Goal: Task Accomplishment & Management: Manage account settings

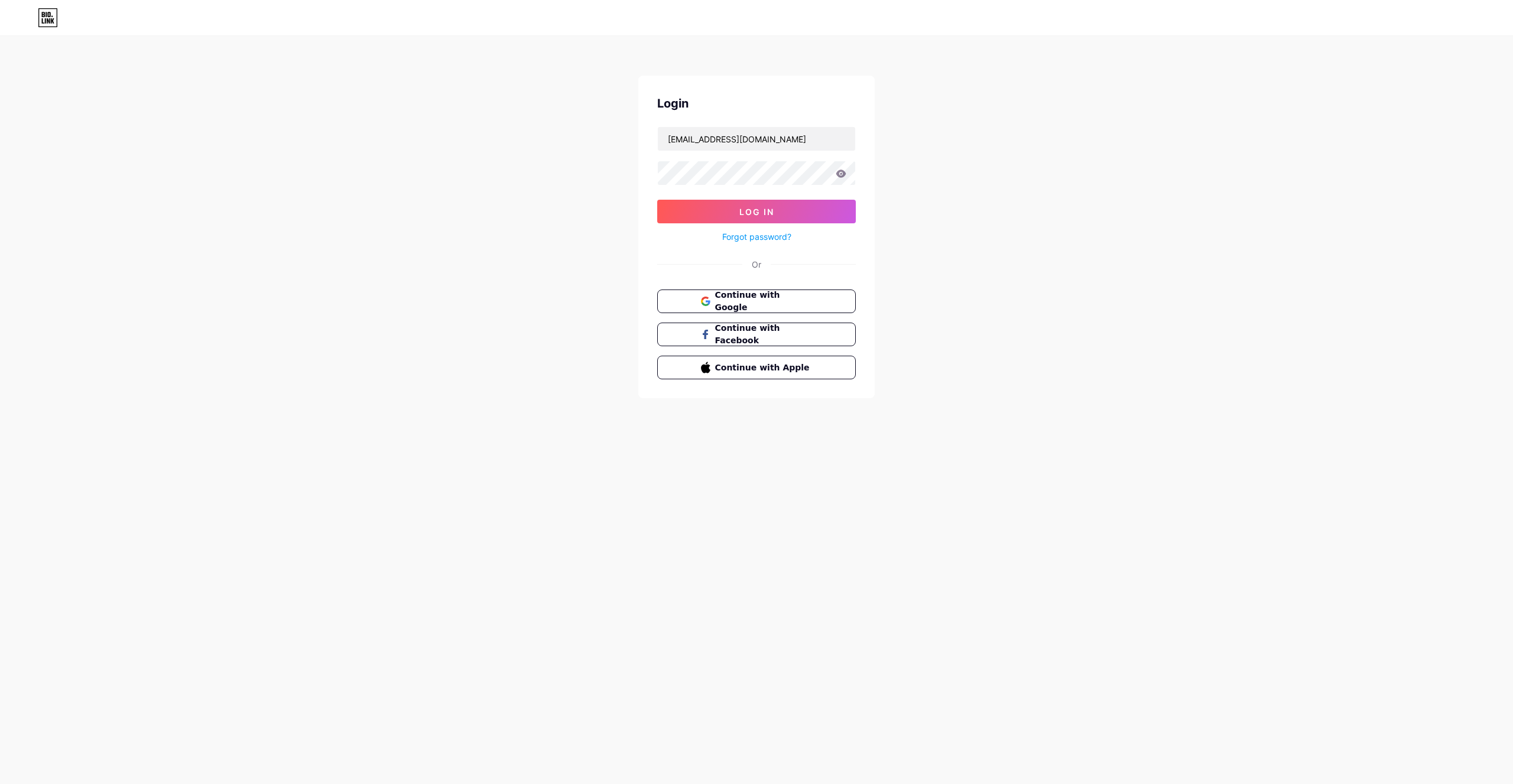
type input "iibrm9506@gmail.com"
click at [742, 301] on span "Continue with Google" at bounding box center [763, 301] width 99 height 26
click at [775, 324] on span "Continue with Google" at bounding box center [763, 322] width 99 height 26
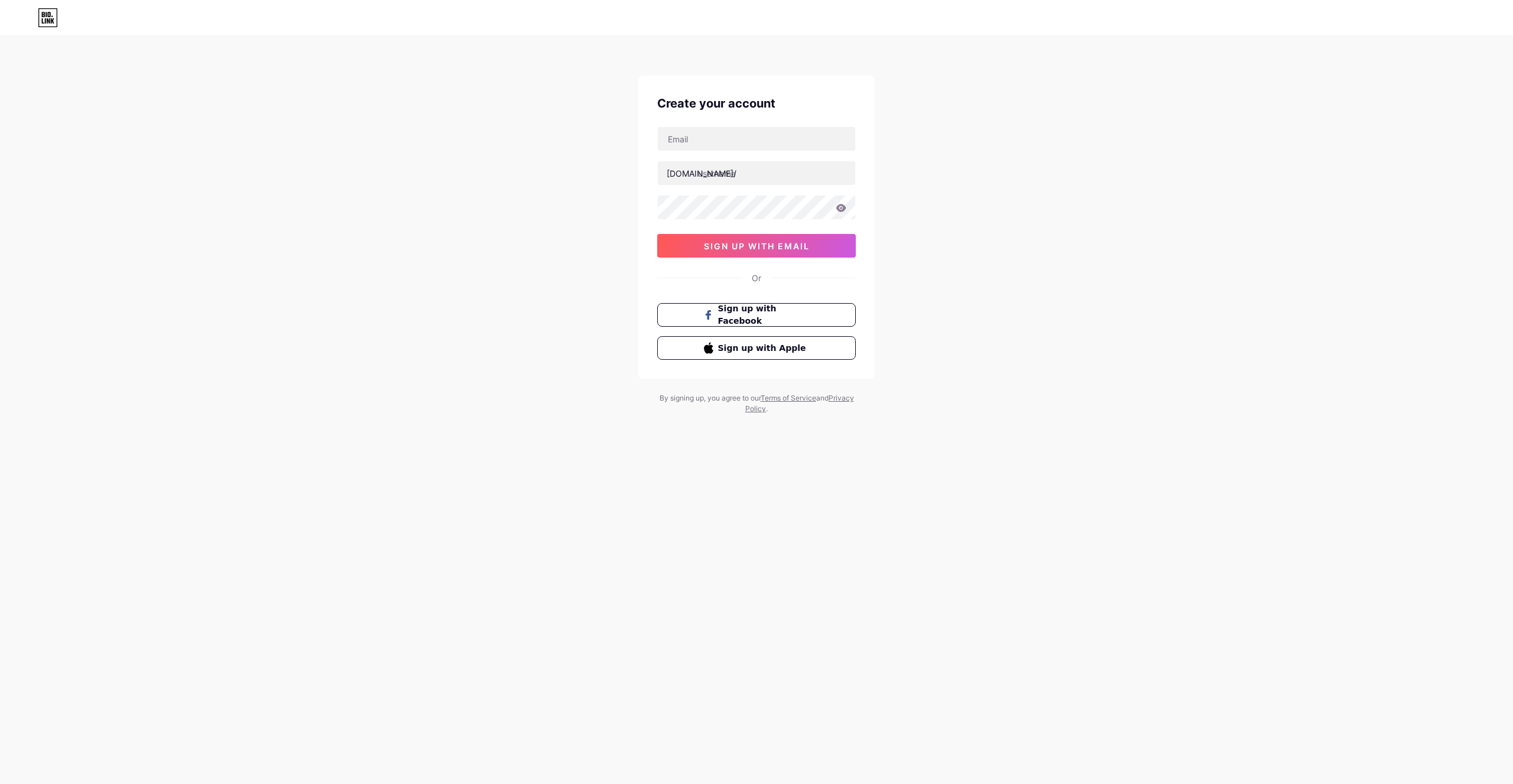
click at [773, 276] on div "Or" at bounding box center [756, 278] width 198 height 13
click at [771, 142] on input "text" at bounding box center [756, 138] width 197 height 24
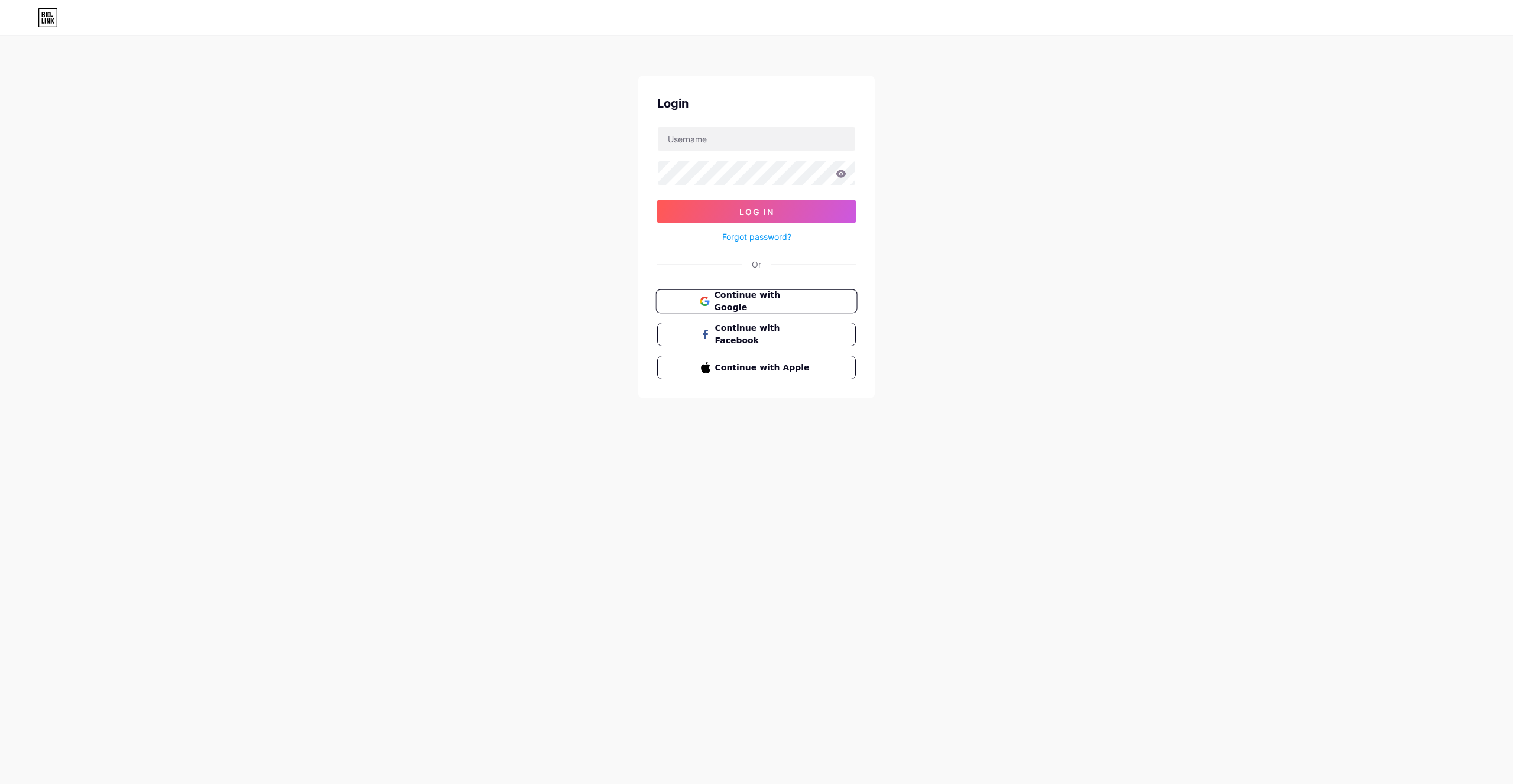
click at [729, 302] on span "Continue with Google" at bounding box center [763, 301] width 99 height 26
click at [755, 286] on div "Social authentication failed" at bounding box center [756, 285] width 198 height 11
click at [857, 290] on div "Login Log In Forgot password? Or Social authentication failed Continue with Goo…" at bounding box center [756, 246] width 237 height 342
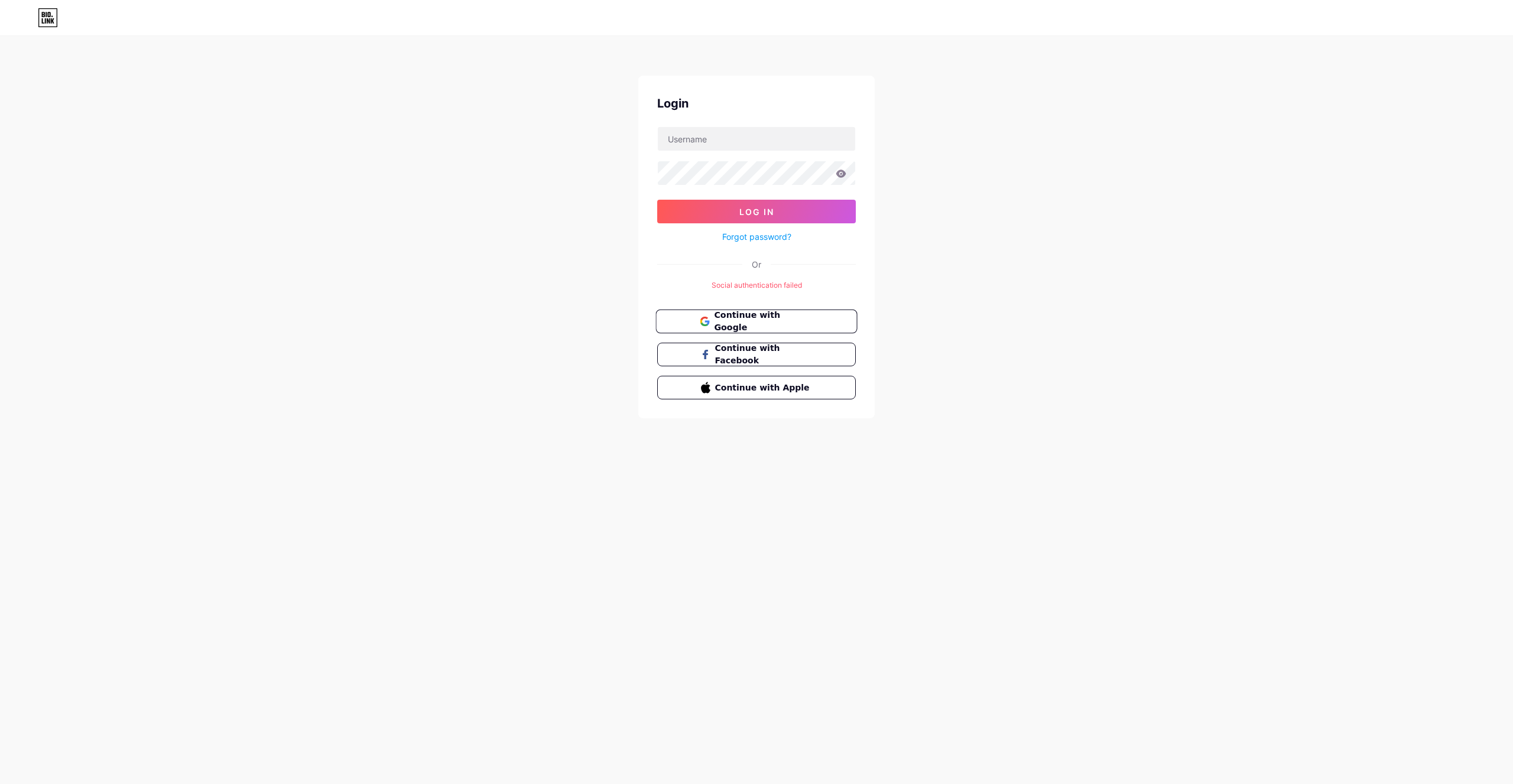
click at [773, 321] on span "Continue with Google" at bounding box center [763, 322] width 99 height 26
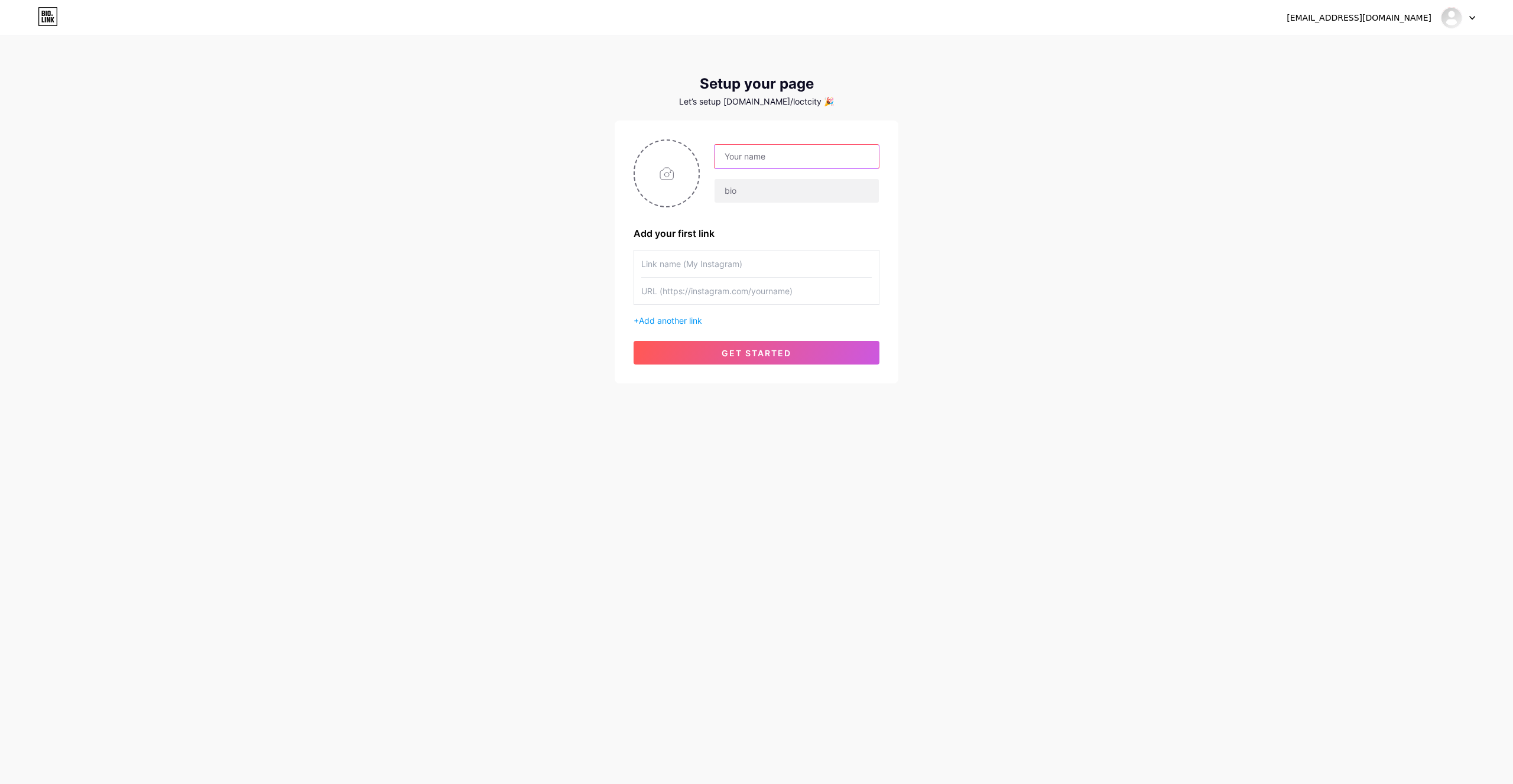
click at [774, 153] on input "text" at bounding box center [796, 156] width 164 height 24
type input "h"
type input "HEMO"
click at [803, 187] on input "text" at bounding box center [796, 190] width 164 height 24
type input "s"
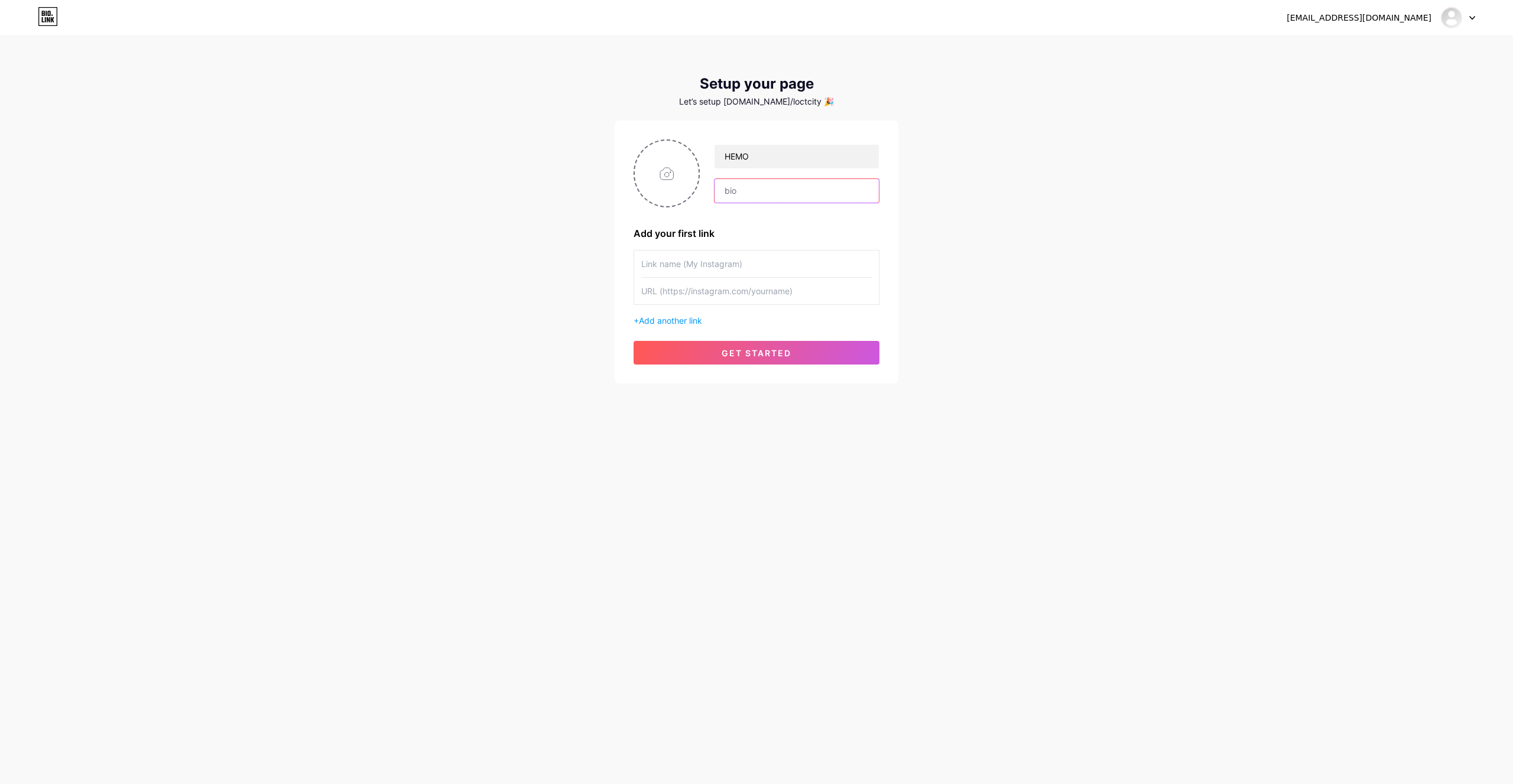
click at [757, 200] on input "text" at bounding box center [796, 190] width 164 height 24
drag, startPoint x: 797, startPoint y: 194, endPoint x: 798, endPoint y: 184, distance: 10.0
click at [798, 184] on input "HEMO" at bounding box center [796, 190] width 164 height 24
drag, startPoint x: 796, startPoint y: 184, endPoint x: 677, endPoint y: 207, distance: 121.2
click at [715, 202] on input "HEMO" at bounding box center [796, 190] width 164 height 24
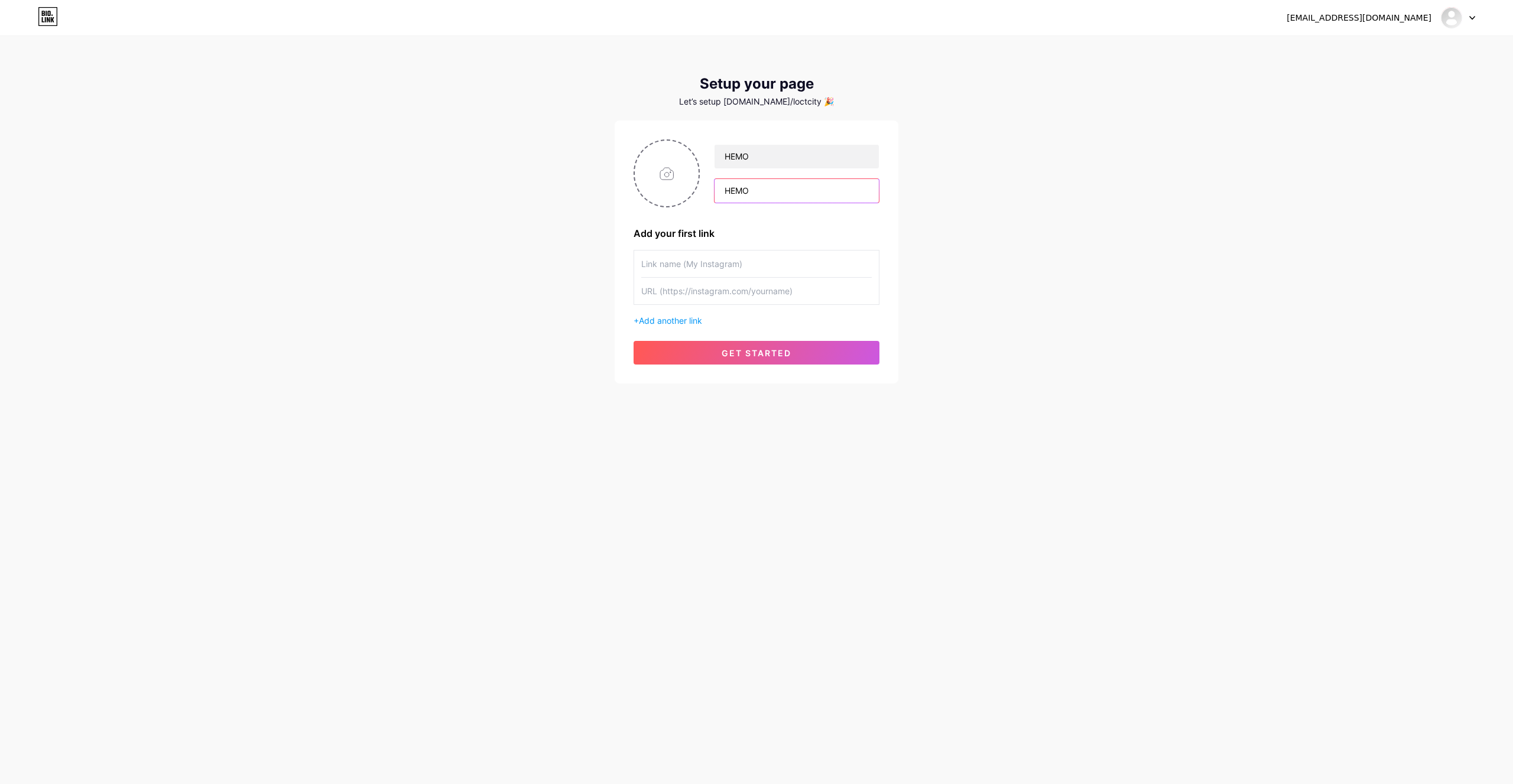
paste input "emo Streamer and Photographer"
type input "Hemo Streamer and Photographer"
click at [706, 270] on input "text" at bounding box center [756, 263] width 231 height 26
click at [668, 182] on input "file" at bounding box center [666, 173] width 64 height 66
type input "C:\fakepath\IMG_0832.jpg"
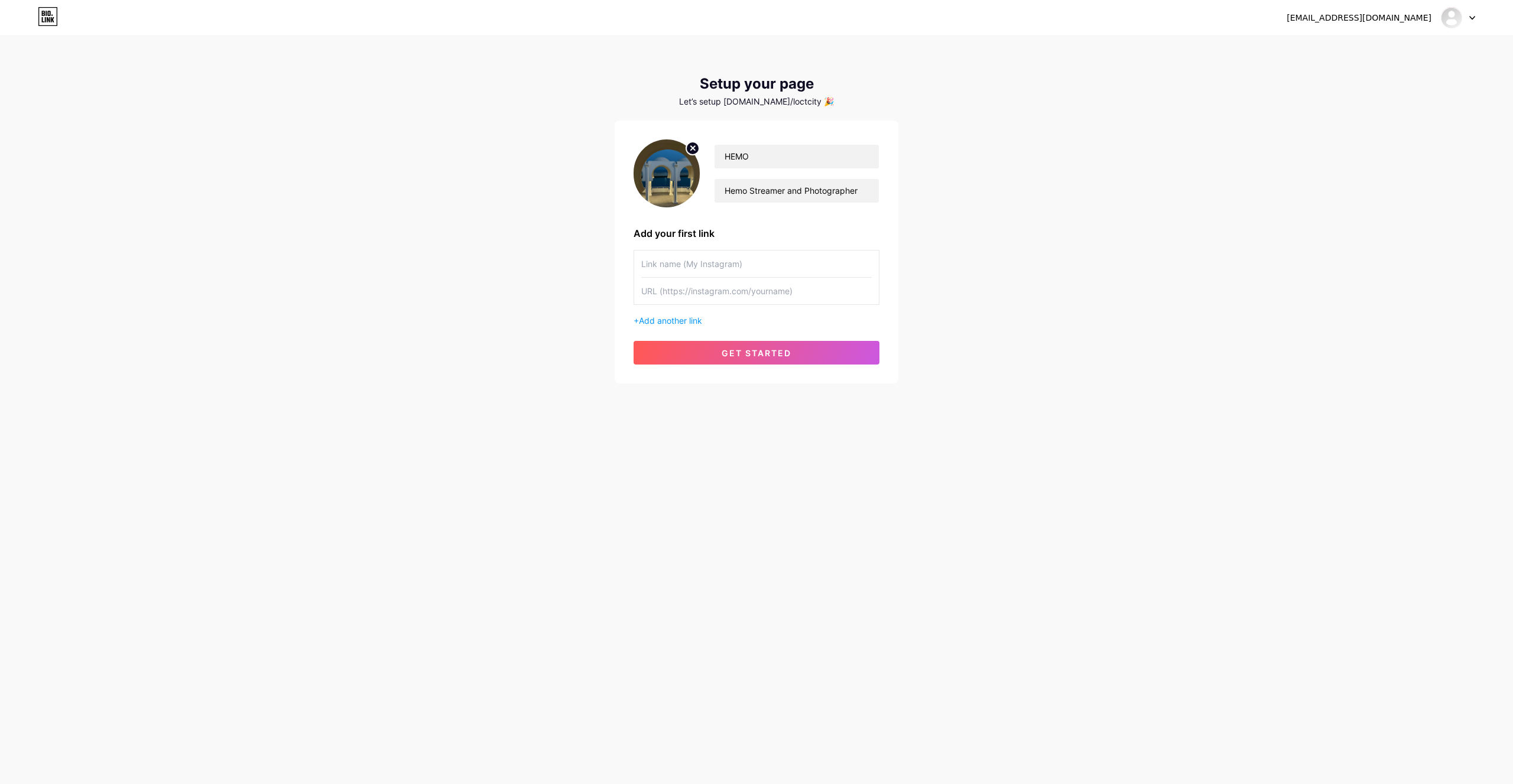
click at [715, 266] on input "text" at bounding box center [756, 263] width 231 height 26
paste input "https://www.instagram.com/_he_mo_1?igsh=MWloeHN6a2c5azkxcw%3D%3D&utm_source=qr"
type input "https://www.instagram.com/_he_mo_1?igsh=MWloeHN6a2c5azkxcw%3D%3D&utm_source=qr"
click at [715, 294] on input "text" at bounding box center [756, 290] width 231 height 26
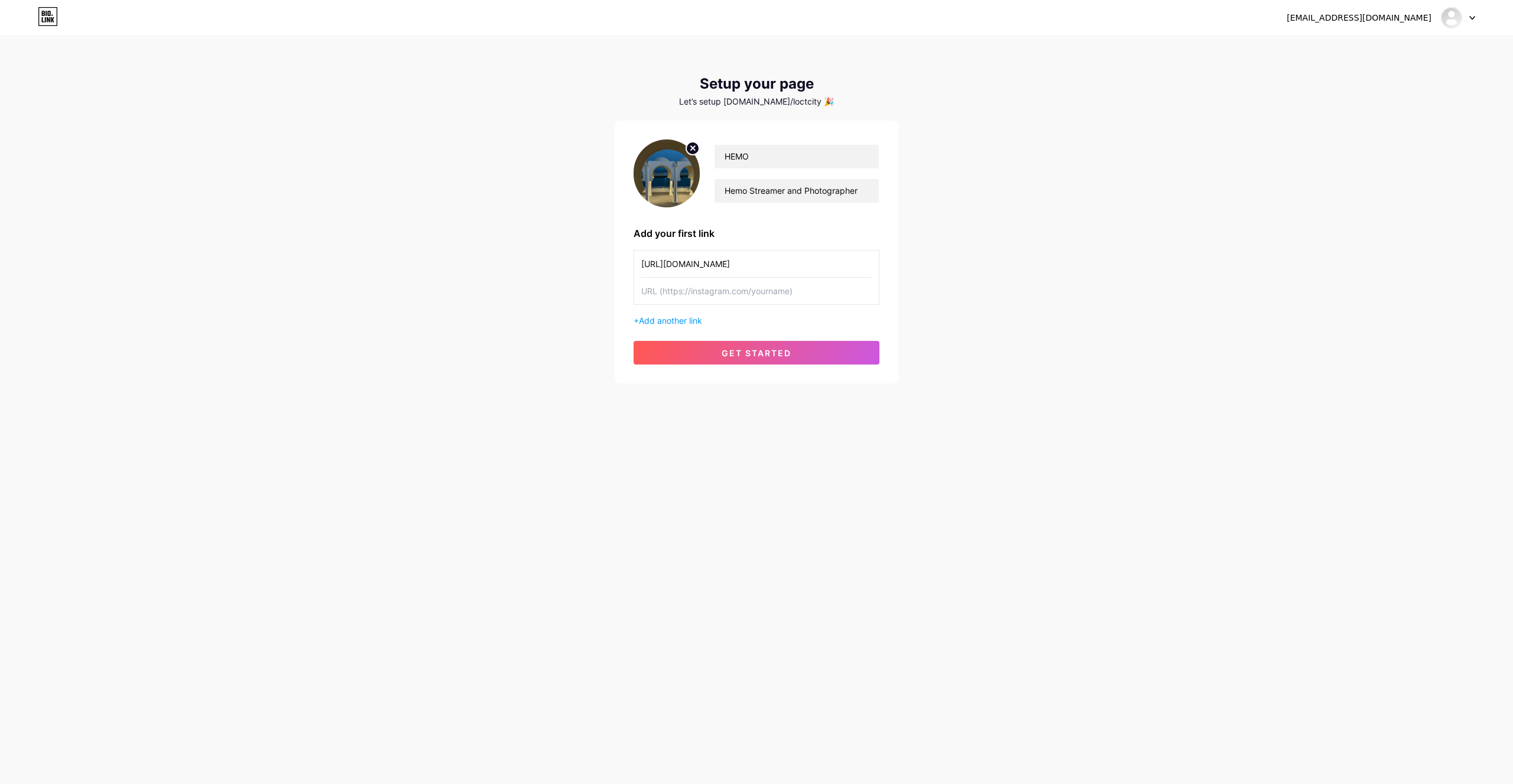
paste input "https://www.instagram.com/_he_mo_1?igsh=MWloeHN6a2c5azkxcw%3D%3D&utm_source=qr"
type input "https://www.instagram.com/_he_mo_1?igsh=MWloeHN6a2c5azkxcw%3D%3D&utm_source=qr"
click at [727, 358] on button "get started" at bounding box center [756, 352] width 245 height 24
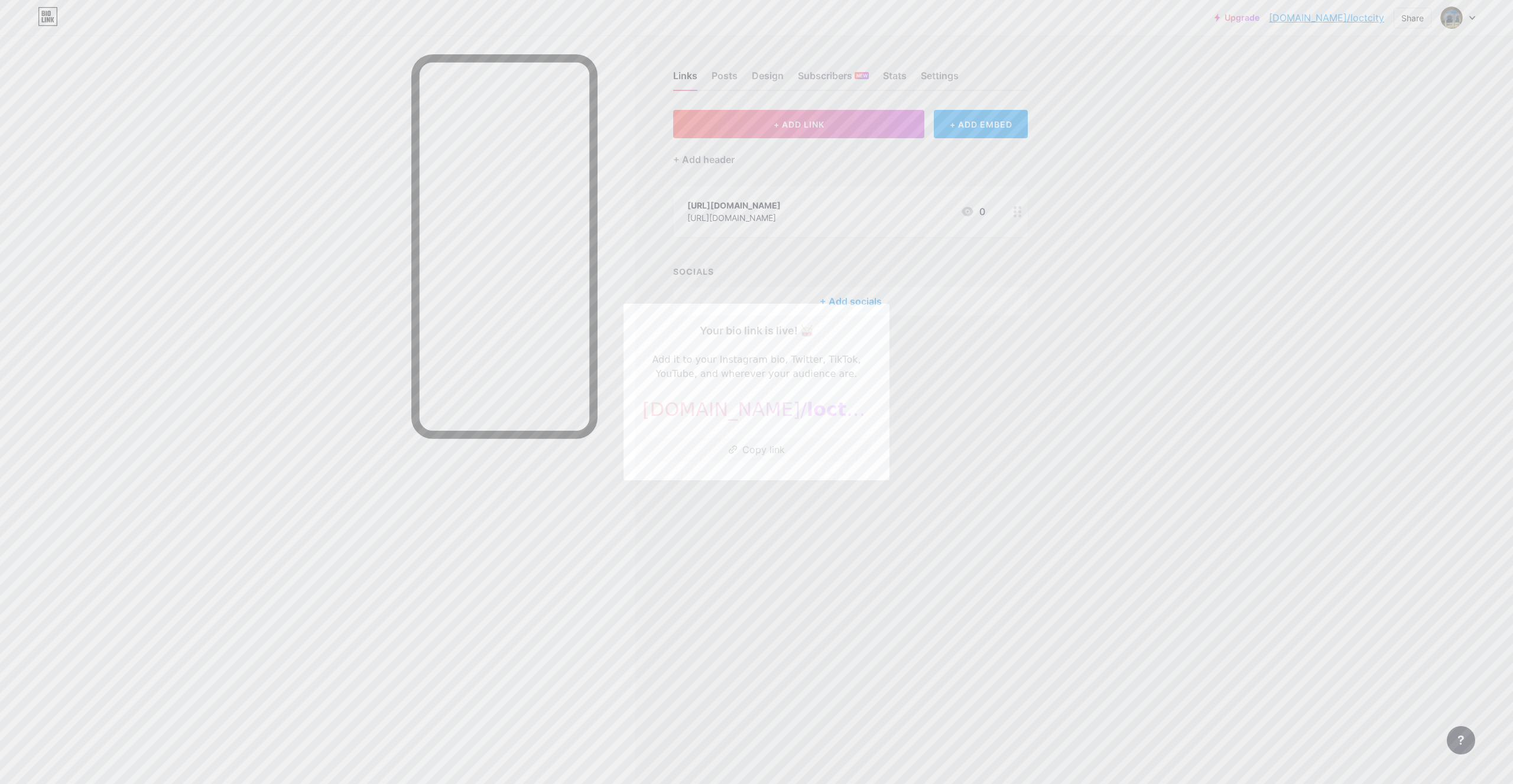
click at [1023, 428] on div at bounding box center [756, 392] width 1513 height 784
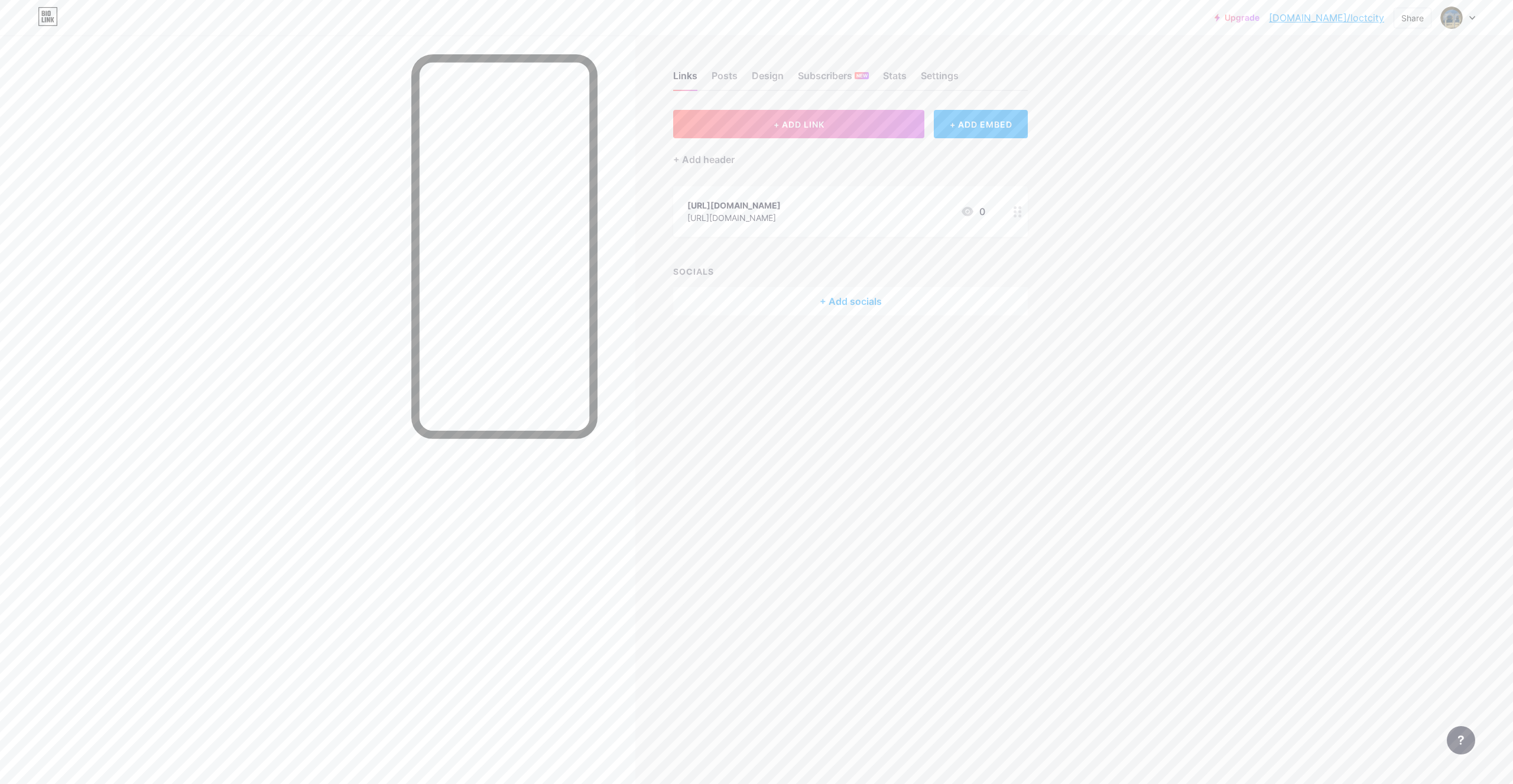
click at [1015, 217] on icon at bounding box center [1017, 211] width 8 height 11
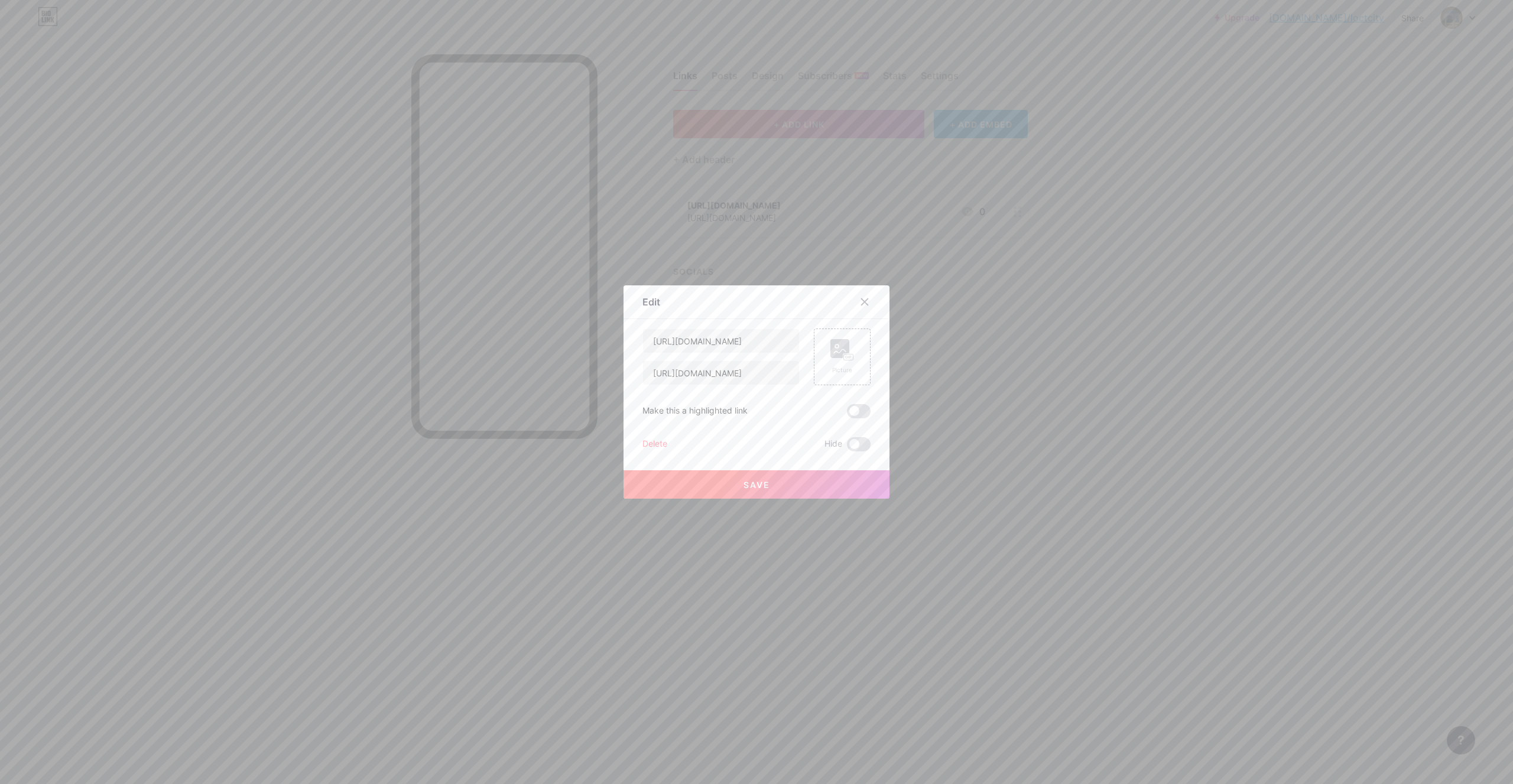
click at [662, 441] on div "Delete" at bounding box center [654, 444] width 25 height 14
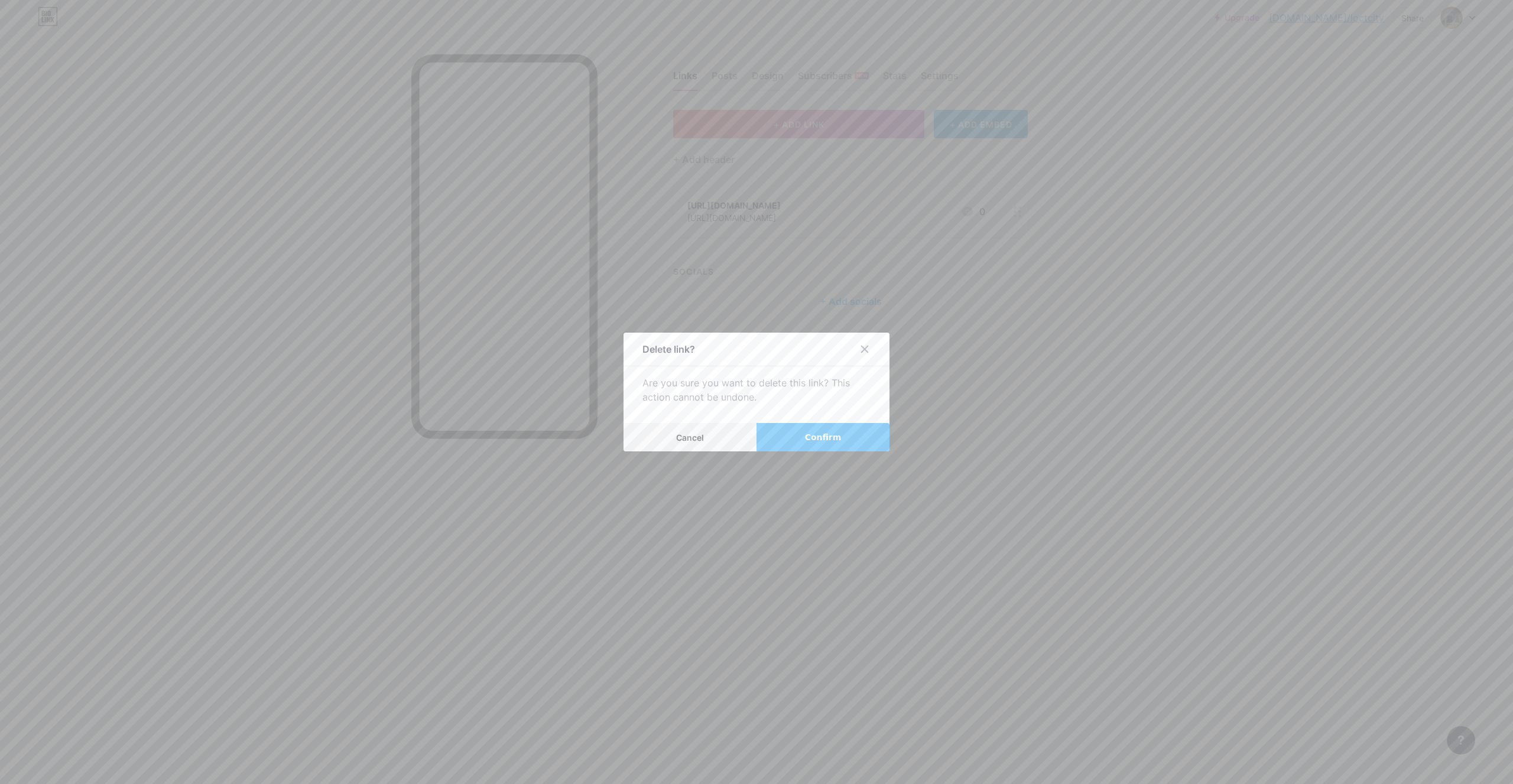
click at [823, 439] on span "Confirm" at bounding box center [823, 437] width 36 height 13
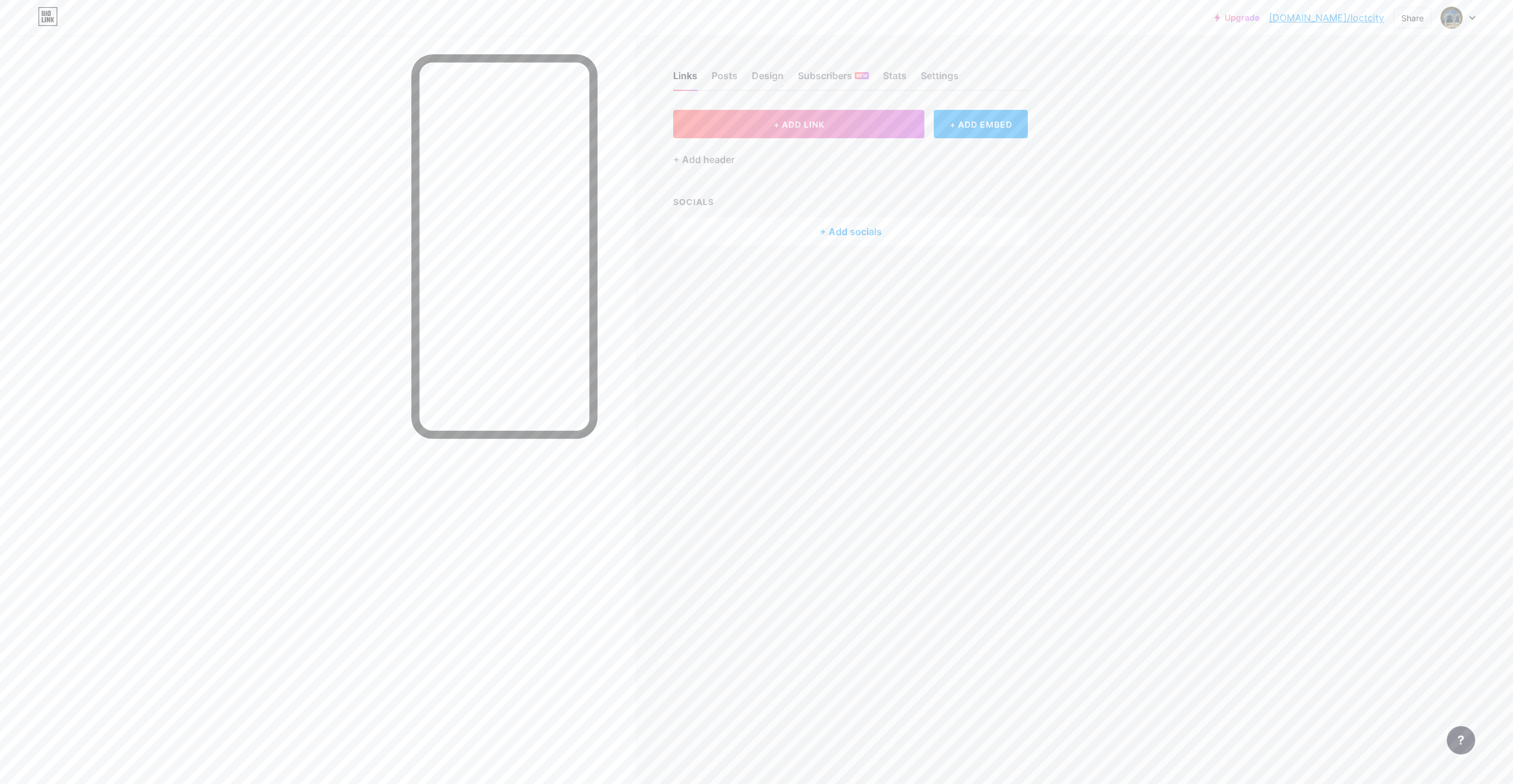
click at [852, 222] on div "+ Add socials" at bounding box center [849, 231] width 354 height 28
click at [720, 379] on div "Instagram Add" at bounding box center [756, 368] width 228 height 25
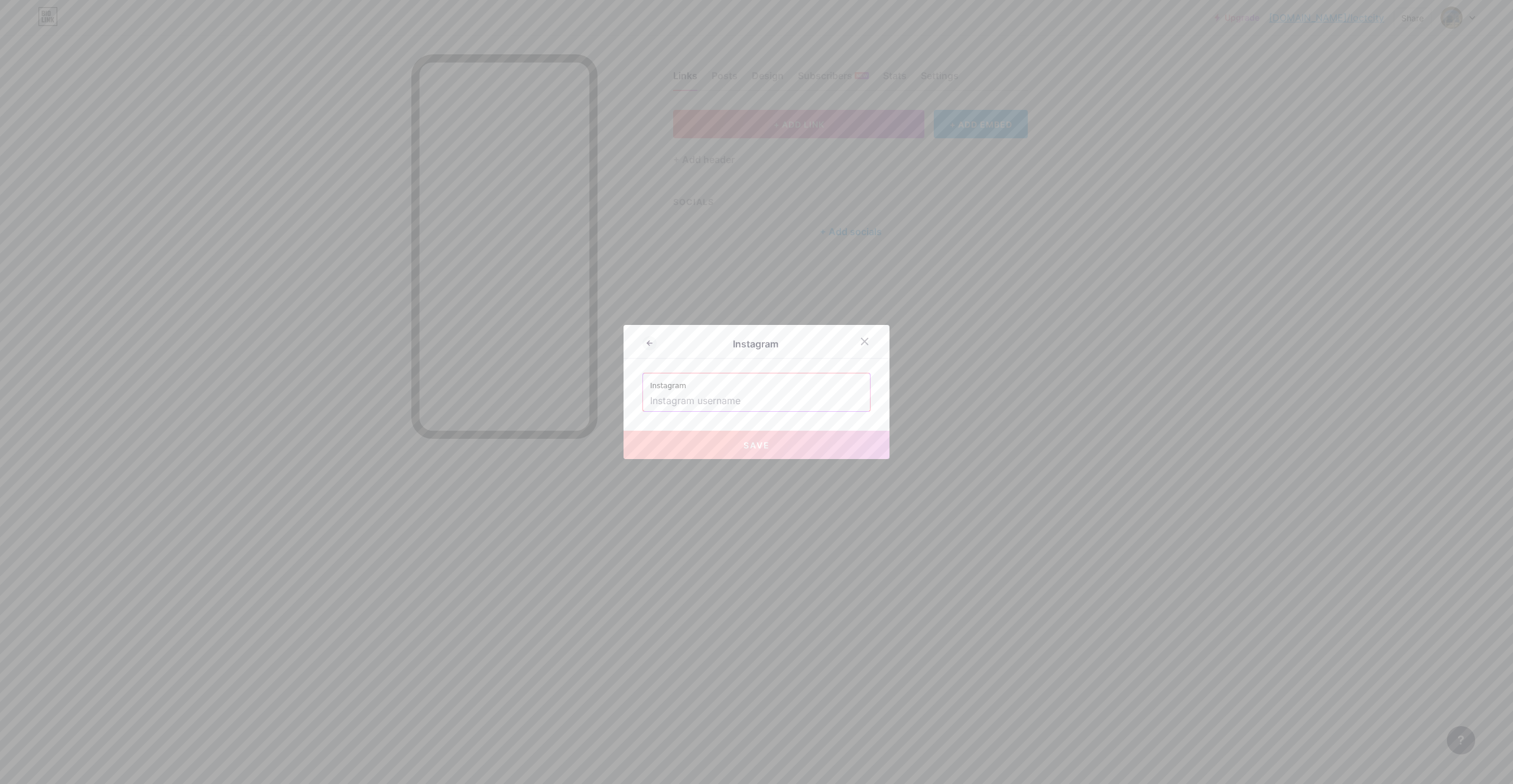
click at [733, 396] on input "text" at bounding box center [756, 400] width 213 height 20
click at [757, 439] on button "Save" at bounding box center [756, 444] width 266 height 28
type input "https://instagram.com/_he_mo_1"
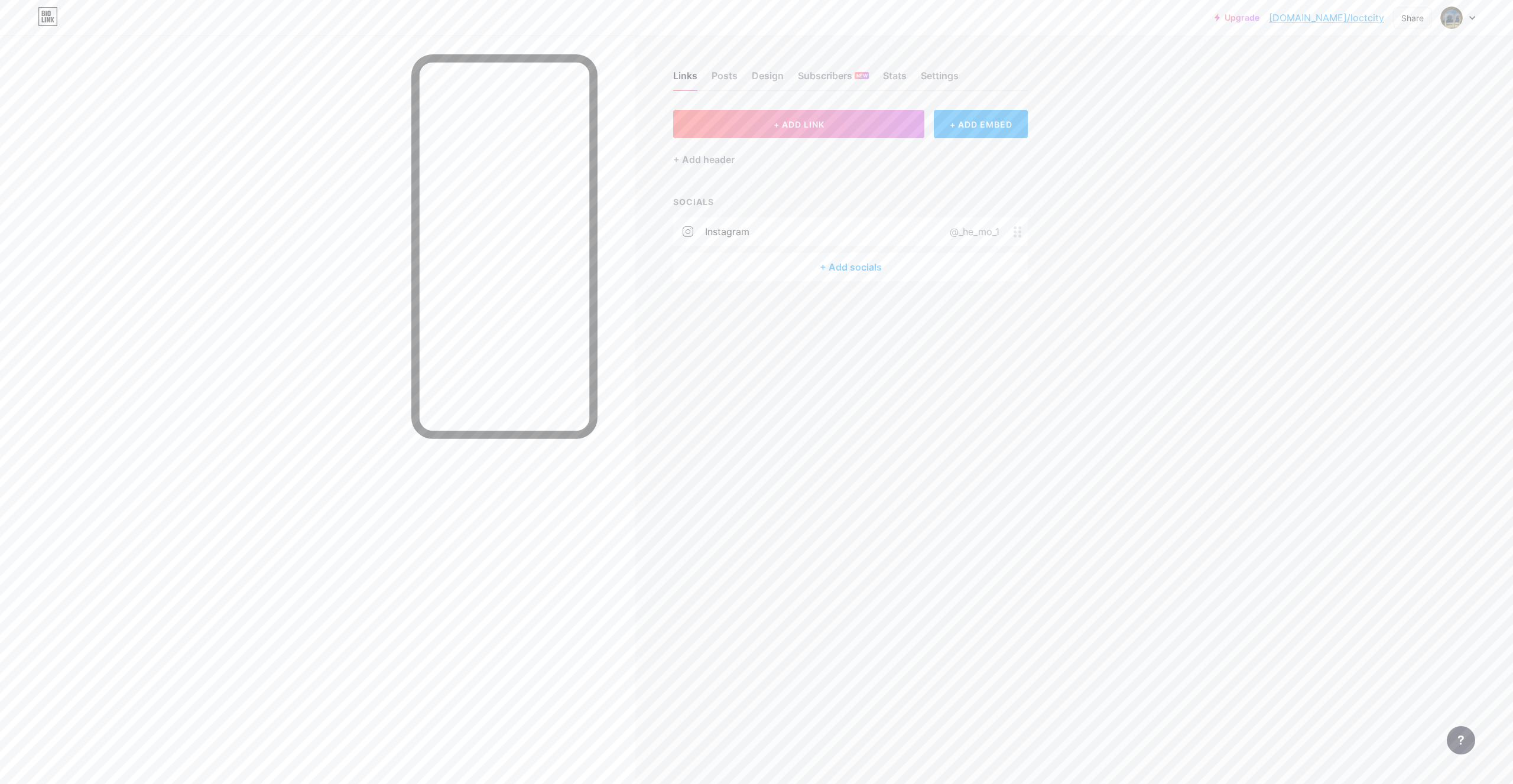
click at [861, 269] on div "+ Add socials" at bounding box center [849, 267] width 354 height 28
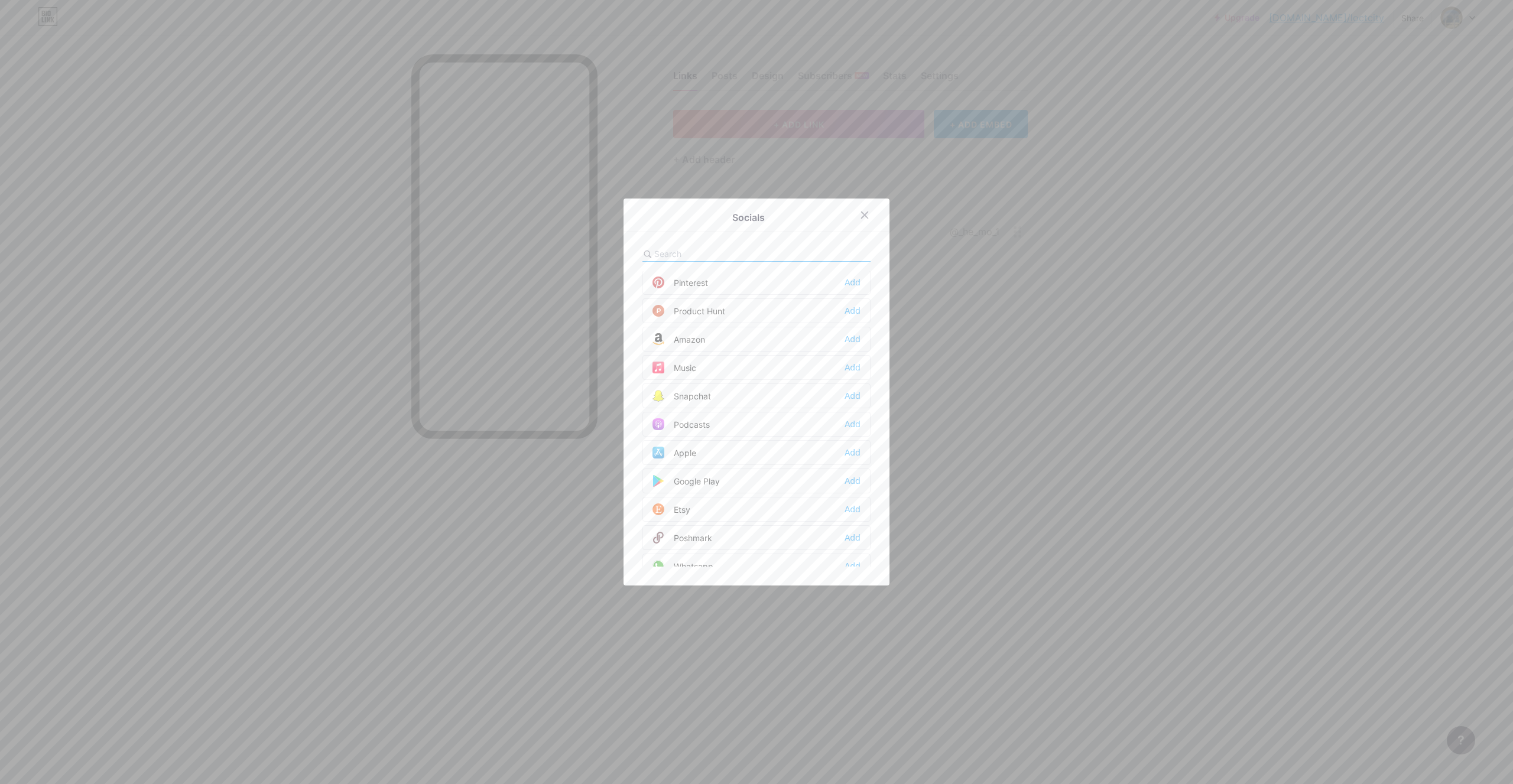
scroll to position [744, 0]
click at [709, 386] on div "Snapchat Add" at bounding box center [756, 390] width 228 height 25
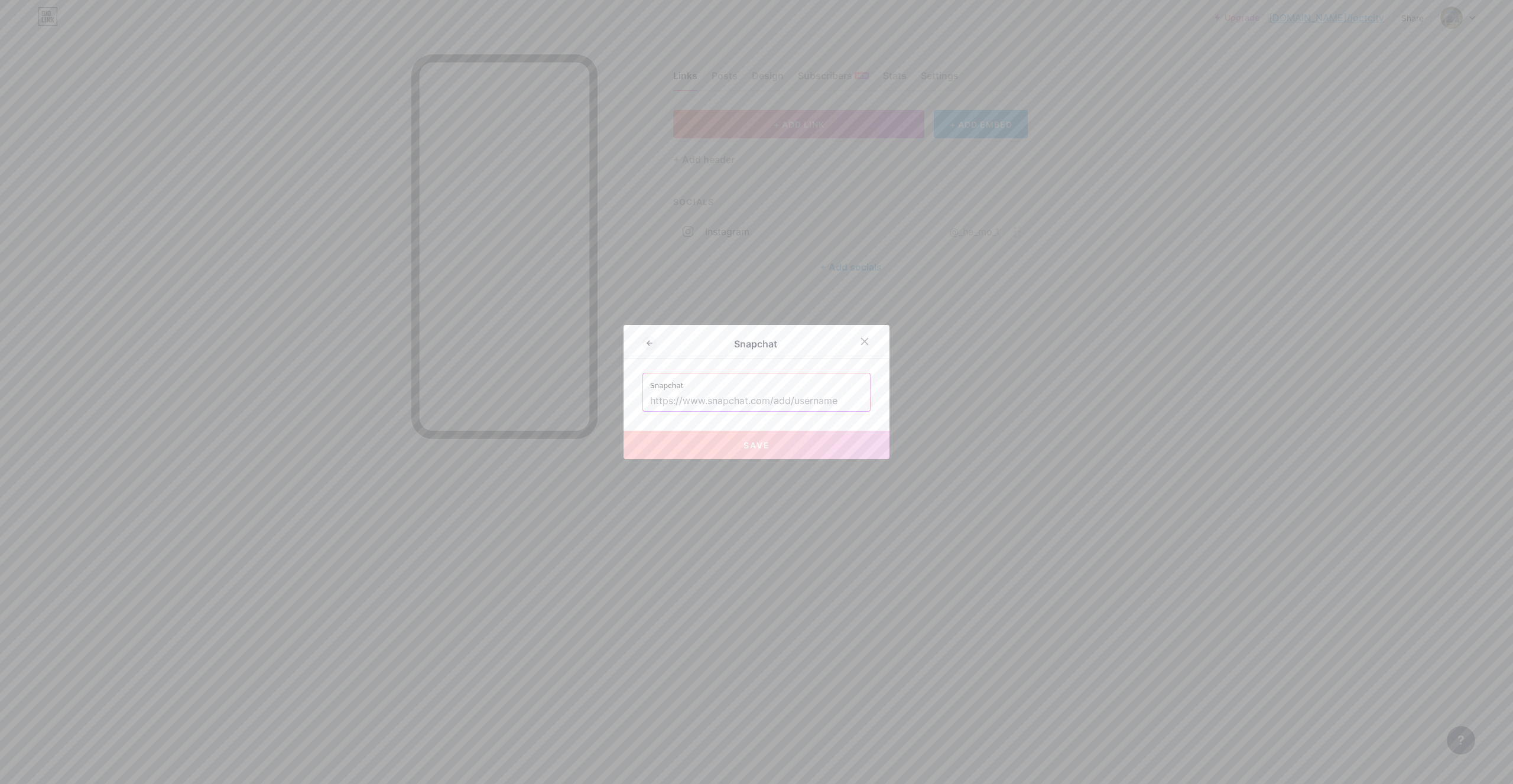
click at [712, 402] on input "text" at bounding box center [756, 400] width 213 height 20
click at [706, 404] on input "text" at bounding box center [756, 400] width 213 height 20
paste input "https://t.snapchat.com/3r7axEnO"
click at [774, 462] on button "Save" at bounding box center [756, 453] width 266 height 28
click at [828, 388] on input "https://t.snapchat.com/3r7axEnO" at bounding box center [756, 392] width 213 height 20
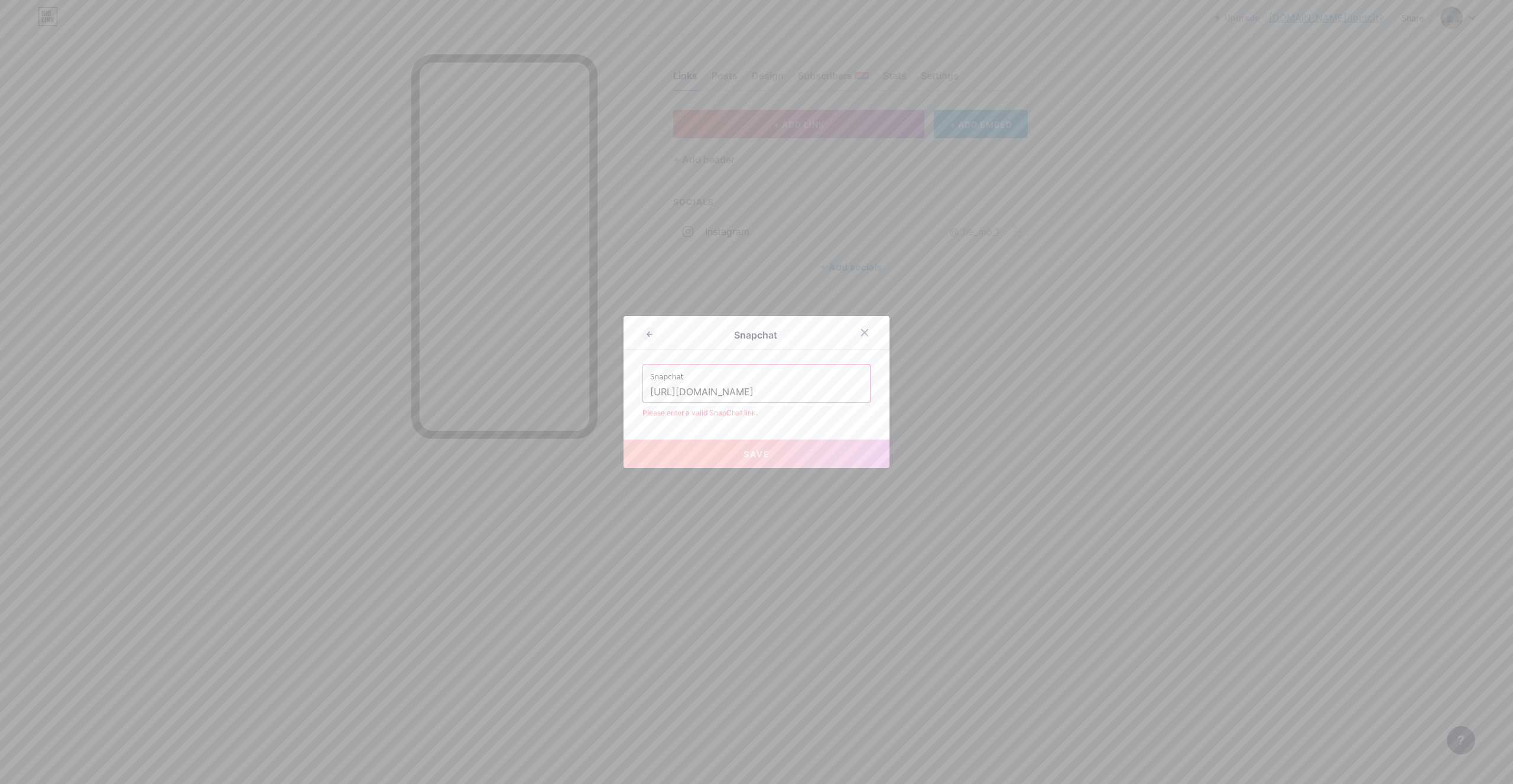
click at [828, 388] on input "https://t.snapchat.com/3r7axEnO" at bounding box center [756, 392] width 213 height 20
click at [825, 389] on input "https://t.snapchat.com/3r7axEnO" at bounding box center [756, 392] width 213 height 20
drag, startPoint x: 811, startPoint y: 395, endPoint x: 752, endPoint y: 413, distance: 61.7
click at [752, 402] on input "https://t.snapchat.com/3r7axEnO" at bounding box center [756, 392] width 213 height 20
type input "h"
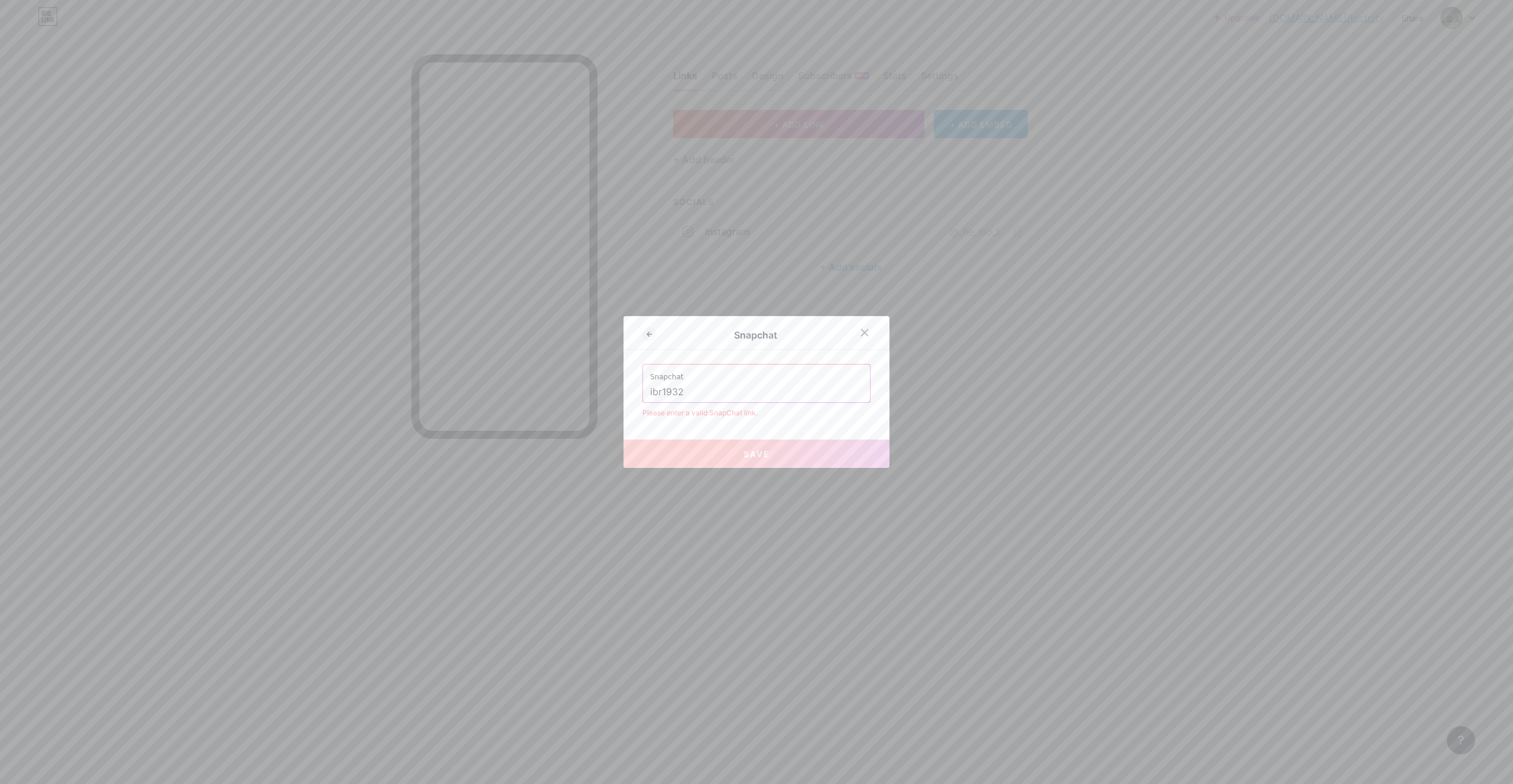
drag, startPoint x: 709, startPoint y: 394, endPoint x: 584, endPoint y: 425, distance: 128.8
click at [650, 402] on input "ibr1932" at bounding box center [756, 392] width 213 height 20
paste input "https://www.snapchat.com/@ibr1932?invite_id=l7secFxX&locale=ar_SA%40calendar%3D…"
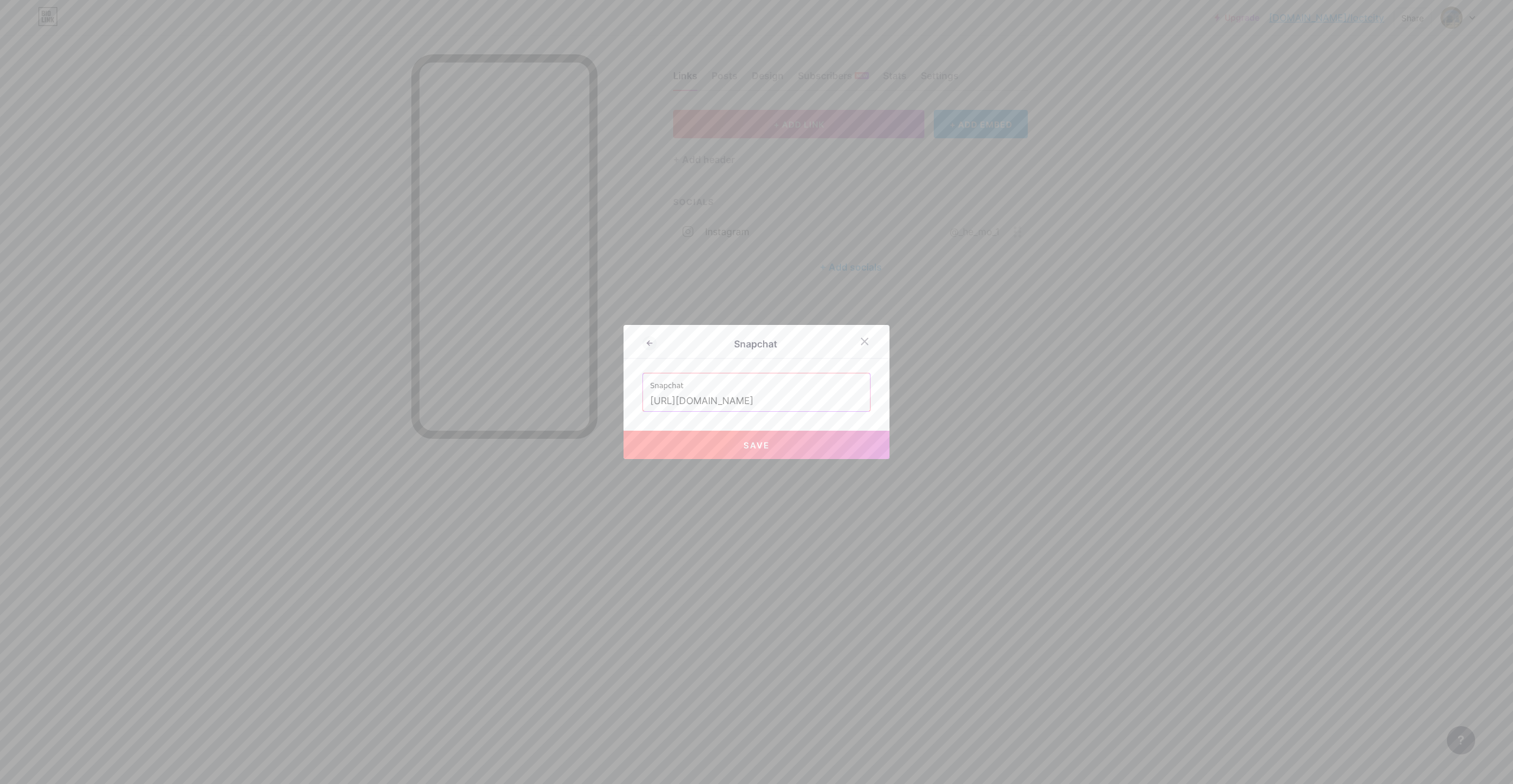
type input "https://www.snapchat.com/@ibr1932?invite_id=l7secFxX&locale=ar_SA%40calendar%3D…"
click at [764, 442] on span "Save" at bounding box center [756, 444] width 27 height 10
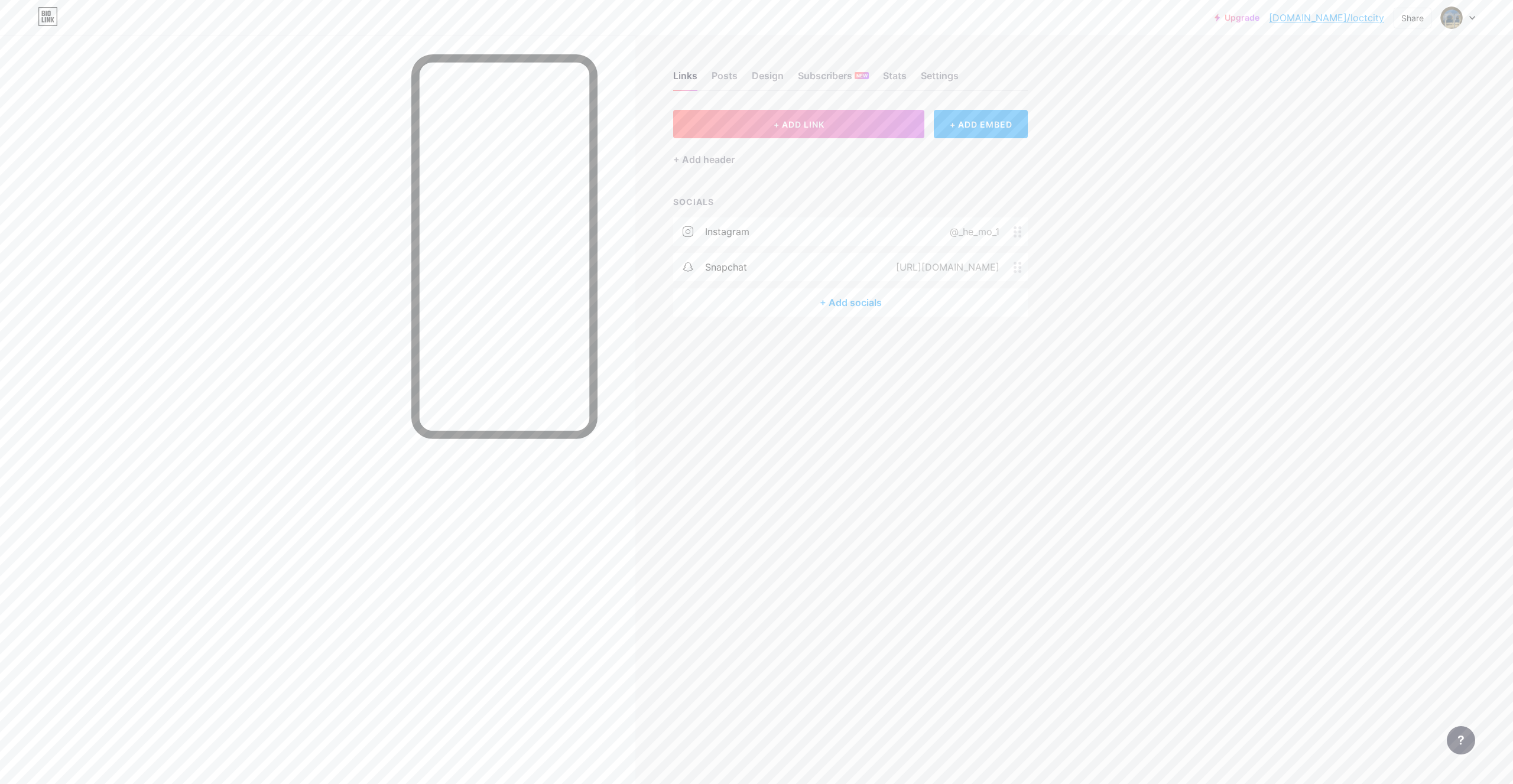
click at [725, 263] on div "snapchat" at bounding box center [726, 267] width 42 height 14
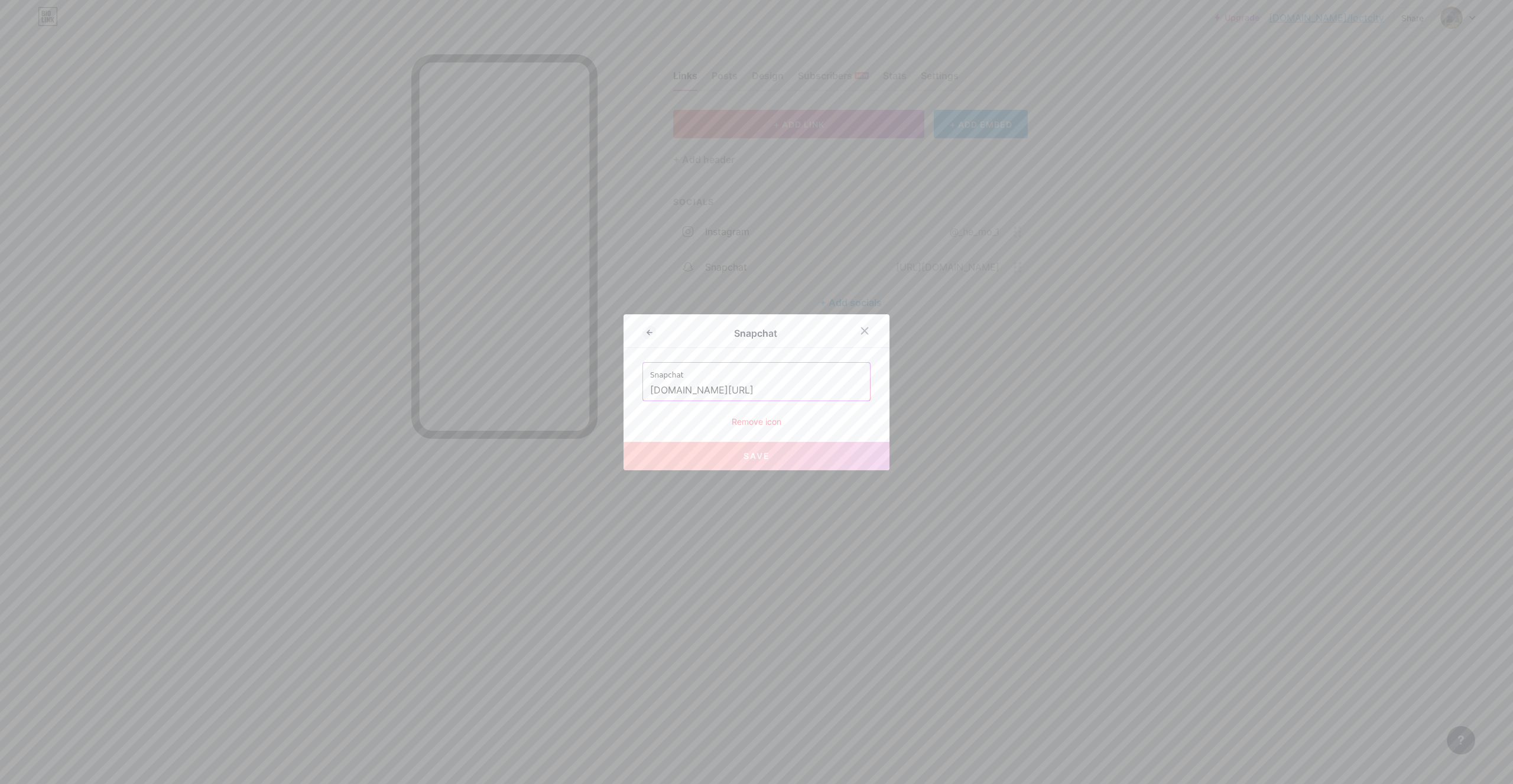
click at [1003, 436] on div at bounding box center [756, 392] width 1513 height 784
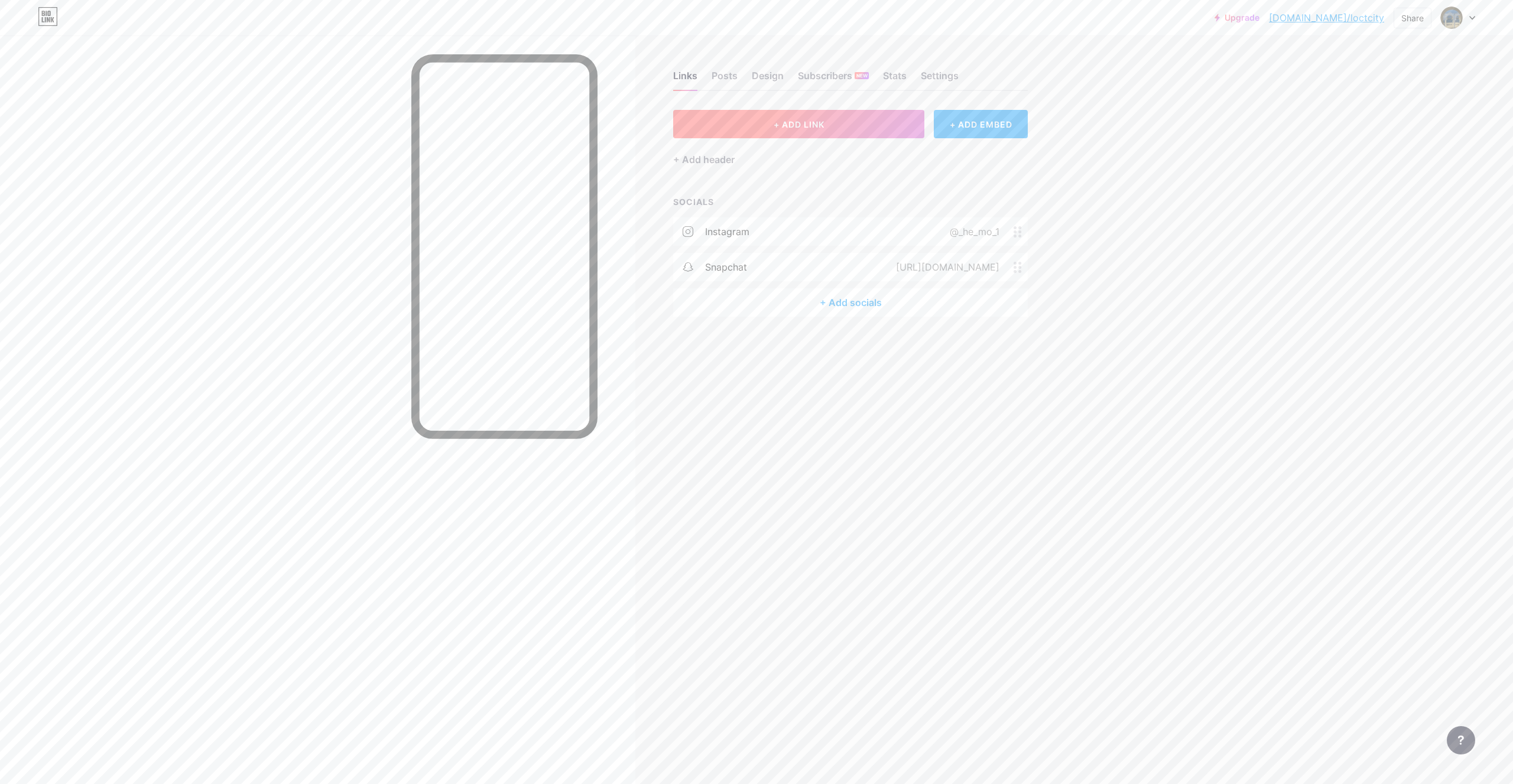
click at [871, 126] on button "+ ADD LINK" at bounding box center [798, 124] width 251 height 28
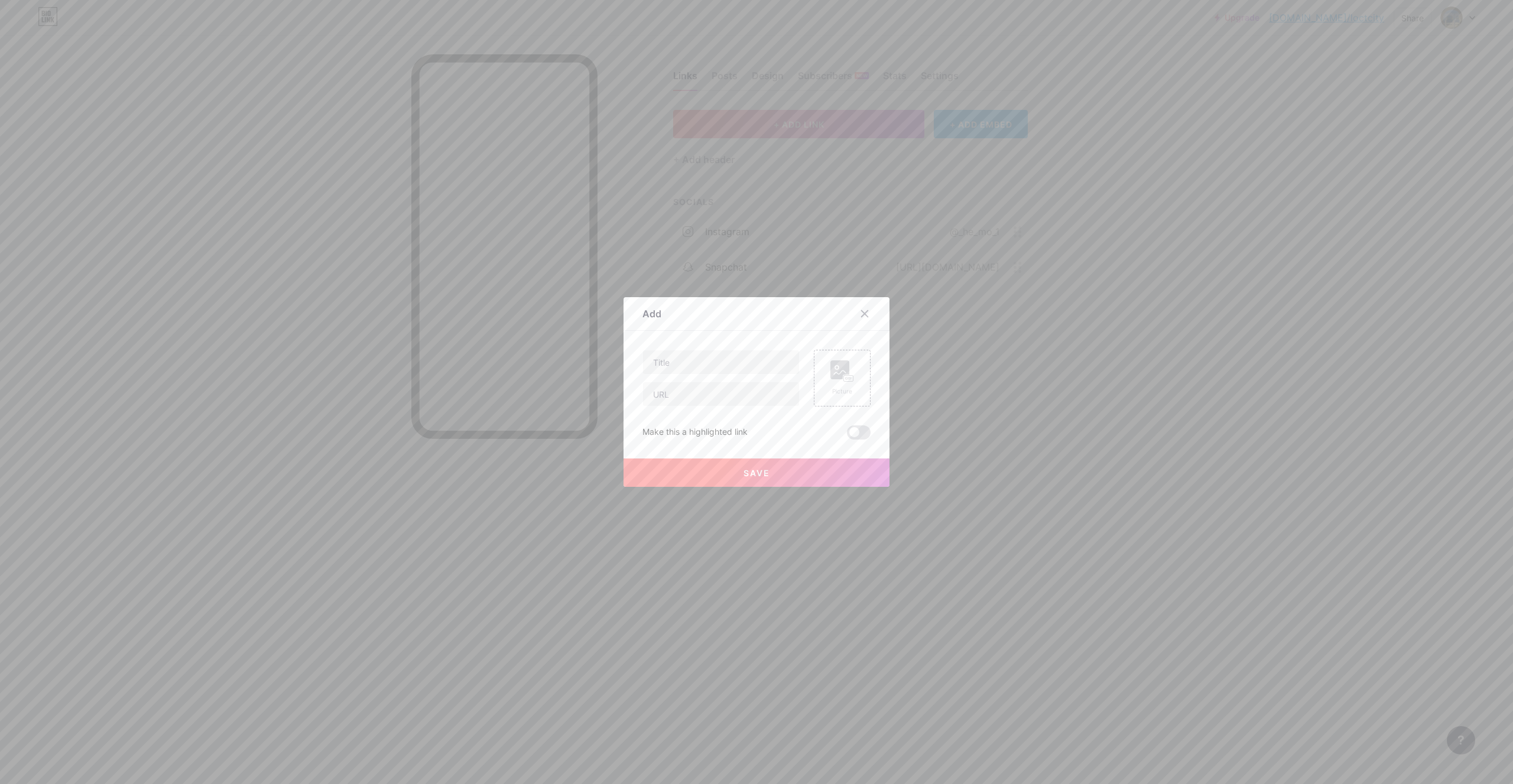
drag, startPoint x: 982, startPoint y: 335, endPoint x: 989, endPoint y: 333, distance: 7.3
click at [985, 333] on div at bounding box center [756, 392] width 1513 height 784
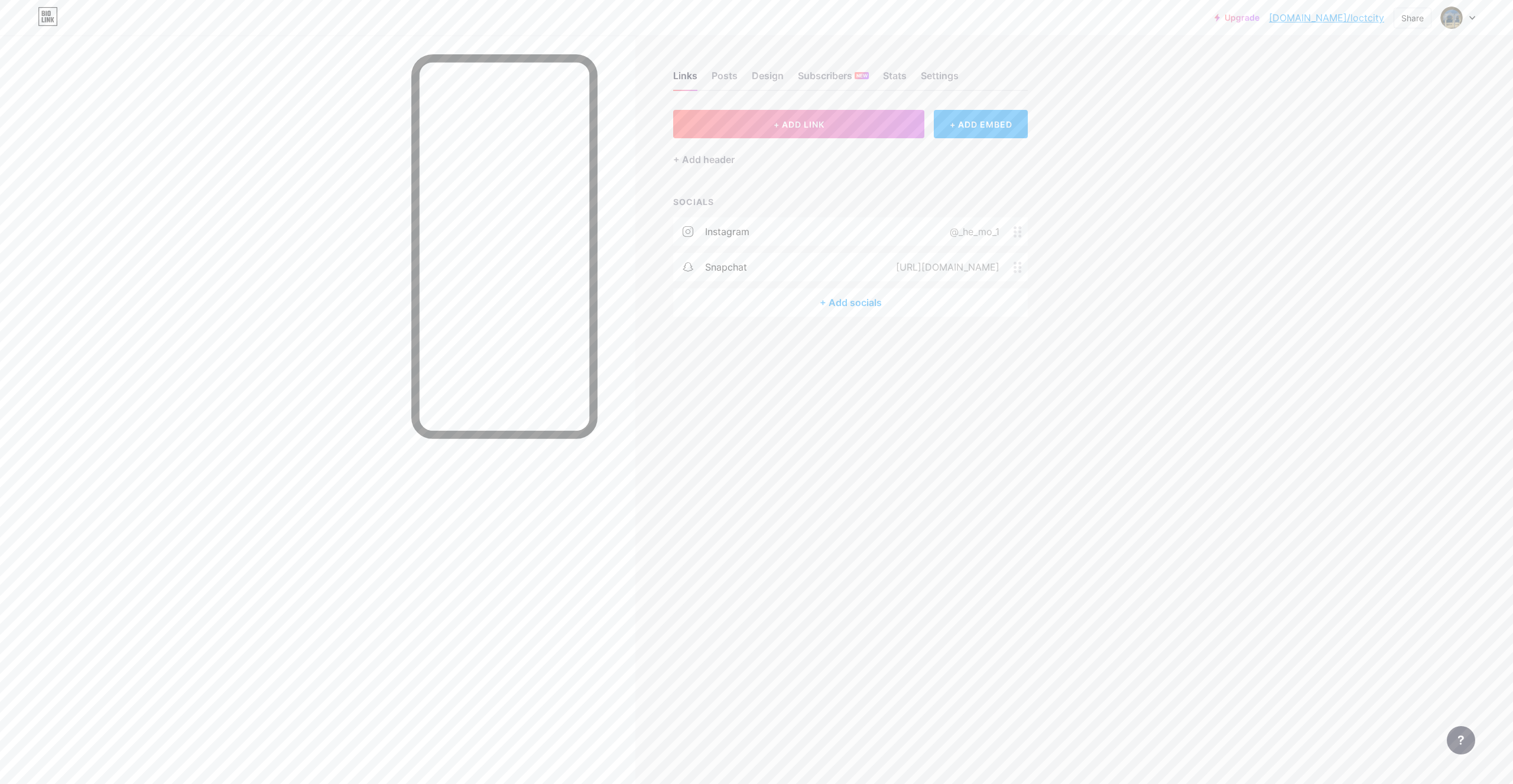
click at [870, 295] on div "+ Add socials" at bounding box center [849, 302] width 354 height 28
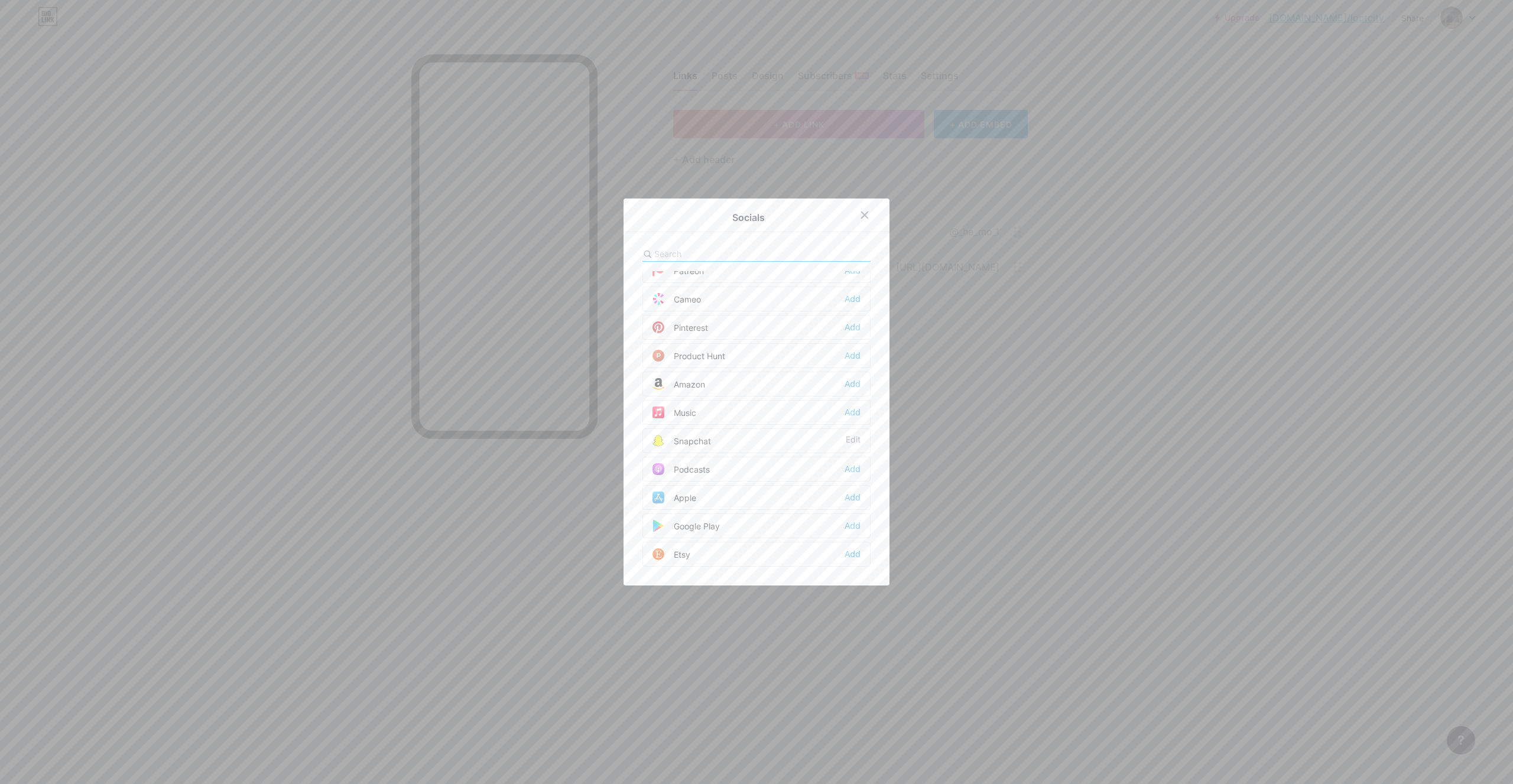
scroll to position [24, 0]
click at [691, 255] on input "text" at bounding box center [719, 253] width 131 height 13
type input "T"
click at [716, 381] on div "Tiktok Add" at bounding box center [756, 373] width 228 height 25
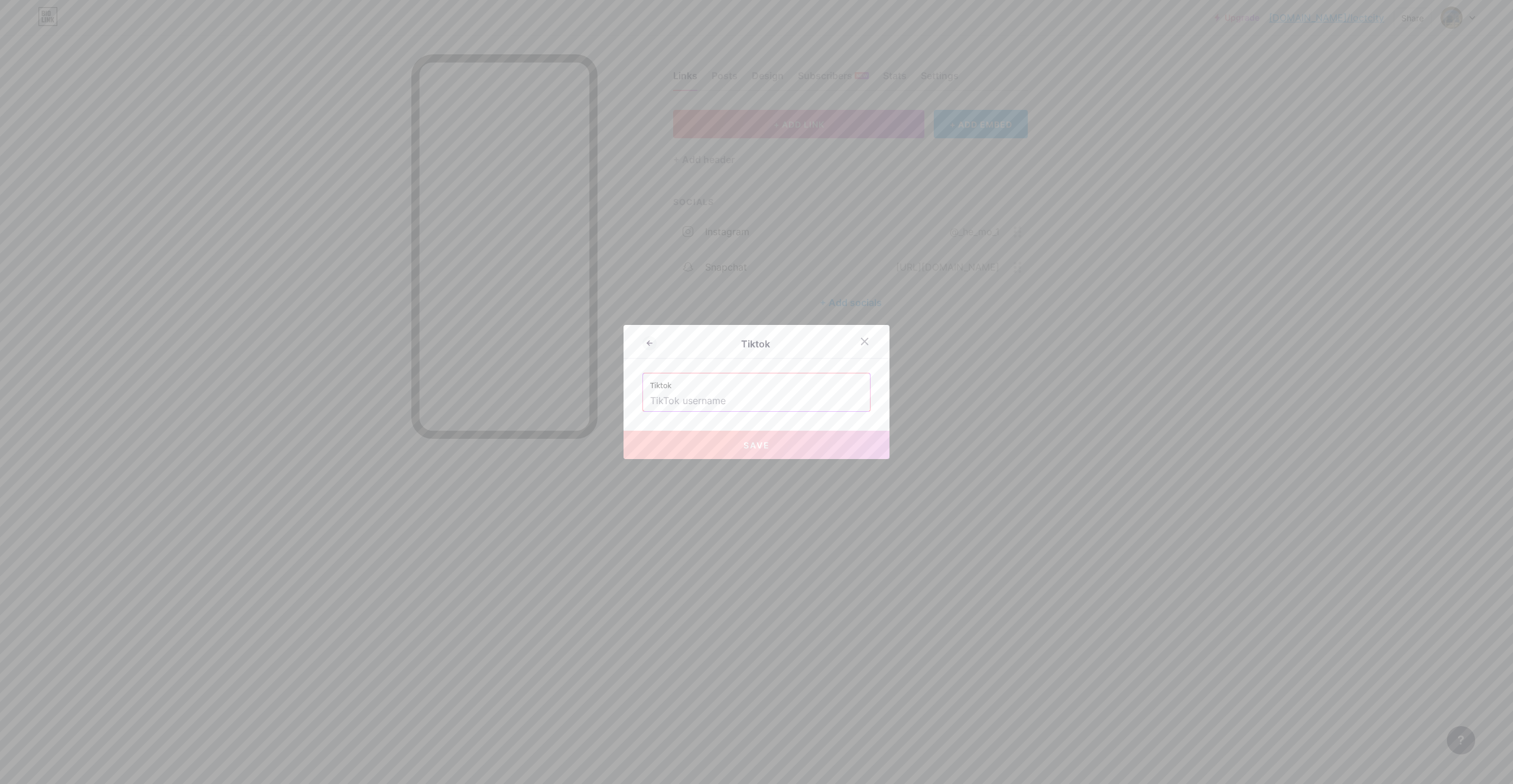
click at [742, 401] on input "text" at bounding box center [756, 400] width 213 height 20
click at [693, 392] on input "text" at bounding box center [756, 400] width 213 height 20
paste input "_he_mo_1"
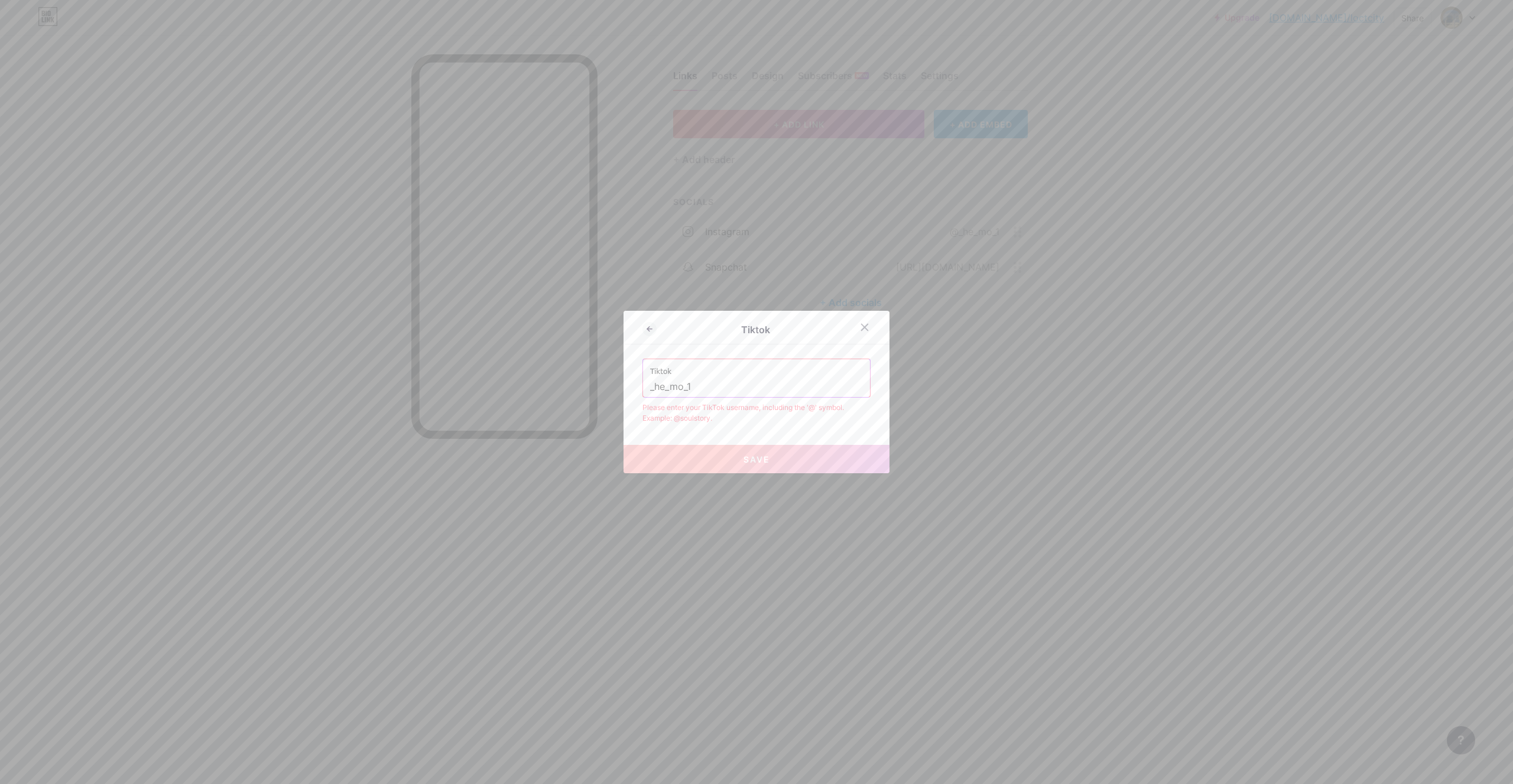
drag, startPoint x: 758, startPoint y: 396, endPoint x: 761, endPoint y: 391, distance: 5.8
click at [758, 395] on input "_he_mo_1" at bounding box center [756, 387] width 213 height 20
click at [650, 383] on input "_he_mo_1" at bounding box center [756, 387] width 213 height 20
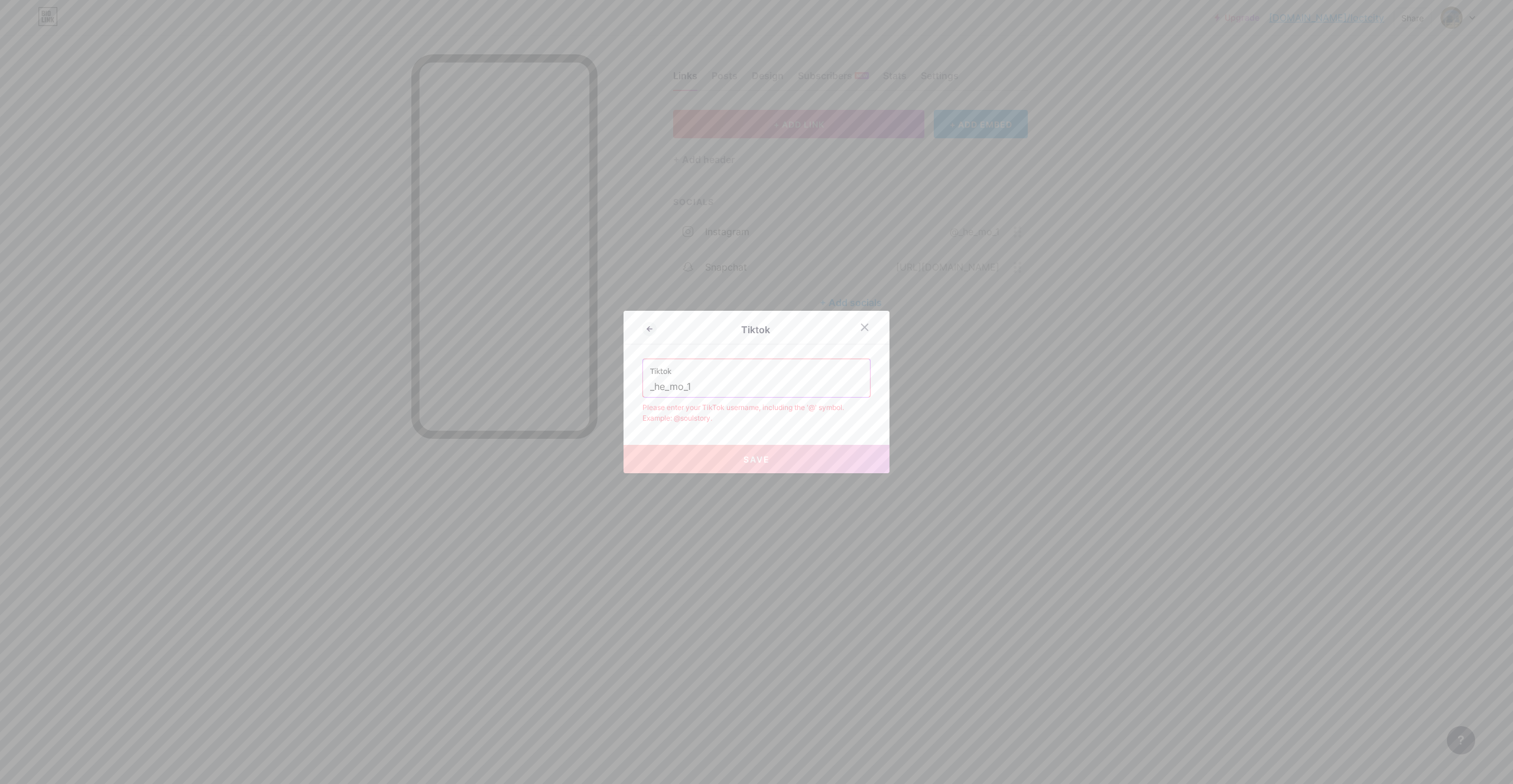
type input "_he_mo_1"
click at [866, 561] on div at bounding box center [756, 392] width 1513 height 784
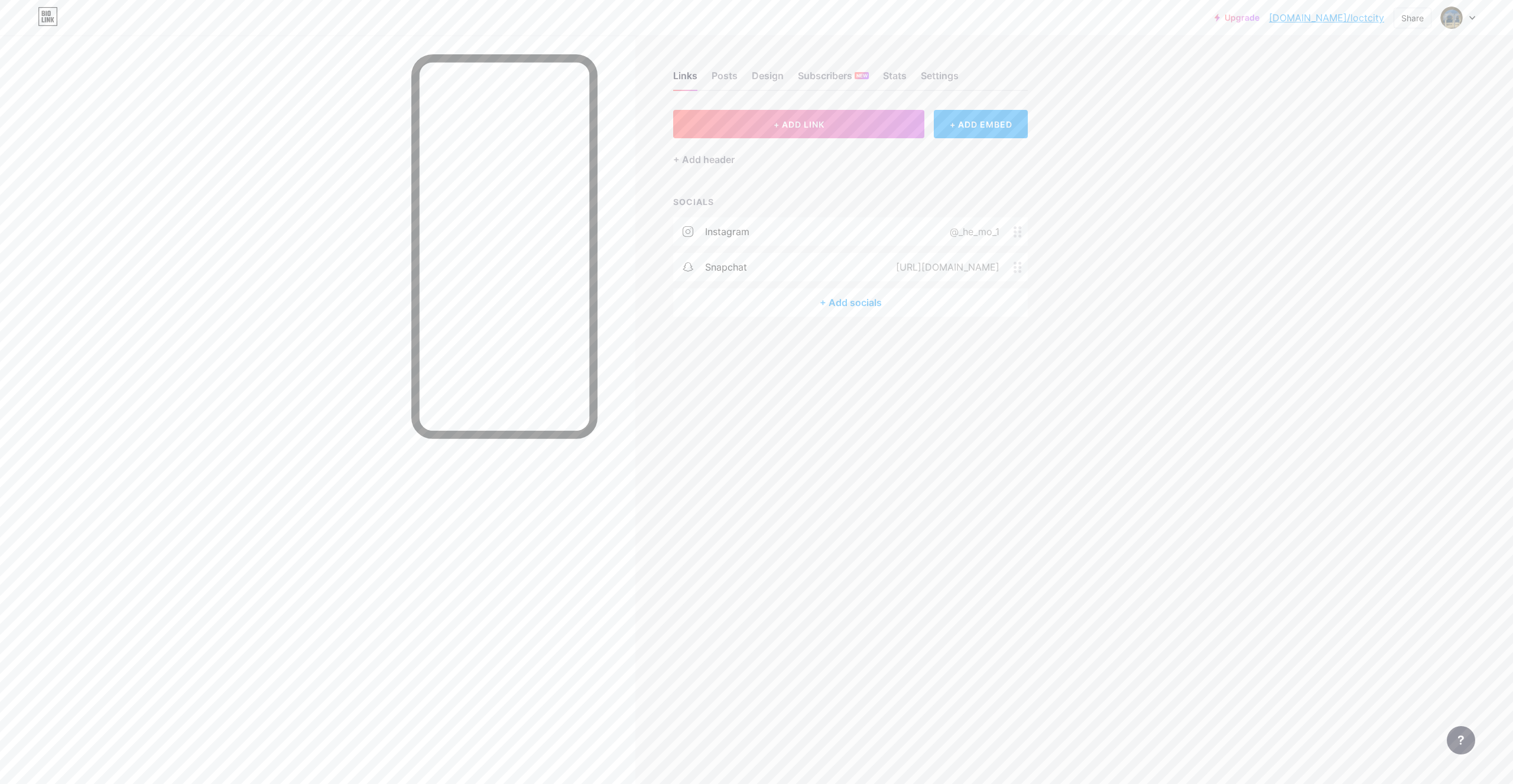
click at [862, 304] on div "+ Add socials" at bounding box center [849, 302] width 354 height 28
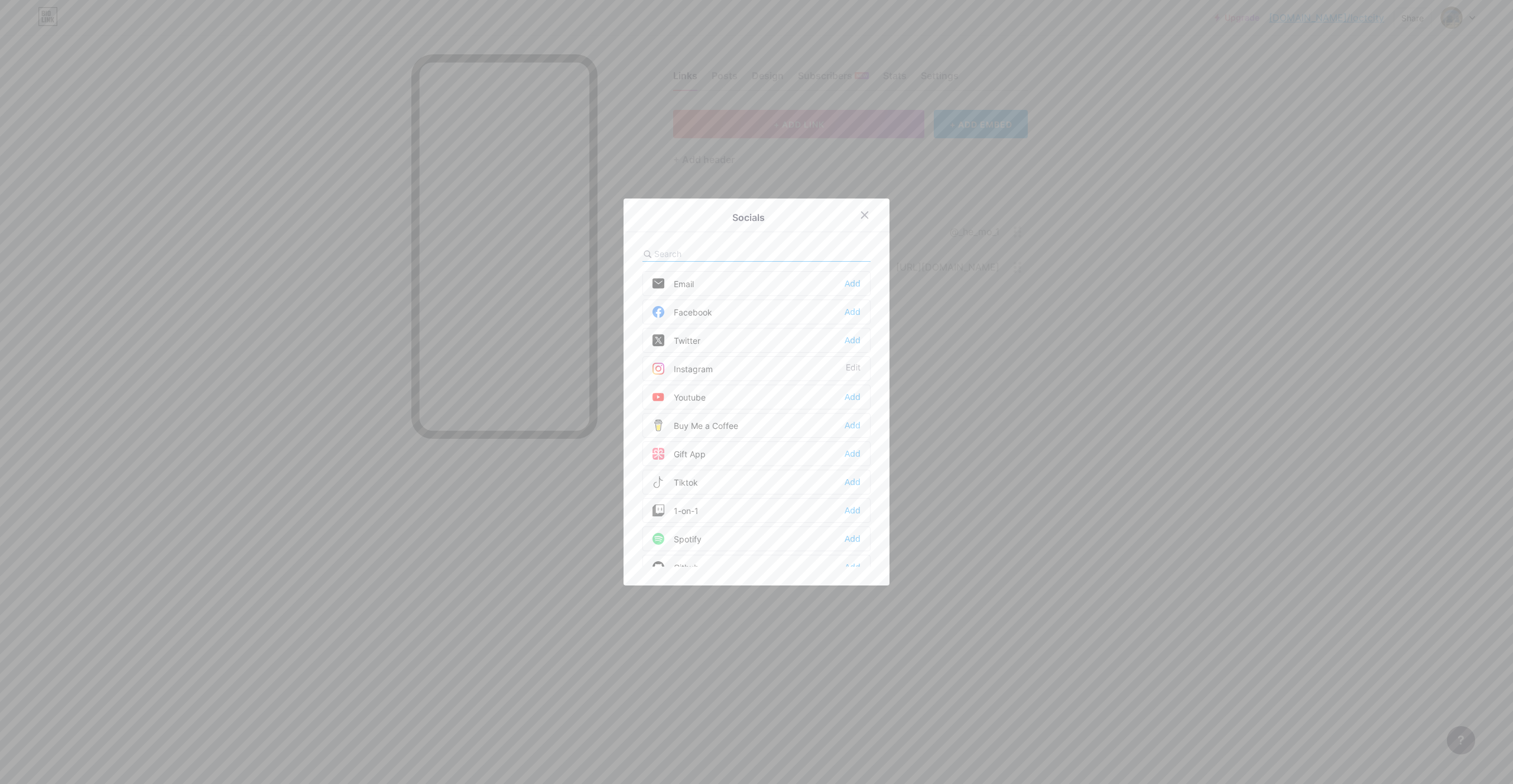
click at [705, 254] on input "text" at bounding box center [719, 253] width 131 height 13
type input "t"
click at [703, 395] on div "Tiktok Add" at bounding box center [756, 396] width 228 height 25
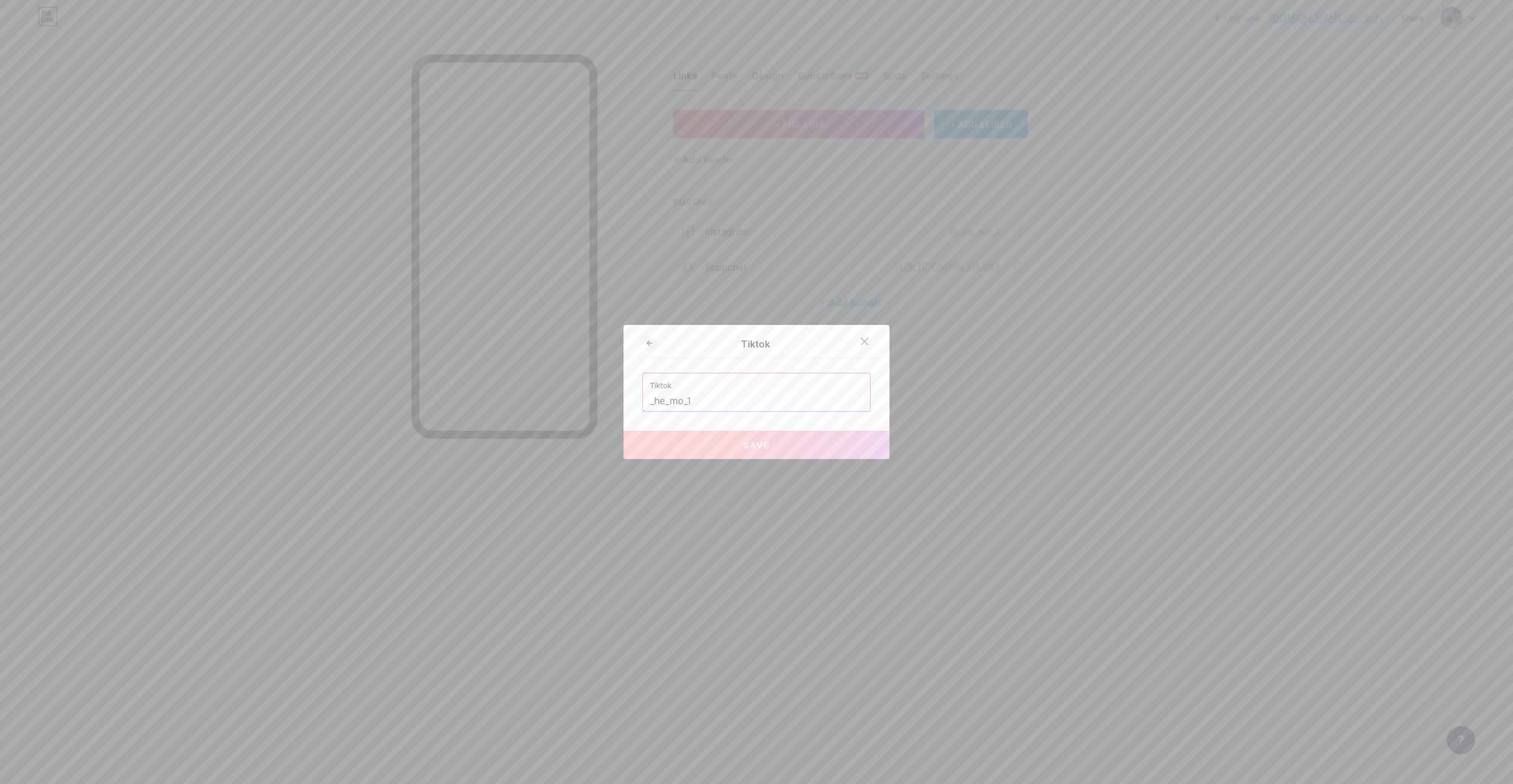
drag, startPoint x: 756, startPoint y: 395, endPoint x: 593, endPoint y: 432, distance: 167.1
click at [650, 411] on input "_he_mo_1" at bounding box center [756, 400] width 213 height 20
paste input "https://www.tiktok.com/@_he_mo_1?is_from_webapp=1&sender_device=pc"
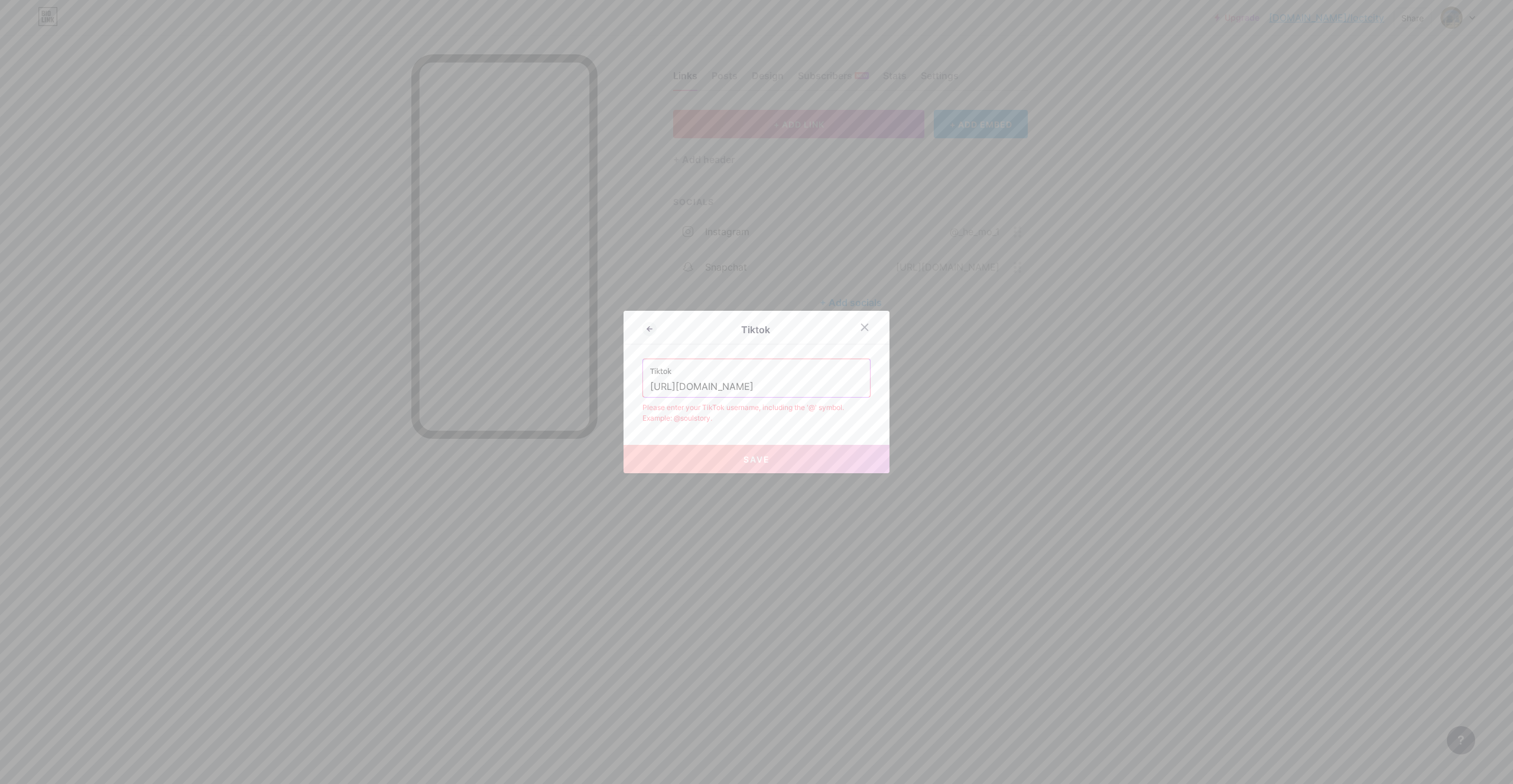
click at [823, 391] on input "https://www.tiktok.com/@_he_mo_1?is_from_webapp=1&sender_device=pc" at bounding box center [756, 387] width 213 height 20
type input "https://www.tiktok.com/@_he_mo_1?is_from_webapp=1&sender_device=pc"
click at [755, 383] on input "https://www.tiktok.com/@_he_mo_1?is_from_webapp=1&sender_device=pc" at bounding box center [756, 387] width 213 height 20
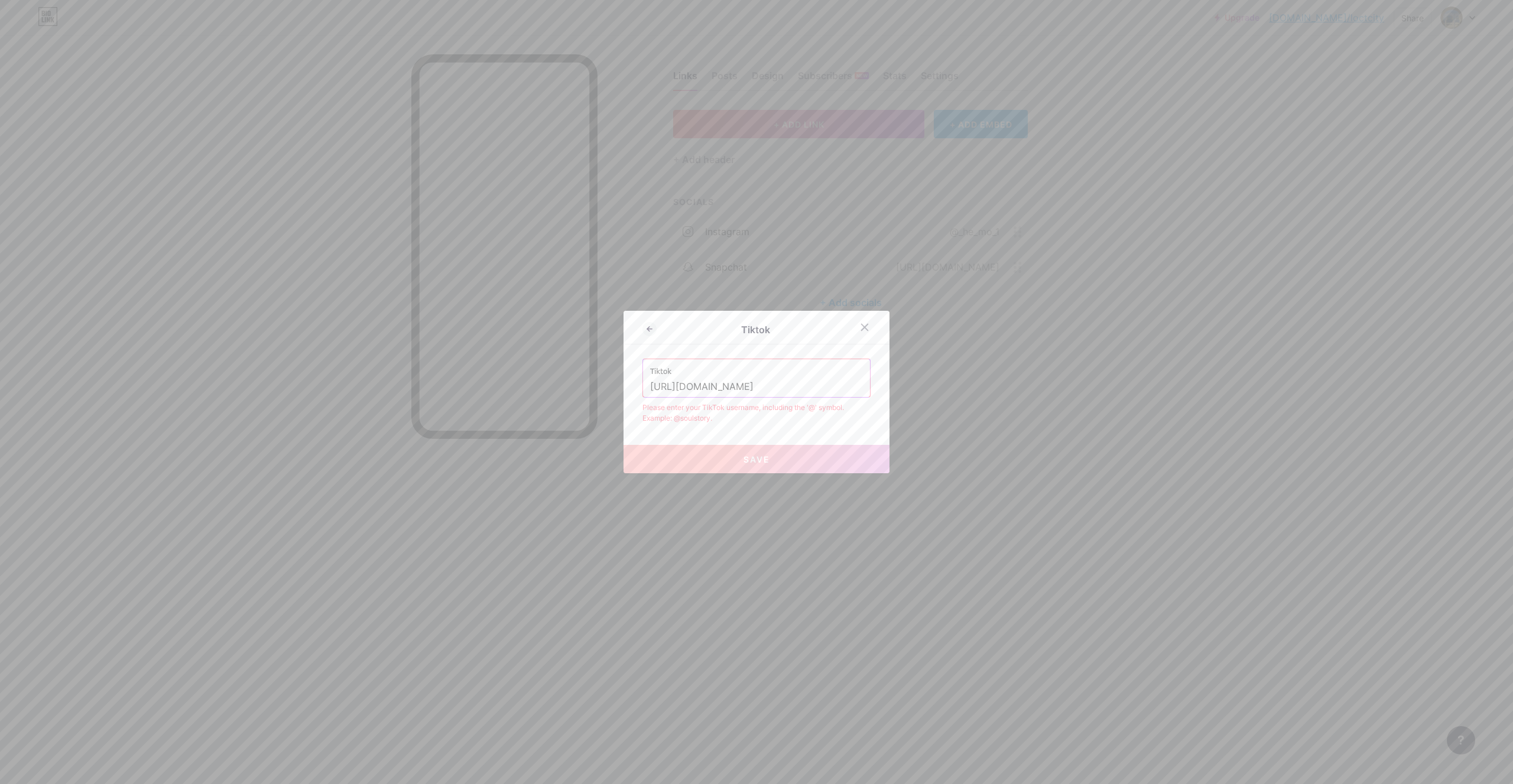
paste input "text"
click at [794, 387] on input "https://www.tiktok.com/@_he_mo_1?is_from_webapp=1&sender_device=pc" at bounding box center [756, 387] width 213 height 20
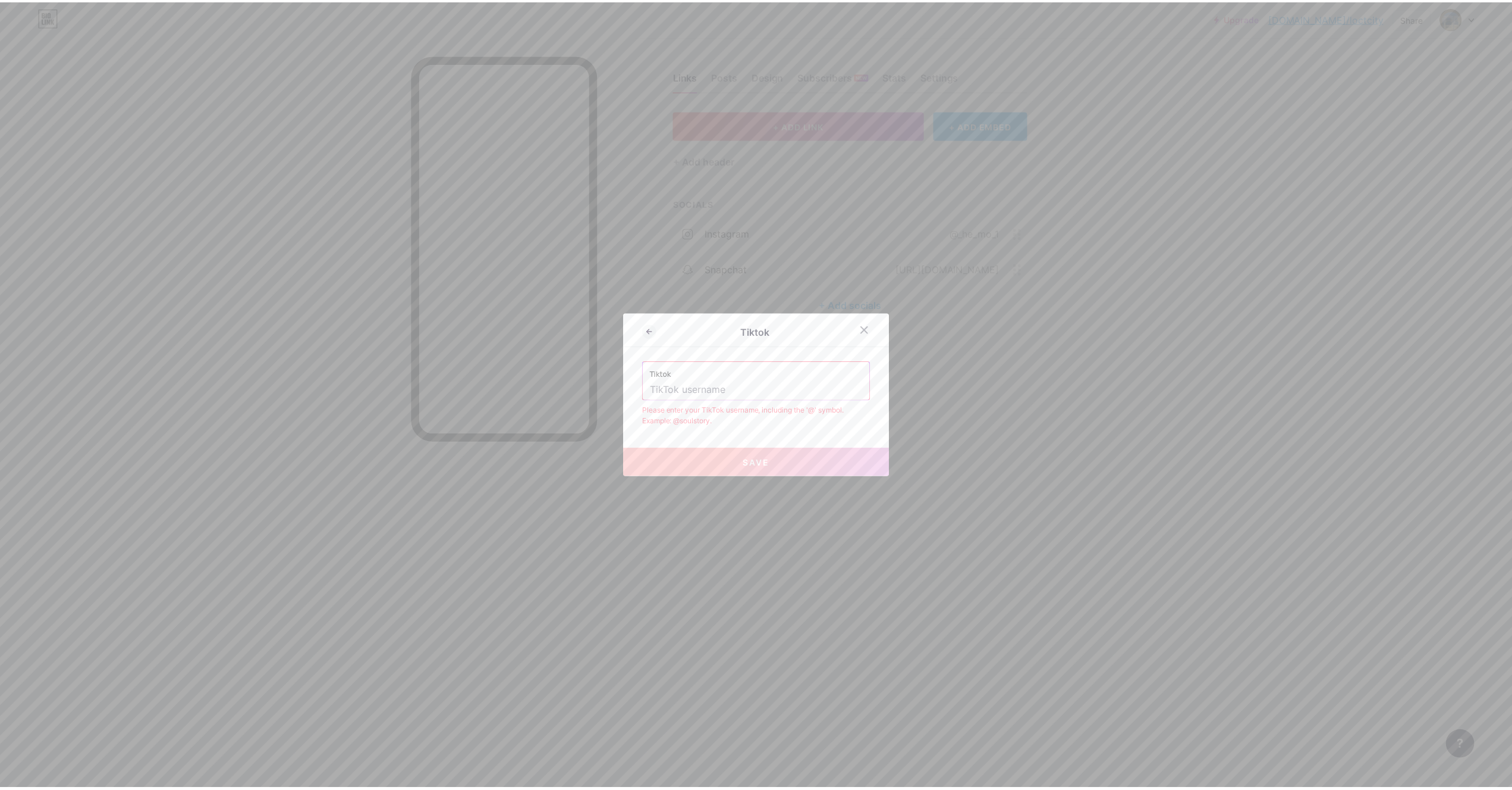
scroll to position [0, 0]
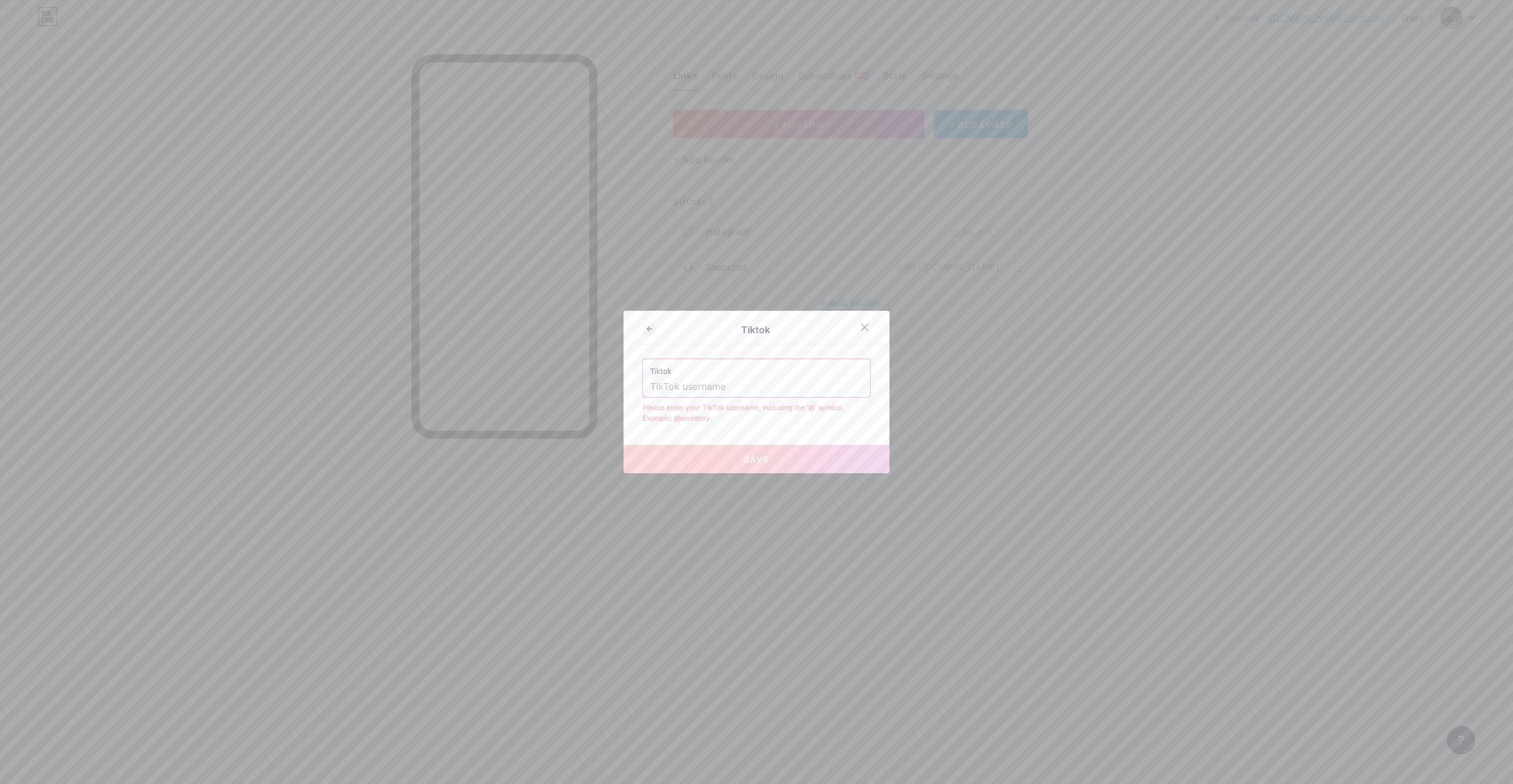
click at [730, 384] on input "text" at bounding box center [756, 387] width 213 height 20
paste input "_he_mo_1"
drag, startPoint x: 789, startPoint y: 366, endPoint x: 784, endPoint y: 377, distance: 12.1
click at [785, 369] on label "Tiktok" at bounding box center [756, 368] width 213 height 18
click at [784, 381] on input "_he_mo_1" at bounding box center [756, 387] width 213 height 20
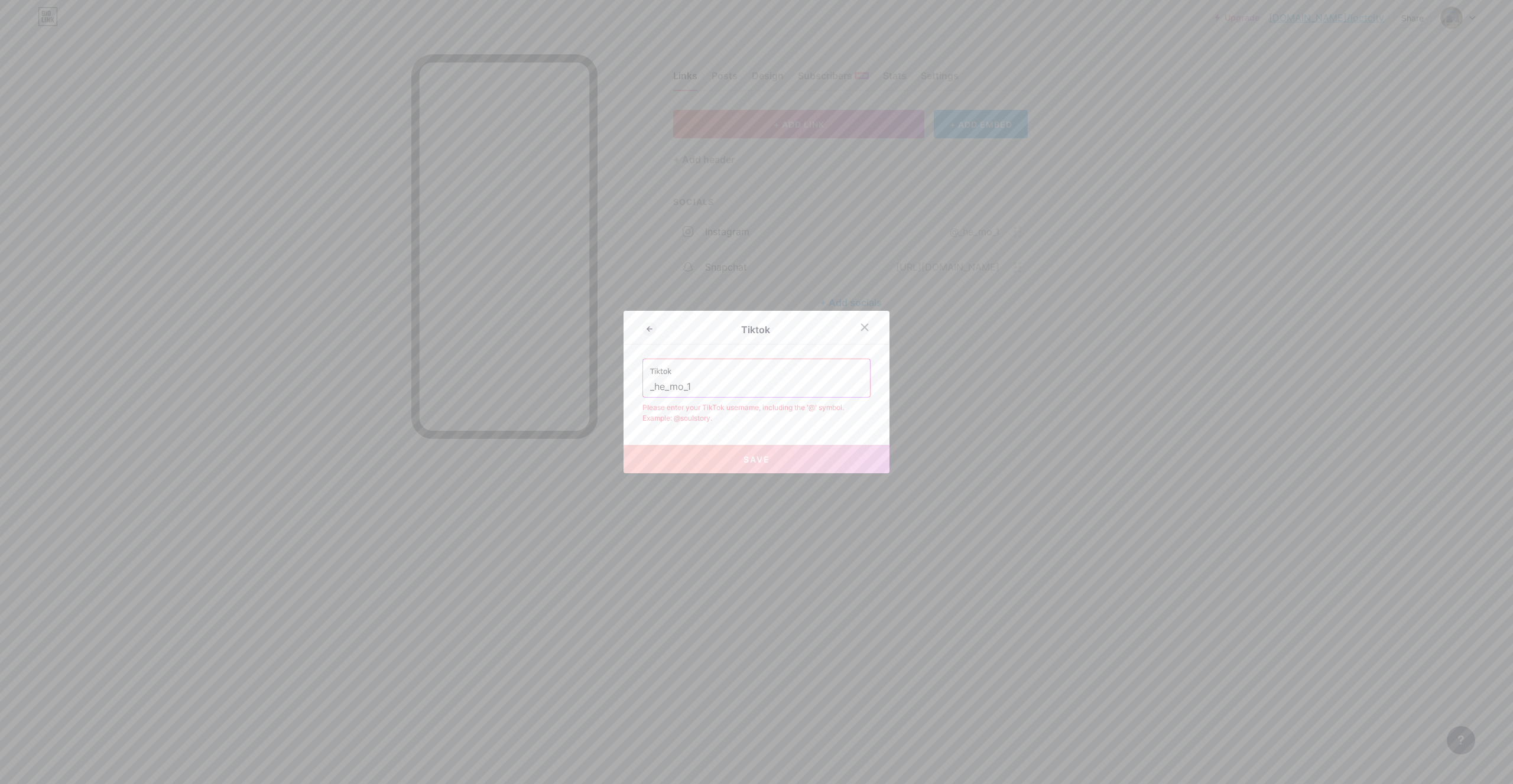
click at [784, 381] on input "_he_mo_1" at bounding box center [756, 387] width 213 height 20
paste input "@"
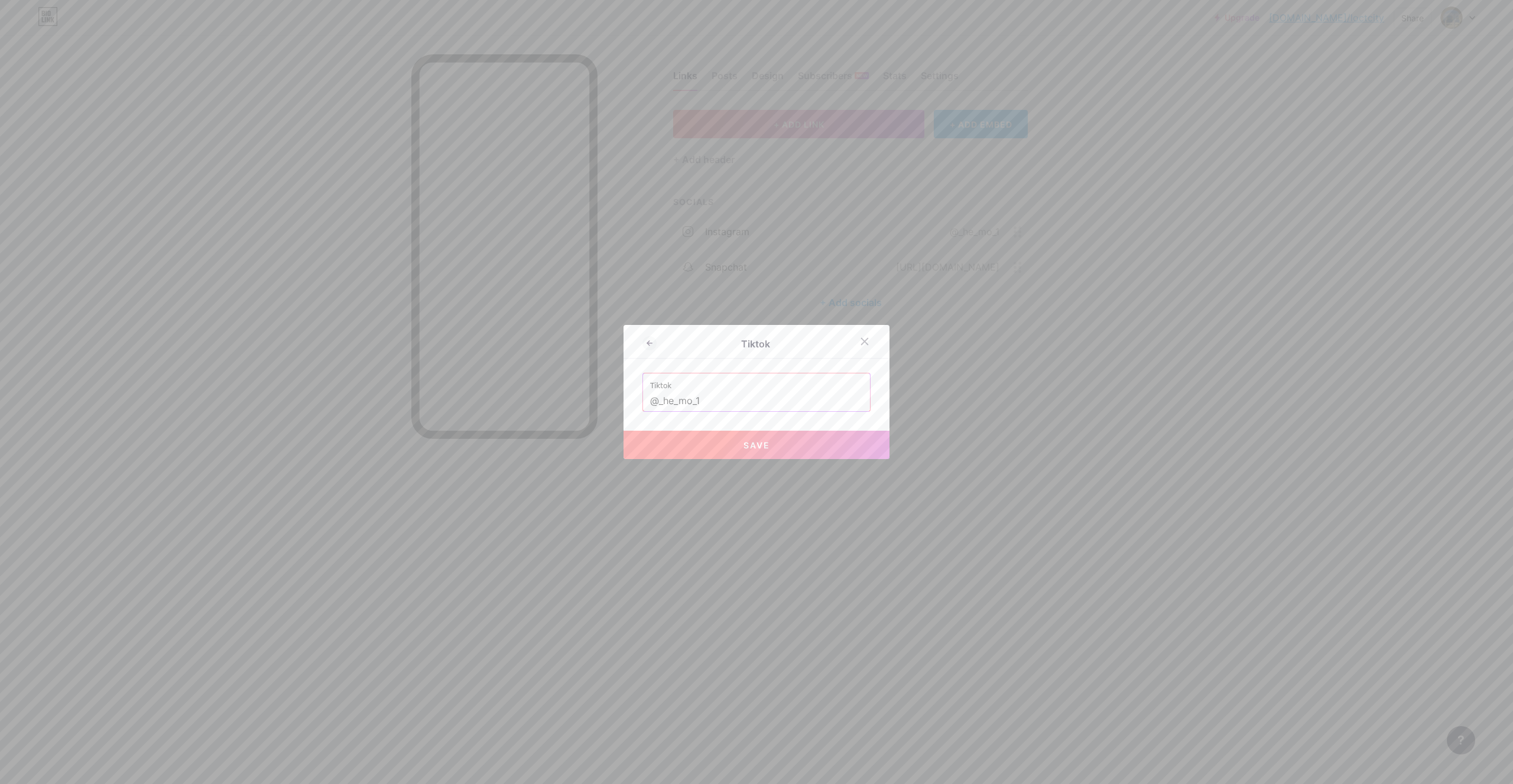
click at [758, 453] on button "Save" at bounding box center [756, 444] width 266 height 28
type input "[URL][DOMAIN_NAME]"
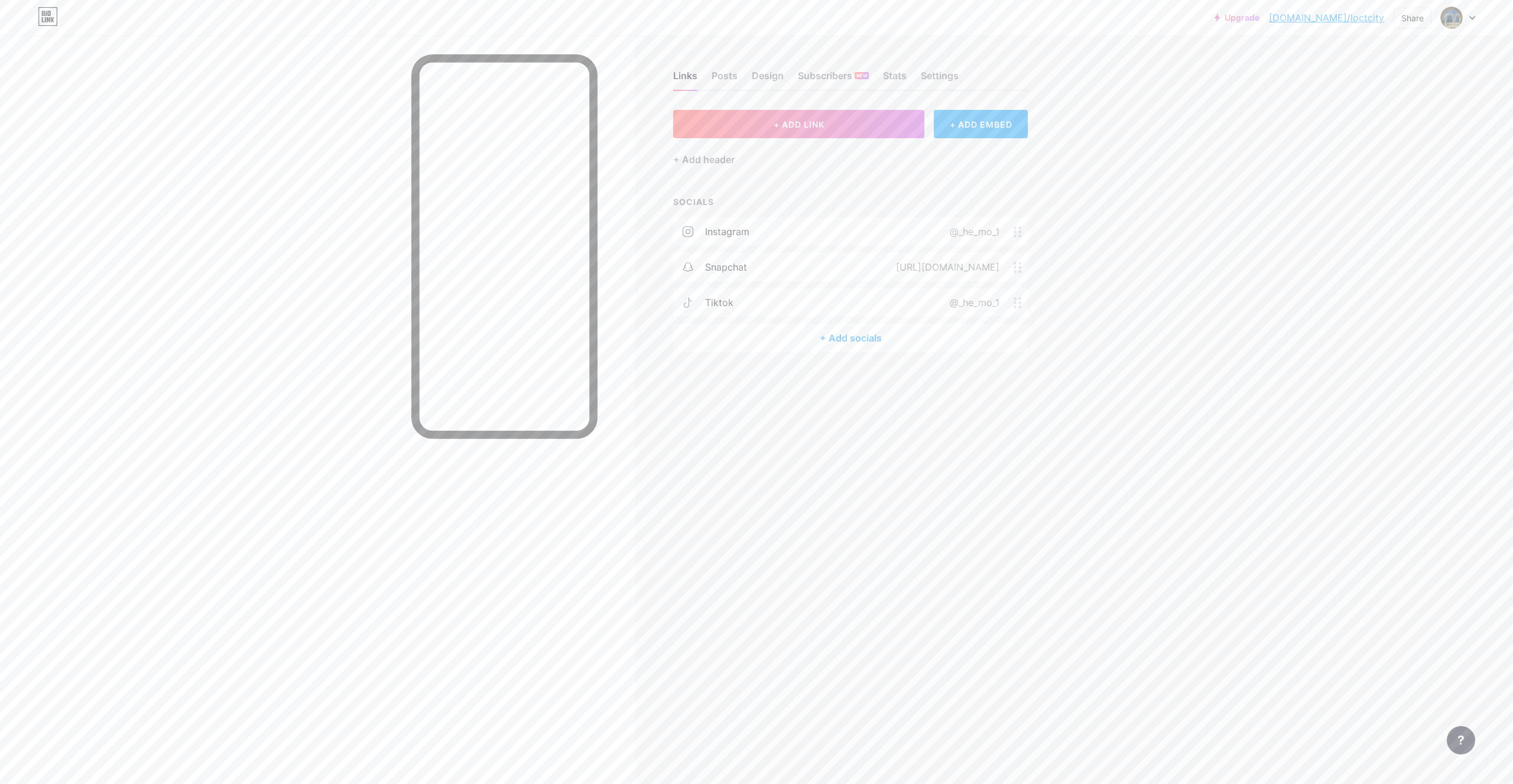
click at [829, 335] on div "+ Add socials" at bounding box center [849, 338] width 354 height 28
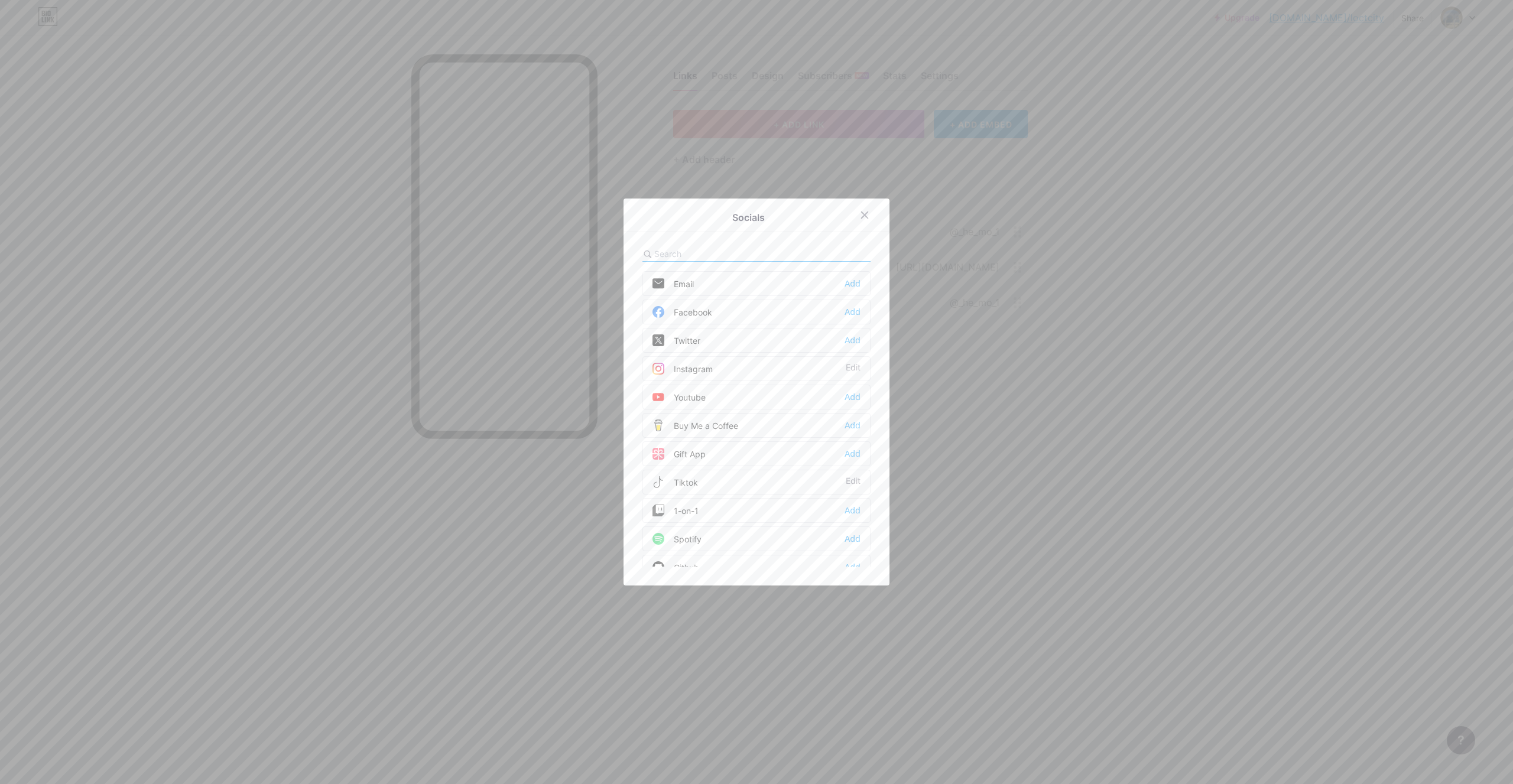
click at [697, 255] on input "text" at bounding box center [719, 253] width 131 height 13
type input "a"
click at [709, 263] on div "d Dribbble Add Discord Add Medium Add Reddit Add Sound Cloud Add Bandcamp Add L…" at bounding box center [756, 406] width 228 height 320
click at [694, 253] on input "d" at bounding box center [719, 253] width 131 height 13
type input "do"
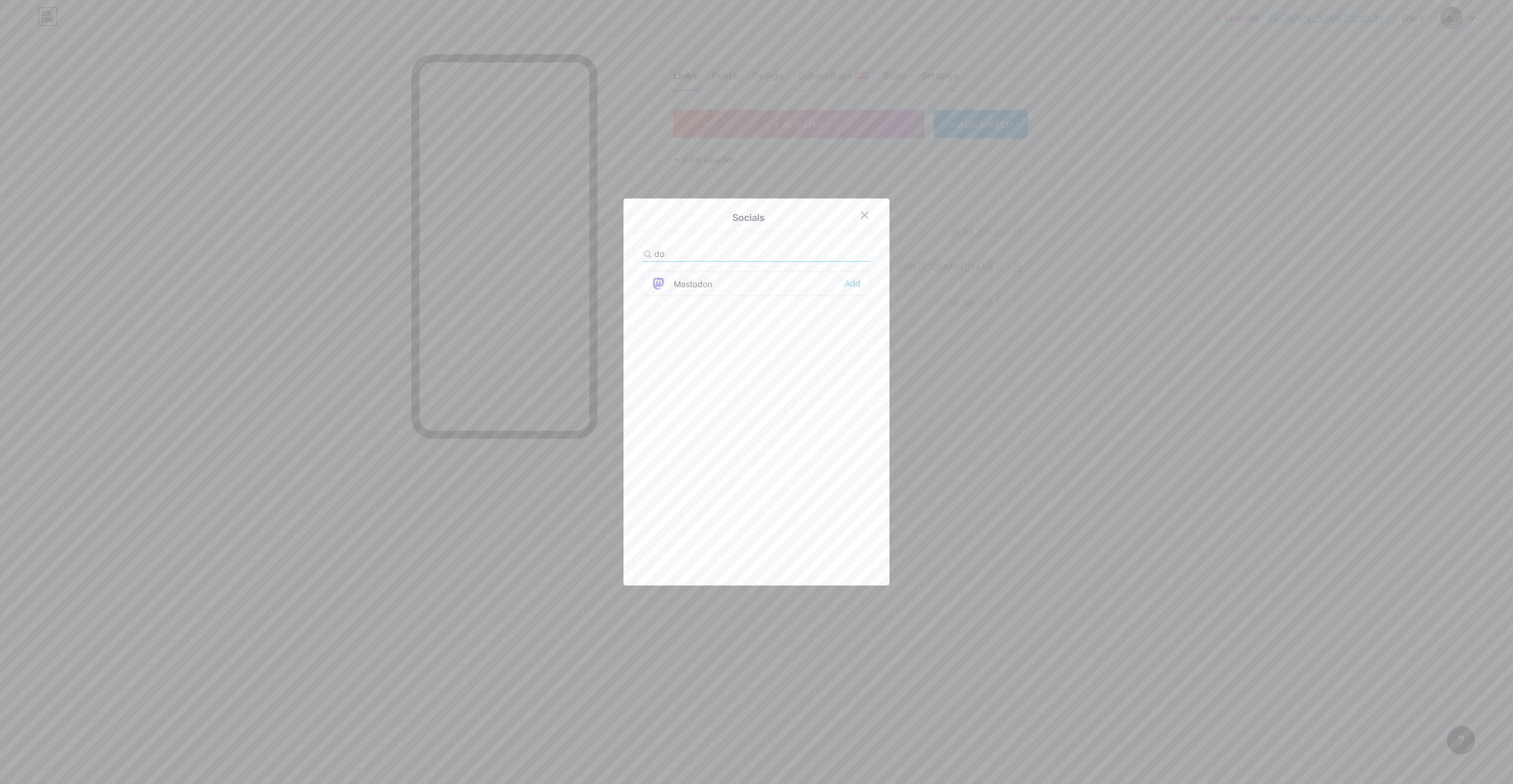
click at [1070, 253] on div at bounding box center [756, 392] width 1513 height 784
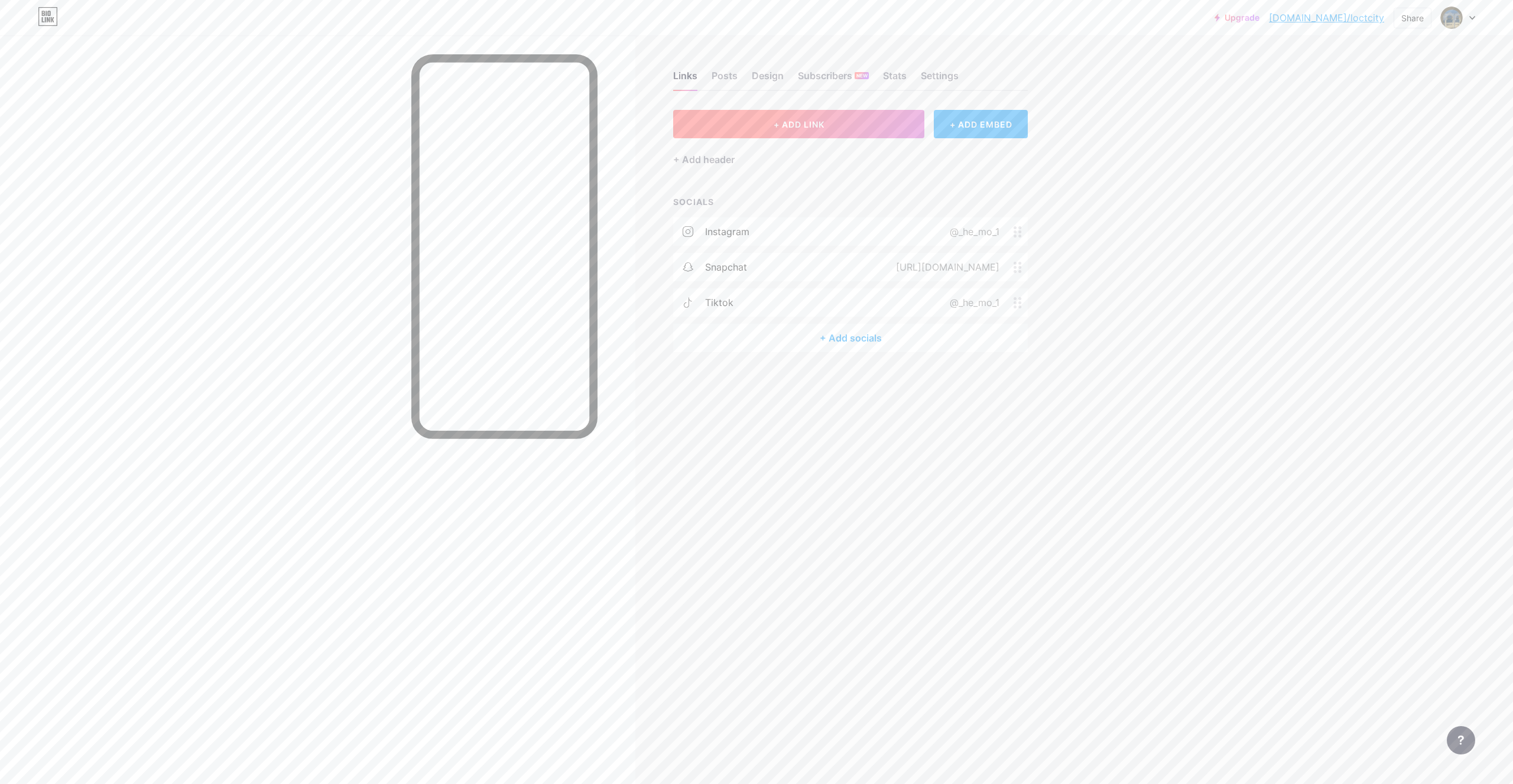
drag, startPoint x: 830, startPoint y: 140, endPoint x: 843, endPoint y: 126, distance: 19.1
click at [830, 140] on div "+ Add header" at bounding box center [849, 152] width 354 height 28
click at [855, 106] on div "Links Posts Design Subscribers NEW Stats Settings + ADD LINK + ADD EMBED + Add …" at bounding box center [538, 223] width 1077 height 376
click at [866, 113] on button "+ ADD LINK" at bounding box center [798, 124] width 251 height 28
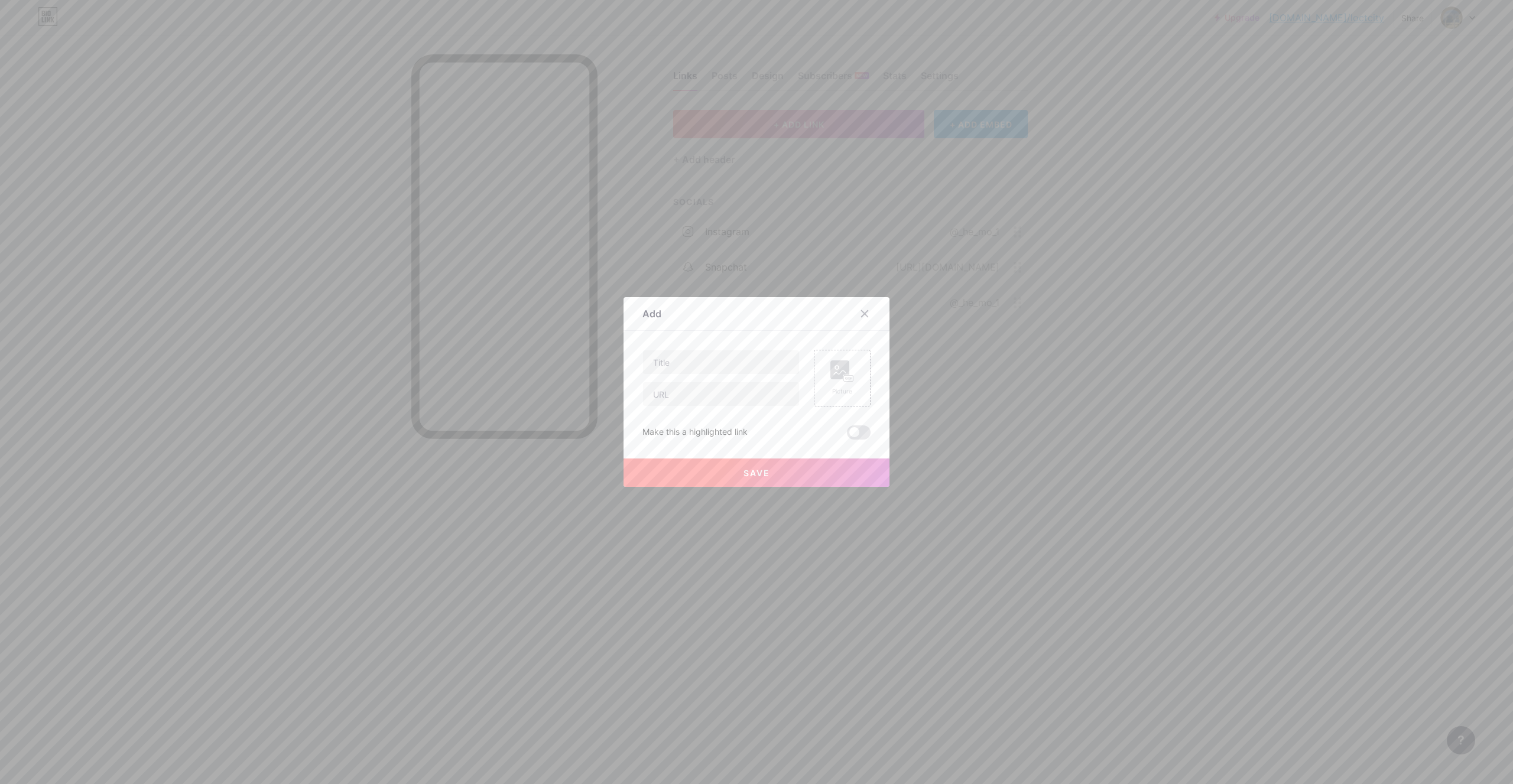
click at [719, 375] on div at bounding box center [721, 378] width 157 height 57
click at [716, 363] on input "text" at bounding box center [721, 362] width 156 height 24
type input "h"
type input "ا"
type input "ر"
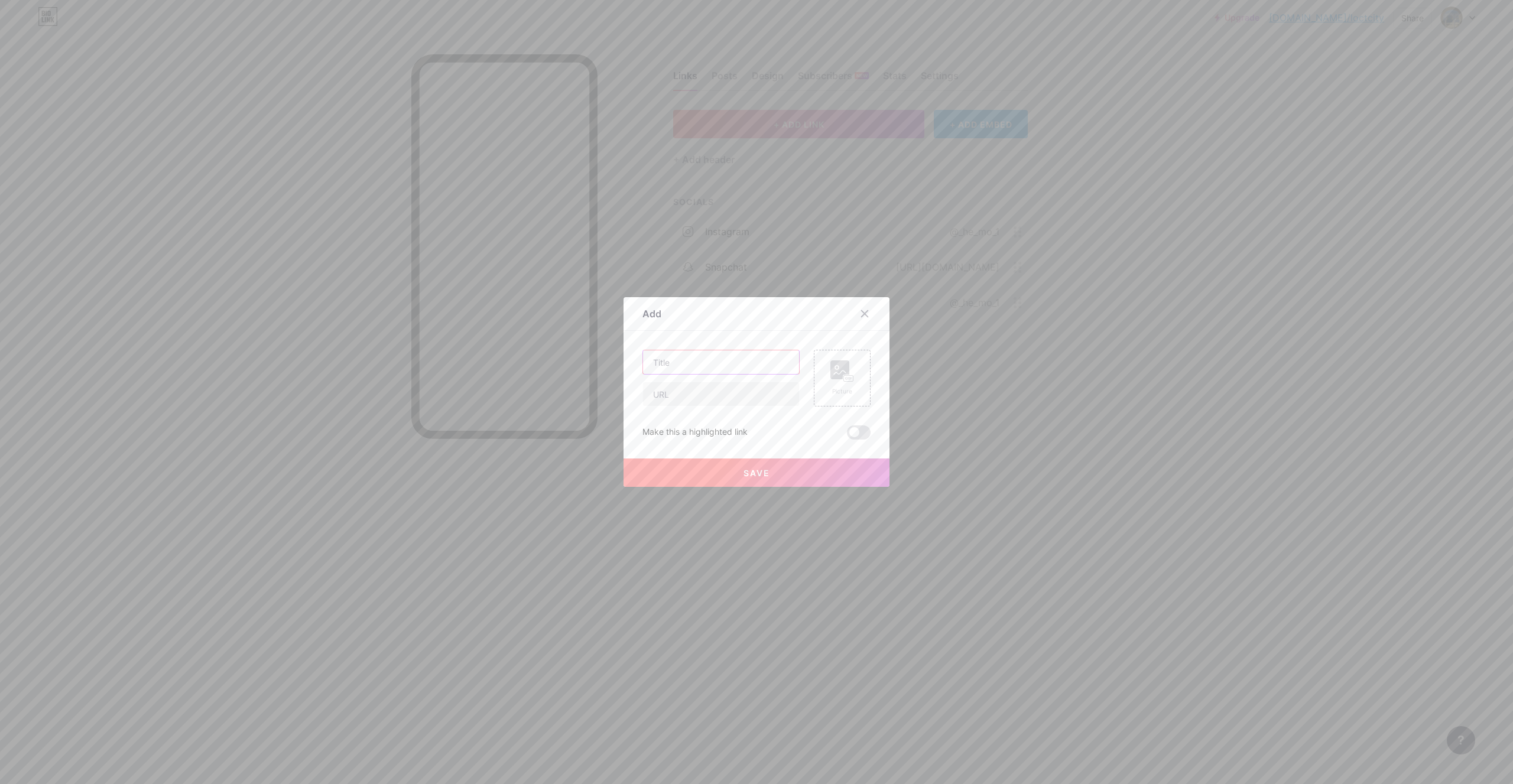
click at [680, 367] on input "text" at bounding box center [721, 362] width 156 height 24
type input "]"
type input "DONATION"
click at [720, 404] on input "text" at bounding box center [721, 393] width 156 height 24
click at [706, 395] on input "text" at bounding box center [721, 393] width 156 height 24
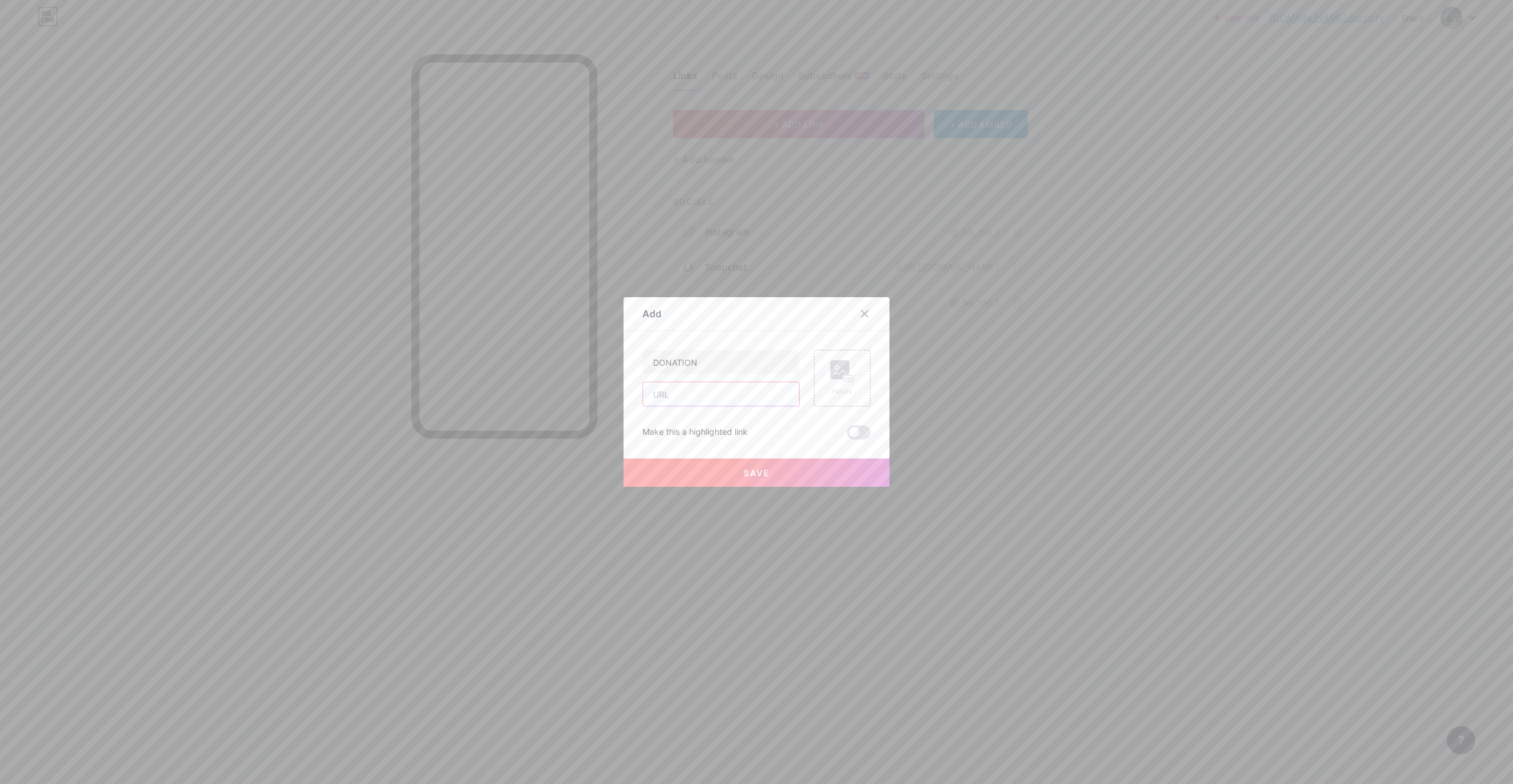
paste input "[URL][DOMAIN_NAME]"
type input "[URL][DOMAIN_NAME]"
click at [852, 363] on div "Picture" at bounding box center [842, 378] width 57 height 57
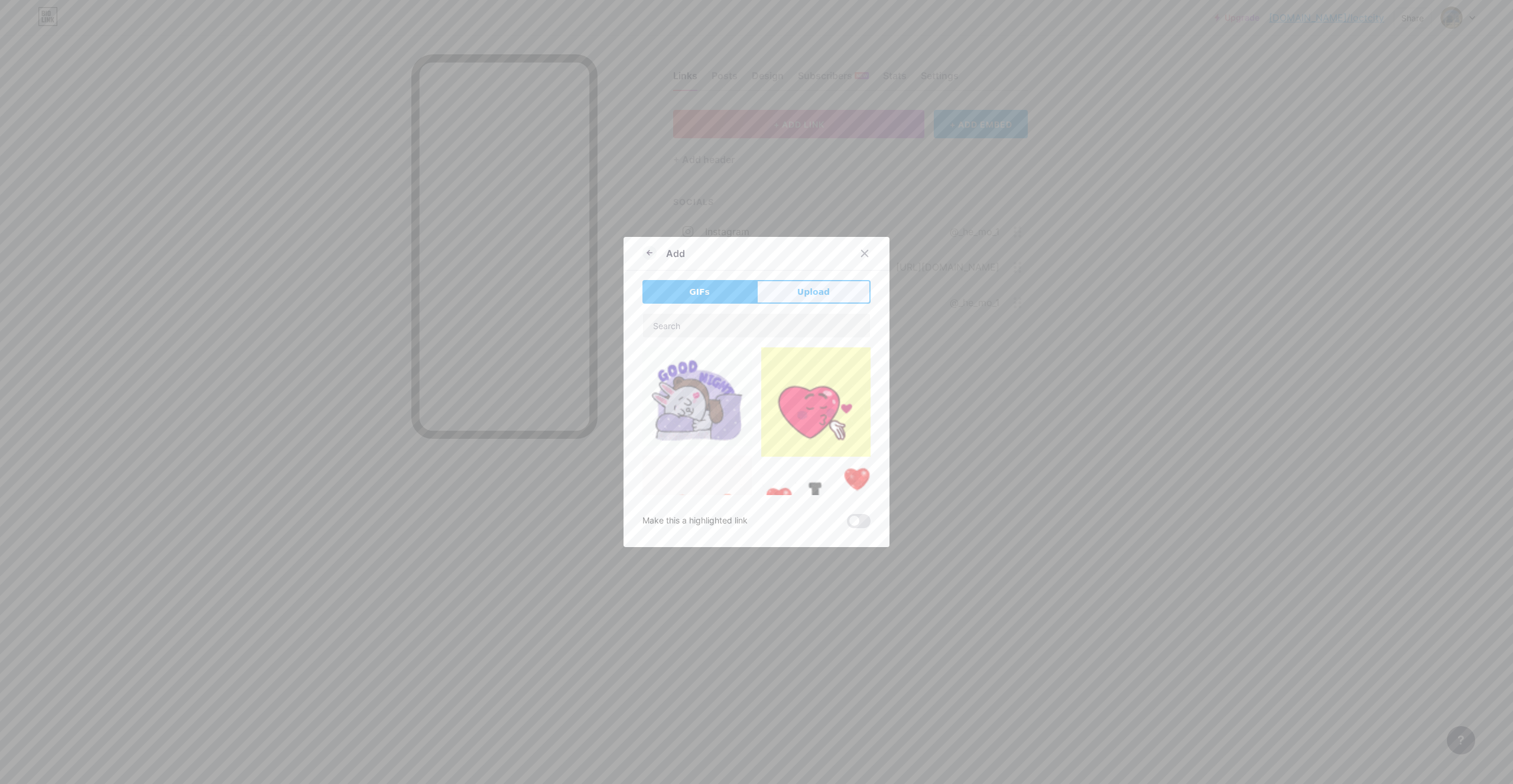
click at [806, 287] on span "Upload" at bounding box center [813, 291] width 32 height 13
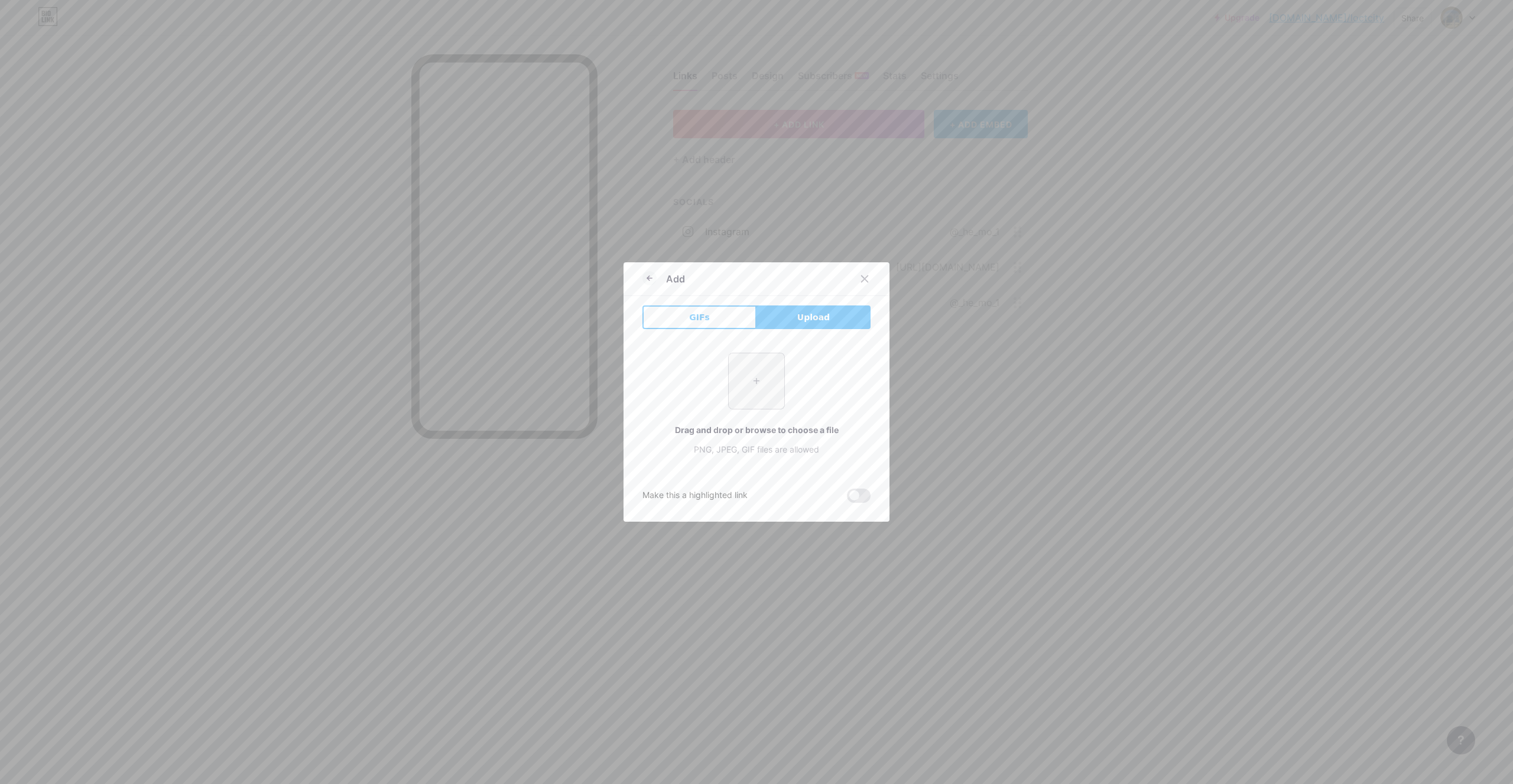
click at [763, 388] on input "file" at bounding box center [756, 381] width 56 height 56
type input "C:\fakepath\meta.png"
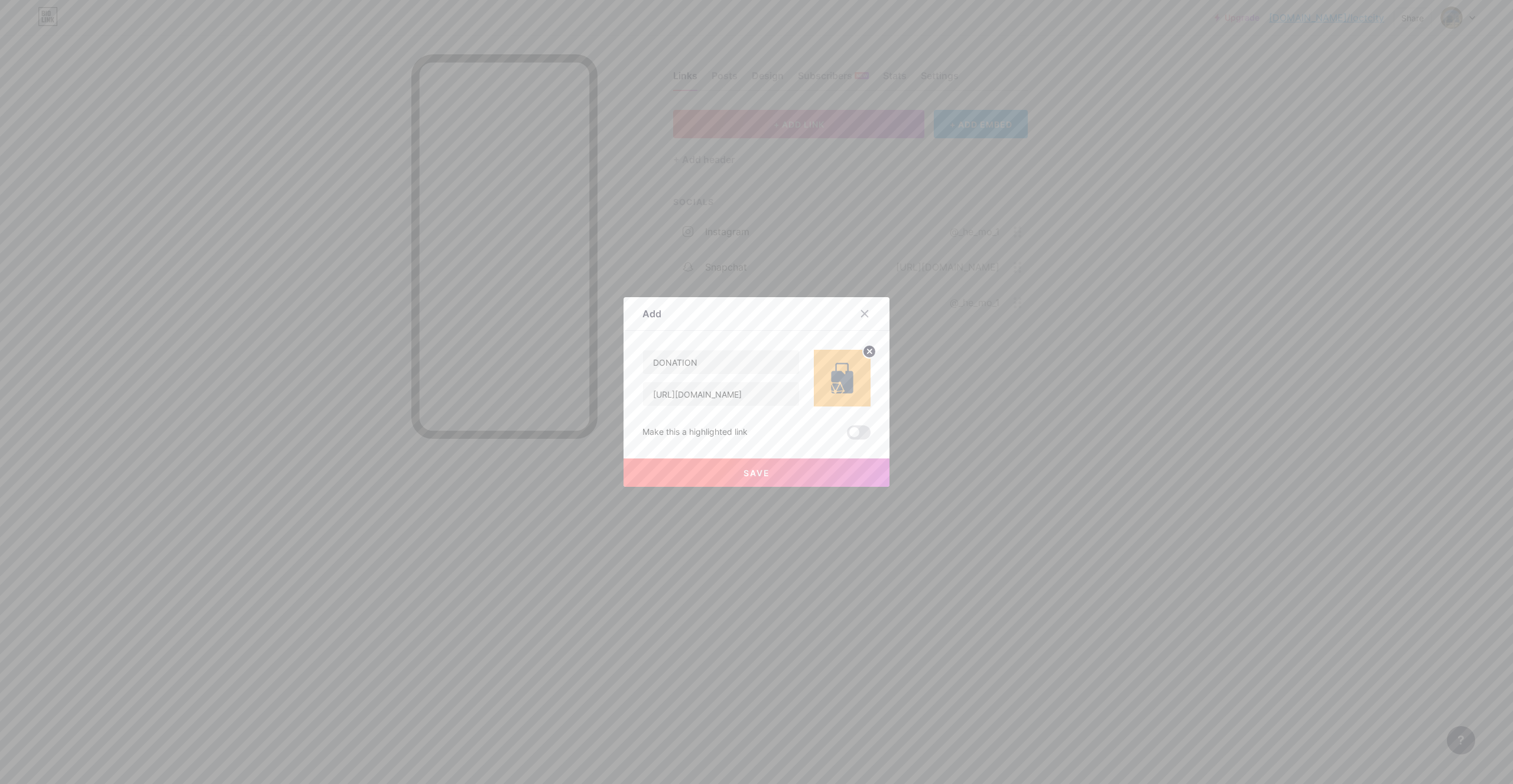
click at [807, 472] on button "Save" at bounding box center [756, 472] width 266 height 28
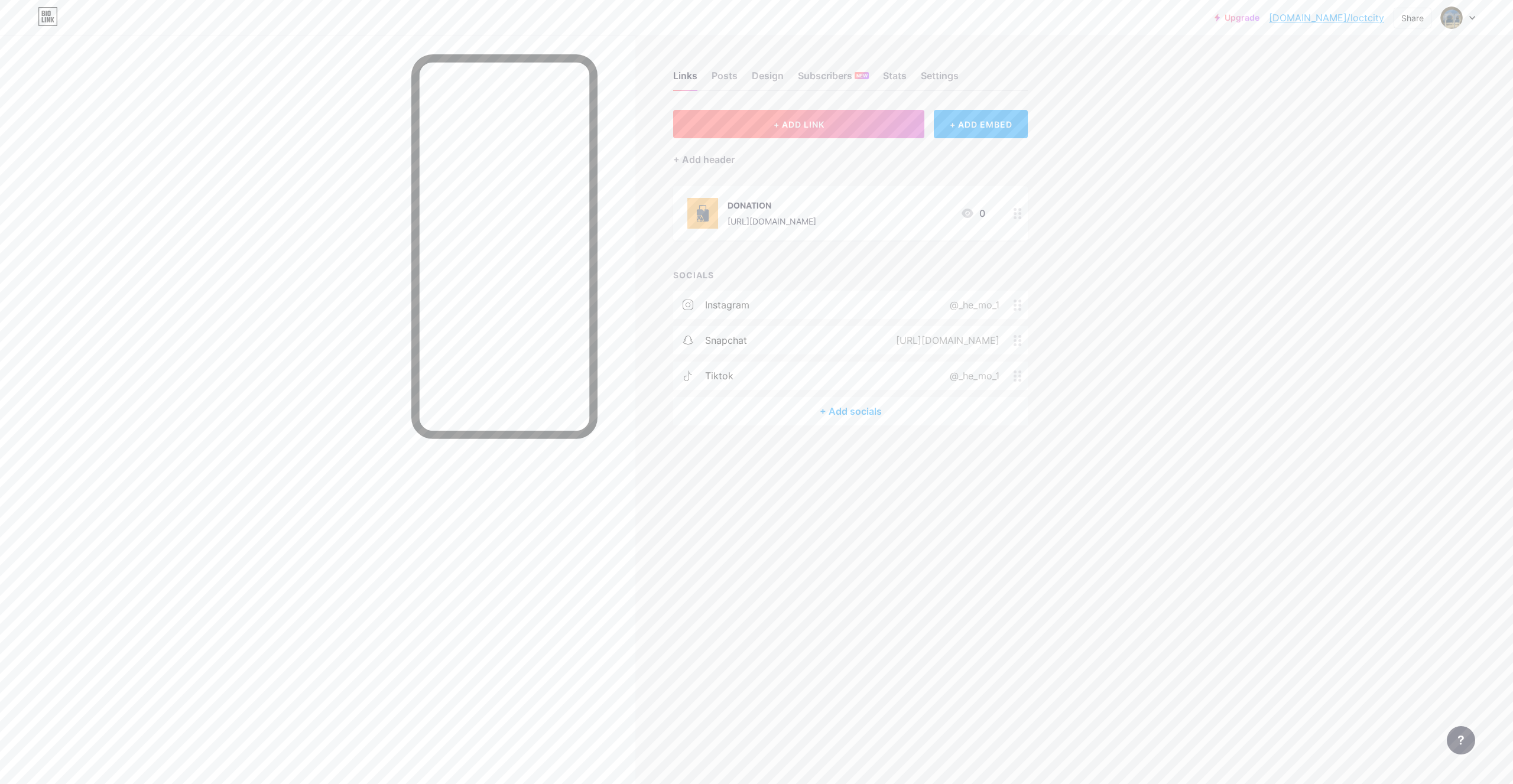
click at [849, 123] on button "+ ADD LINK" at bounding box center [798, 124] width 251 height 28
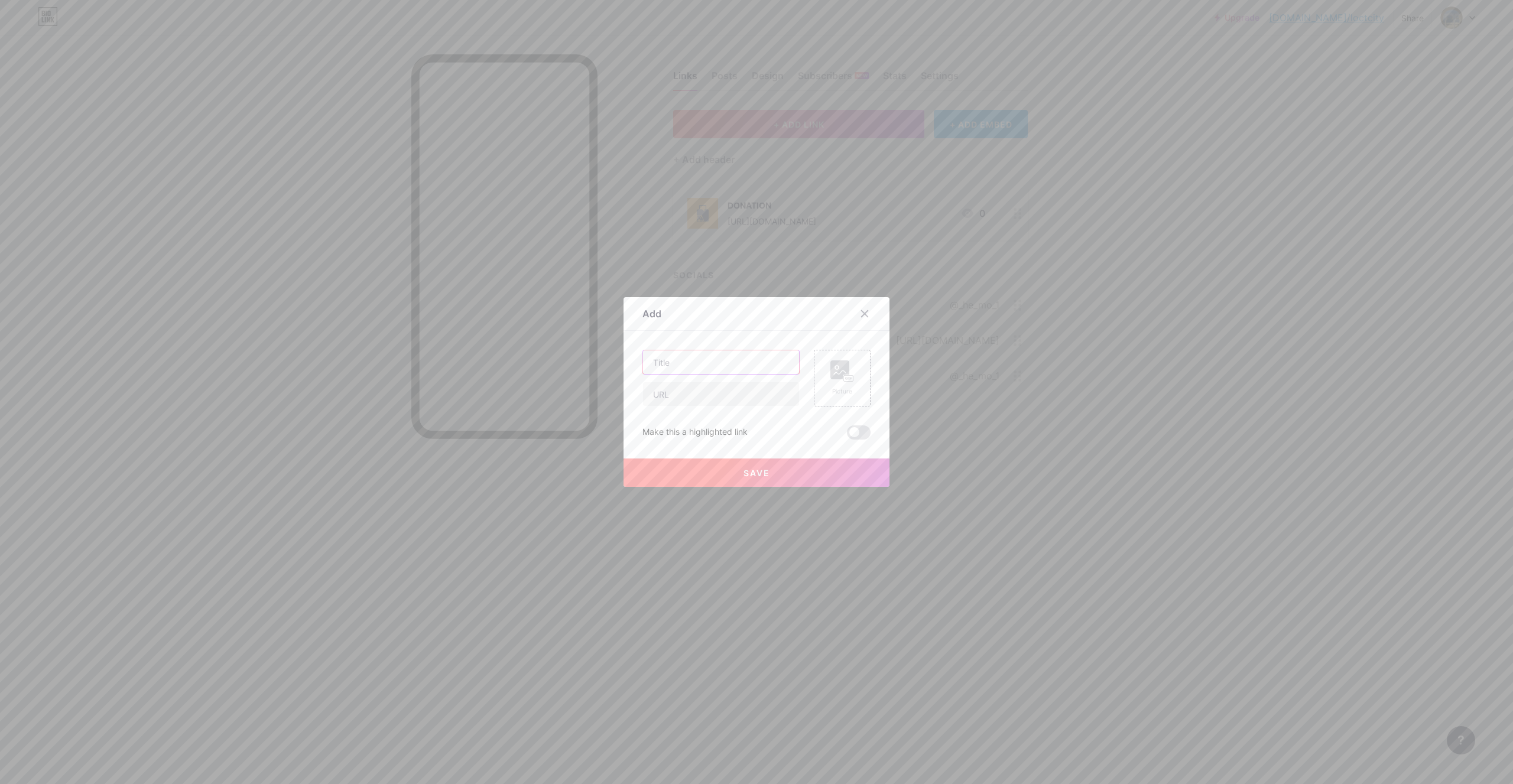
click at [725, 359] on input "text" at bounding box center [721, 362] width 156 height 24
click at [760, 391] on input "text" at bounding box center [721, 393] width 156 height 24
paste input "[URL][DOMAIN_NAME]"
type input "[URL][DOMAIN_NAME]"
click at [702, 375] on div "[URL][DOMAIN_NAME]" at bounding box center [721, 378] width 157 height 57
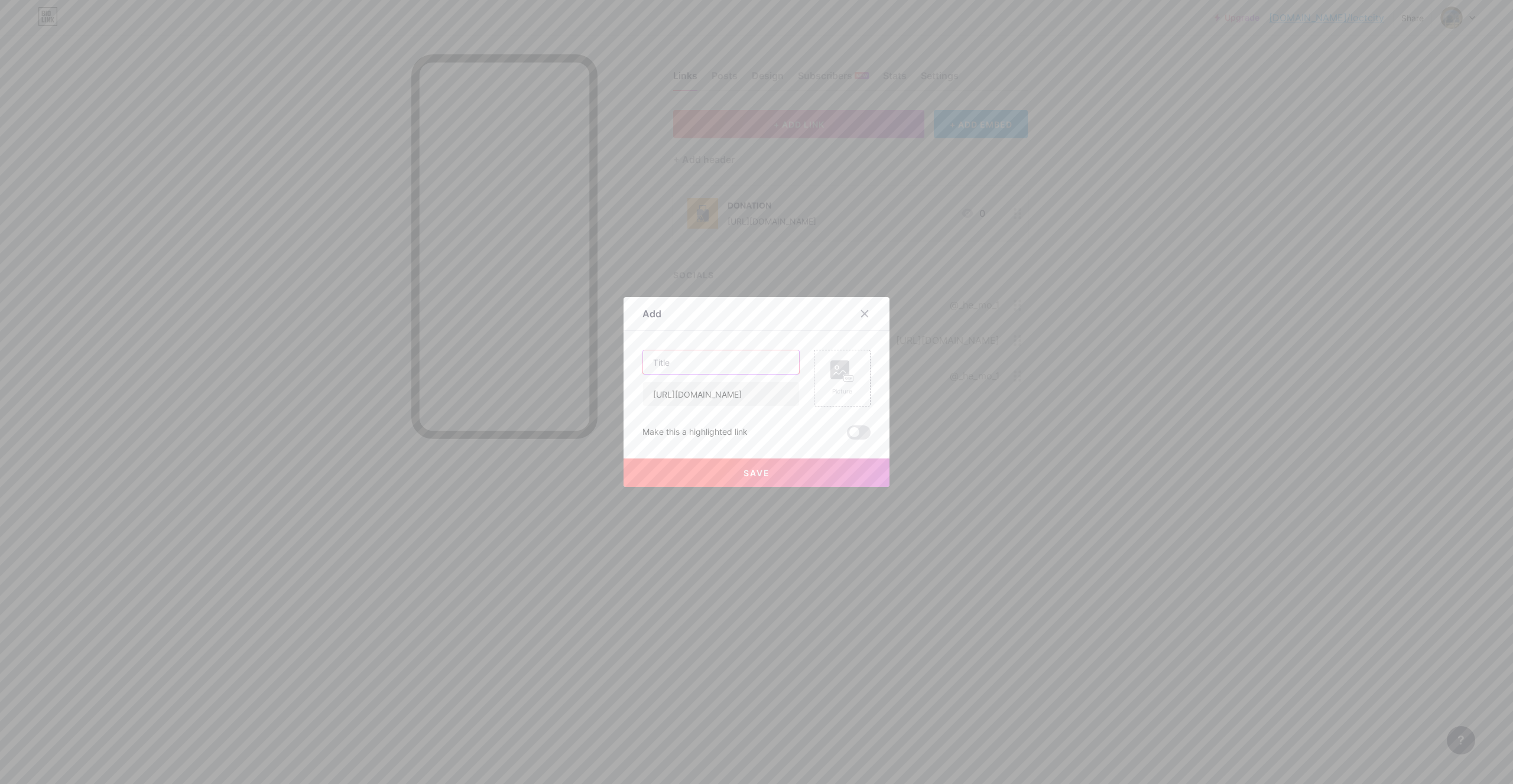
click at [714, 366] on input "text" at bounding box center [721, 362] width 156 height 24
paste input "Broadcast channel"
type input "Broadcast channel"
click at [843, 376] on rect at bounding box center [848, 379] width 10 height 6
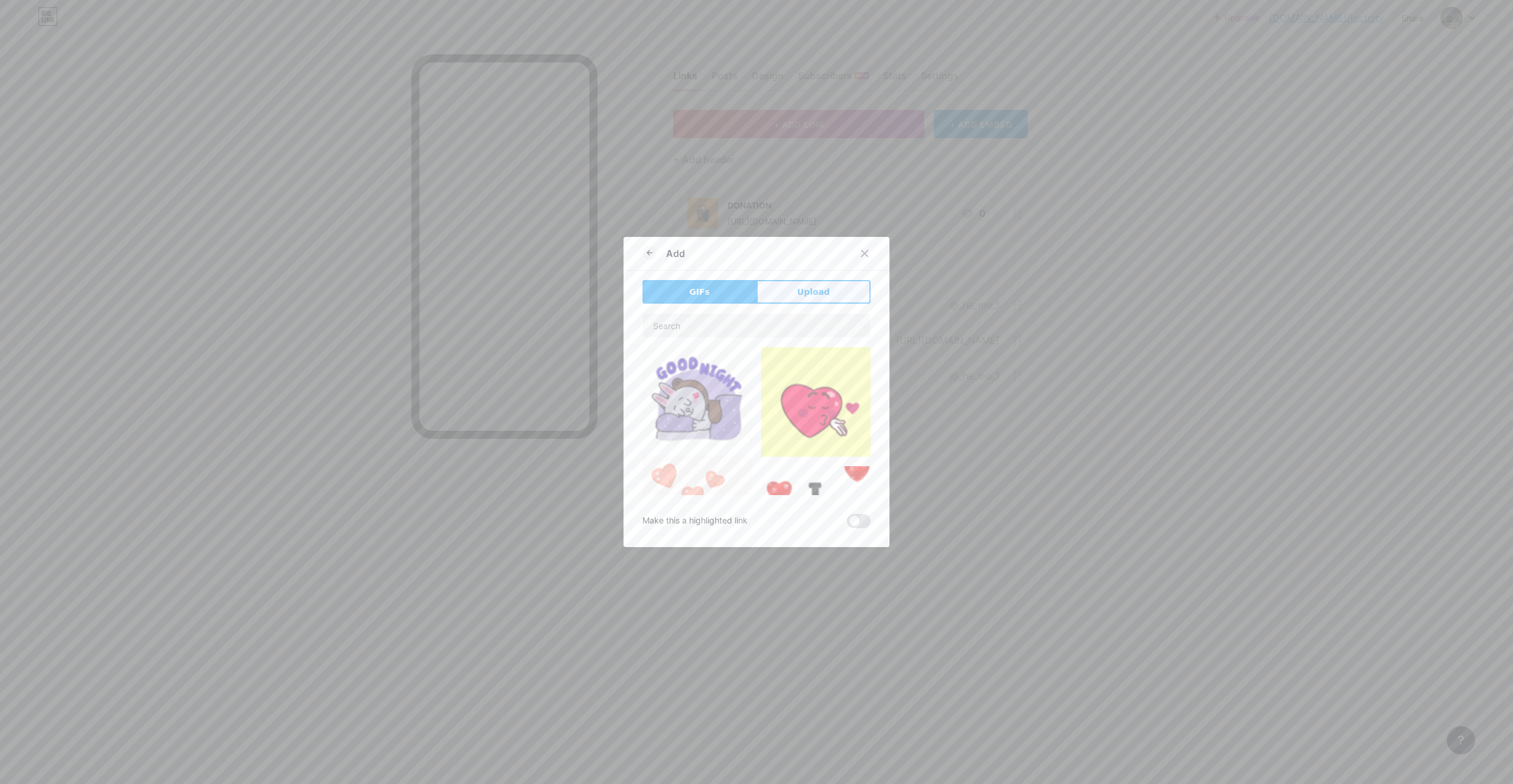
click at [803, 296] on span "Upload" at bounding box center [813, 291] width 32 height 13
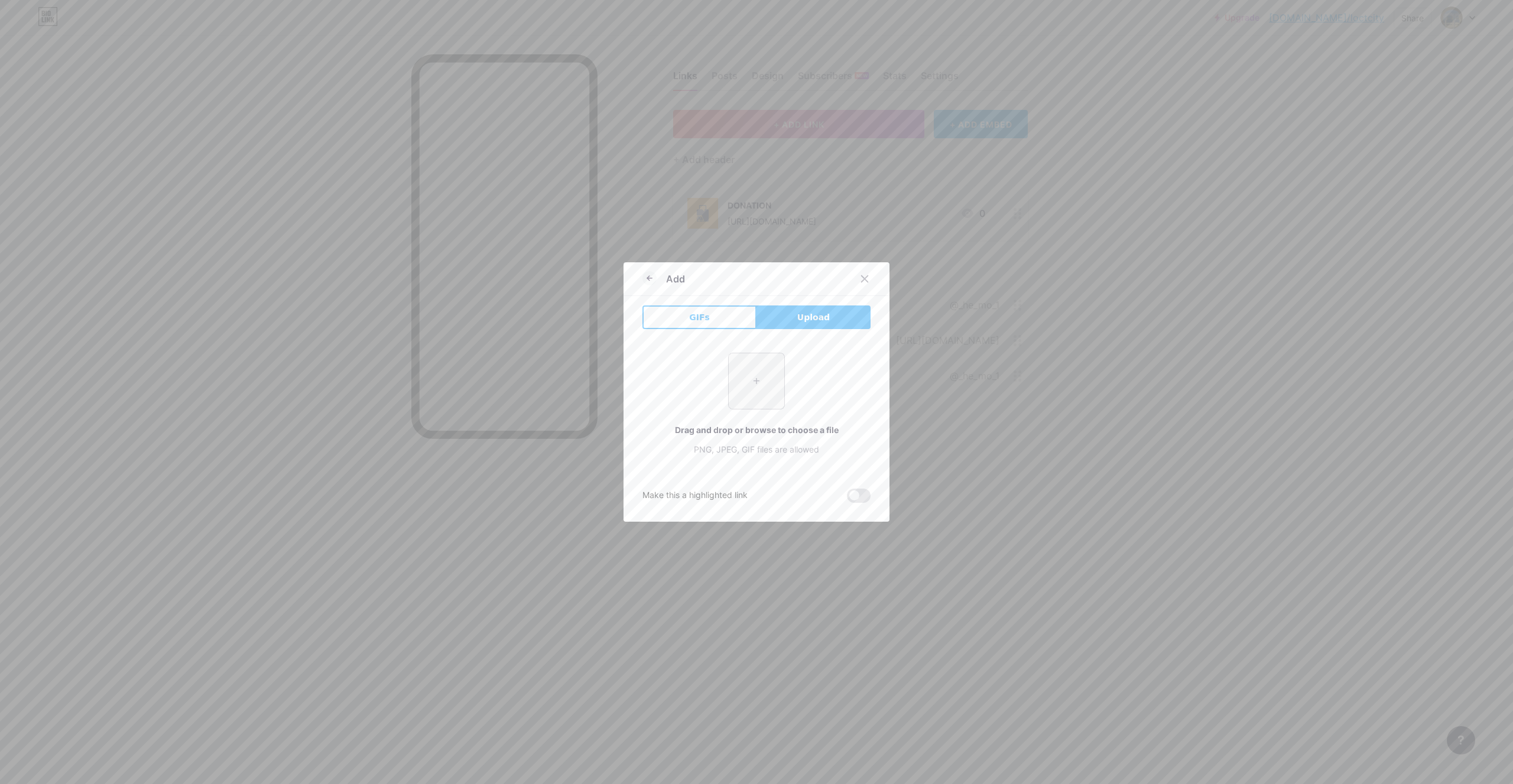
click at [753, 373] on input "file" at bounding box center [756, 381] width 56 height 56
type input "C:\fakepath\dmVVwNP-_400x400.jpg"
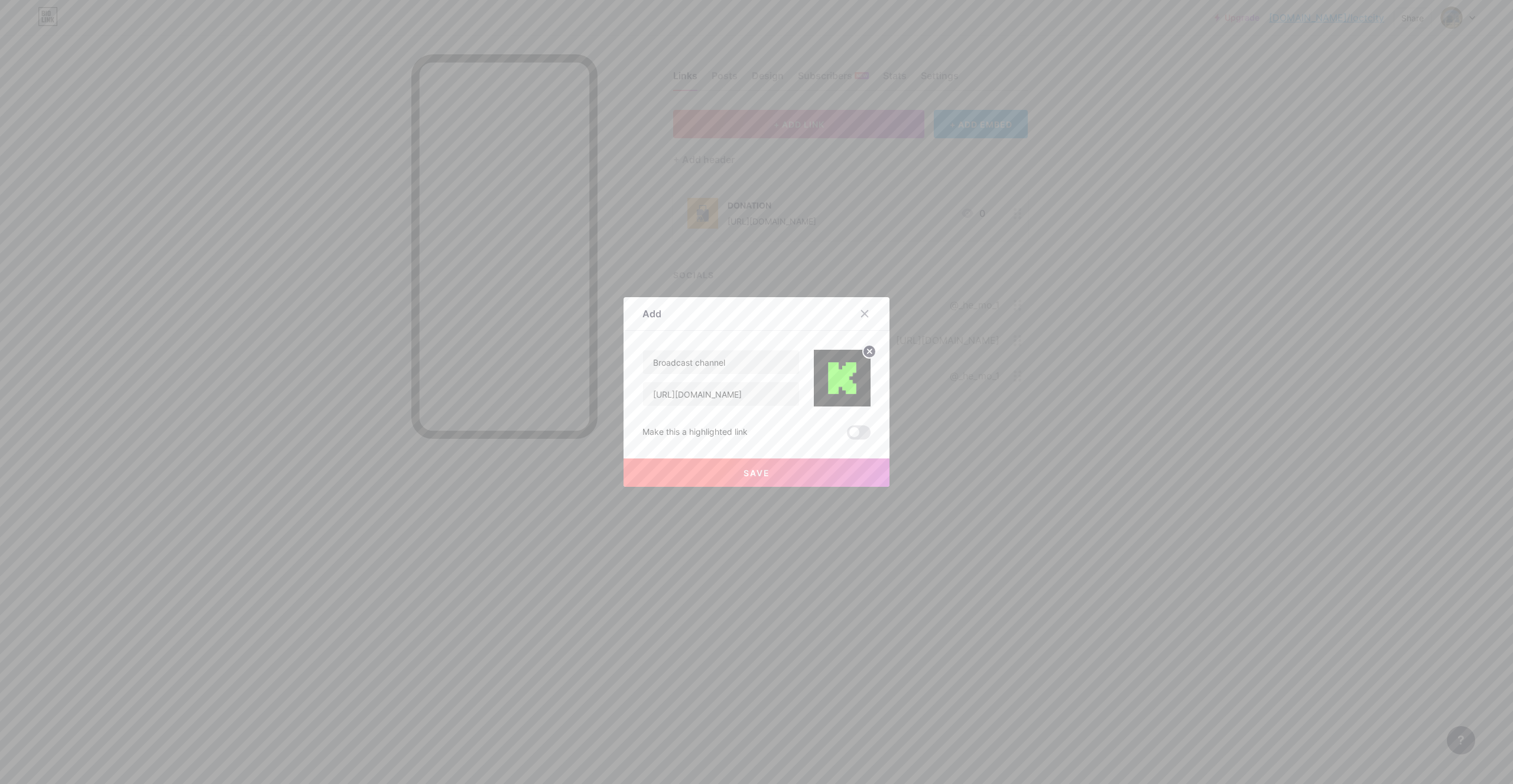
click at [765, 475] on button "Save" at bounding box center [756, 472] width 266 height 28
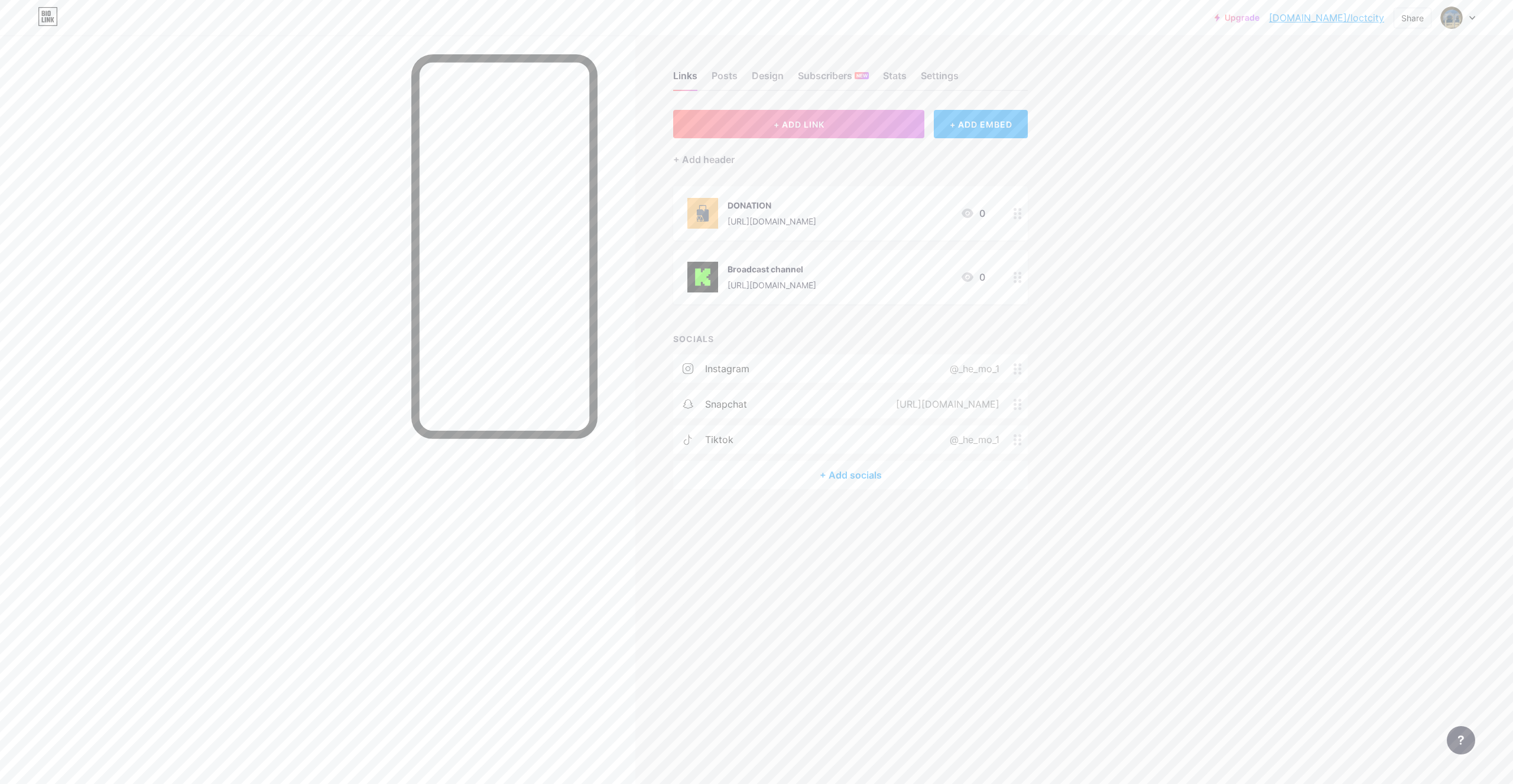
click at [832, 676] on div "Links Posts Design Subscribers NEW Stats Settings + ADD LINK + ADD EMBED + Add …" at bounding box center [538, 392] width 1077 height 784
click at [733, 77] on div "Posts" at bounding box center [725, 79] width 26 height 22
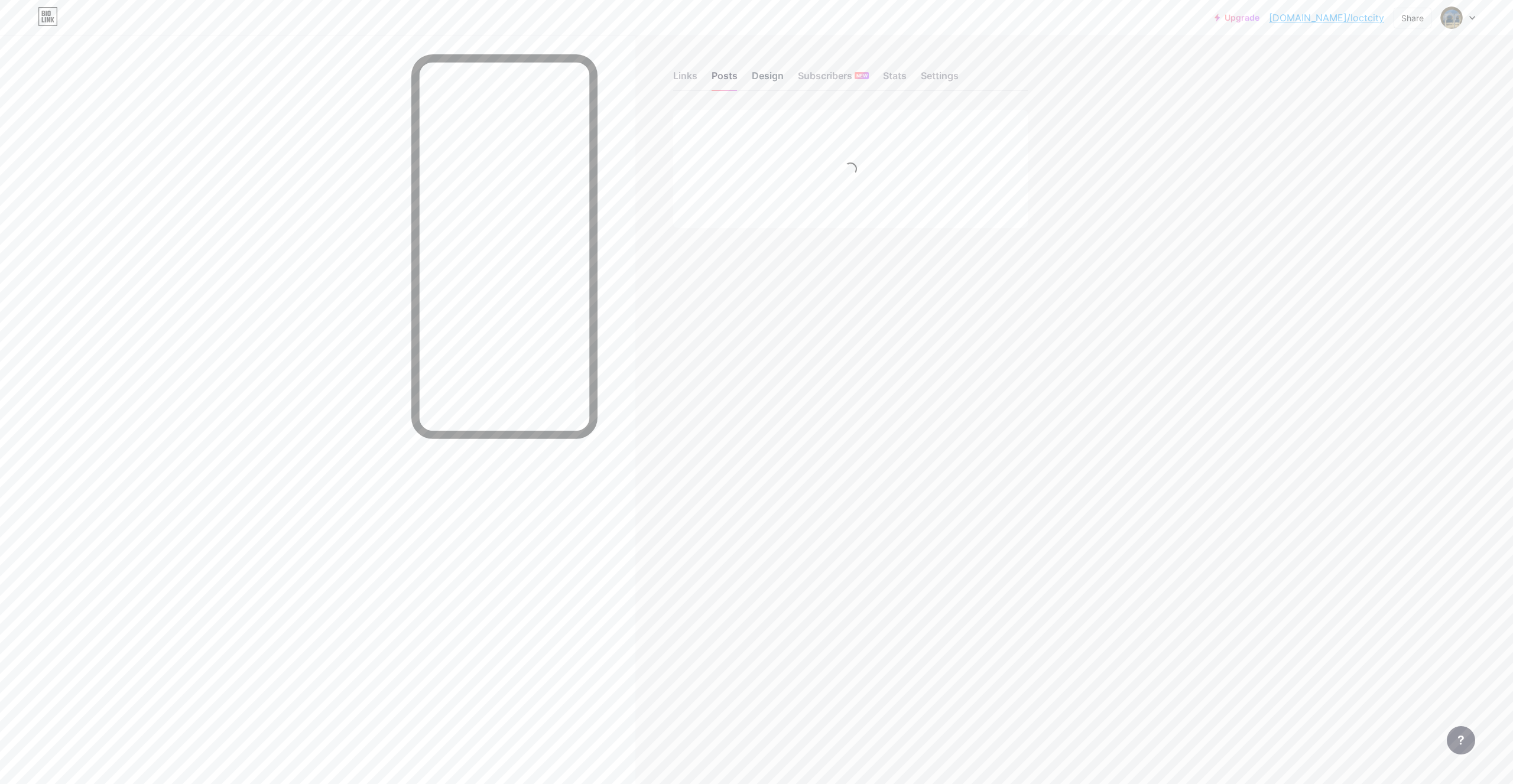
click at [770, 78] on div "Design" at bounding box center [767, 79] width 31 height 22
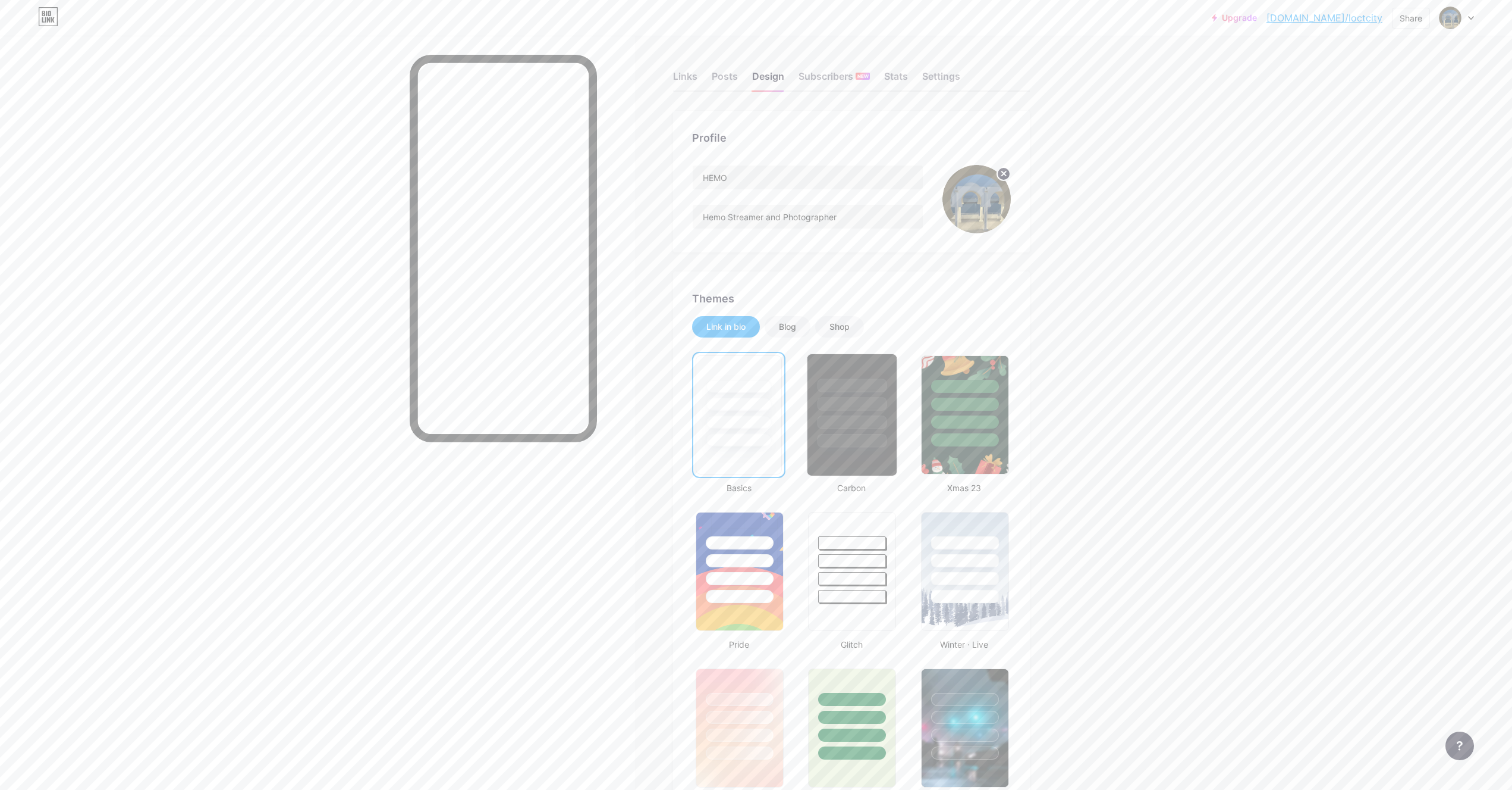
click at [879, 446] on div at bounding box center [852, 441] width 69 height 14
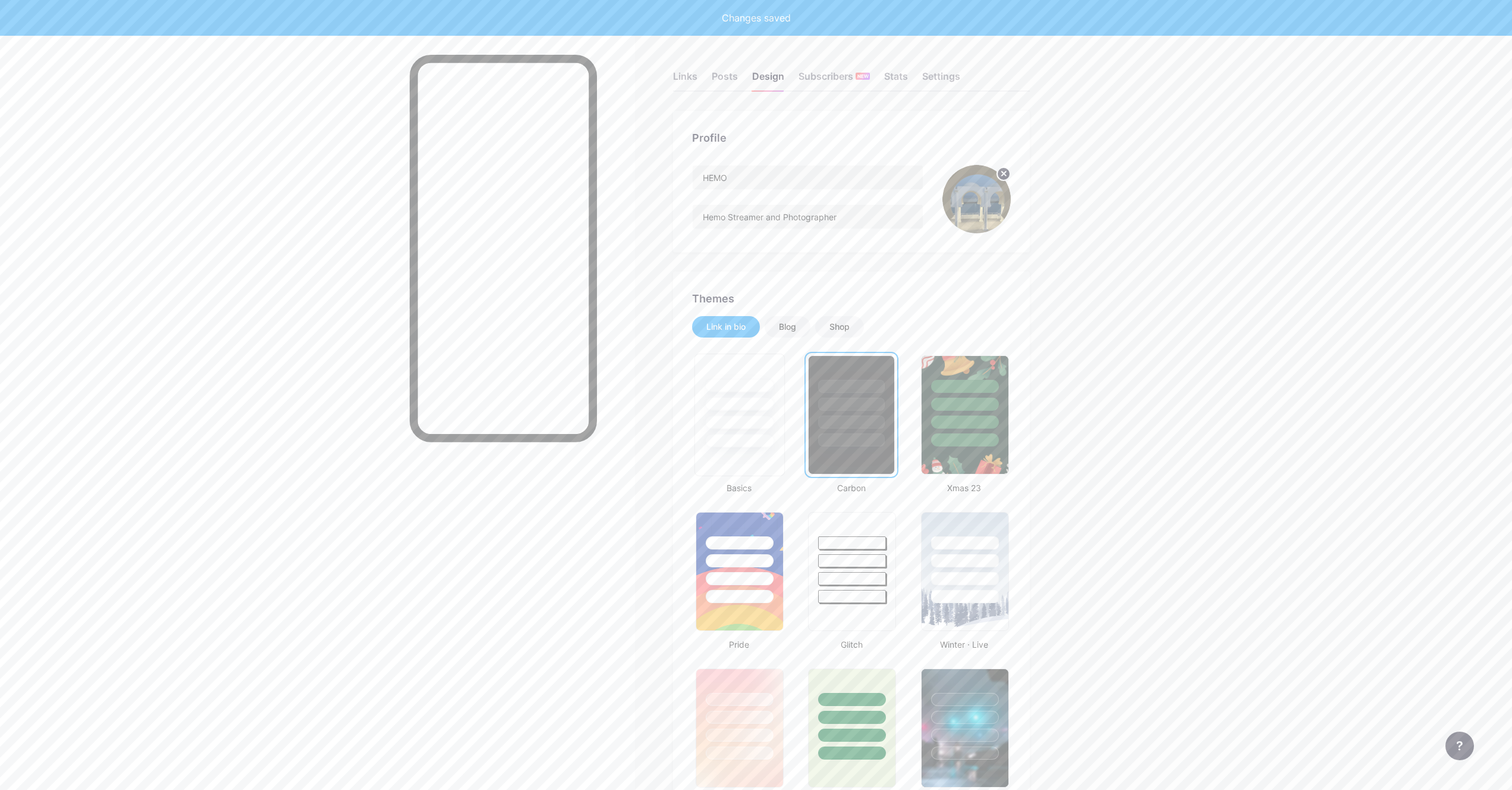
click at [765, 422] on div at bounding box center [739, 422] width 69 height 14
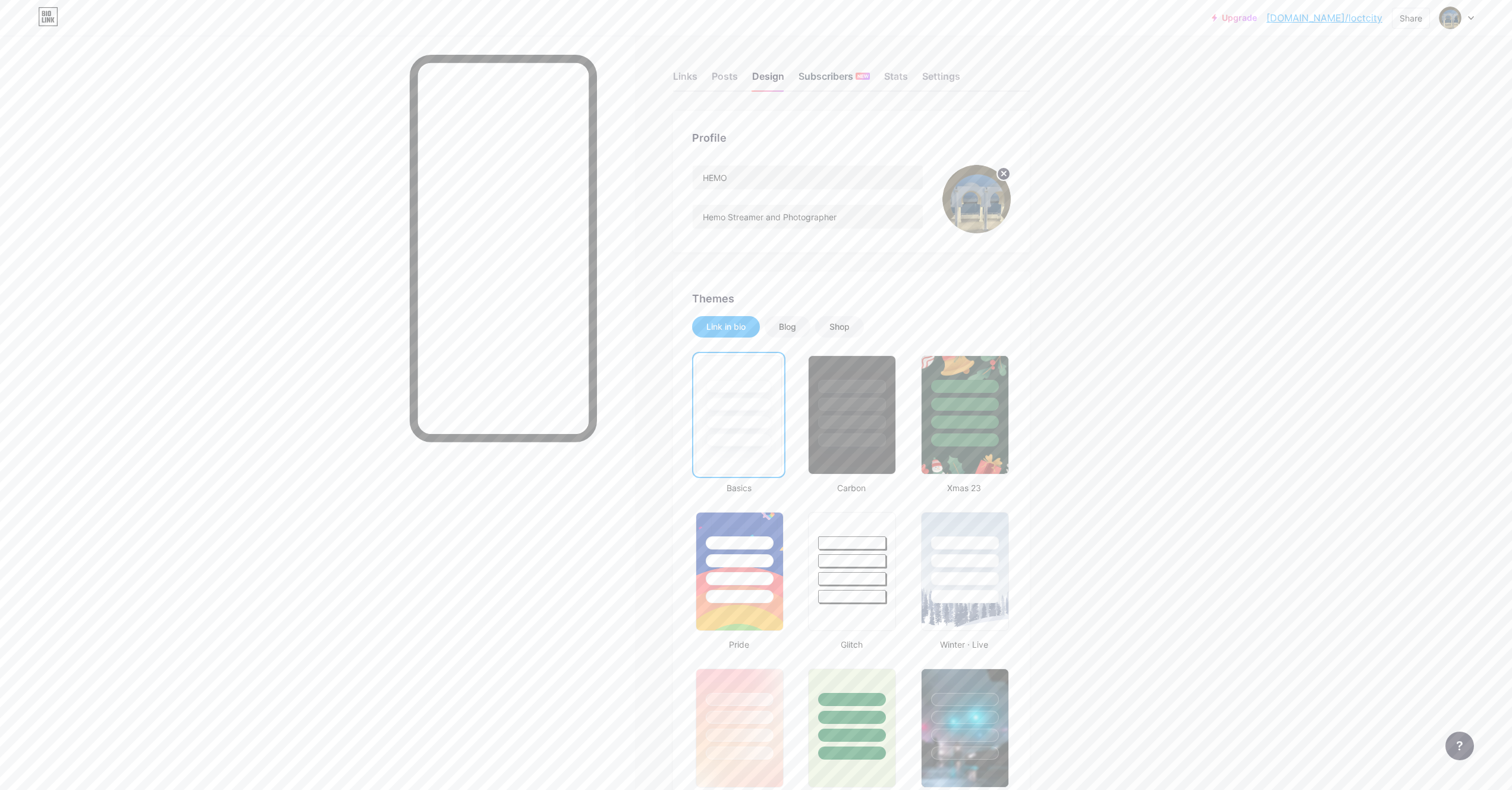
click at [842, 81] on div "Subscribers NEW" at bounding box center [834, 80] width 71 height 22
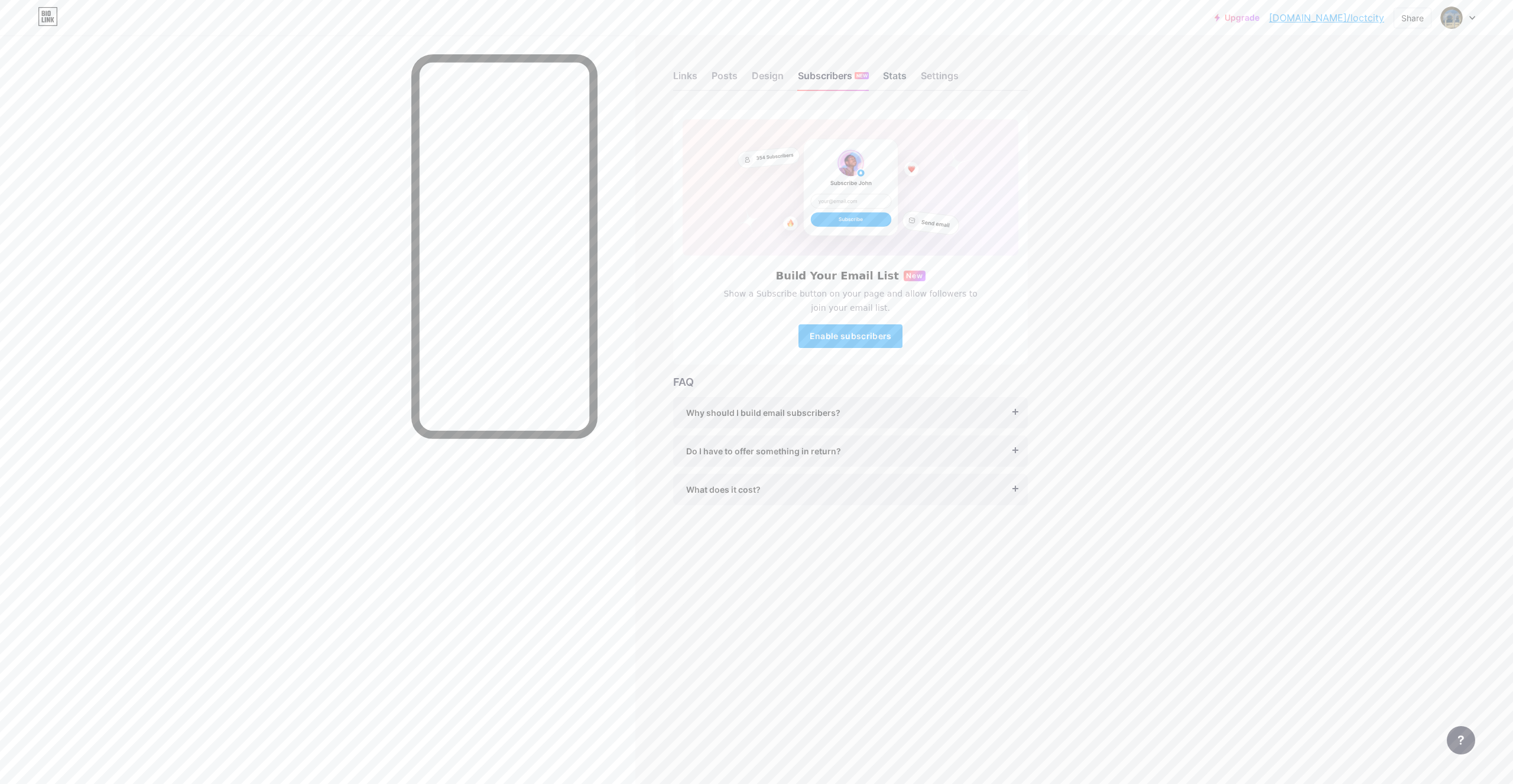
click at [884, 79] on div "Links Posts Design Subscribers NEW Stats Settings" at bounding box center [849, 71] width 354 height 41
click at [904, 79] on div "Stats" at bounding box center [894, 79] width 24 height 22
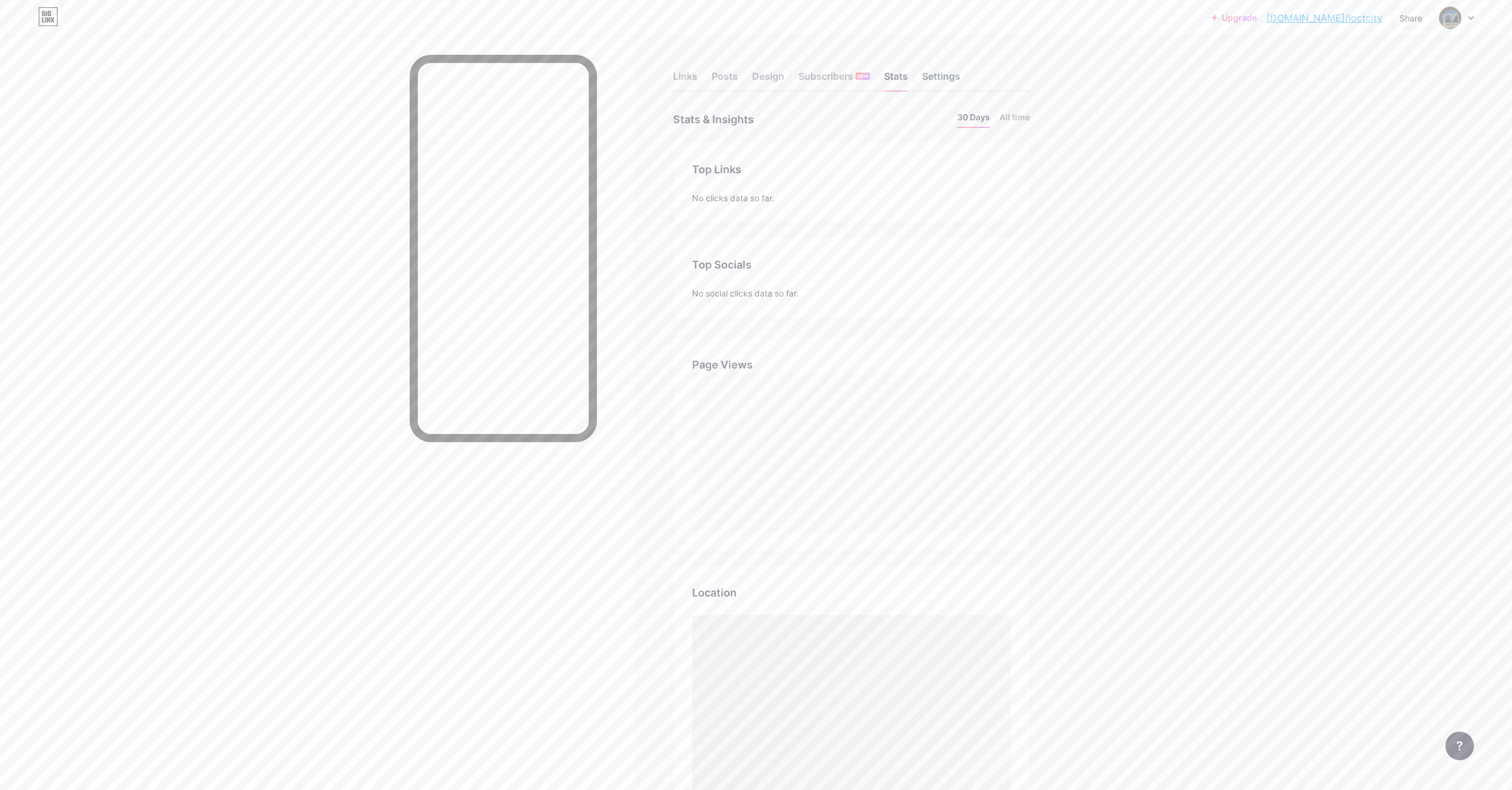
click at [945, 77] on div "Settings" at bounding box center [941, 80] width 39 height 22
click at [770, 81] on div "Design" at bounding box center [768, 80] width 32 height 22
click at [797, 330] on div "Blog" at bounding box center [787, 326] width 17 height 12
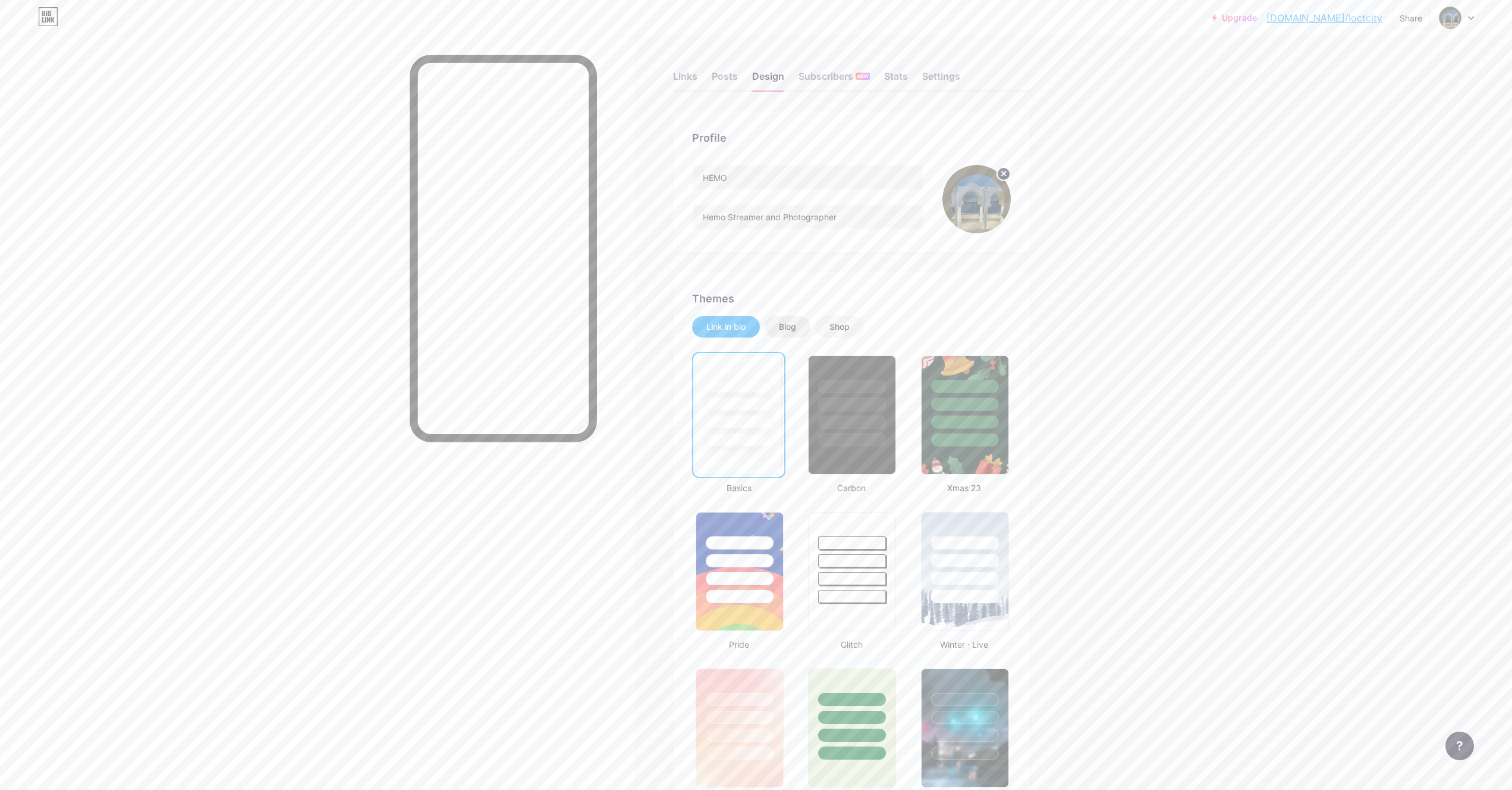
click at [796, 332] on div "Blog" at bounding box center [787, 326] width 17 height 12
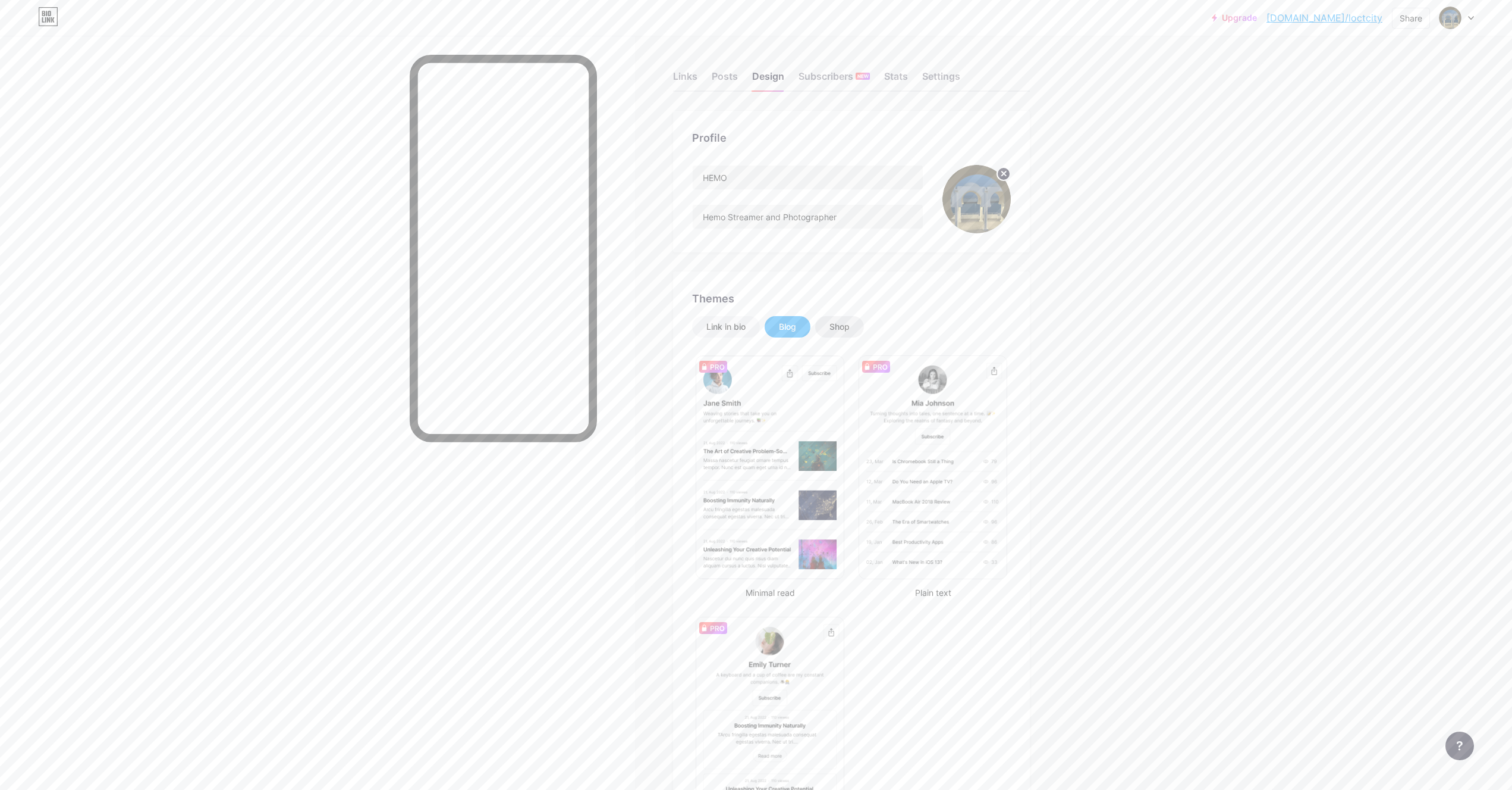
click at [843, 321] on div "Shop" at bounding box center [840, 326] width 20 height 12
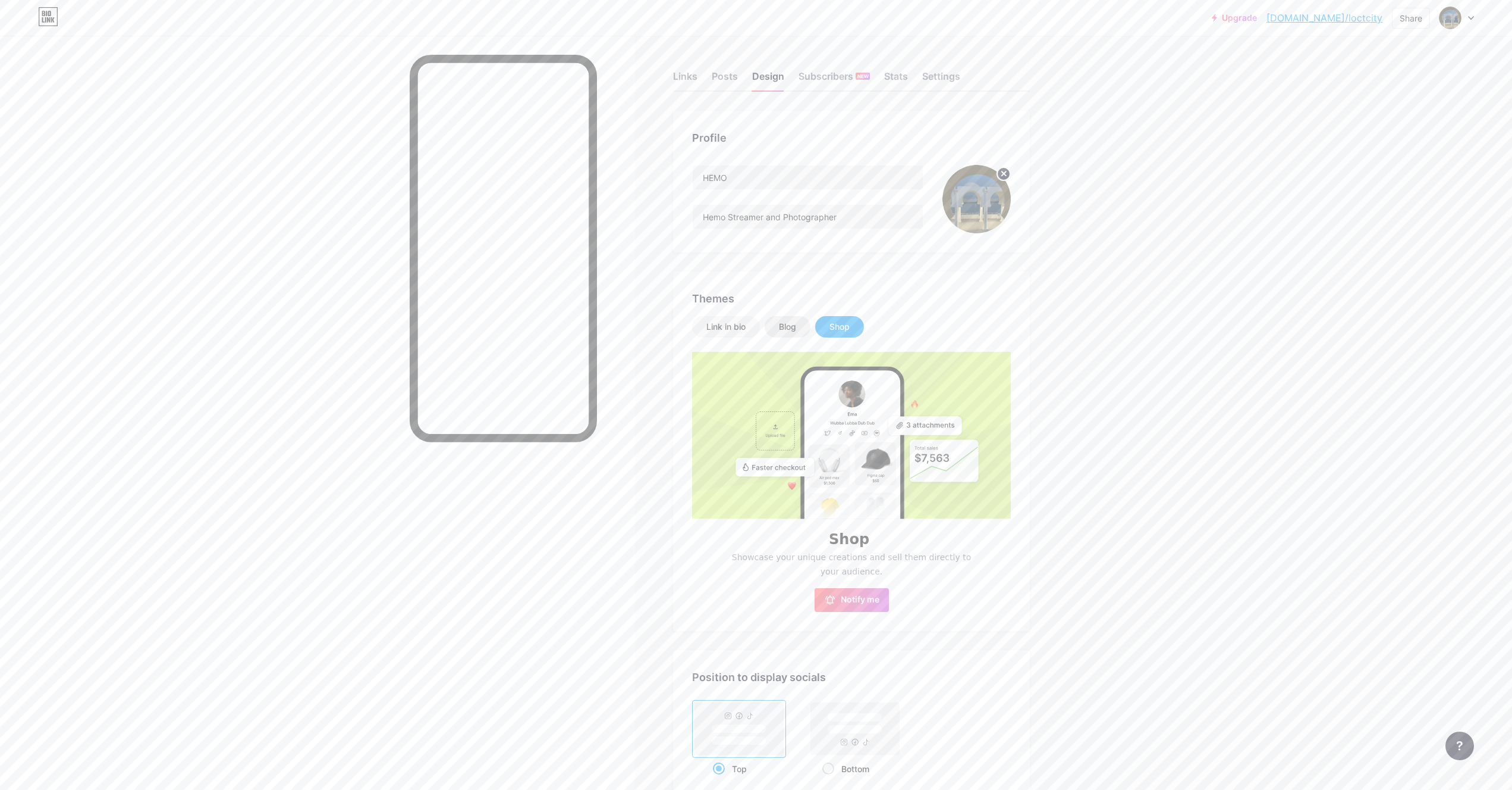
click at [787, 316] on div "Blog" at bounding box center [788, 327] width 45 height 22
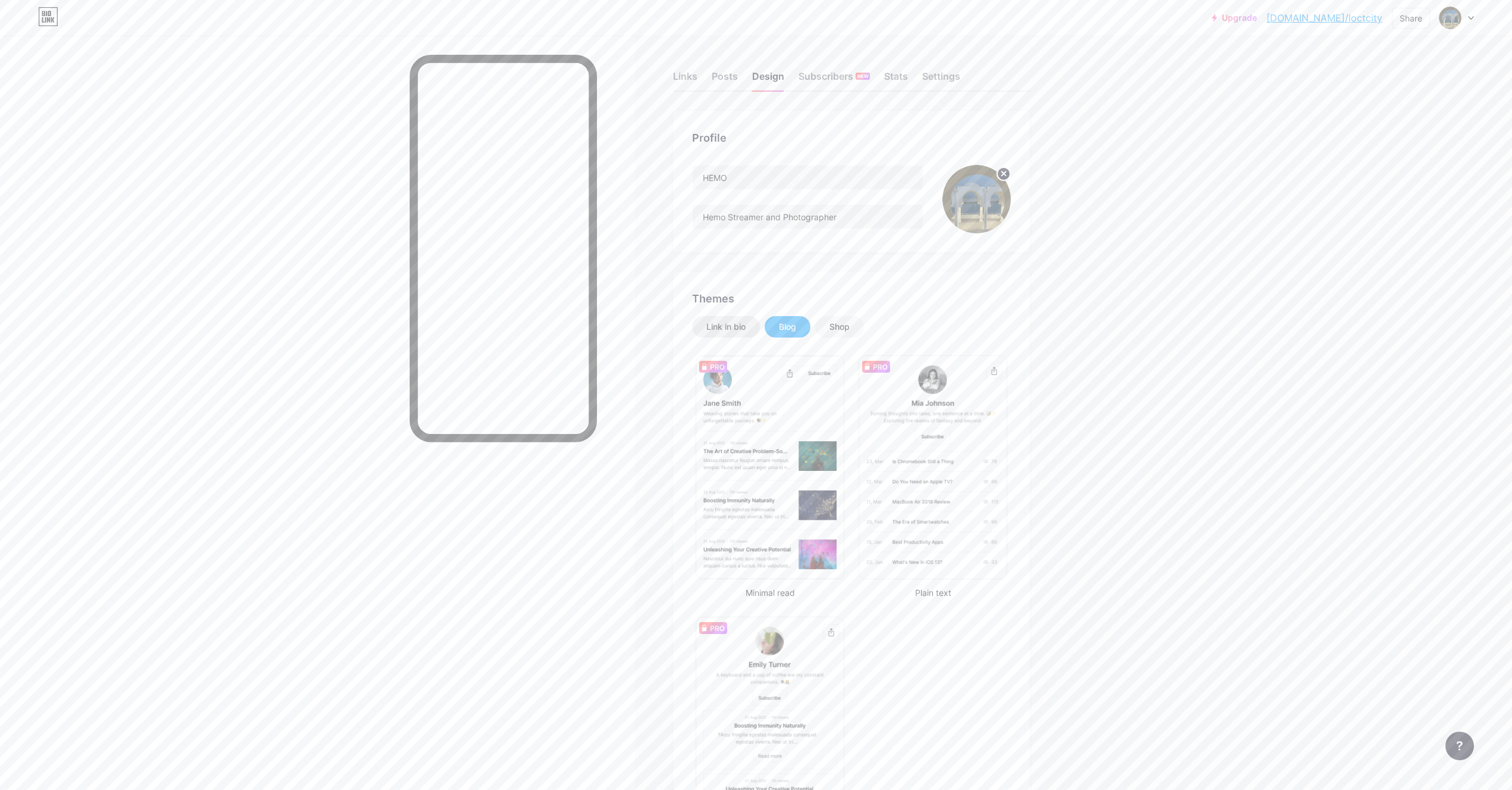
click at [746, 333] on div "Link in bio" at bounding box center [725, 327] width 68 height 22
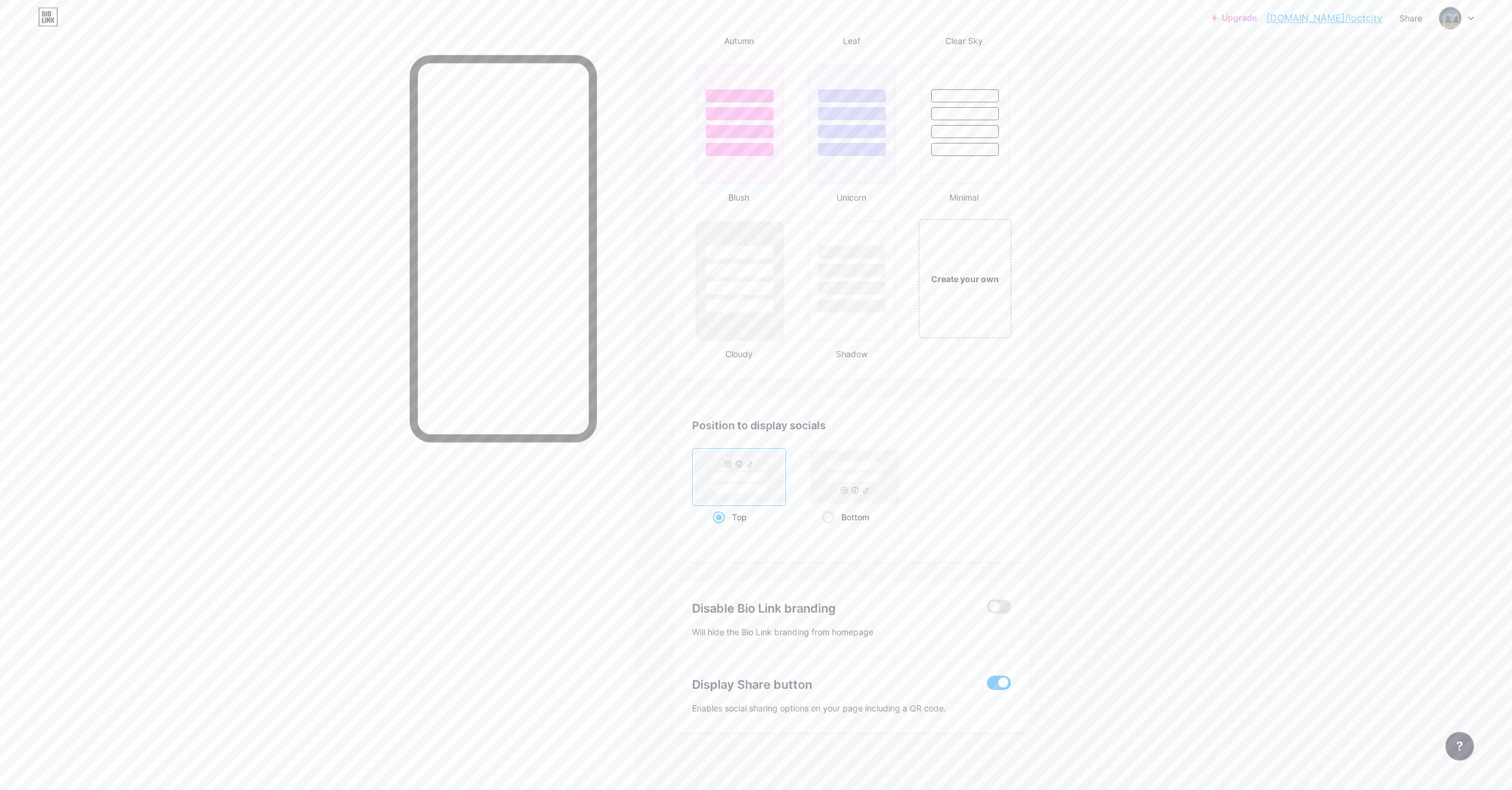
scroll to position [1232, 0]
click at [965, 284] on div "Create your own" at bounding box center [965, 276] width 96 height 123
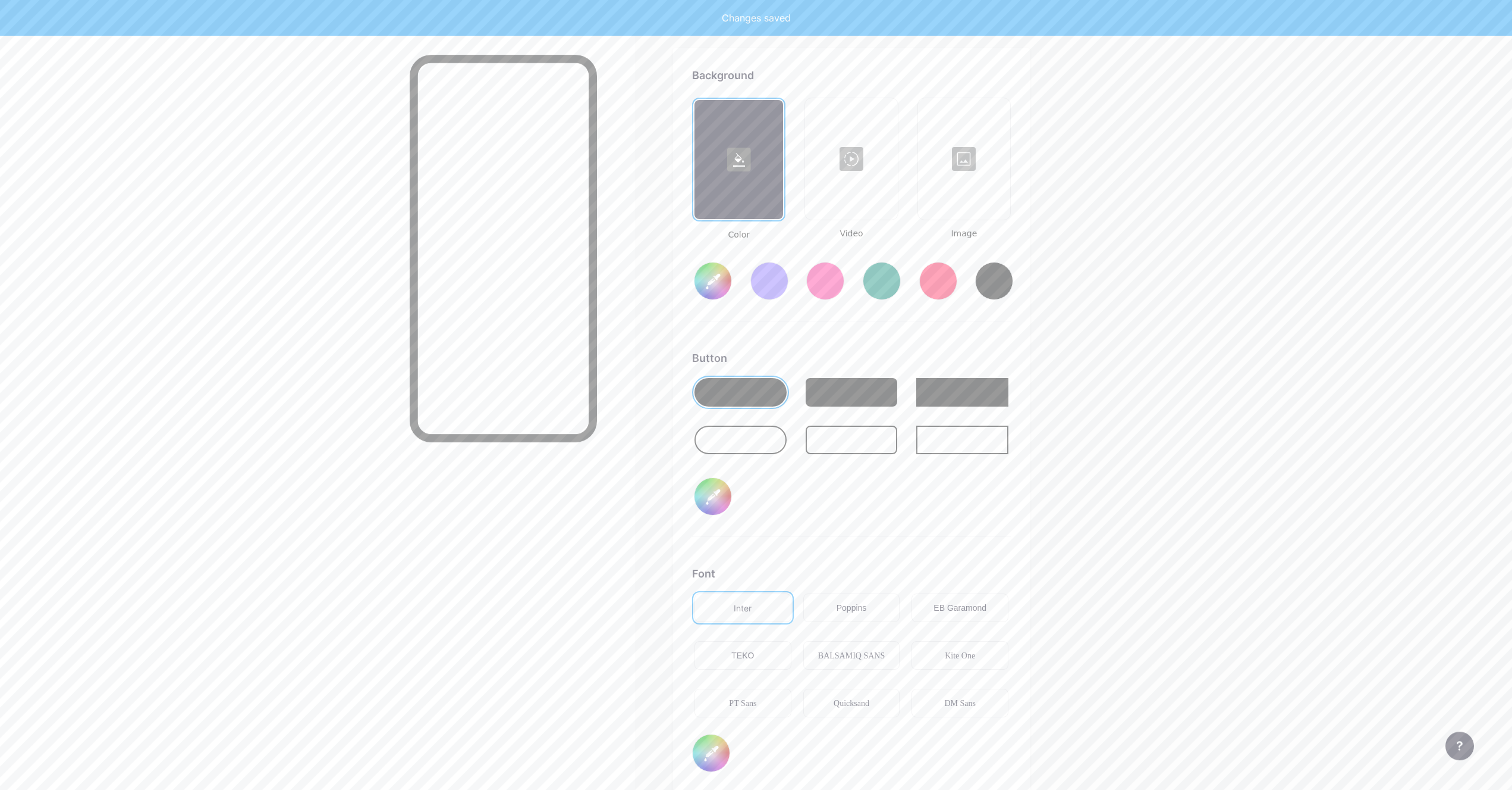
scroll to position [1580, 0]
type input "#ffffff"
type input "#000000"
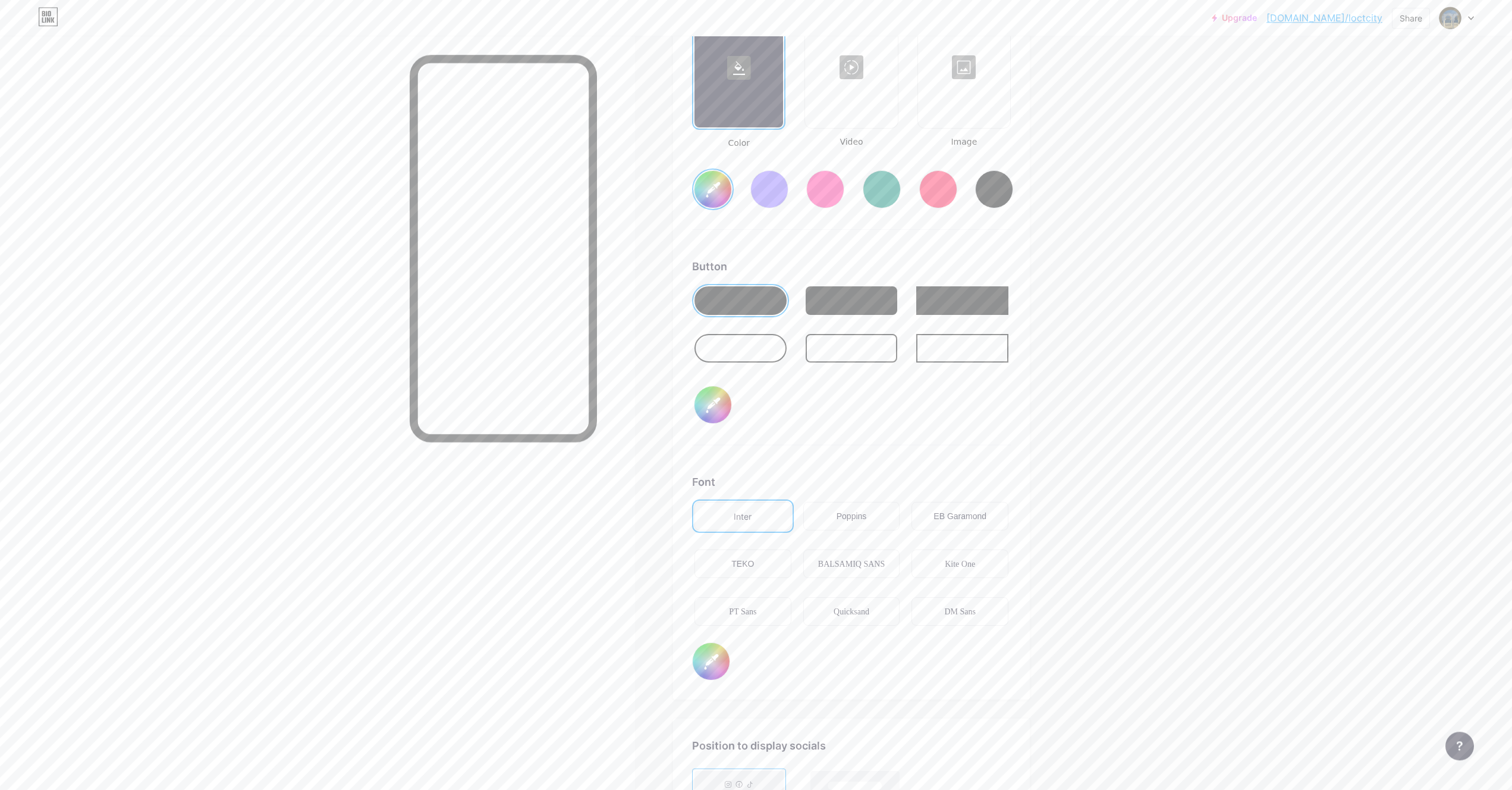
scroll to position [1312, 0]
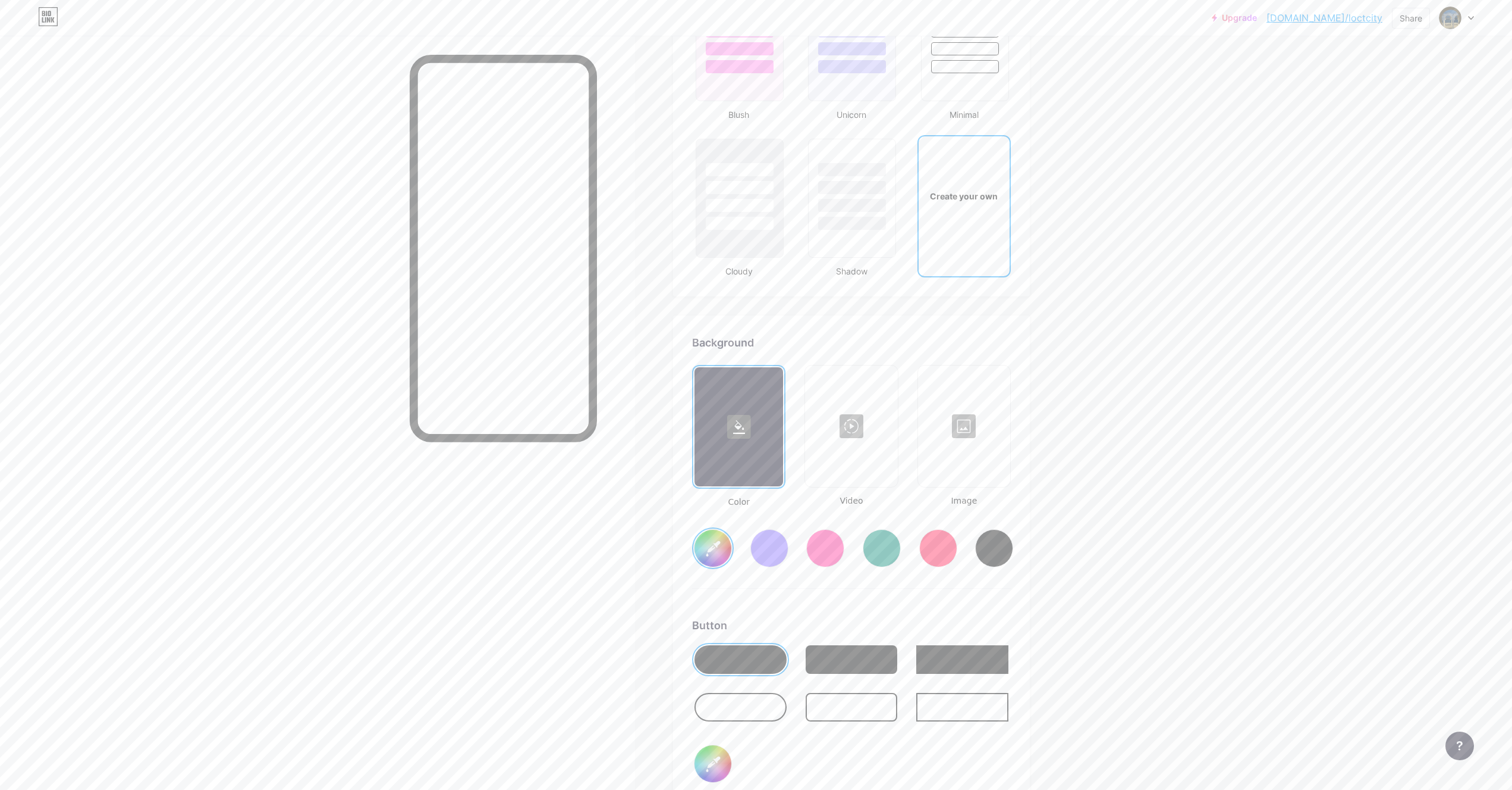
click at [936, 453] on div at bounding box center [964, 426] width 90 height 119
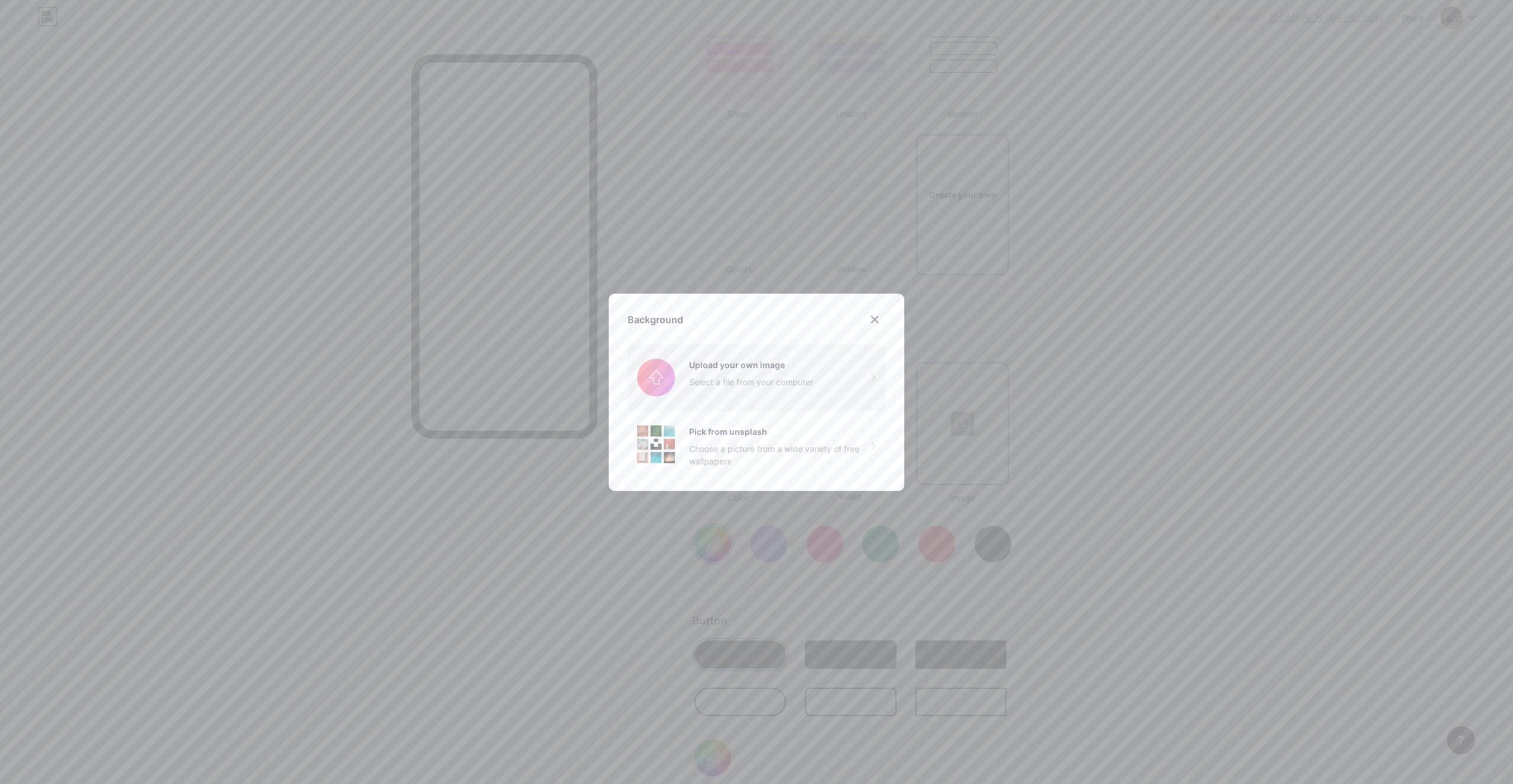
click at [769, 390] on input "file" at bounding box center [756, 377] width 257 height 66
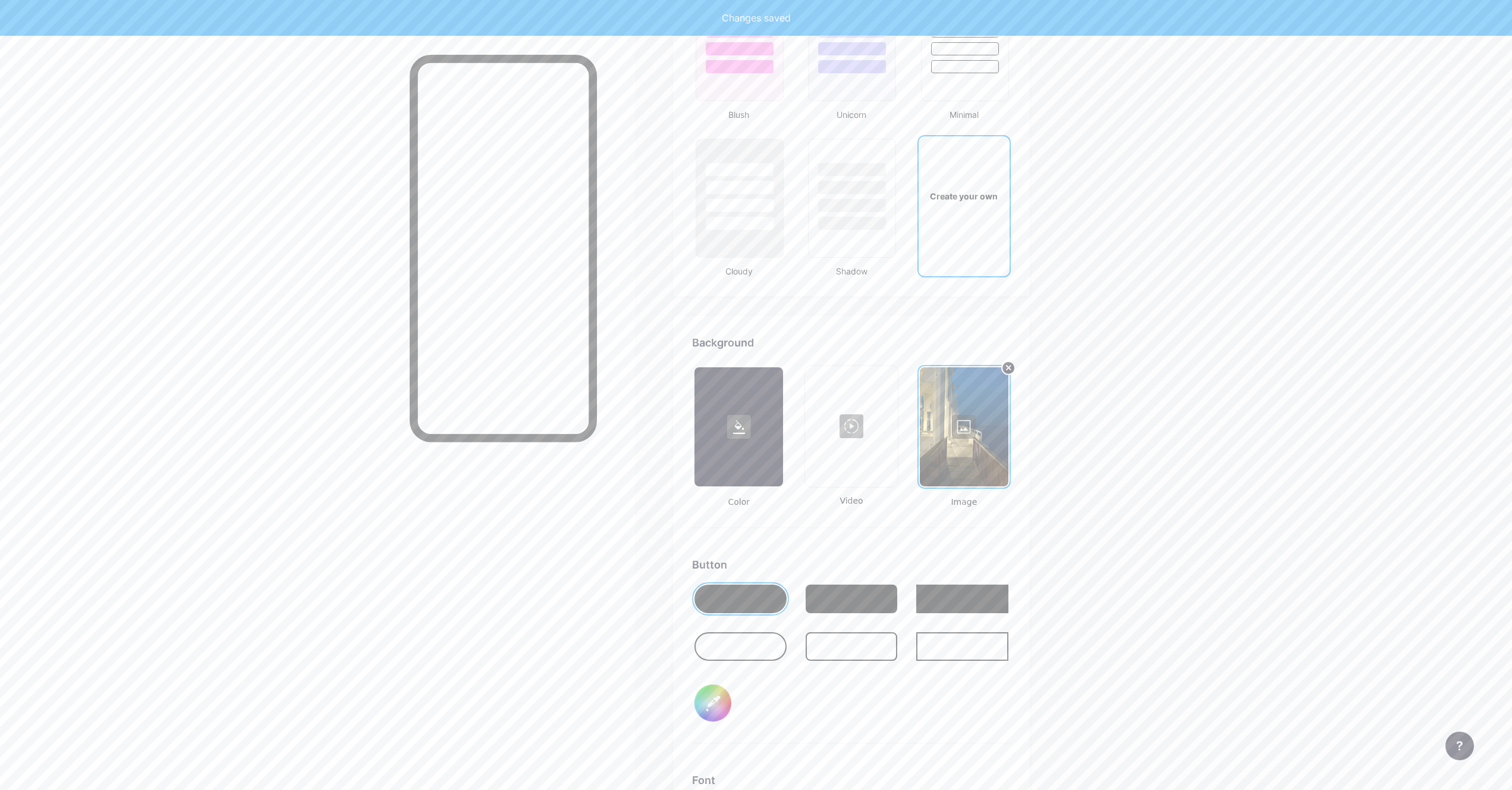
click at [1146, 552] on div "Upgrade bio.link/loctci... bio.link/loctcity Share Switch accounts HEMO bio.lin…" at bounding box center [756, 48] width 1512 height 2722
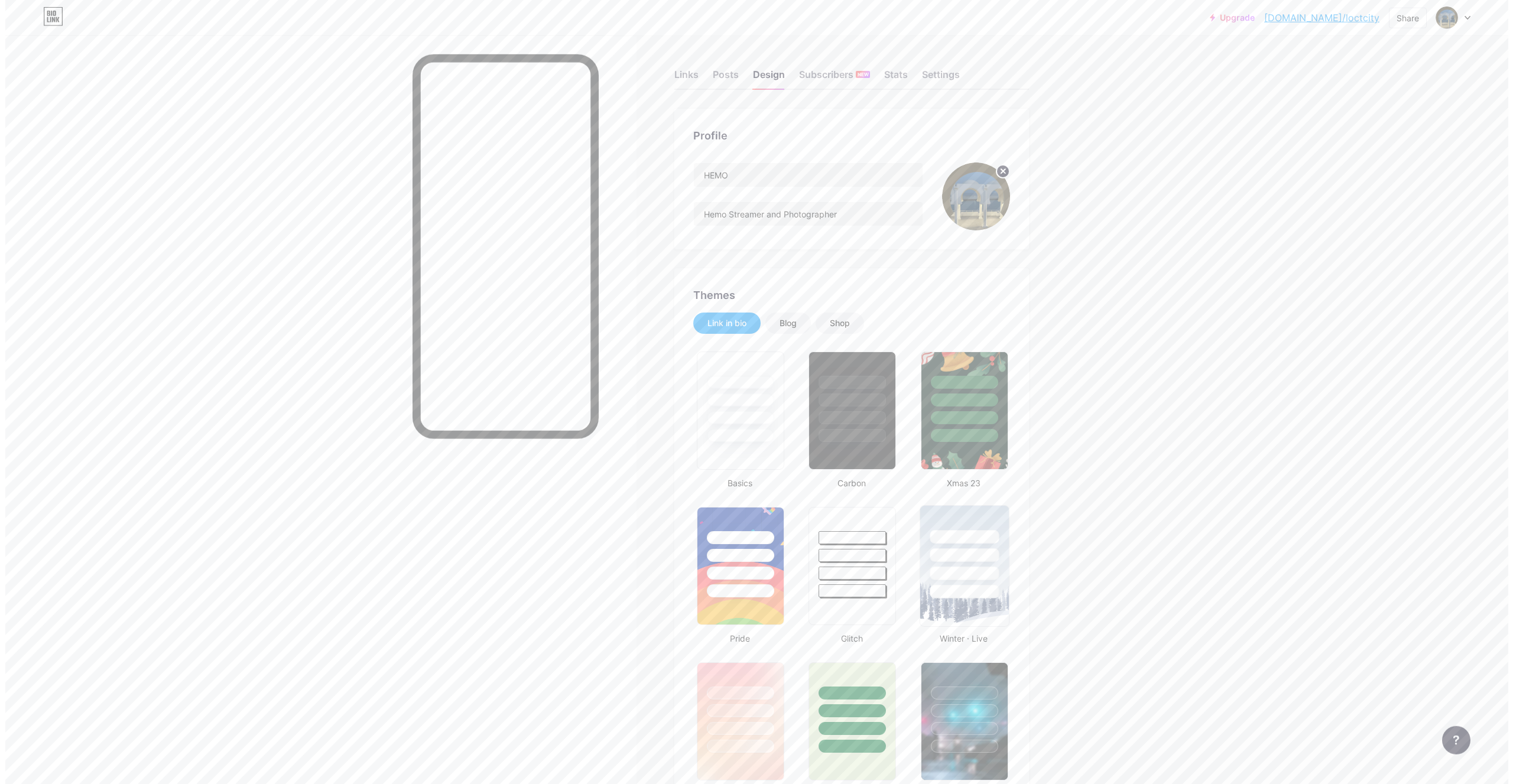
scroll to position [0, 0]
drag, startPoint x: 686, startPoint y: 71, endPoint x: 685, endPoint y: 82, distance: 11.0
click at [684, 71] on div "Links" at bounding box center [680, 79] width 25 height 22
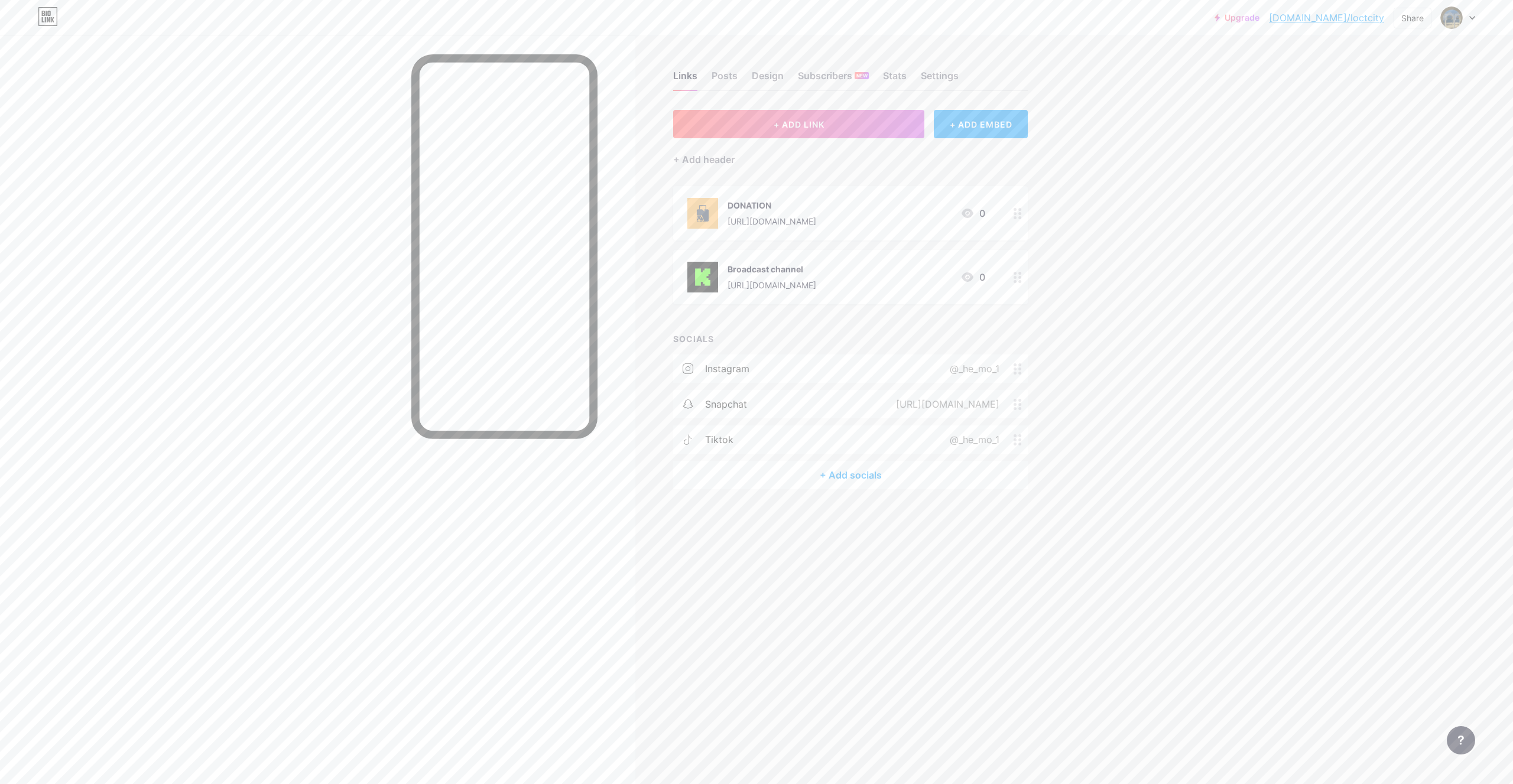
click at [869, 478] on div "+ Add socials" at bounding box center [849, 474] width 354 height 28
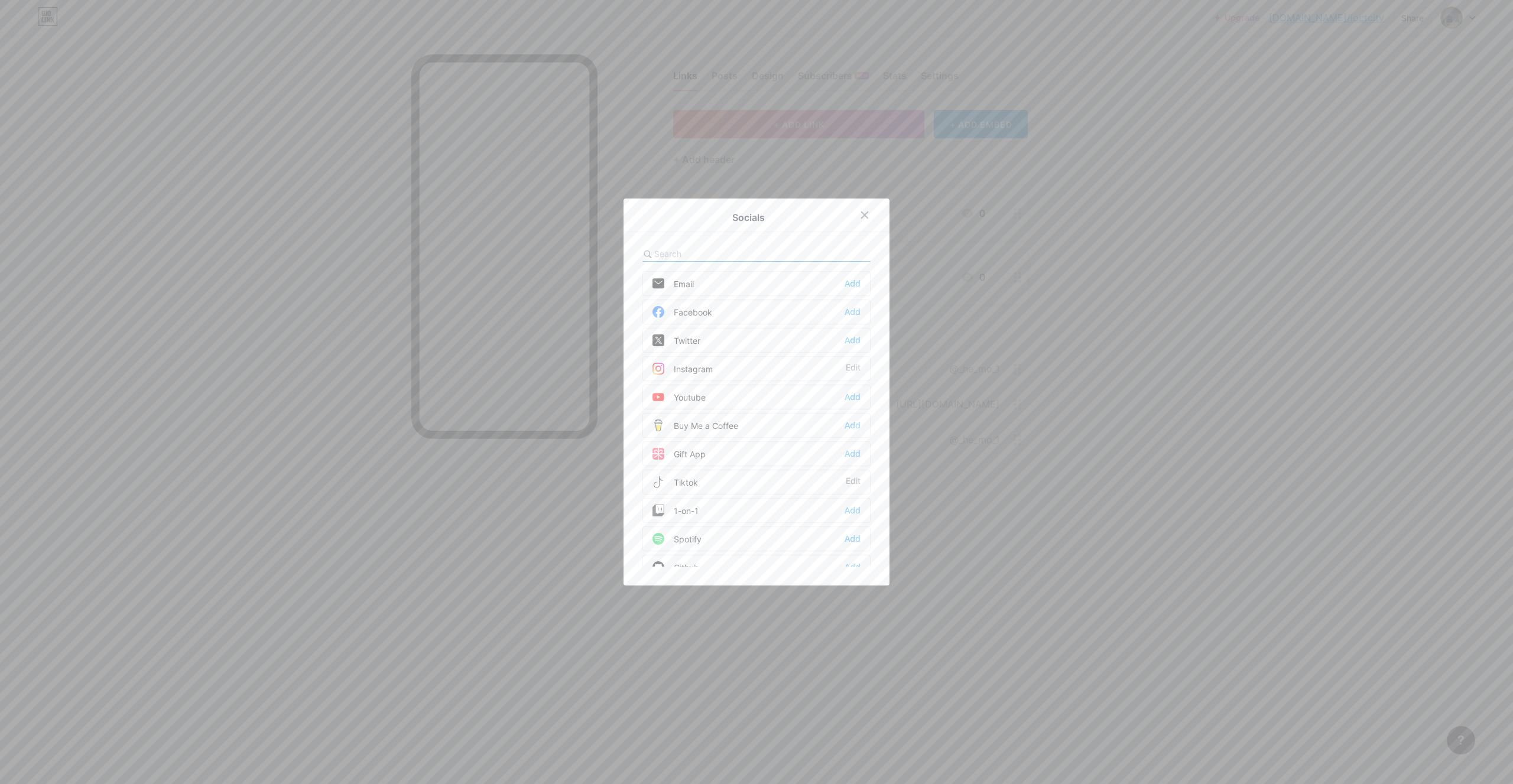
click at [673, 253] on input "text" at bounding box center [719, 253] width 131 height 13
type input "ف"
type input "th"
click at [707, 346] on div "Threads Add" at bounding box center [756, 340] width 228 height 25
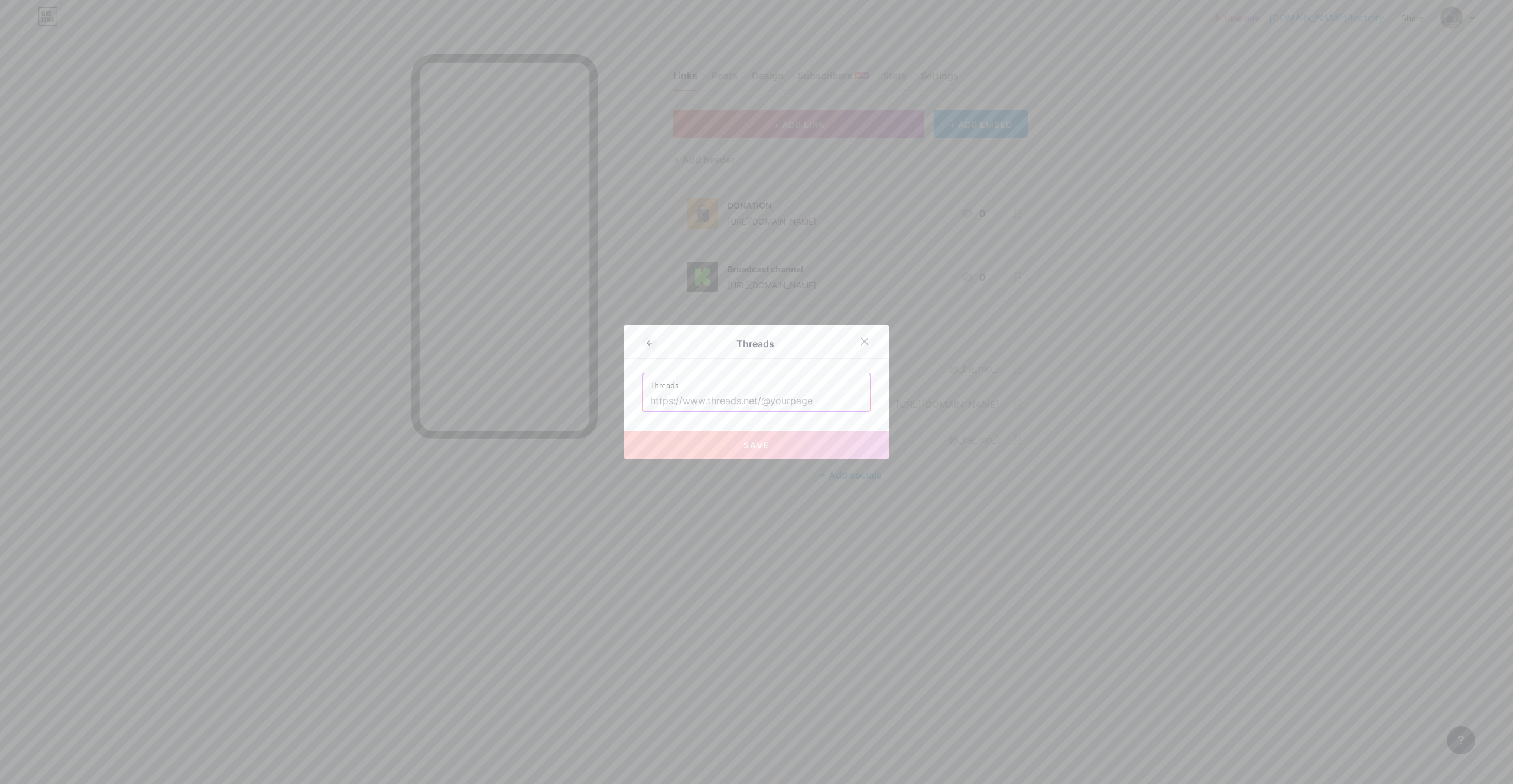
click at [731, 397] on input "text" at bounding box center [756, 400] width 213 height 20
click at [742, 388] on label "Threads" at bounding box center [756, 382] width 213 height 18
click at [735, 399] on input "text" at bounding box center [756, 400] width 213 height 20
paste input "[URL][DOMAIN_NAME]"
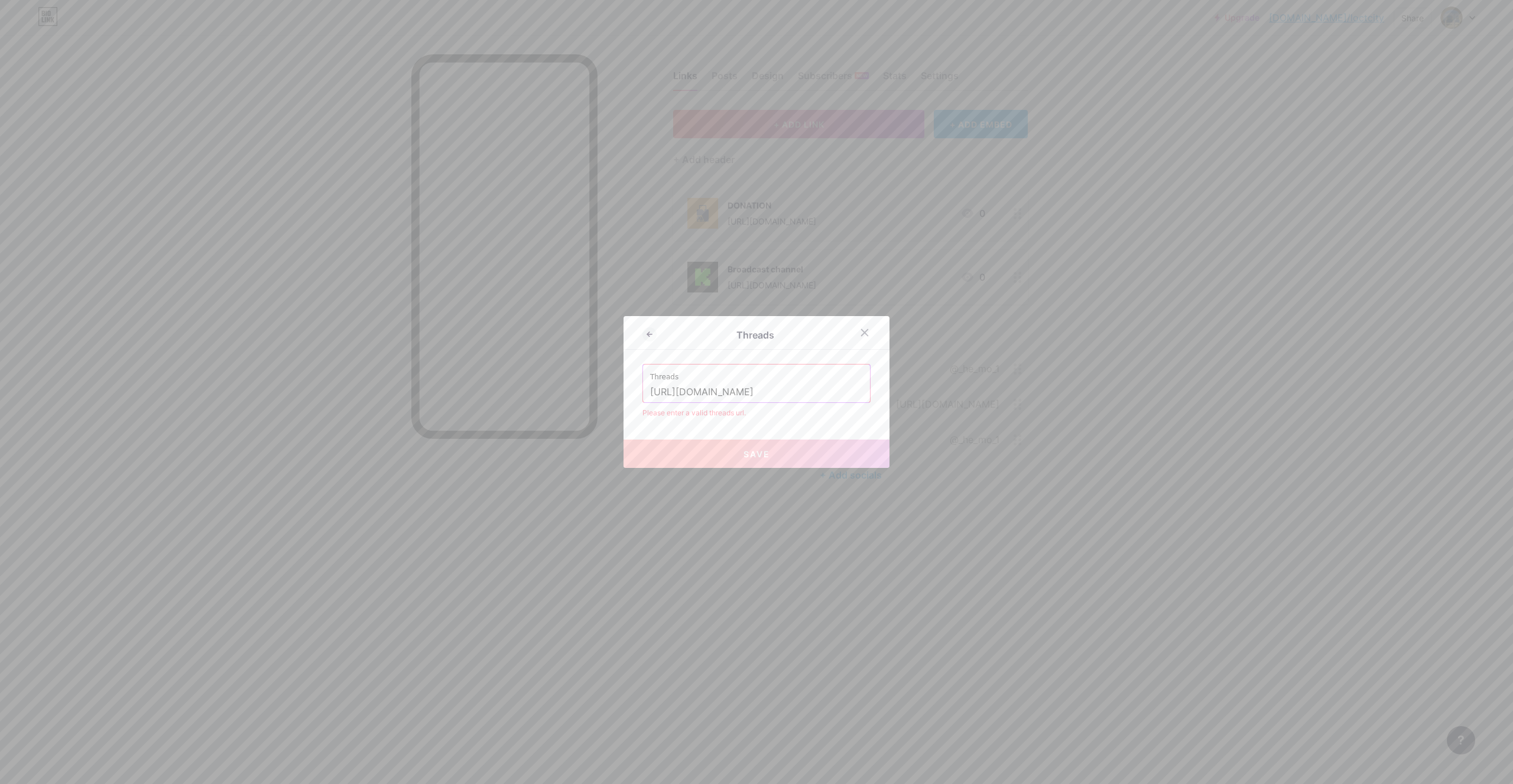
click at [724, 388] on input "[URL][DOMAIN_NAME]" at bounding box center [756, 392] width 213 height 20
type input "[URL][DOMAIN_NAME]"
click at [743, 391] on input "[URL][DOMAIN_NAME]" at bounding box center [756, 392] width 213 height 20
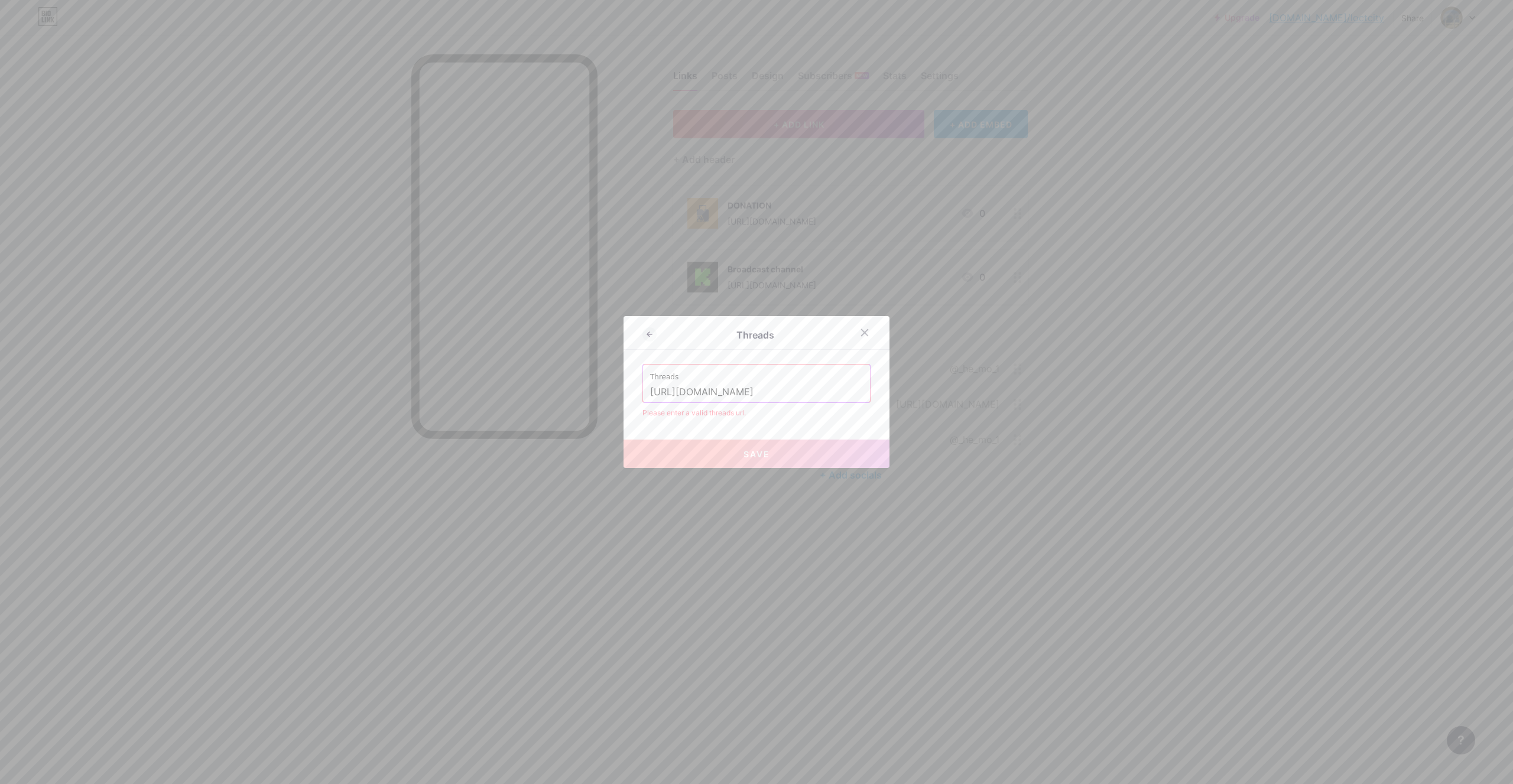
click at [745, 391] on input "[URL][DOMAIN_NAME]" at bounding box center [756, 392] width 213 height 20
paste input "https://www.threads.com/@_he_mo_1?igshid=NTc4MTIwNjQ2YQ=="
drag, startPoint x: 673, startPoint y: 393, endPoint x: 593, endPoint y: 402, distance: 80.5
click at [650, 401] on input "https://www.threads.com/@_he_mo_1?igshid=NTc4MTIwNjQ2YQ==" at bounding box center [756, 392] width 213 height 20
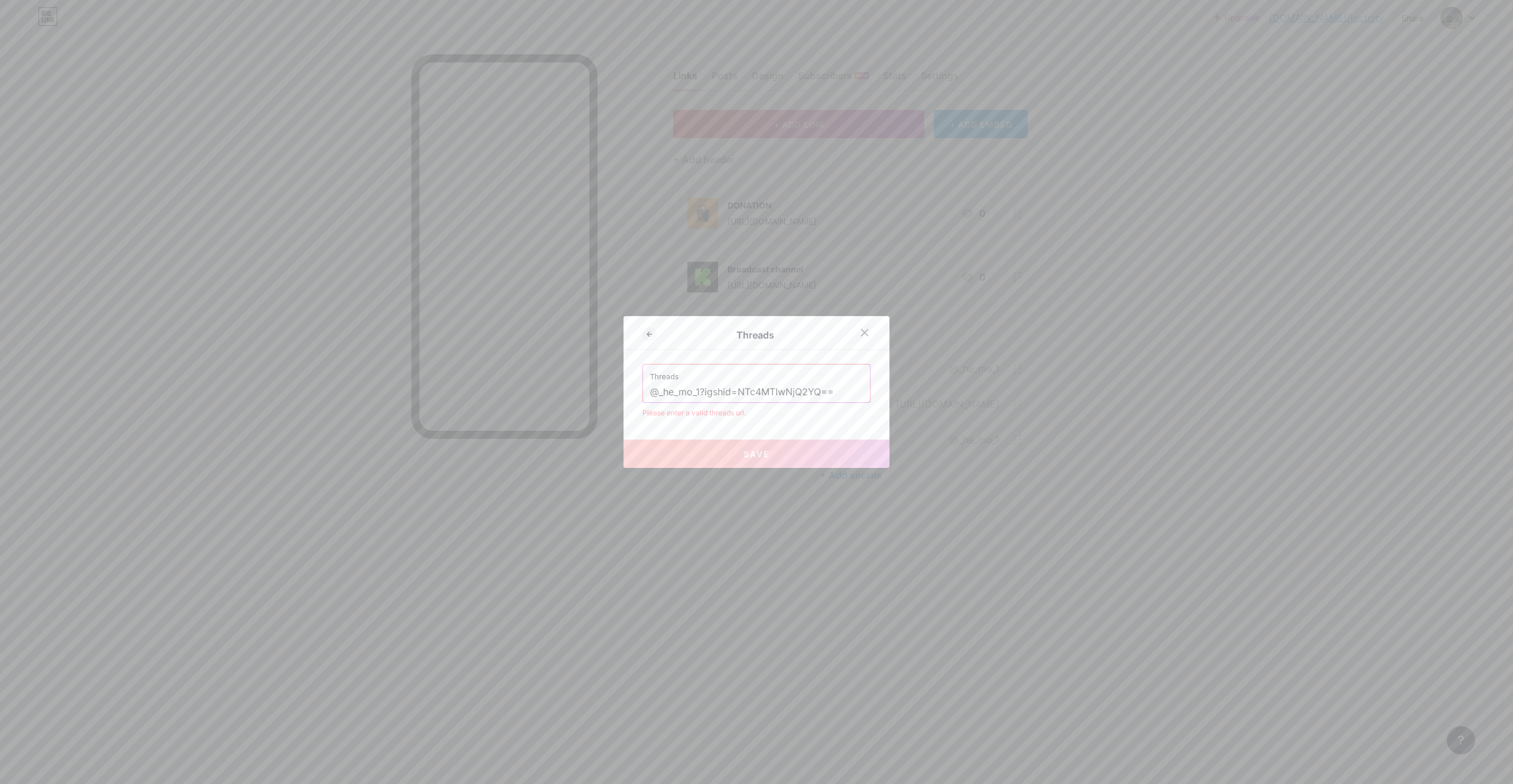
drag, startPoint x: 696, startPoint y: 391, endPoint x: 980, endPoint y: 413, distance: 284.9
click at [863, 402] on input "@_he_mo_1?igshid=NTc4MTIwNjQ2YQ==" at bounding box center [756, 392] width 213 height 20
type input "@_he_mo_1"
click at [761, 393] on input "@_he_mo_1" at bounding box center [756, 392] width 213 height 20
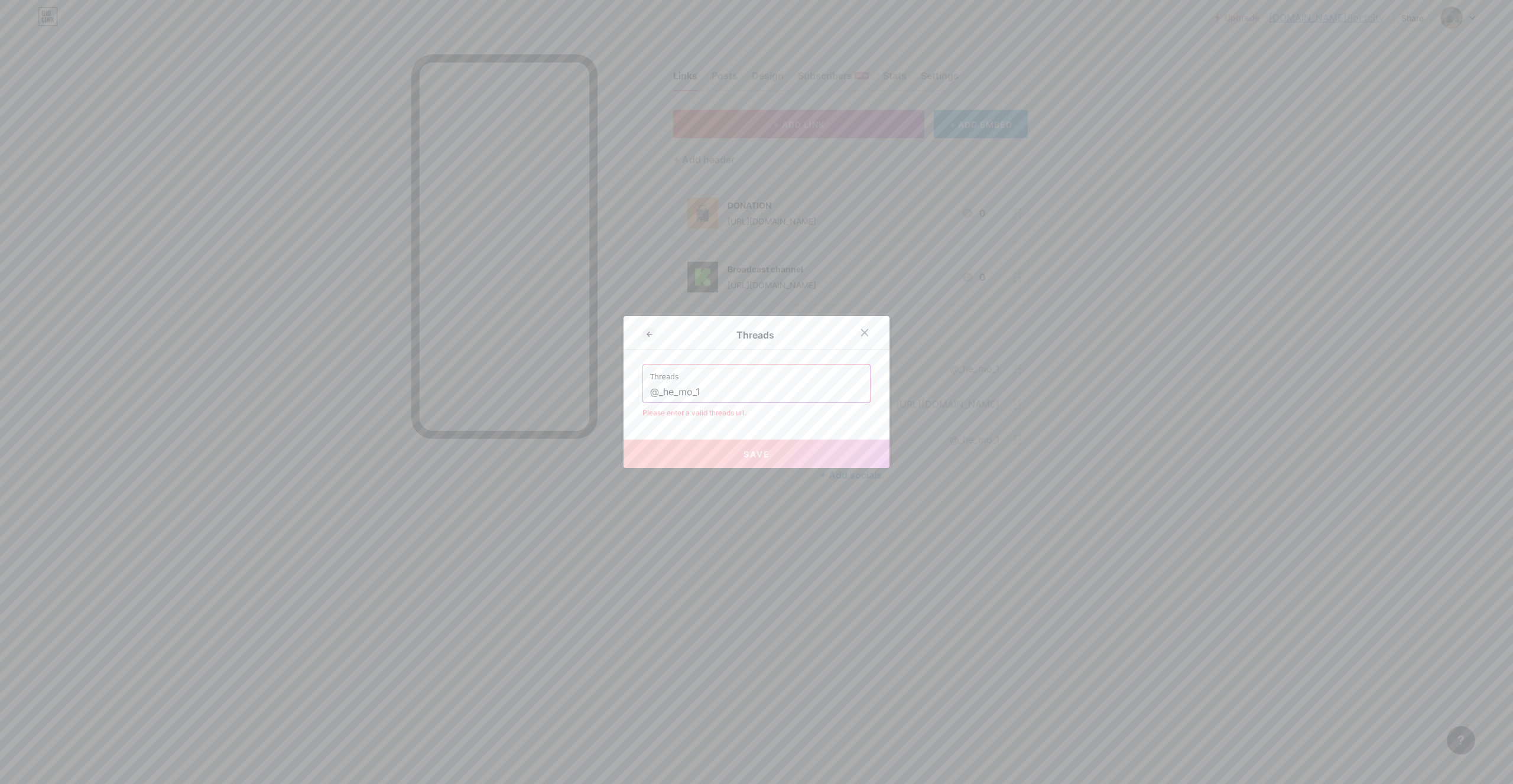
click at [761, 393] on input "@_he_mo_1" at bounding box center [756, 392] width 213 height 20
click at [767, 401] on input "@_he_mo_1" at bounding box center [756, 392] width 213 height 20
click at [766, 388] on input "@_he_mo_1" at bounding box center [756, 392] width 213 height 20
click at [766, 389] on input "@_he_mo_1" at bounding box center [756, 392] width 213 height 20
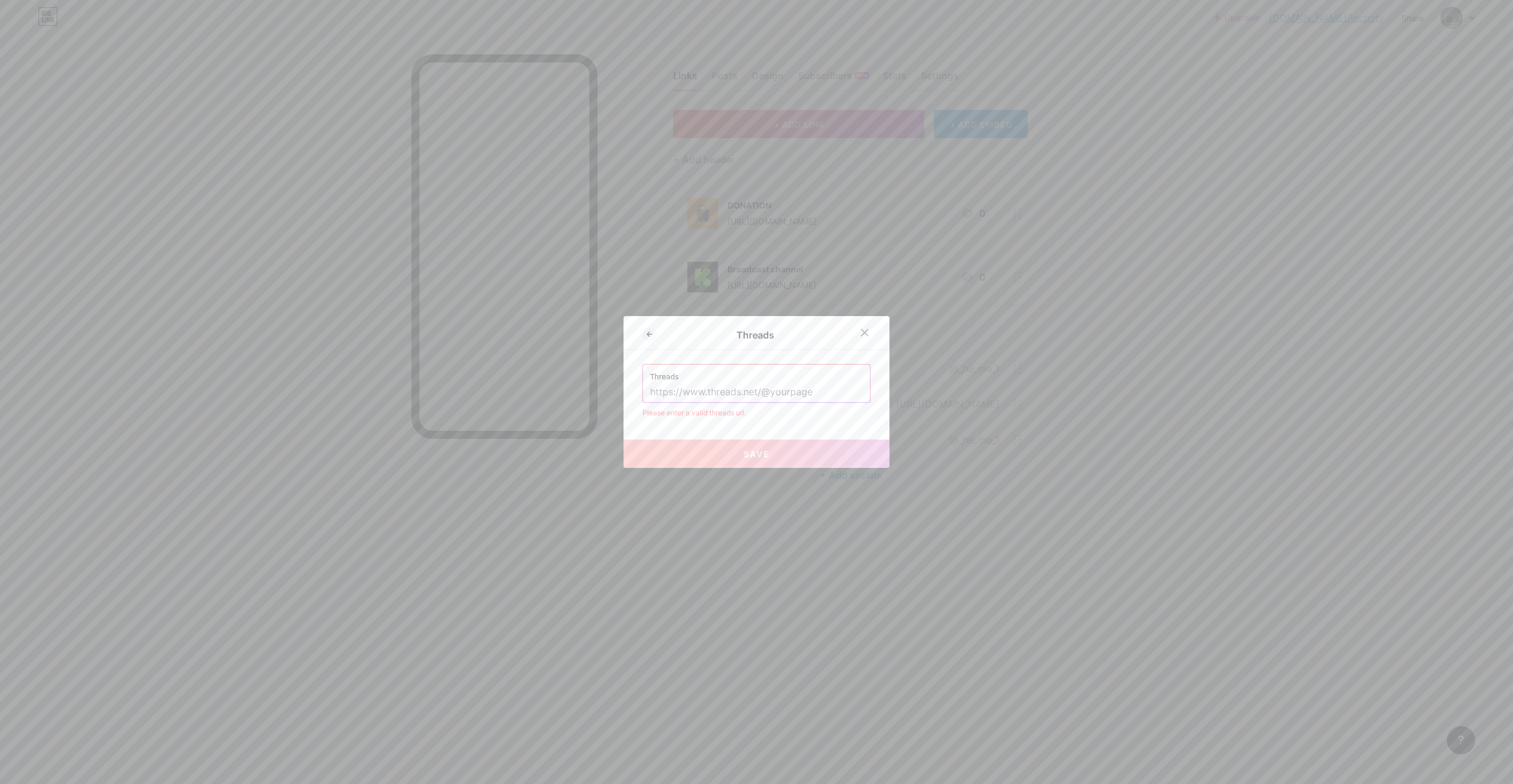
paste input "I'm on Threads as @_he_mo_1. Install the app to follow my threads and replies. …"
type input "I'm on Threads as @_he_mo_1. Install the app to follow my threads and replies. …"
click at [732, 401] on input "I'm on Threads as @_he_mo_1. Install the app to follow my threads and replies. …" at bounding box center [756, 392] width 213 height 20
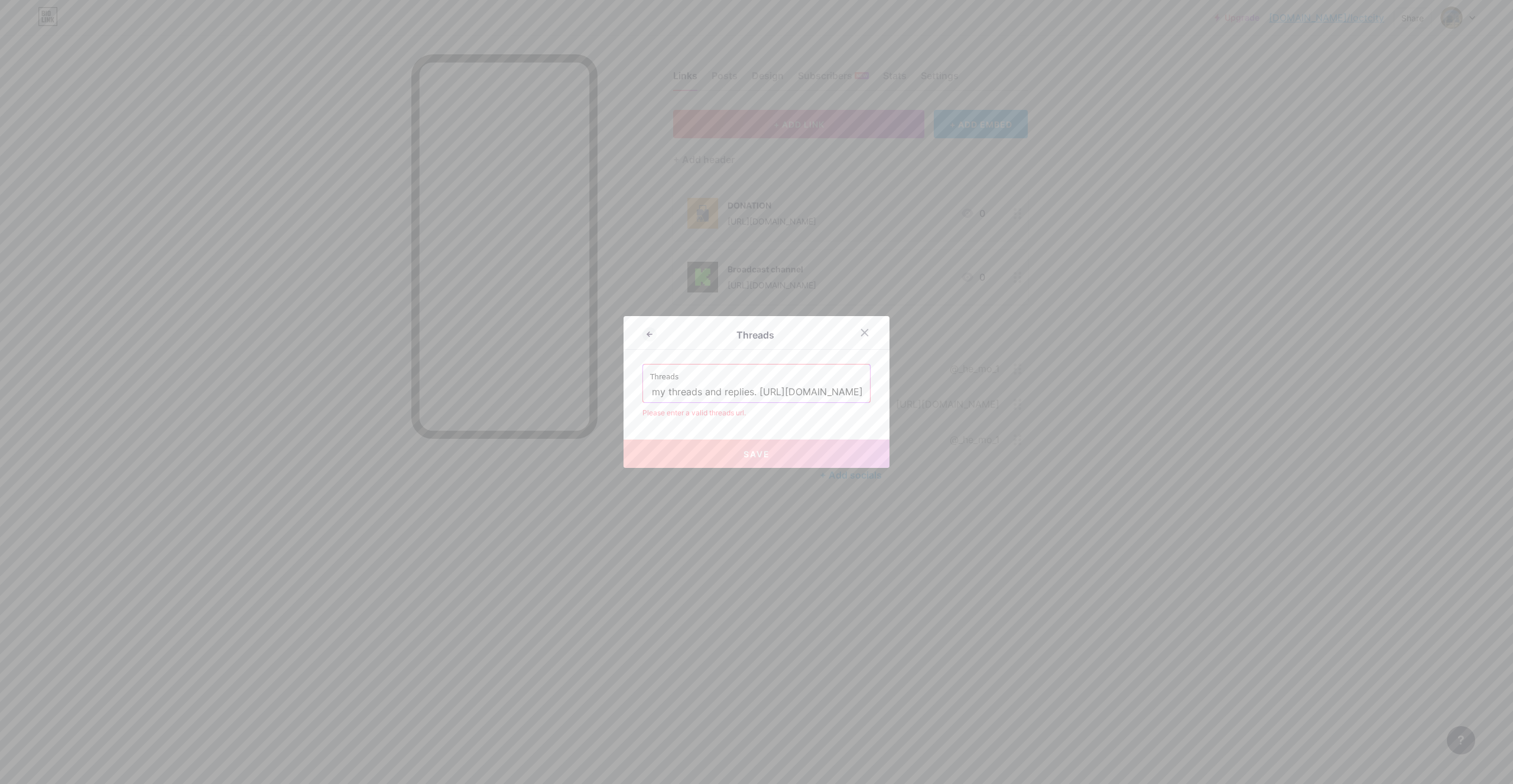
click at [732, 401] on input "I'm on Threads as @_he_mo_1. Install the app to follow my threads and replies. …" at bounding box center [756, 392] width 213 height 20
click at [722, 382] on input "text" at bounding box center [756, 392] width 213 height 20
paste input "[URL][DOMAIN_NAME]"
click at [783, 423] on div "Threads Threads [URL][DOMAIN_NAME] Please enter a valid threads url. Save" at bounding box center [756, 392] width 266 height 152
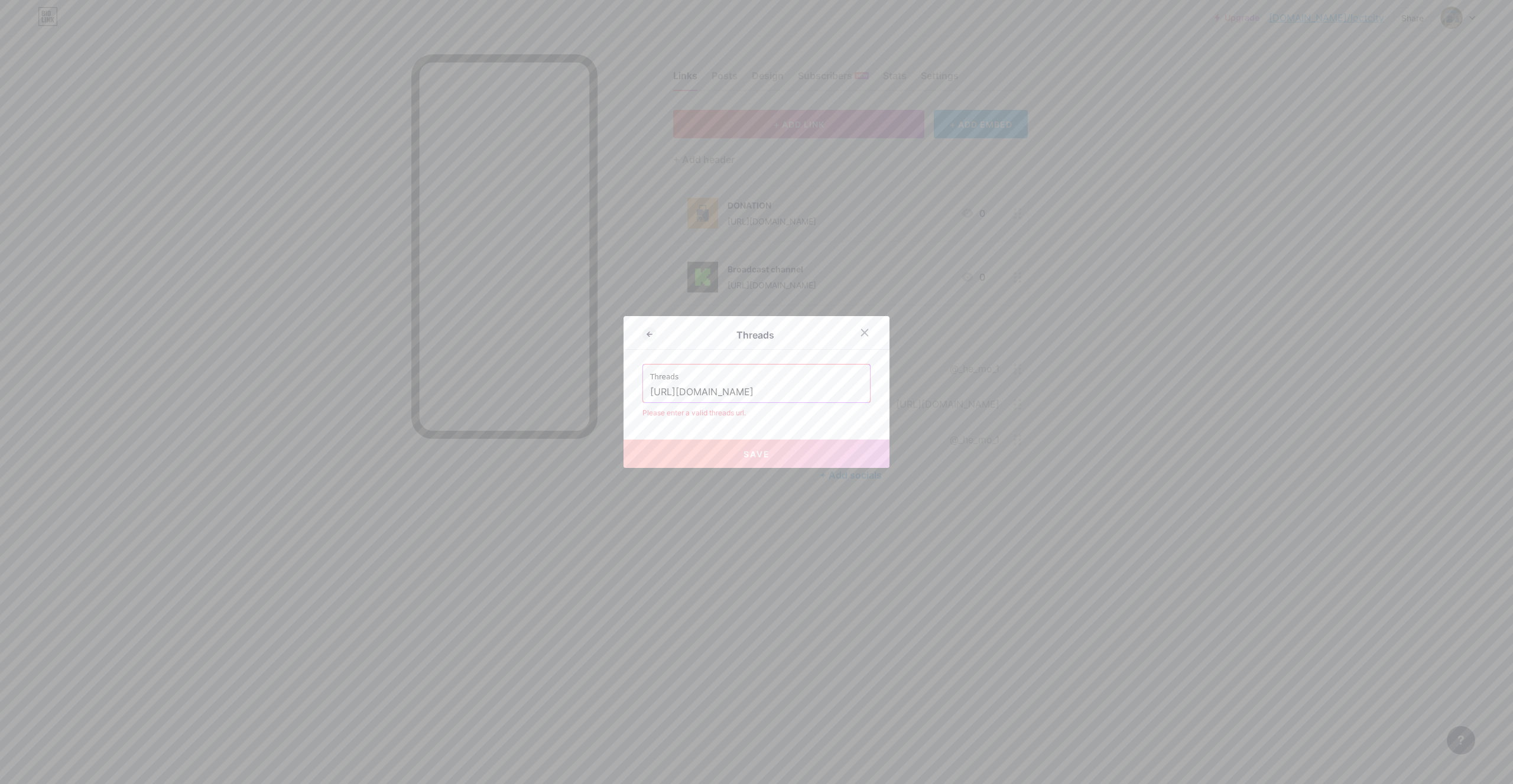
drag, startPoint x: 761, startPoint y: 395, endPoint x: 550, endPoint y: 396, distance: 211.0
click at [650, 396] on input "[URL][DOMAIN_NAME]" at bounding box center [756, 392] width 213 height 20
drag, startPoint x: 747, startPoint y: 395, endPoint x: 694, endPoint y: 405, distance: 53.9
click at [694, 402] on input "@_he_mo_1?invite=0" at bounding box center [756, 392] width 213 height 20
type input "@"
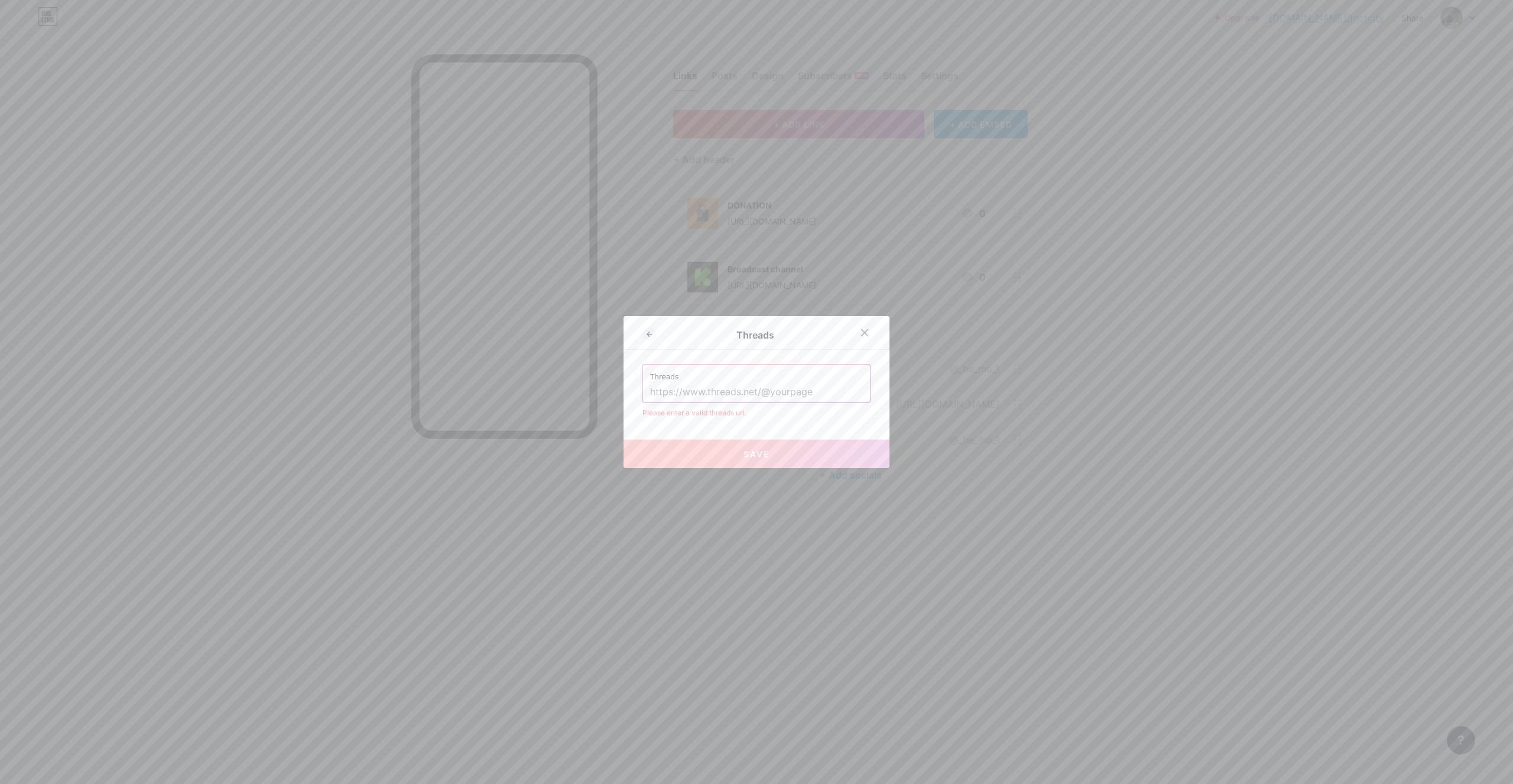
drag, startPoint x: 771, startPoint y: 400, endPoint x: 764, endPoint y: 387, distance: 14.8
click at [767, 390] on input "text" at bounding box center [756, 392] width 213 height 20
paste input "@_he_mo_1?invite=0"
click at [741, 398] on input "@_he_mo_1?invite=0" at bounding box center [756, 392] width 213 height 20
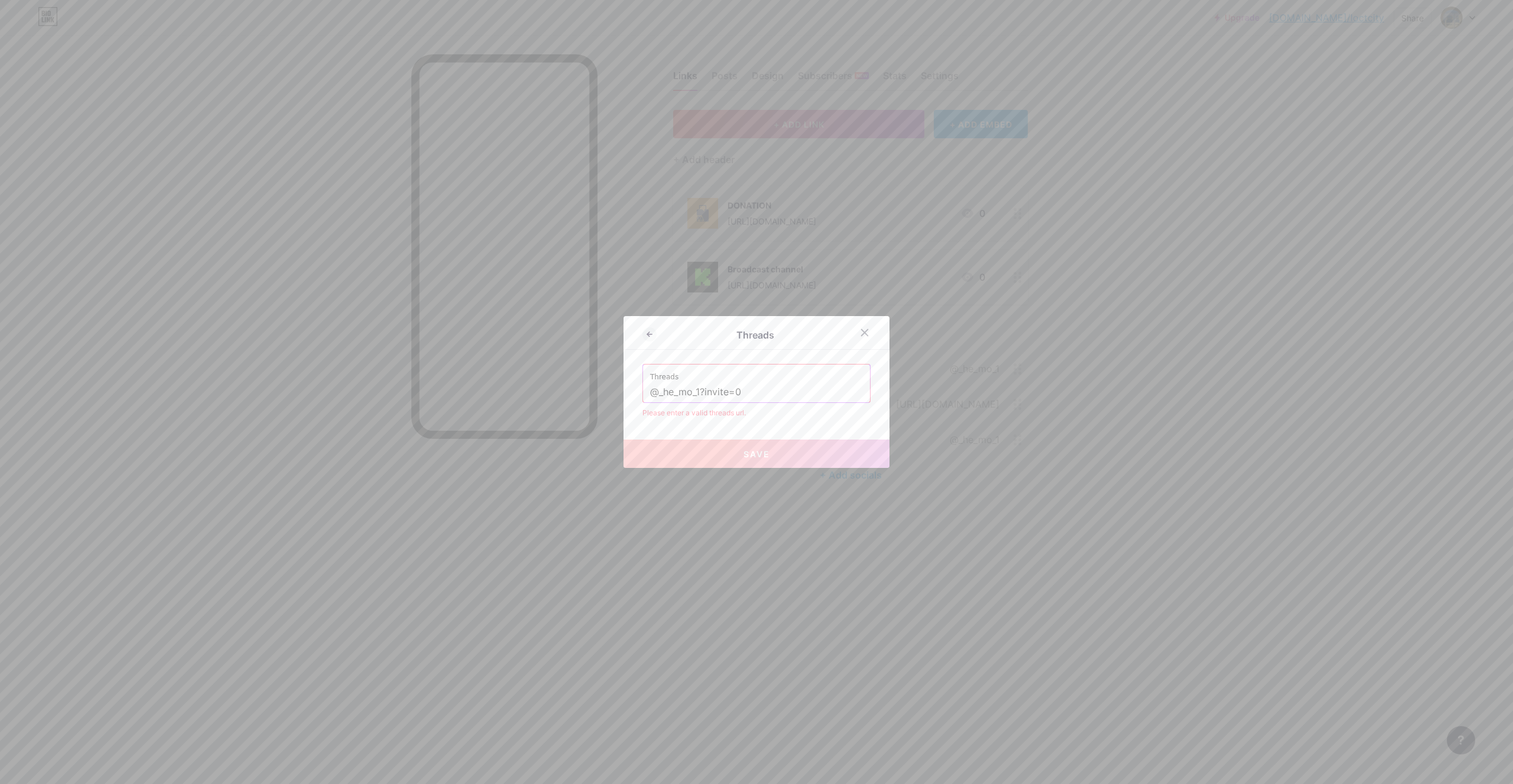
type input "@_he_mo_1?invite=0"
click at [761, 464] on button "Save" at bounding box center [756, 453] width 266 height 28
click at [817, 462] on button "Save" at bounding box center [756, 453] width 266 height 28
click at [747, 388] on input "@_he_mo_1?invite=0" at bounding box center [756, 392] width 213 height 20
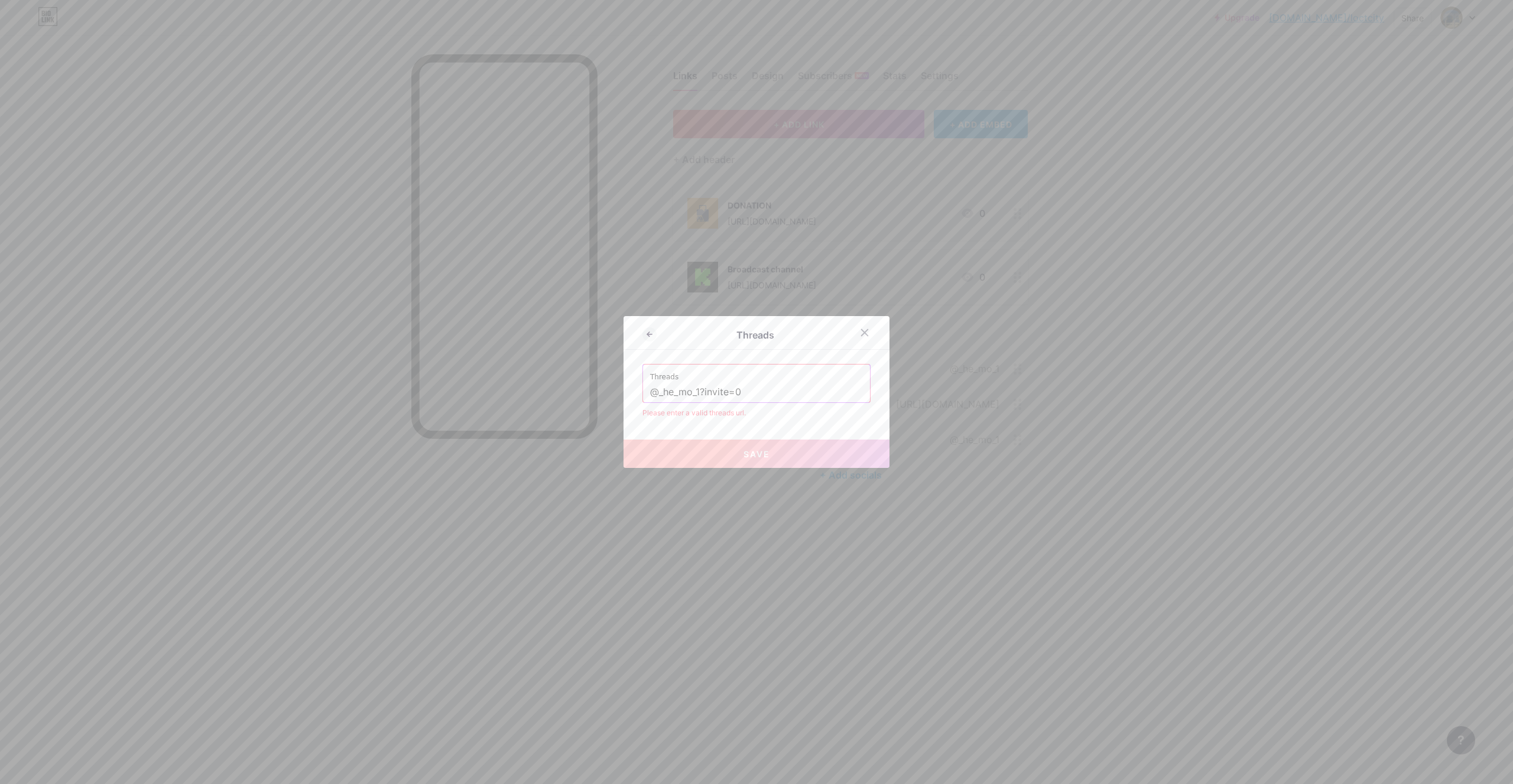
click at [747, 388] on input "@_he_mo_1?invite=0" at bounding box center [756, 392] width 213 height 20
drag, startPoint x: 761, startPoint y: 391, endPoint x: 755, endPoint y: 395, distance: 7.2
click at [756, 392] on input "text" at bounding box center [756, 392] width 213 height 20
paste input "[URL][DOMAIN_NAME]"
type input "[URL][DOMAIN_NAME]"
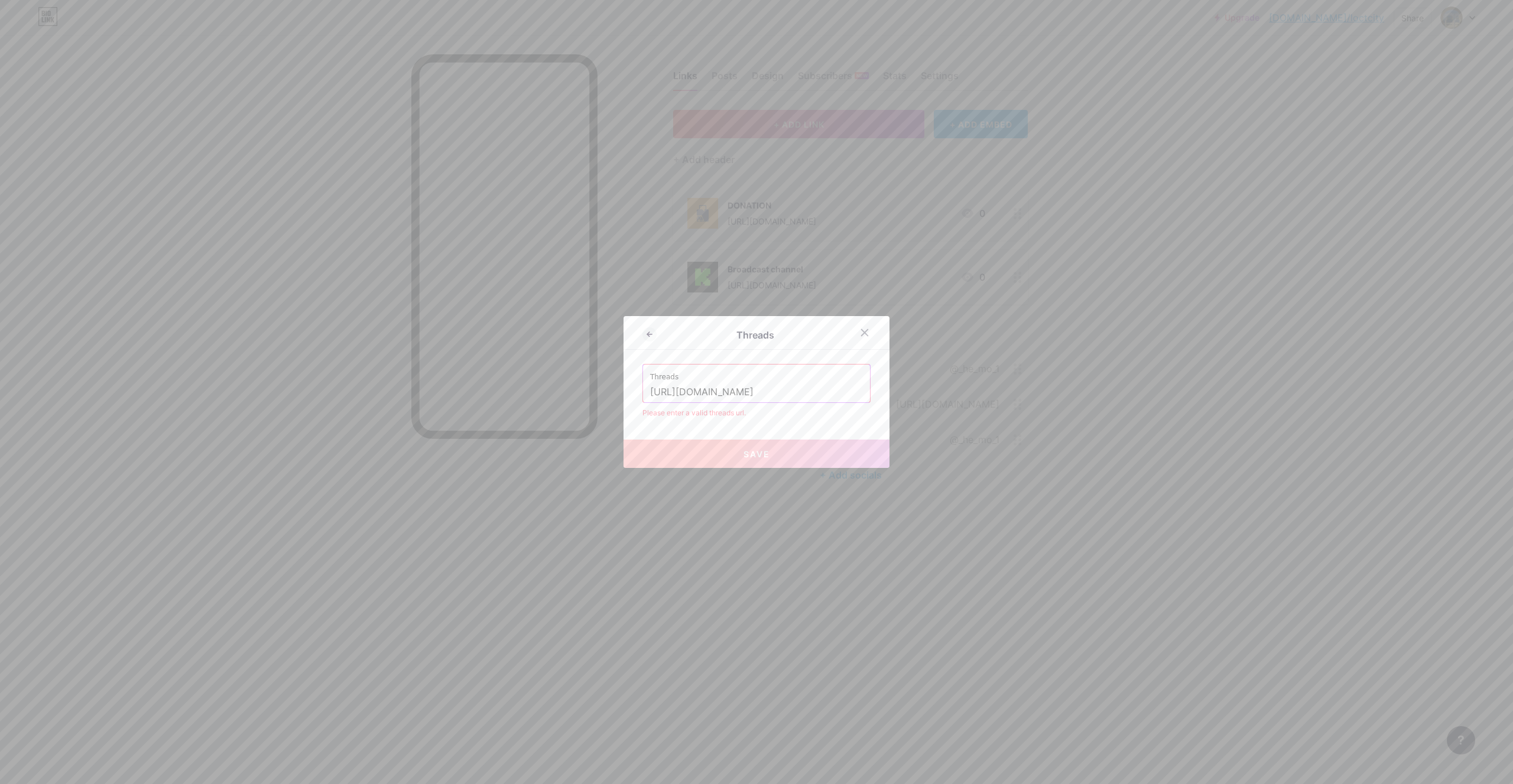
click at [710, 439] on div "Threads Threads [URL][DOMAIN_NAME] Please enter a valid threads url. Save" at bounding box center [756, 392] width 266 height 152
click at [777, 390] on input "[URL][DOMAIN_NAME]" at bounding box center [756, 392] width 213 height 20
click at [715, 445] on button "Save" at bounding box center [756, 453] width 266 height 28
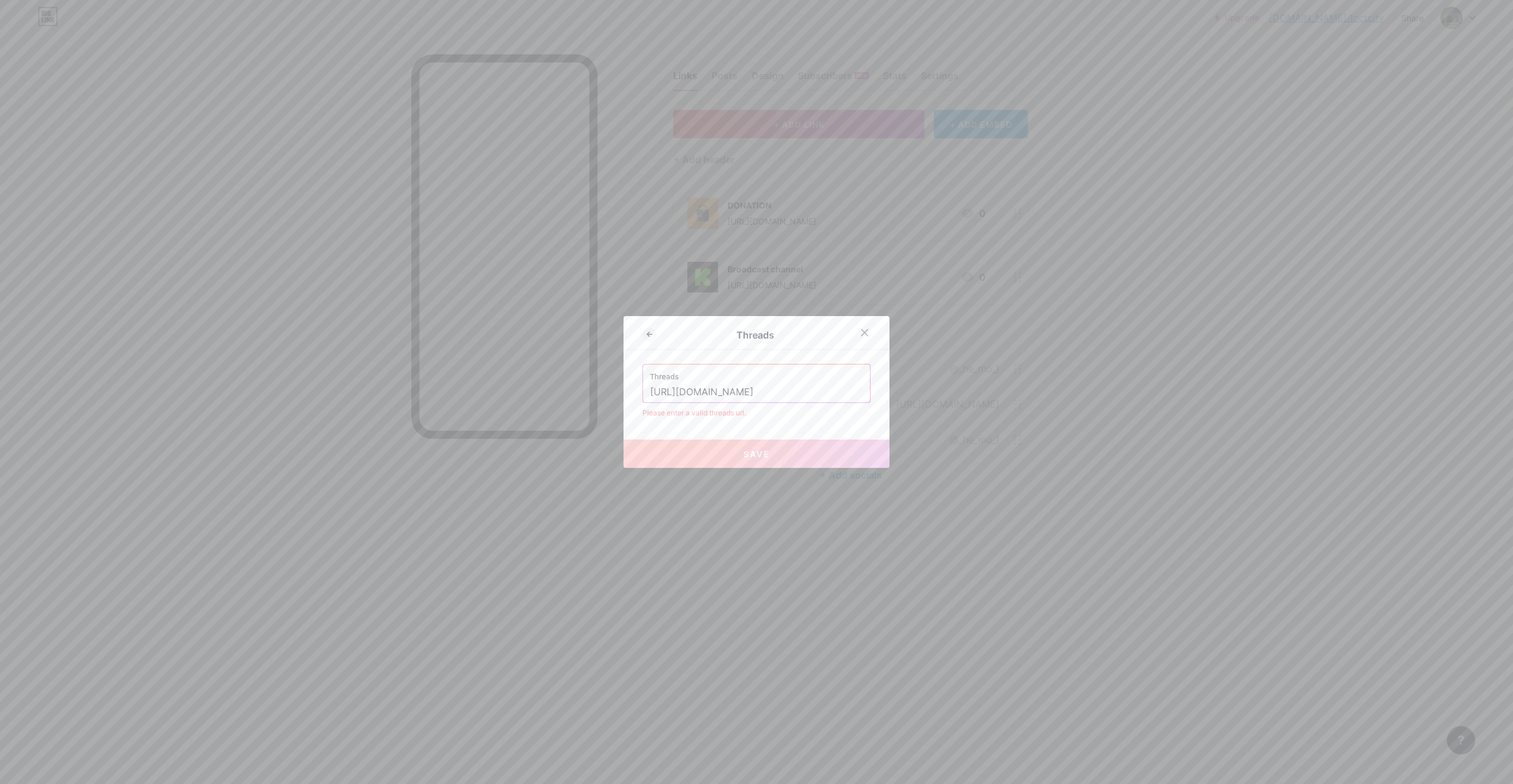
click at [706, 431] on div "Threads Threads [URL][DOMAIN_NAME] Please enter a valid threads url. Save" at bounding box center [756, 392] width 266 height 152
click at [681, 416] on div "Please enter a valid threads url." at bounding box center [756, 412] width 228 height 11
click at [681, 419] on div "Threads Threads [URL][DOMAIN_NAME] Please enter a valid threads url. Save" at bounding box center [756, 392] width 266 height 152
click at [642, 334] on icon at bounding box center [649, 334] width 14 height 14
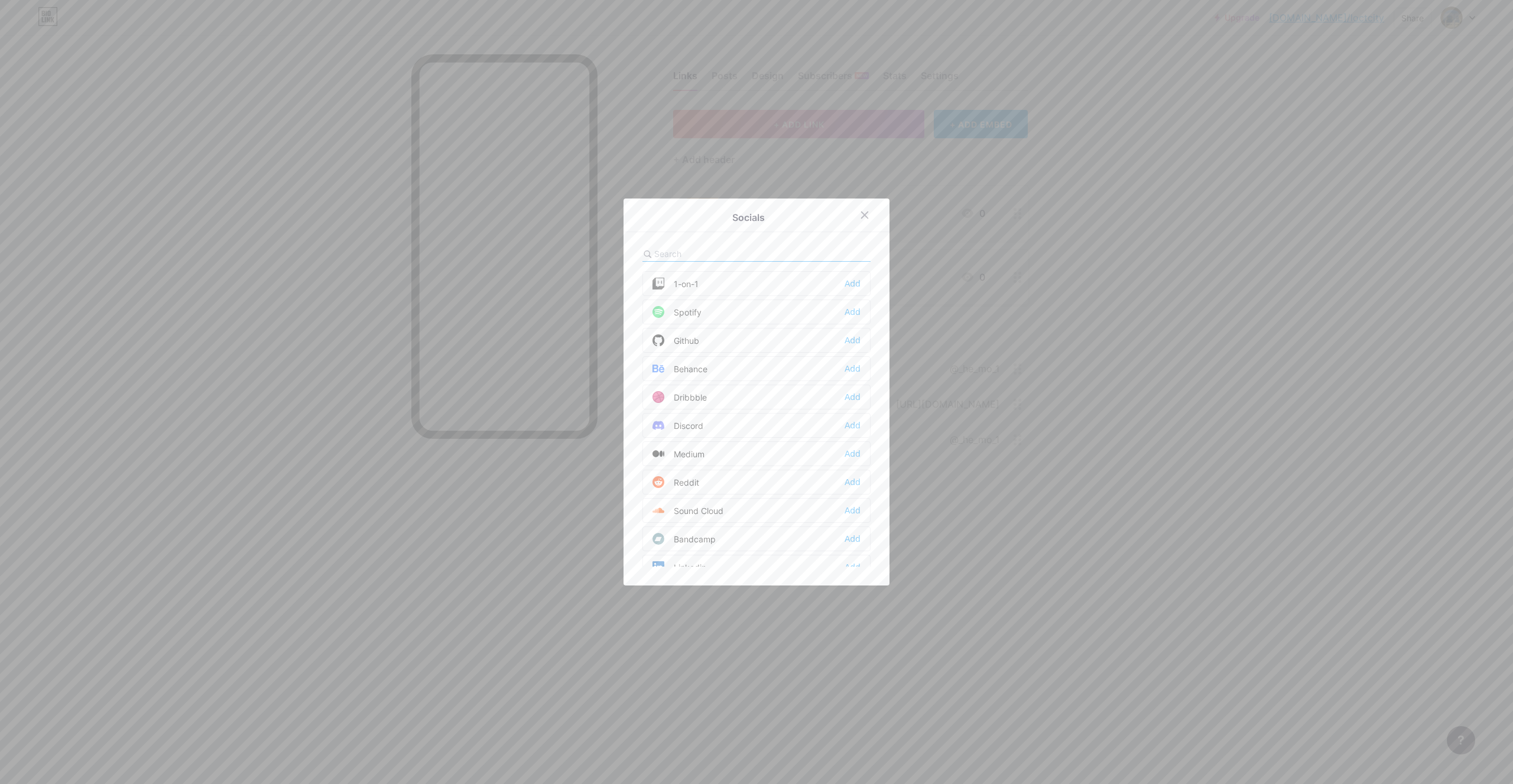
scroll to position [149, 0]
click at [725, 390] on div "Spotify Add" at bounding box center [756, 390] width 228 height 25
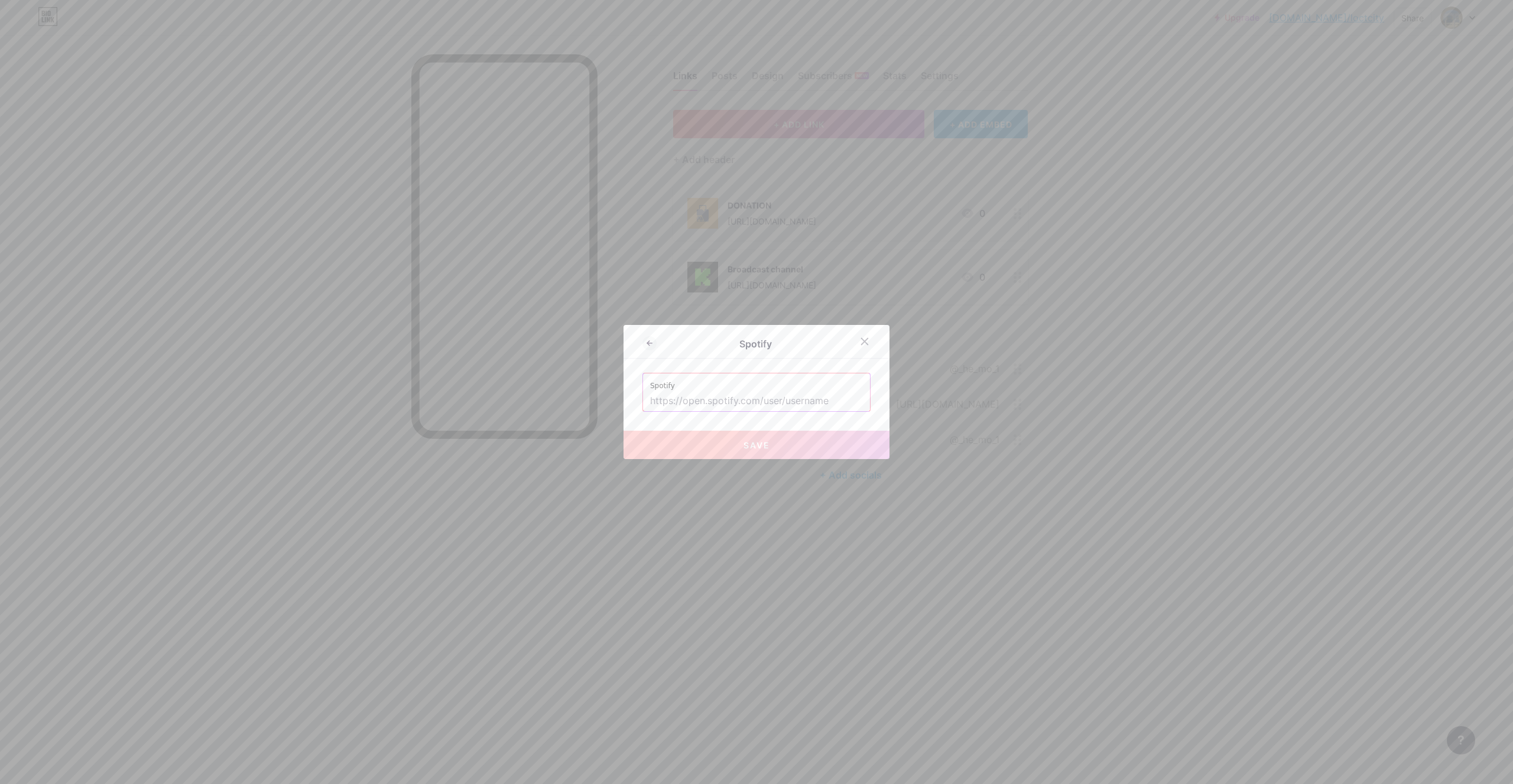
click at [778, 392] on input "text" at bounding box center [756, 400] width 213 height 20
paste input "https://open.spotify.com/playlist/1vRnGVr8bvKagHQ8pEV9TL?si=c9dd4351887142b5"
type input "https://open.spotify.com/playlist/1vRnGVr8bvKagHQ8pEV9TL?si=c9dd4351887142b5"
click at [753, 447] on span "Save" at bounding box center [756, 444] width 27 height 10
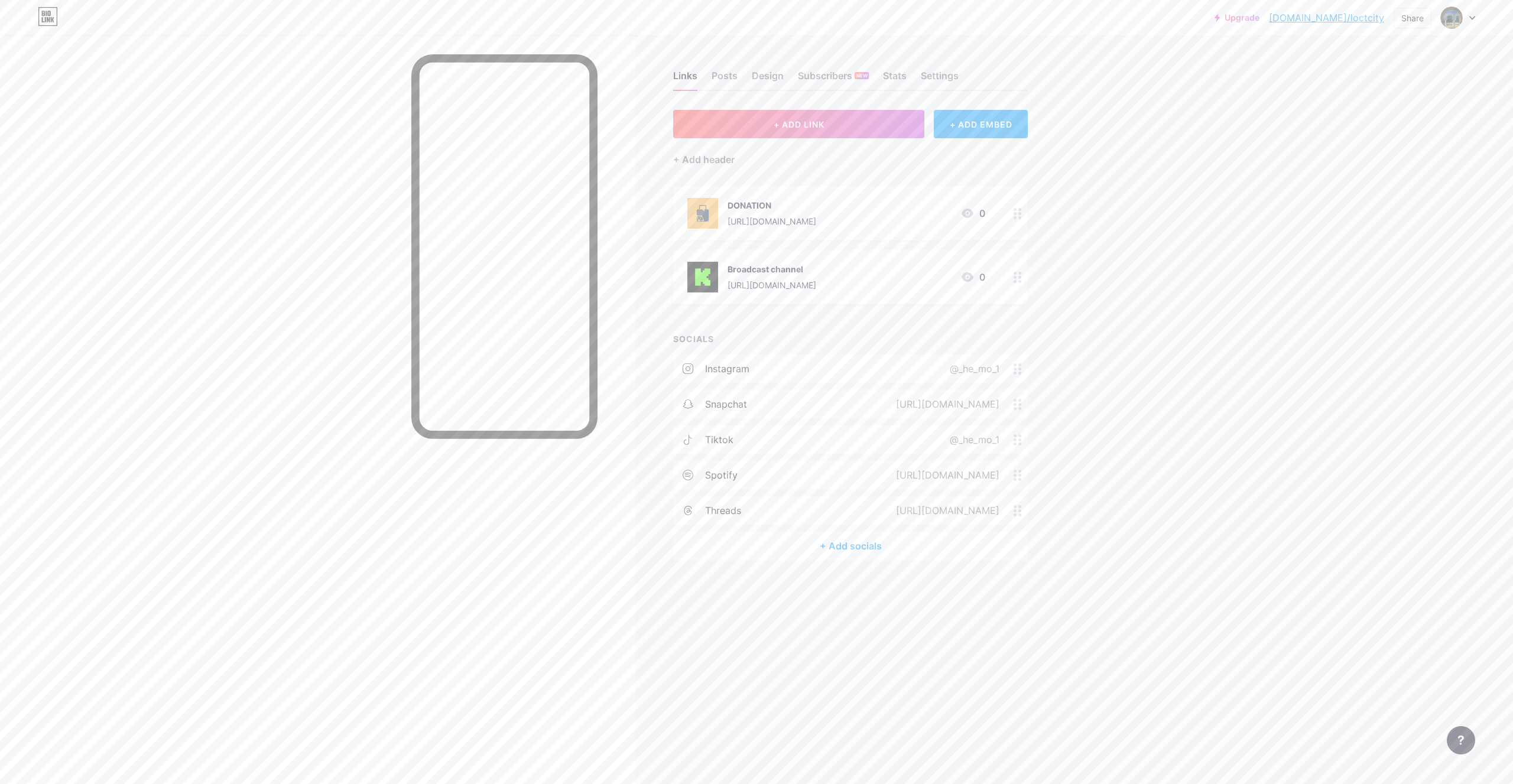
click at [1014, 472] on icon at bounding box center [1017, 474] width 8 height 11
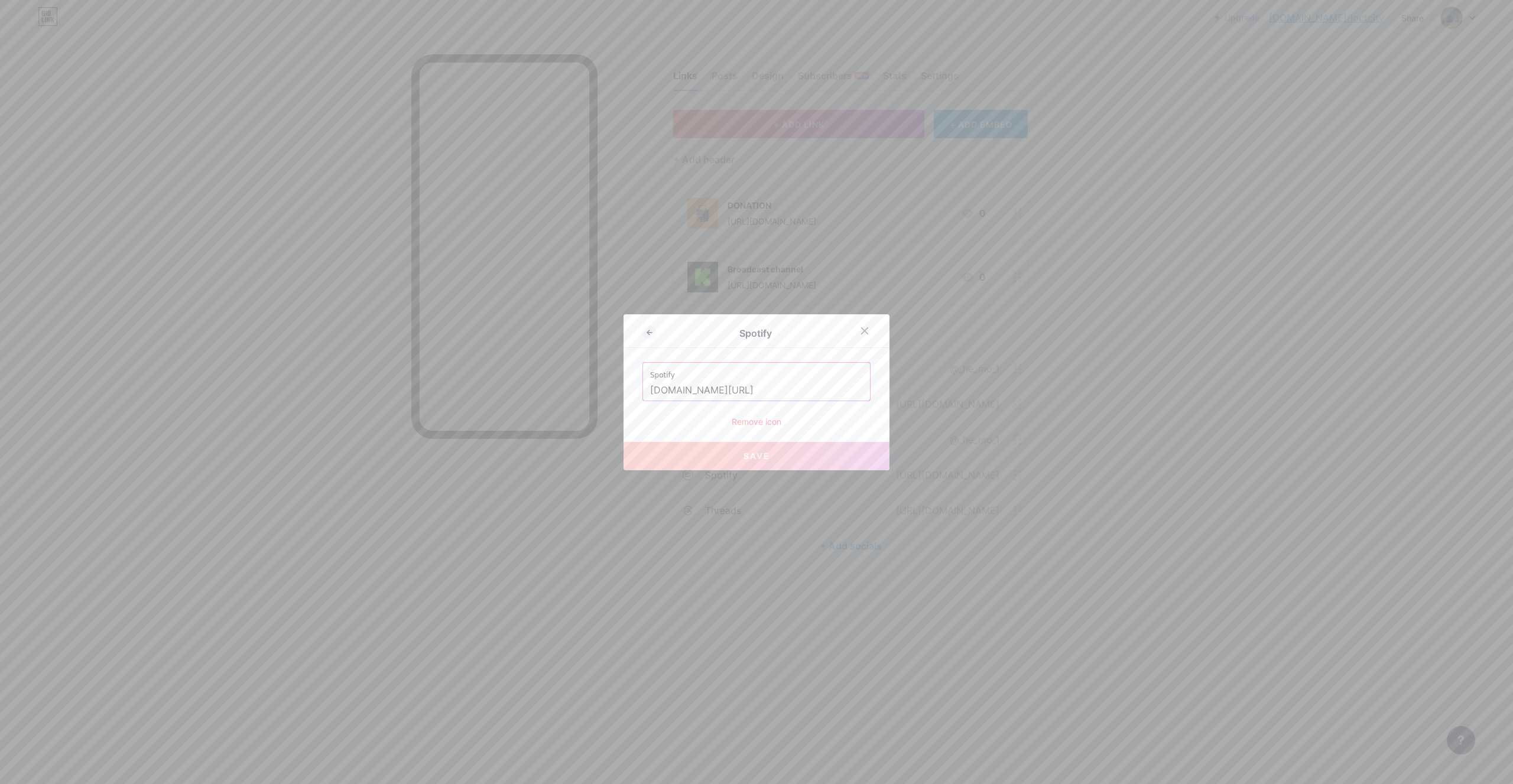
click at [741, 420] on div "Remove icon" at bounding box center [756, 421] width 228 height 13
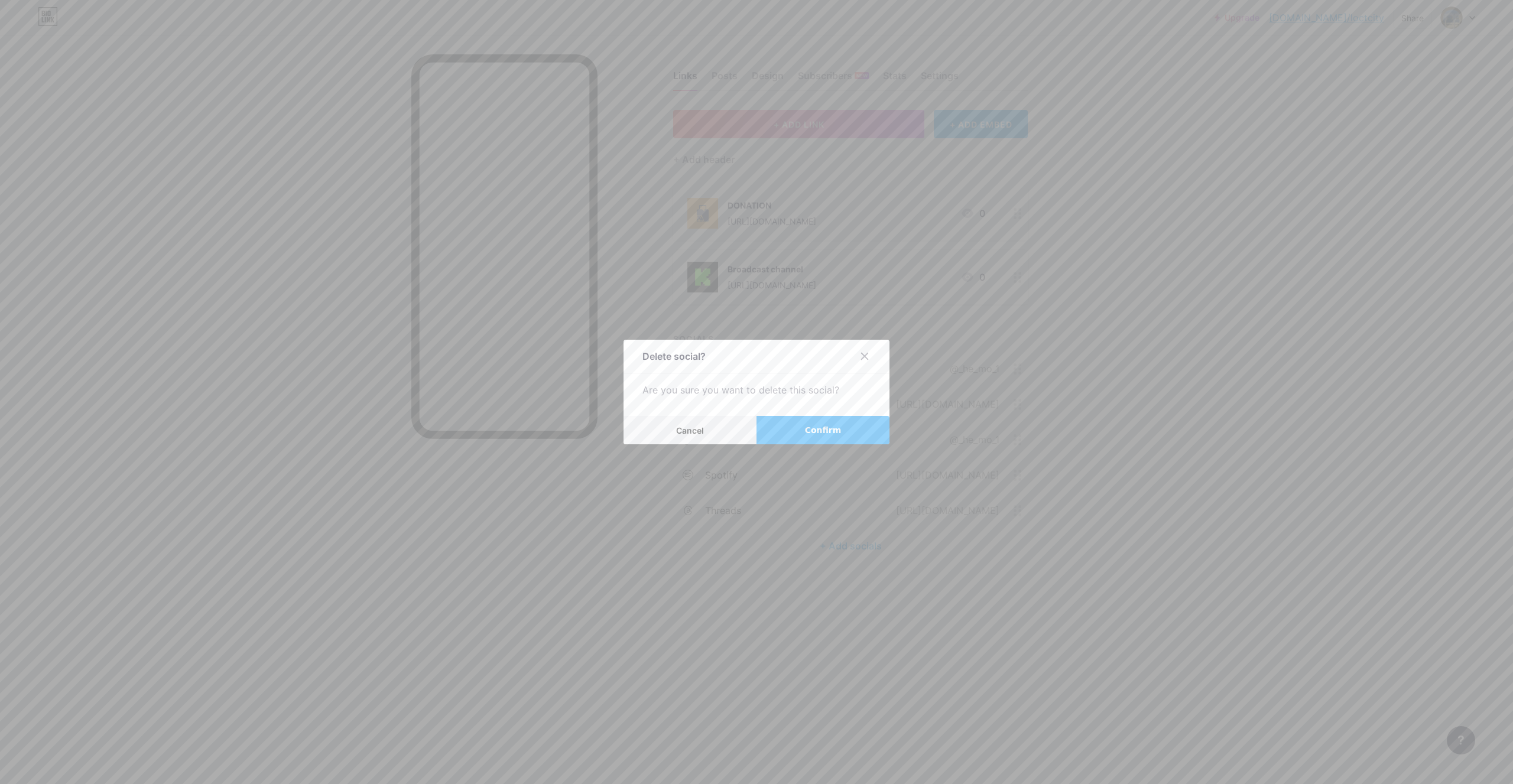
click at [817, 431] on span "Confirm" at bounding box center [823, 430] width 36 height 13
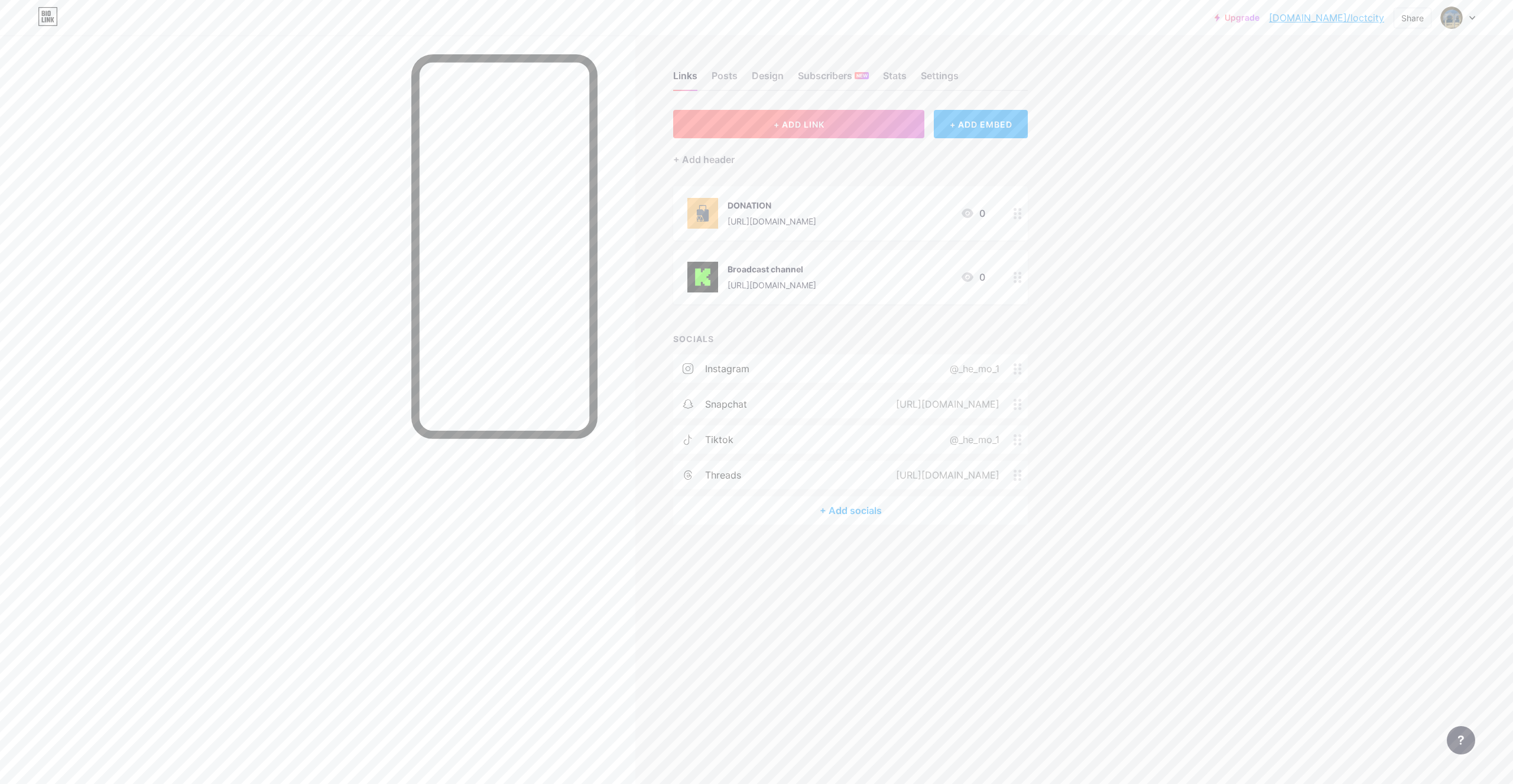
drag, startPoint x: 820, startPoint y: 135, endPoint x: 814, endPoint y: 132, distance: 6.7
click at [814, 132] on button "+ ADD LINK" at bounding box center [798, 124] width 251 height 28
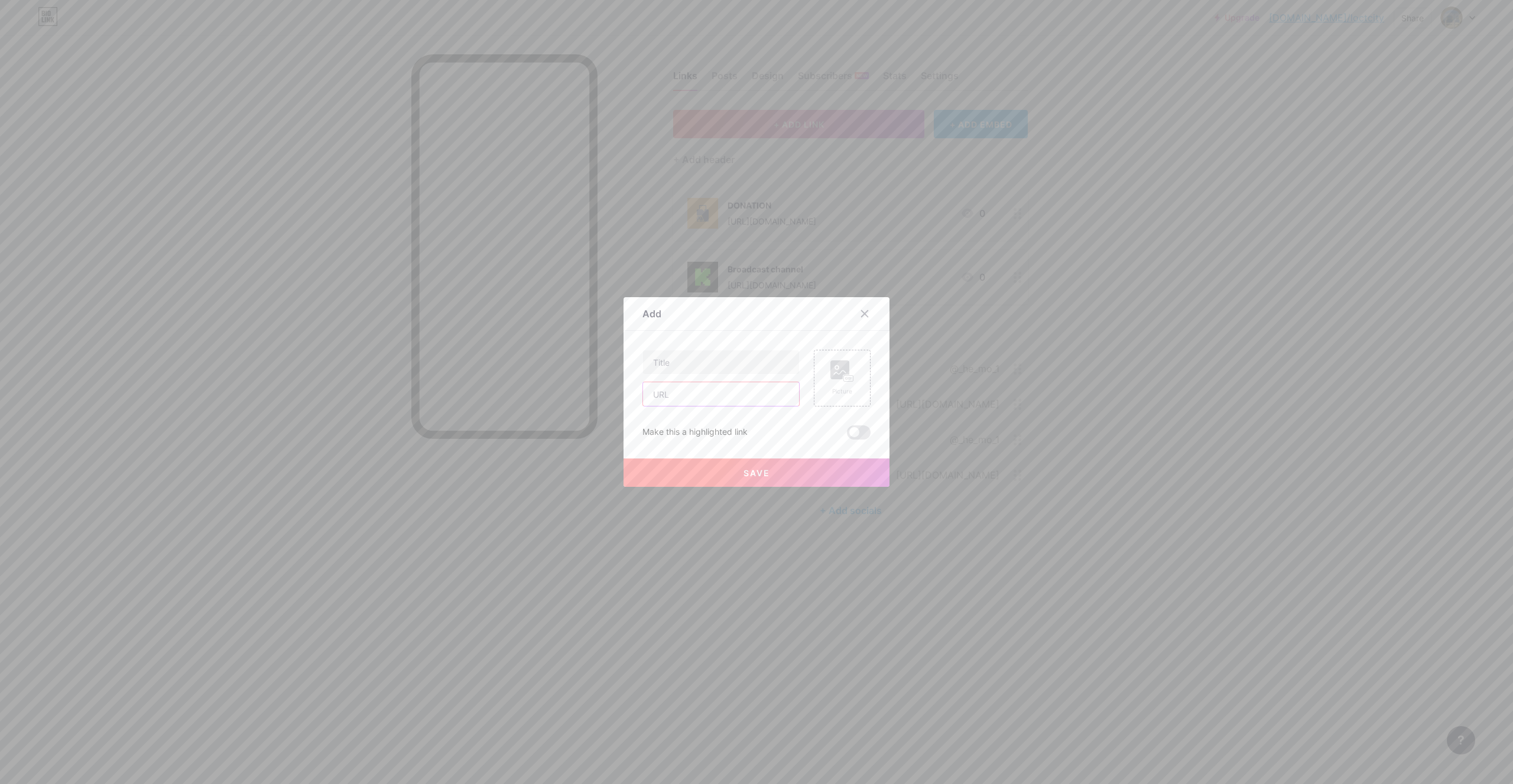
click at [713, 396] on input "text" at bounding box center [721, 393] width 156 height 24
paste input "https://open.spotify.com/playlist/1vRnGVr8bvKagHQ8pEV9TL?si=c9dd4351887142b5"
type input "https://open.spotify.com/playlist/1vRnGVr8bvKagHQ8pEV9TL?si=c9dd4351887142b5"
click at [848, 362] on icon at bounding box center [842, 371] width 24 height 22
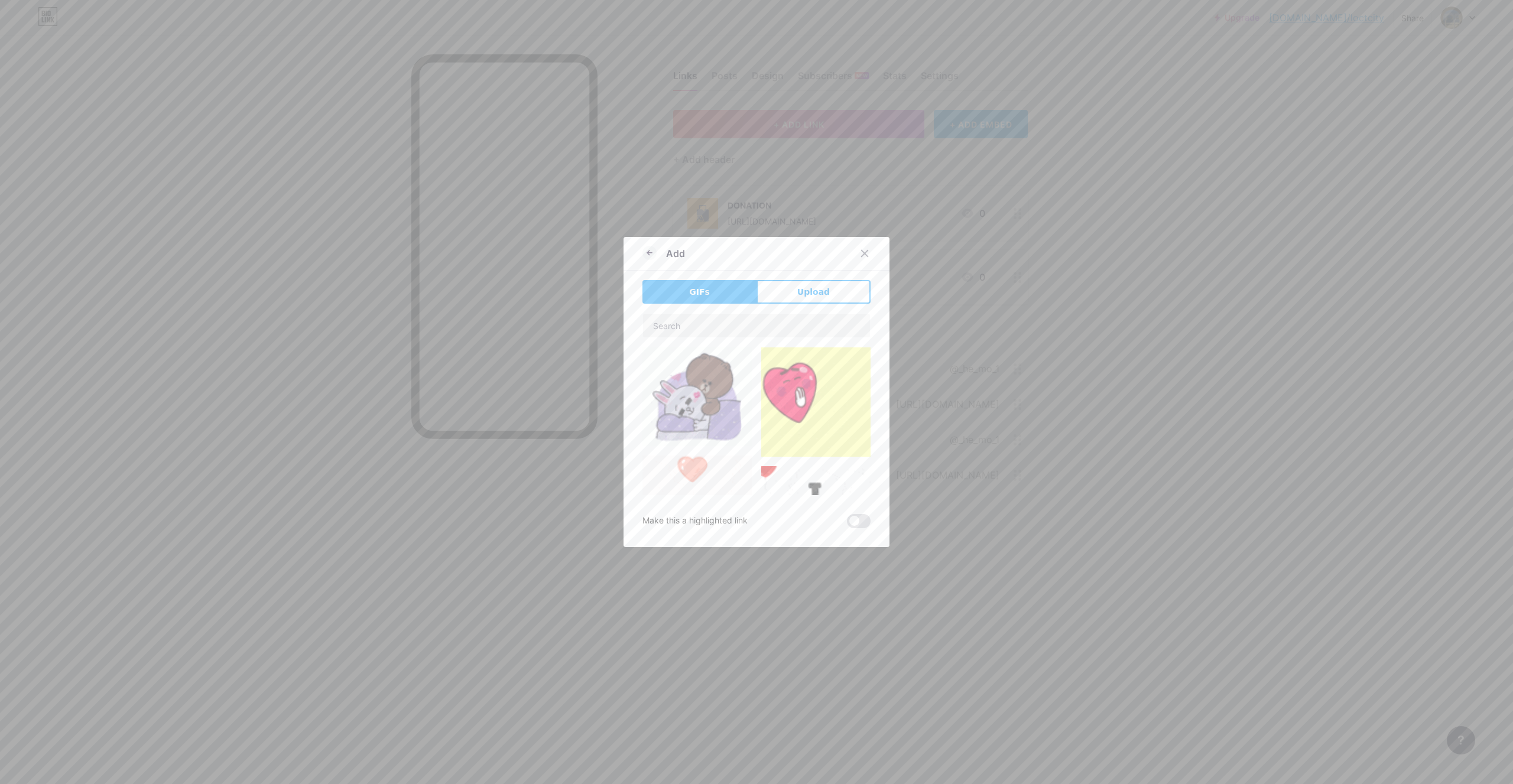
click at [791, 280] on button "Upload" at bounding box center [813, 291] width 114 height 24
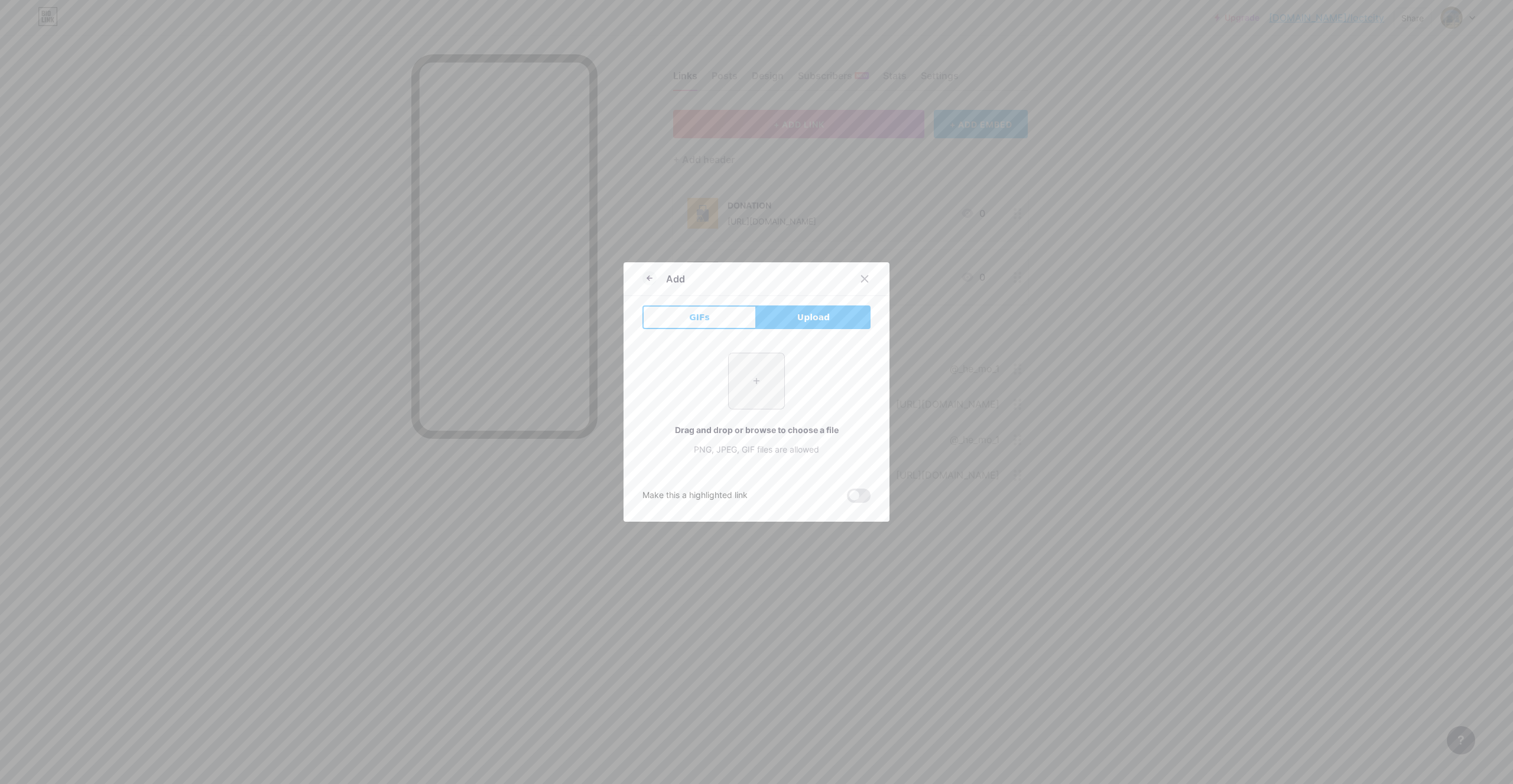
click at [753, 387] on input "file" at bounding box center [756, 381] width 56 height 56
type input "C:\fakepath\Spotify-Logo.webp.webp"
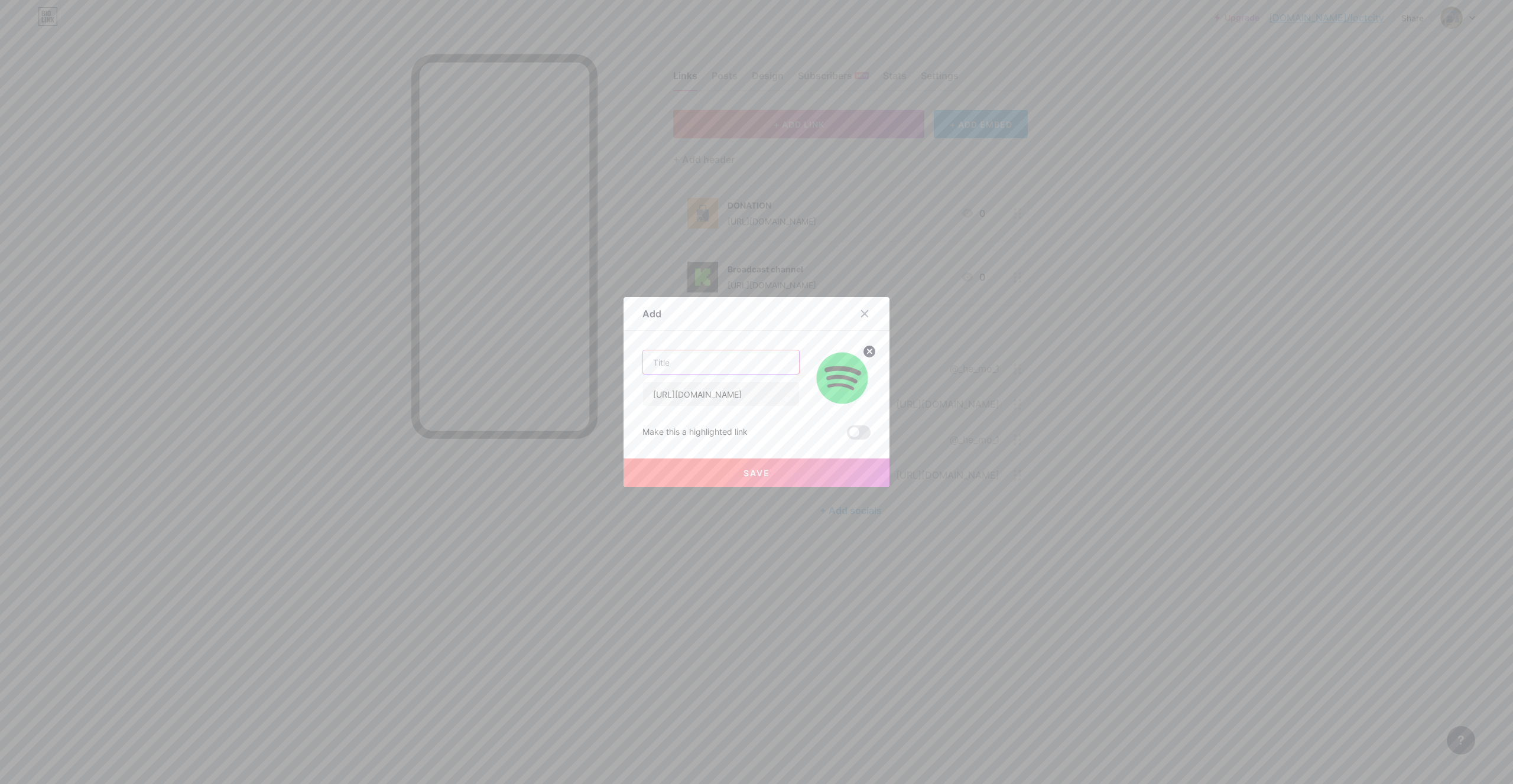
click at [680, 355] on input "text" at bounding box center [721, 362] width 156 height 24
paste input "My Playlist"
type input "My Playlist"
click at [743, 474] on span "Save" at bounding box center [756, 473] width 27 height 10
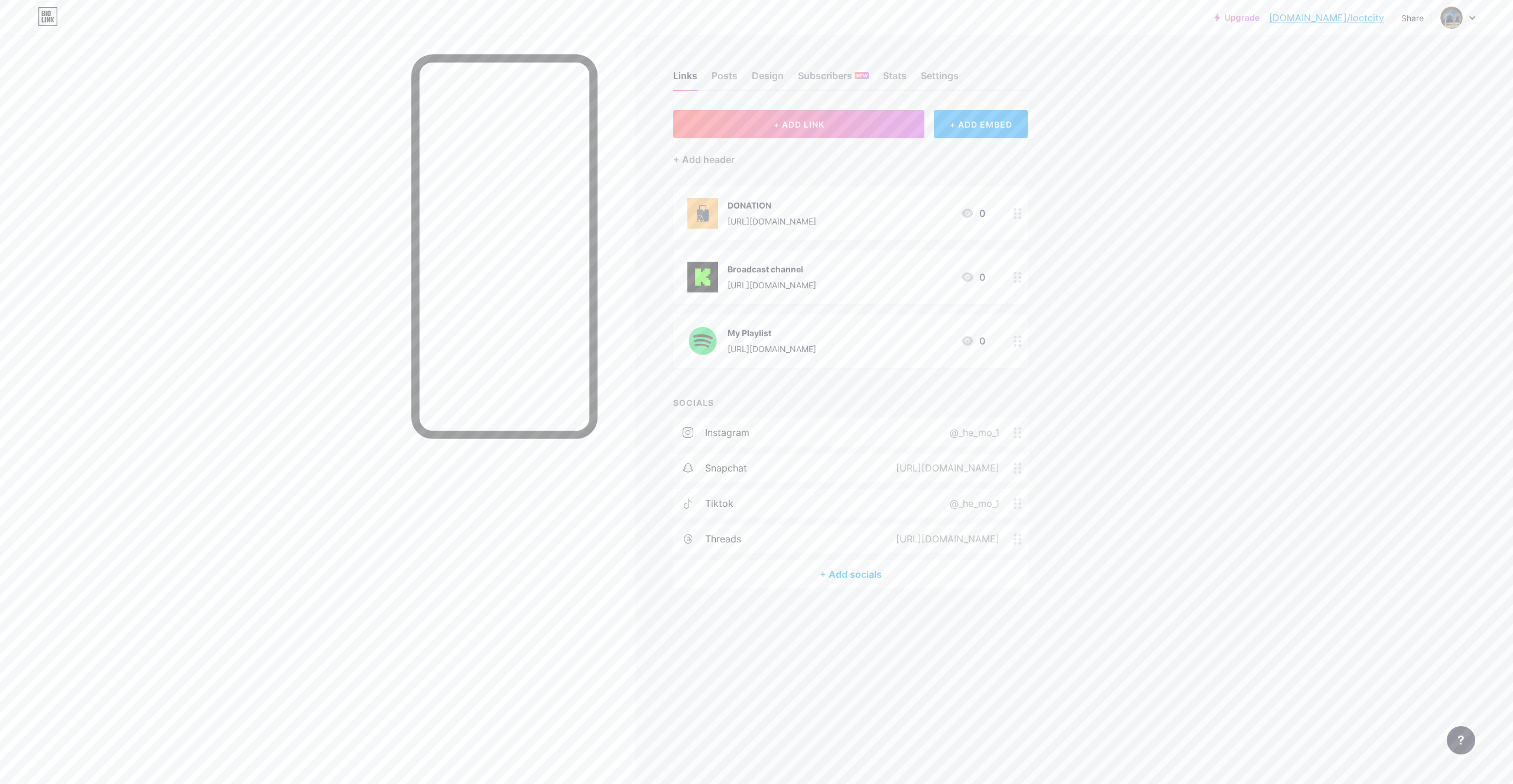
drag, startPoint x: 751, startPoint y: 349, endPoint x: 774, endPoint y: 318, distance: 38.6
click at [774, 342] on div "https://open.spotify.com/playlist/1vRnGVr8bvKagHQ8pEV9TL?si=c9dd4351887142b5" at bounding box center [772, 348] width 88 height 13
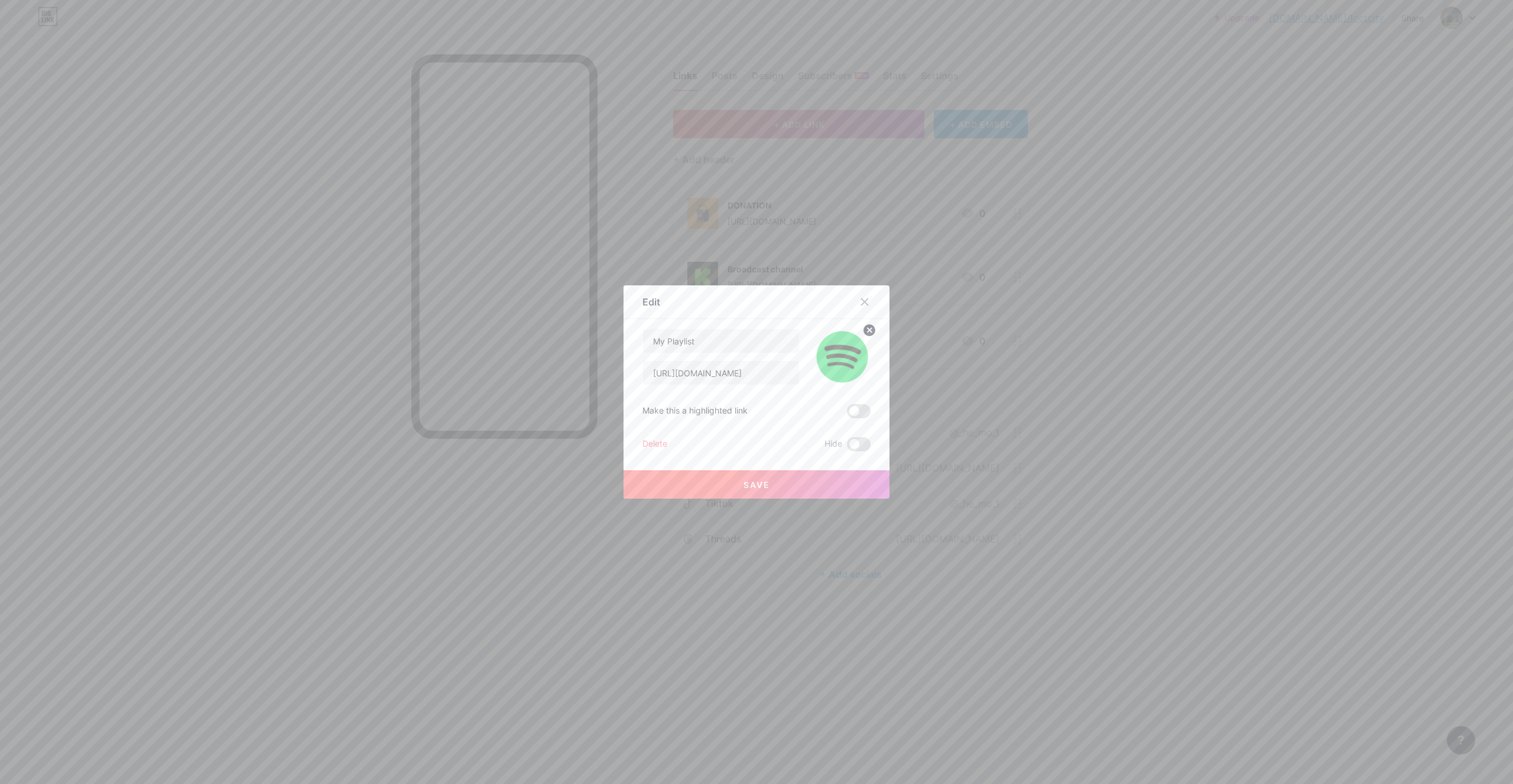
click at [1103, 370] on div at bounding box center [756, 392] width 1513 height 784
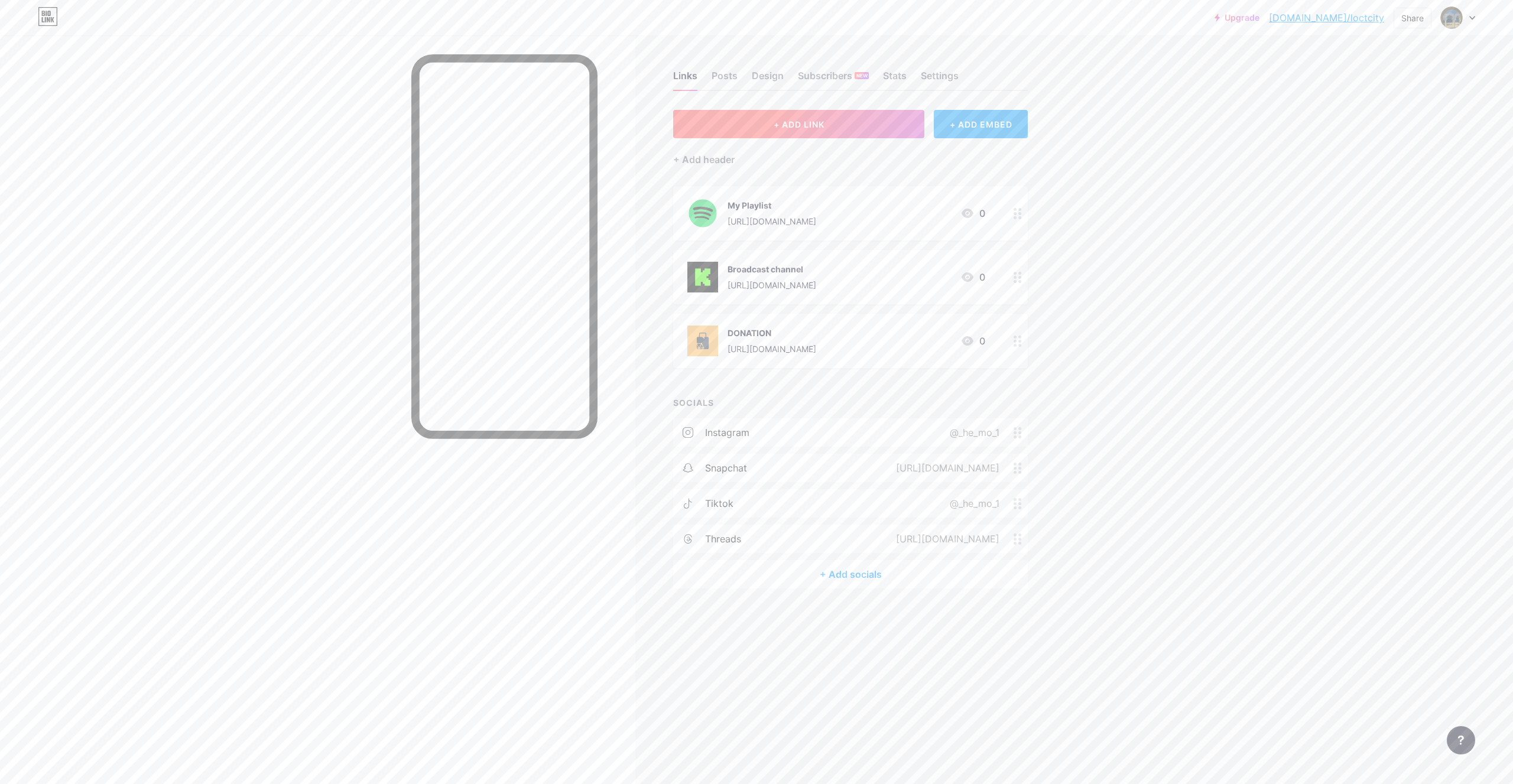
click at [814, 133] on button "+ ADD LINK" at bounding box center [798, 124] width 251 height 28
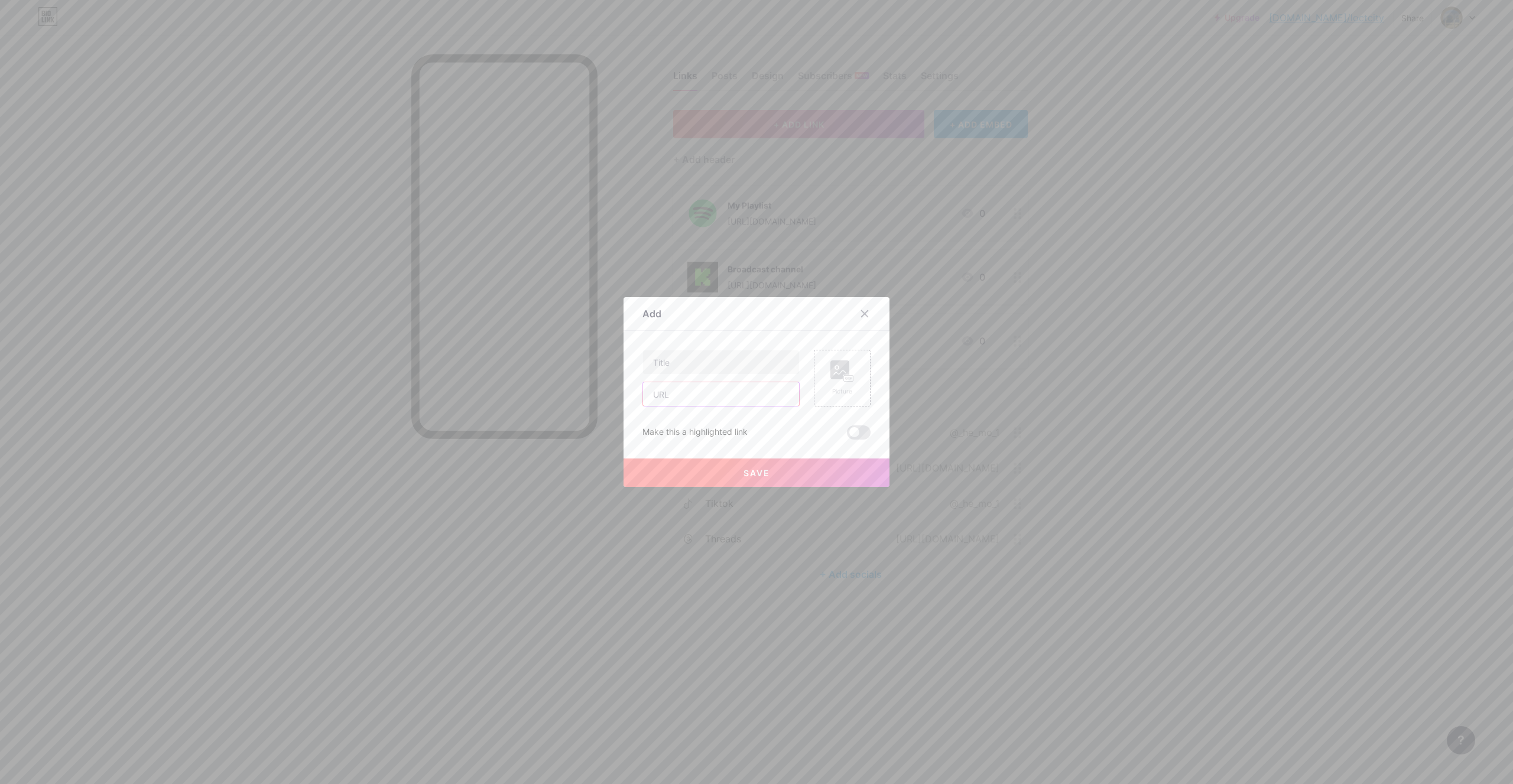
click at [680, 393] on input "text" at bounding box center [721, 393] width 156 height 24
paste input "_he_mo_"
type input "_he_mo_"
click at [689, 367] on input "text" at bounding box center [721, 362] width 156 height 24
click at [861, 316] on icon at bounding box center [864, 314] width 7 height 7
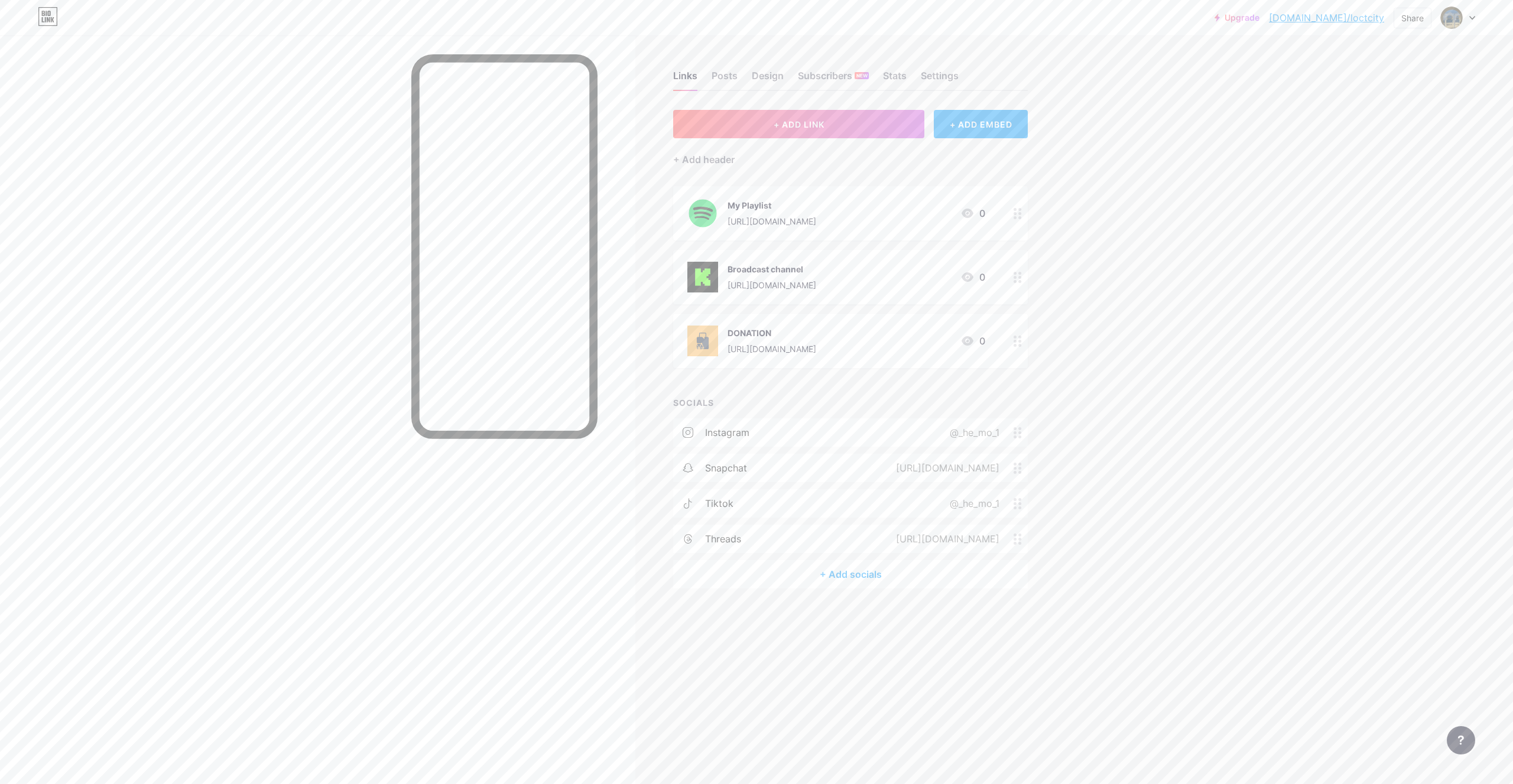
click at [11, 354] on div at bounding box center [317, 427] width 635 height 784
click at [475, 613] on div at bounding box center [505, 436] width 187 height 764
click at [706, 499] on div "tiktok" at bounding box center [719, 503] width 28 height 14
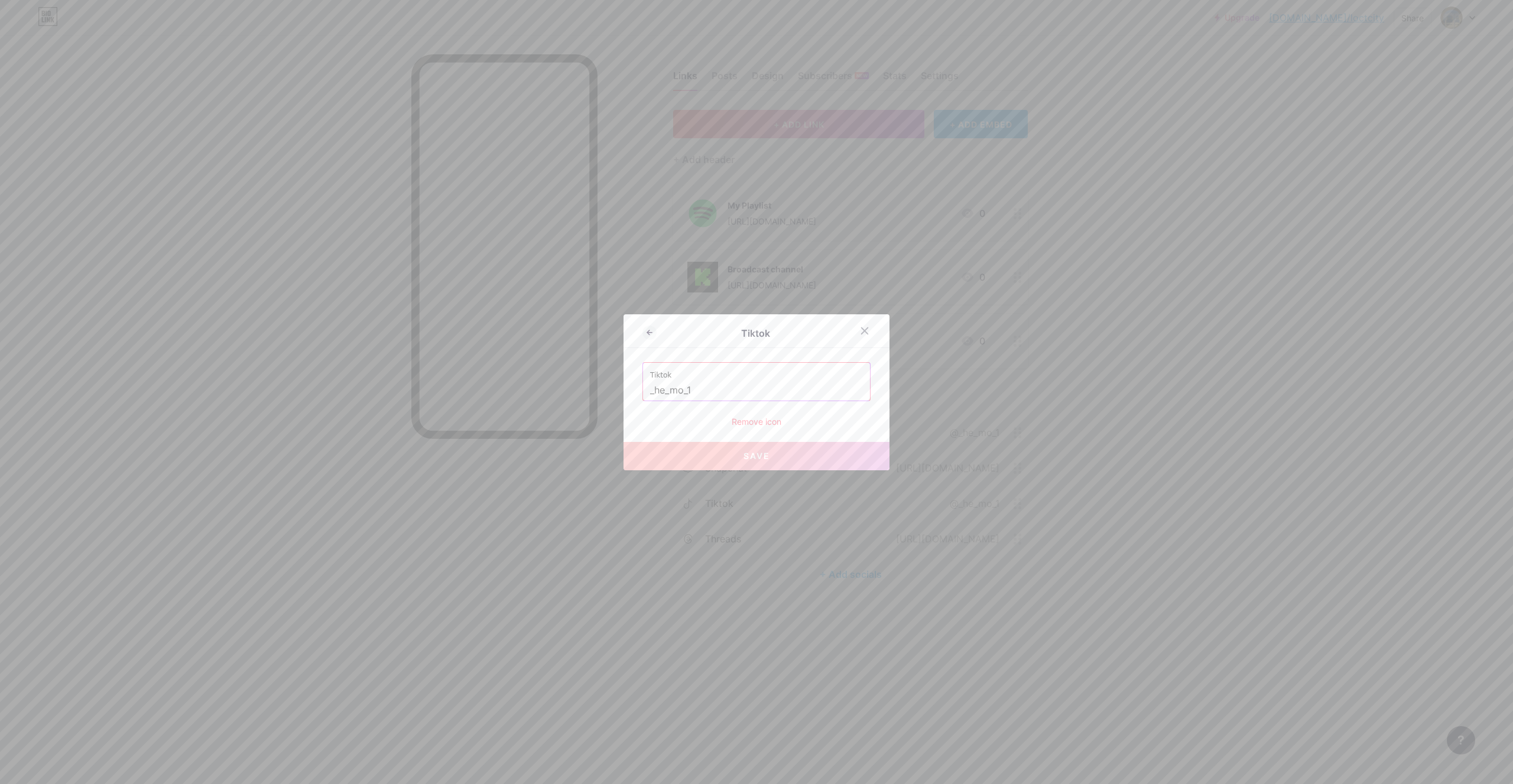
click at [723, 384] on input "_he_mo_1" at bounding box center [756, 391] width 213 height 20
click at [718, 379] on label "Tiktok" at bounding box center [756, 372] width 213 height 18
drag, startPoint x: 712, startPoint y: 385, endPoint x: 576, endPoint y: 410, distance: 138.3
click at [650, 396] on input "_he_mo_1" at bounding box center [756, 391] width 213 height 20
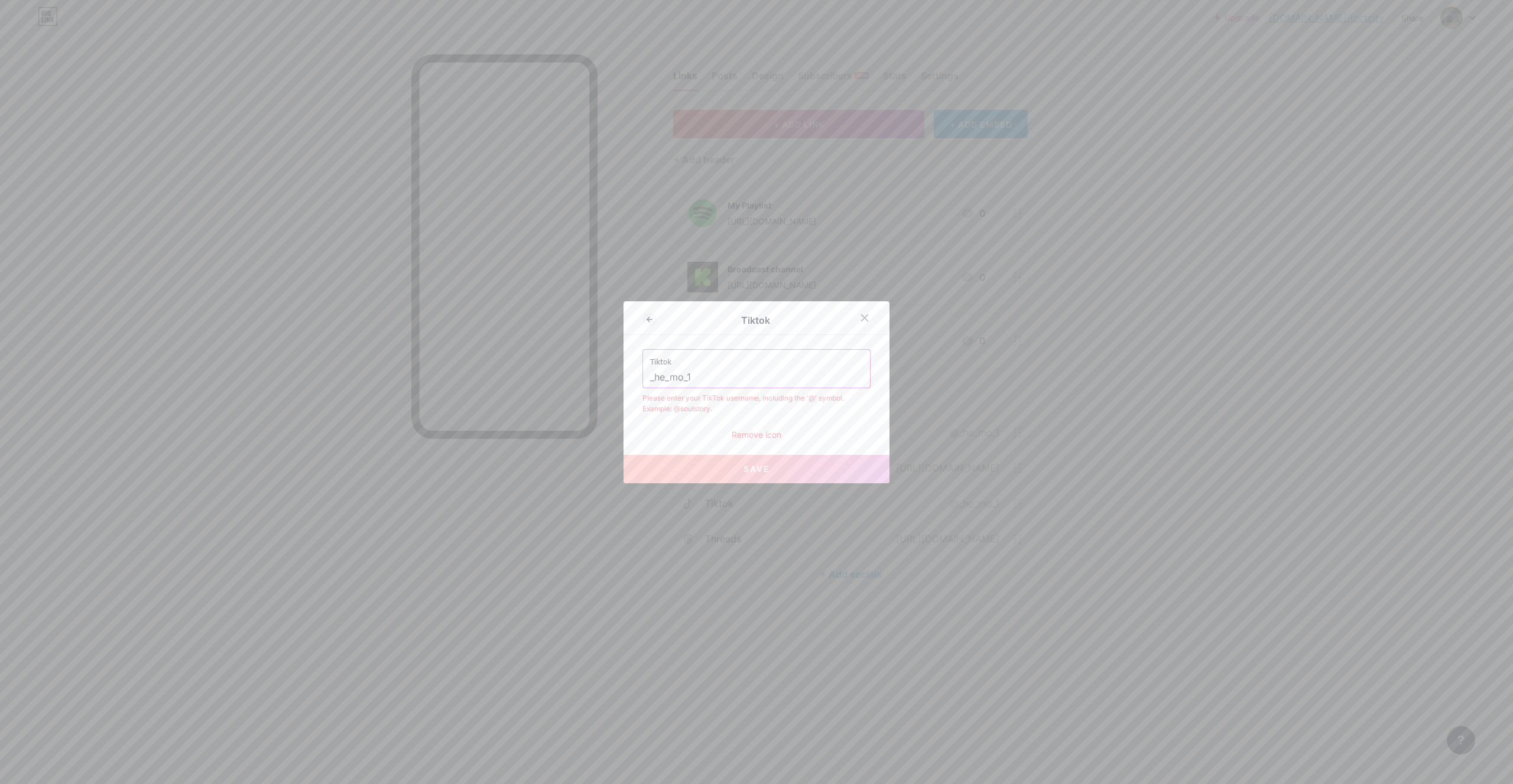
click at [743, 464] on span "Save" at bounding box center [756, 468] width 27 height 10
click at [753, 440] on div "Remove icon" at bounding box center [756, 434] width 228 height 13
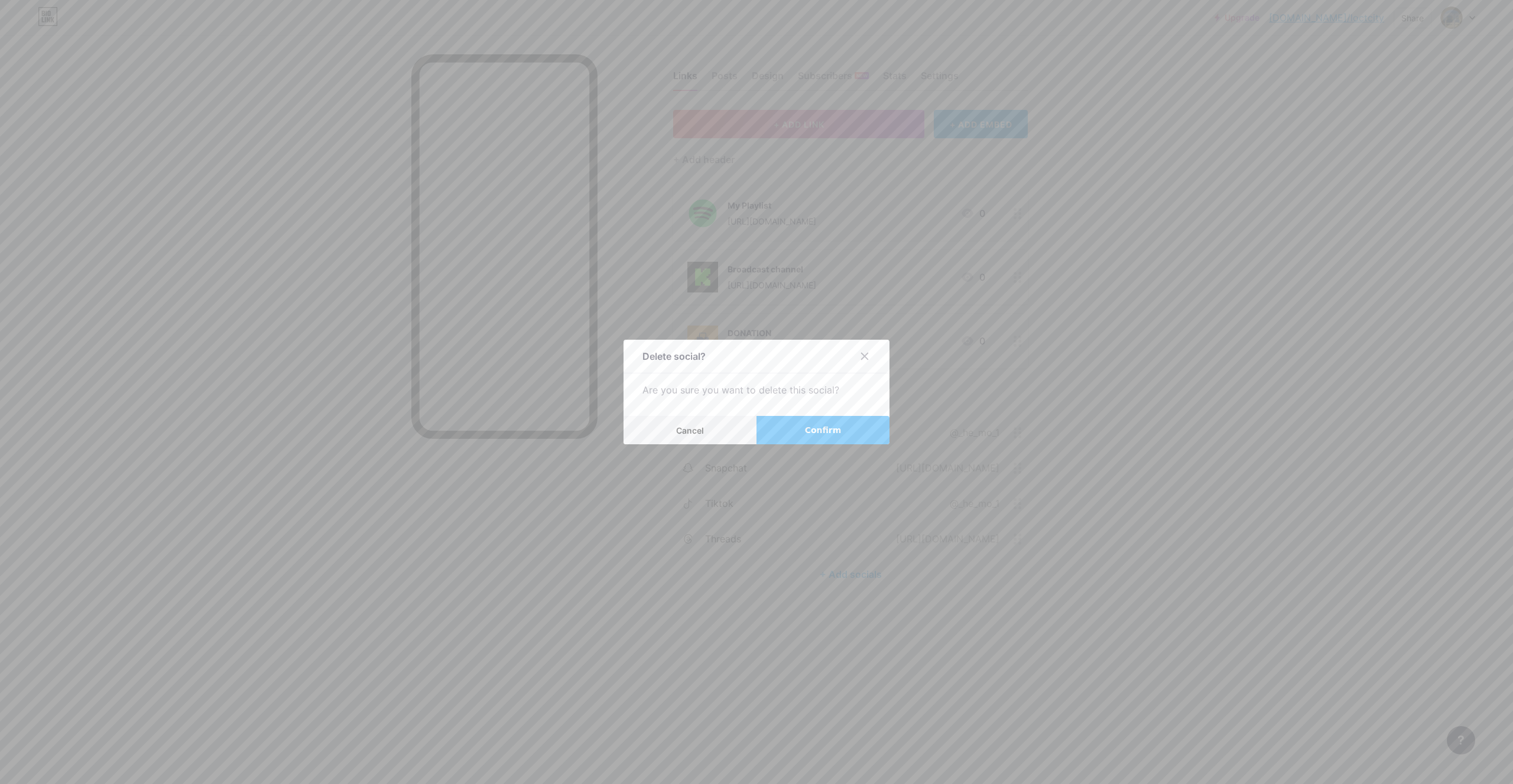
click at [791, 435] on button "Confirm" at bounding box center [822, 430] width 133 height 28
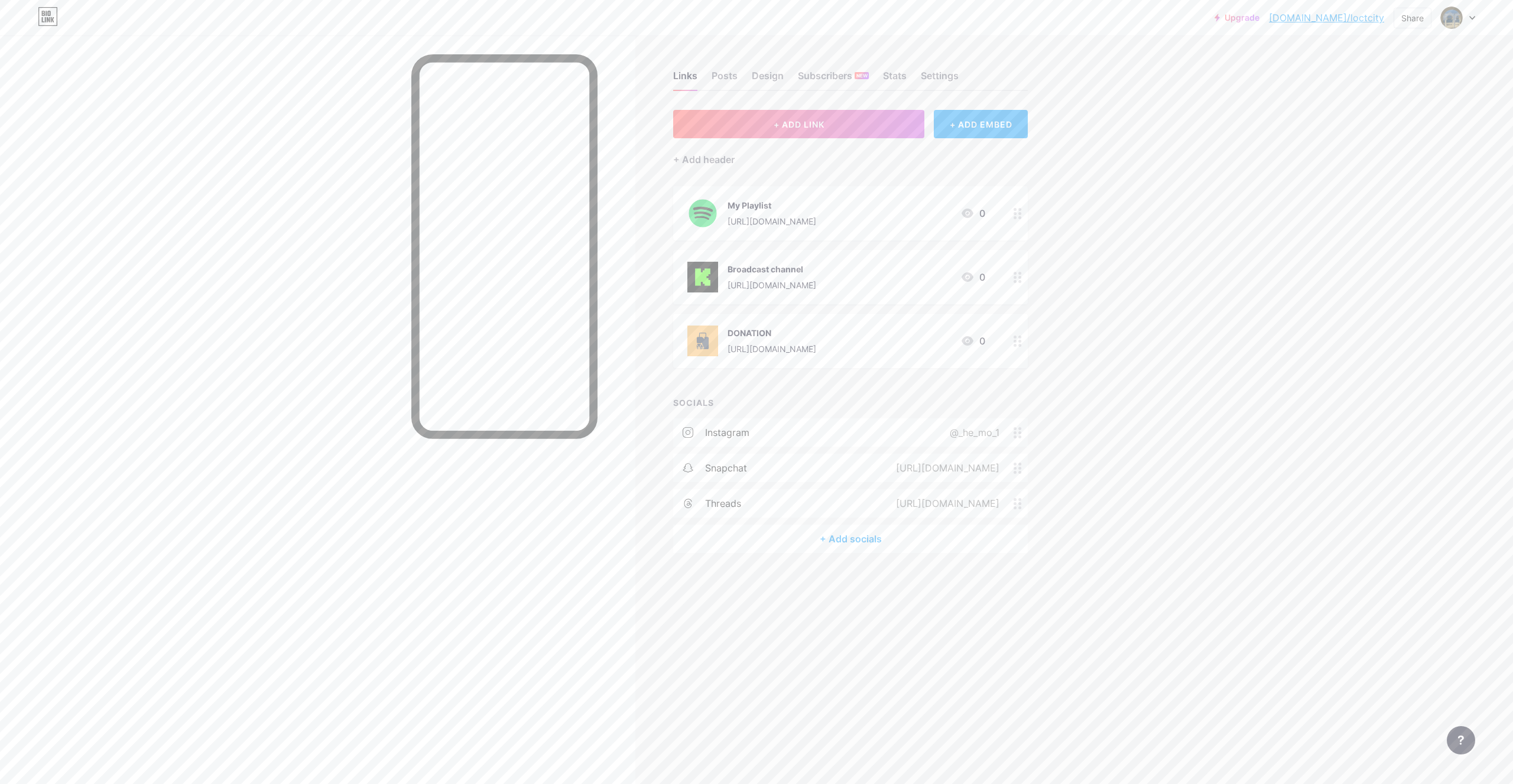
click at [901, 538] on div "+ Add socials" at bounding box center [849, 538] width 354 height 28
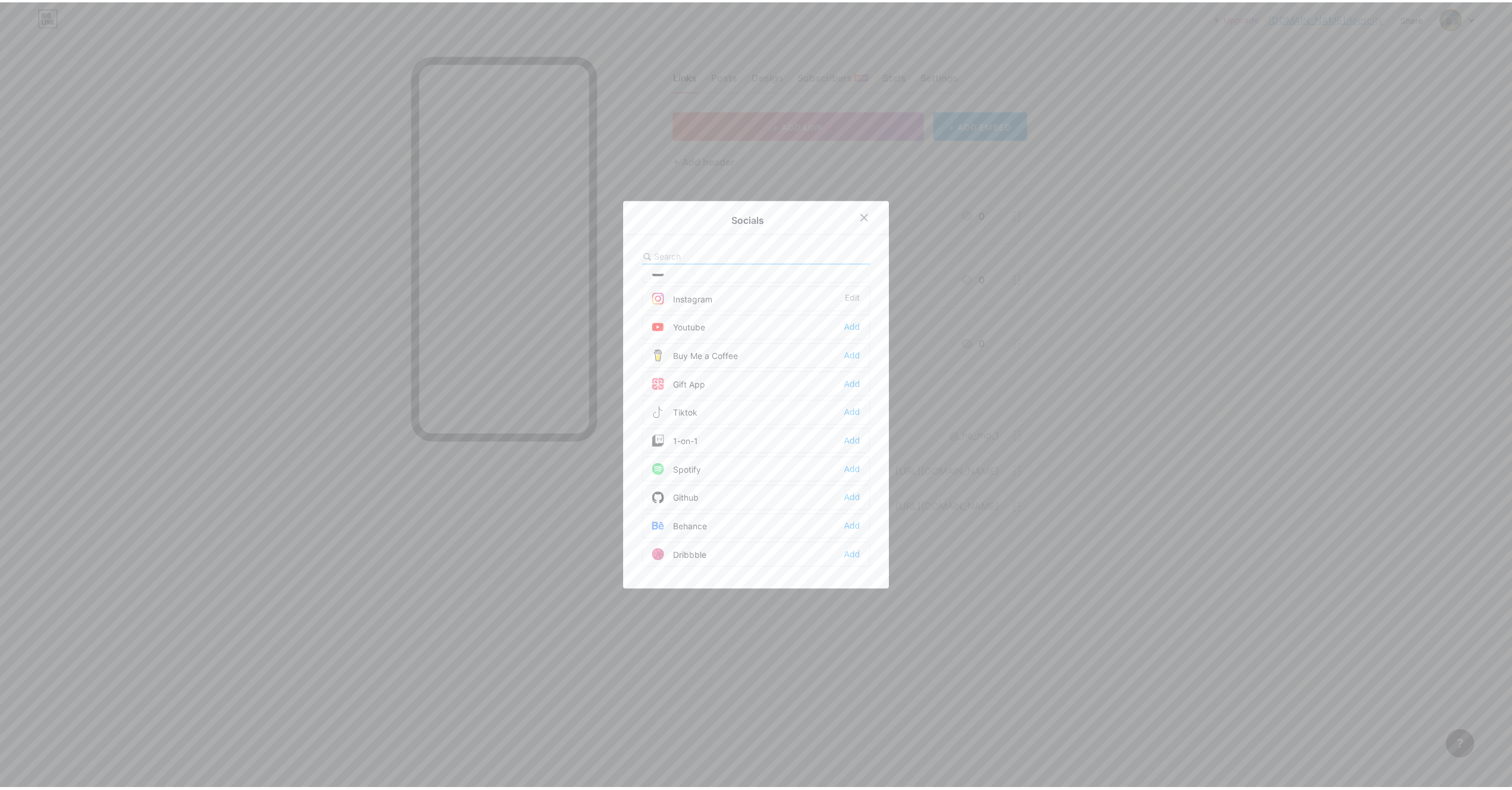
scroll to position [75, 0]
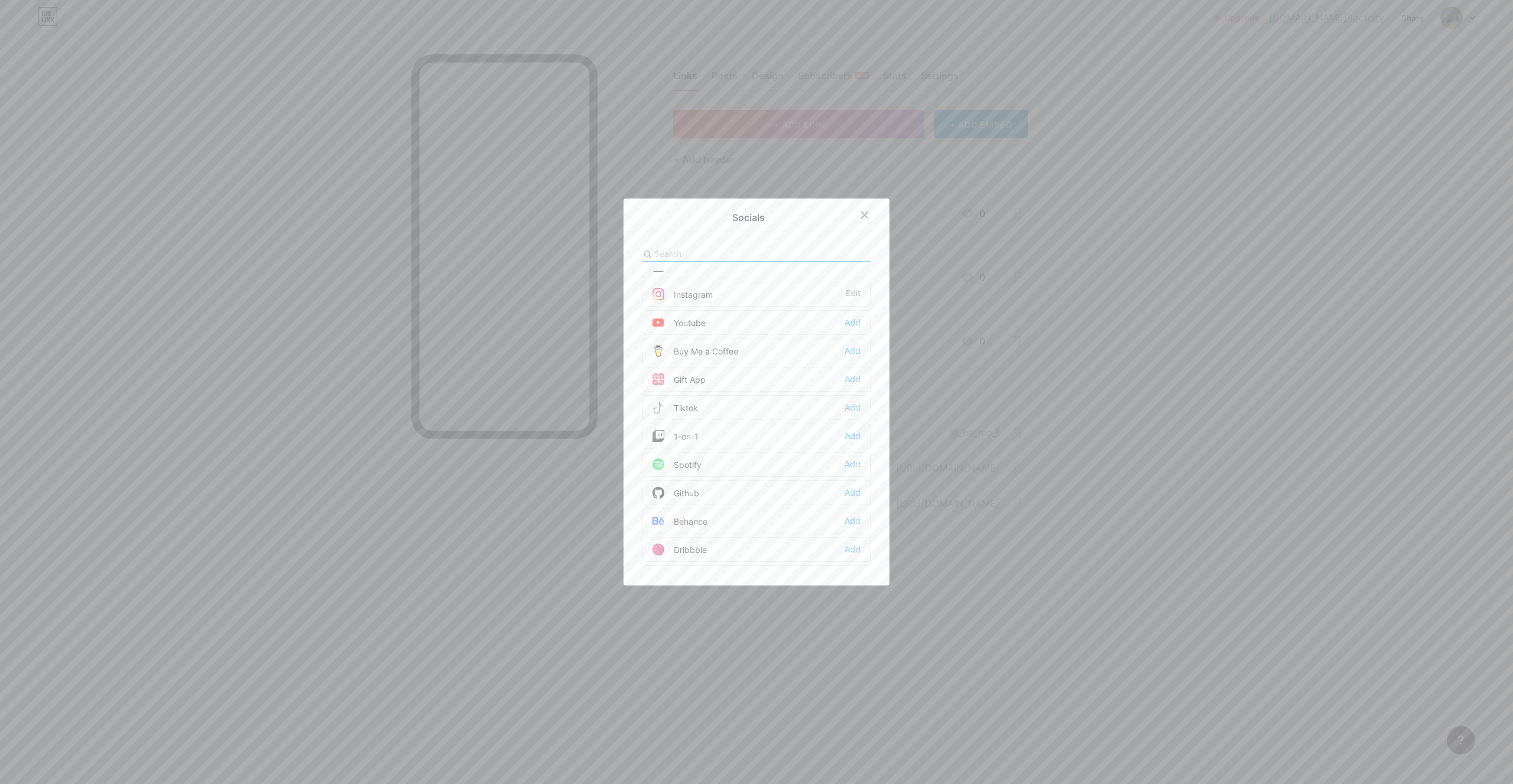
click at [691, 414] on div "Tiktok Add" at bounding box center [756, 407] width 228 height 25
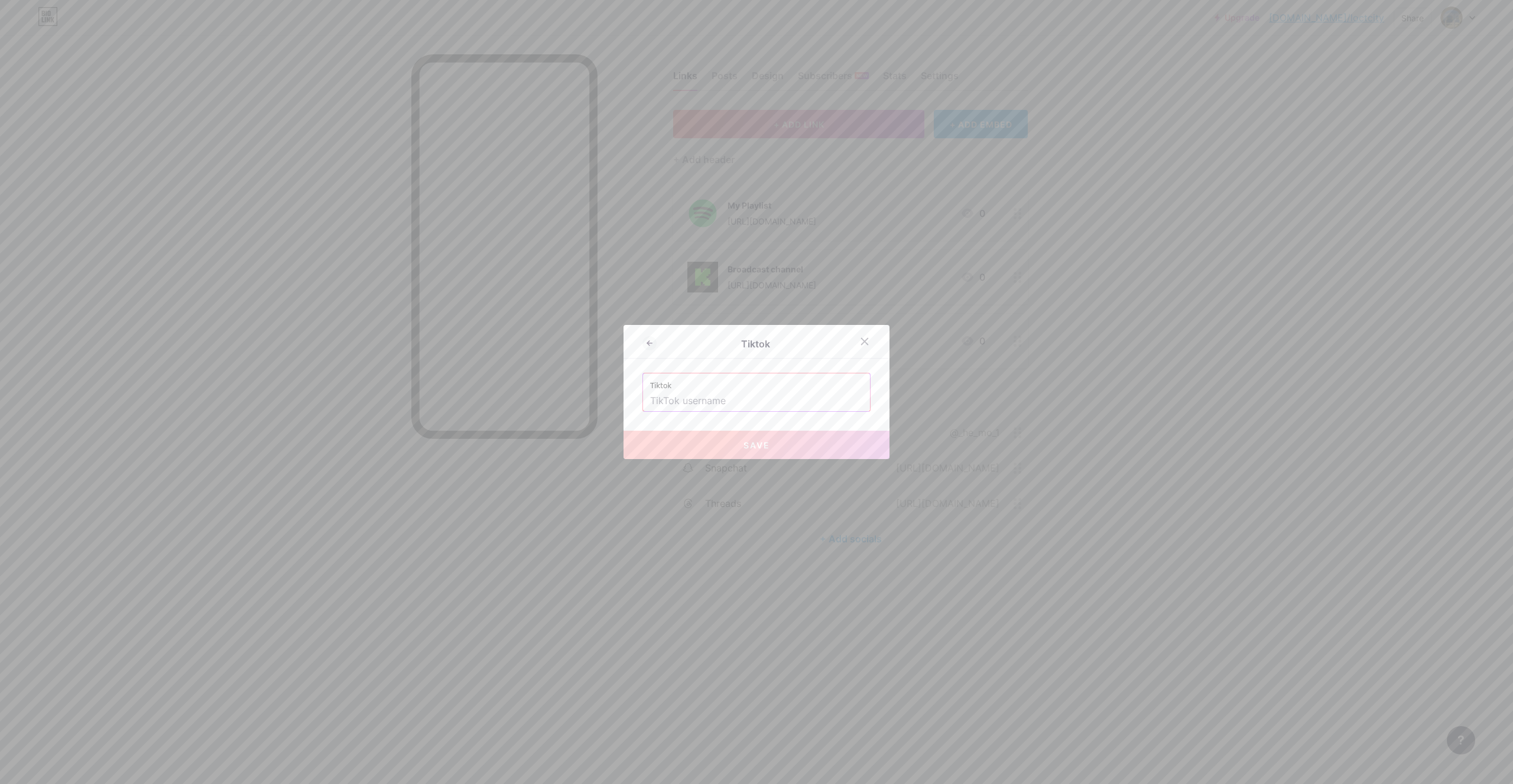
click at [732, 392] on input "text" at bounding box center [756, 400] width 213 height 20
paste input "_he_mo_1"
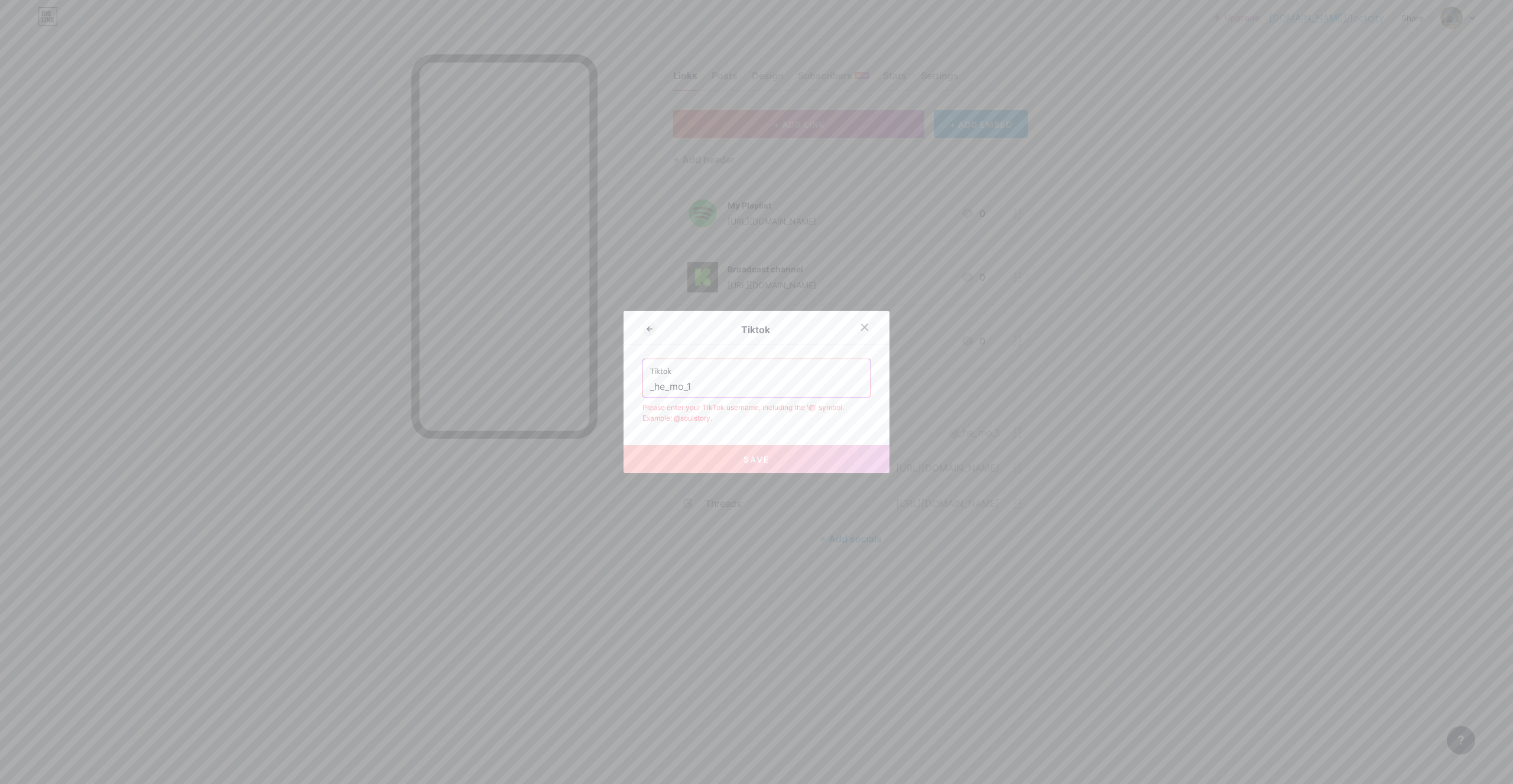
click at [731, 462] on button "Save" at bounding box center [756, 458] width 266 height 28
drag, startPoint x: 759, startPoint y: 382, endPoint x: 586, endPoint y: 410, distance: 175.3
click at [650, 396] on input "_he_mo_1" at bounding box center [756, 387] width 213 height 20
paste input "_he_mo_1"
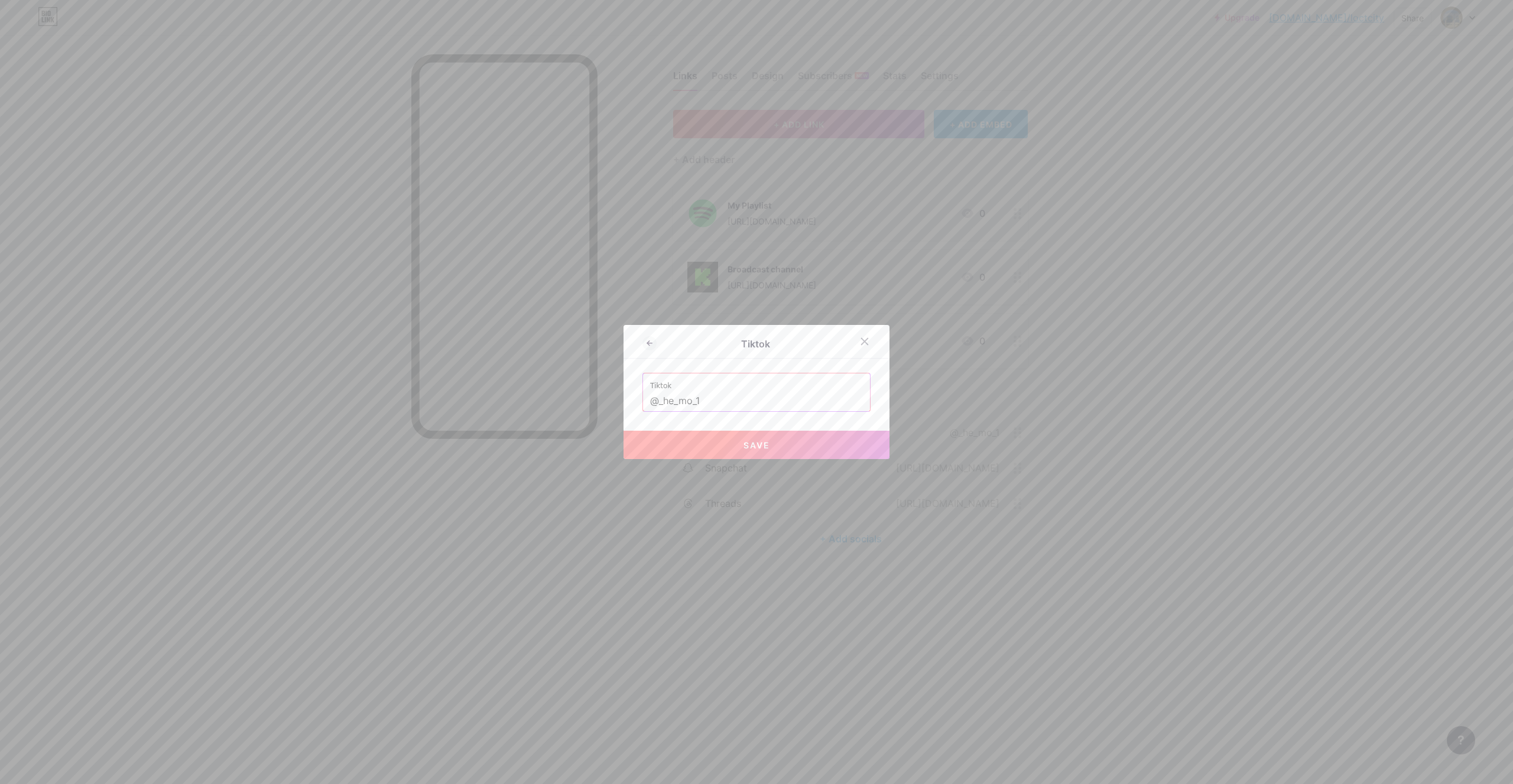
click at [735, 444] on button "Save" at bounding box center [756, 444] width 266 height 28
type input "[URL][DOMAIN_NAME]"
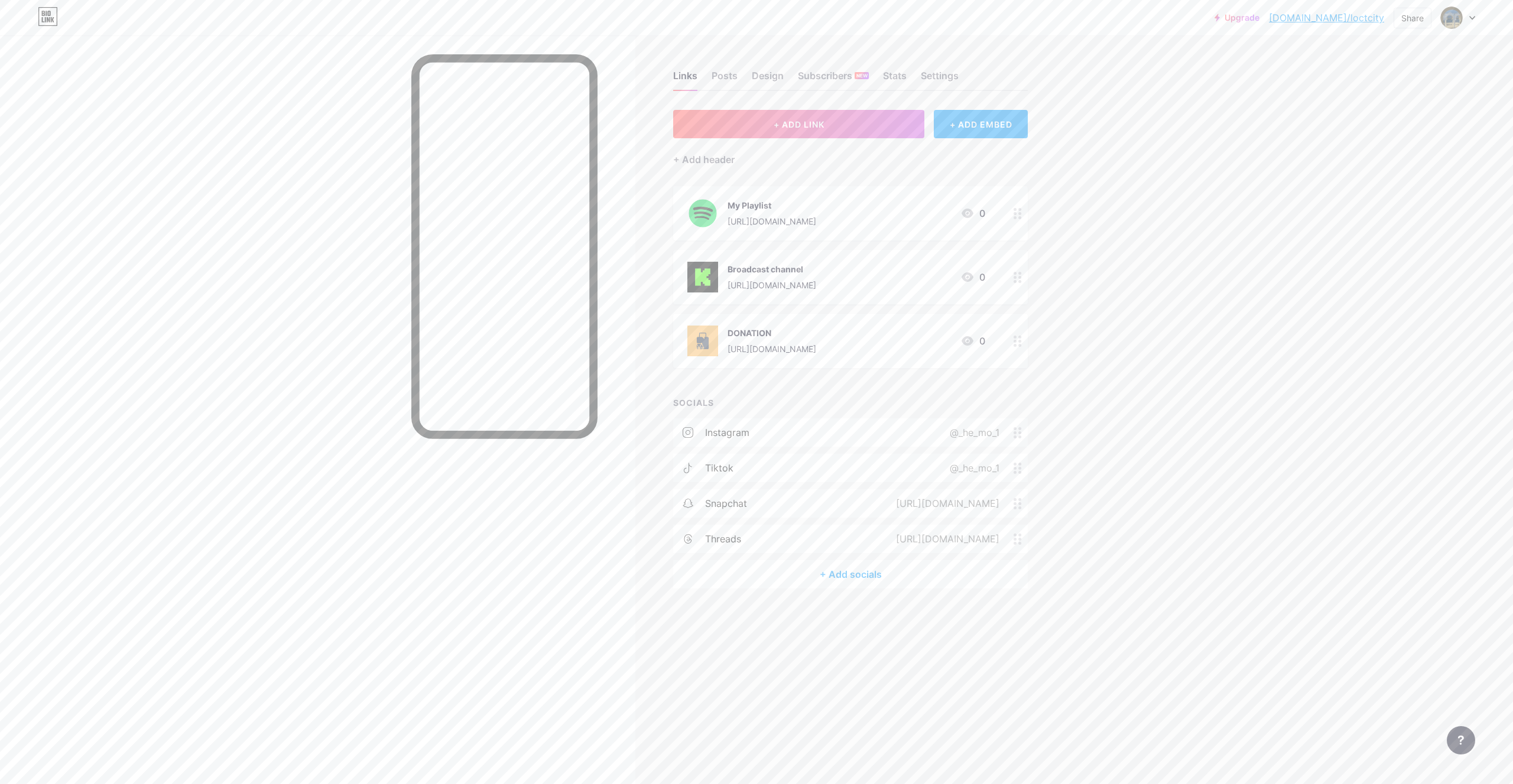
drag, startPoint x: 1017, startPoint y: 548, endPoint x: 1056, endPoint y: 542, distance: 39.5
click at [1069, 527] on div "Links Posts Design Subscribers NEW Stats Settings + ADD LINK + ADD EMBED + Add …" at bounding box center [538, 340] width 1077 height 611
click at [1448, 22] on img at bounding box center [1450, 17] width 19 height 19
click at [724, 85] on div "Posts" at bounding box center [725, 79] width 26 height 22
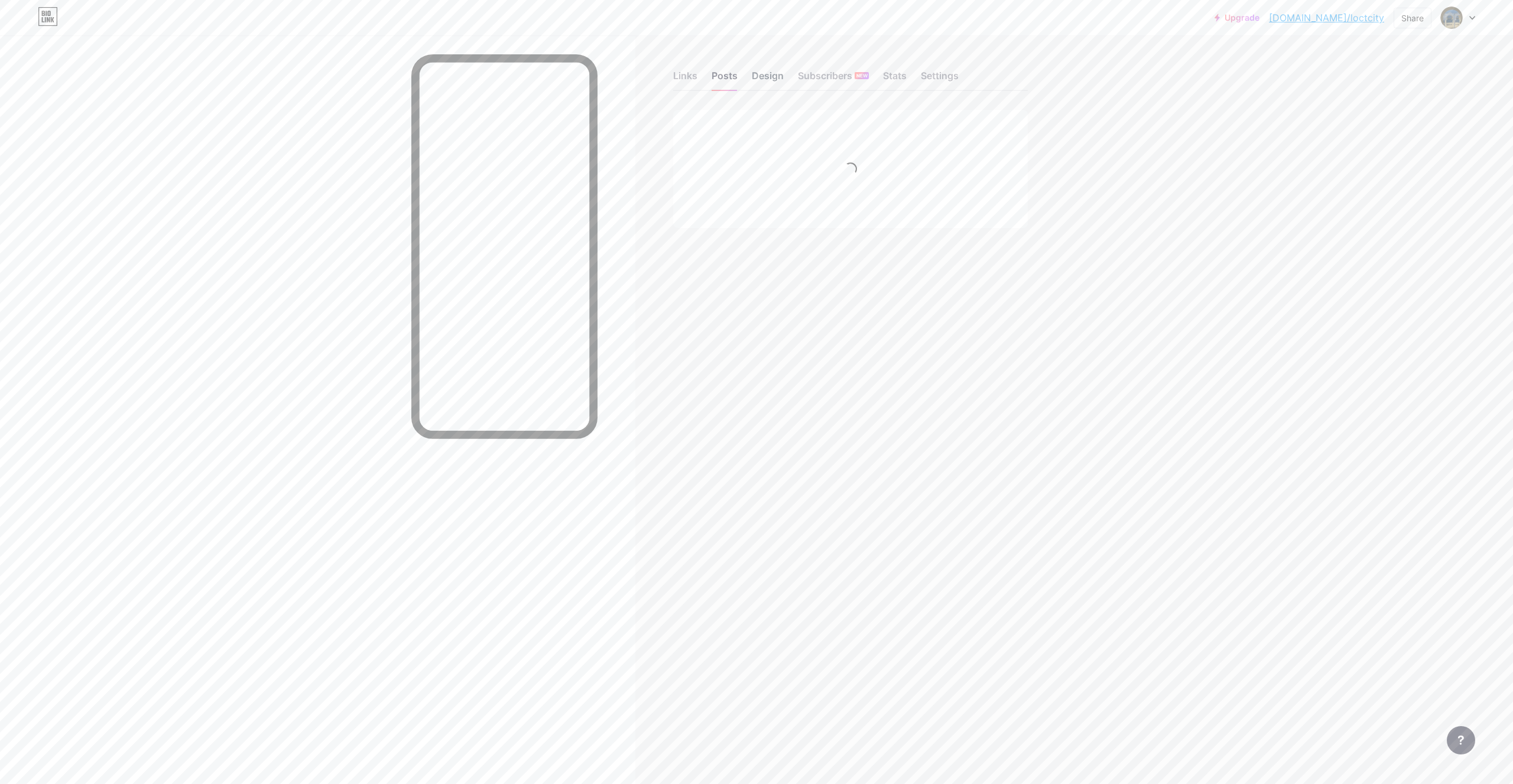
click at [767, 79] on div "Design" at bounding box center [767, 79] width 31 height 22
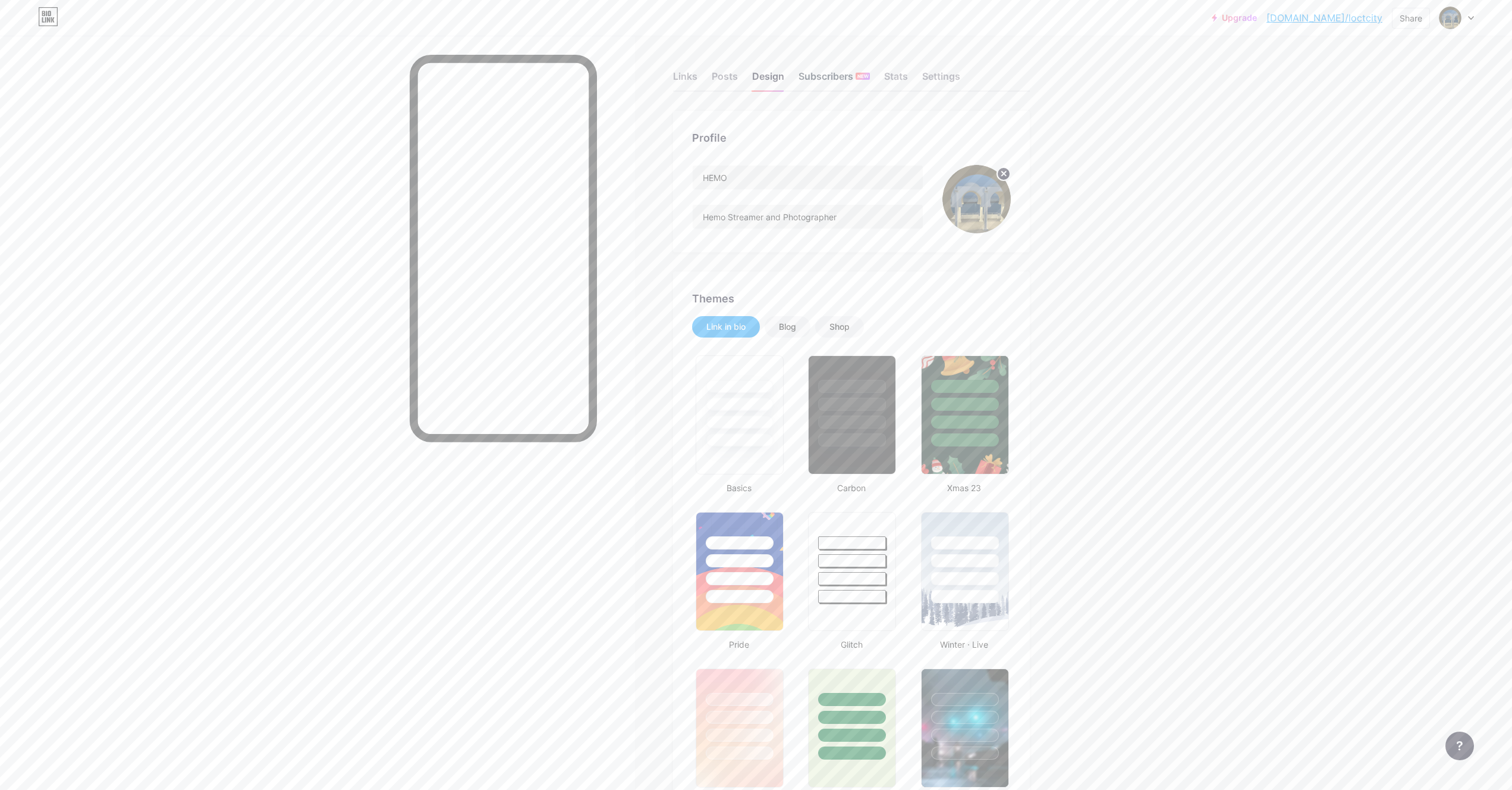
click at [817, 77] on div "Subscribers NEW" at bounding box center [834, 80] width 71 height 22
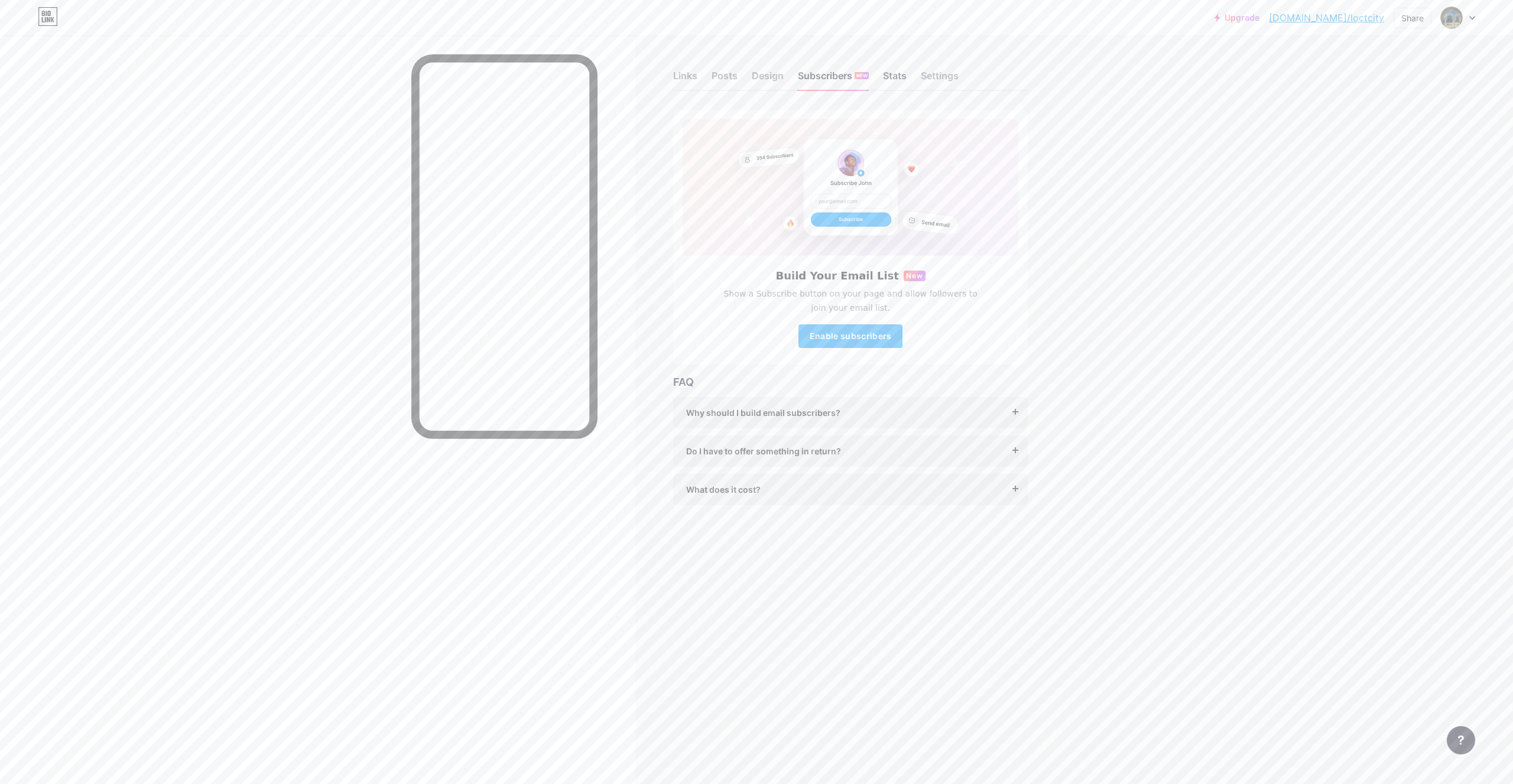
click at [900, 83] on div "Stats" at bounding box center [894, 79] width 24 height 22
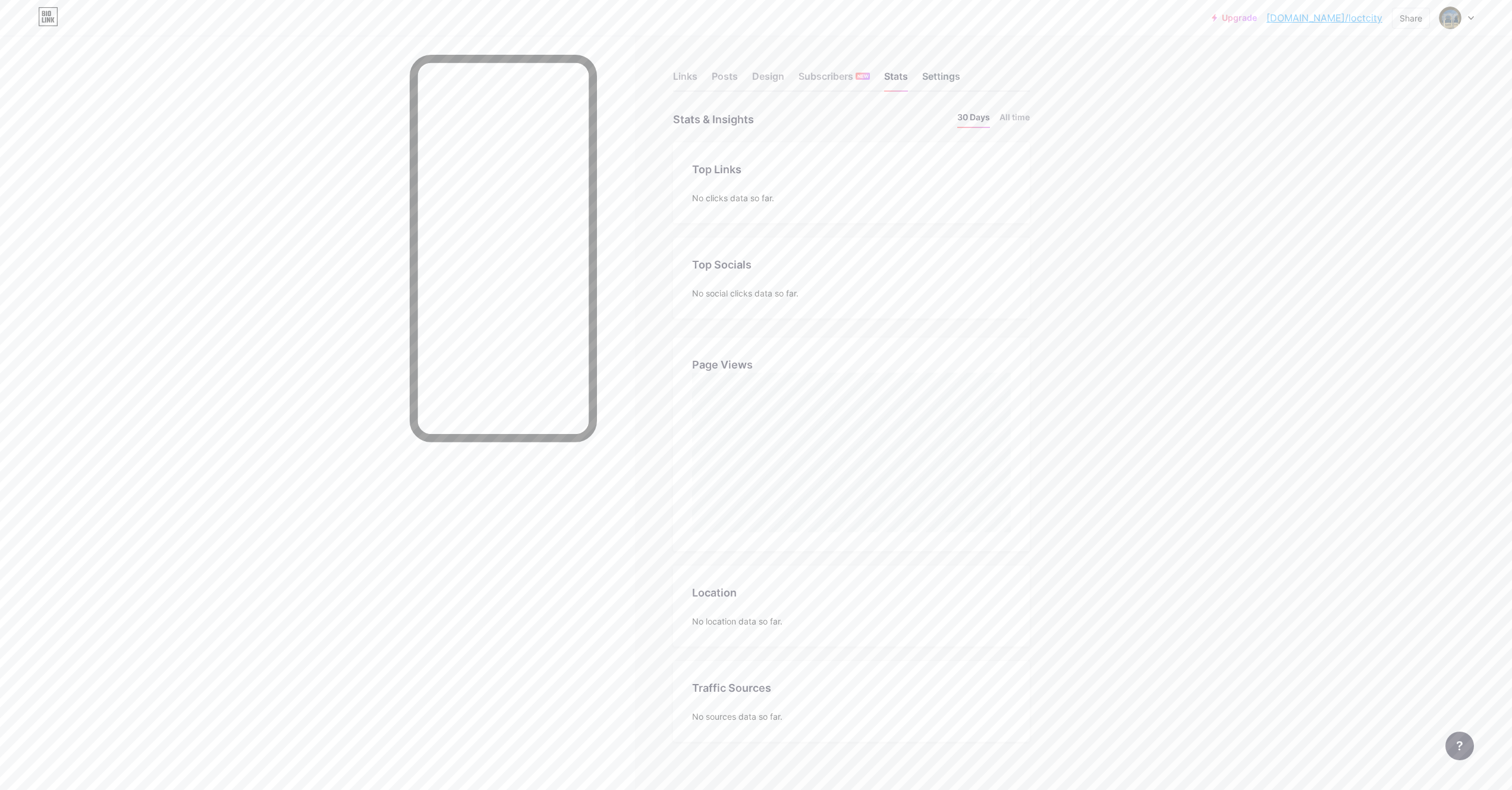
scroll to position [790, 1512]
drag, startPoint x: 953, startPoint y: 75, endPoint x: 960, endPoint y: 75, distance: 7.0
click at [954, 75] on div "Settings" at bounding box center [941, 80] width 39 height 22
click at [849, 143] on div "Preferred link This is an aesthetic choice. Both links are usable. bio.link/ lo…" at bounding box center [851, 174] width 319 height 100
click at [800, 353] on input "text" at bounding box center [851, 356] width 317 height 24
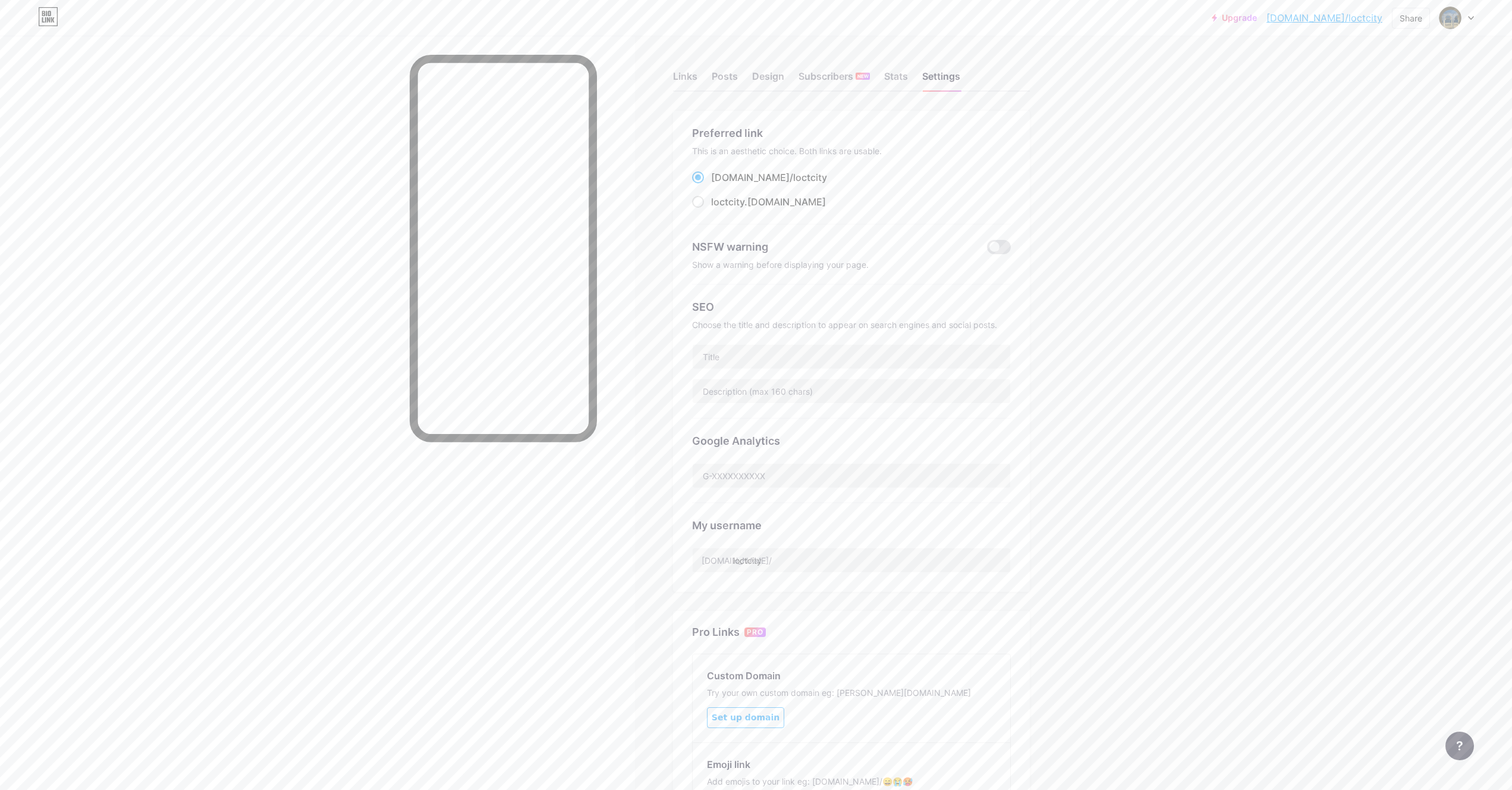
click at [784, 325] on div "Choose the title and description to appear on search engines and social posts." at bounding box center [851, 324] width 319 height 10
click at [786, 234] on div "NSFW warning Show a warning before displaying your page." at bounding box center [851, 254] width 319 height 60
click at [731, 185] on div "bio.link/ loctcity" at bounding box center [769, 177] width 116 height 14
click at [719, 185] on input "bio.link/ loctcity" at bounding box center [715, 189] width 8 height 8
click at [1020, 247] on div "Preferred link This is an aesthetic choice. Both links are usable. bio.link/ lo…" at bounding box center [851, 351] width 357 height 481
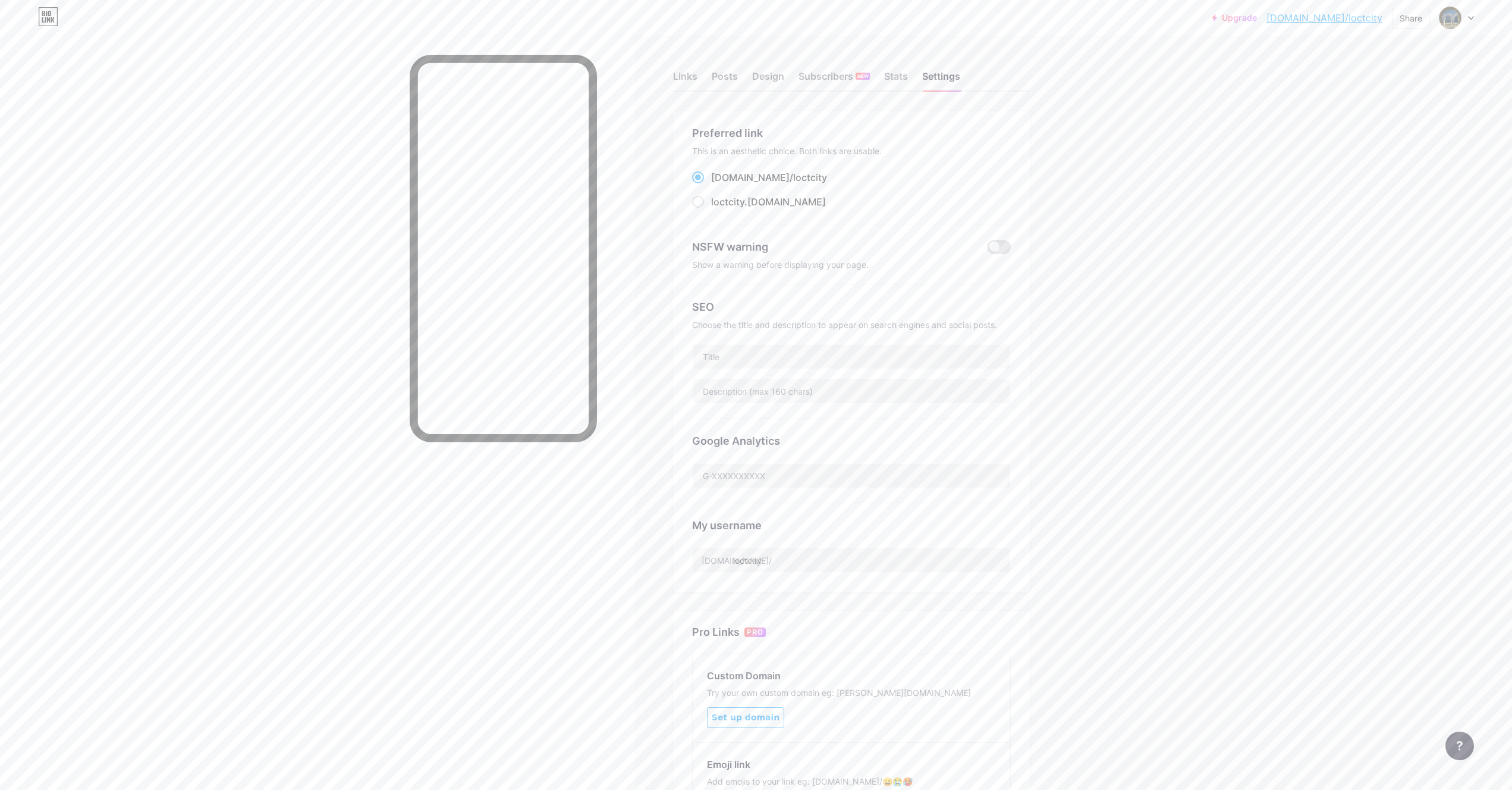
click at [1010, 253] on div "NSFW warning" at bounding box center [851, 246] width 319 height 16
click at [996, 247] on span at bounding box center [999, 247] width 24 height 14
click at [987, 250] on input "checkbox" at bounding box center [987, 250] width 0 height 0
click at [1001, 246] on span at bounding box center [999, 247] width 24 height 14
click at [987, 250] on input "checkbox" at bounding box center [987, 250] width 0 height 0
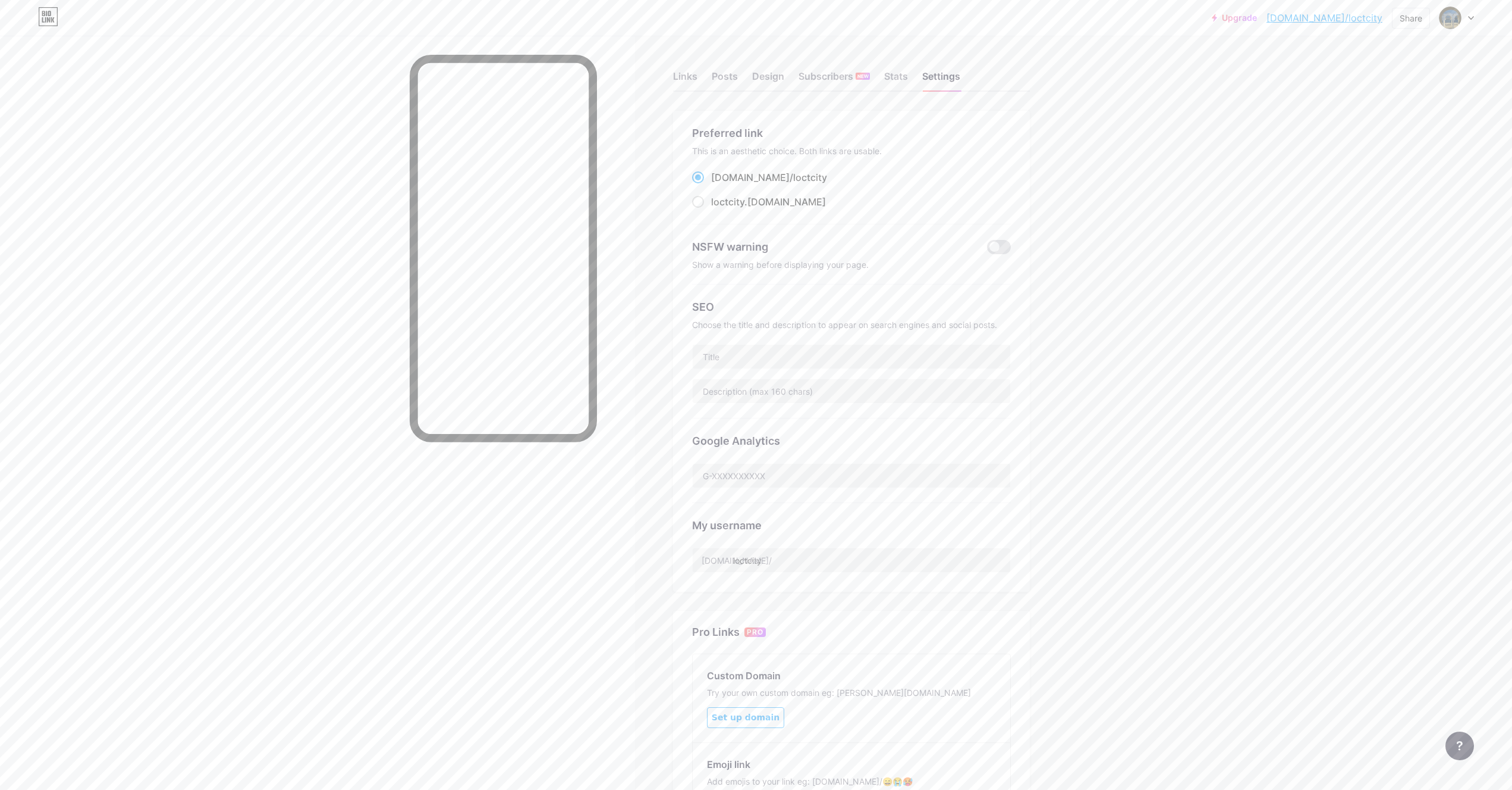
click at [1469, 20] on icon at bounding box center [1471, 18] width 6 height 4
click at [1397, 85] on div "bio.link/loctcity" at bounding box center [1404, 83] width 88 height 10
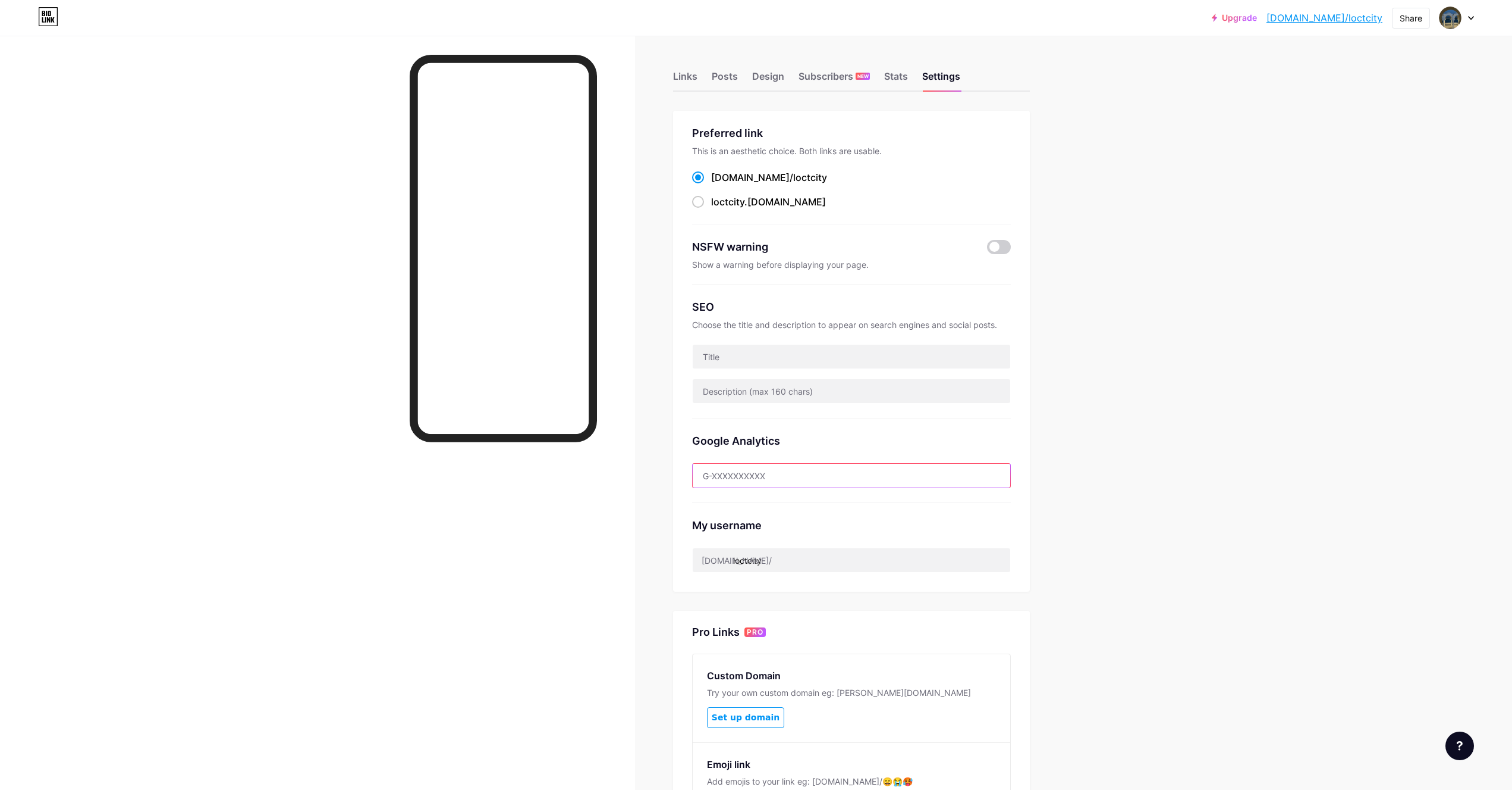
click at [781, 483] on input "text" at bounding box center [851, 476] width 317 height 24
click at [772, 366] on input "text" at bounding box center [851, 356] width 317 height 24
click at [764, 400] on input "text" at bounding box center [851, 391] width 317 height 24
click at [717, 134] on div "Preferred link" at bounding box center [851, 132] width 319 height 16
click at [720, 132] on div "Preferred link" at bounding box center [851, 132] width 319 height 16
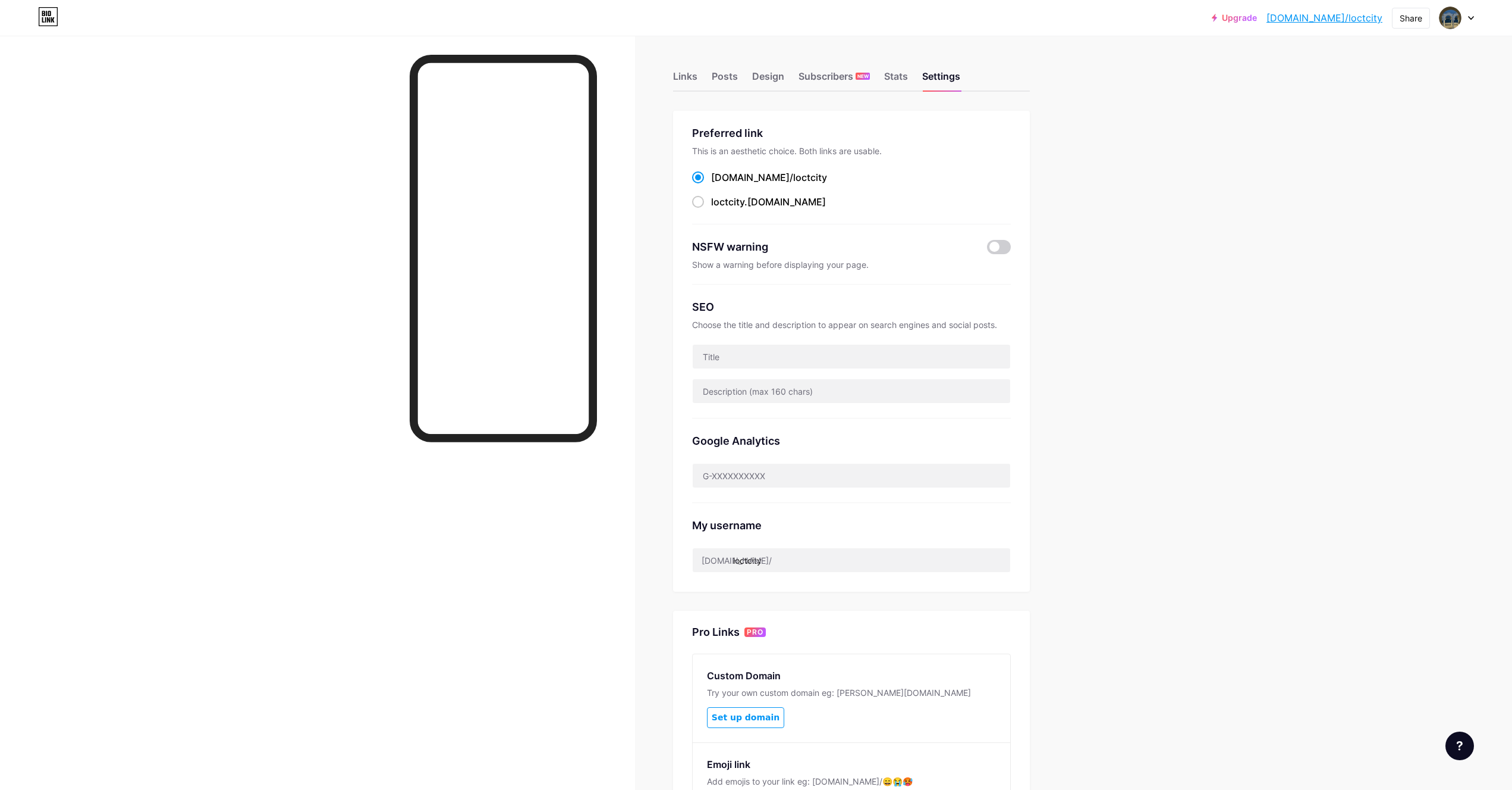
click at [726, 133] on div "Preferred link" at bounding box center [851, 132] width 319 height 16
click at [1470, 14] on div at bounding box center [1457, 18] width 35 height 22
click at [1421, 142] on link "Account settings" at bounding box center [1399, 134] width 147 height 32
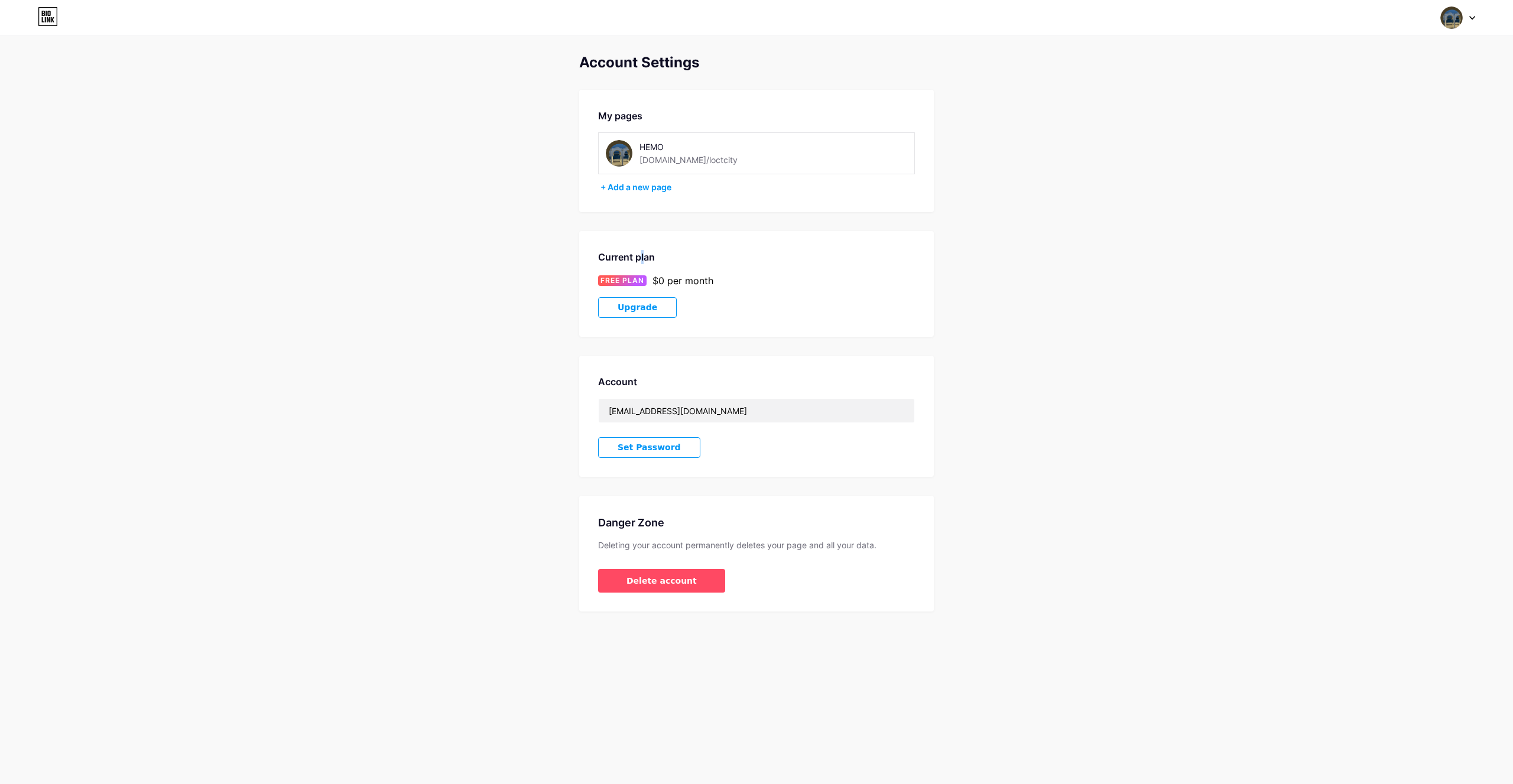
drag, startPoint x: 644, startPoint y: 244, endPoint x: 660, endPoint y: 253, distance: 18.4
click at [646, 244] on div "Current plan FREE PLAN $0 per month Upgrade" at bounding box center [756, 284] width 354 height 106
click at [645, 305] on span "Upgrade" at bounding box center [637, 307] width 39 height 10
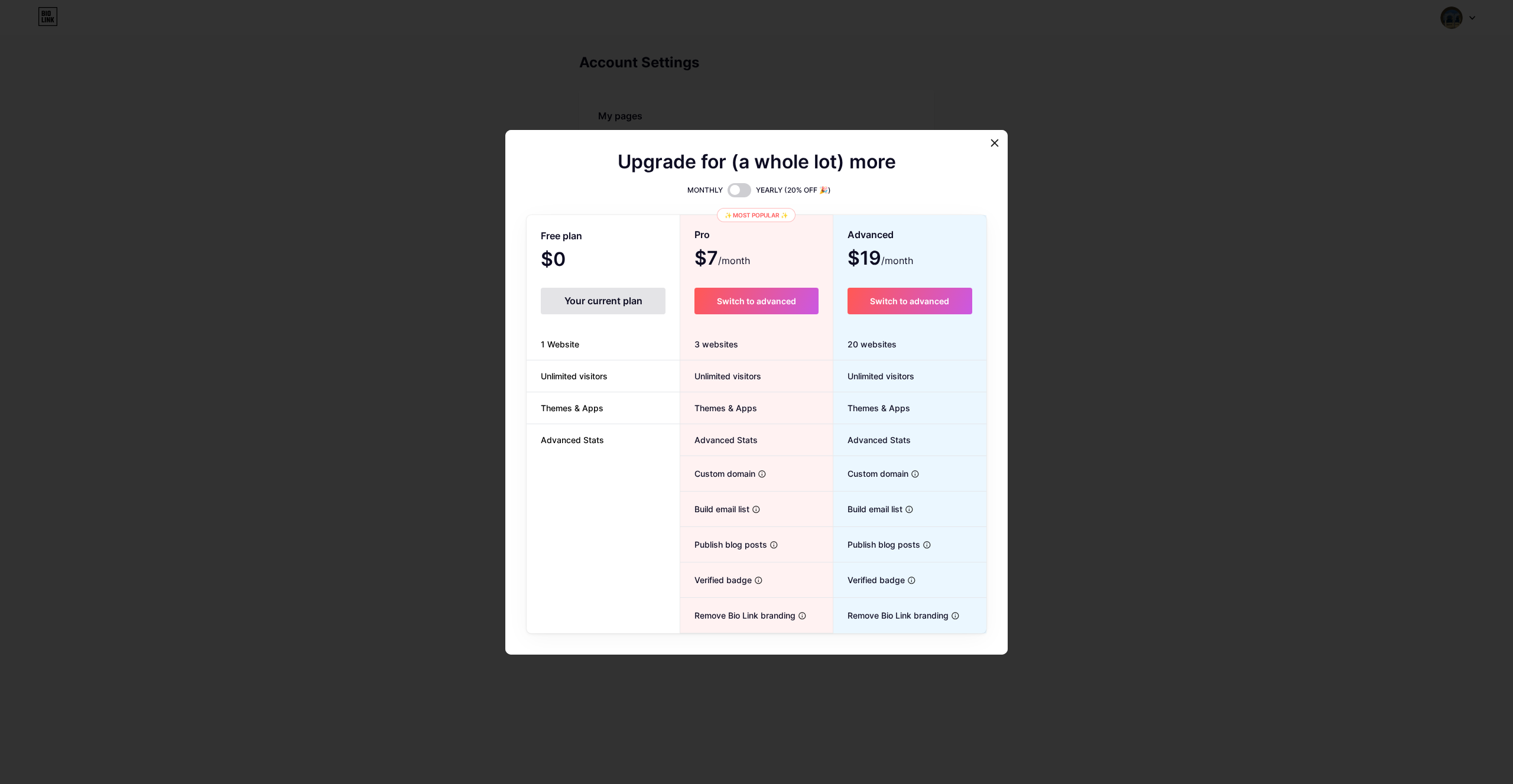
click at [588, 307] on div "Your current plan" at bounding box center [603, 300] width 125 height 26
drag, startPoint x: 607, startPoint y: 297, endPoint x: 1010, endPoint y: 253, distance: 405.4
click at [608, 297] on div "Your current plan" at bounding box center [603, 300] width 125 height 26
click at [1025, 257] on div at bounding box center [756, 392] width 1513 height 784
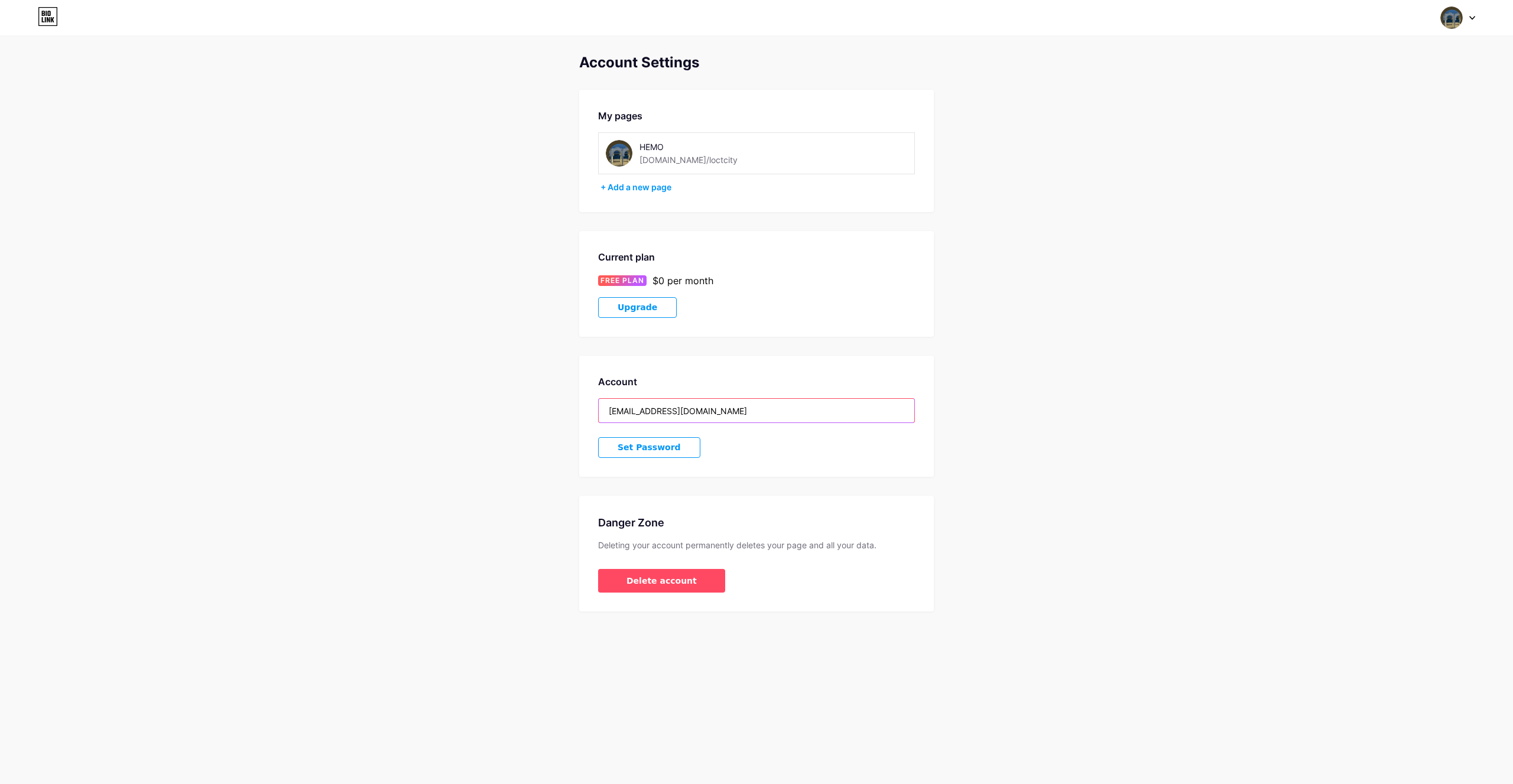
click at [716, 416] on input "[EMAIL_ADDRESS][DOMAIN_NAME]" at bounding box center [756, 410] width 315 height 24
click at [717, 404] on input "[EMAIL_ADDRESS][DOMAIN_NAME]" at bounding box center [756, 410] width 315 height 24
click at [717, 401] on input "[EMAIL_ADDRESS][DOMAIN_NAME]" at bounding box center [756, 410] width 315 height 24
click at [682, 421] on input "[EMAIL_ADDRESS][DOMAIN_NAME]" at bounding box center [756, 410] width 315 height 24
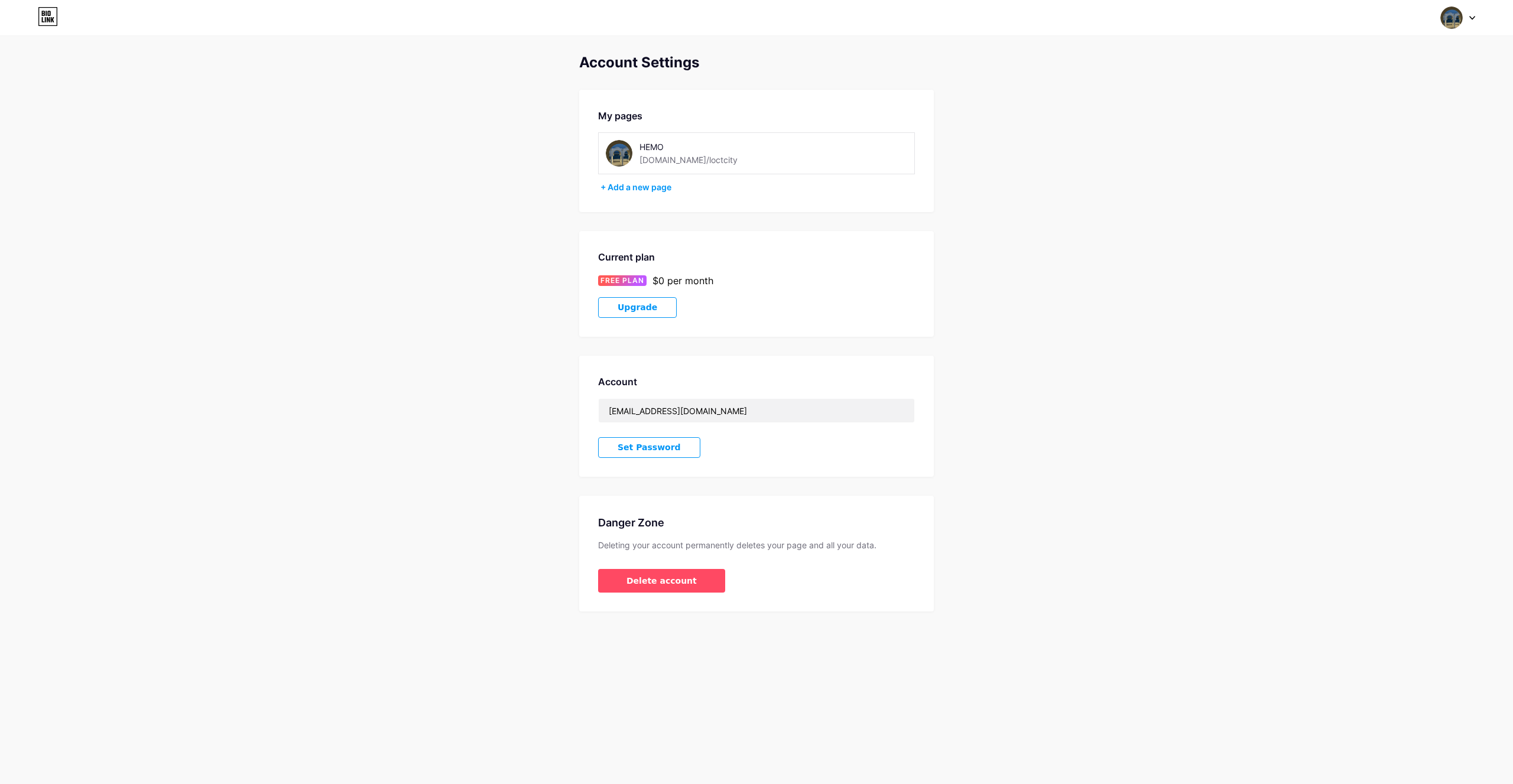
click at [654, 449] on span "Set Password" at bounding box center [649, 447] width 63 height 10
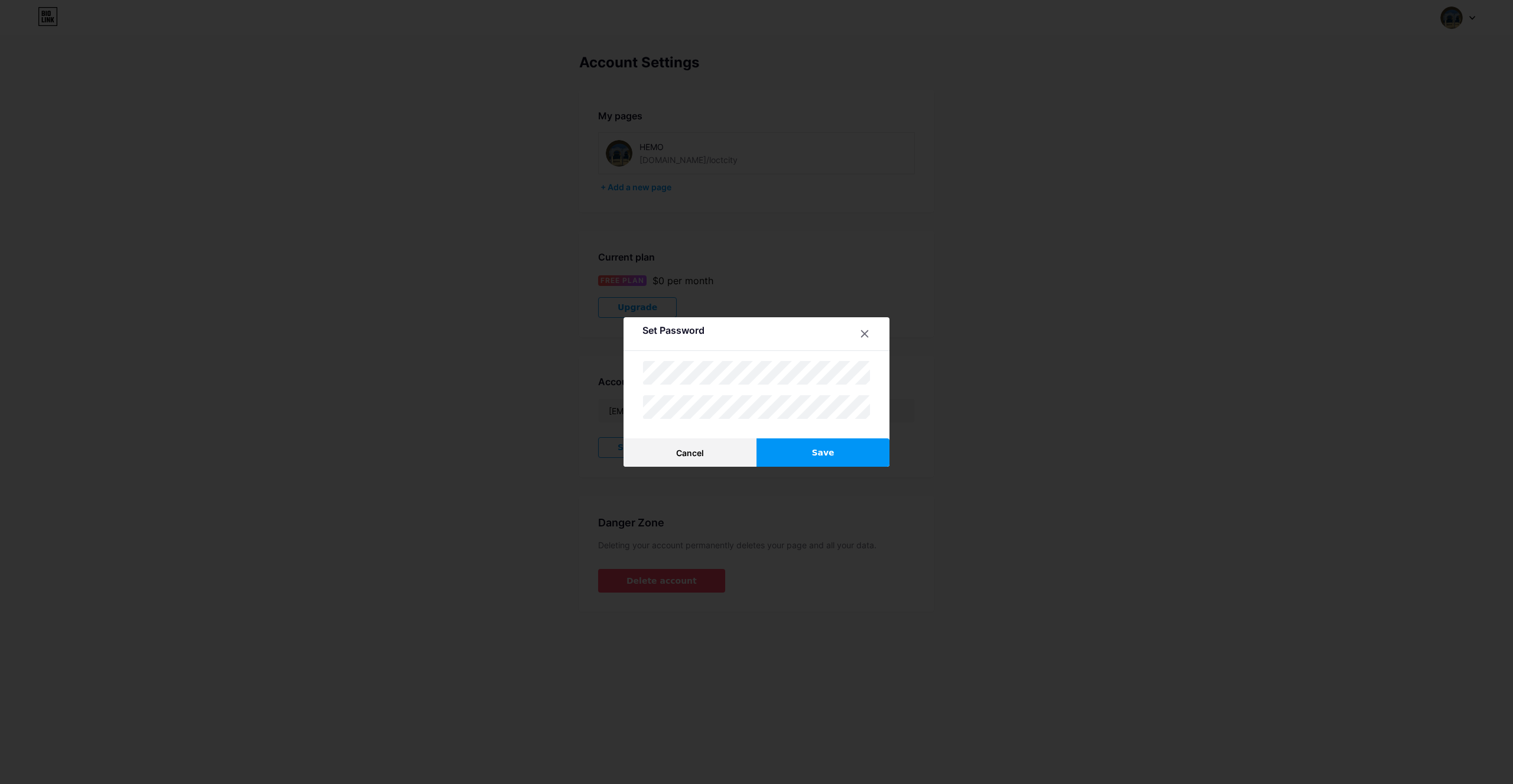
click at [700, 384] on div at bounding box center [756, 372] width 228 height 25
click at [860, 336] on icon at bounding box center [865, 334] width 10 height 10
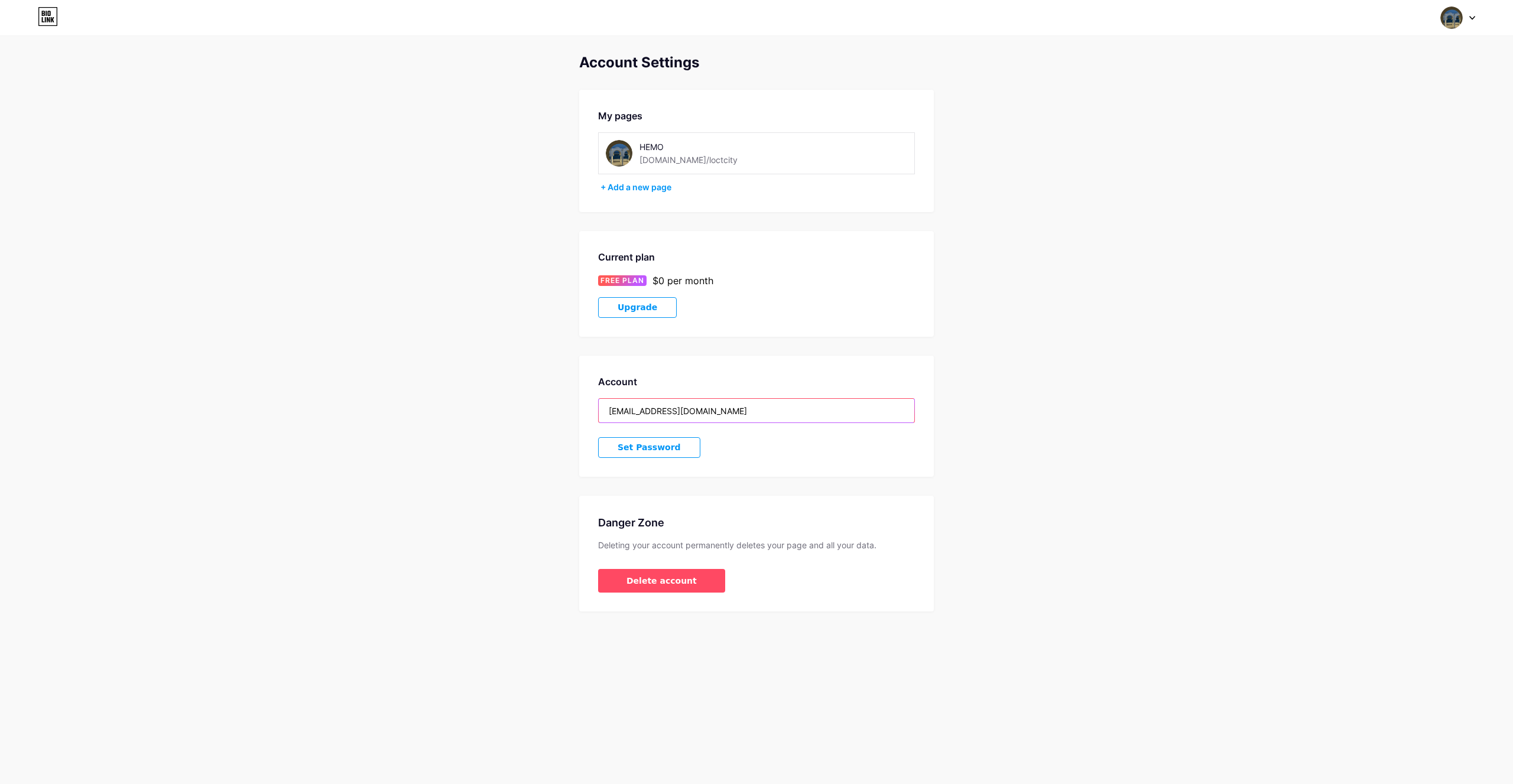
click at [660, 410] on input "[EMAIL_ADDRESS][DOMAIN_NAME]" at bounding box center [756, 410] width 315 height 24
paste input "iibrm9506"
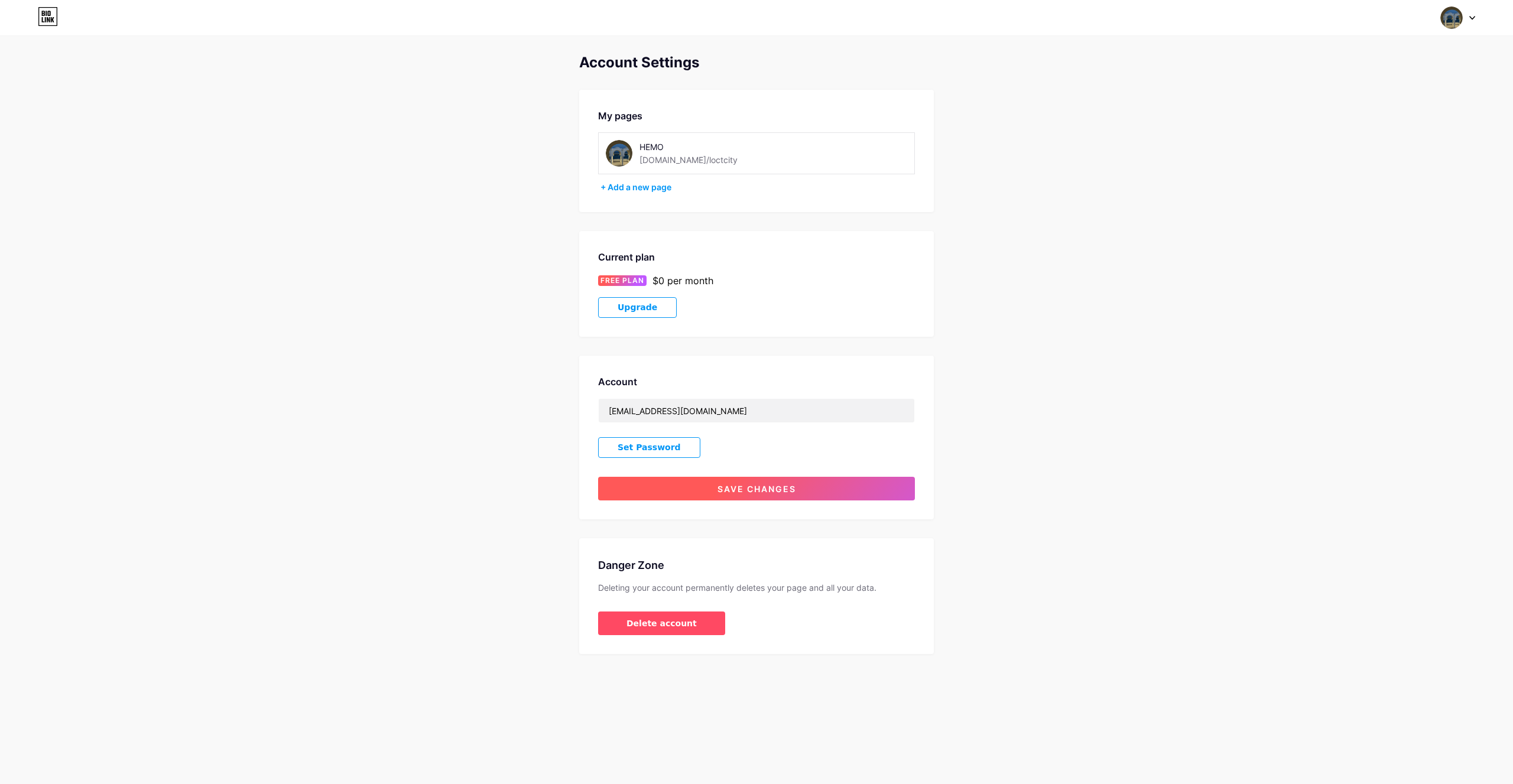
click at [750, 486] on span "Save changes" at bounding box center [757, 489] width 79 height 10
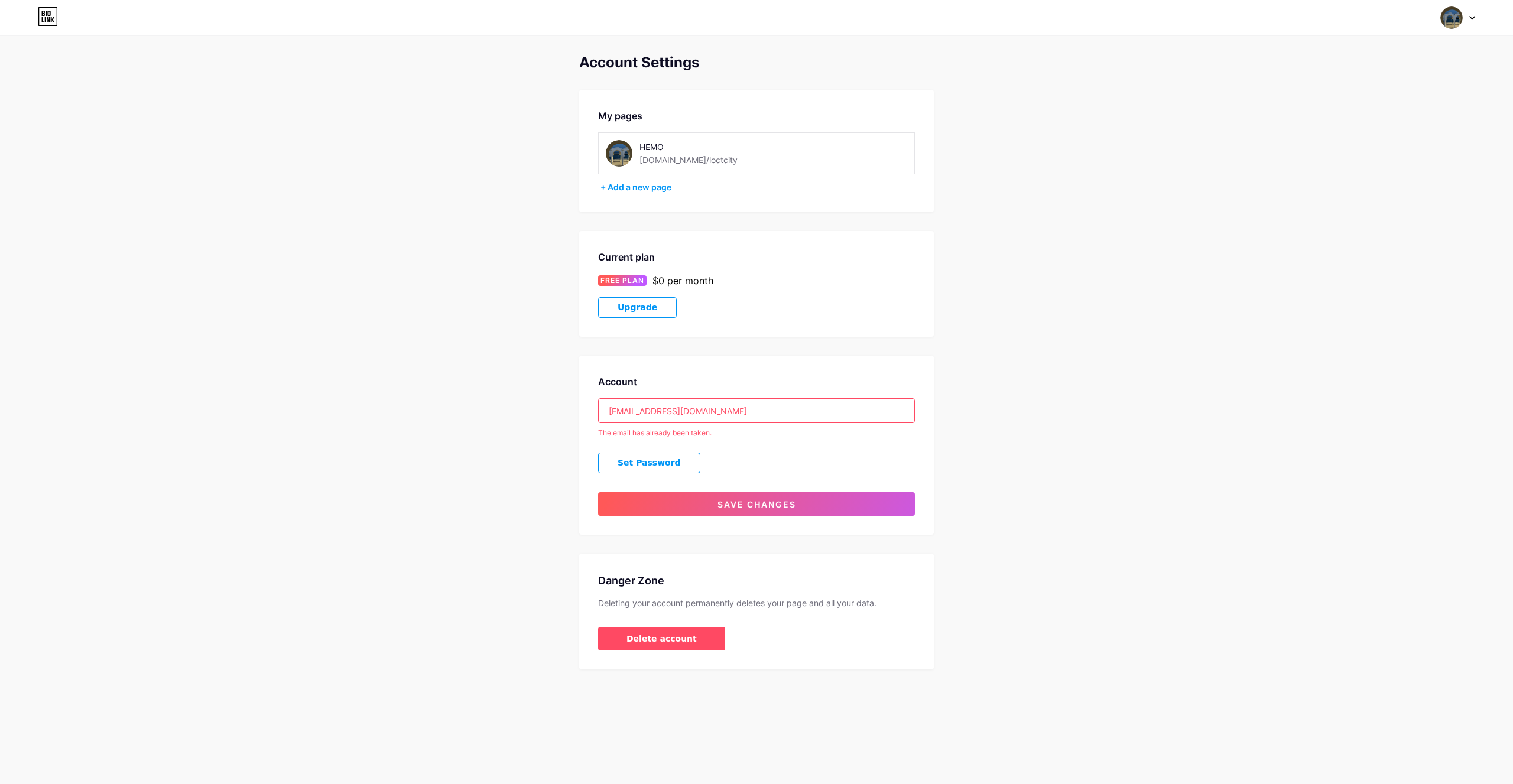
click at [684, 436] on div "The email has already been taken." at bounding box center [756, 433] width 317 height 11
click at [682, 416] on input "iibrm9506@gmail.com" at bounding box center [756, 410] width 315 height 24
paste input "[EMAIL_ADDRESS][DOMAIN_NAME]"
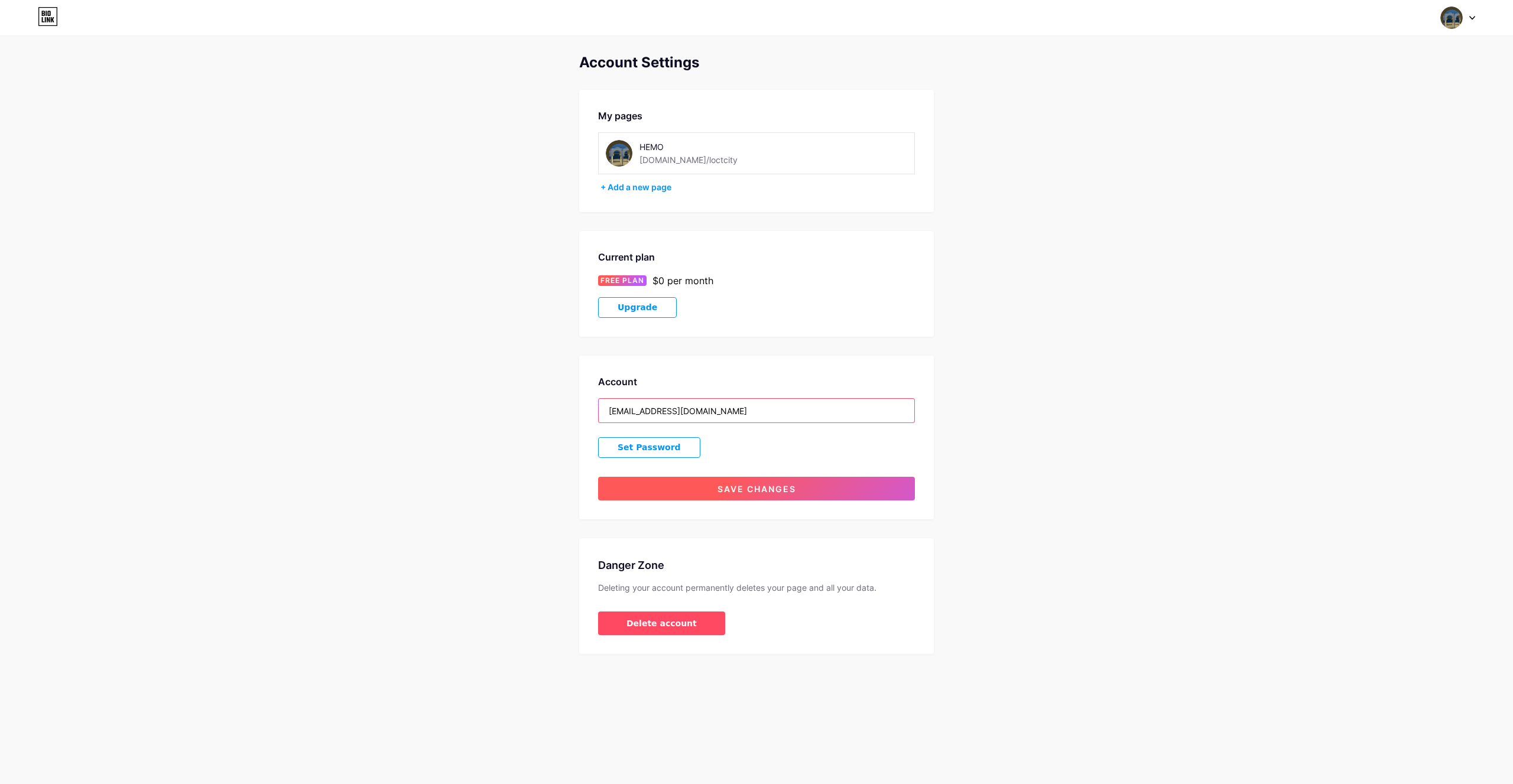
type input "[EMAIL_ADDRESS][DOMAIN_NAME]"
click at [758, 491] on span "Save changes" at bounding box center [757, 489] width 79 height 10
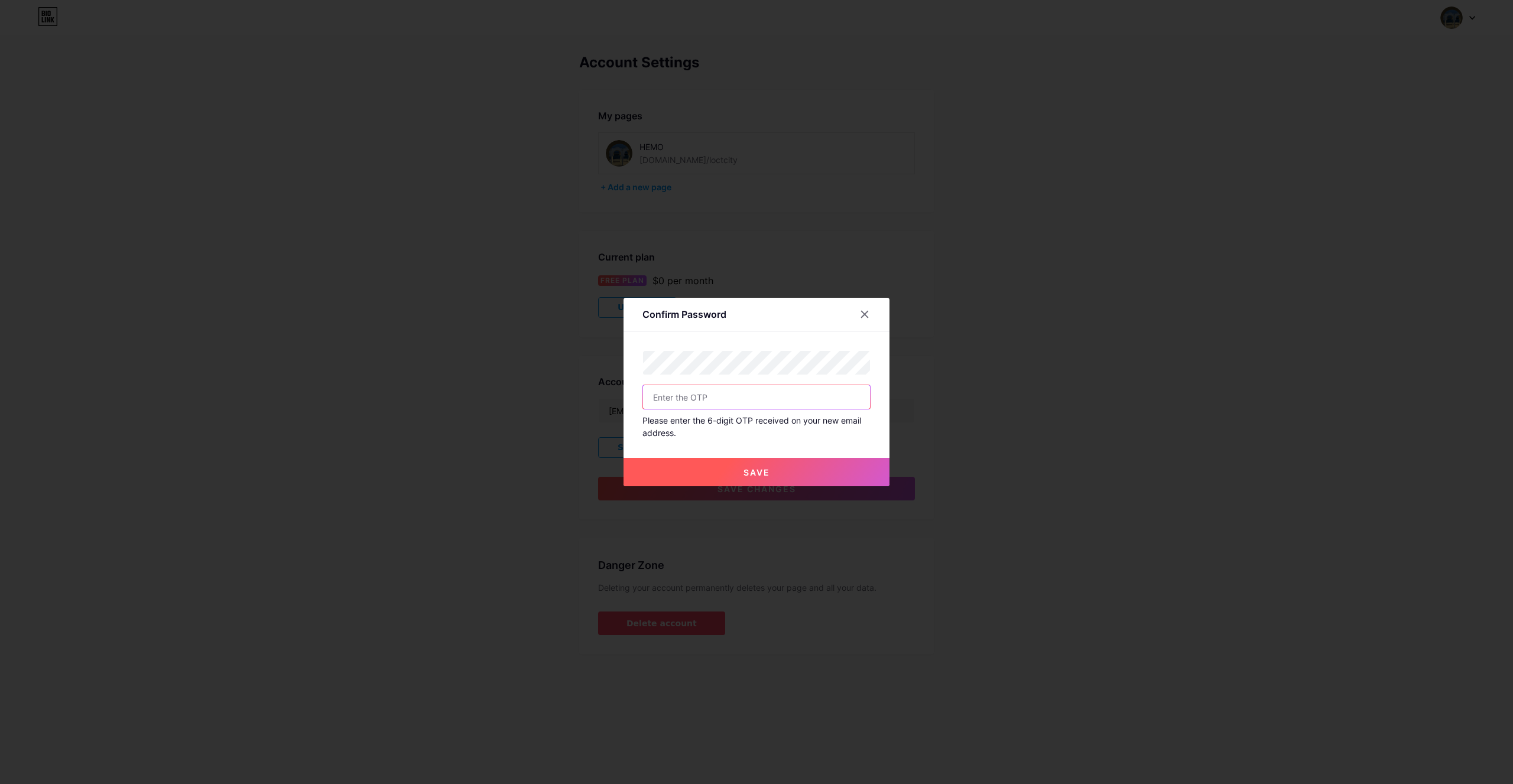
click at [745, 402] on input "text" at bounding box center [756, 396] width 227 height 24
click at [764, 474] on span "Save" at bounding box center [756, 472] width 27 height 10
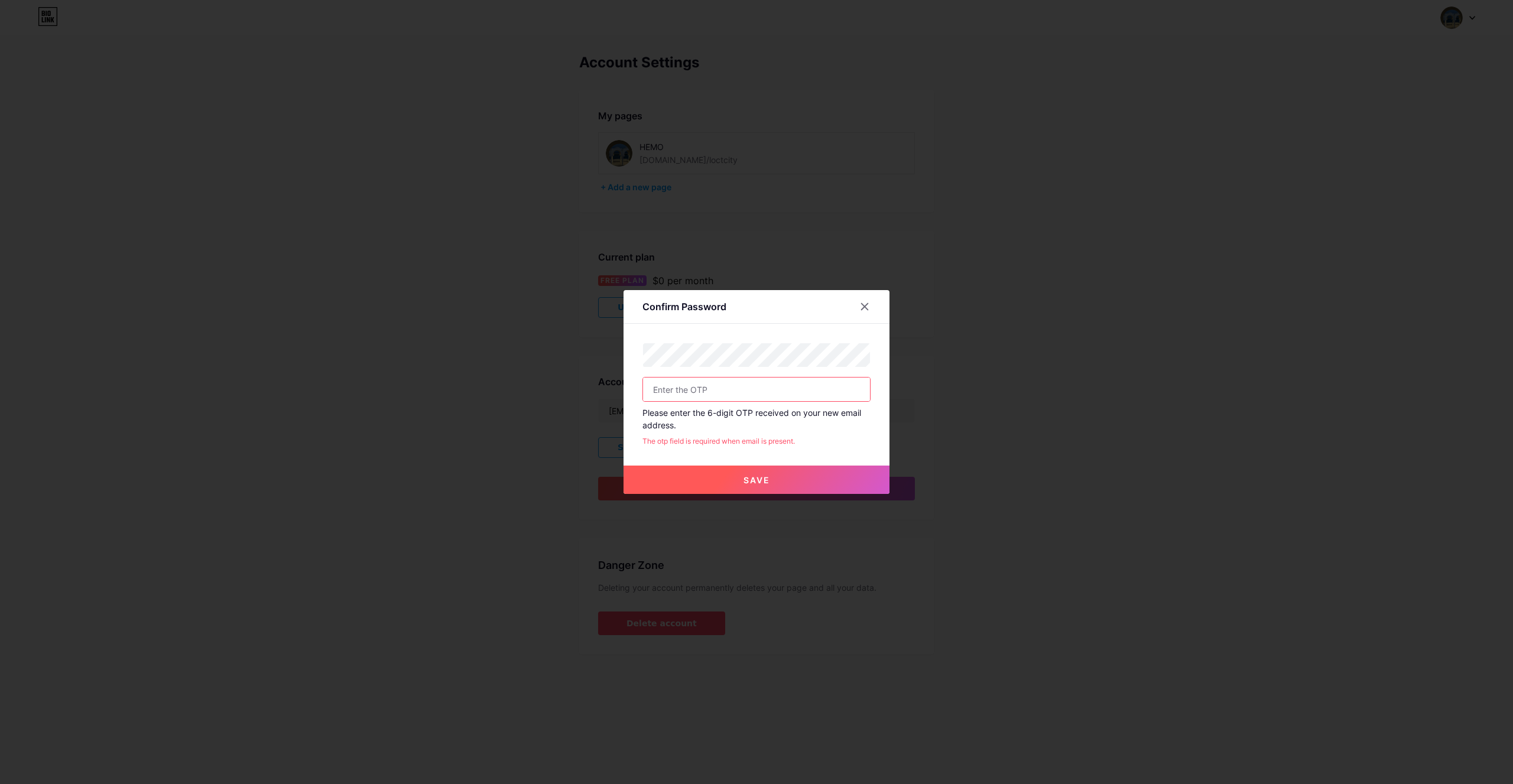
click at [744, 392] on input "text" at bounding box center [756, 390] width 227 height 24
drag, startPoint x: 684, startPoint y: 428, endPoint x: 683, endPoint y: 440, distance: 12.0
click at [683, 439] on div "Please enter the 6-digit OTP received on your new email address. The otp field …" at bounding box center [756, 411] width 228 height 70
click at [683, 440] on div "The otp field is required when email is present." at bounding box center [756, 441] width 228 height 11
click at [642, 410] on div "Please enter the 6-digit OTP received on your new email address." at bounding box center [756, 418] width 228 height 25
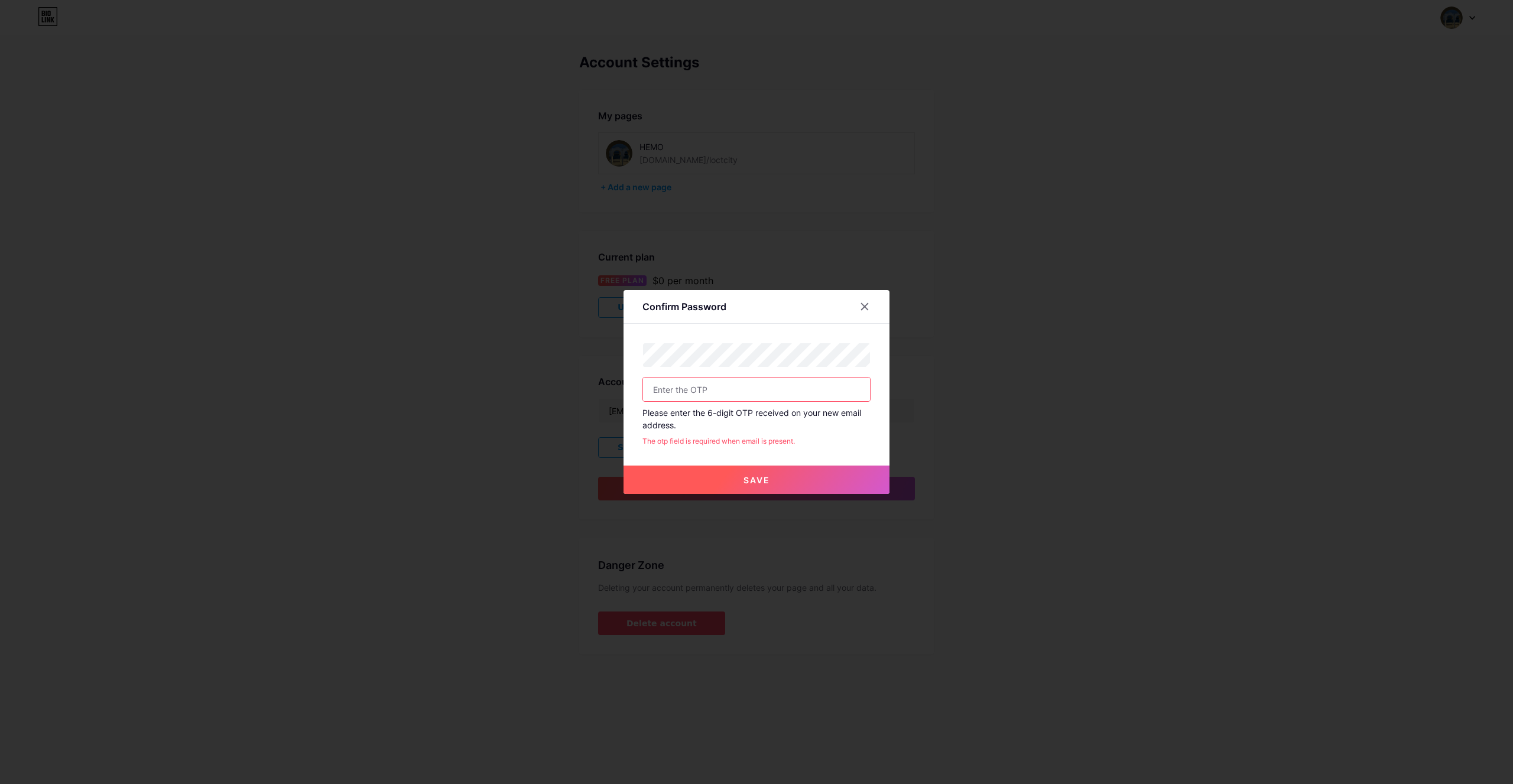
click at [683, 397] on input "text" at bounding box center [756, 390] width 227 height 24
click at [658, 433] on div "Please enter the 6-digit OTP received on your new email address. The otp field …" at bounding box center [756, 411] width 228 height 70
drag, startPoint x: 658, startPoint y: 433, endPoint x: 657, endPoint y: 439, distance: 6.1
click at [658, 434] on div "Please enter the 6-digit OTP received on your new email address. The otp field …" at bounding box center [756, 411] width 228 height 70
click at [657, 440] on div "The otp field is required when email is present." at bounding box center [756, 441] width 228 height 11
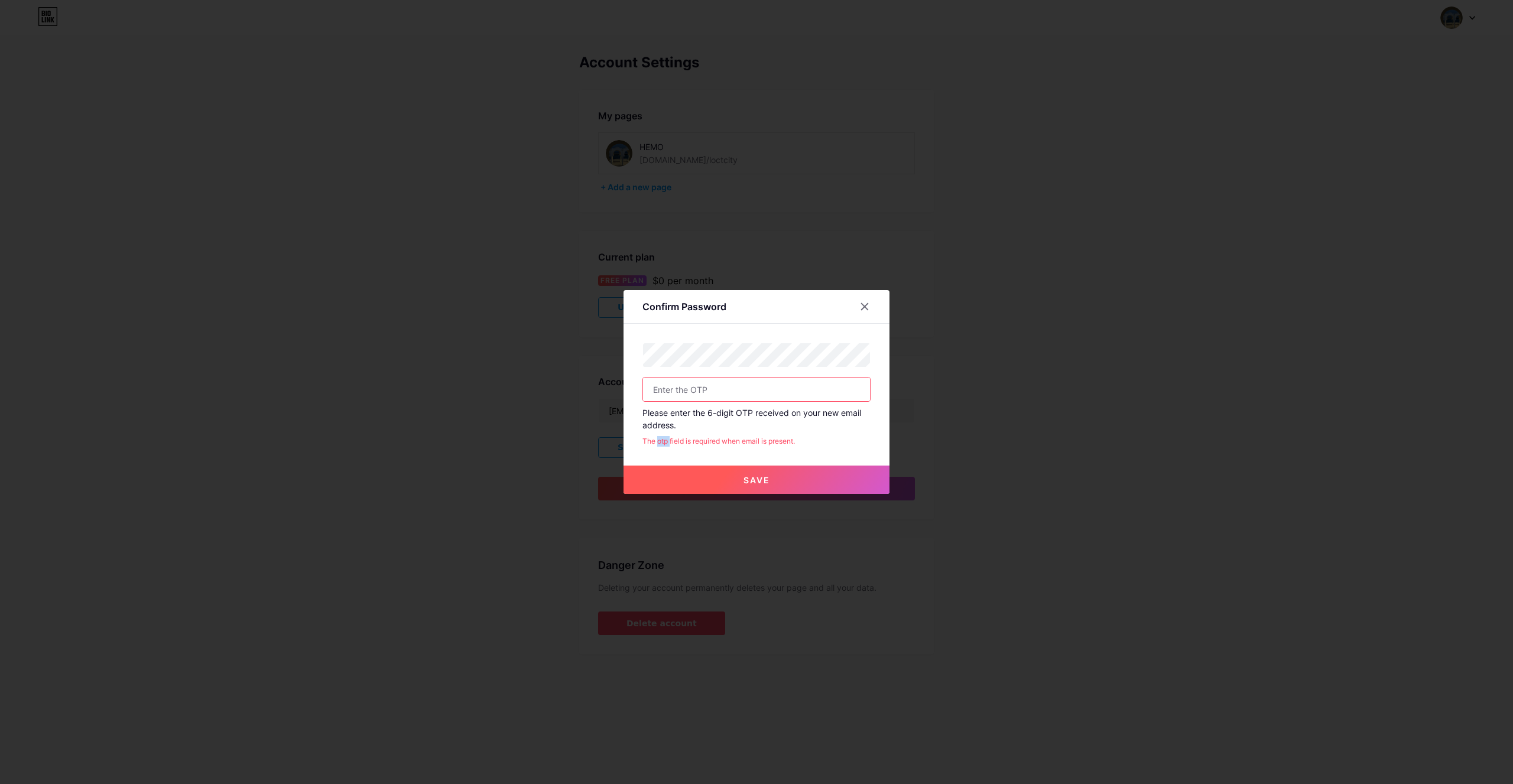
click at [657, 440] on div "The otp field is required when email is present." at bounding box center [756, 441] width 228 height 11
click at [650, 431] on div "Please enter the 6-digit OTP received on your new email address. The otp field …" at bounding box center [756, 411] width 228 height 70
click at [704, 393] on input "text" at bounding box center [756, 390] width 227 height 24
paste input "512447"
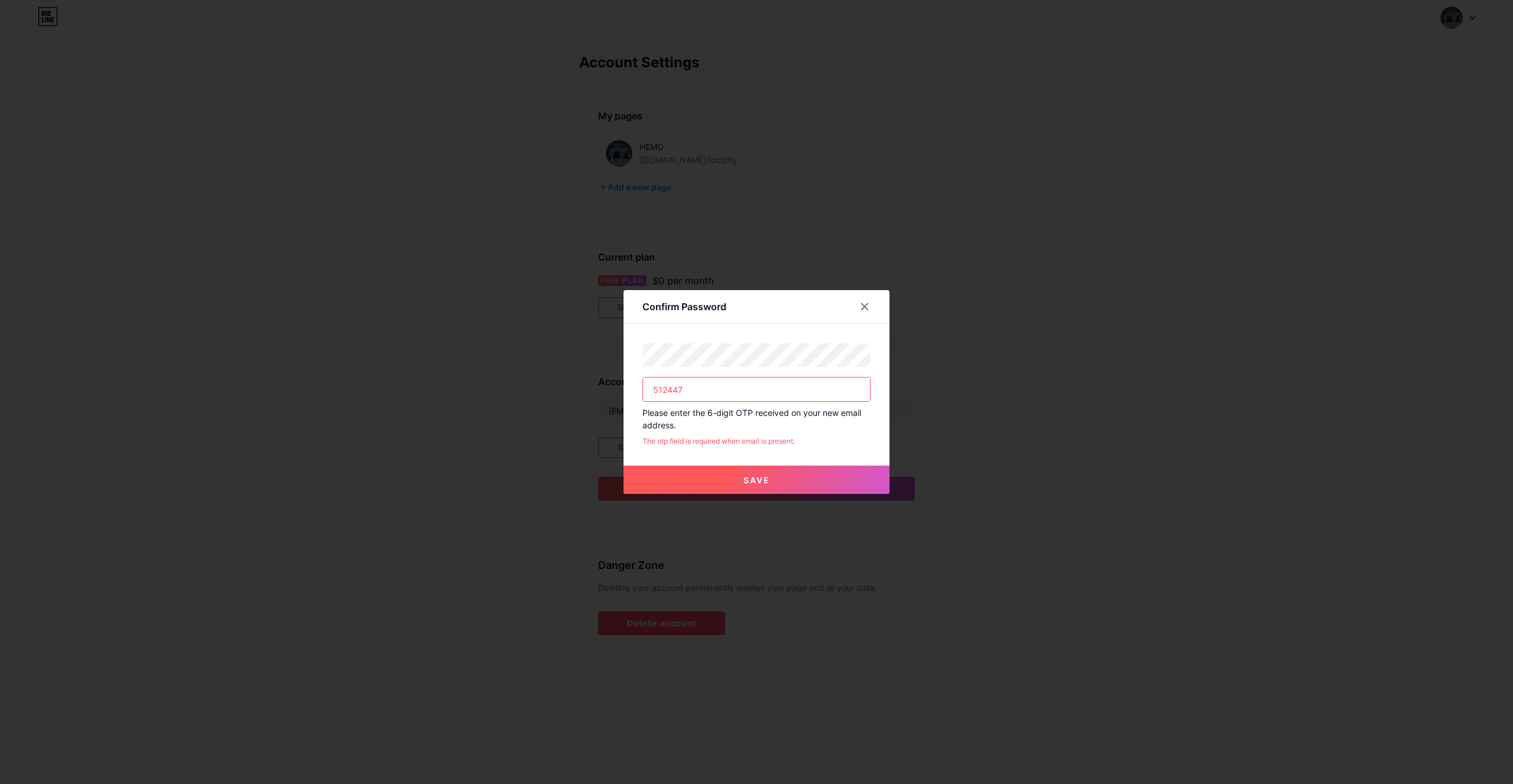
type input "512447"
click at [729, 471] on button "Save" at bounding box center [756, 479] width 266 height 28
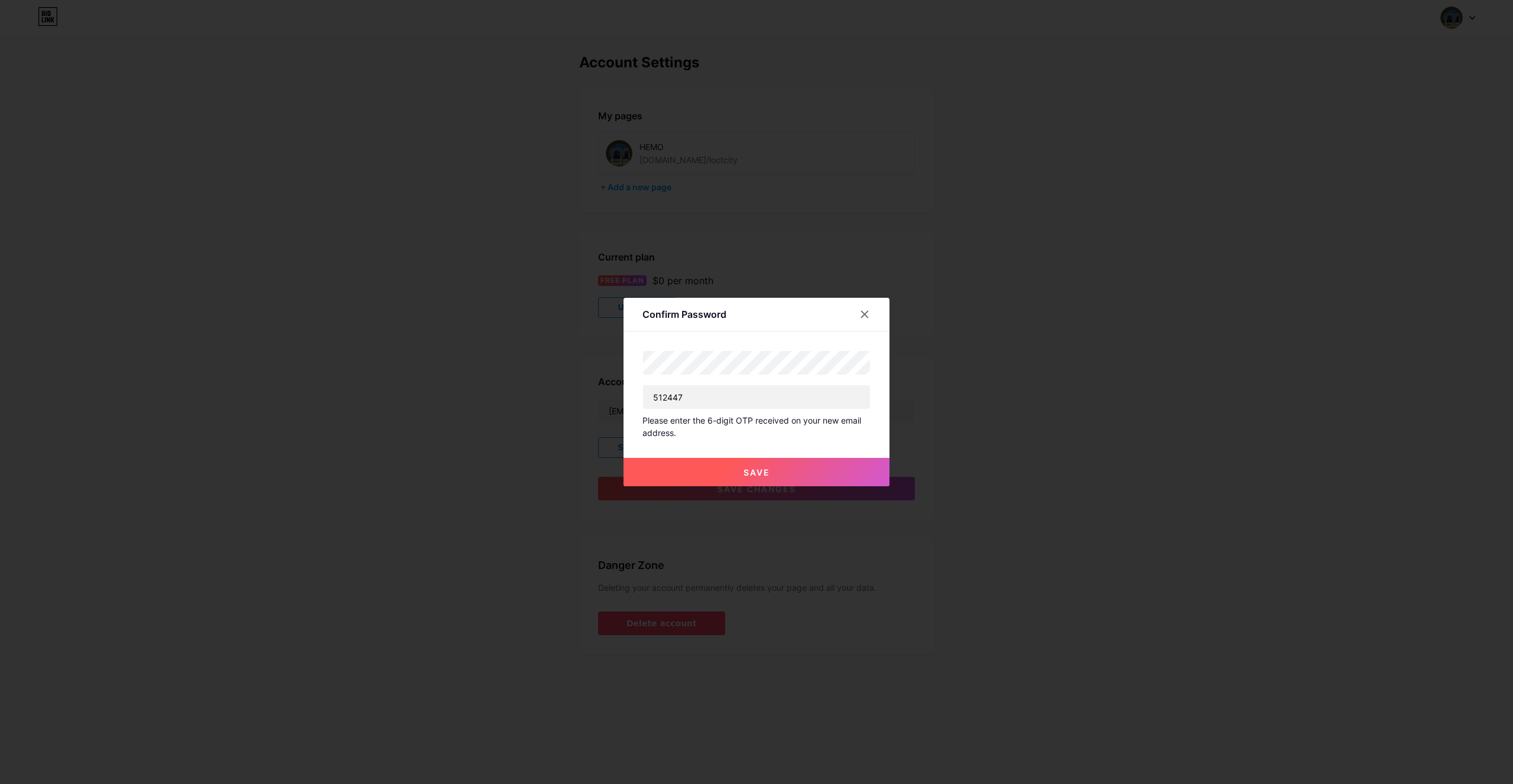
click at [814, 468] on button "Save" at bounding box center [756, 471] width 266 height 28
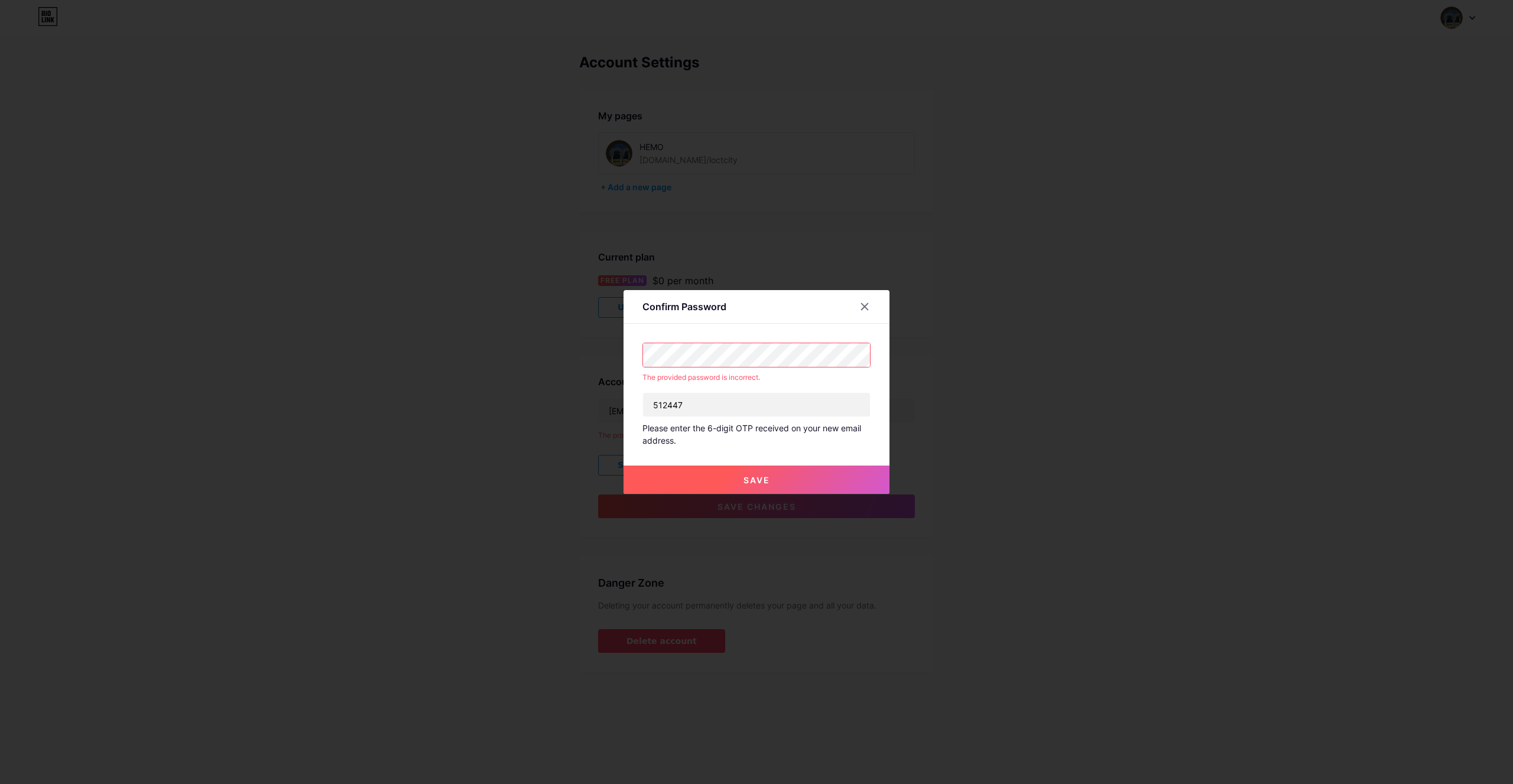
click at [748, 367] on div "The provided password is incorrect. 512447 Please enter the 6-digit OTP receive…" at bounding box center [756, 394] width 228 height 104
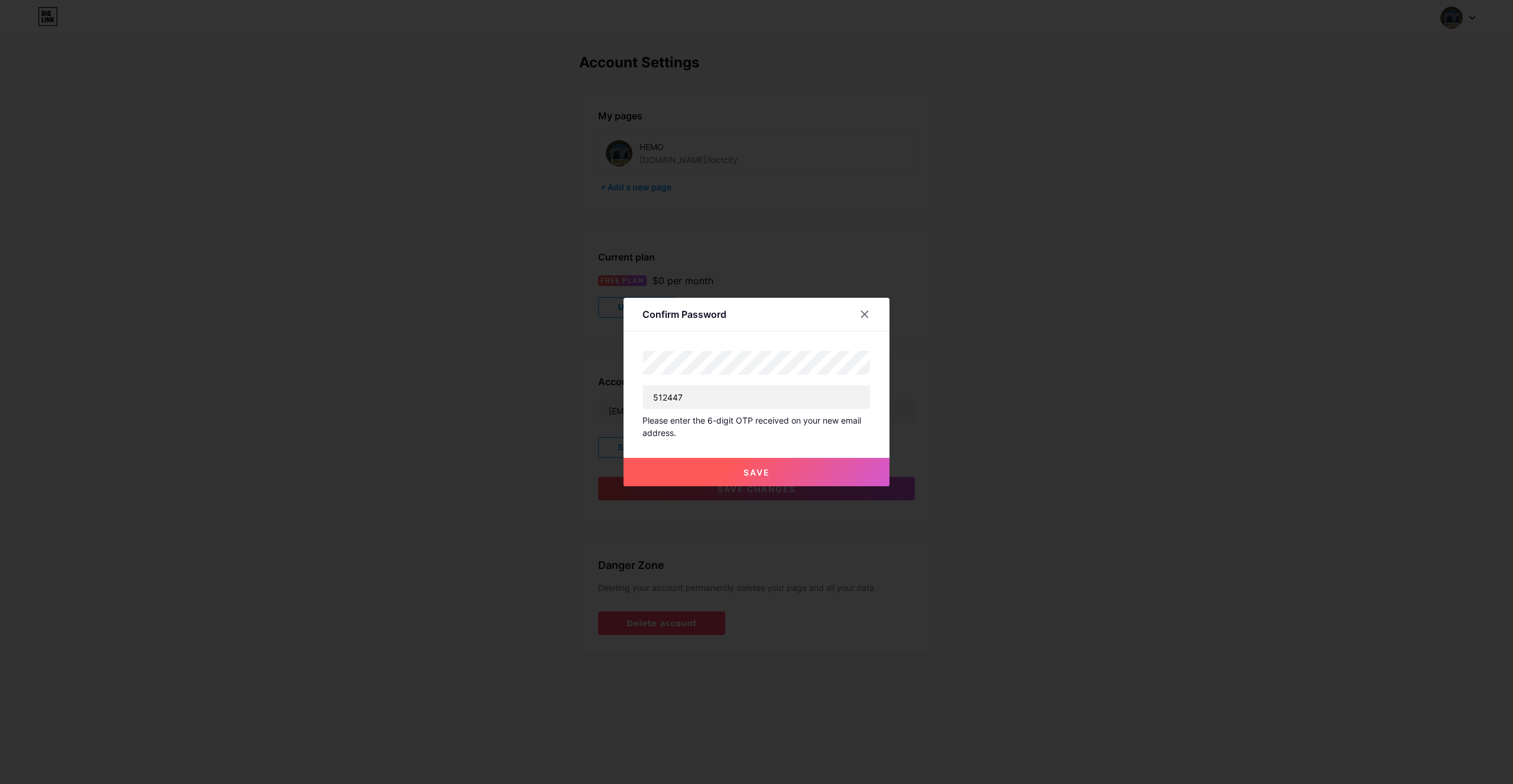
drag, startPoint x: 738, startPoint y: 477, endPoint x: 745, endPoint y: 477, distance: 7.0
click at [739, 477] on button "Save" at bounding box center [756, 471] width 266 height 28
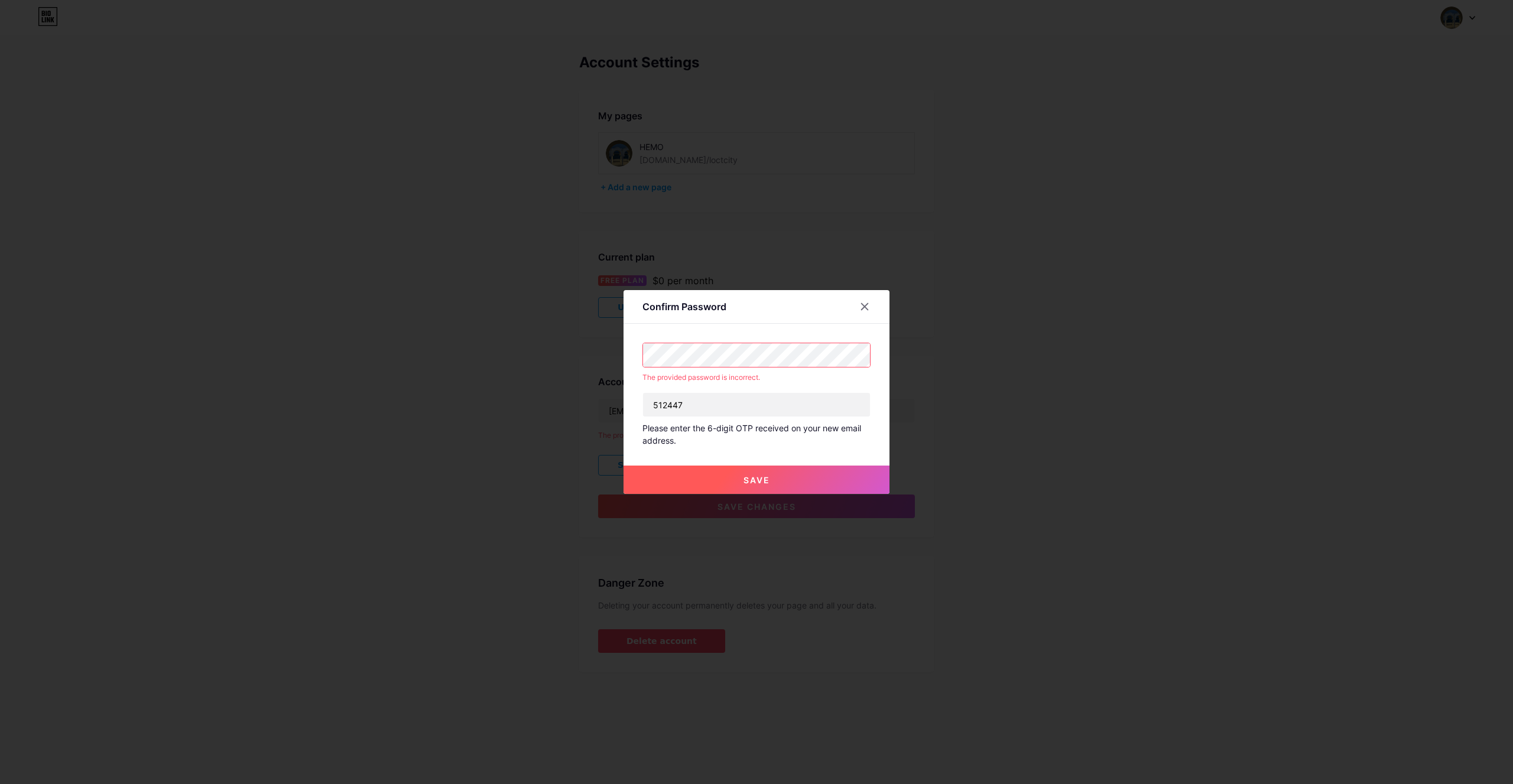
click at [737, 367] on div "The provided password is incorrect. 512447 Please enter the 6-digit OTP receive…" at bounding box center [756, 394] width 228 height 104
click at [708, 402] on input "512447" at bounding box center [756, 404] width 227 height 24
click at [858, 297] on div at bounding box center [865, 307] width 22 height 22
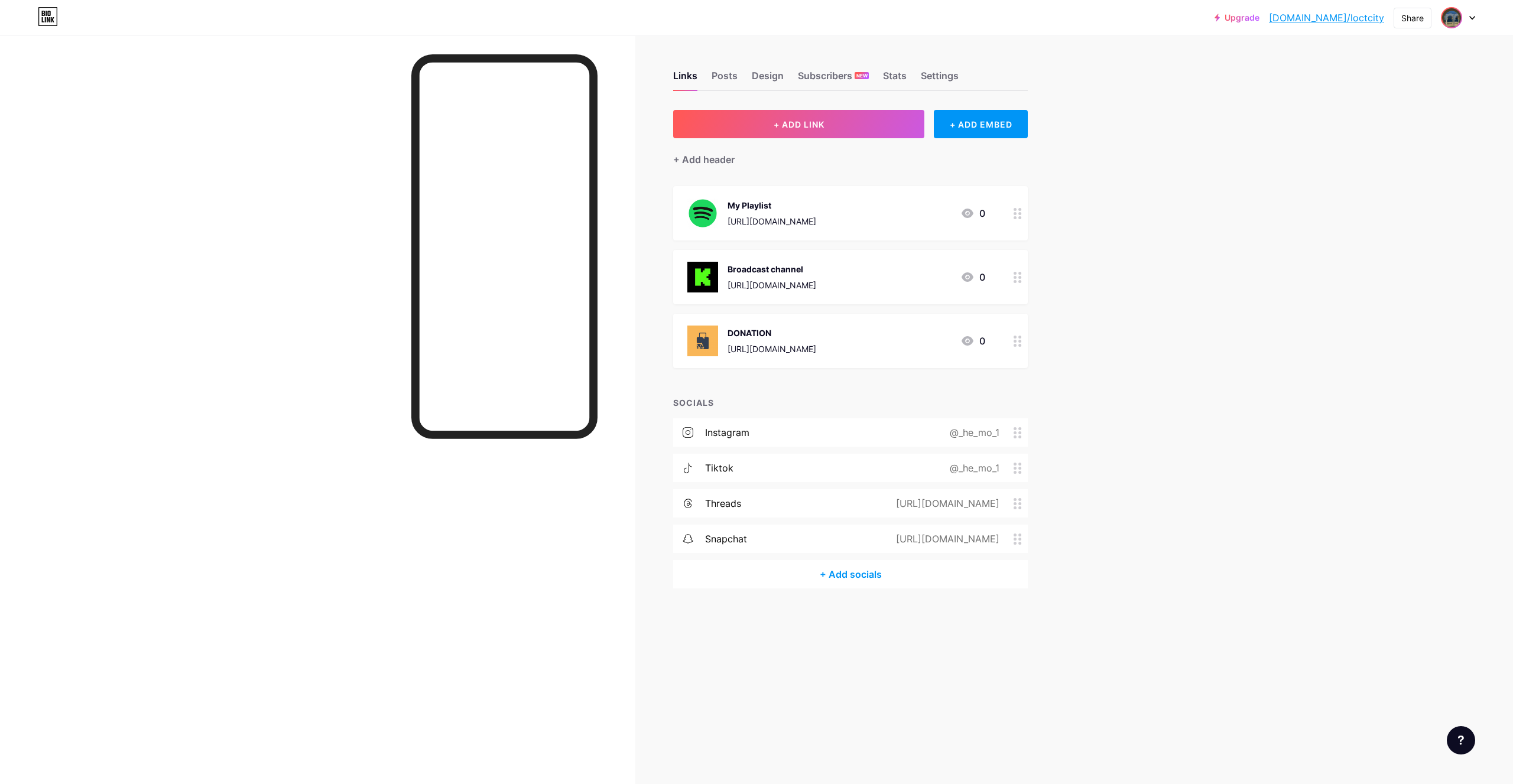
click at [1448, 19] on img at bounding box center [1450, 17] width 19 height 19
click at [1394, 81] on div "[DOMAIN_NAME]/loctcity" at bounding box center [1405, 82] width 87 height 10
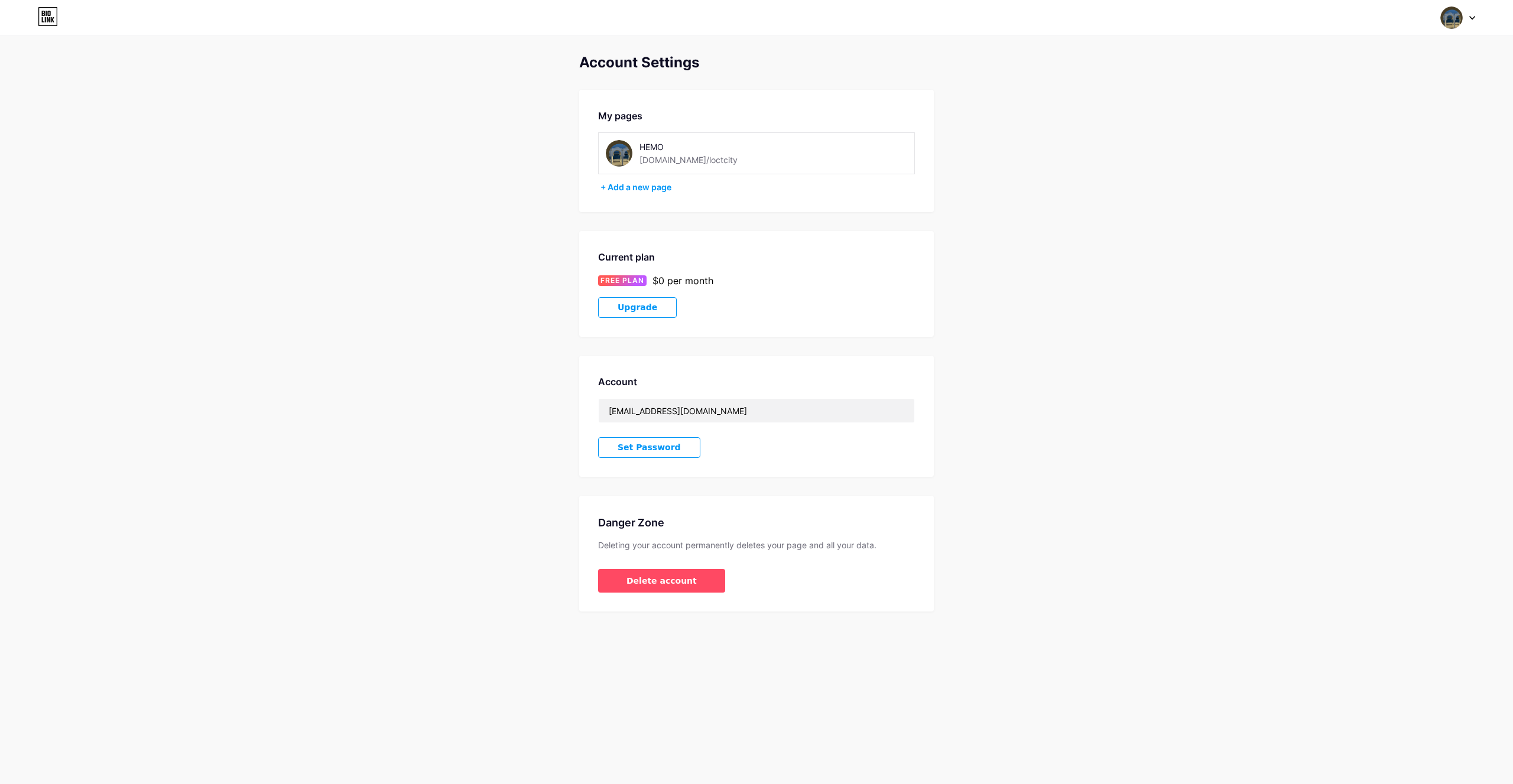
click at [703, 166] on div "HEMO [DOMAIN_NAME]/loctcity" at bounding box center [700, 153] width 123 height 26
click at [689, 166] on div "[DOMAIN_NAME]/loctcity" at bounding box center [688, 159] width 98 height 13
drag, startPoint x: 683, startPoint y: 159, endPoint x: 657, endPoint y: 178, distance: 32.2
click at [683, 159] on div "[DOMAIN_NAME]/loctcity" at bounding box center [688, 159] width 98 height 13
drag, startPoint x: 645, startPoint y: 169, endPoint x: 648, endPoint y: 159, distance: 10.4
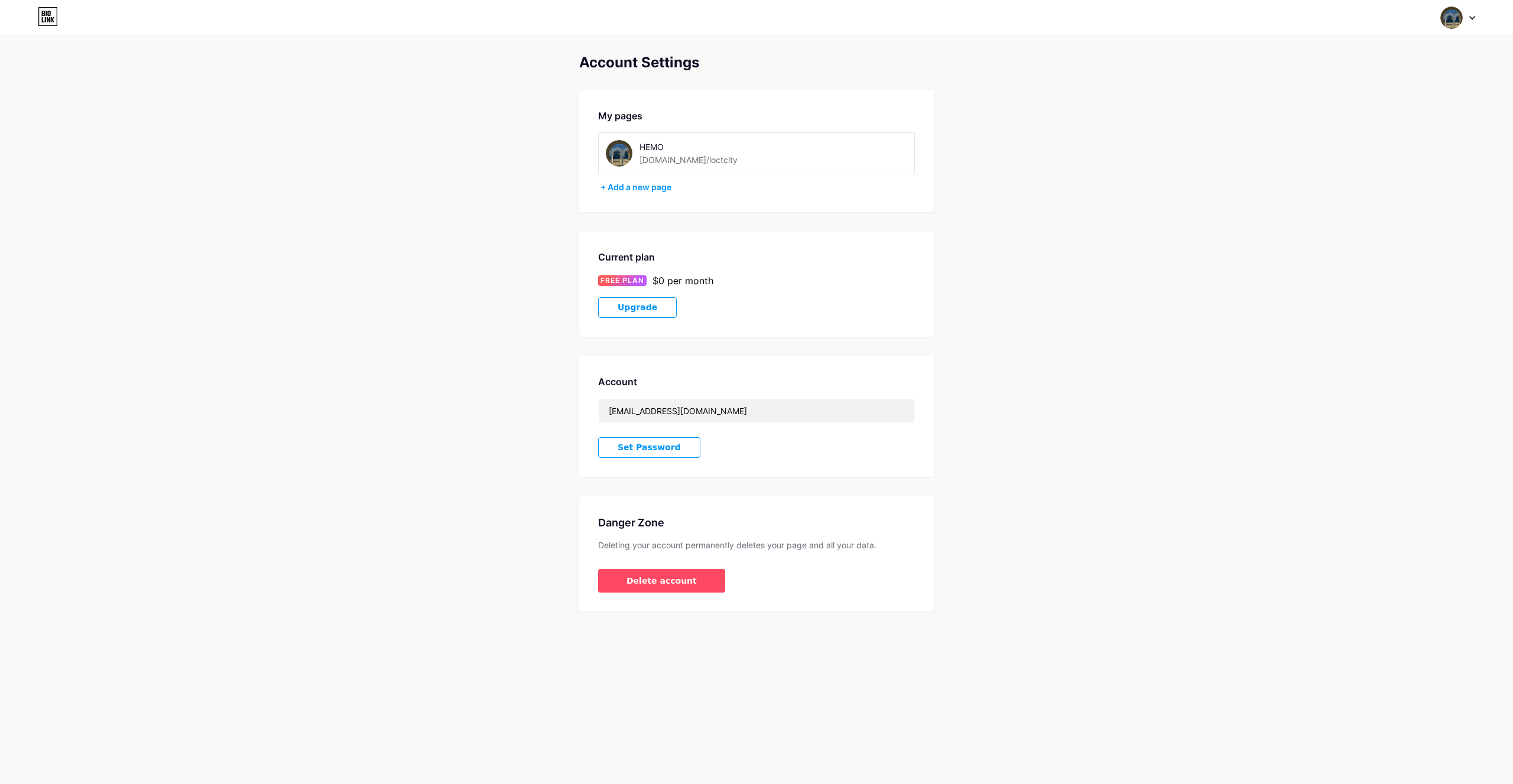
click at [645, 167] on div "HEMO [DOMAIN_NAME]/loctcity" at bounding box center [756, 153] width 317 height 42
click at [649, 159] on div "[DOMAIN_NAME]/loctcity" at bounding box center [688, 159] width 98 height 13
click at [716, 407] on input "[EMAIL_ADDRESS][DOMAIN_NAME]" at bounding box center [756, 410] width 315 height 24
click at [776, 412] on input "[EMAIL_ADDRESS][DOMAIN_NAME]" at bounding box center [756, 410] width 315 height 24
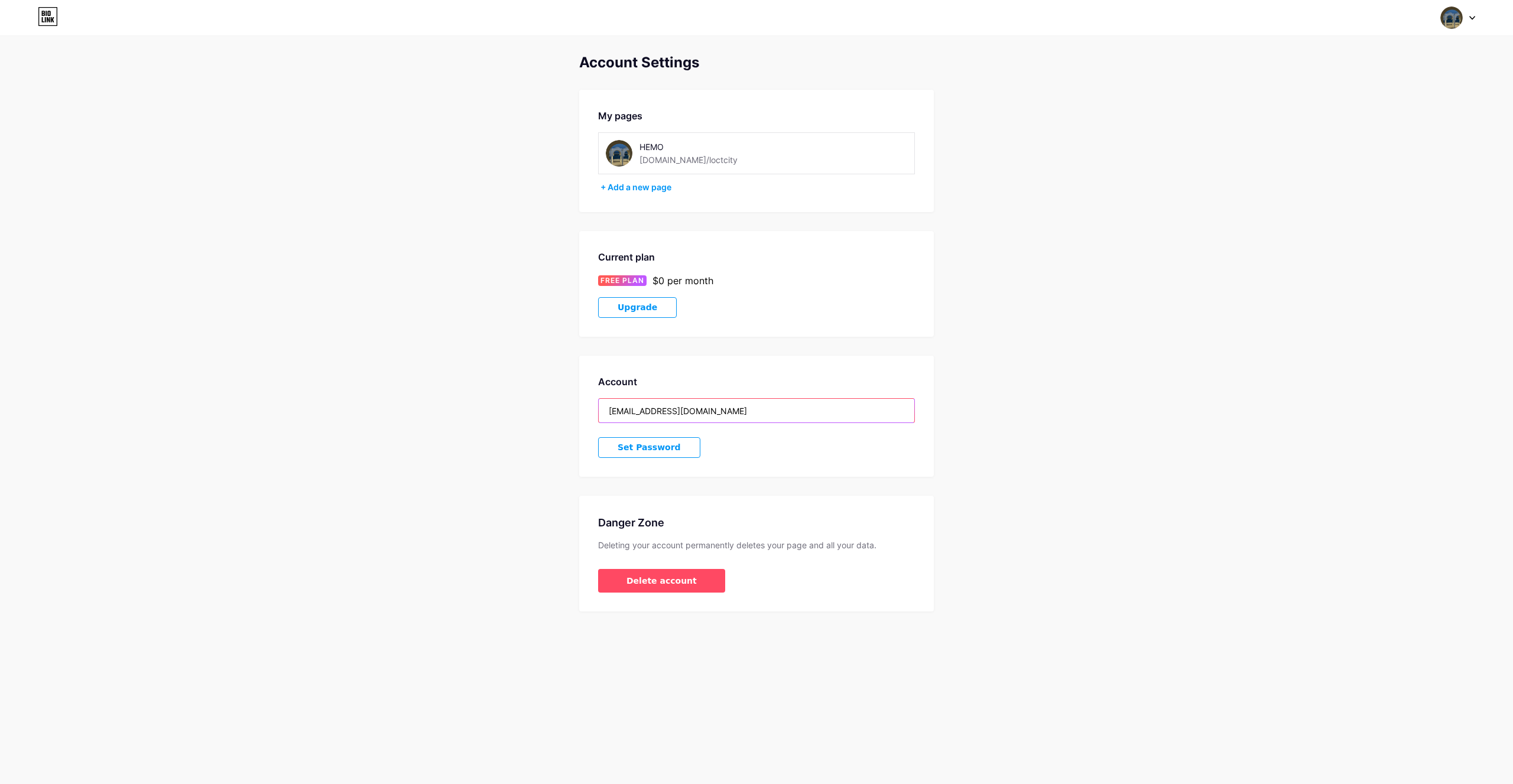
click at [776, 412] on input "[EMAIL_ADDRESS][DOMAIN_NAME]" at bounding box center [756, 410] width 315 height 24
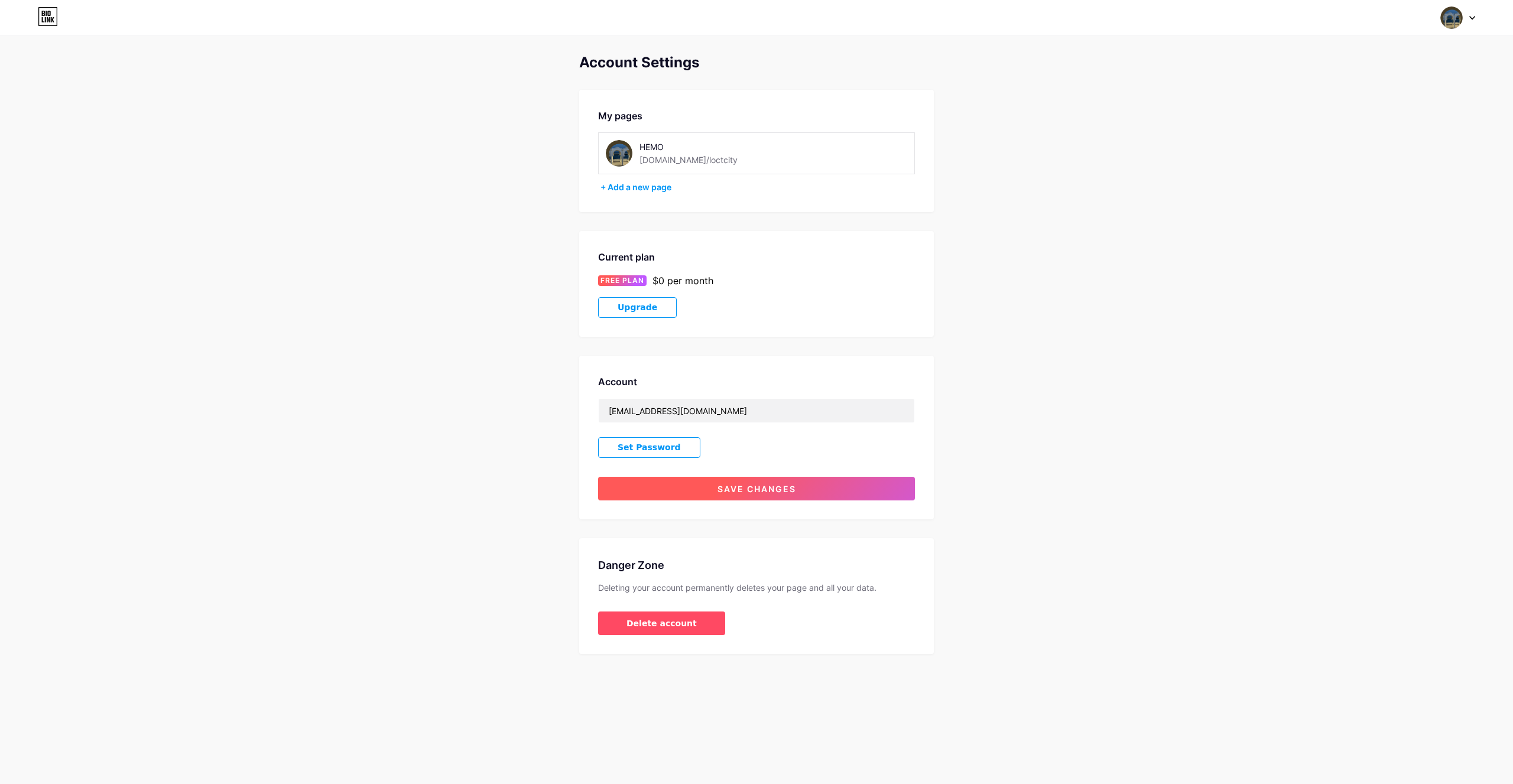
click at [765, 497] on button "Save changes" at bounding box center [756, 489] width 317 height 24
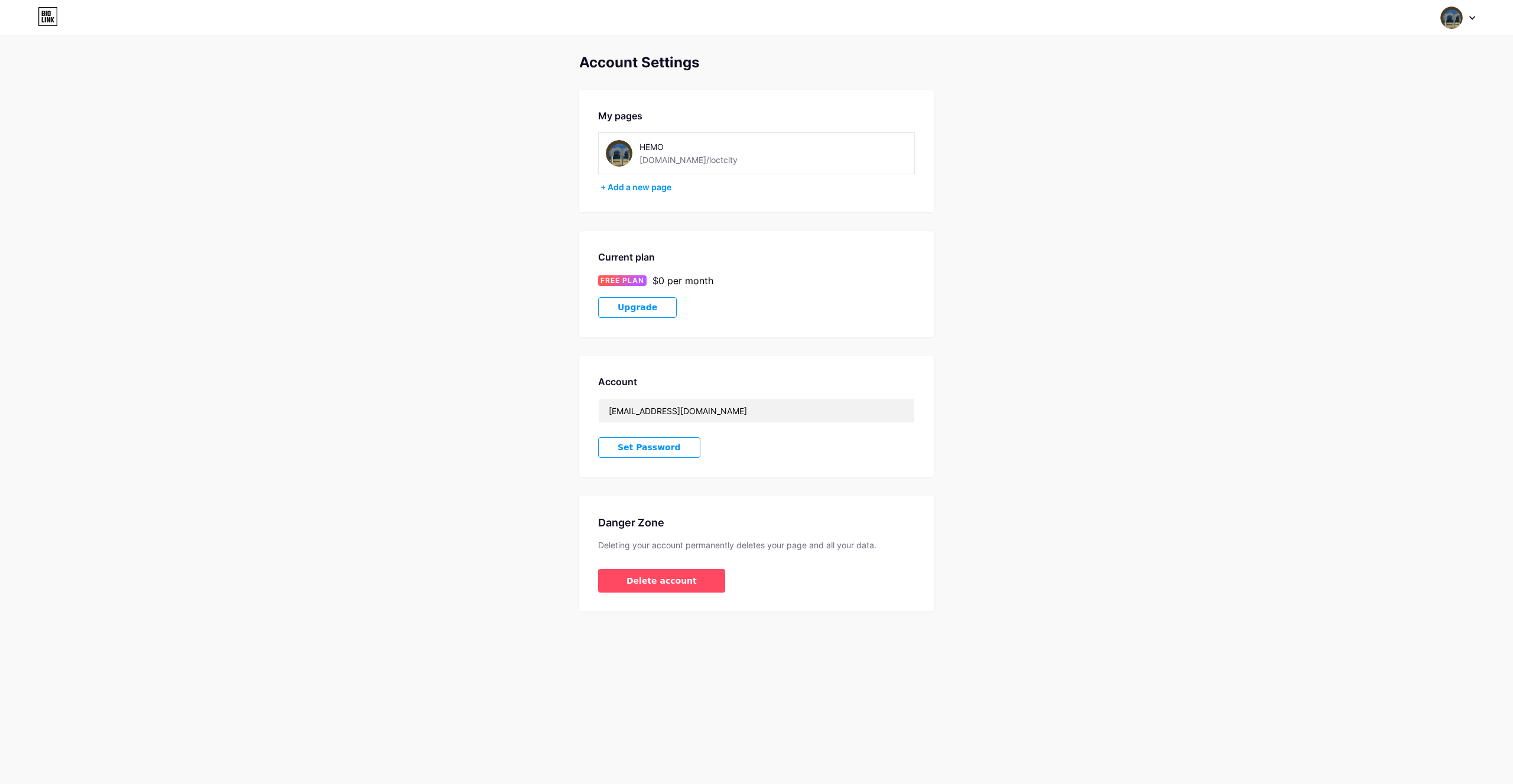
click at [639, 448] on span "Set Password" at bounding box center [649, 447] width 63 height 10
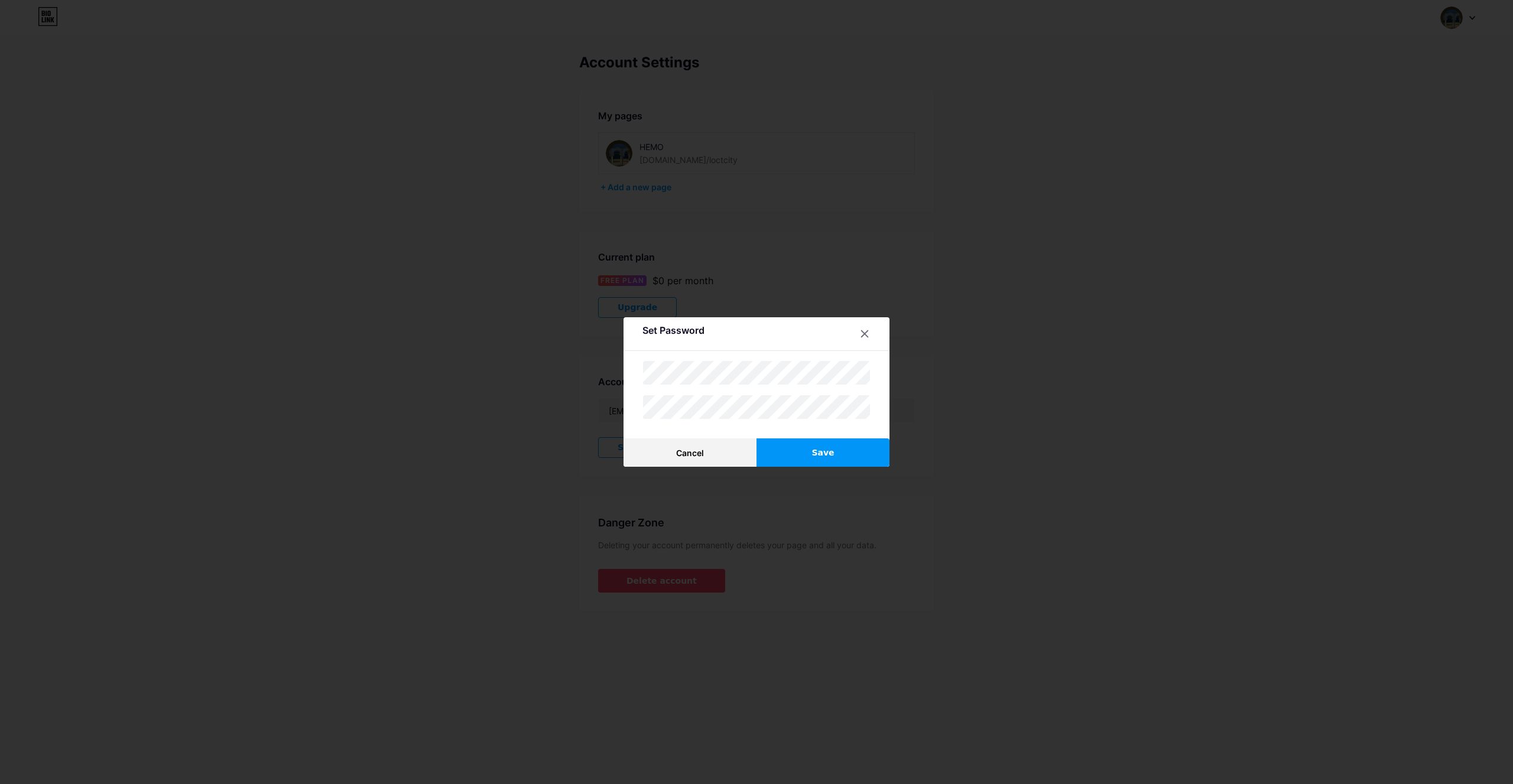
click at [710, 390] on div "Cancel Save" at bounding box center [756, 390] width 228 height 59
click at [849, 454] on button "Save" at bounding box center [822, 452] width 133 height 28
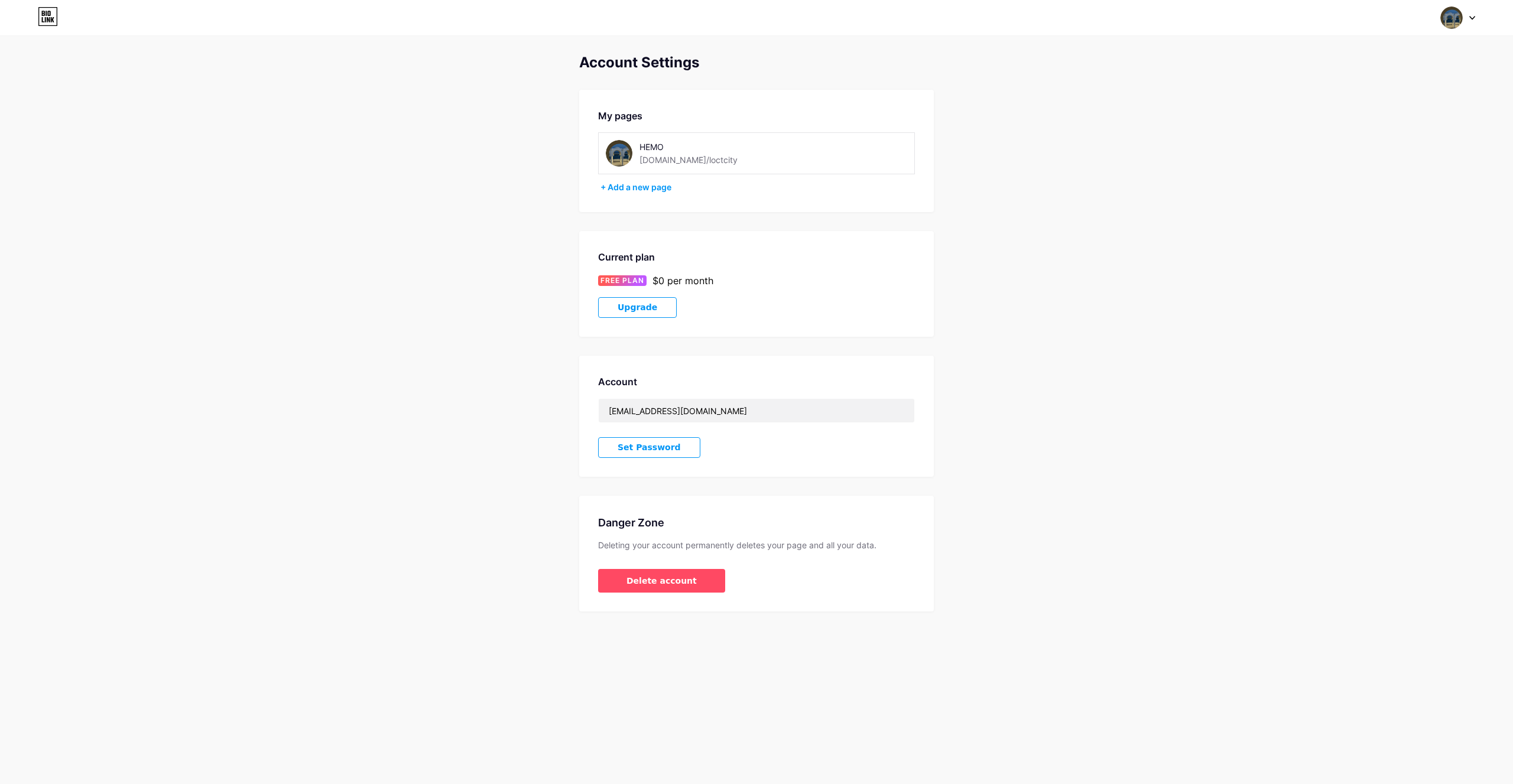
click at [721, 391] on div "Account dd6764051@gmail.com Set Password" at bounding box center [756, 415] width 354 height 121
click at [725, 419] on input "[EMAIL_ADDRESS][DOMAIN_NAME]" at bounding box center [756, 410] width 315 height 24
click at [723, 419] on input "[EMAIL_ADDRESS][DOMAIN_NAME]" at bounding box center [756, 410] width 315 height 24
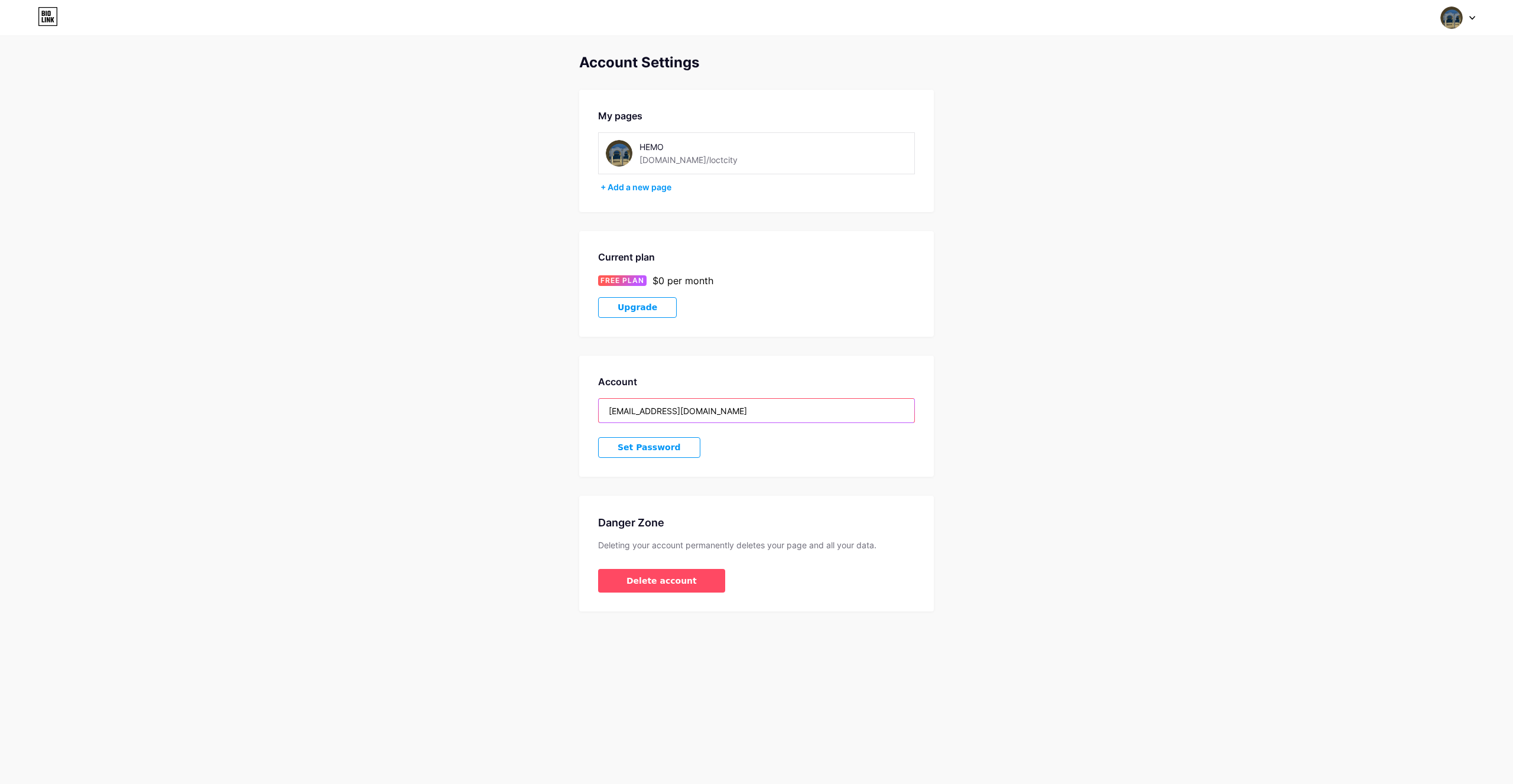
click at [723, 419] on input "[EMAIL_ADDRESS][DOMAIN_NAME]" at bounding box center [756, 410] width 315 height 24
paste input "[EMAIL_ADDRESS][DOMAIN_NAME]"
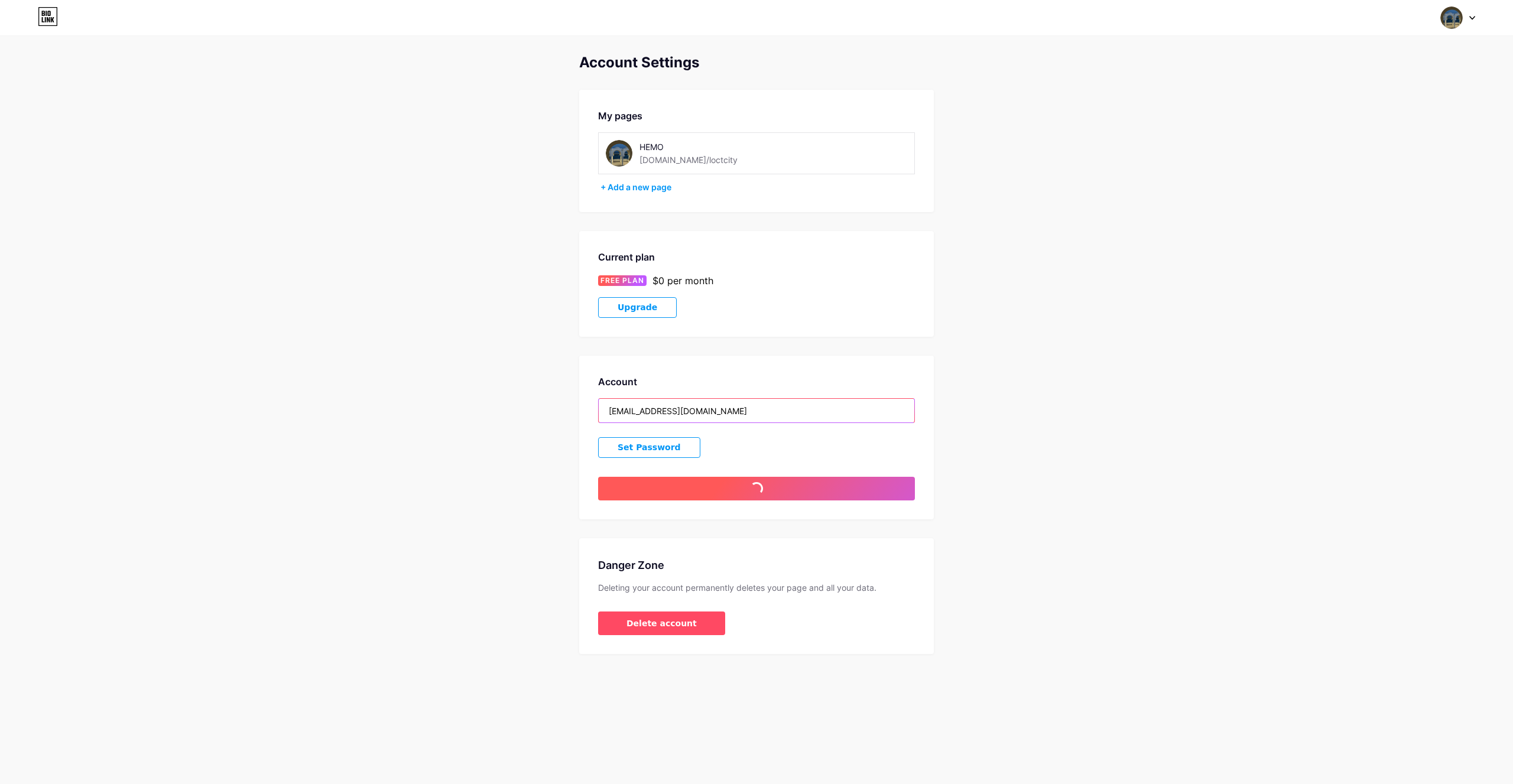
type input "[EMAIL_ADDRESS][DOMAIN_NAME]"
click at [708, 489] on button "Save changes" at bounding box center [756, 489] width 317 height 24
drag, startPoint x: 755, startPoint y: 489, endPoint x: 763, endPoint y: 508, distance: 20.6
click at [755, 490] on span at bounding box center [756, 488] width 13 height 13
click at [669, 631] on button "Delete account" at bounding box center [661, 623] width 127 height 24
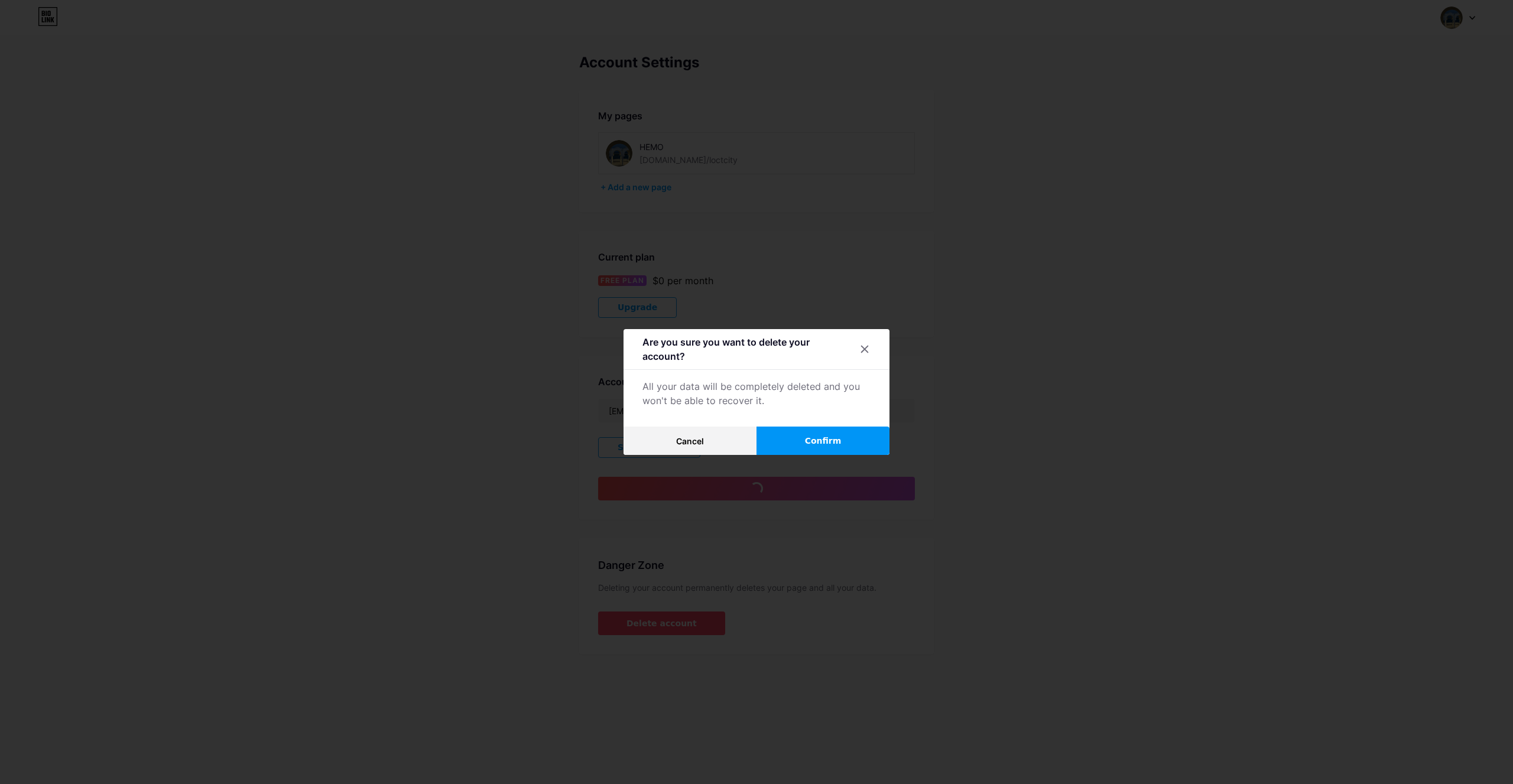
click at [846, 447] on button "Confirm" at bounding box center [822, 441] width 133 height 28
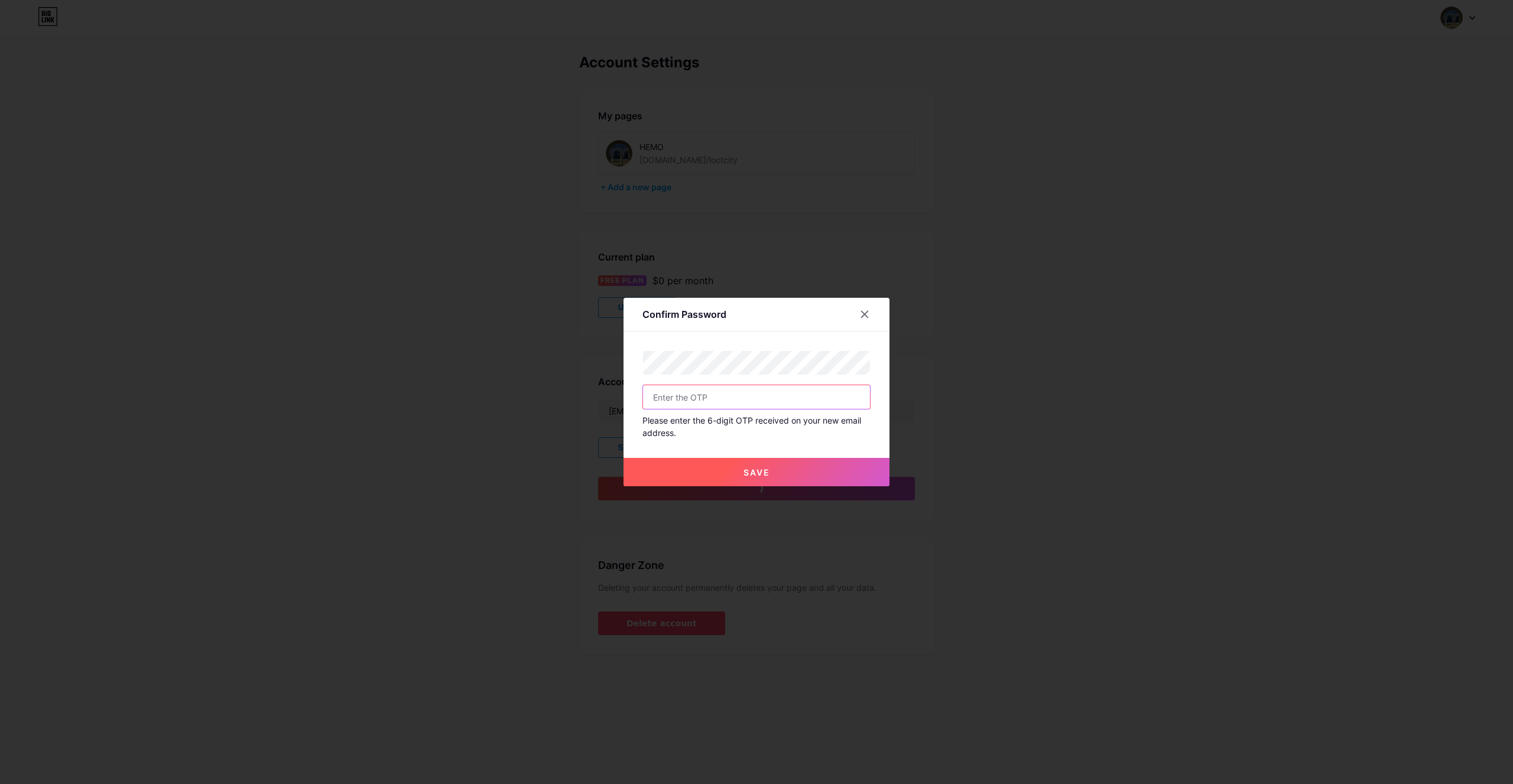
click at [736, 398] on input "text" at bounding box center [756, 396] width 227 height 24
click at [777, 470] on button "Save" at bounding box center [756, 471] width 266 height 28
click at [756, 474] on span "Save" at bounding box center [756, 472] width 27 height 10
drag, startPoint x: 992, startPoint y: 570, endPoint x: 1102, endPoint y: 541, distance: 113.8
click at [997, 570] on div at bounding box center [756, 392] width 1513 height 784
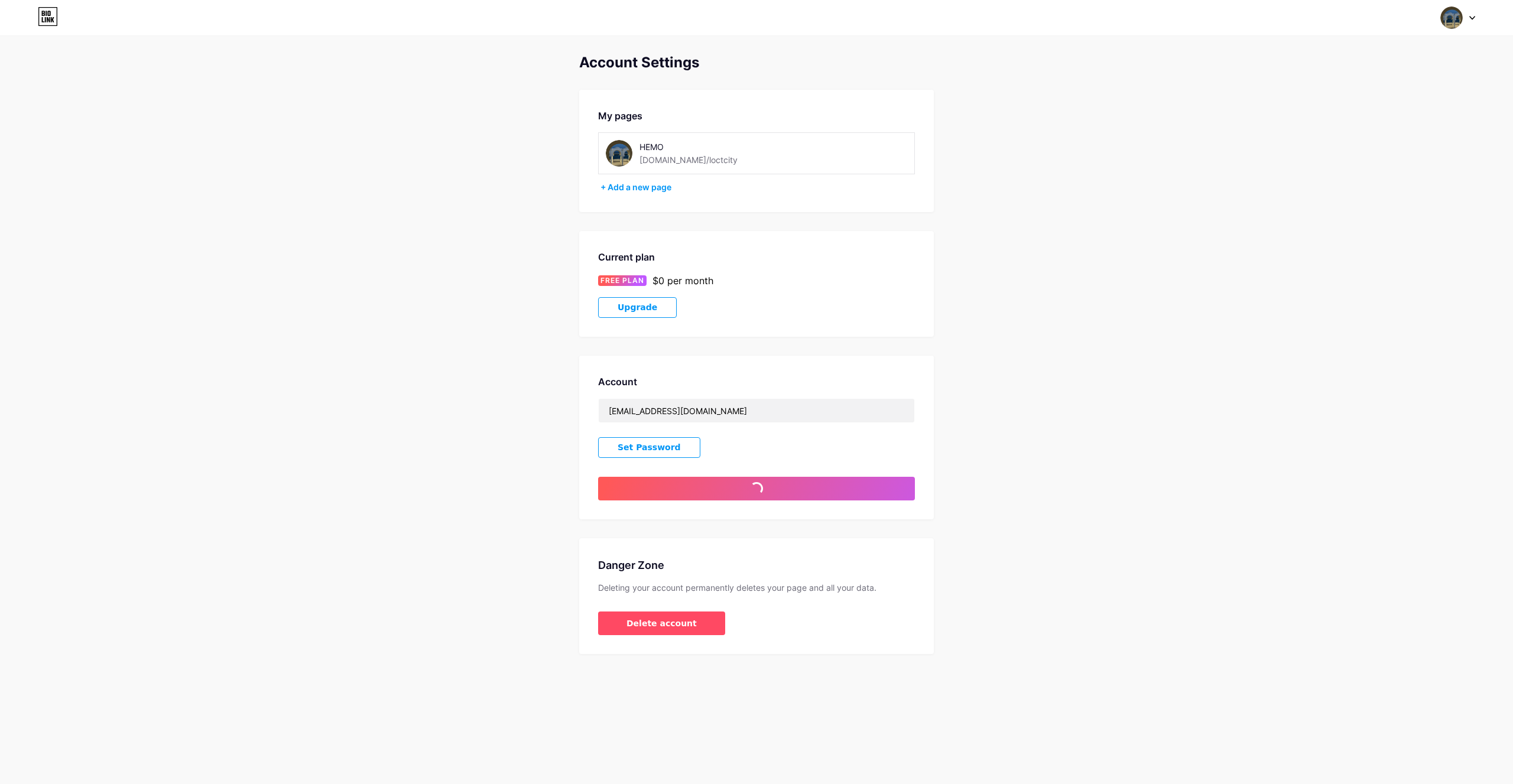
click at [1445, 10] on img at bounding box center [1451, 18] width 23 height 23
click at [1378, 165] on li "Logout" at bounding box center [1400, 166] width 146 height 31
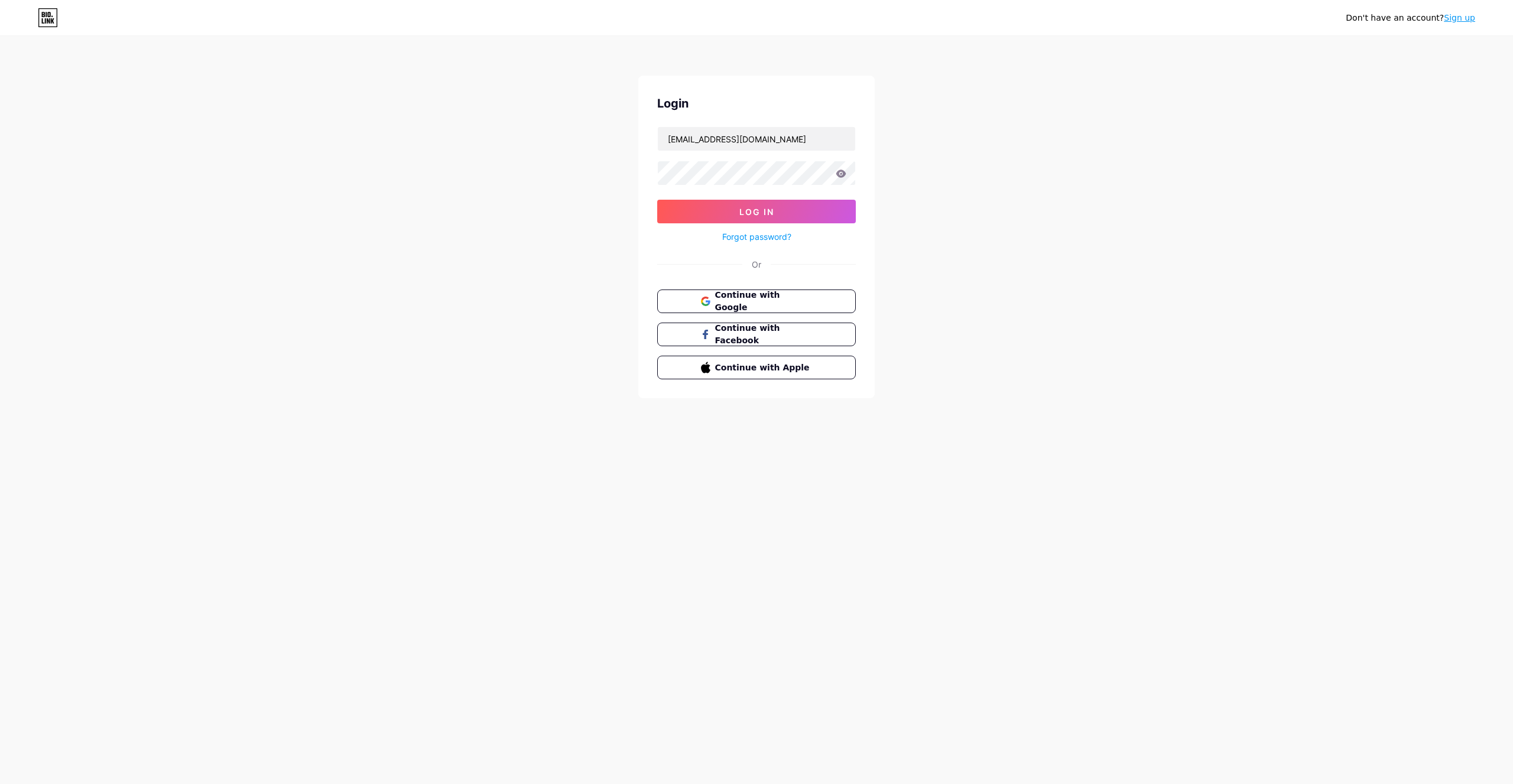
click at [800, 259] on div "Or" at bounding box center [756, 264] width 198 height 13
drag, startPoint x: 0, startPoint y: 0, endPoint x: 48, endPoint y: 22, distance: 52.8
click at [53, 24] on div "Don't have an account? Sign up" at bounding box center [756, 17] width 1513 height 19
click at [48, 22] on icon at bounding box center [48, 21] width 3 height 5
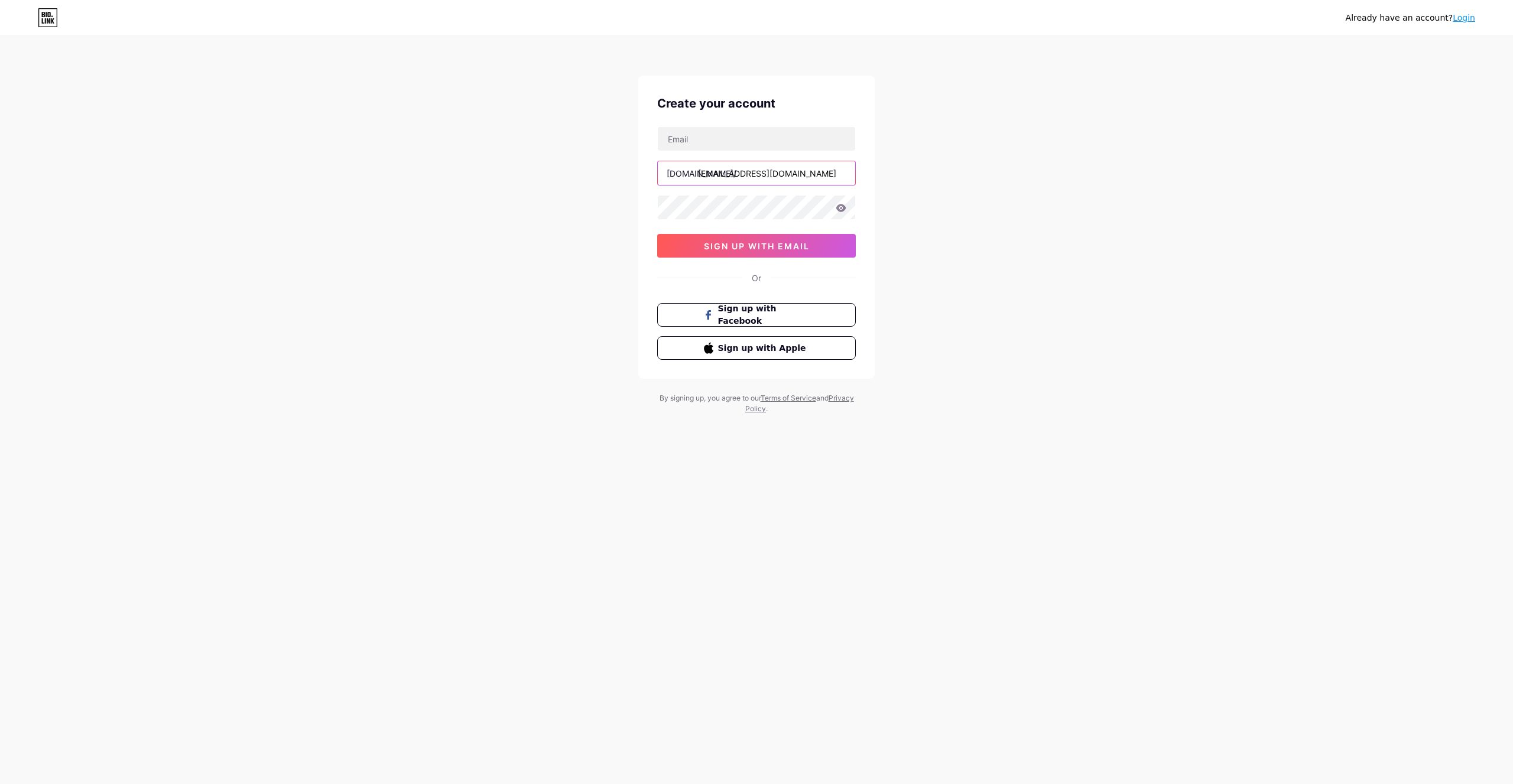
click at [708, 180] on input "[EMAIL_ADDRESS][DOMAIN_NAME]" at bounding box center [756, 173] width 197 height 24
click at [709, 179] on input "[EMAIL_ADDRESS][DOMAIN_NAME]" at bounding box center [756, 173] width 197 height 24
click at [709, 178] on input "[EMAIL_ADDRESS][DOMAIN_NAME]" at bounding box center [756, 173] width 197 height 24
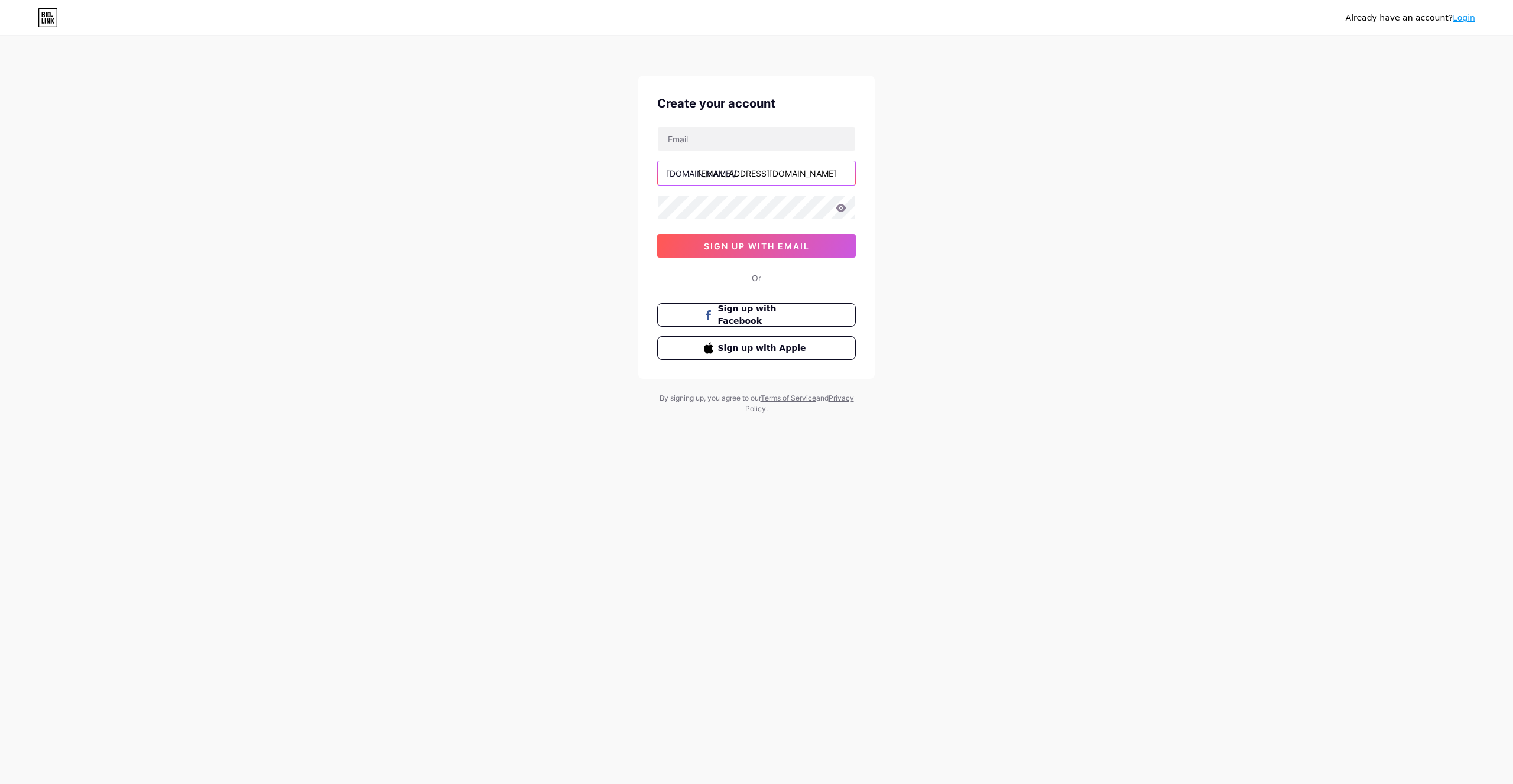
click at [708, 179] on input "[EMAIL_ADDRESS][DOMAIN_NAME]" at bounding box center [756, 173] width 197 height 24
drag, startPoint x: 1022, startPoint y: 169, endPoint x: 953, endPoint y: 176, distance: 69.4
click at [1022, 169] on div "Already have an account? Login Create your account [DOMAIN_NAME]/ sign up with …" at bounding box center [756, 226] width 1513 height 451
click at [729, 130] on input "text" at bounding box center [756, 138] width 197 height 24
paste input "[EMAIL_ADDRESS][DOMAIN_NAME]"
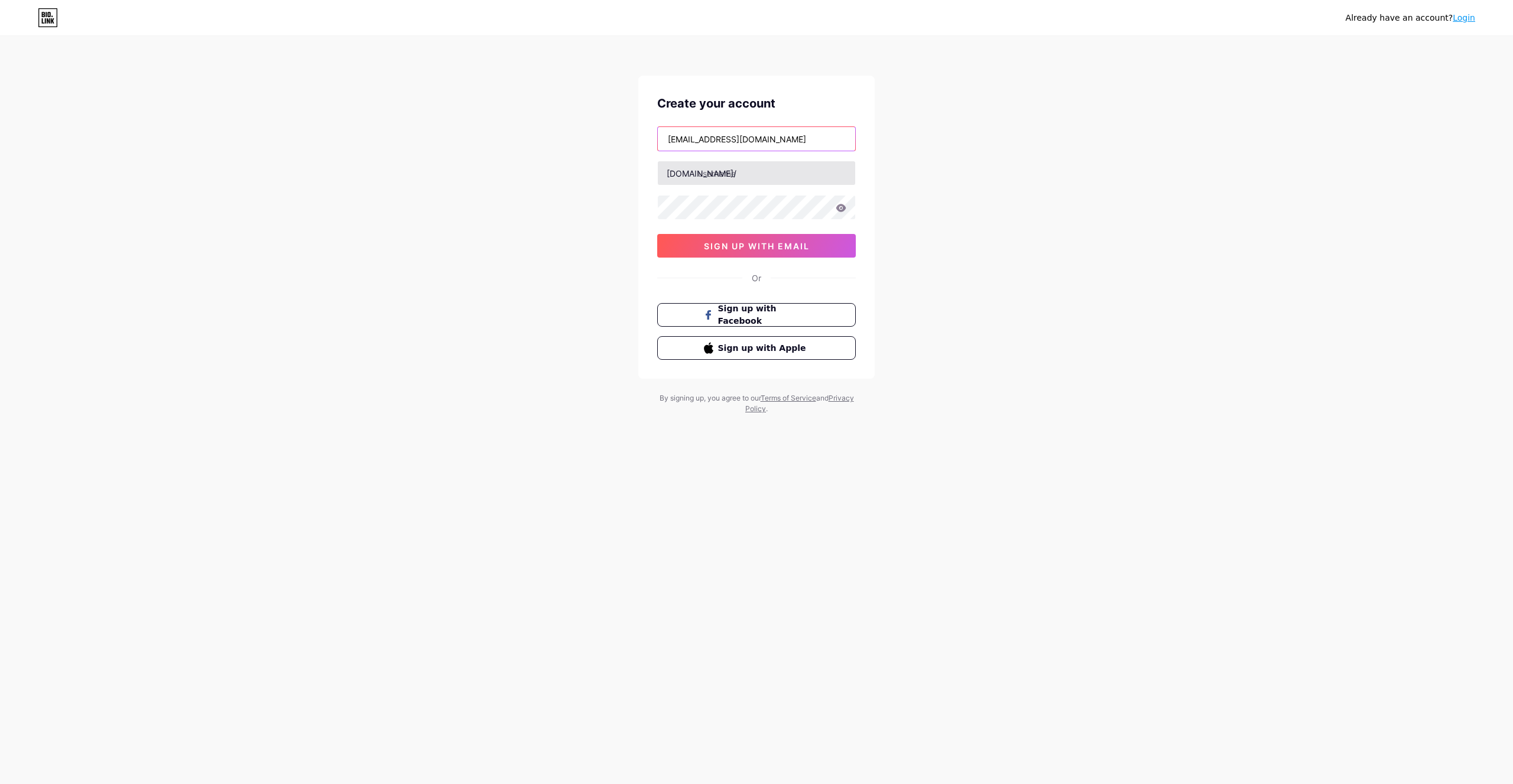
type input "[EMAIL_ADDRESS][DOMAIN_NAME]"
click at [756, 171] on input "text" at bounding box center [756, 173] width 197 height 24
type input "hemo1"
click at [983, 297] on div "Already have an account? Login Create your account [EMAIL_ADDRESS][DOMAIN_NAME]…" at bounding box center [756, 226] width 1513 height 451
click at [843, 205] on icon at bounding box center [841, 208] width 10 height 8
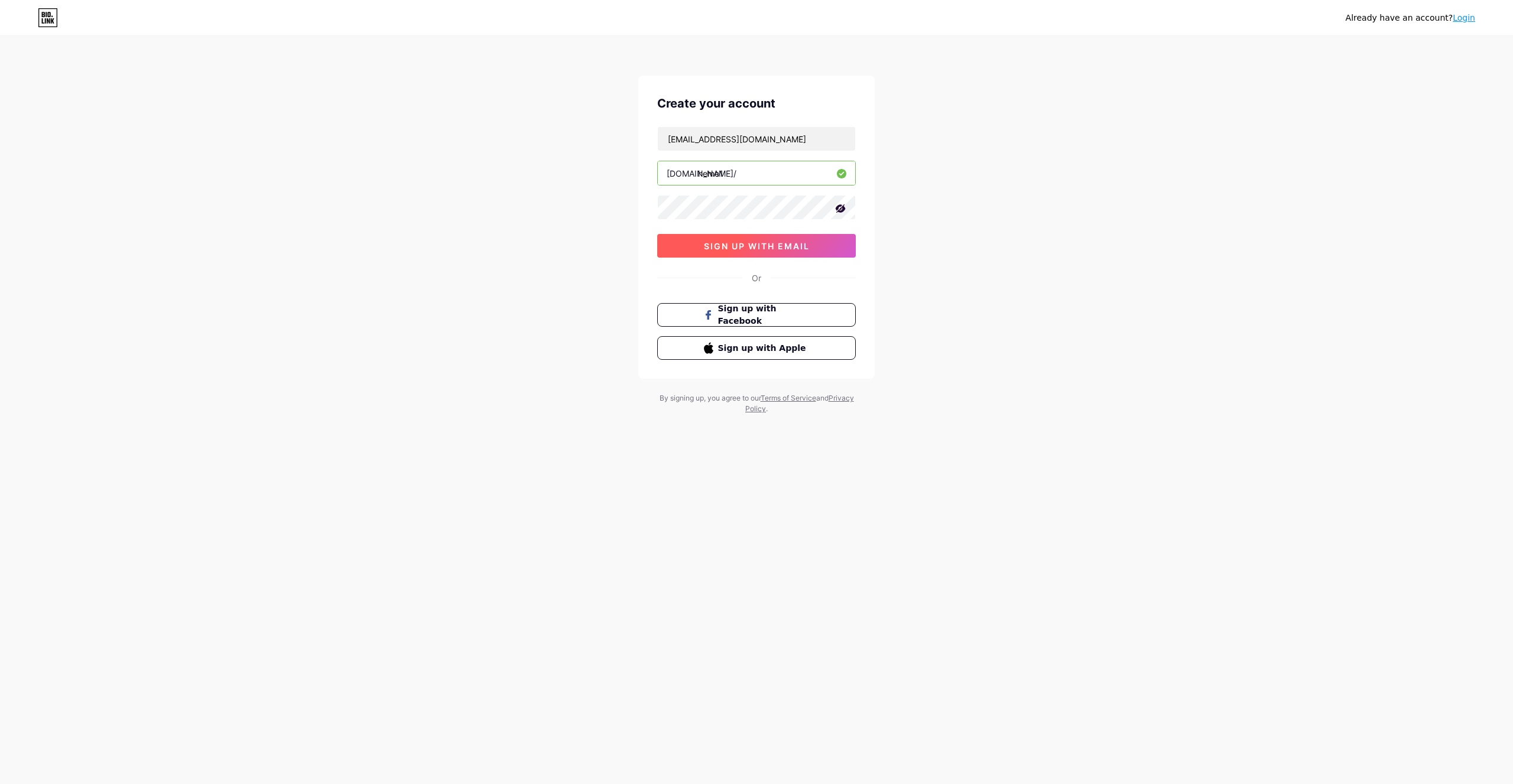
click at [806, 242] on span "sign up with email" at bounding box center [757, 246] width 106 height 10
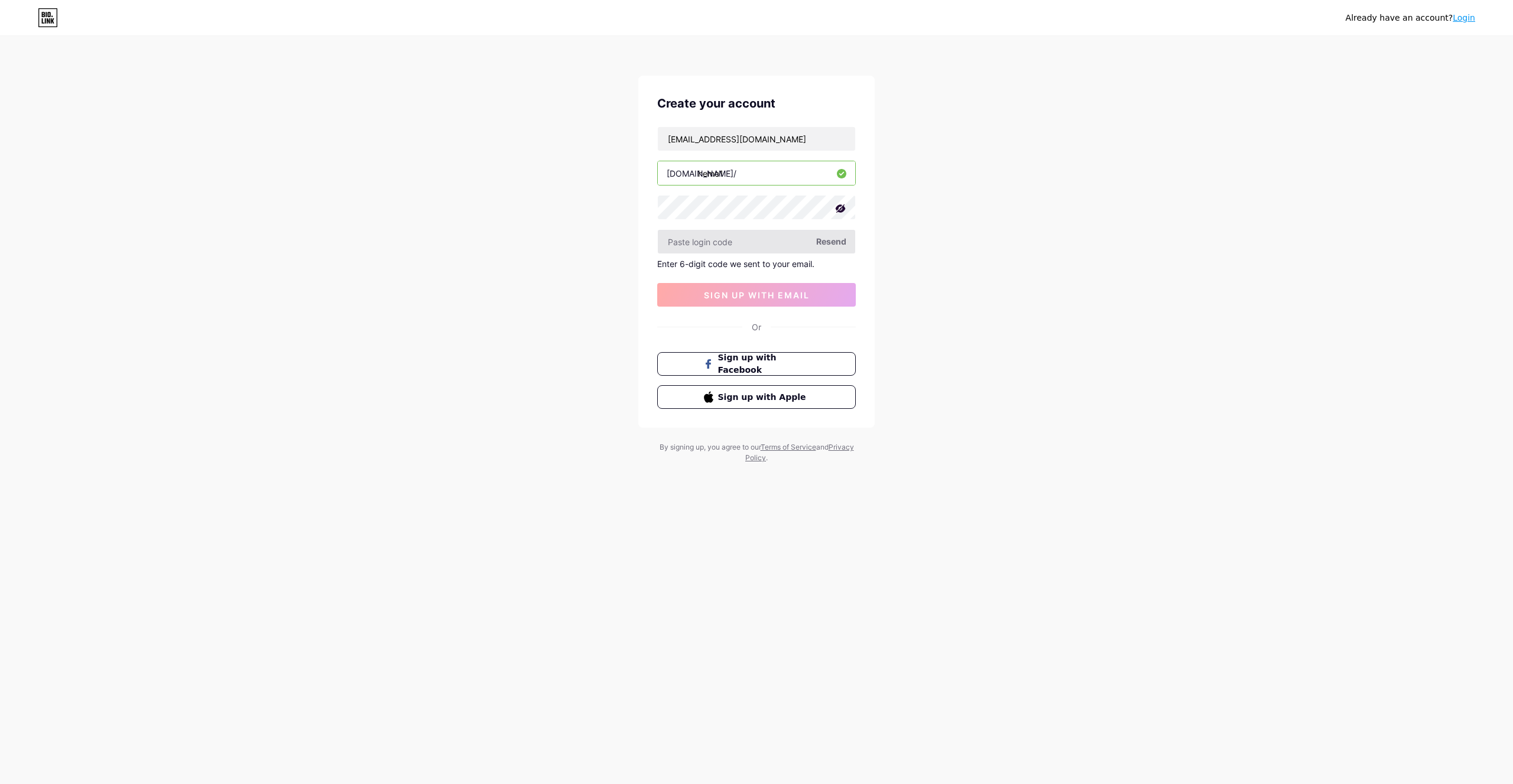
click at [721, 241] on input "text" at bounding box center [756, 241] width 197 height 24
type input "980295"
click at [779, 301] on button "sign up with email" at bounding box center [756, 294] width 198 height 24
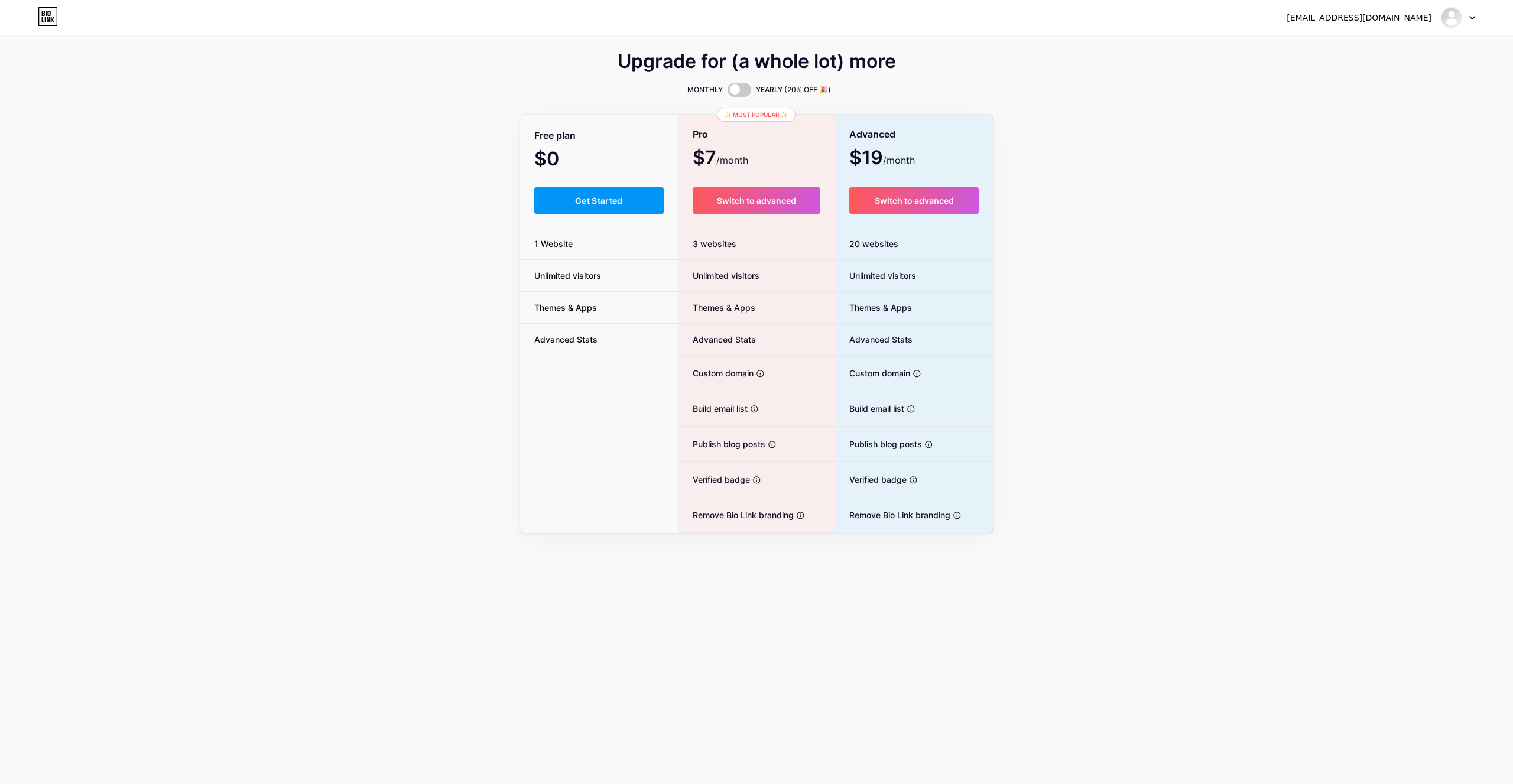
click at [602, 205] on button "Get Started" at bounding box center [599, 200] width 130 height 26
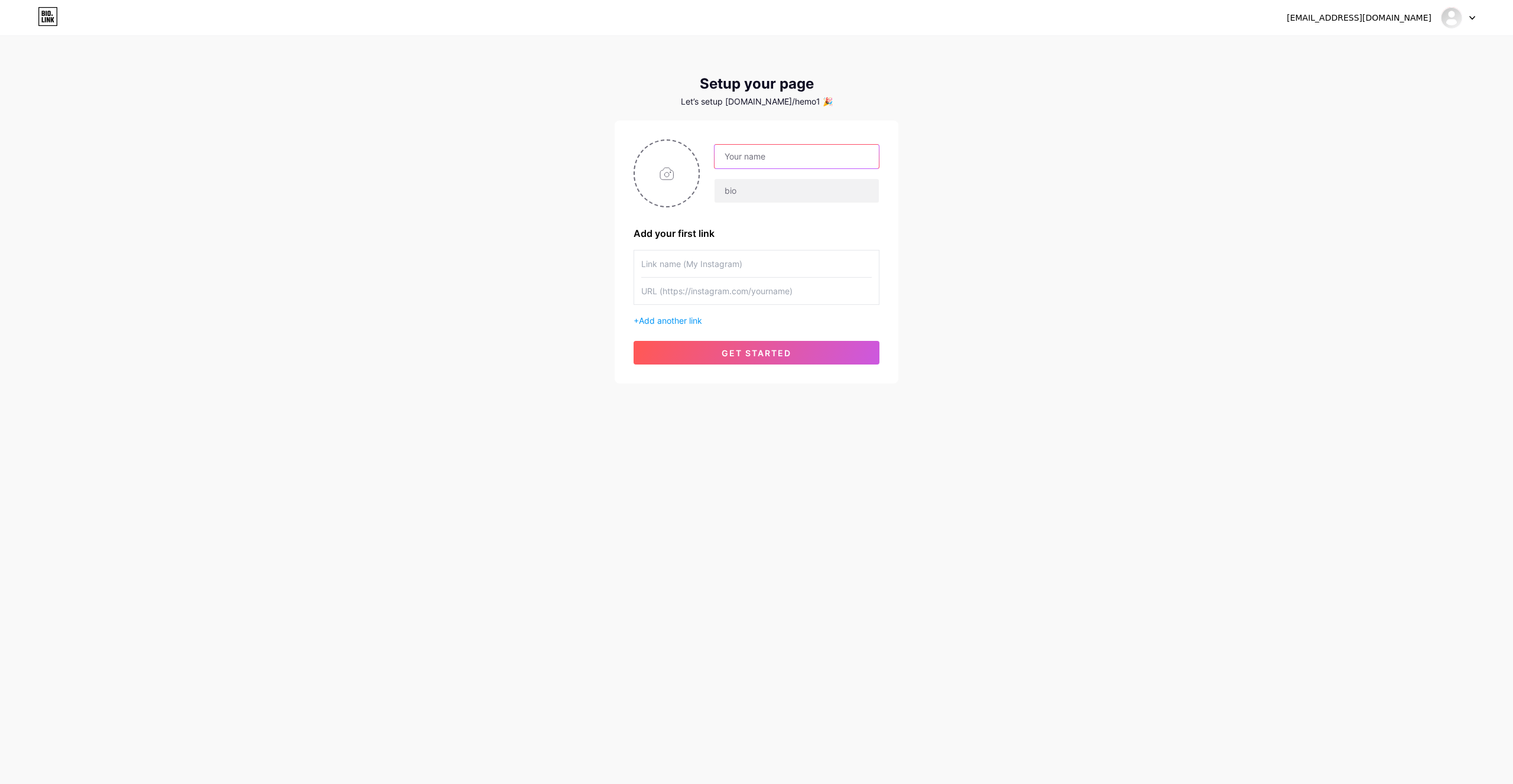
click at [735, 161] on input "text" at bounding box center [796, 156] width 164 height 24
type input "Hemo"
click at [738, 193] on input "text" at bounding box center [796, 190] width 164 height 24
click at [753, 192] on input "text" at bounding box center [796, 190] width 164 height 24
paste input "Hemo Streamer and Photographer"
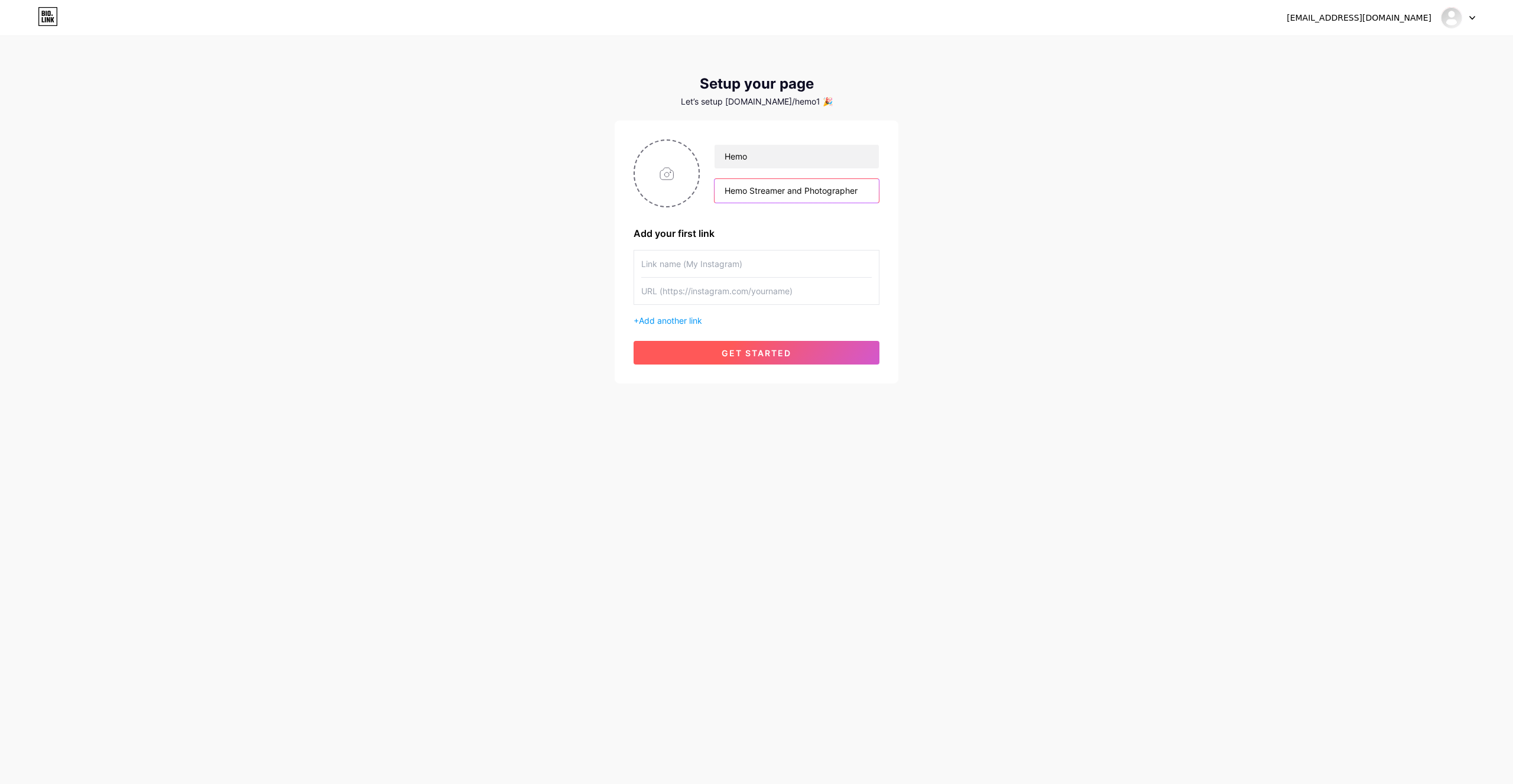
type input "Hemo Streamer and Photographer"
click at [753, 353] on span "get started" at bounding box center [756, 352] width 70 height 10
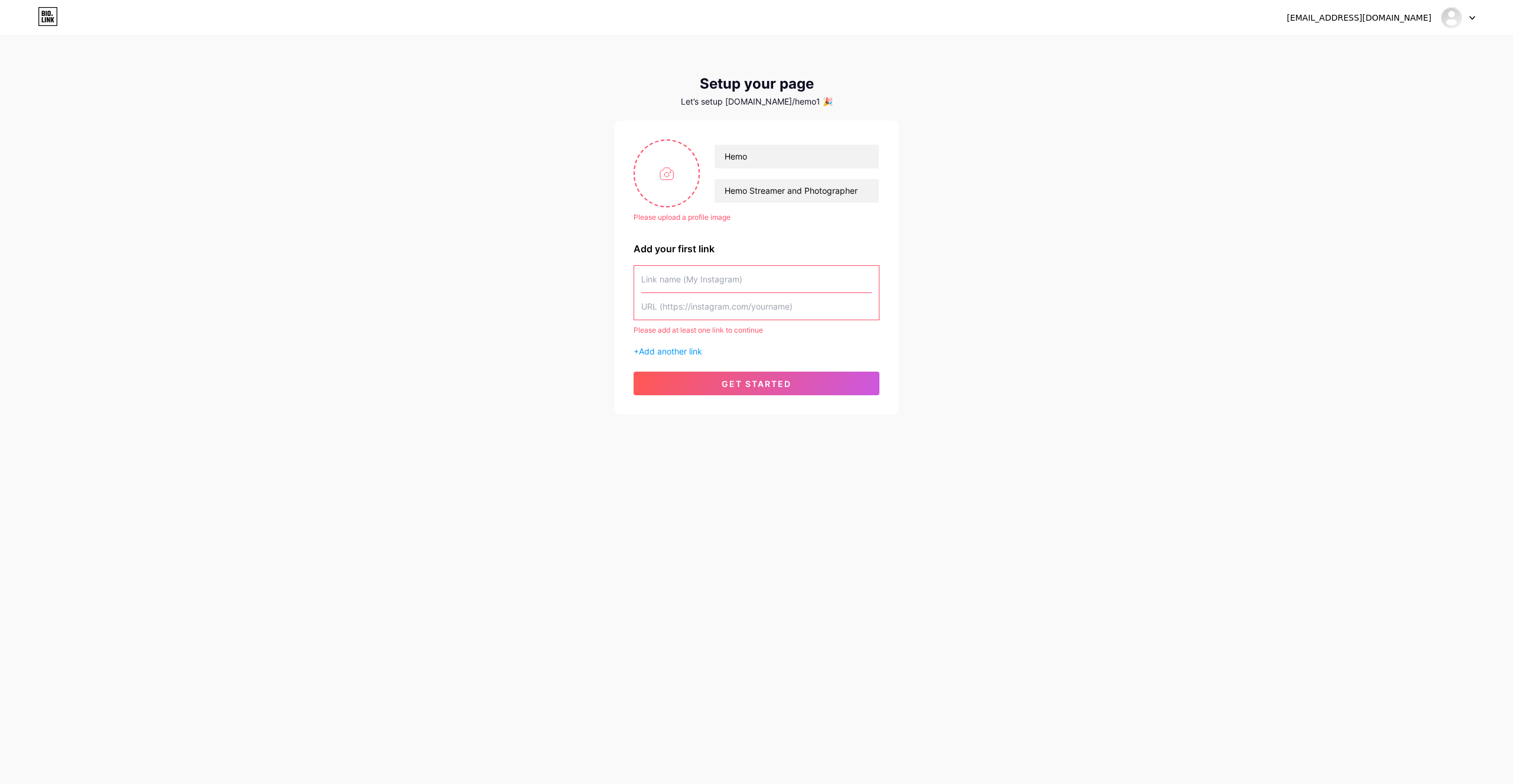
click at [724, 291] on input "text" at bounding box center [756, 279] width 231 height 26
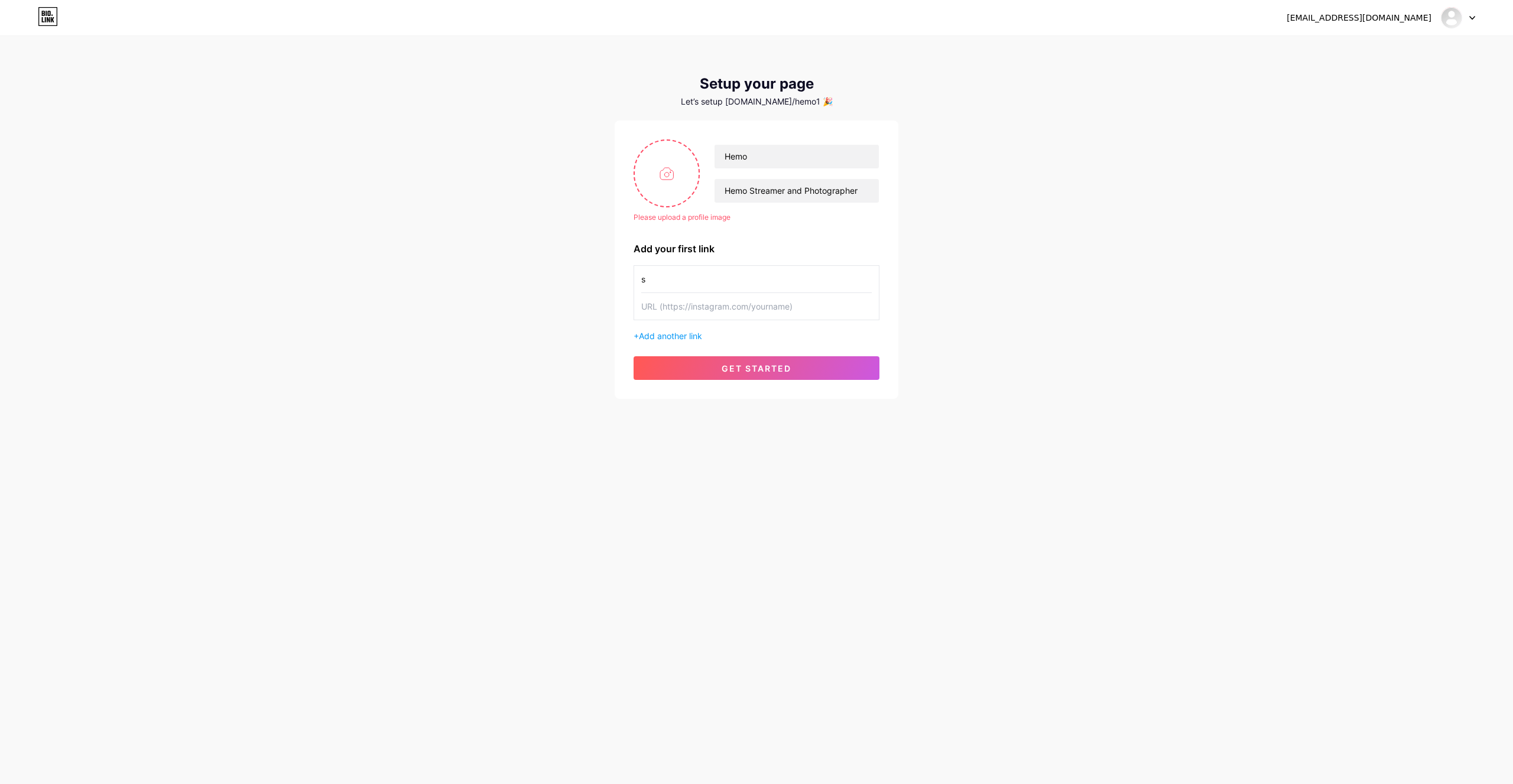
type input "s"
drag, startPoint x: 710, startPoint y: 309, endPoint x: 718, endPoint y: 342, distance: 34.0
click at [713, 309] on input "text" at bounding box center [756, 305] width 231 height 26
type input "s"
click at [725, 356] on button "get started" at bounding box center [756, 368] width 245 height 24
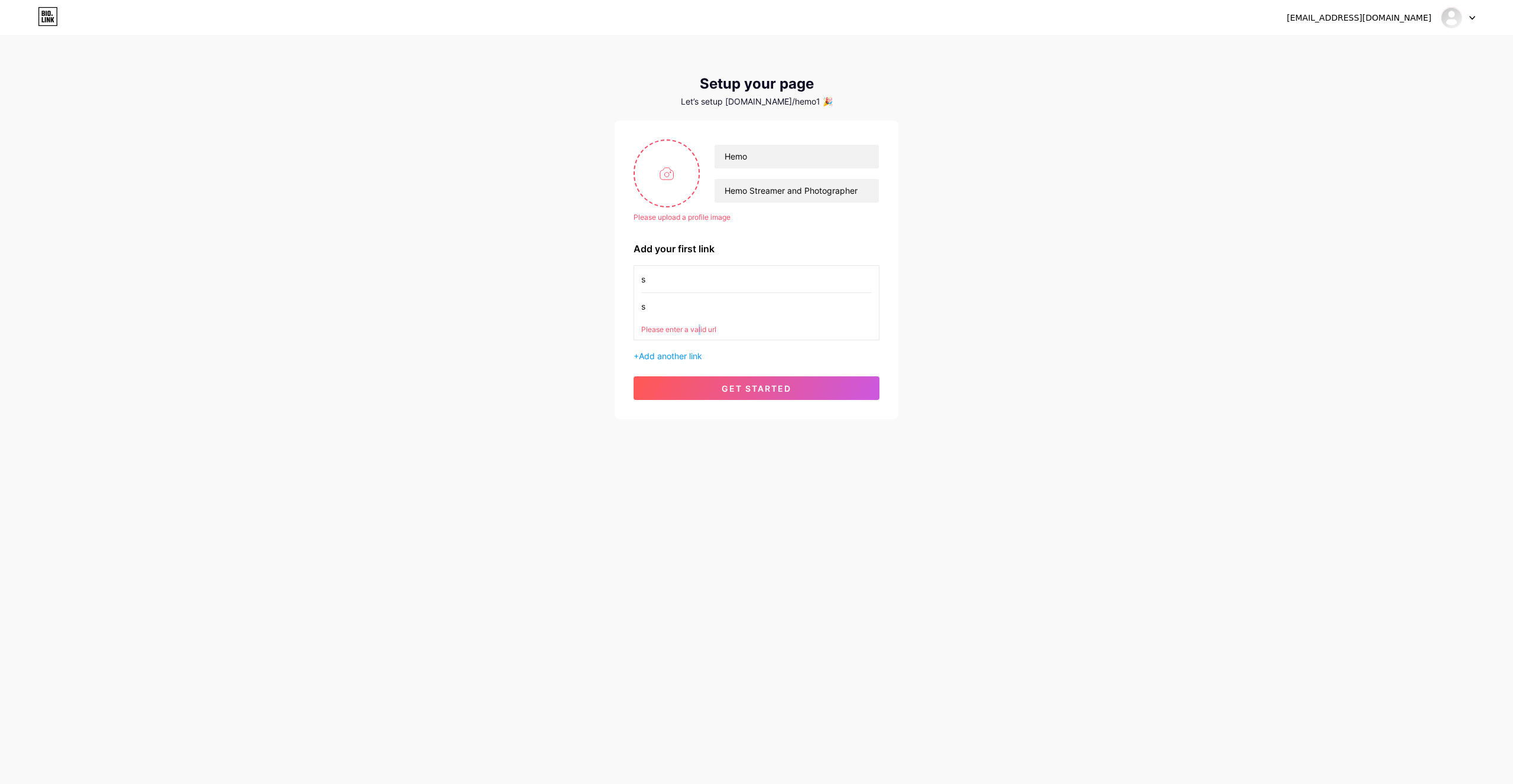
click at [699, 339] on div "s s Please enter a valid url" at bounding box center [756, 302] width 245 height 75
click at [700, 333] on div "Please enter a valid url" at bounding box center [756, 329] width 231 height 11
click at [702, 328] on div "Please enter a valid url" at bounding box center [756, 329] width 231 height 11
click at [691, 292] on input "s" at bounding box center [756, 305] width 231 height 26
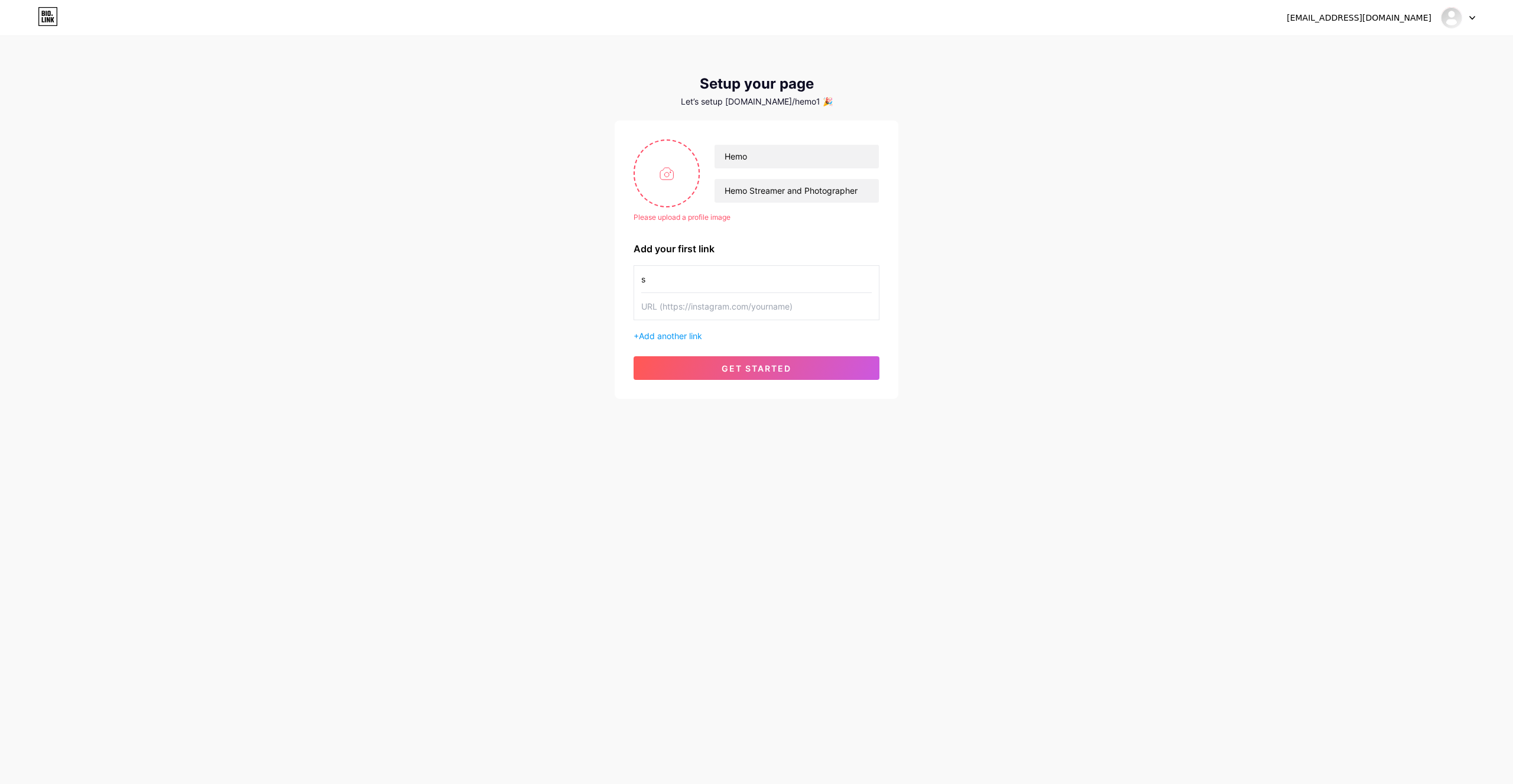
click at [680, 271] on input "s" at bounding box center [756, 279] width 231 height 26
click at [732, 274] on input "text" at bounding box center [756, 279] width 231 height 26
paste input "[URL][DOMAIN_NAME]"
type input "[URL][DOMAIN_NAME]"
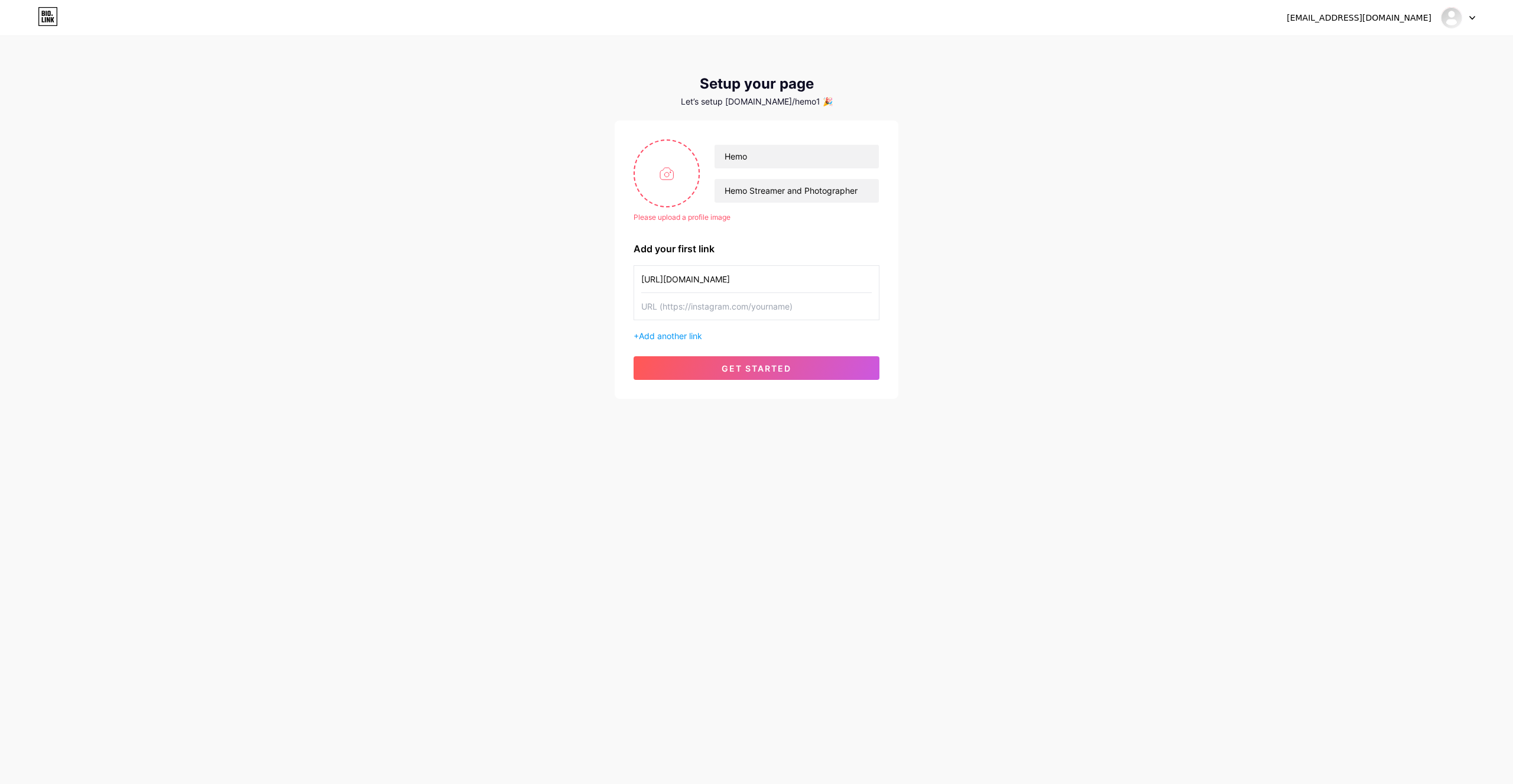
click at [706, 308] on input "text" at bounding box center [756, 305] width 231 height 26
paste input "[URL][DOMAIN_NAME]"
type input "[URL][DOMAIN_NAME]"
click at [729, 352] on div "Please upload a profile image Hemo Hemo Streamer and Photographer Please upload…" at bounding box center [756, 259] width 245 height 240
click at [735, 367] on span "get started" at bounding box center [756, 368] width 70 height 10
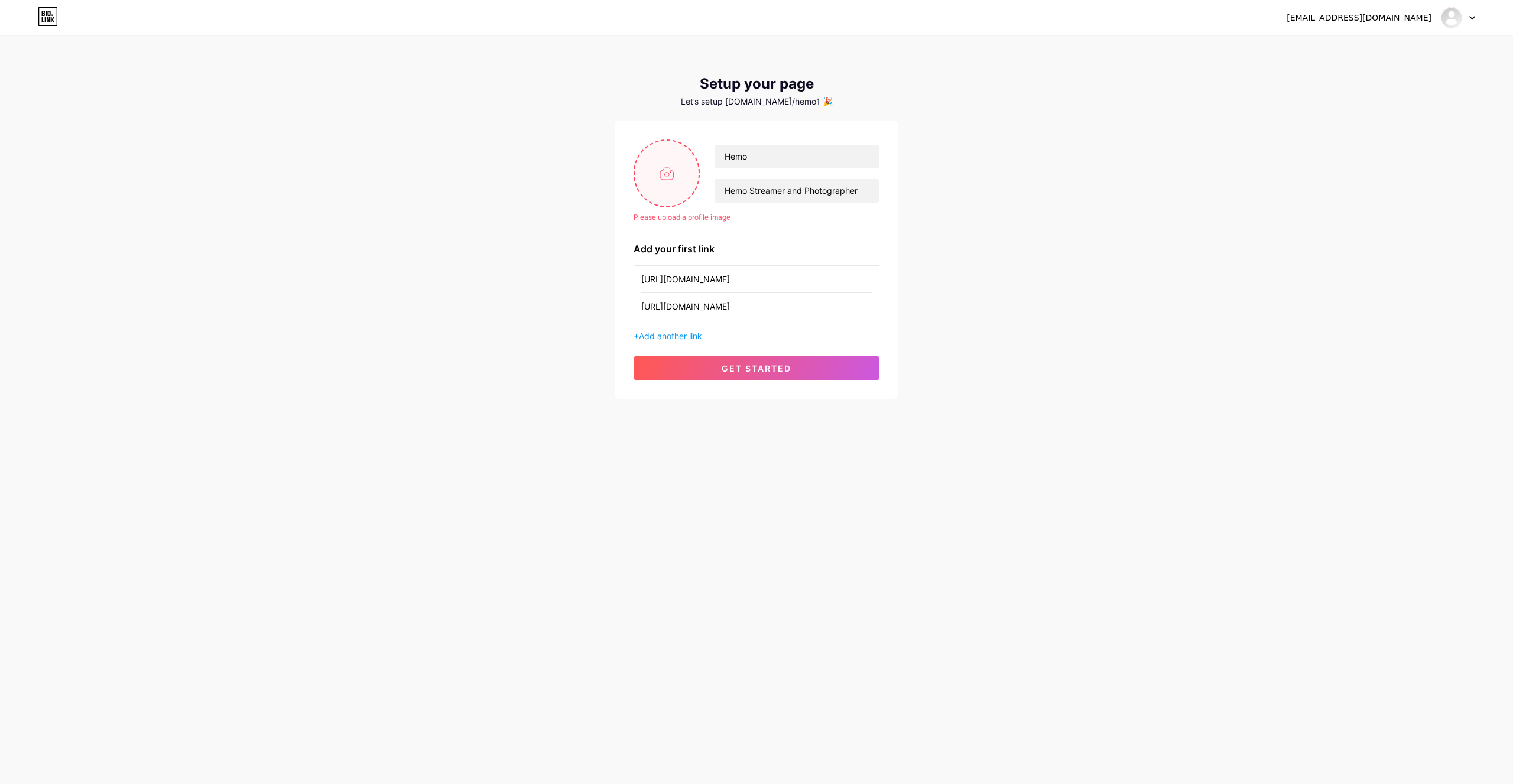
click at [655, 183] on input "file" at bounding box center [666, 173] width 64 height 66
type input "C:\fakepath\7d2fdaa53c8e5f6d.png"
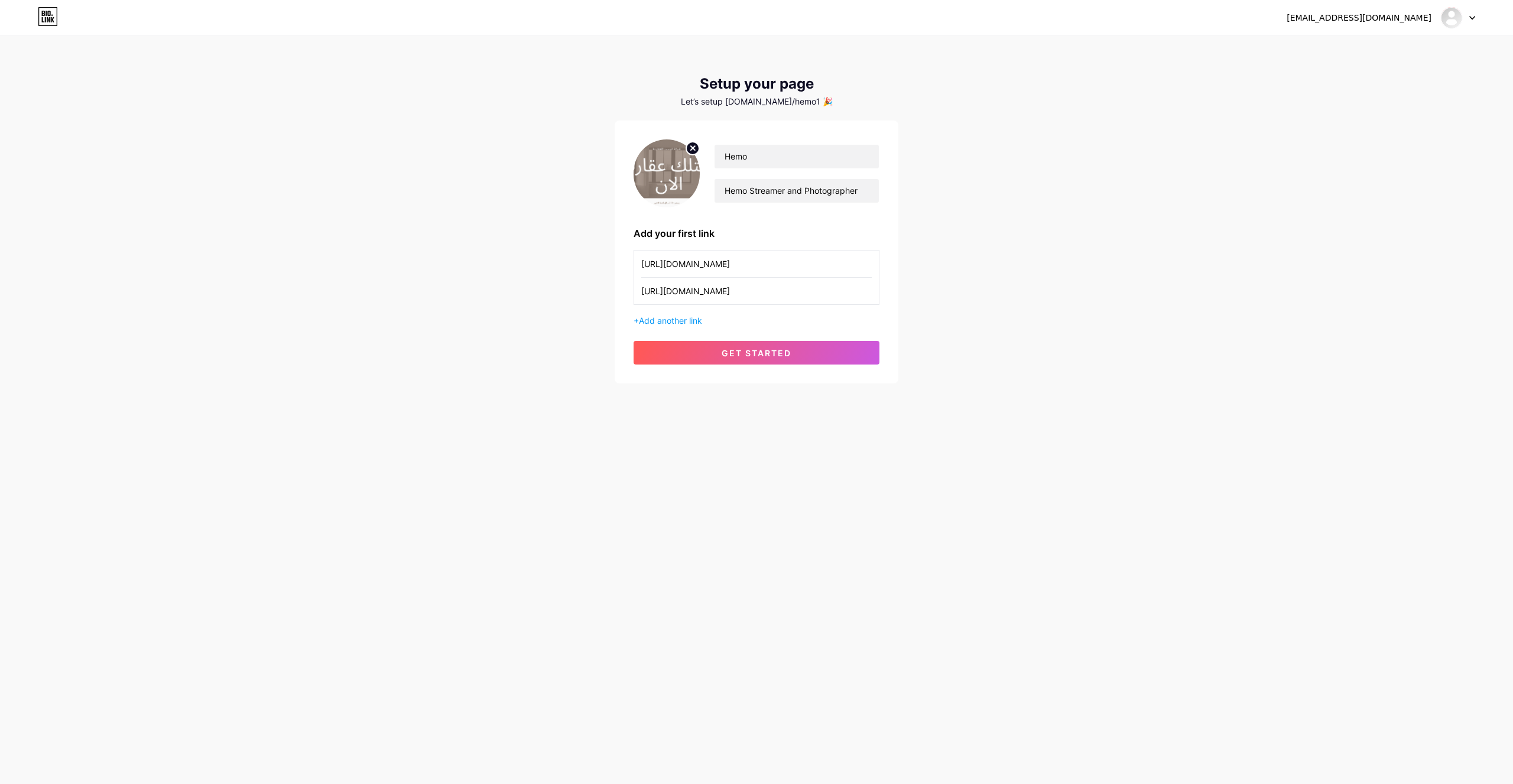
click at [669, 186] on img at bounding box center [666, 173] width 66 height 68
click at [694, 147] on icon at bounding box center [693, 148] width 4 height 4
click at [677, 172] on input "file" at bounding box center [666, 173] width 64 height 66
type input "C:\fakepath\7d2fdaa53c8e5f6d.png"
click at [686, 140] on div at bounding box center [666, 173] width 66 height 68
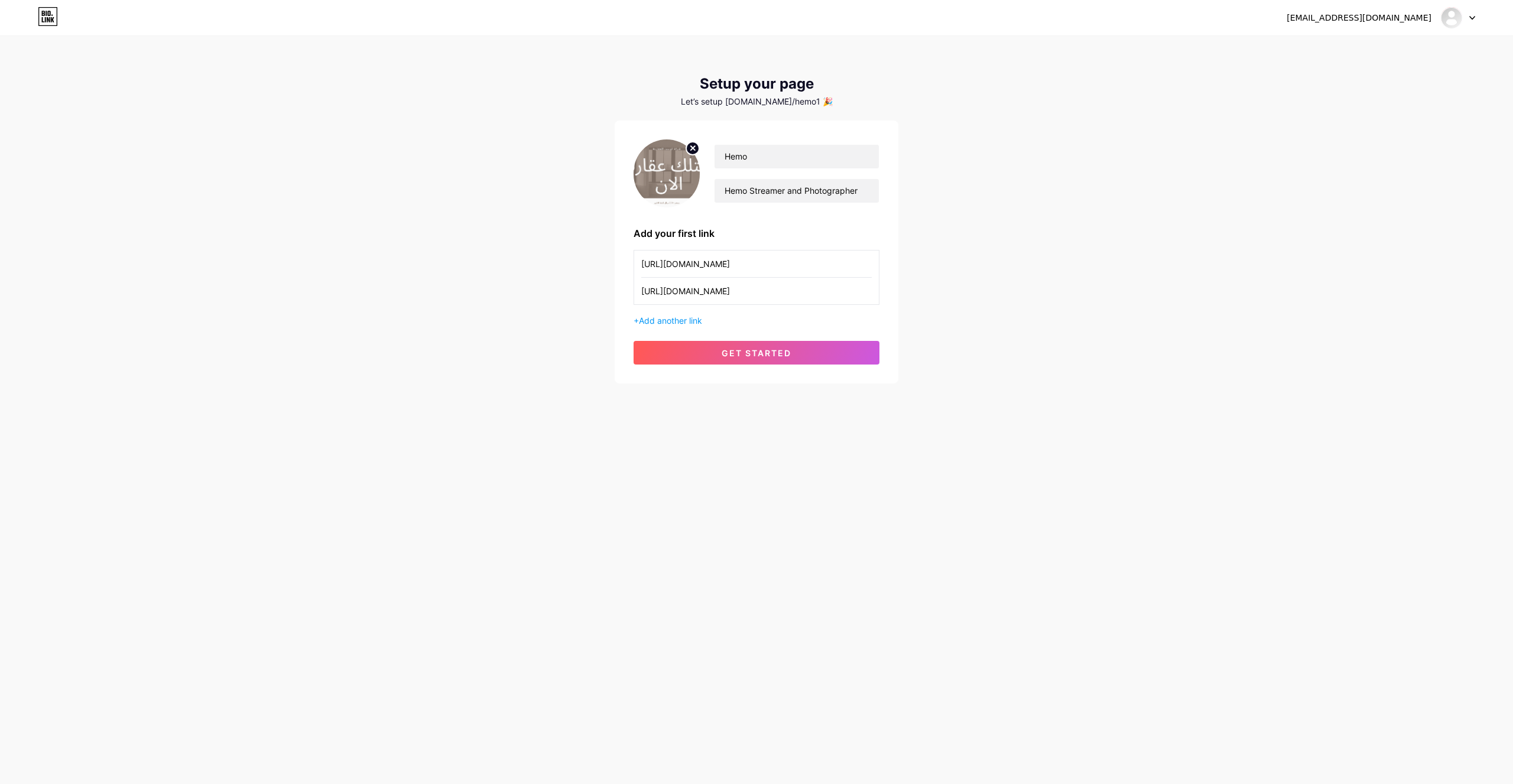
click at [690, 142] on circle at bounding box center [692, 147] width 13 height 13
click at [672, 196] on input "file" at bounding box center [666, 173] width 64 height 66
type input "C:\fakepath\IMG_0832.jpg"
click at [775, 347] on button "get started" at bounding box center [756, 352] width 245 height 24
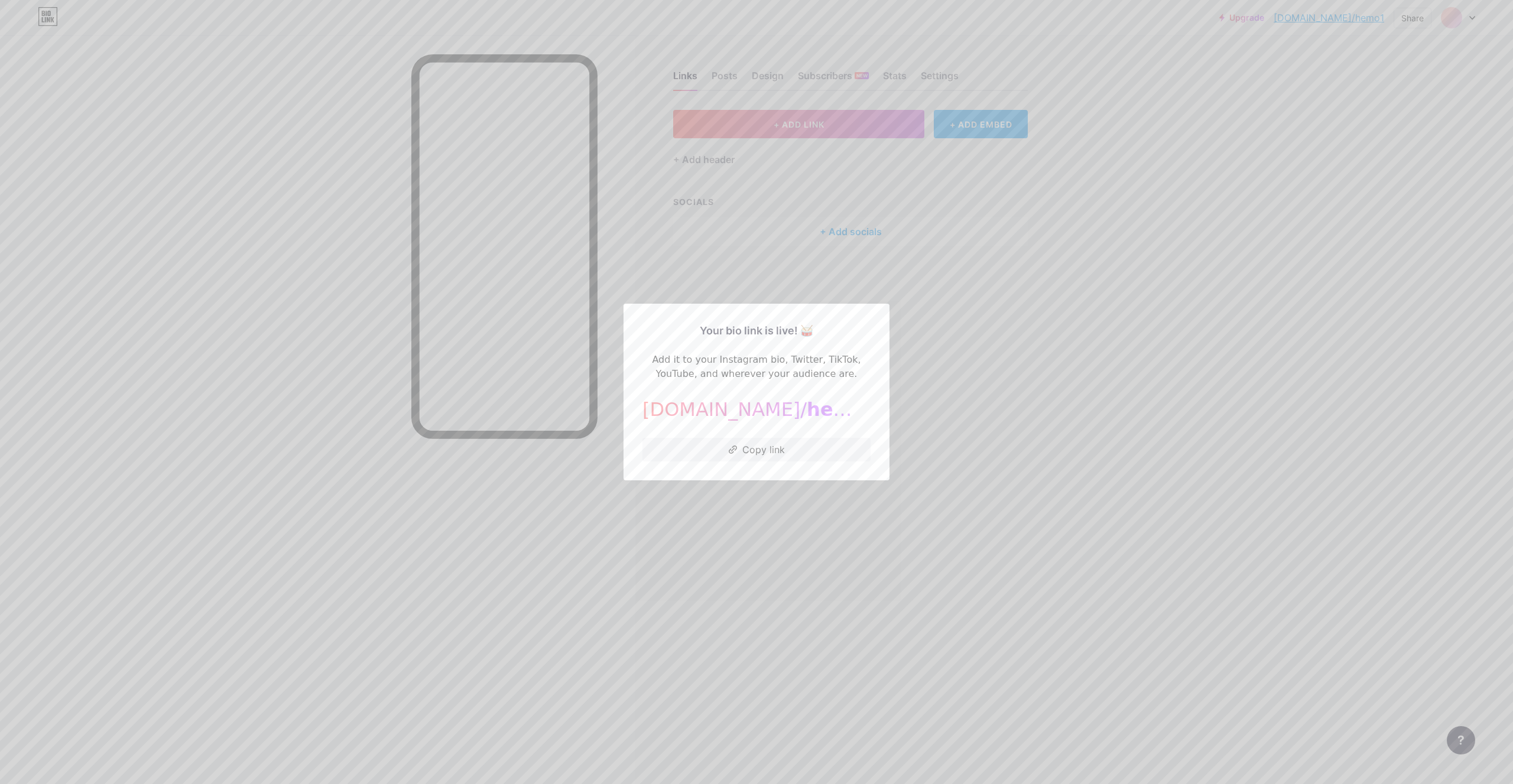
click at [928, 314] on div at bounding box center [756, 392] width 1513 height 784
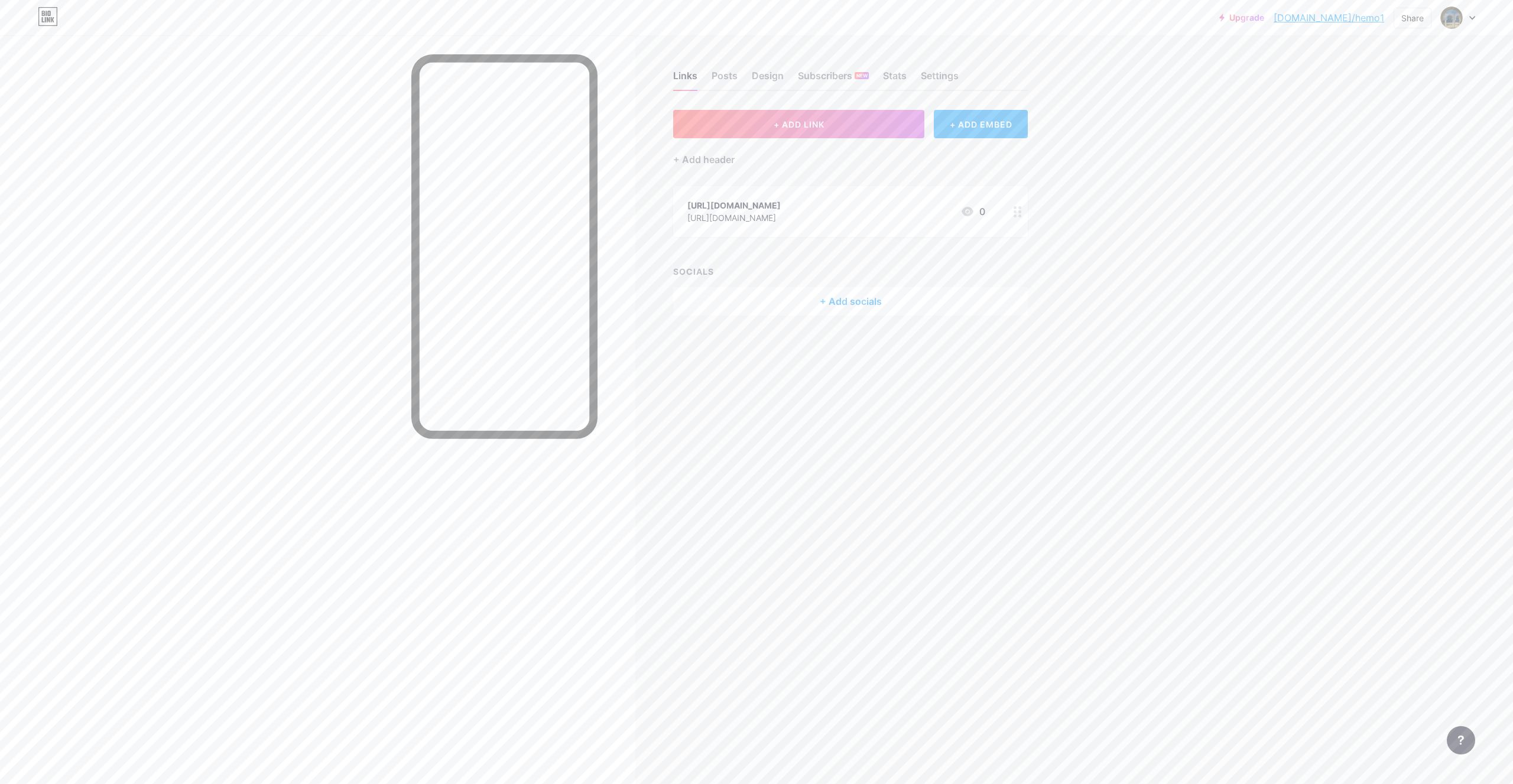
click at [1007, 216] on div "[URL][DOMAIN_NAME] [URL][DOMAIN_NAME] 0" at bounding box center [849, 212] width 354 height 51
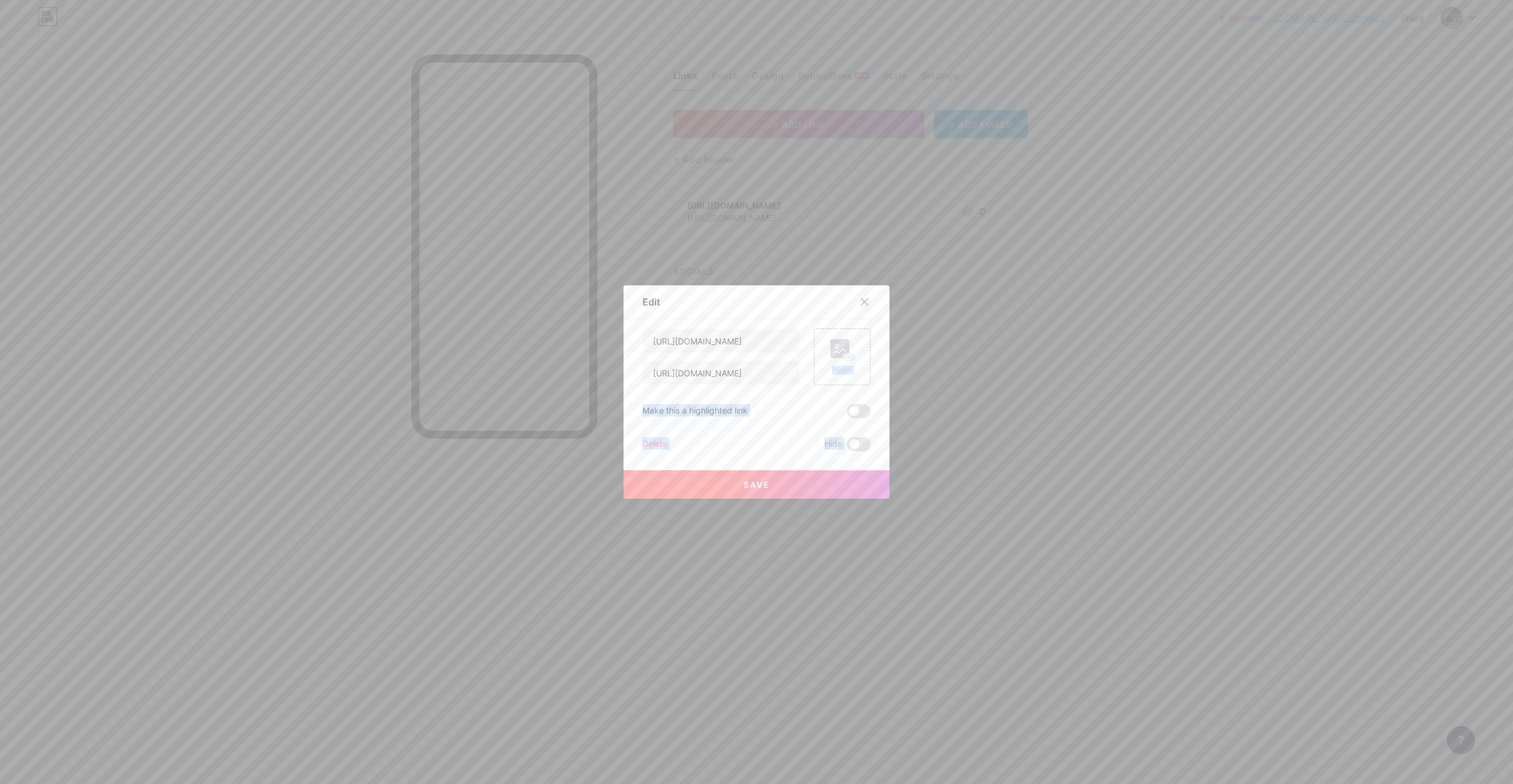
click at [1007, 216] on div at bounding box center [756, 392] width 1513 height 784
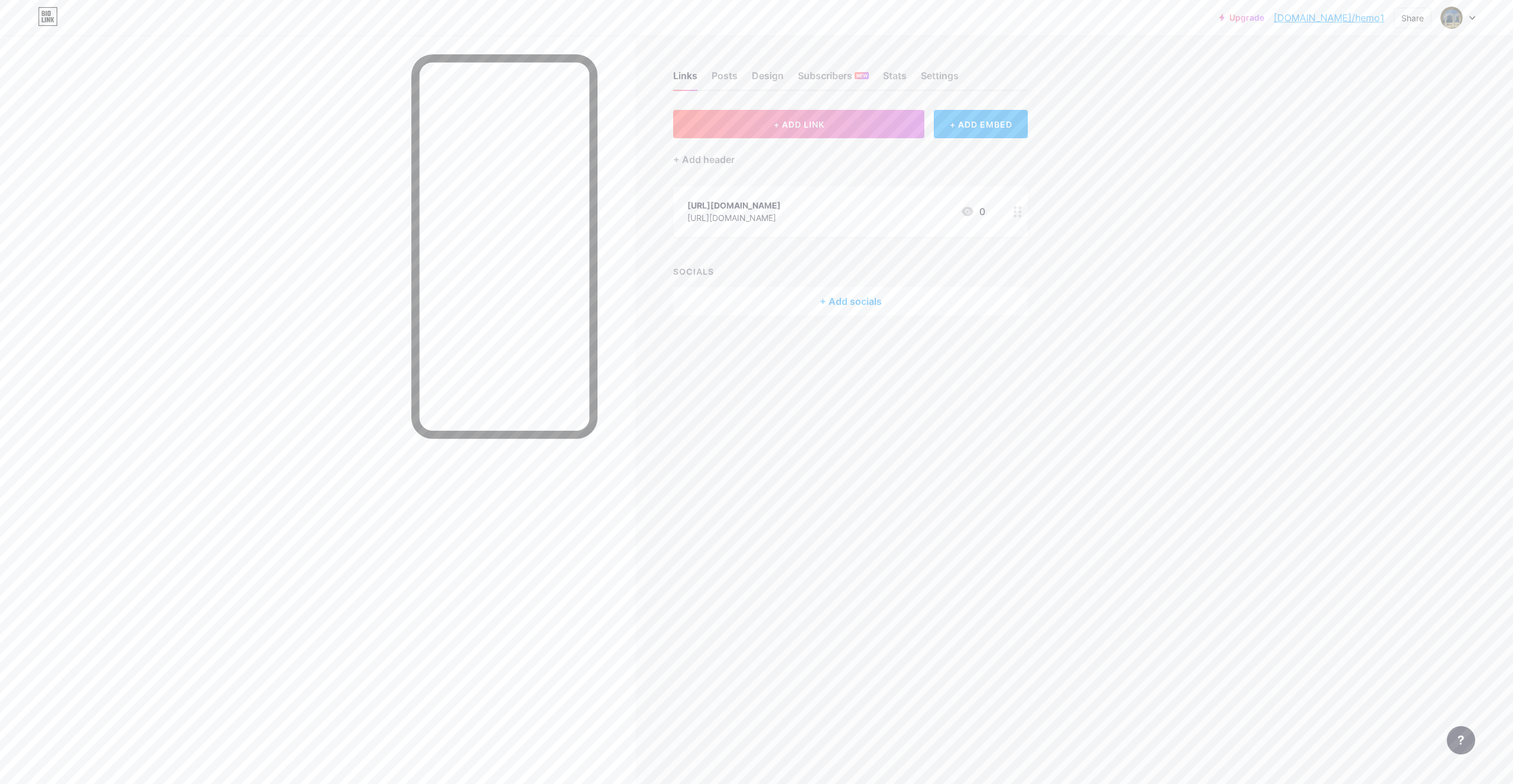
click at [1053, 236] on div "Links Posts Design Subscribers NEW Stats Settings + ADD LINK + ADD EMBED + Add …" at bounding box center [538, 204] width 1077 height 339
click at [1030, 220] on div "Links Posts Design Subscribers NEW Stats Settings + ADD LINK + ADD EMBED + Add …" at bounding box center [538, 204] width 1077 height 339
click at [1008, 219] on div "[URL][DOMAIN_NAME] [URL][DOMAIN_NAME] 0" at bounding box center [849, 212] width 354 height 51
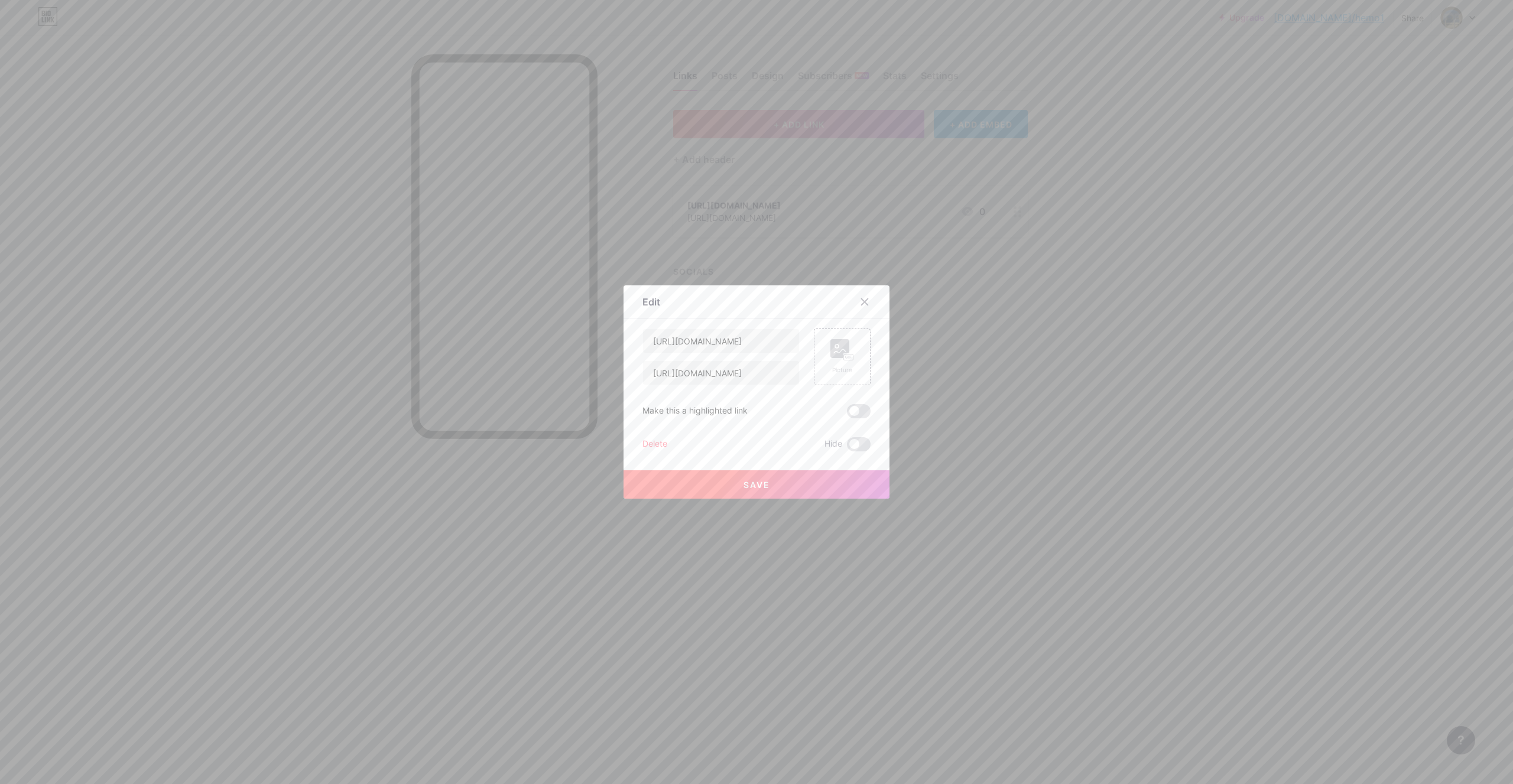
click at [642, 443] on div "Delete" at bounding box center [654, 444] width 25 height 14
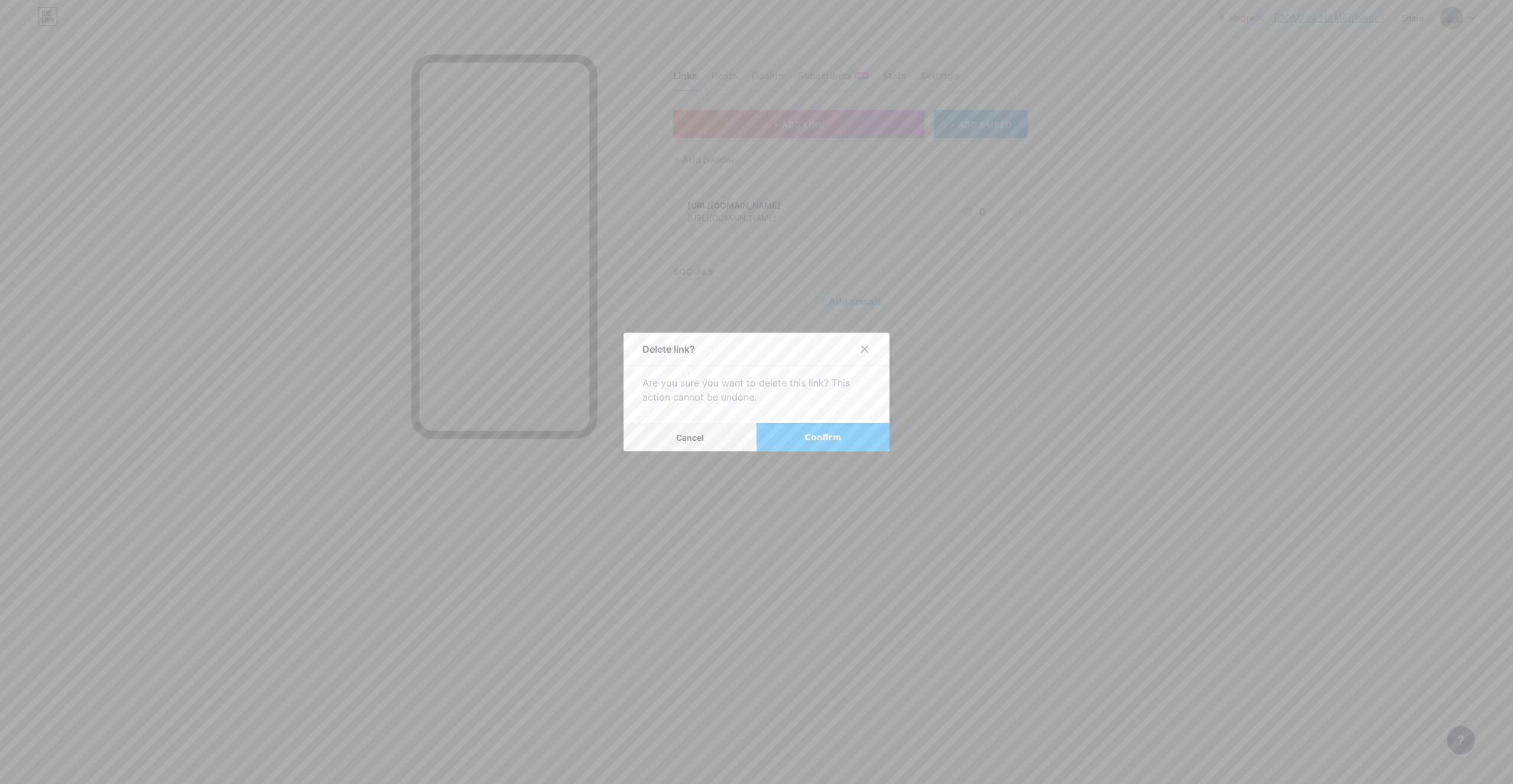
click at [835, 431] on span "Confirm" at bounding box center [823, 437] width 36 height 13
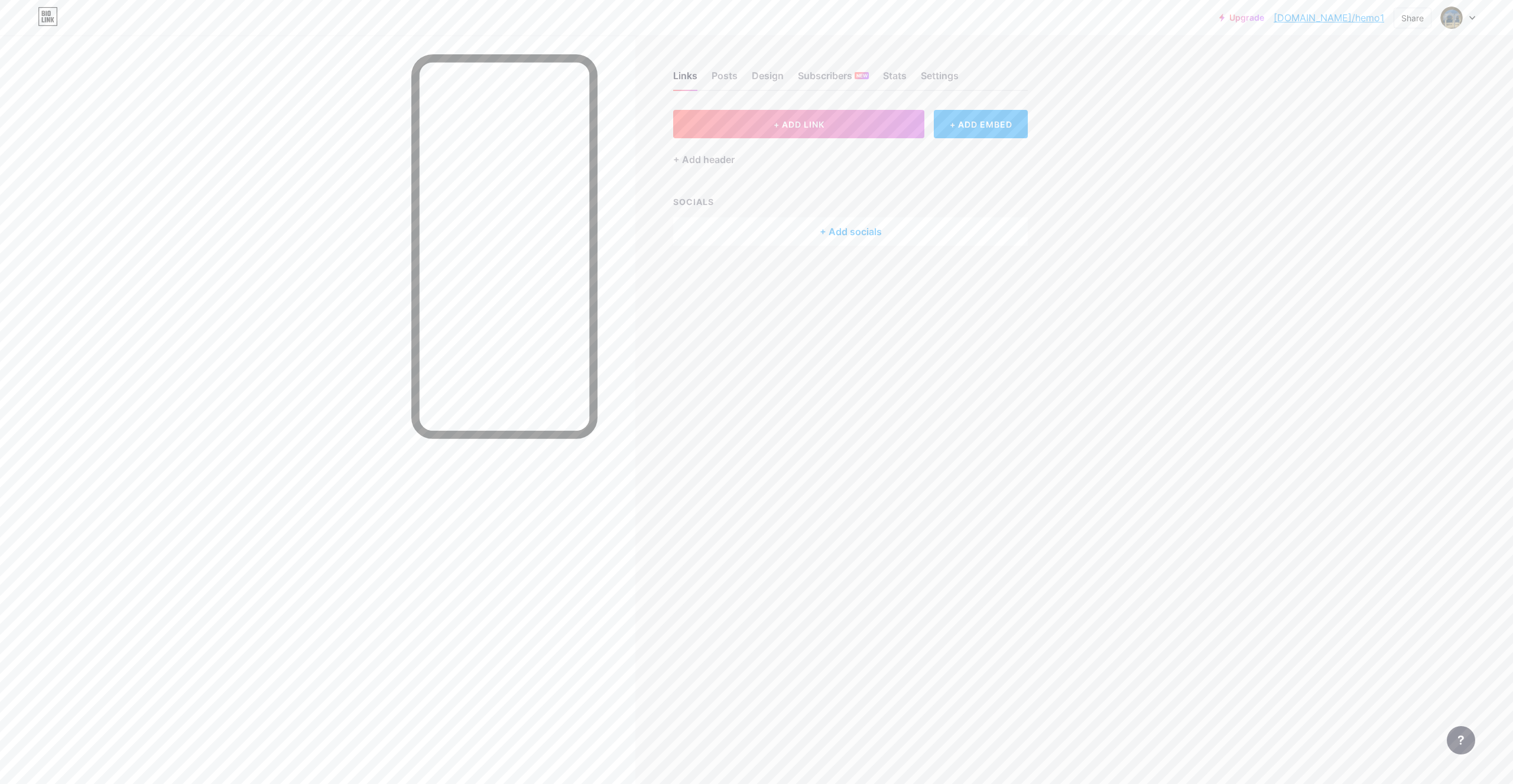
click at [857, 223] on div "+ Add socials" at bounding box center [849, 231] width 354 height 28
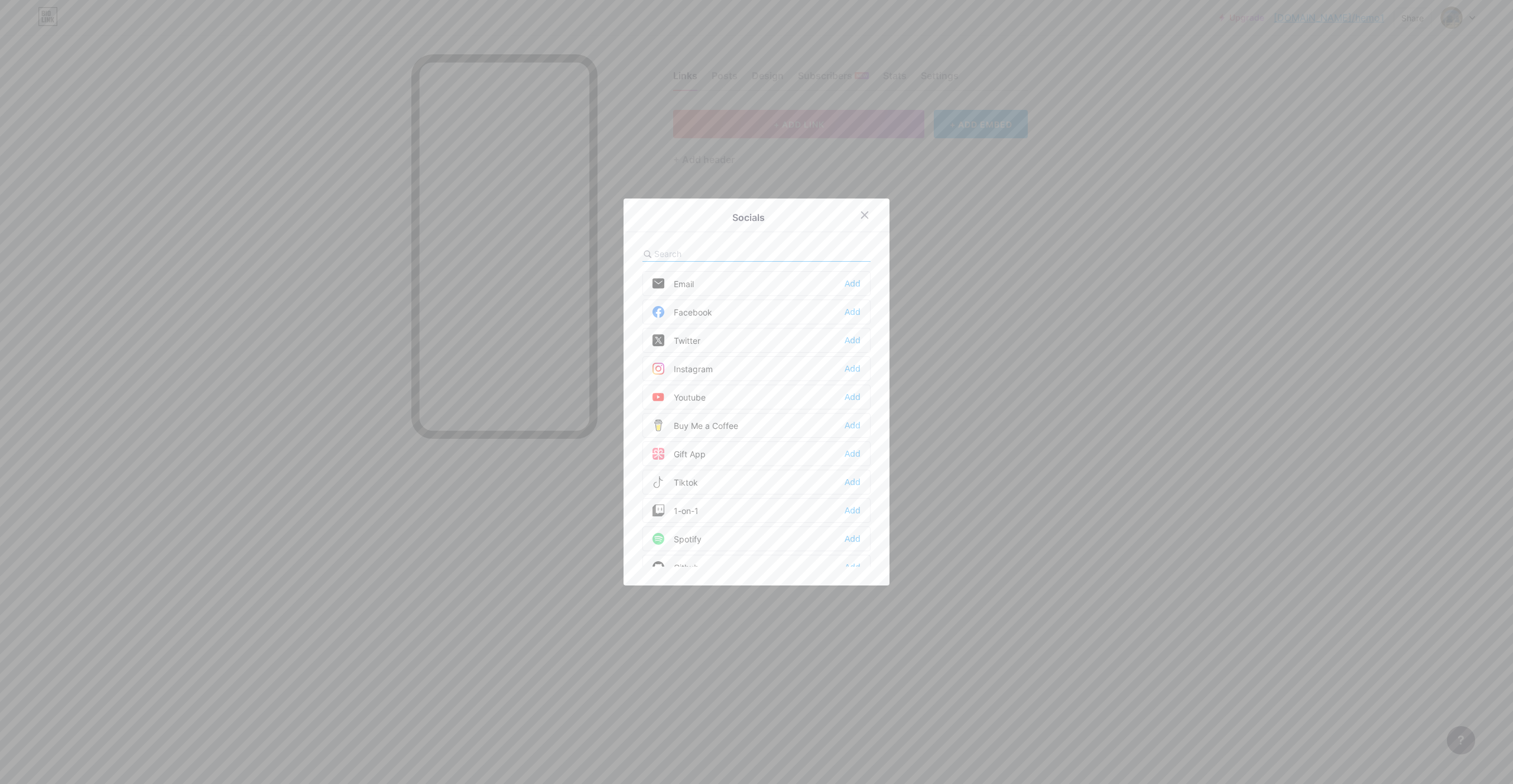
click at [706, 372] on div "Instagram" at bounding box center [681, 369] width 60 height 12
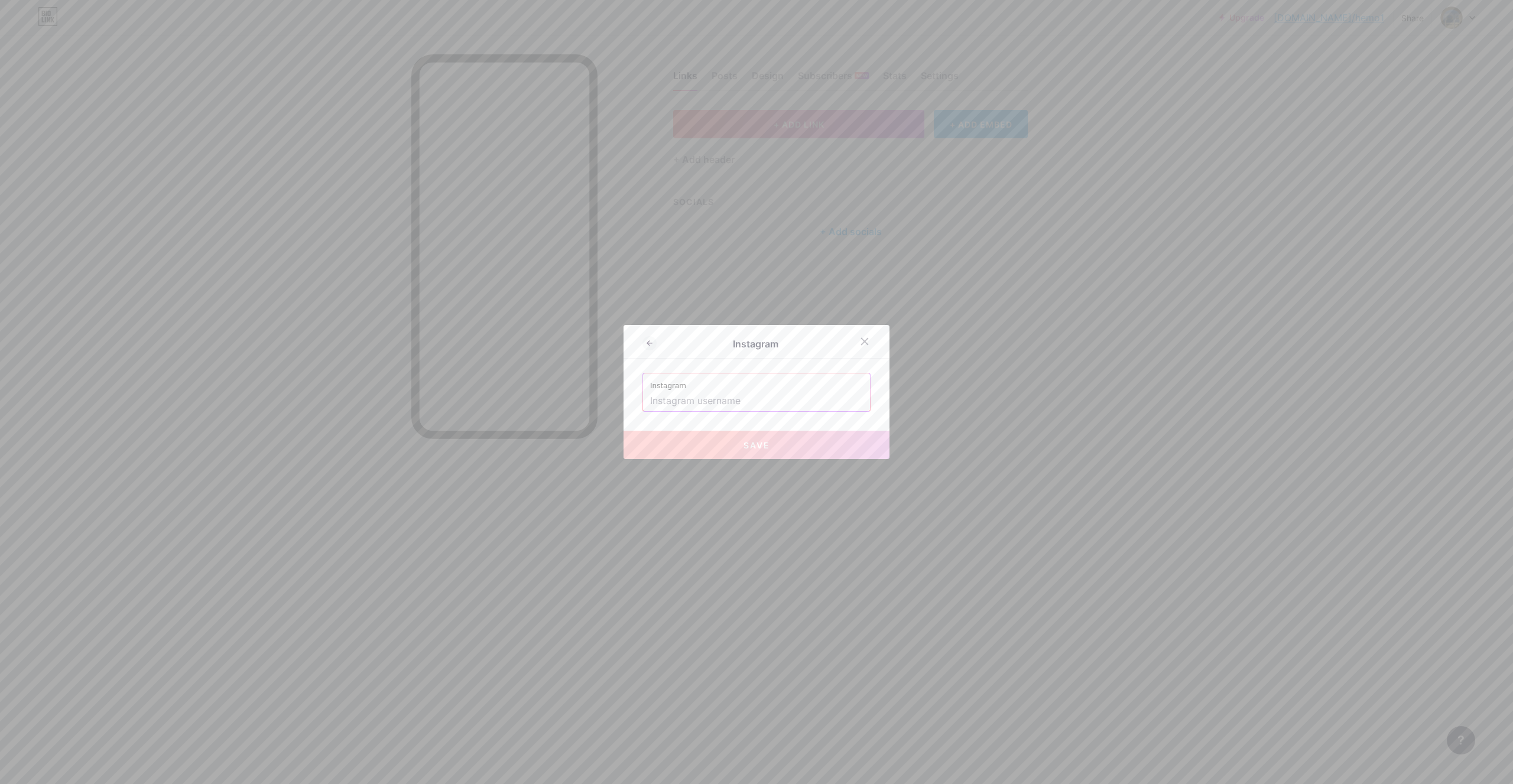
click at [783, 396] on input "text" at bounding box center [756, 400] width 213 height 20
paste input "[URL][DOMAIN_NAME]"
click at [712, 443] on button "Save" at bounding box center [756, 444] width 266 height 28
type input "[URL][DOMAIN_NAME][DOMAIN_NAME]"
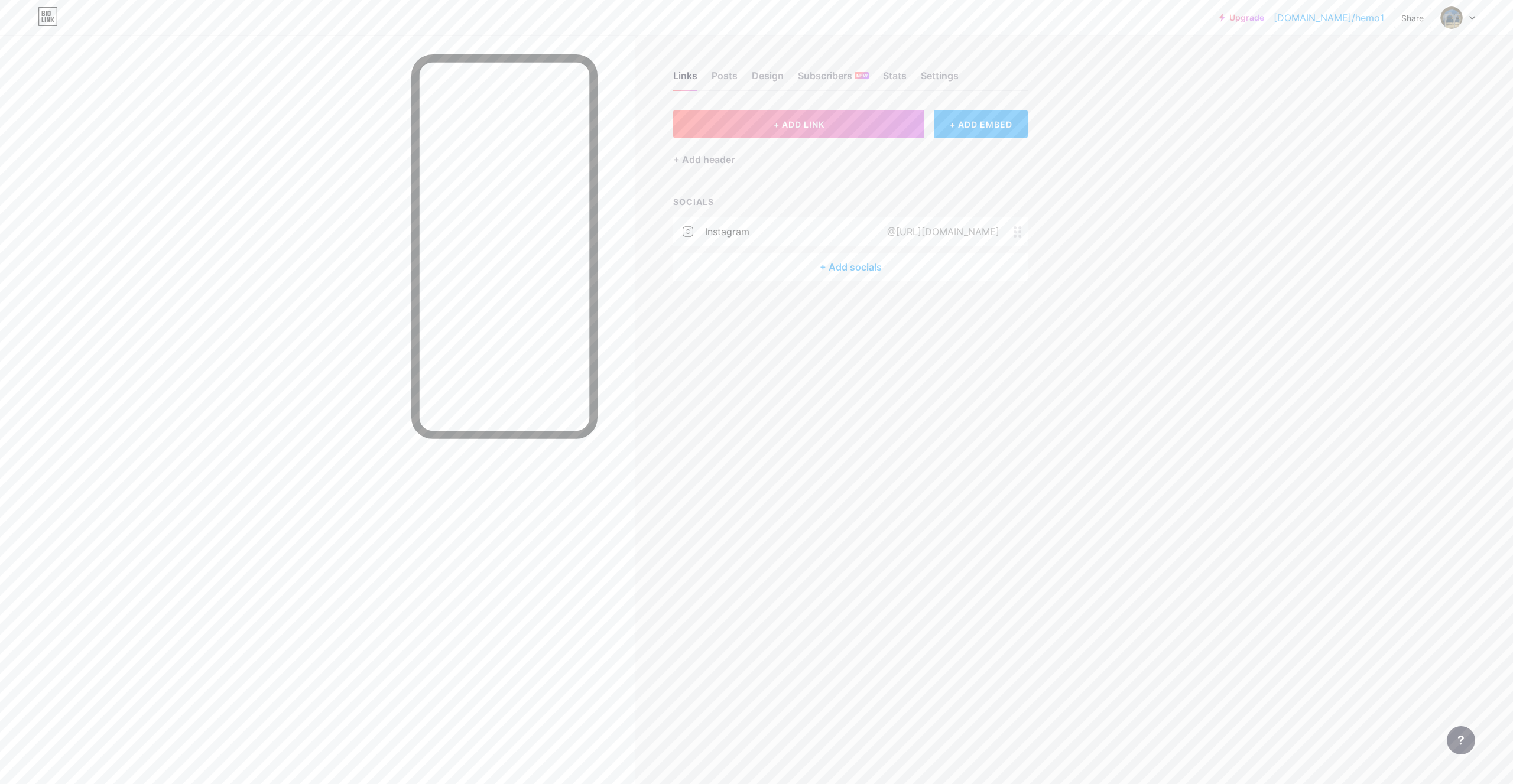
click at [868, 228] on div "@[URL][DOMAIN_NAME]" at bounding box center [941, 232] width 145 height 14
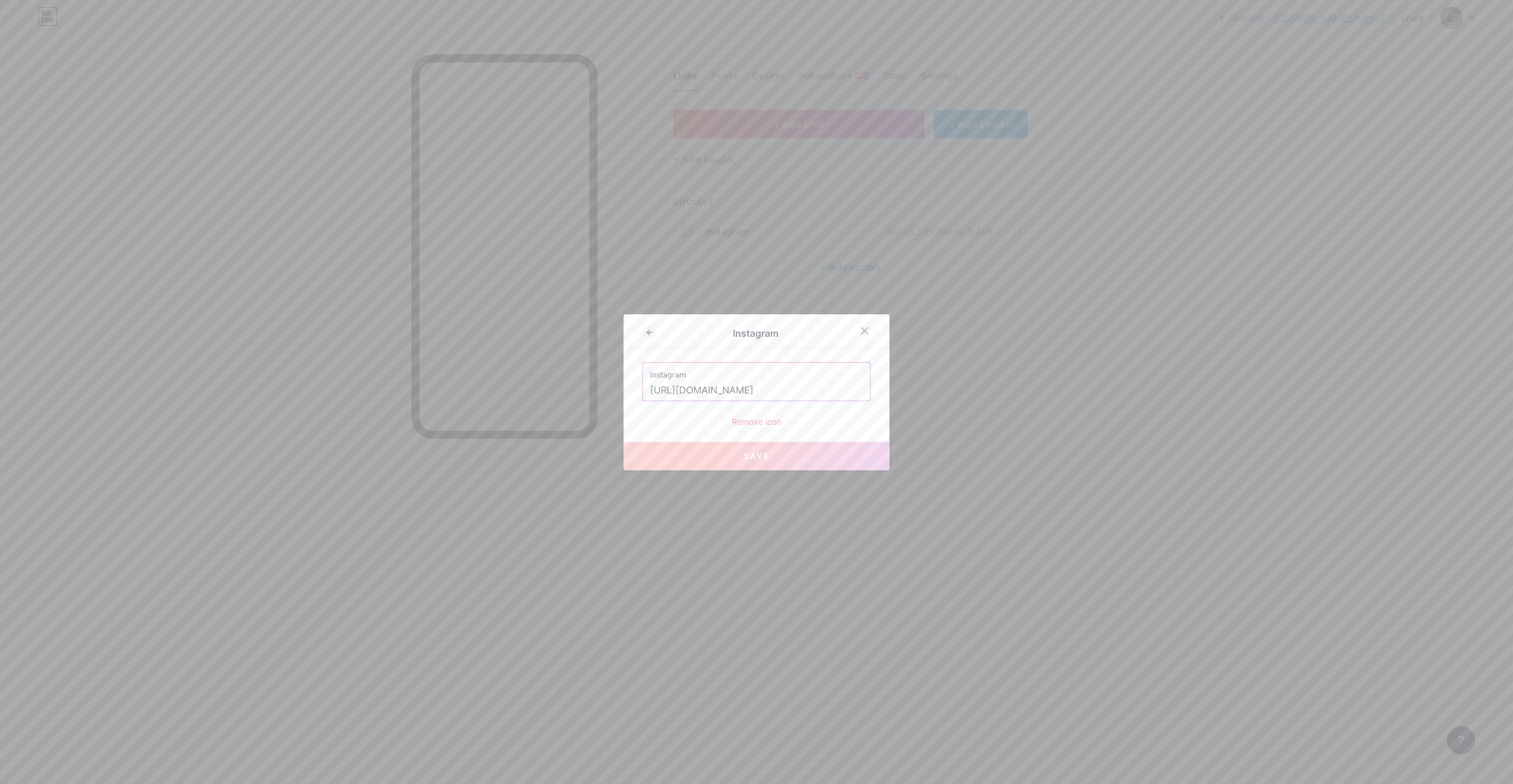
click at [780, 384] on input "[URL][DOMAIN_NAME]" at bounding box center [756, 391] width 213 height 20
click at [778, 384] on input "[URL][DOMAIN_NAME]" at bounding box center [756, 391] width 213 height 20
paste input "/"
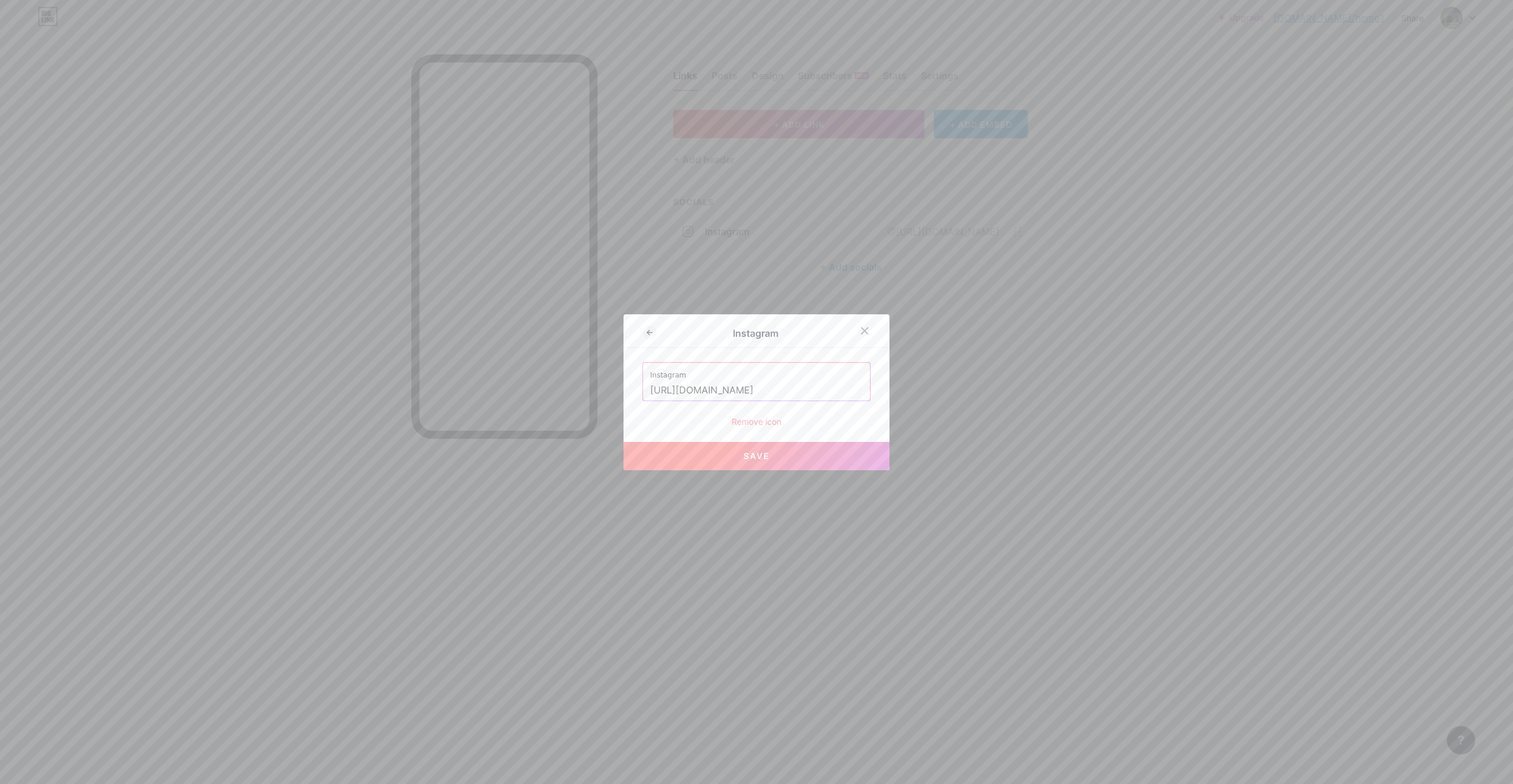
scroll to position [0, 209]
click at [768, 452] on button "Save" at bounding box center [756, 455] width 266 height 28
type input "[URL][DOMAIN_NAME][DOMAIN_NAME]"
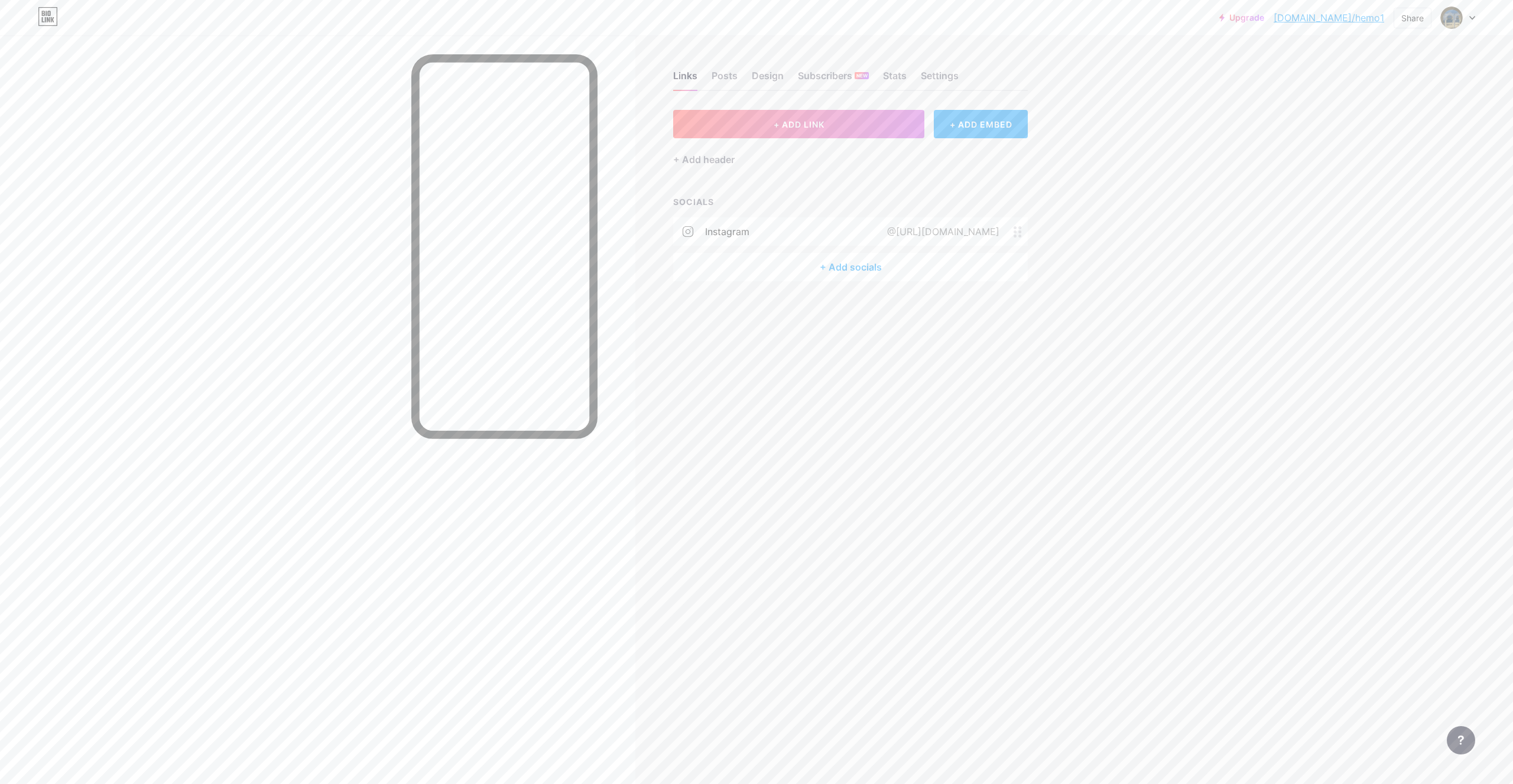
drag, startPoint x: 1082, startPoint y: 244, endPoint x: 1029, endPoint y: 235, distance: 53.8
click at [1083, 244] on div "Upgrade [DOMAIN_NAME]/hemo1 [DOMAIN_NAME]/hemo1 Share Switch accounts Hemo [DOM…" at bounding box center [756, 392] width 1513 height 784
click at [1022, 233] on icon at bounding box center [1017, 231] width 8 height 11
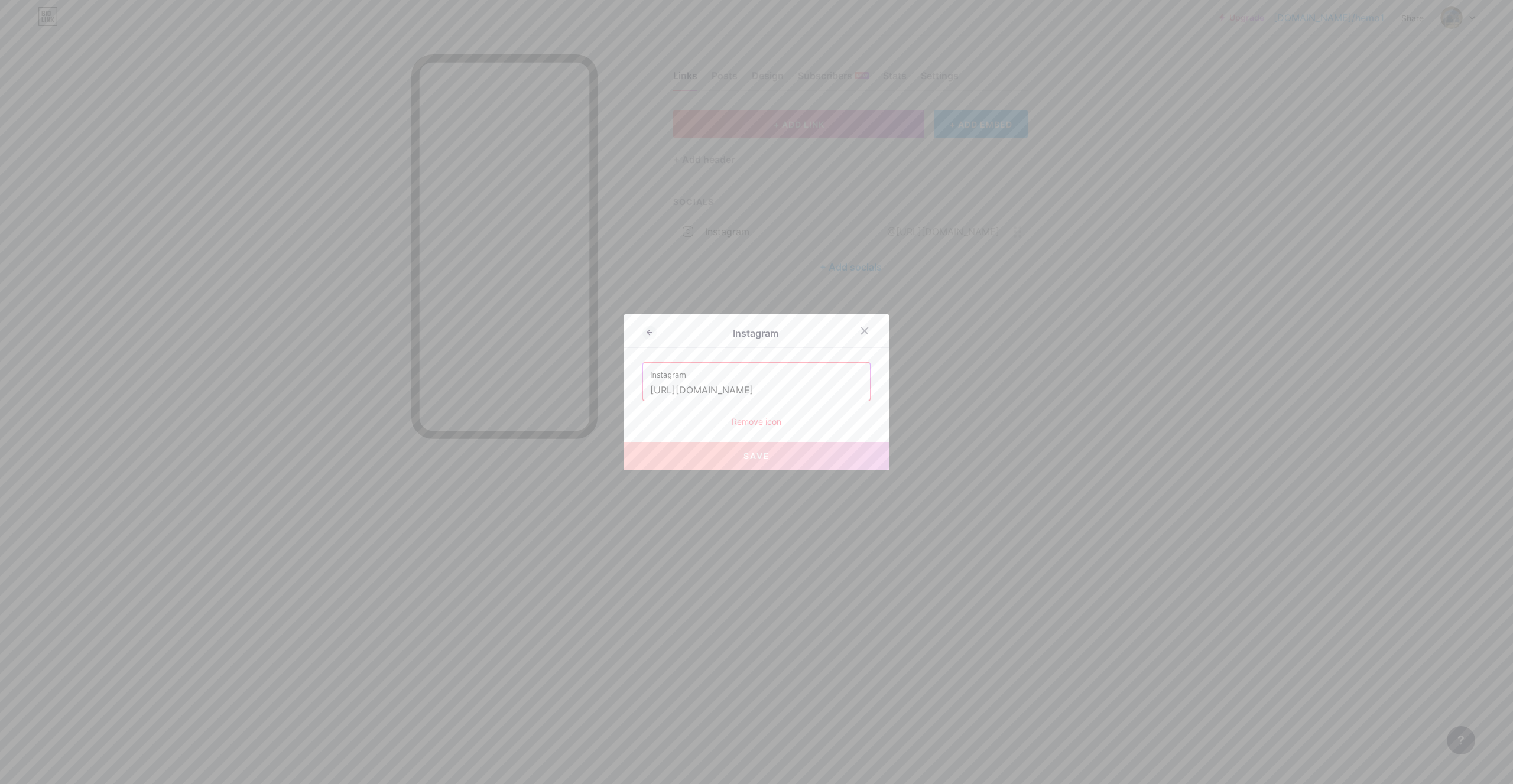
click at [736, 427] on div "Remove icon" at bounding box center [756, 421] width 228 height 13
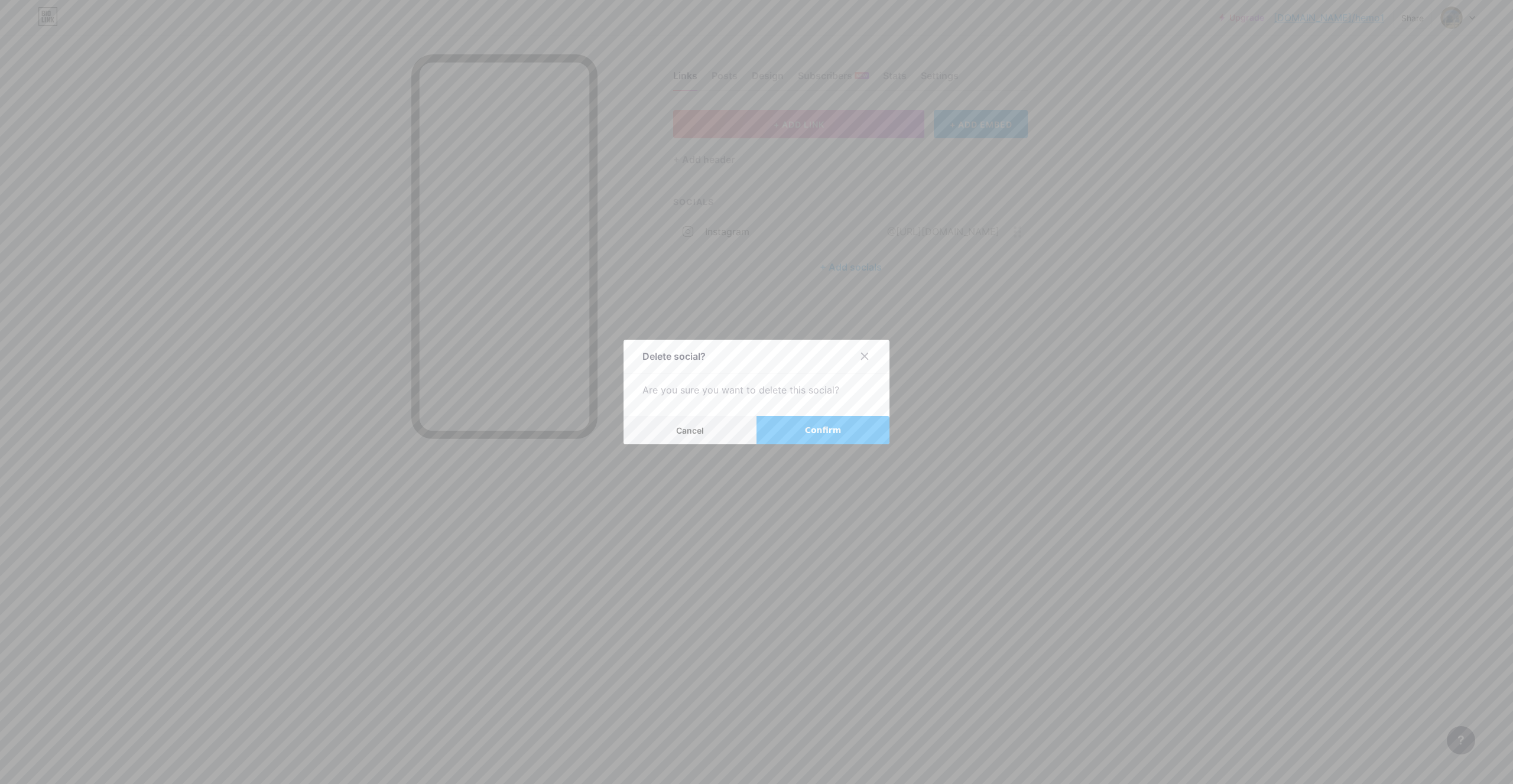
click at [809, 427] on span "Confirm" at bounding box center [823, 430] width 36 height 13
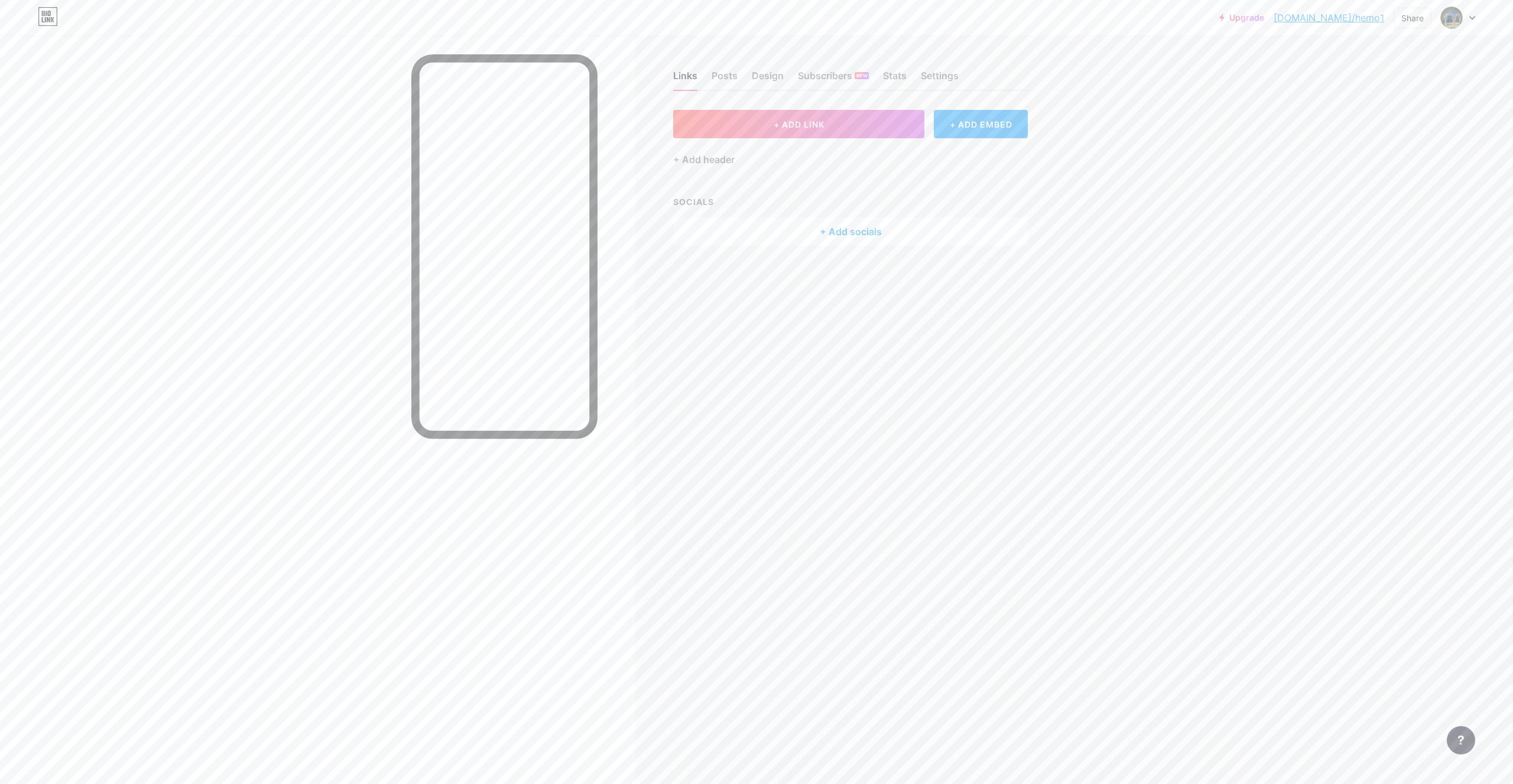
click at [853, 247] on div "Links Posts Design Subscribers NEW Stats Settings + ADD LINK + ADD EMBED + Add …" at bounding box center [538, 170] width 1077 height 269
click at [862, 235] on div "+ Add socials" at bounding box center [849, 231] width 354 height 28
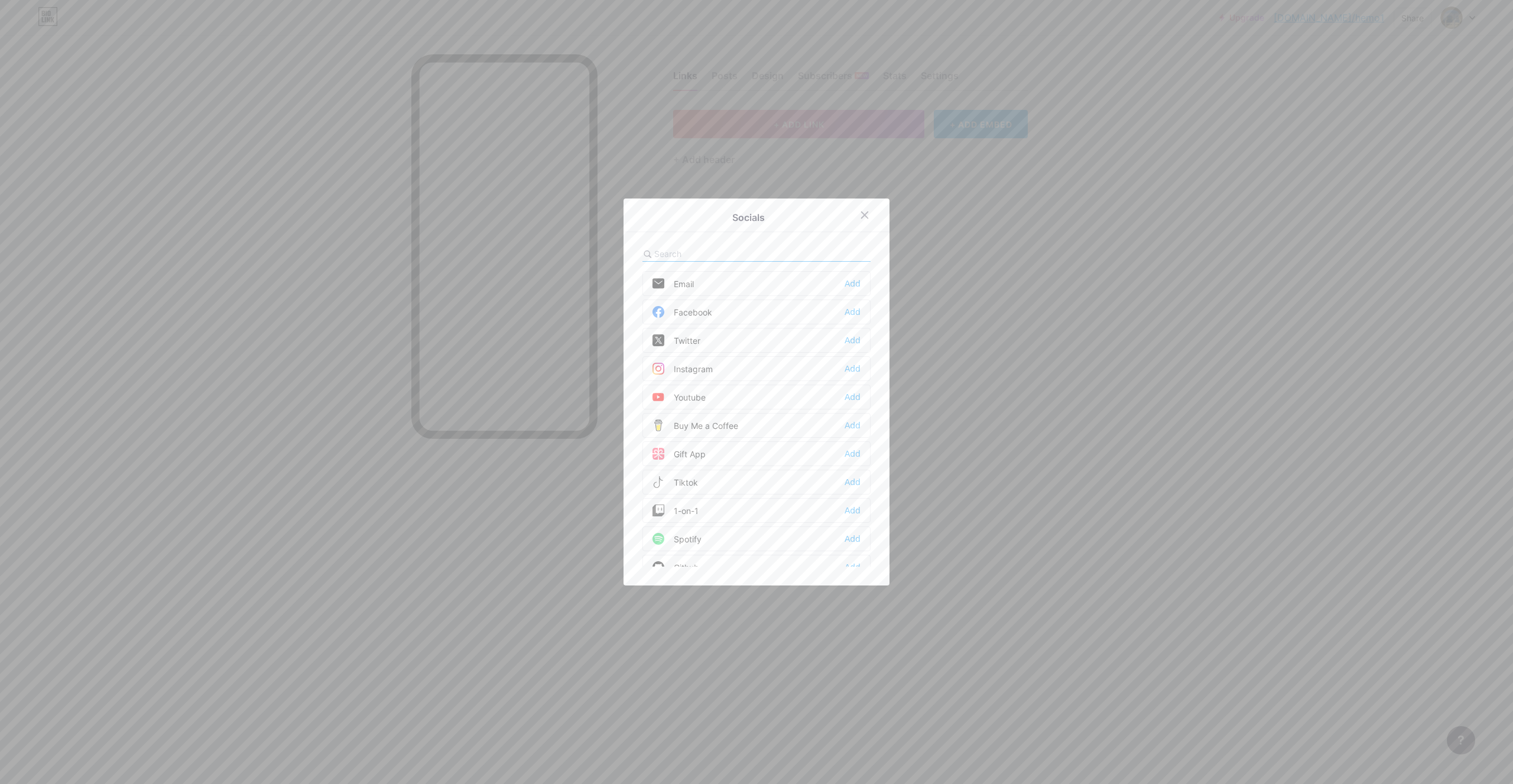
click at [729, 376] on div "Instagram Add" at bounding box center [756, 368] width 228 height 25
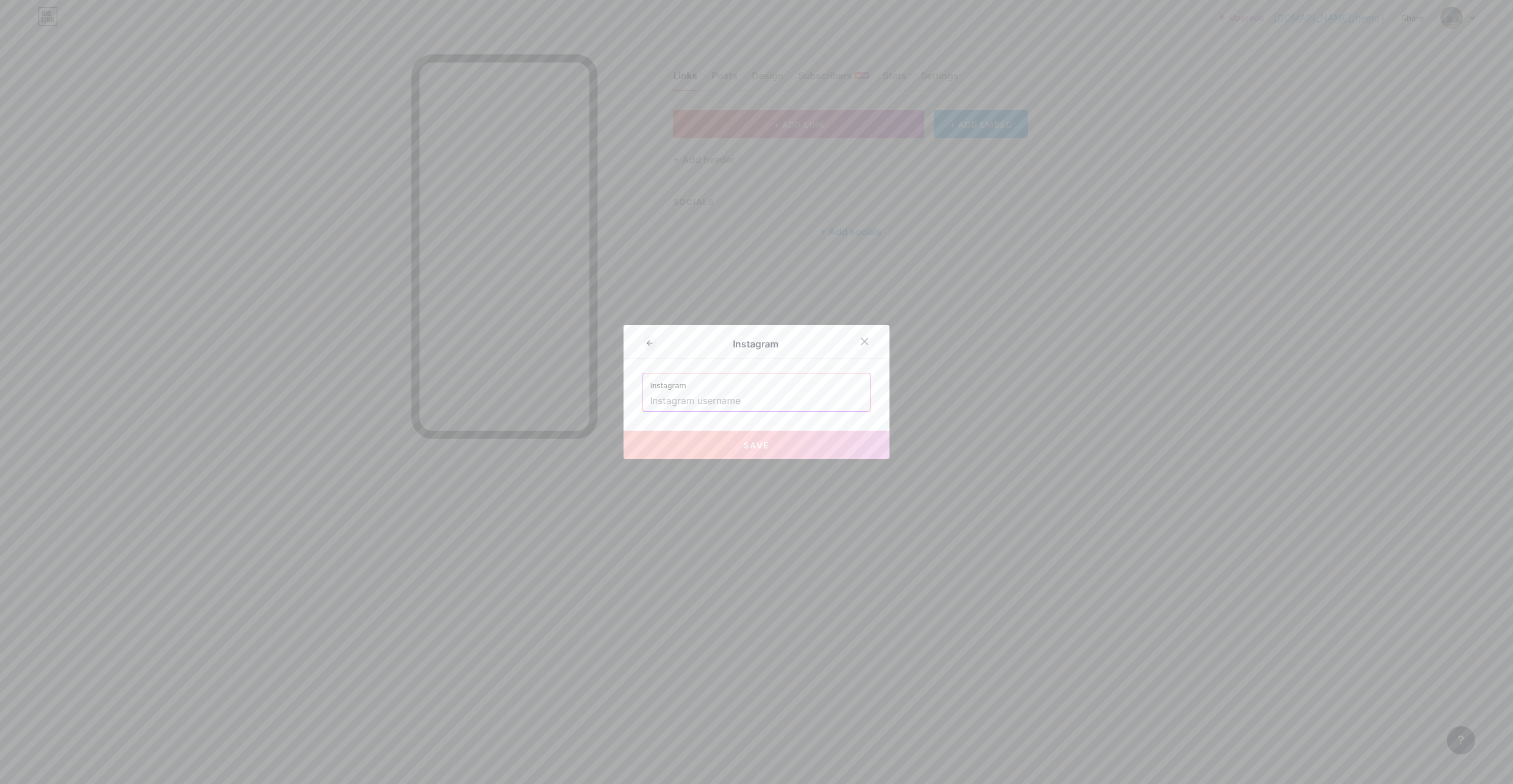
click at [726, 405] on input "text" at bounding box center [756, 400] width 213 height 20
click at [782, 458] on button "Save" at bounding box center [756, 444] width 266 height 28
type input "[URL][DOMAIN_NAME]"
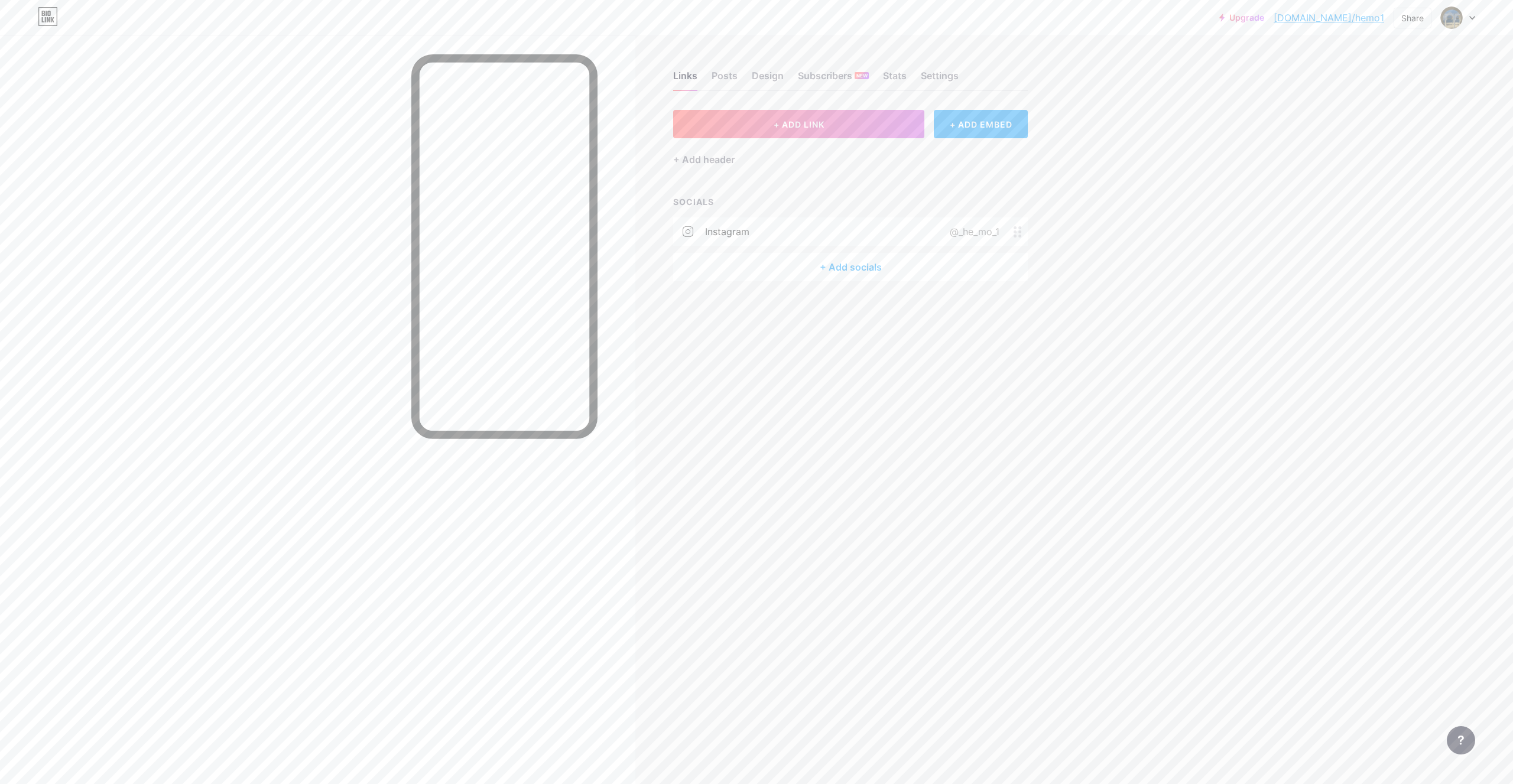
click at [869, 263] on div "+ Add socials" at bounding box center [849, 267] width 354 height 28
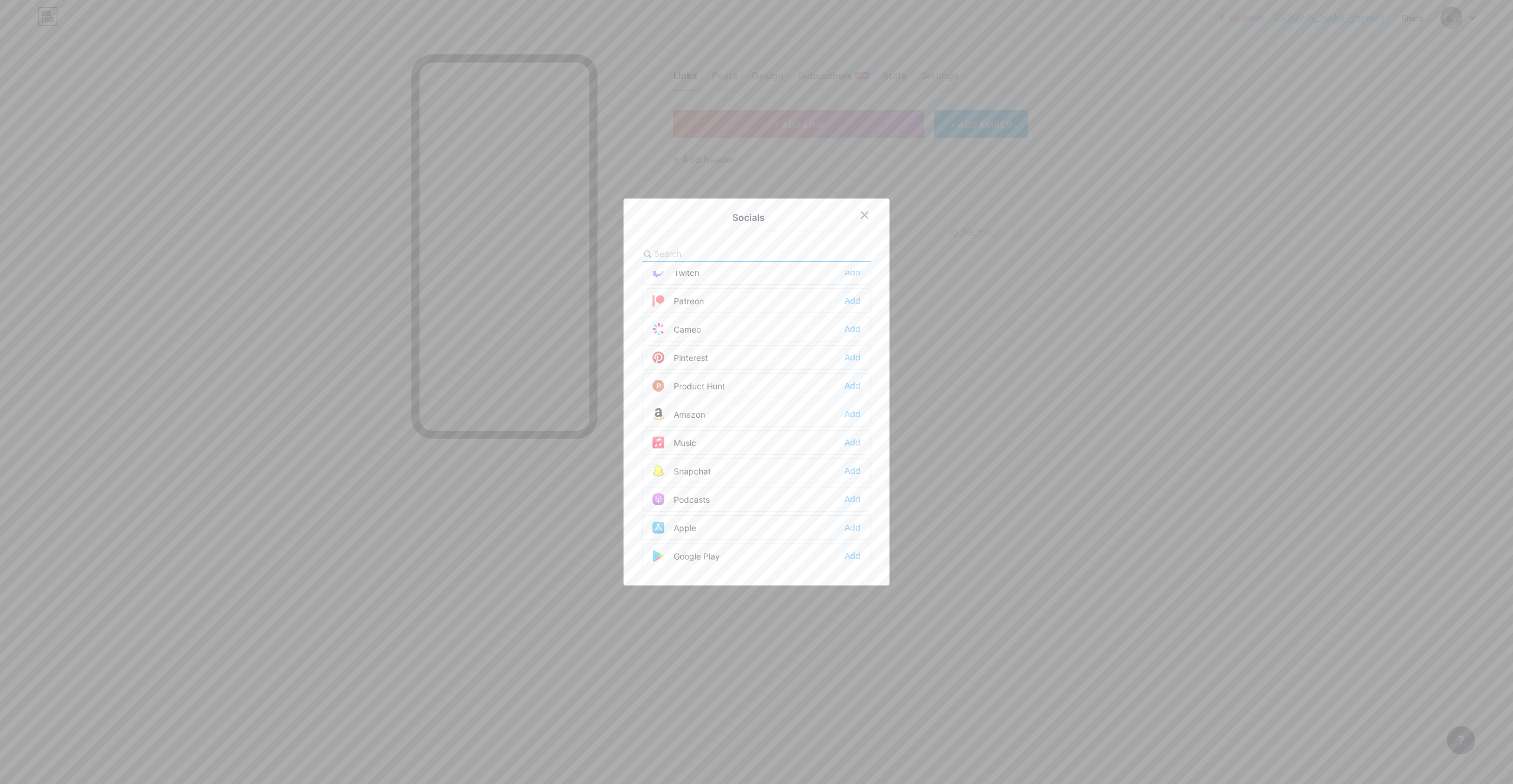
scroll to position [669, 0]
click at [688, 461] on div "Snapchat" at bounding box center [681, 464] width 59 height 12
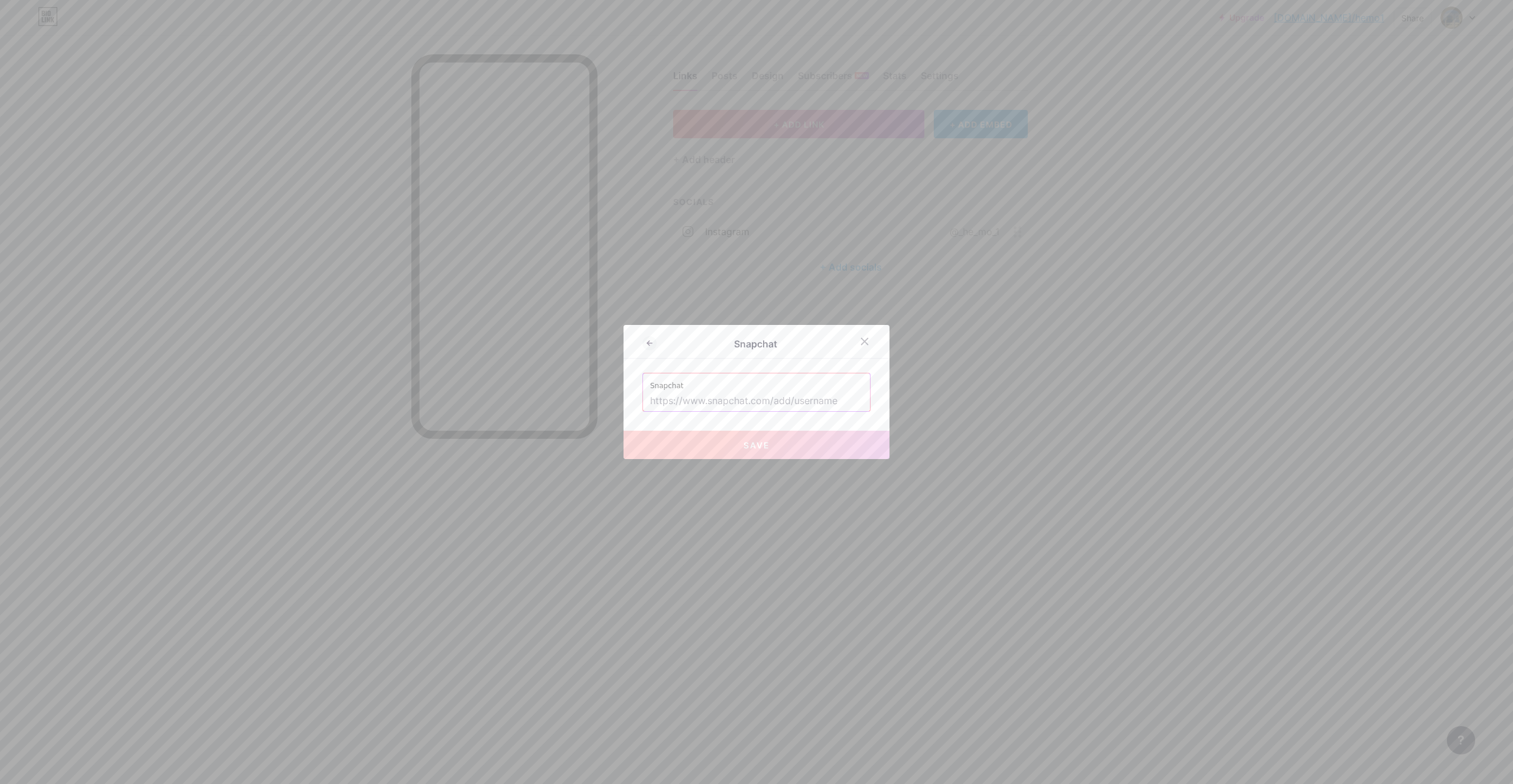
click at [737, 408] on input "text" at bounding box center [756, 400] width 213 height 20
paste input "[URL][DOMAIN_NAME]"
type input "[URL][DOMAIN_NAME]"
click at [756, 436] on button "Save" at bounding box center [756, 444] width 266 height 28
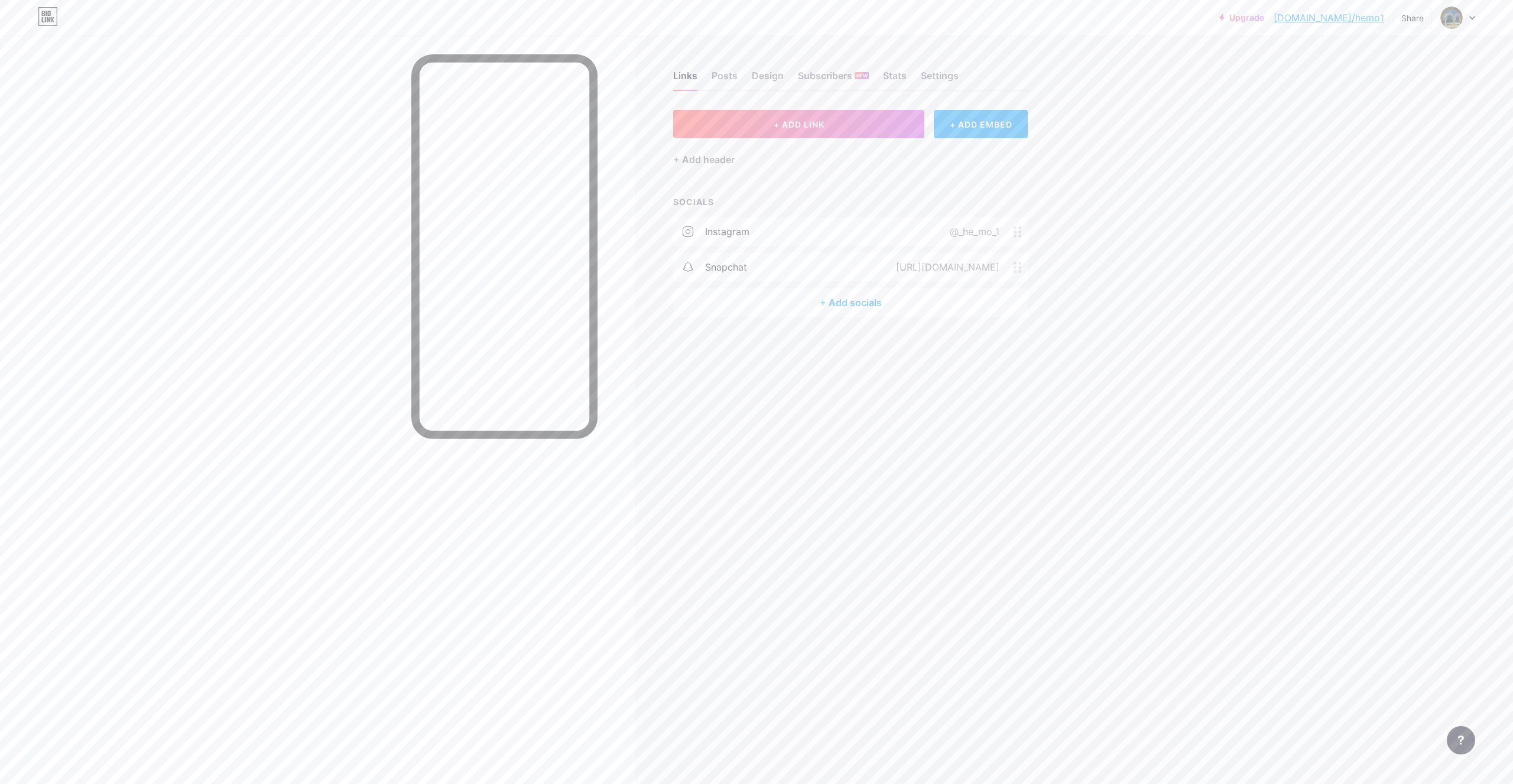
click at [871, 306] on div "+ Add socials" at bounding box center [849, 302] width 354 height 28
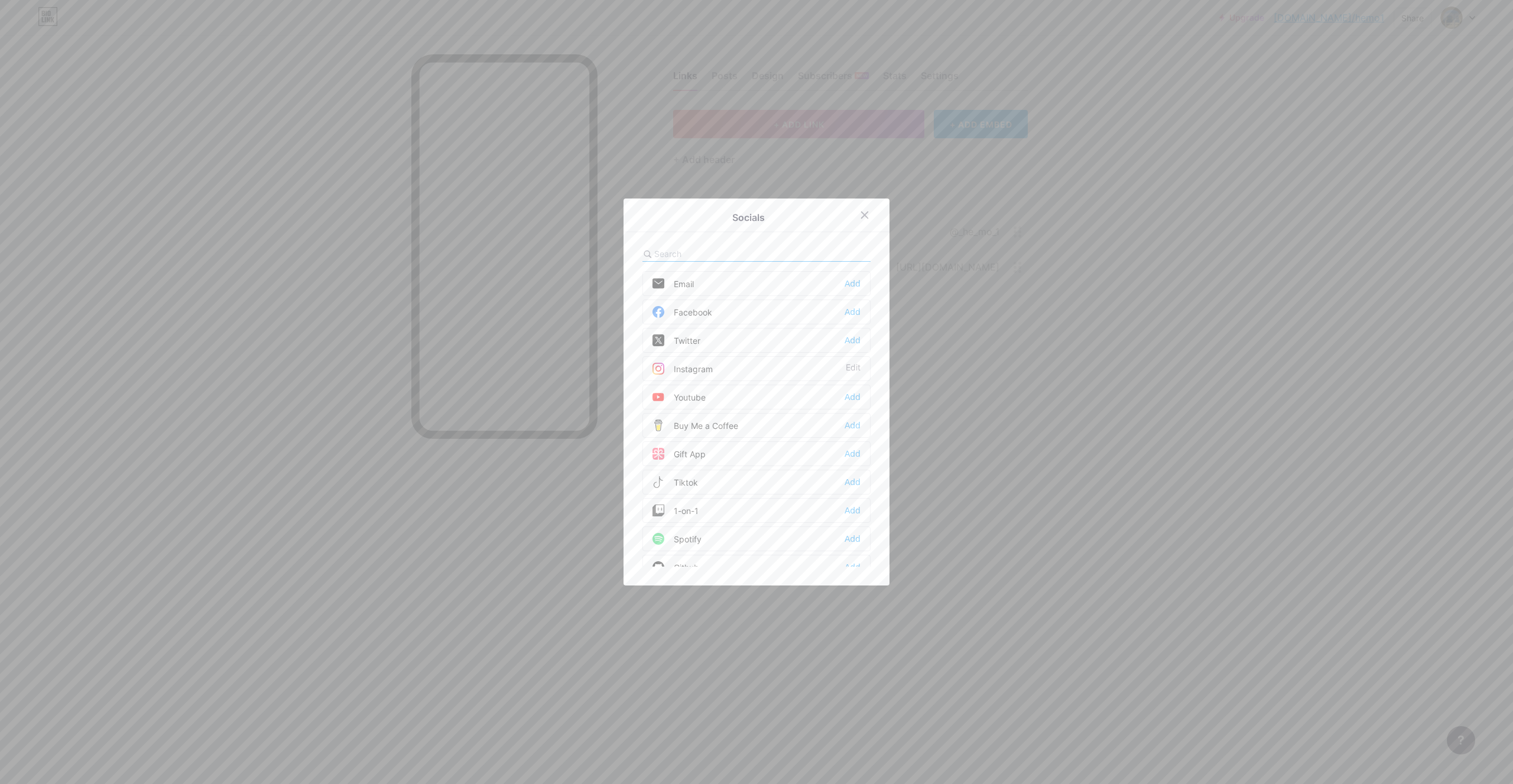
click at [709, 249] on input "text" at bounding box center [719, 253] width 131 height 13
type input "th"
click at [808, 338] on div "Threads Add" at bounding box center [756, 340] width 228 height 25
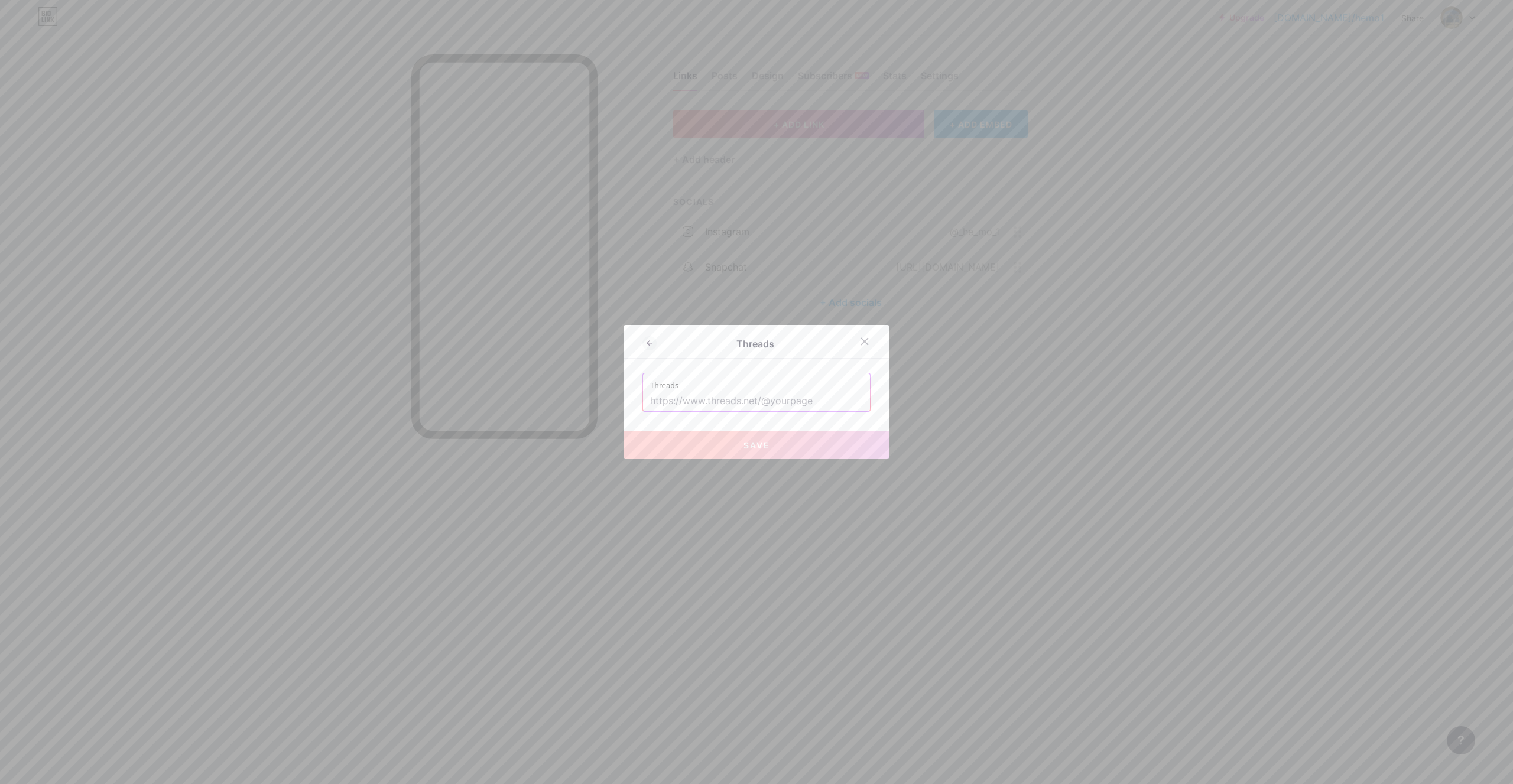
click at [759, 387] on label "Threads" at bounding box center [756, 382] width 213 height 18
drag, startPoint x: 750, startPoint y: 399, endPoint x: 746, endPoint y: 405, distance: 7.2
click at [747, 402] on input "text" at bounding box center [756, 400] width 213 height 20
paste input "[URL][DOMAIN_NAME]"
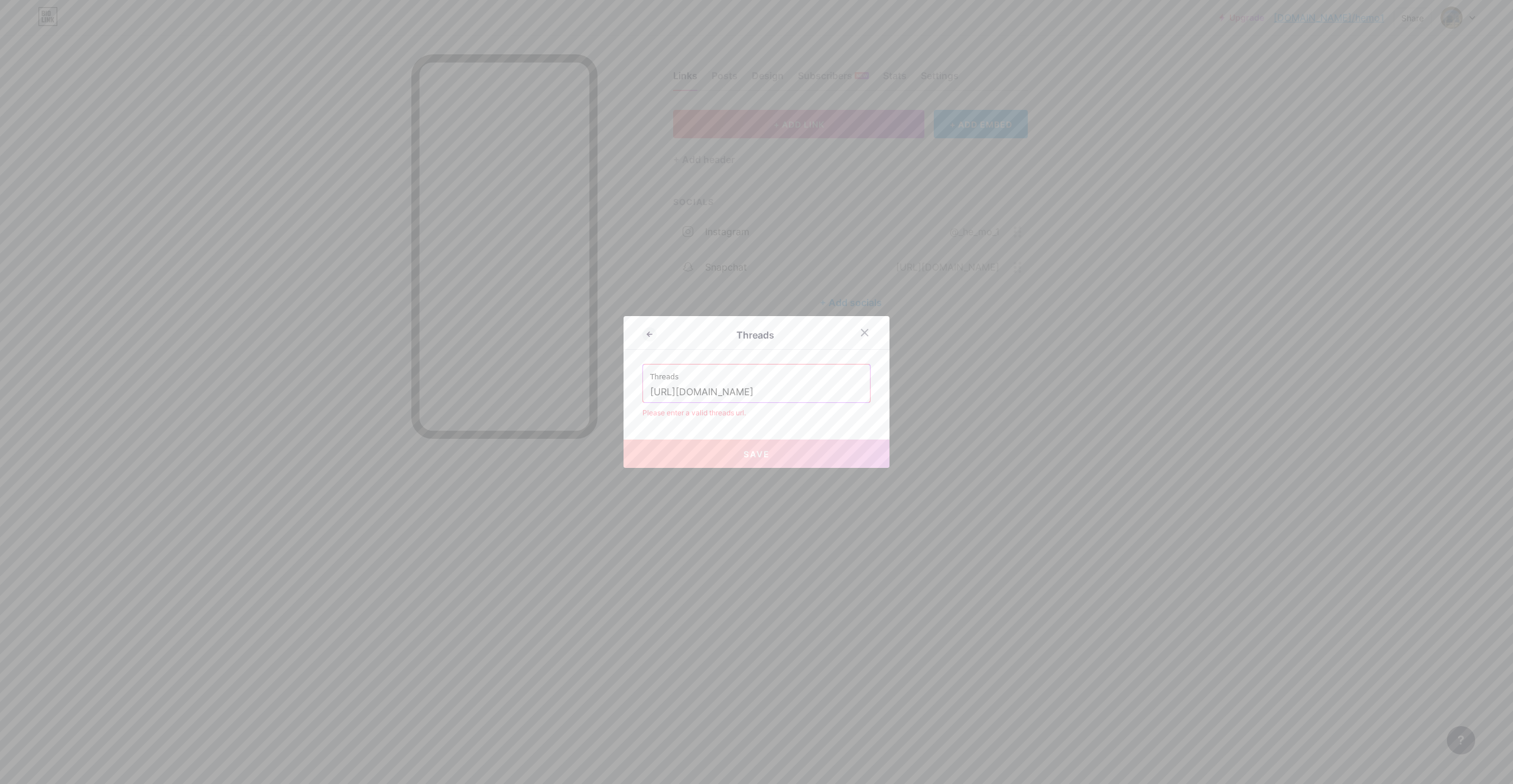
type input "[URL][DOMAIN_NAME]"
click at [782, 387] on input "[URL][DOMAIN_NAME]" at bounding box center [756, 392] width 213 height 20
click at [780, 390] on input "[URL][DOMAIN_NAME]" at bounding box center [756, 392] width 213 height 20
click at [780, 389] on input "[URL][DOMAIN_NAME]" at bounding box center [756, 392] width 213 height 20
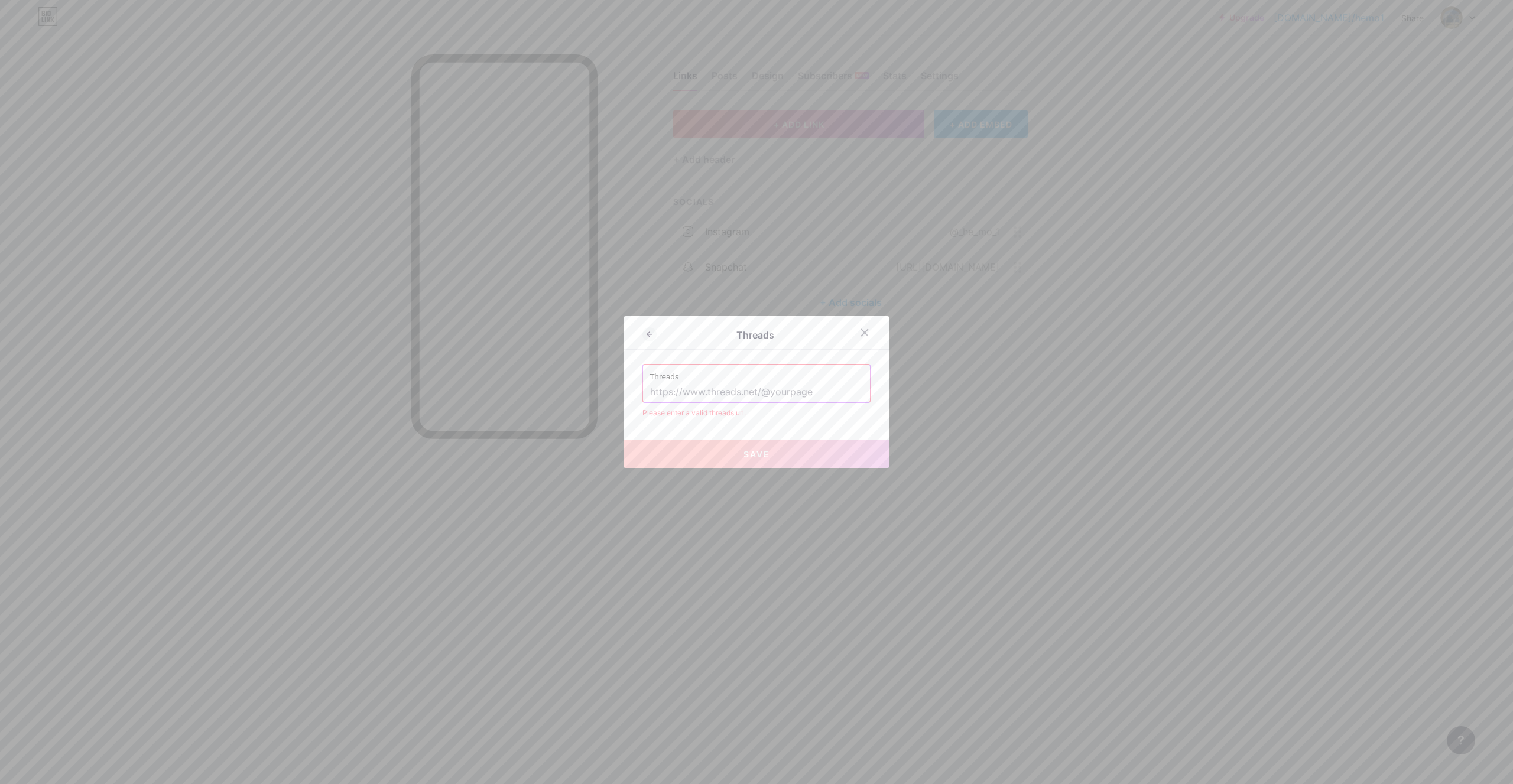
scroll to position [0, 0]
paste input "[URL][DOMAIN_NAME]"
type input "[URL][DOMAIN_NAME]"
drag, startPoint x: 760, startPoint y: 373, endPoint x: 762, endPoint y: 382, distance: 9.2
click at [759, 375] on label "Threads" at bounding box center [756, 373] width 213 height 18
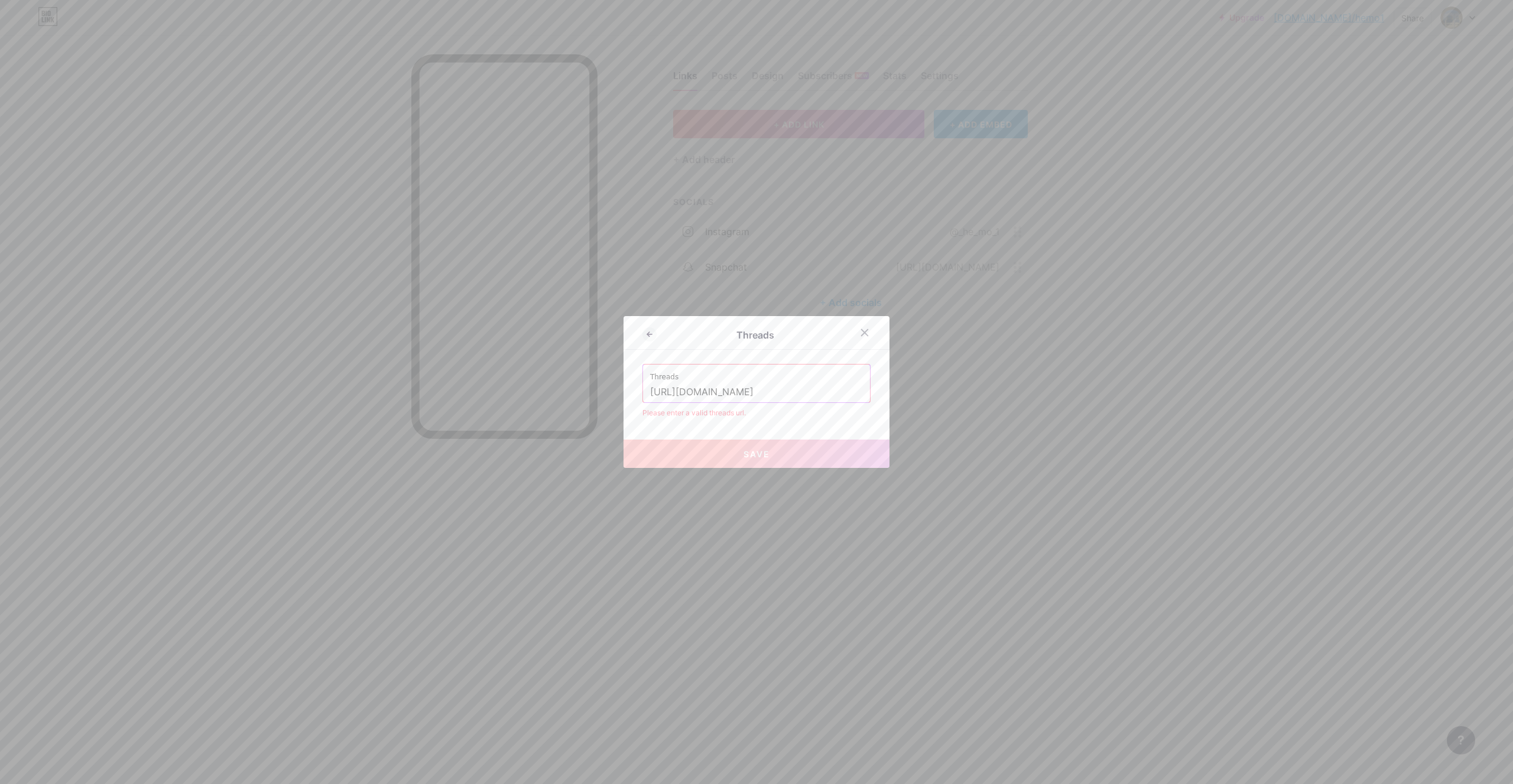
click at [762, 383] on input "[URL][DOMAIN_NAME]" at bounding box center [756, 392] width 213 height 20
paste input "[URL][DOMAIN_NAME]"
click at [763, 426] on div "Threads Threads [URL][DOMAIN_NAME] Please enter a valid threads url. Save" at bounding box center [756, 392] width 266 height 152
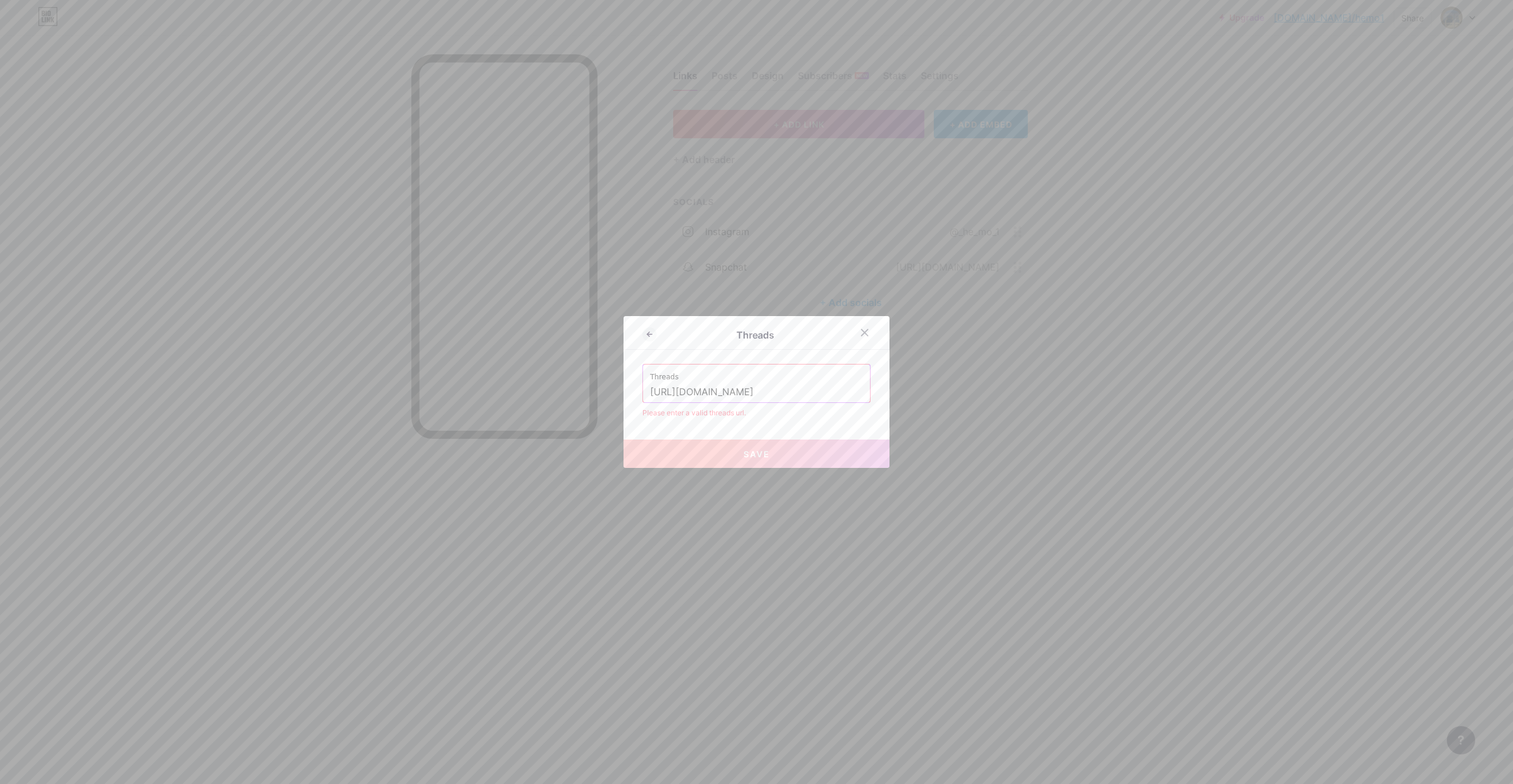
drag, startPoint x: 762, startPoint y: 396, endPoint x: 495, endPoint y: 394, distance: 267.0
click at [650, 393] on input "[URL][DOMAIN_NAME]" at bounding box center [756, 392] width 213 height 20
type input "@_he_mo_1?invite=0"
click at [776, 394] on input "@_he_mo_1?invite=0" at bounding box center [756, 392] width 213 height 20
click at [771, 393] on input "@_he_mo_1?invite=0" at bounding box center [756, 392] width 213 height 20
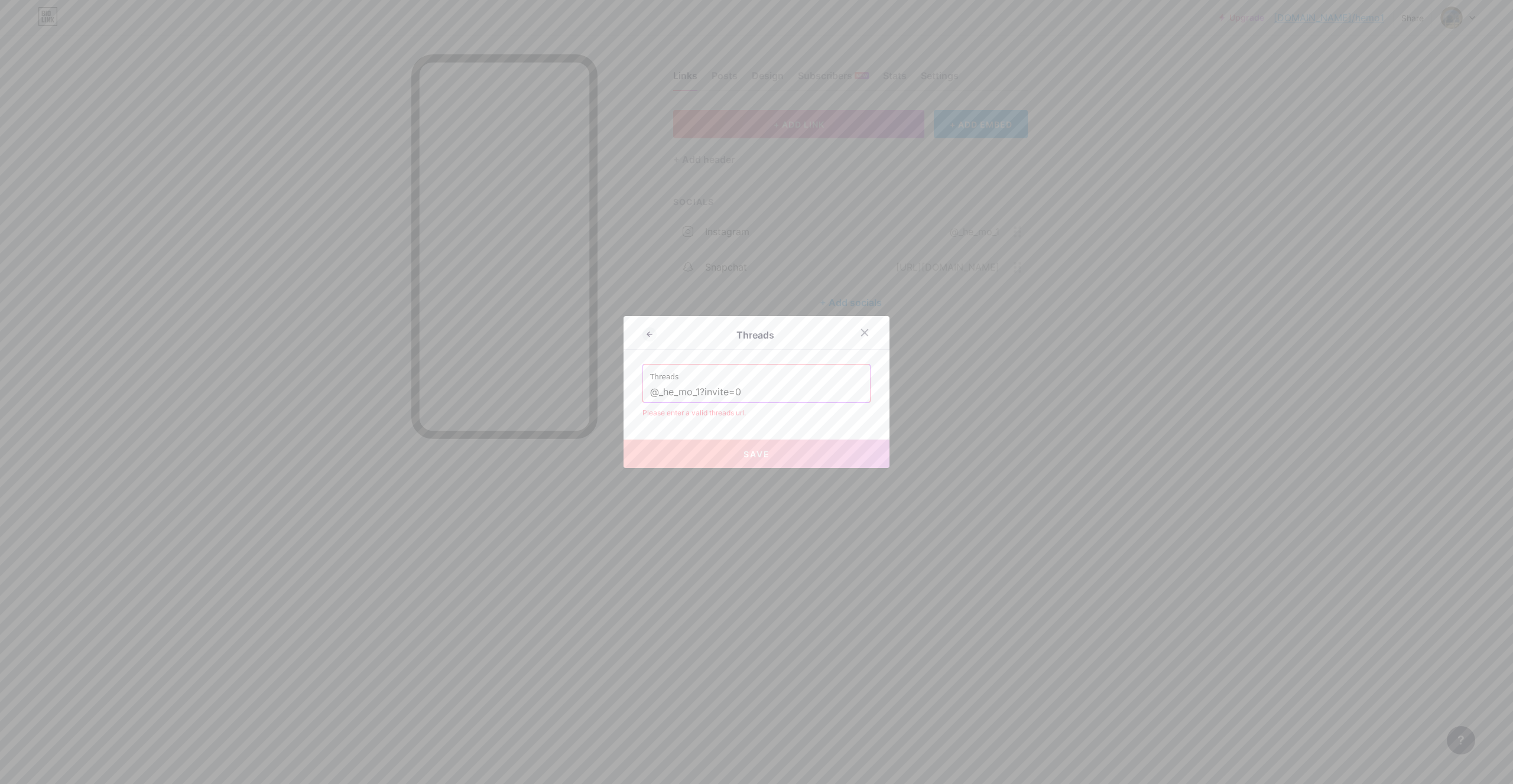
click at [771, 393] on input "@_he_mo_1?invite=0" at bounding box center [756, 392] width 213 height 20
click at [775, 393] on input "text" at bounding box center [756, 392] width 213 height 20
paste input "[URL][DOMAIN_NAME]"
type input "[URL][DOMAIN_NAME]"
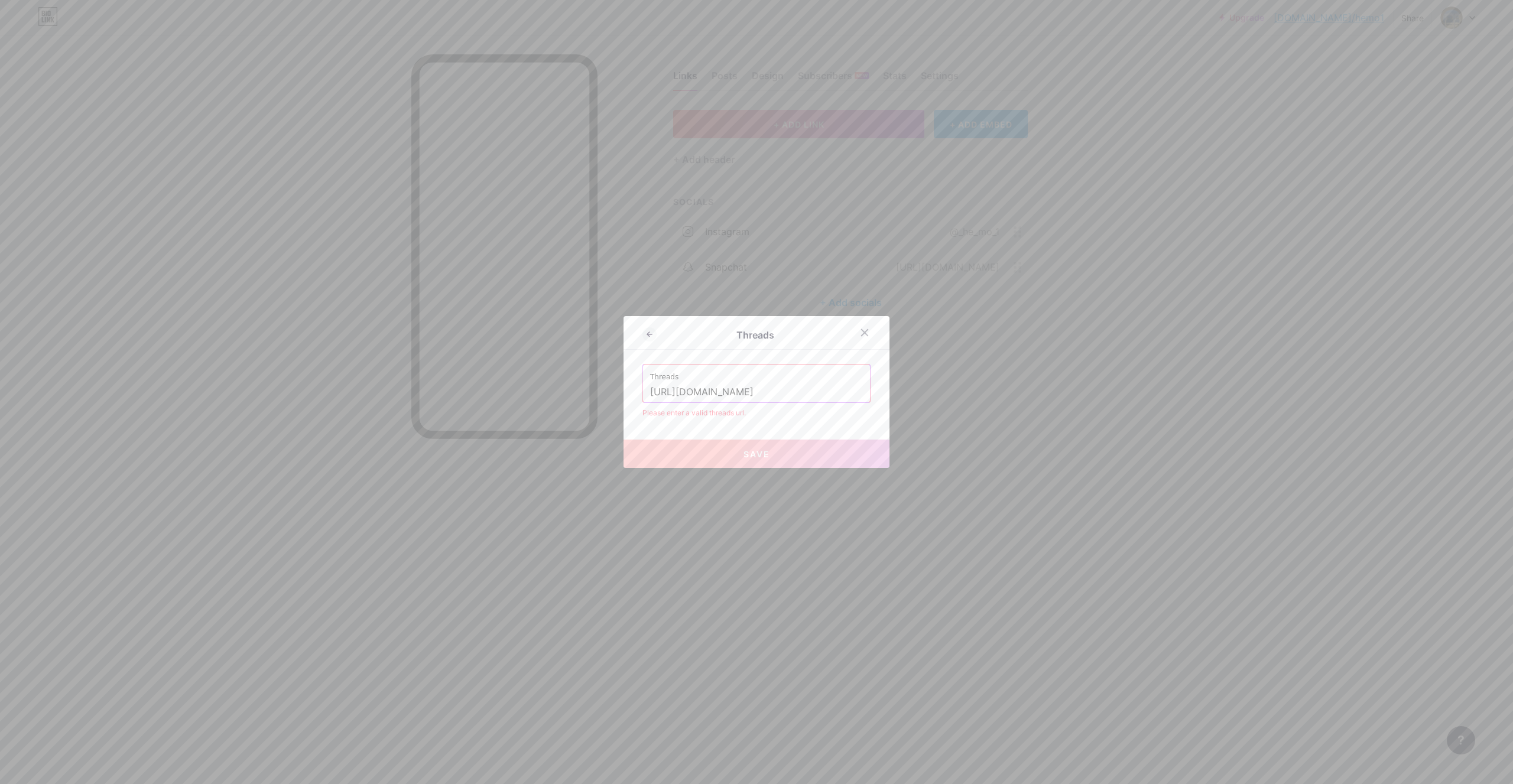
click at [758, 390] on input "[URL][DOMAIN_NAME]" at bounding box center [756, 392] width 213 height 20
click at [759, 389] on input "[URL][DOMAIN_NAME]" at bounding box center [756, 392] width 213 height 20
click at [798, 443] on button "Save" at bounding box center [756, 453] width 266 height 28
drag, startPoint x: 858, startPoint y: 331, endPoint x: 853, endPoint y: 341, distance: 11.2
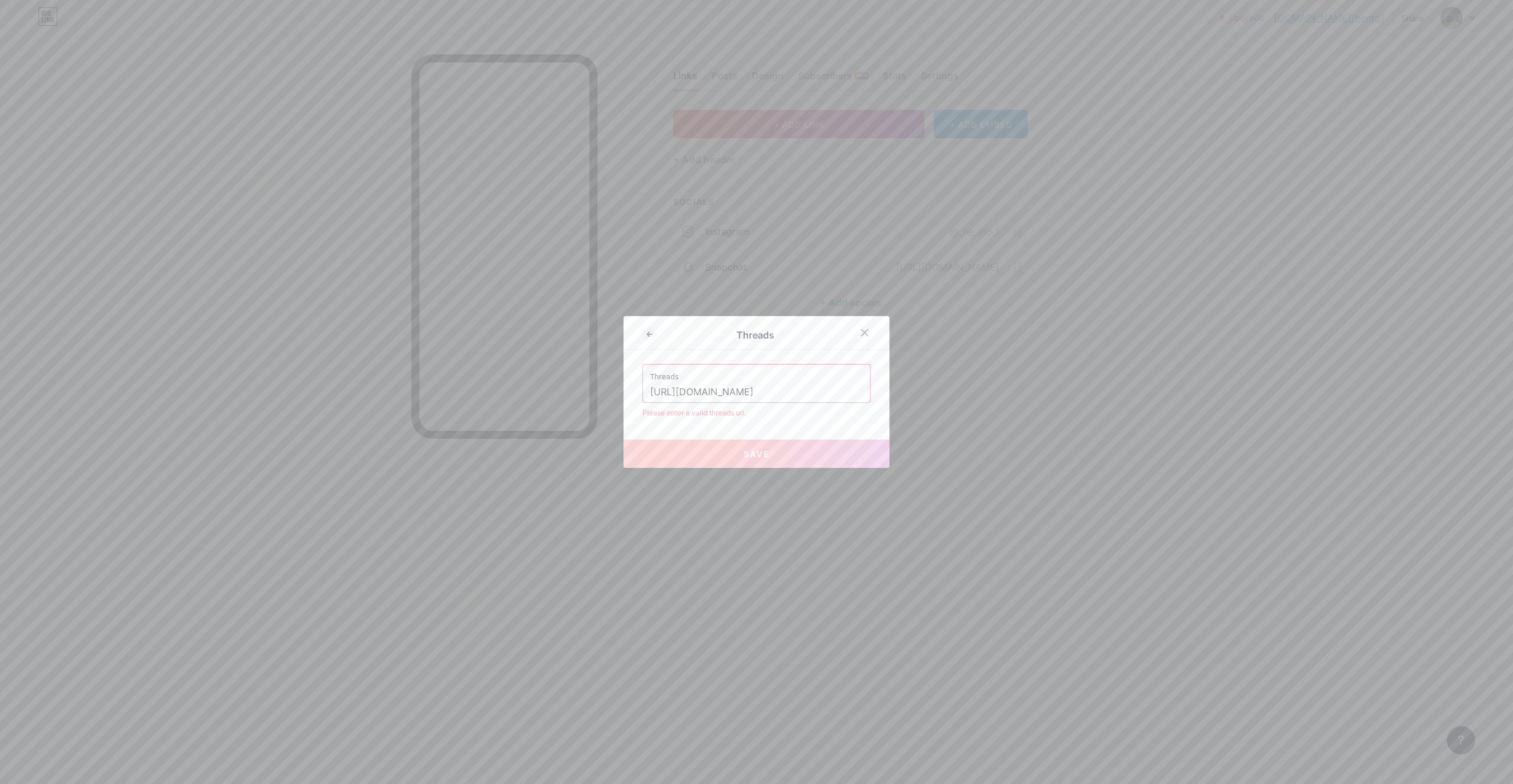
click at [854, 341] on div at bounding box center [872, 333] width 35 height 22
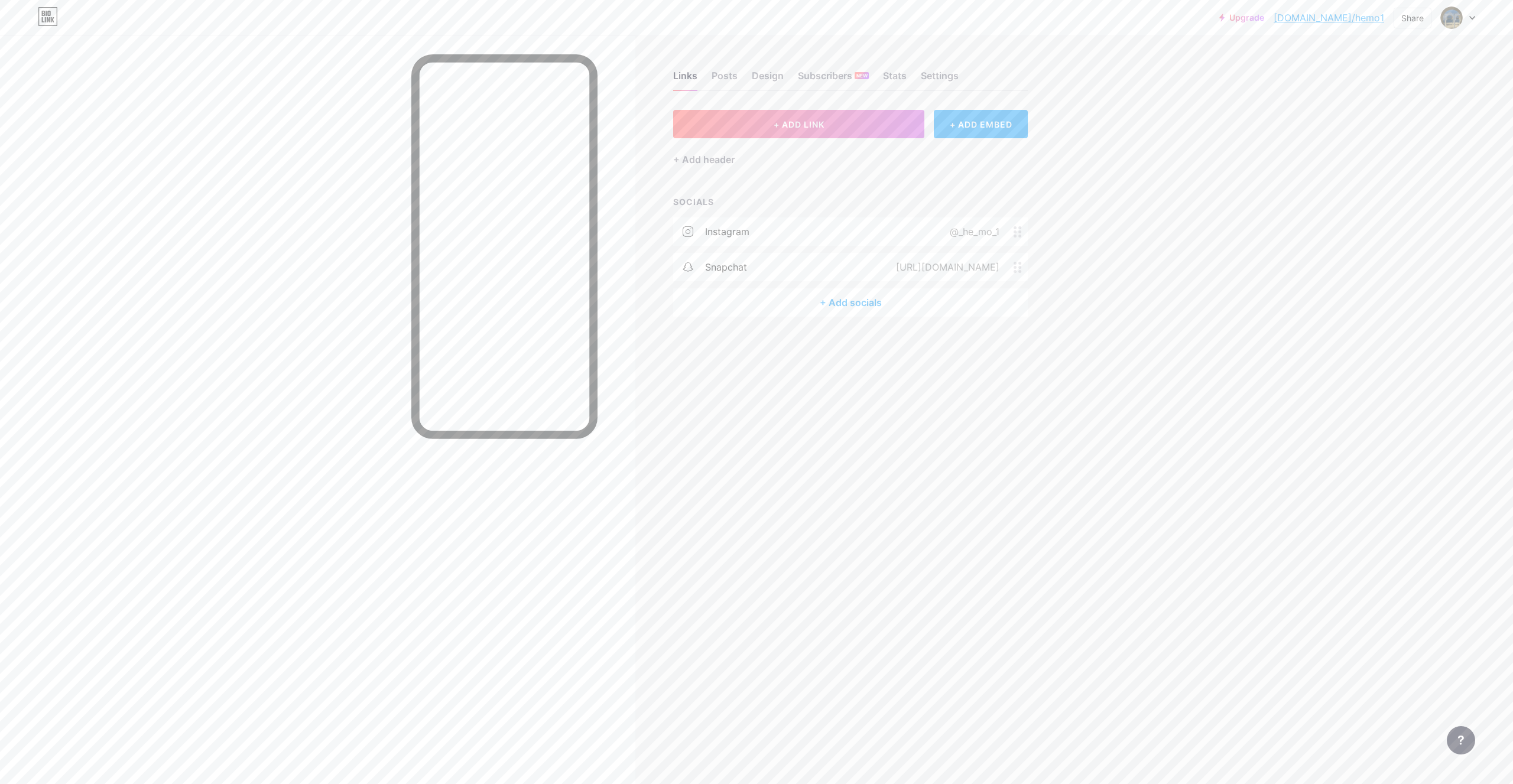
click at [848, 309] on div "+ Add socials" at bounding box center [849, 302] width 354 height 28
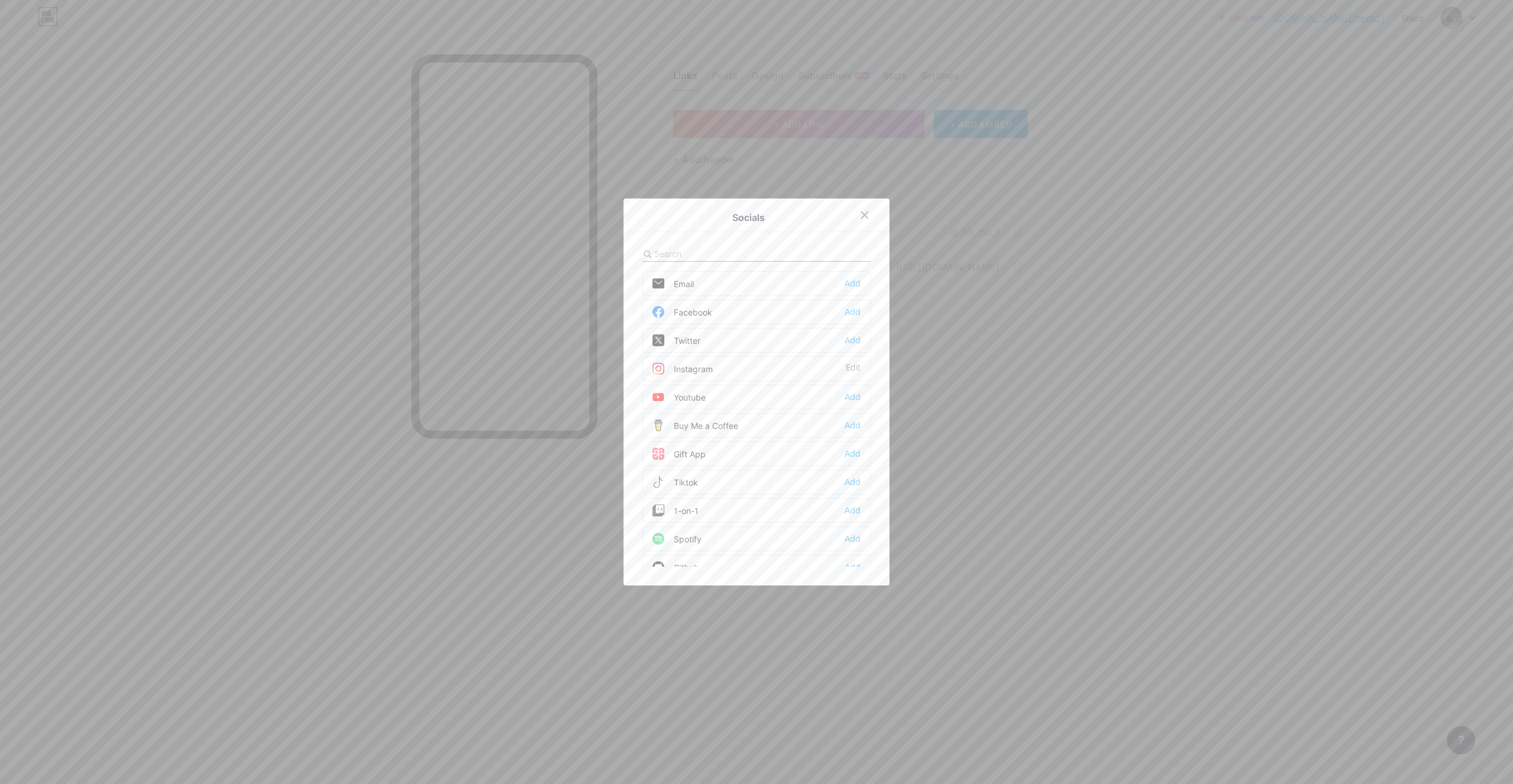
click at [404, 581] on div at bounding box center [756, 392] width 1513 height 784
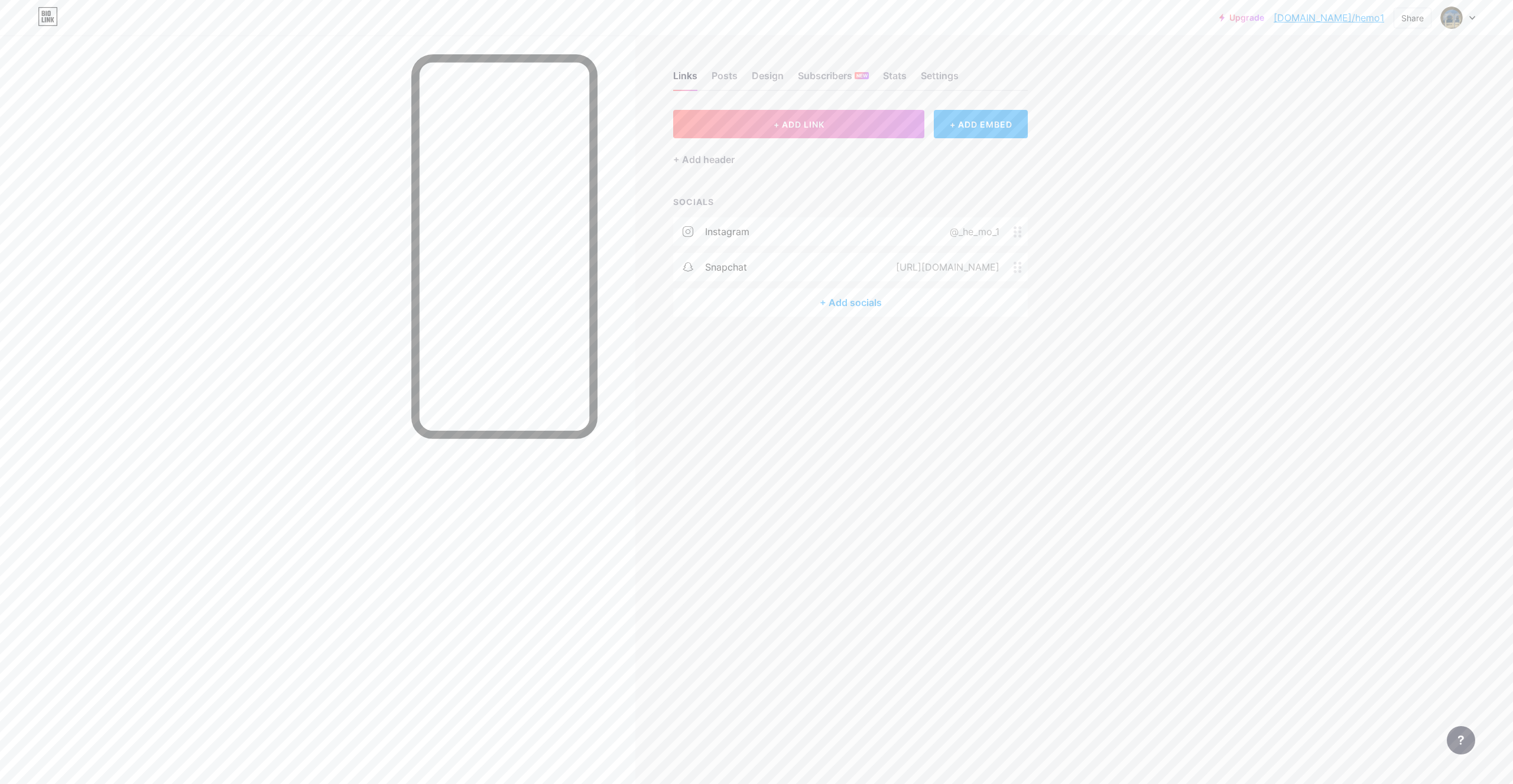
click at [884, 288] on div "+ Add socials" at bounding box center [849, 302] width 354 height 28
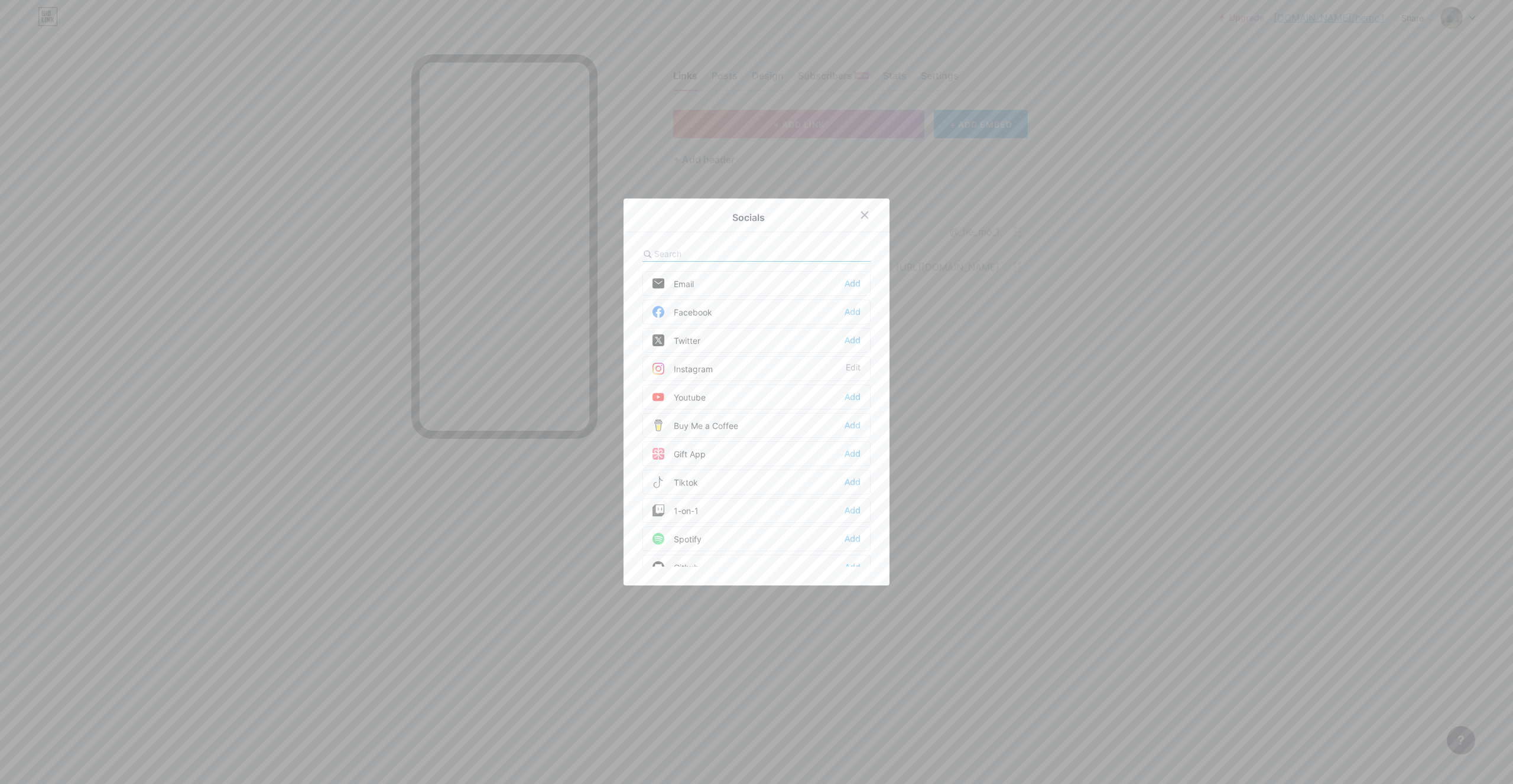
click at [878, 291] on div "Socials Email Add Facebook Add Twitter Add Instagram Edit Youtube Add Buy Me a …" at bounding box center [756, 392] width 266 height 387
click at [746, 334] on div "Tiktok Add" at bounding box center [756, 333] width 228 height 25
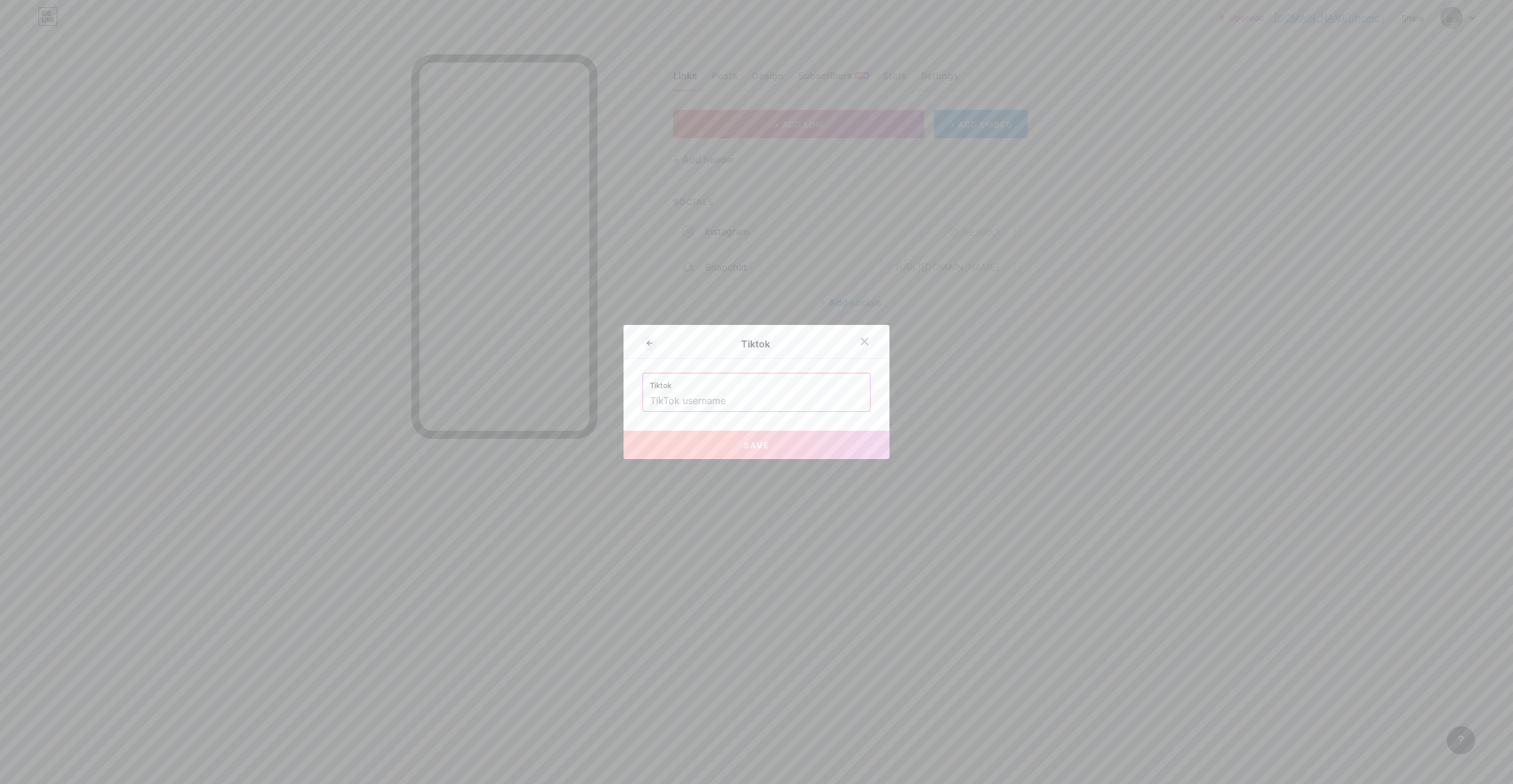
click at [748, 398] on input "text" at bounding box center [756, 400] width 213 height 20
click at [774, 442] on button "Save" at bounding box center [756, 444] width 266 height 28
type input "[URL][DOMAIN_NAME]"
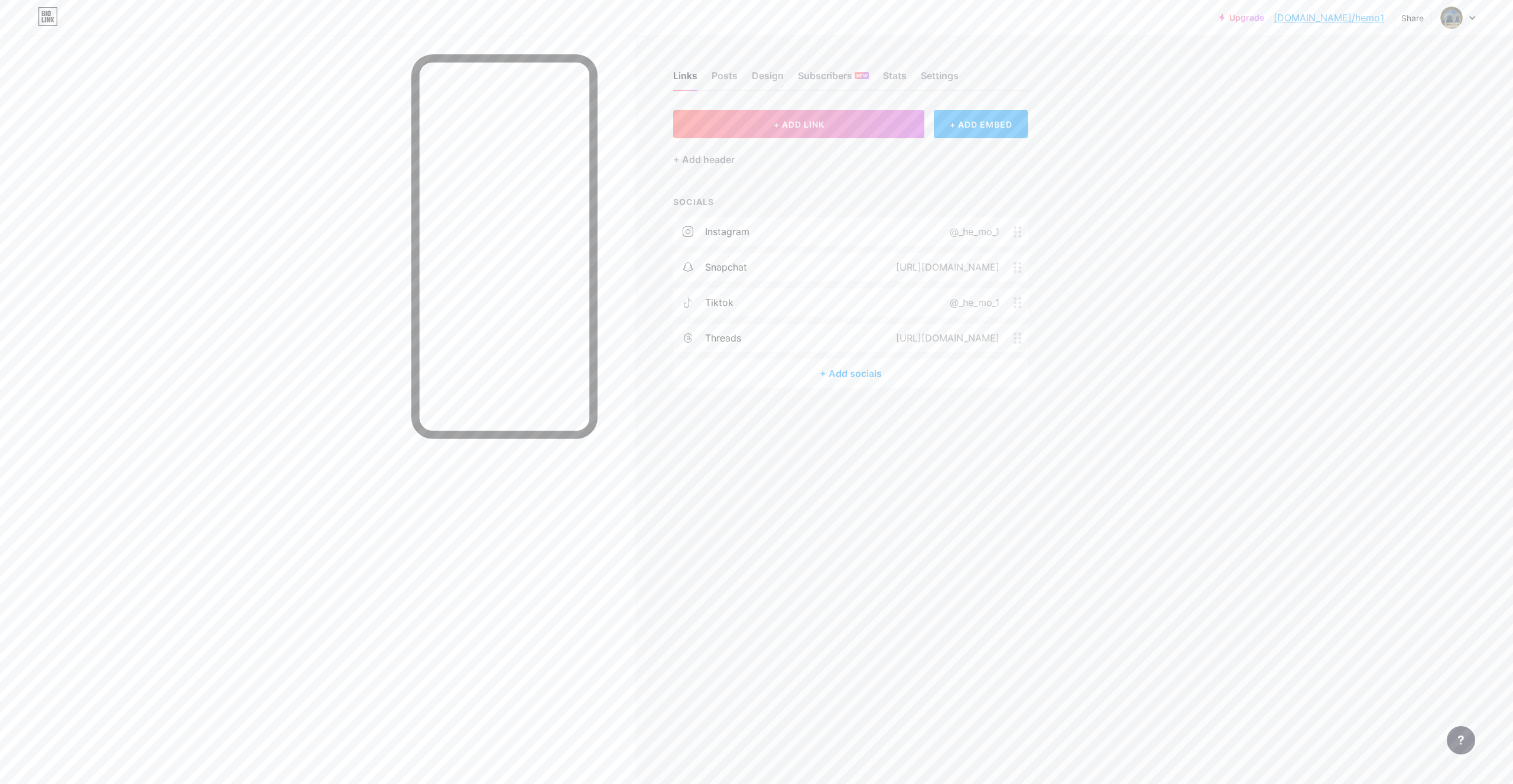
click at [864, 457] on div "Links Posts Design Subscribers NEW Stats Settings + ADD LINK + ADD EMBED + Add …" at bounding box center [538, 392] width 1077 height 784
click at [850, 123] on button "+ ADD LINK" at bounding box center [798, 124] width 251 height 28
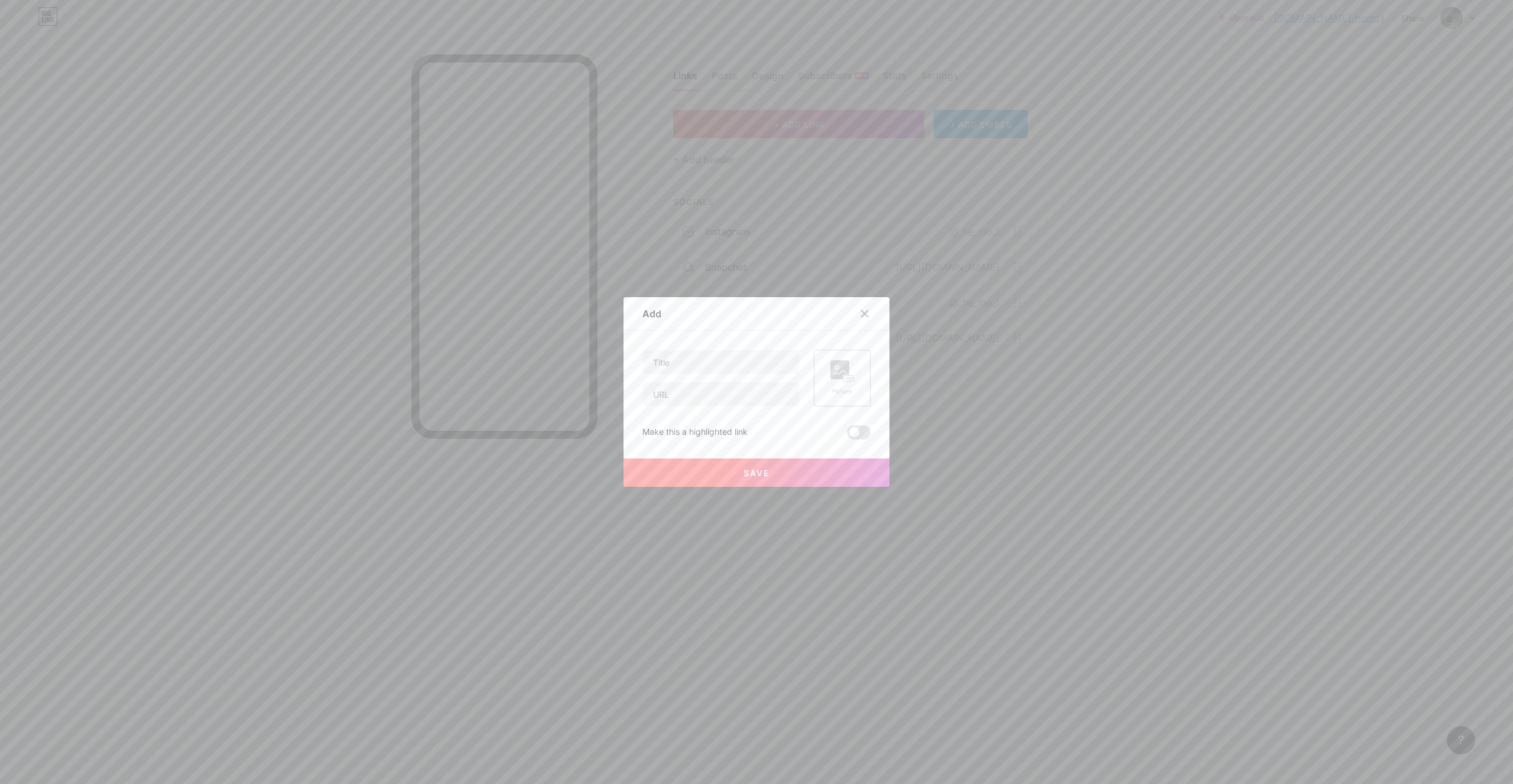
click at [837, 366] on rect at bounding box center [839, 369] width 19 height 19
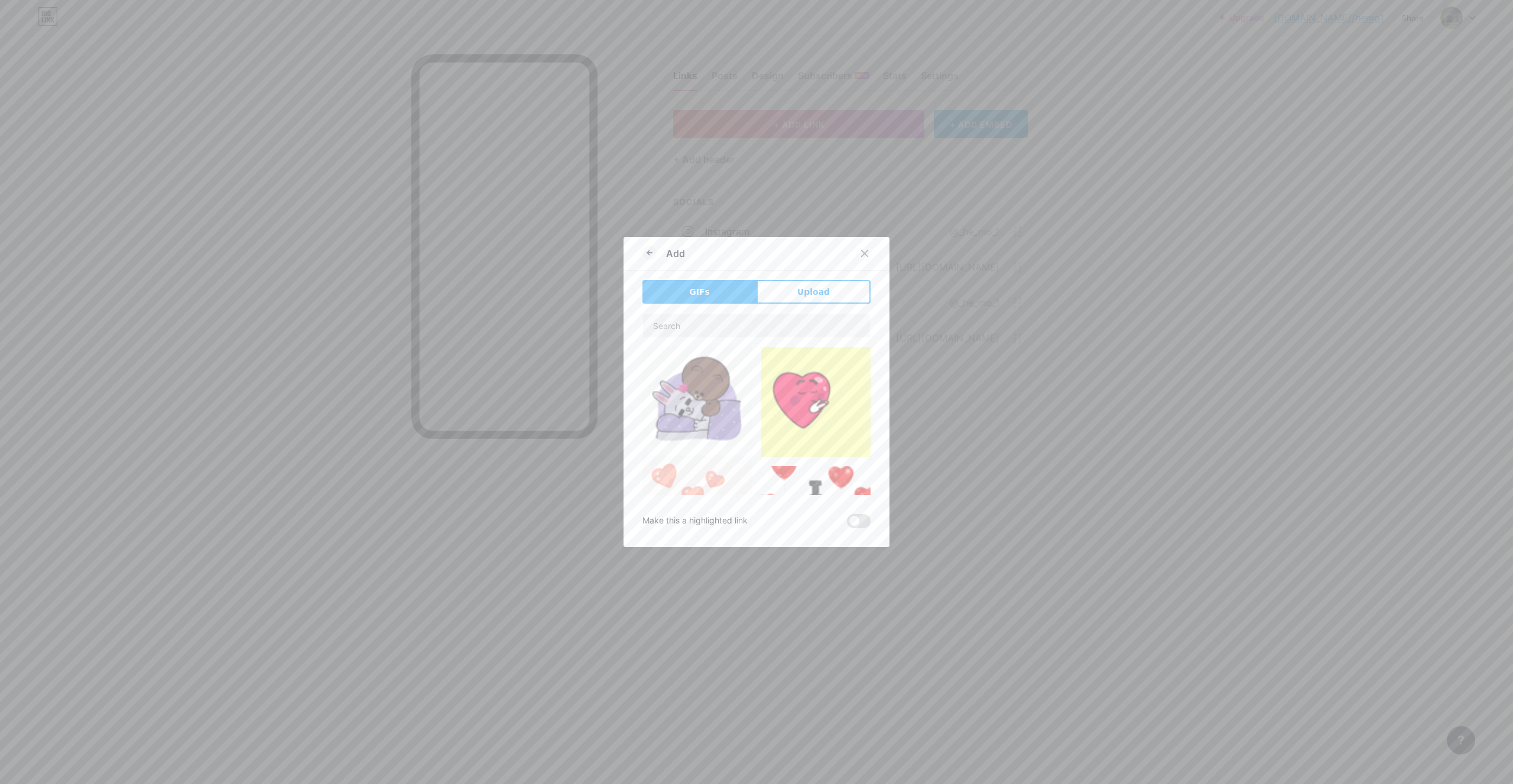
click at [806, 272] on div "Add GIFs Upload Content YouTube Play YouTube video without leaving your page. A…" at bounding box center [756, 392] width 266 height 310
click at [806, 289] on span "Upload" at bounding box center [813, 291] width 32 height 13
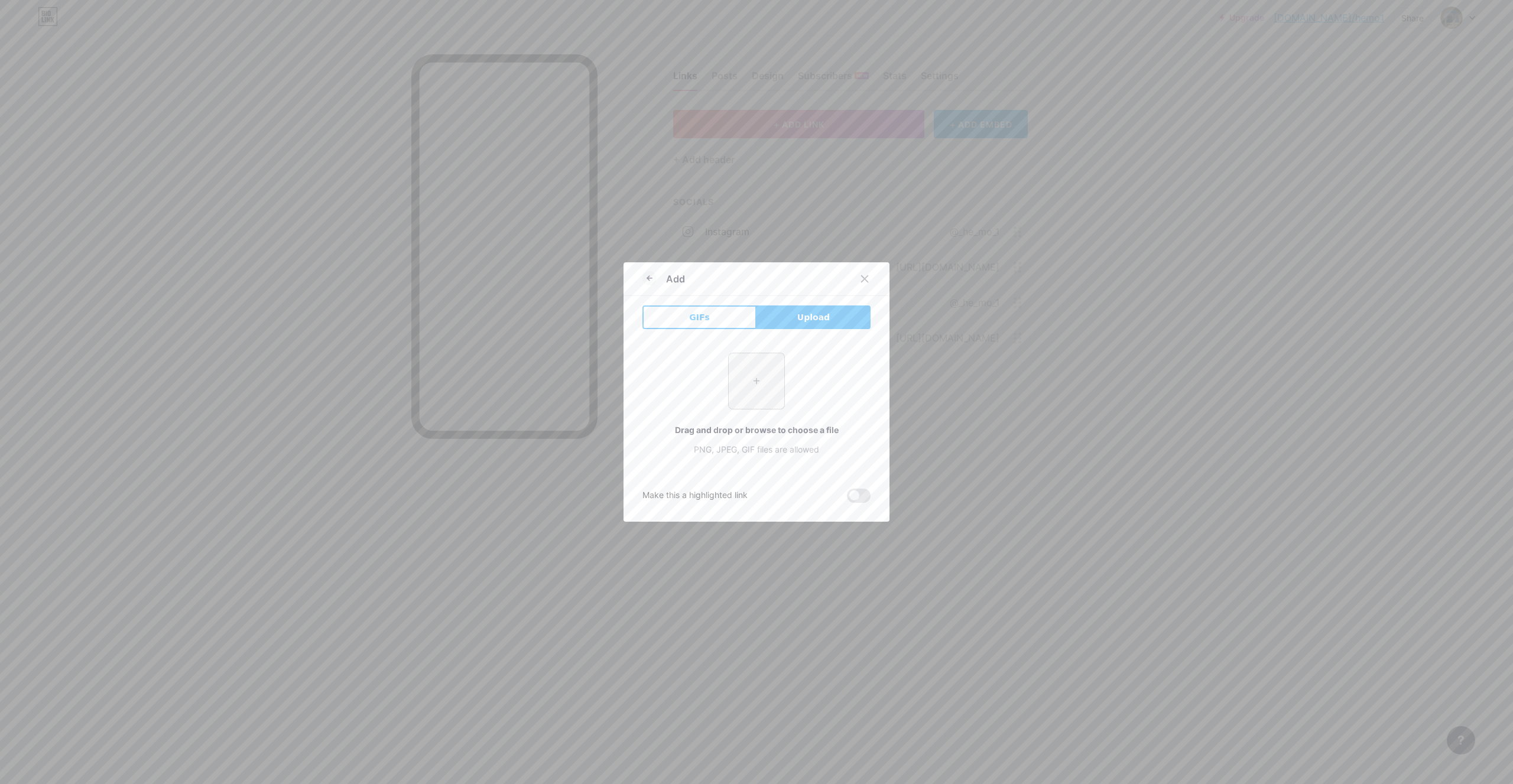
click at [748, 397] on input "file" at bounding box center [756, 381] width 56 height 56
type input "C:\fakepath\meta.png"
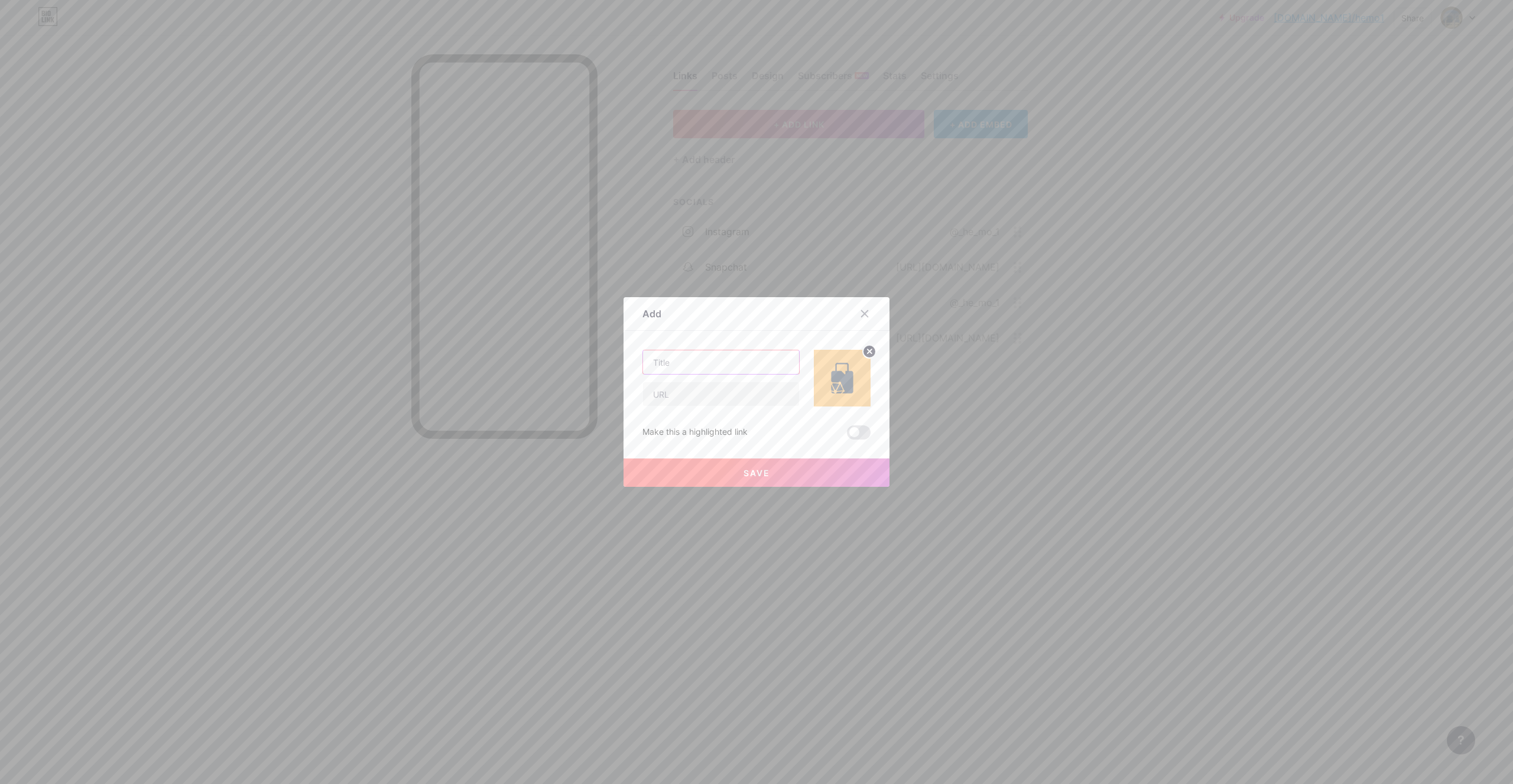
click at [736, 364] on input "text" at bounding box center [721, 362] width 156 height 24
click at [739, 394] on input "text" at bounding box center [721, 393] width 156 height 24
click at [731, 367] on input "text" at bounding box center [721, 362] width 156 height 24
paste input "DONATION"
type input "DONATION"
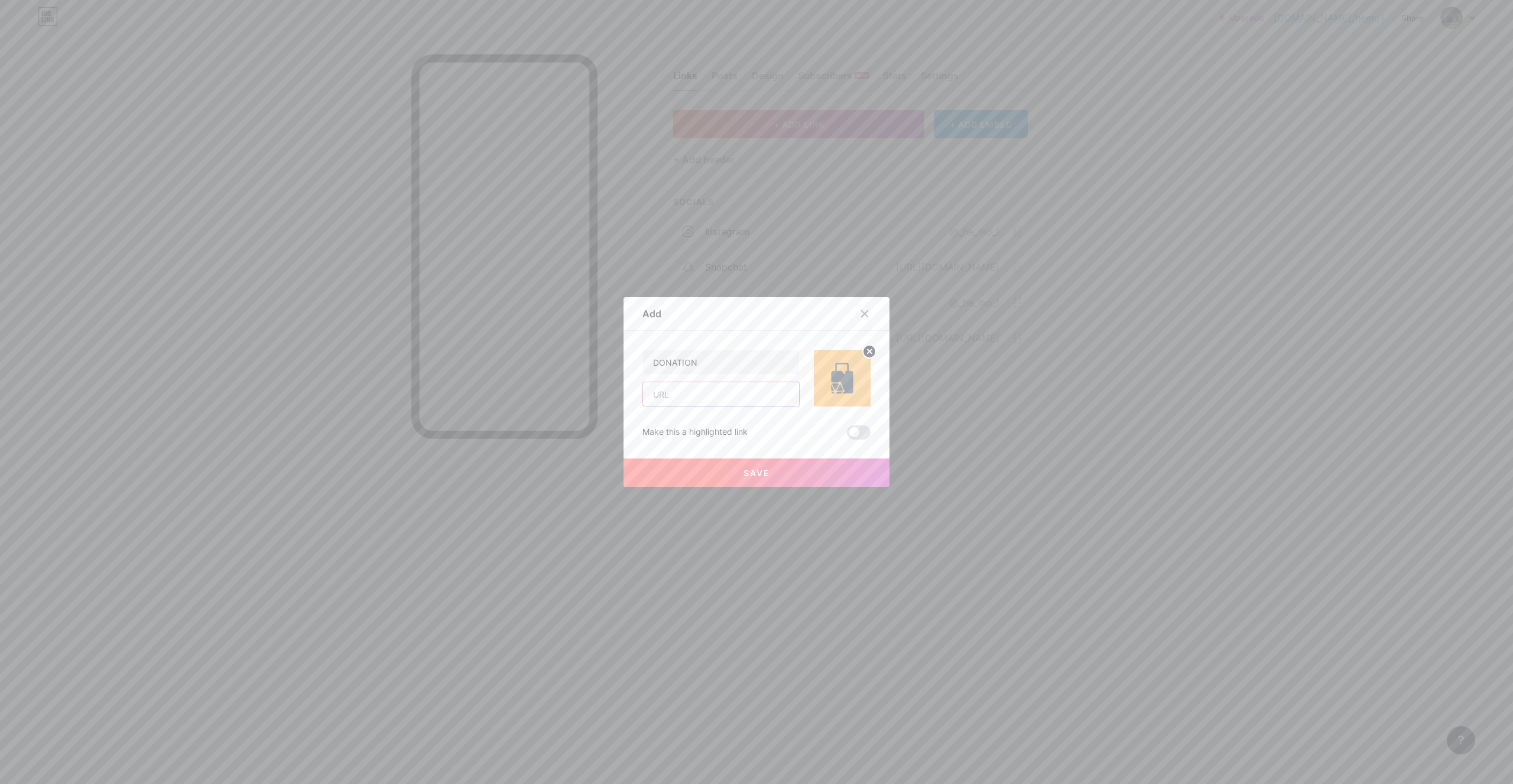
click at [718, 391] on input "text" at bounding box center [721, 393] width 156 height 24
click at [699, 395] on input "text" at bounding box center [721, 393] width 156 height 24
paste input "[URL][DOMAIN_NAME]"
type input "[URL][DOMAIN_NAME]"
click at [808, 471] on button "Save" at bounding box center [756, 472] width 266 height 28
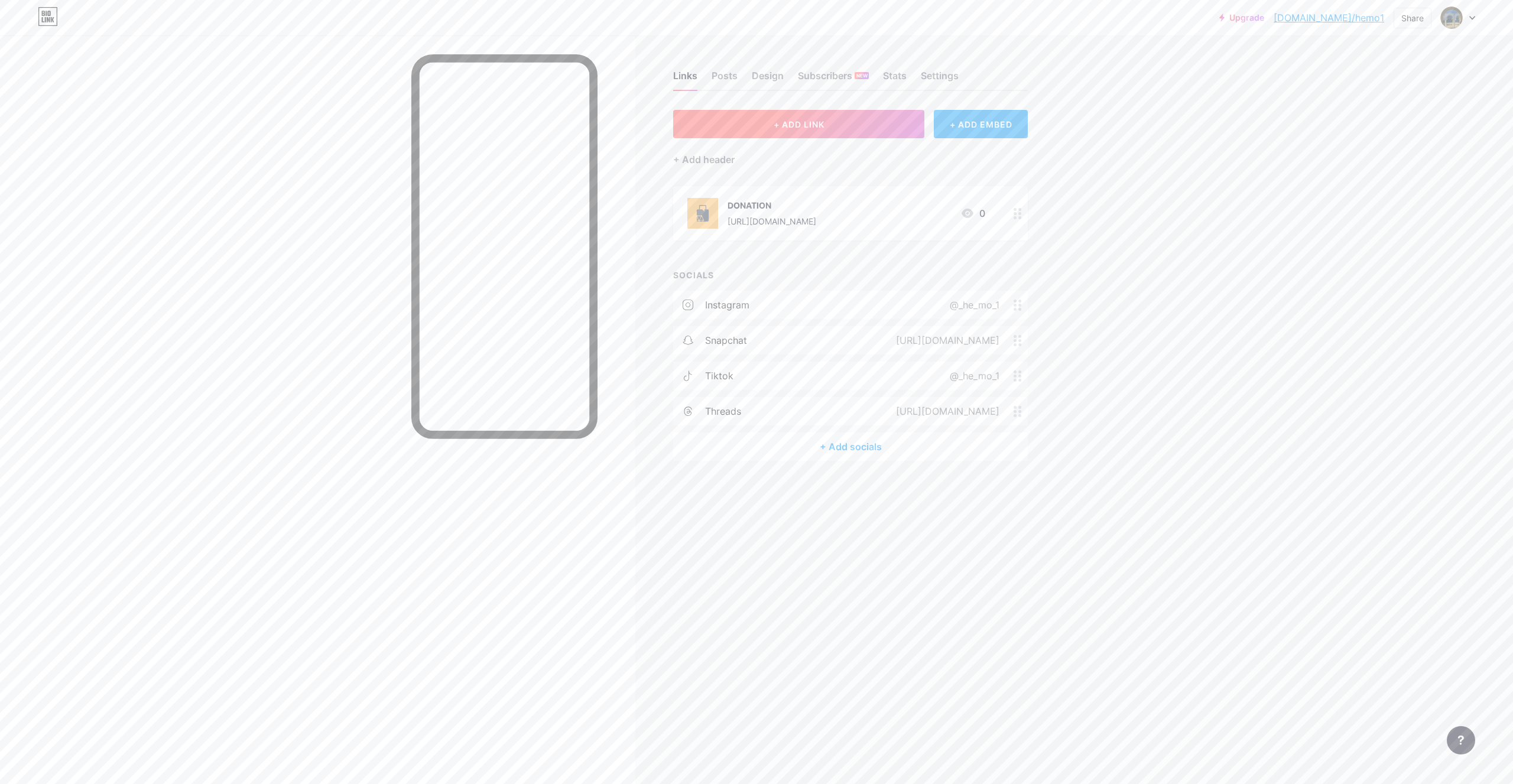
click at [839, 128] on button "+ ADD LINK" at bounding box center [798, 124] width 251 height 28
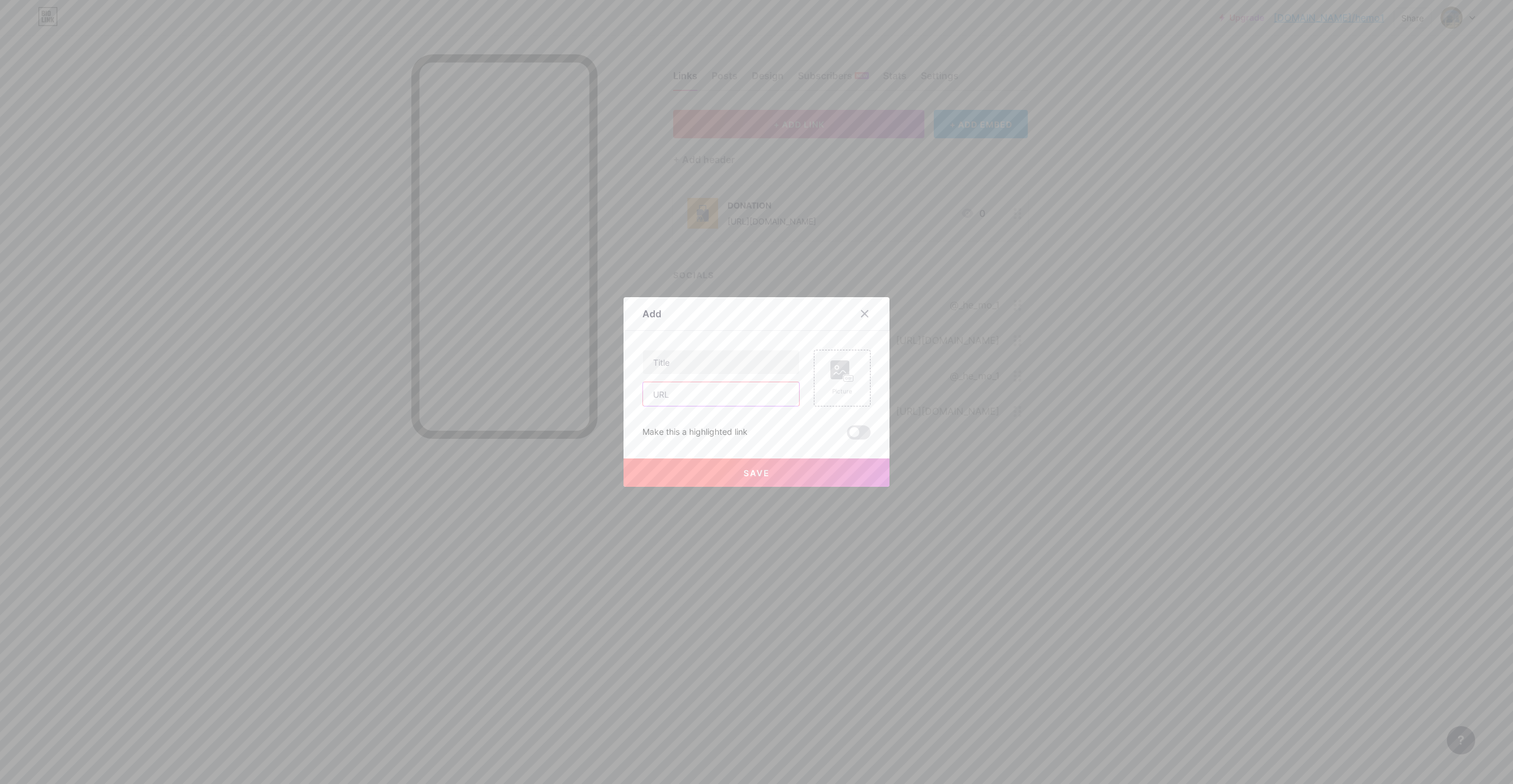
drag, startPoint x: 697, startPoint y: 389, endPoint x: 730, endPoint y: 385, distance: 33.2
click at [696, 389] on input "text" at bounding box center [721, 393] width 156 height 24
paste input "[URL][DOMAIN_NAME]"
type input "[URL][DOMAIN_NAME]"
click at [831, 379] on rect at bounding box center [839, 369] width 19 height 19
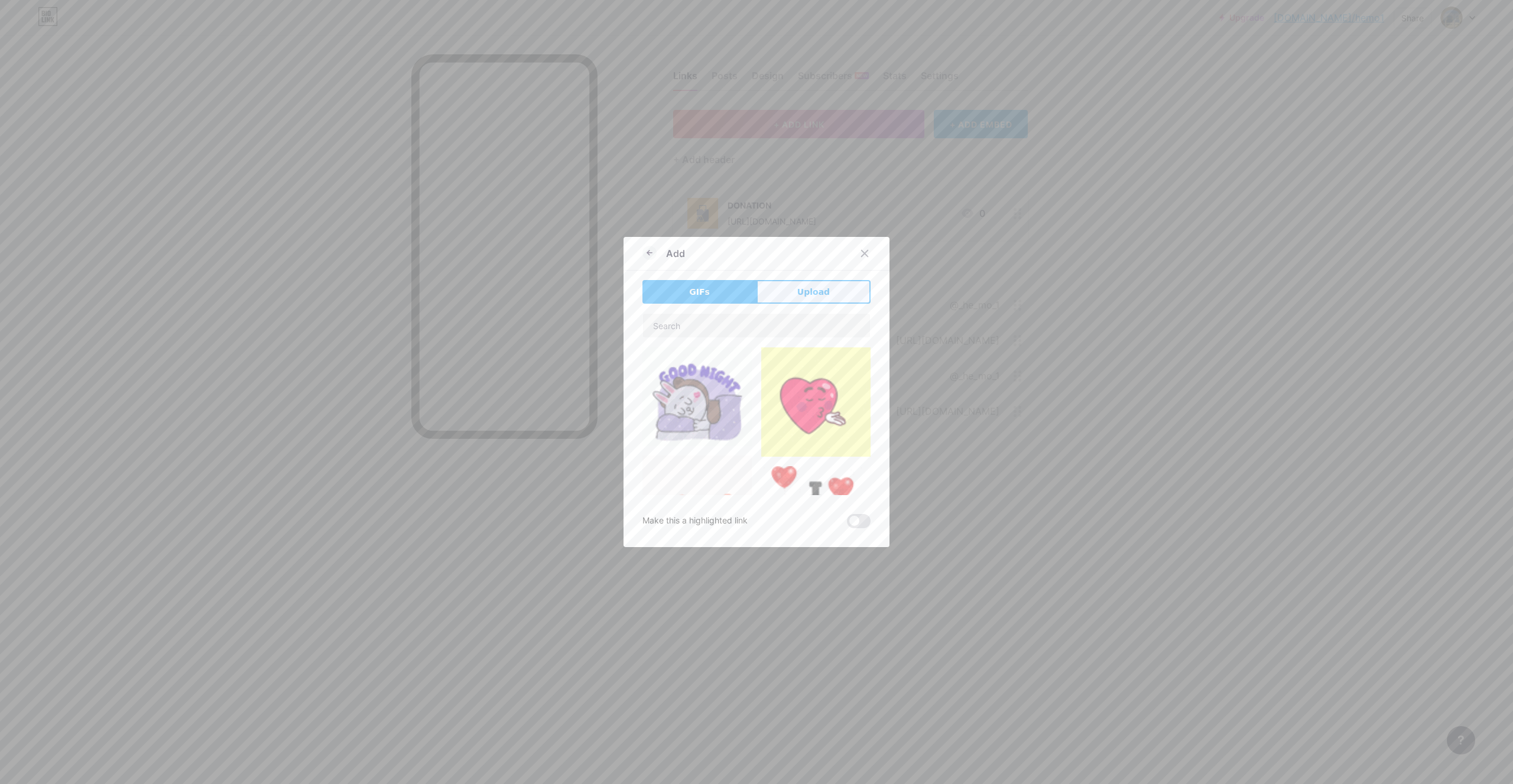
click at [834, 286] on button "Upload" at bounding box center [813, 291] width 114 height 24
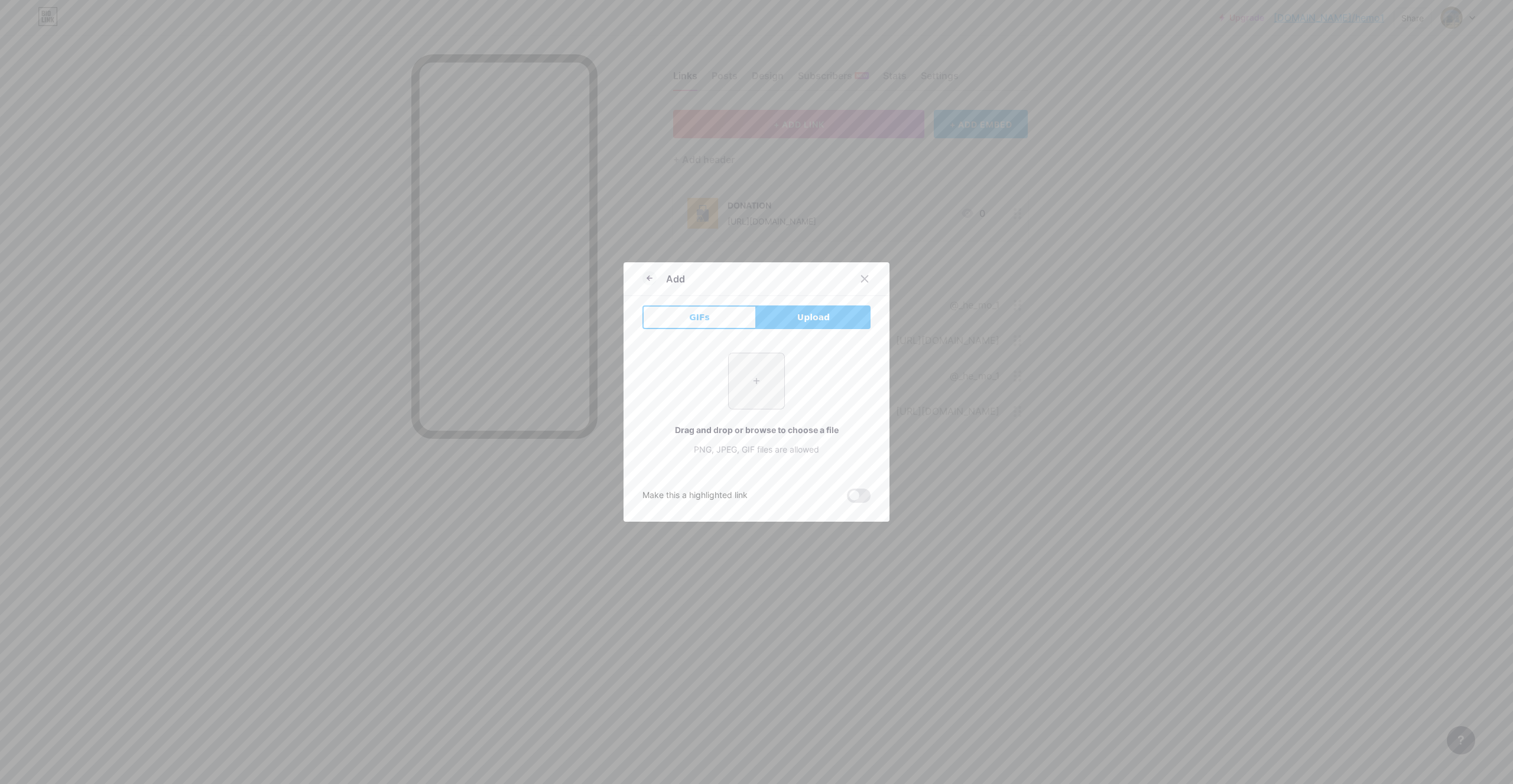
click at [736, 373] on input "file" at bounding box center [756, 381] width 56 height 56
type input "C:\fakepath\dmVVwNP-_400x400.jpg"
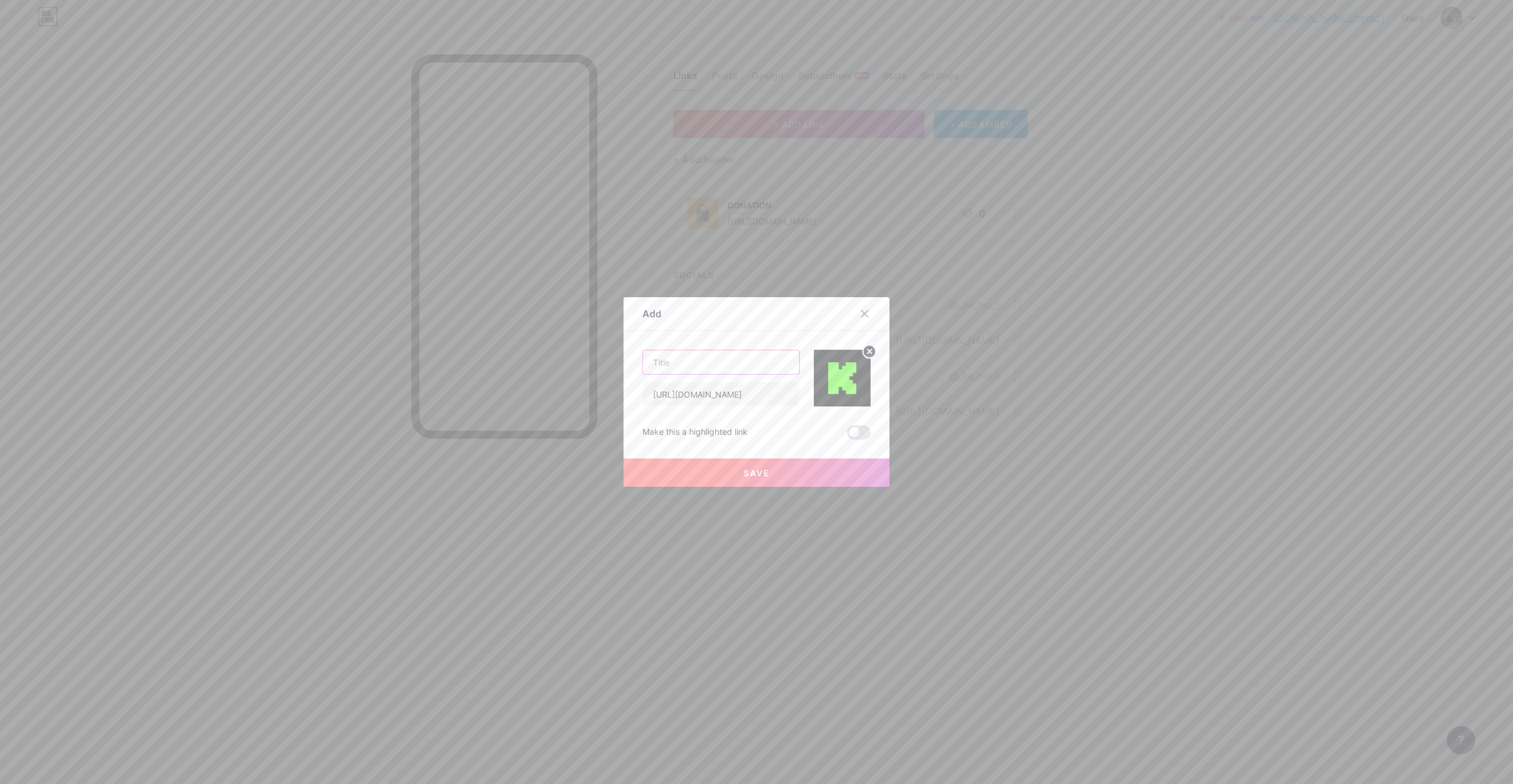
click at [657, 373] on input "text" at bounding box center [721, 362] width 156 height 24
paste input "Broadcast channel"
type input "Broadcast channel"
click at [722, 483] on button "Save" at bounding box center [756, 472] width 266 height 28
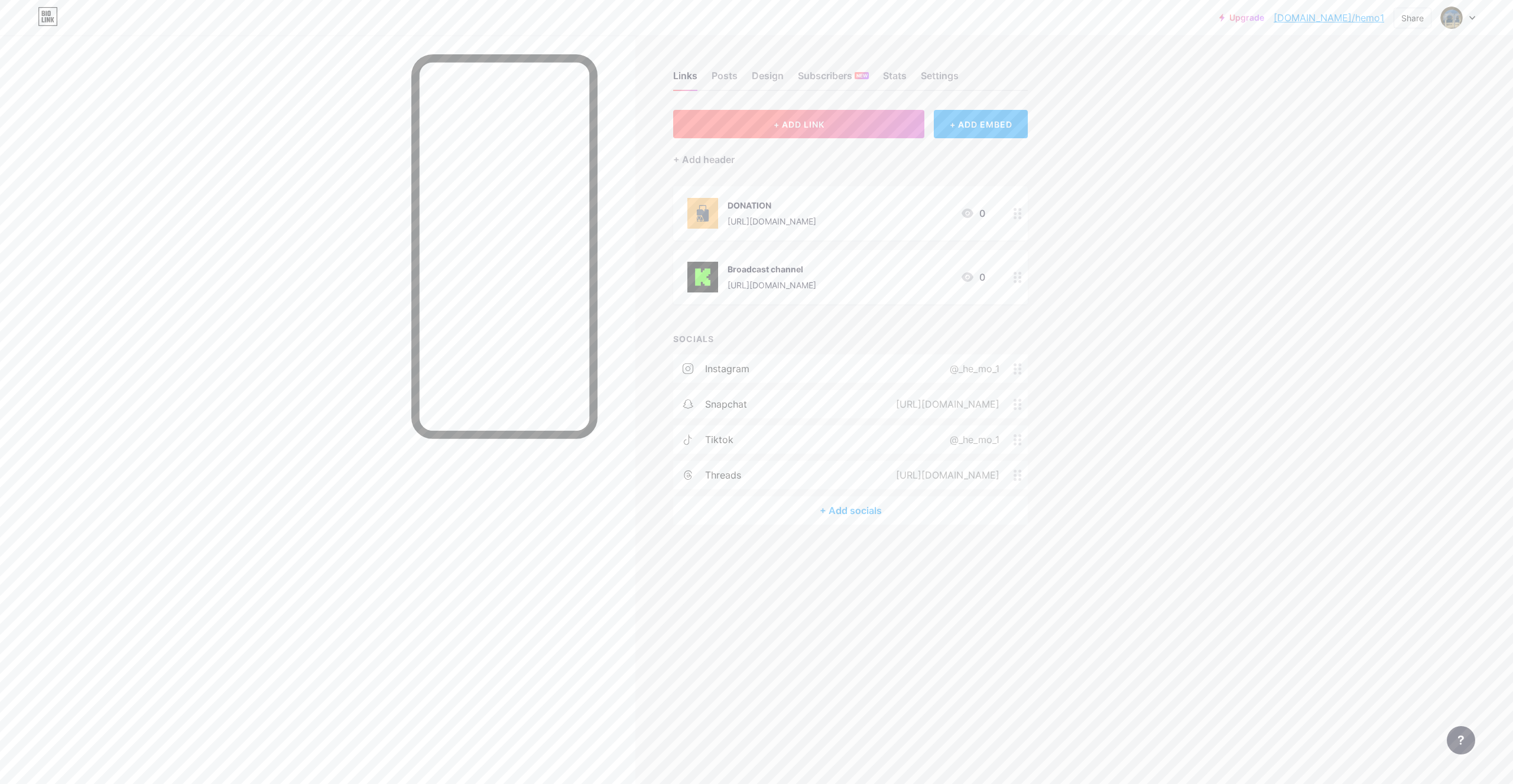
click at [848, 130] on button "+ ADD LINK" at bounding box center [798, 124] width 251 height 28
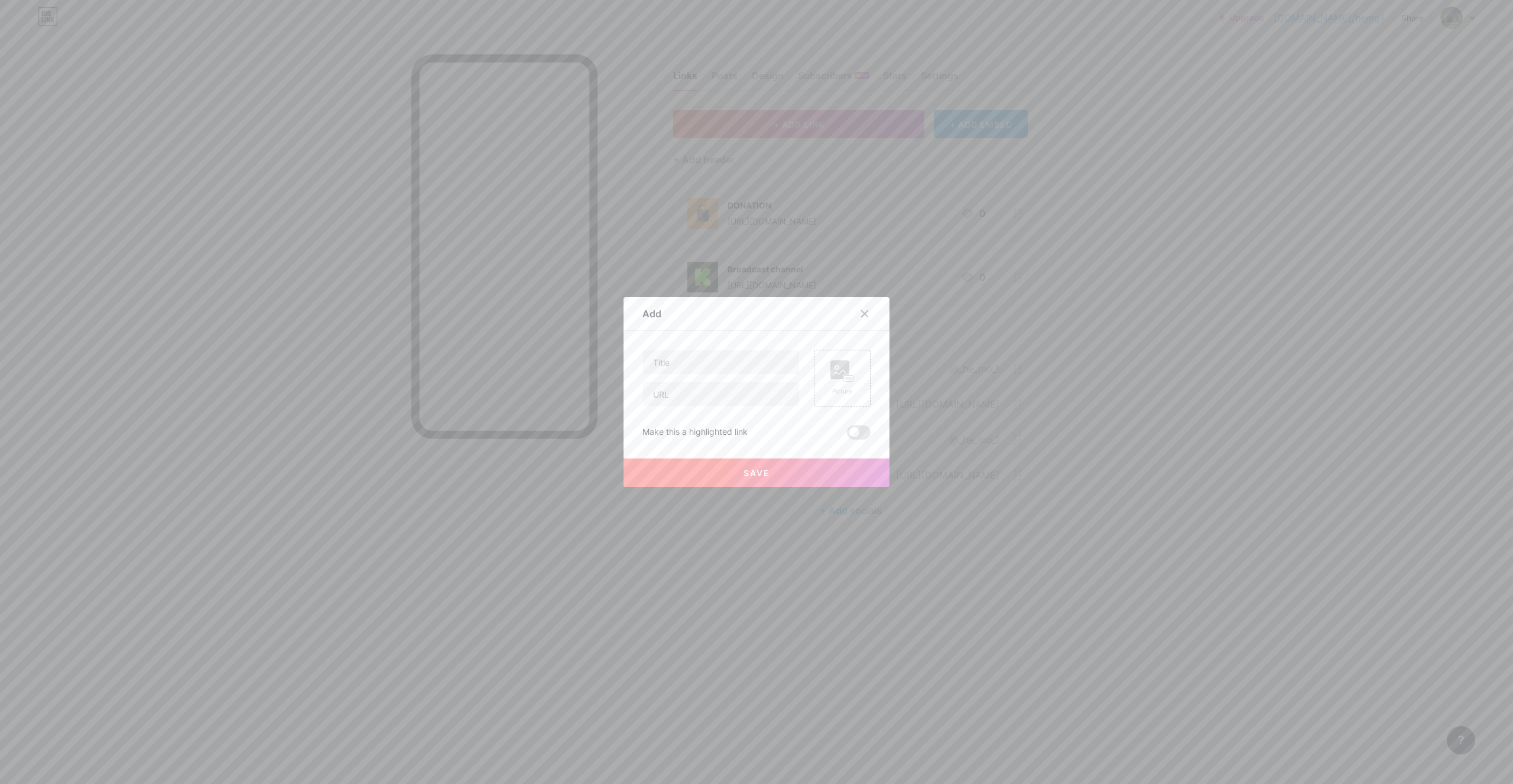
click at [684, 374] on div at bounding box center [721, 361] width 157 height 25
click at [695, 372] on input "text" at bounding box center [721, 362] width 156 height 24
paste input "My Playlist"
type input "My Playlist"
click at [843, 376] on rect at bounding box center [848, 379] width 10 height 6
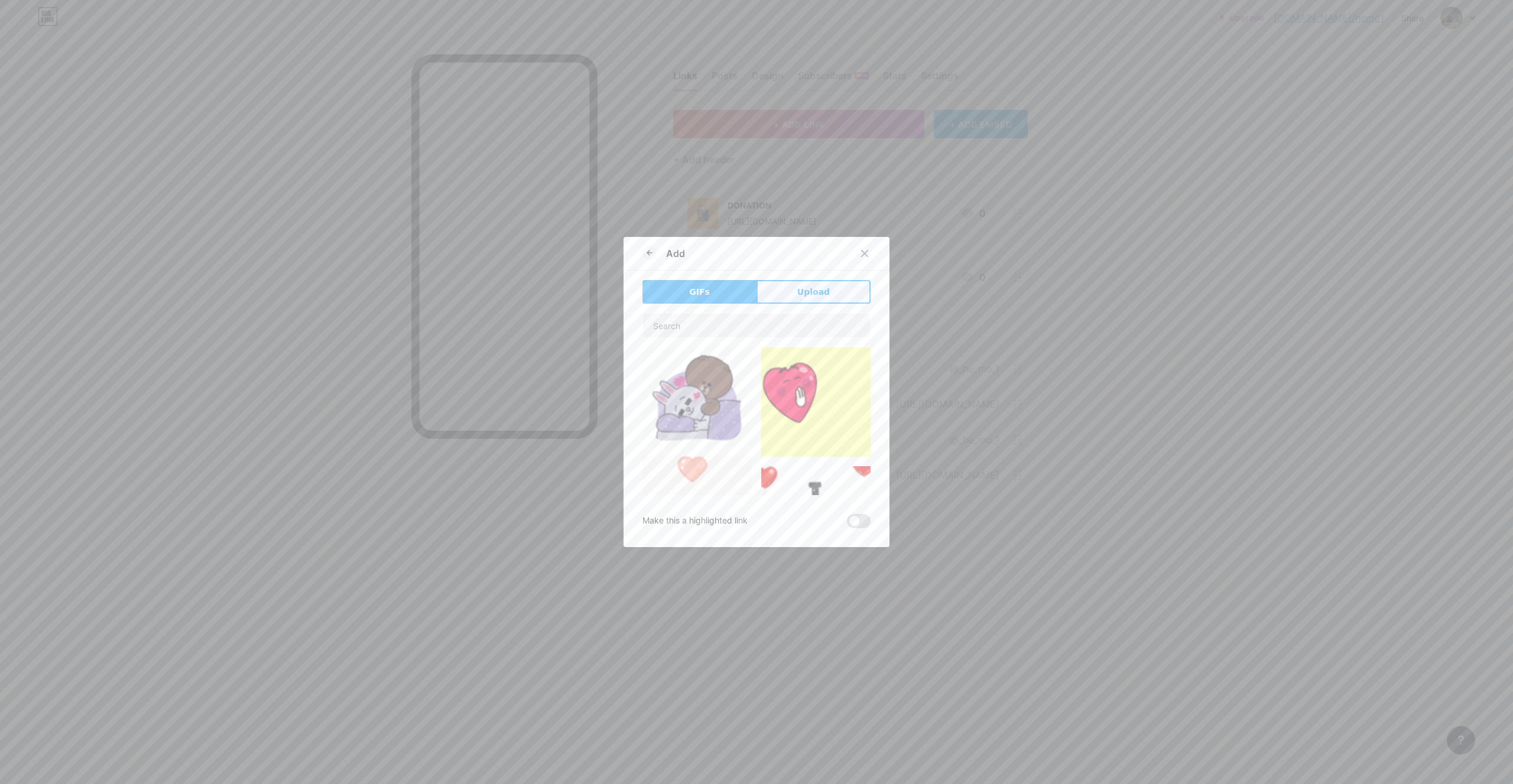
click at [802, 297] on span "Upload" at bounding box center [813, 291] width 32 height 13
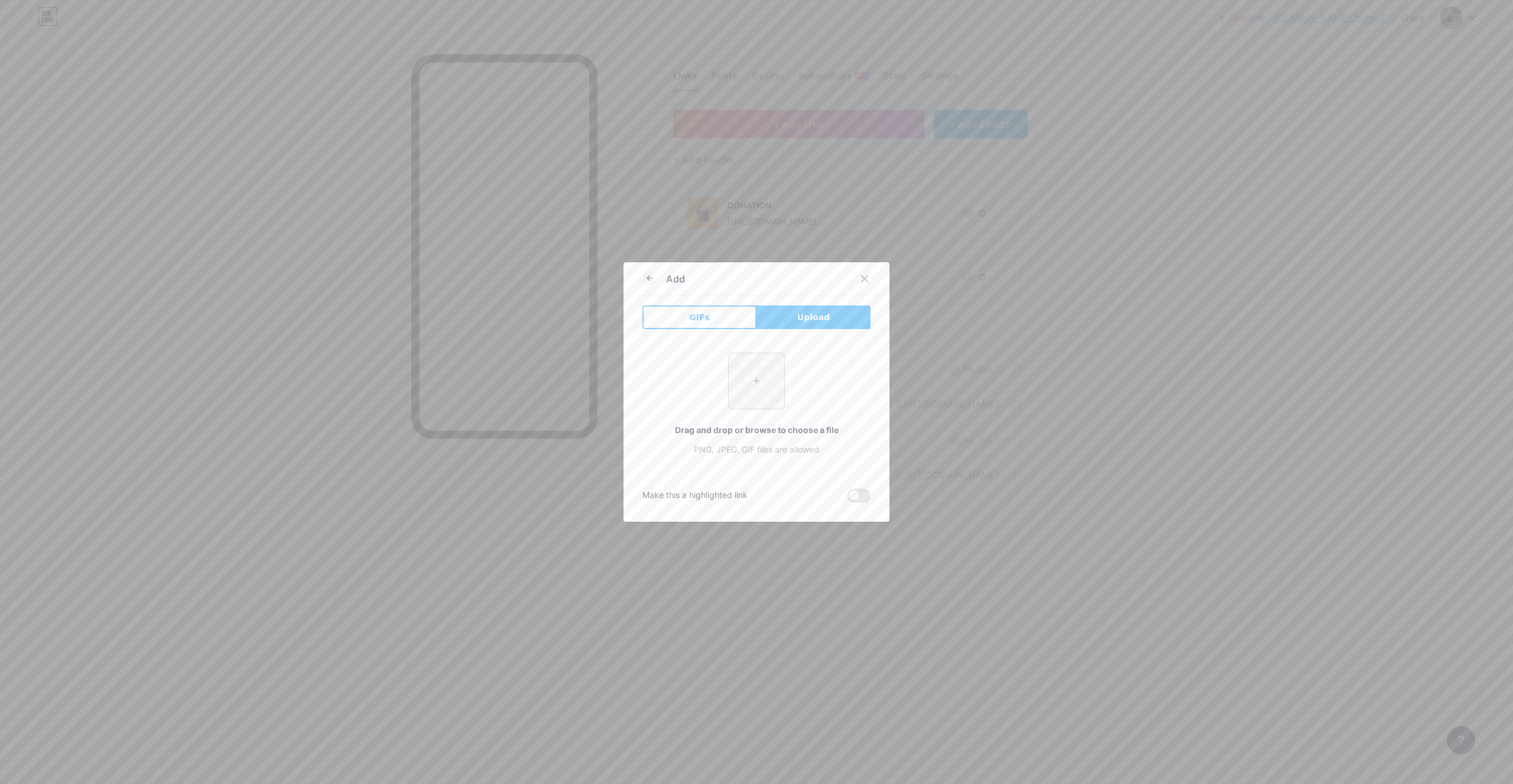
click at [759, 374] on input "file" at bounding box center [756, 381] width 56 height 56
type input "C:\fakepath\IMG_0834.jpg"
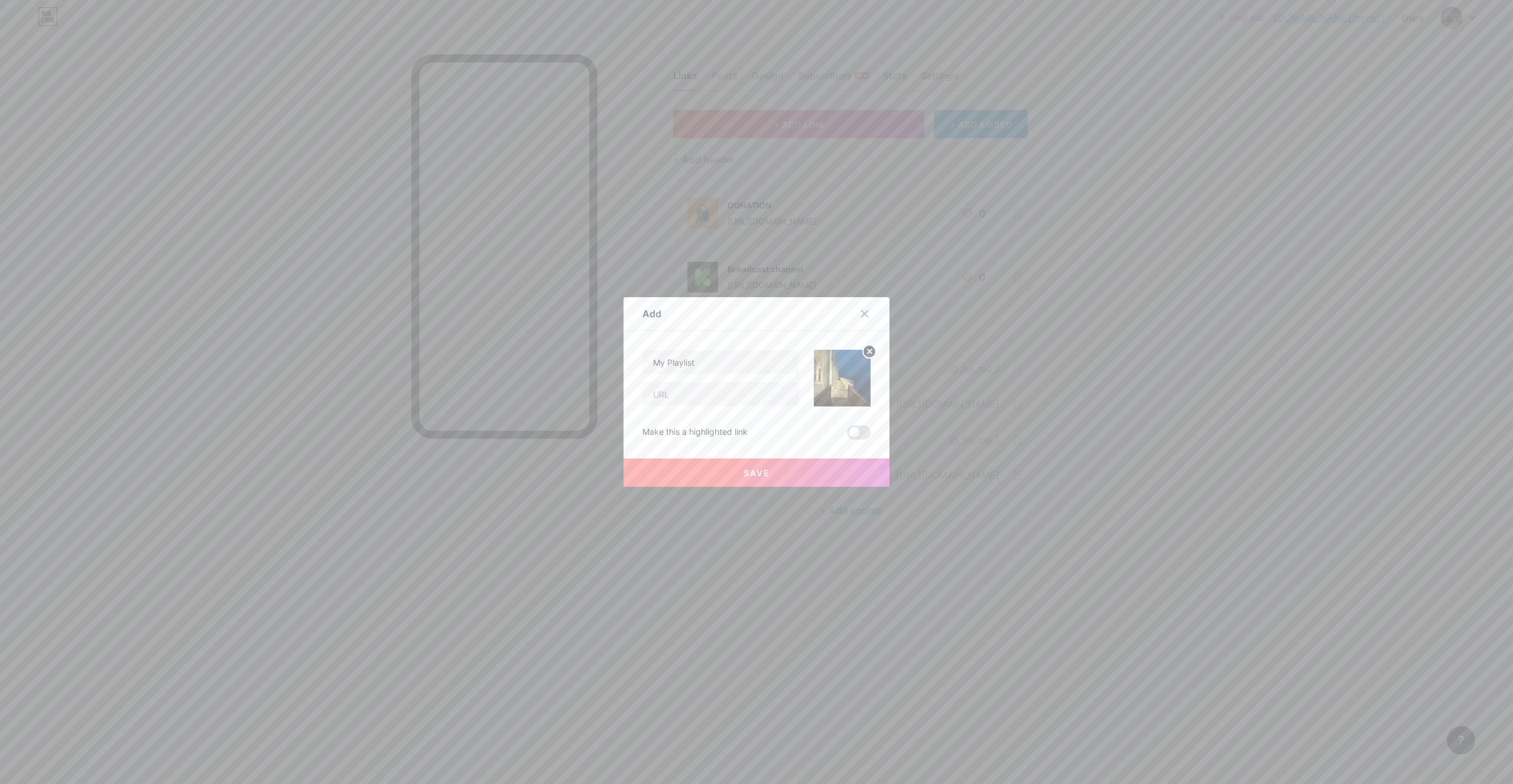
click at [864, 353] on circle at bounding box center [869, 350] width 13 height 13
click at [857, 361] on div "Picture" at bounding box center [842, 378] width 57 height 57
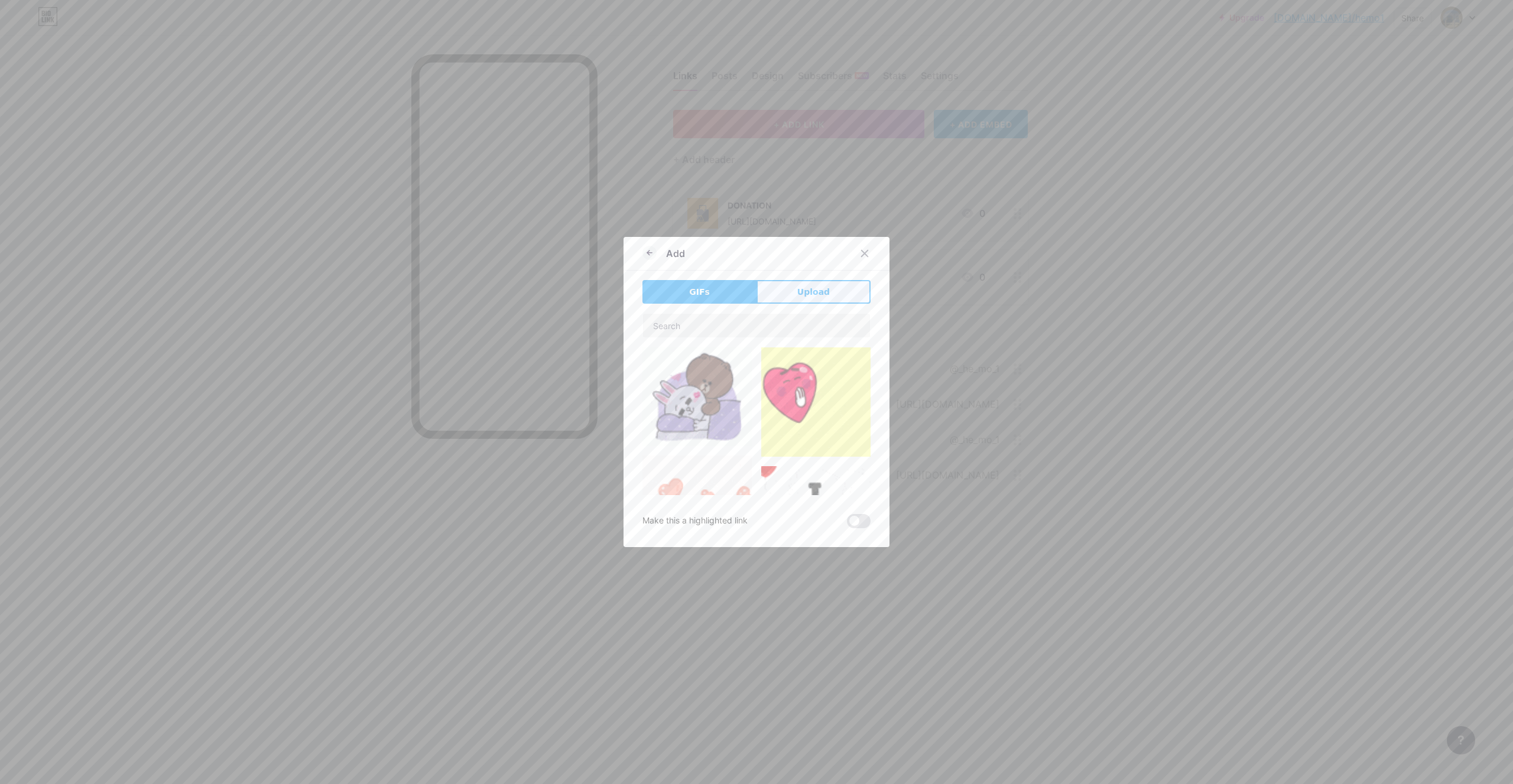
click at [804, 294] on span "Upload" at bounding box center [813, 291] width 32 height 13
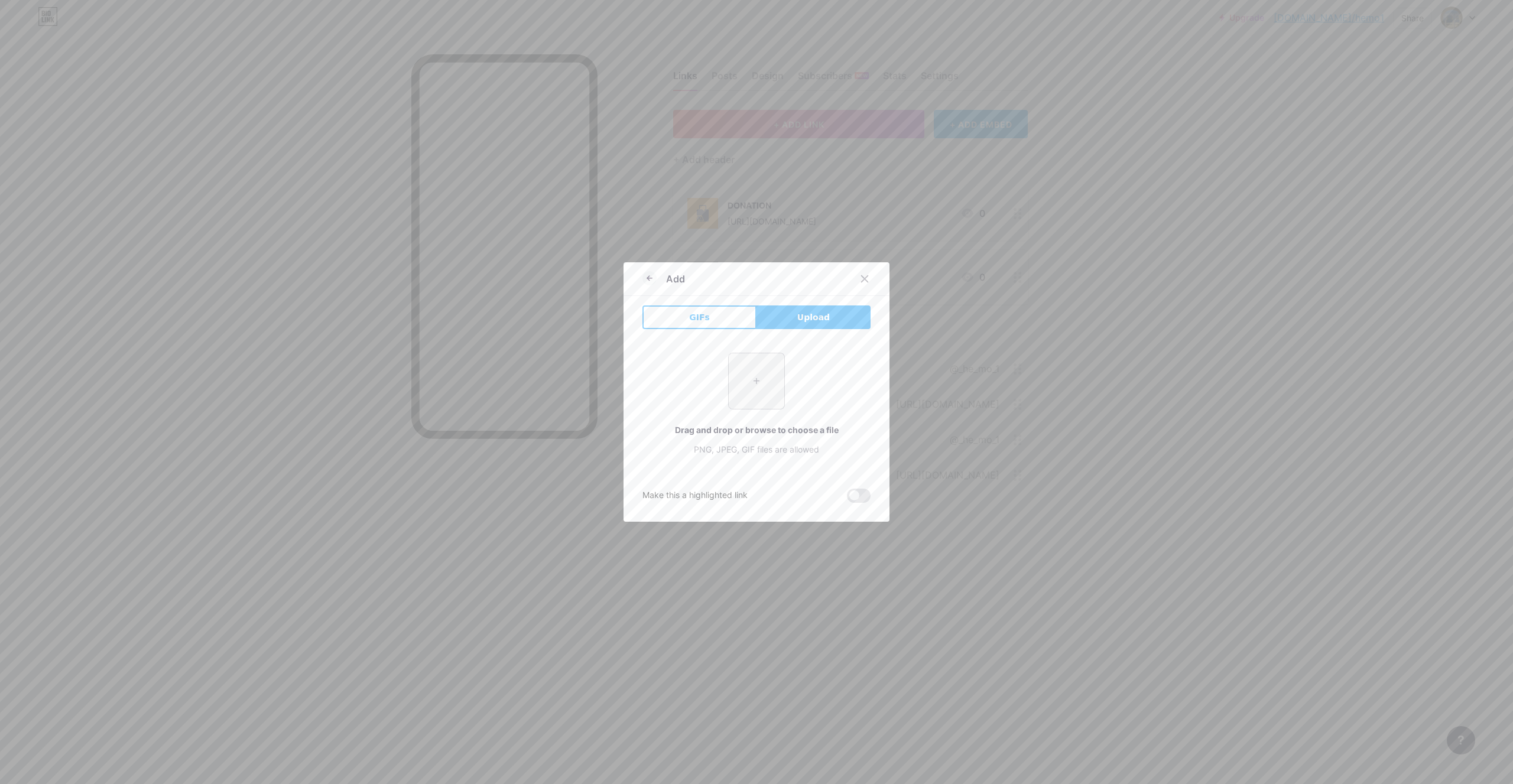
click at [747, 376] on input "file" at bounding box center [756, 381] width 56 height 56
type input "C:\fakepath\Spotify-Logo.webp.webp"
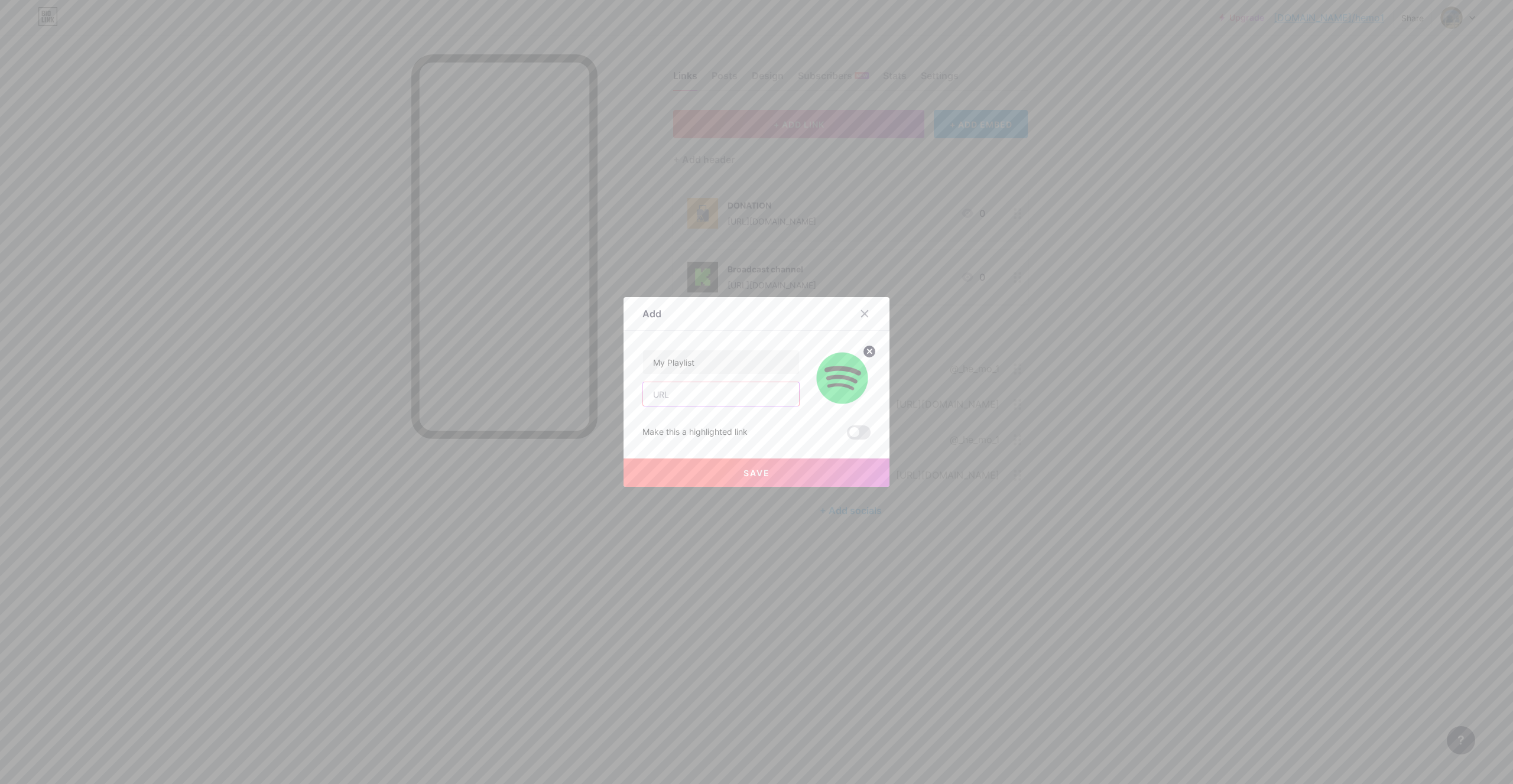
click at [706, 394] on input "text" at bounding box center [721, 393] width 156 height 24
paste input "[URL][DOMAIN_NAME]"
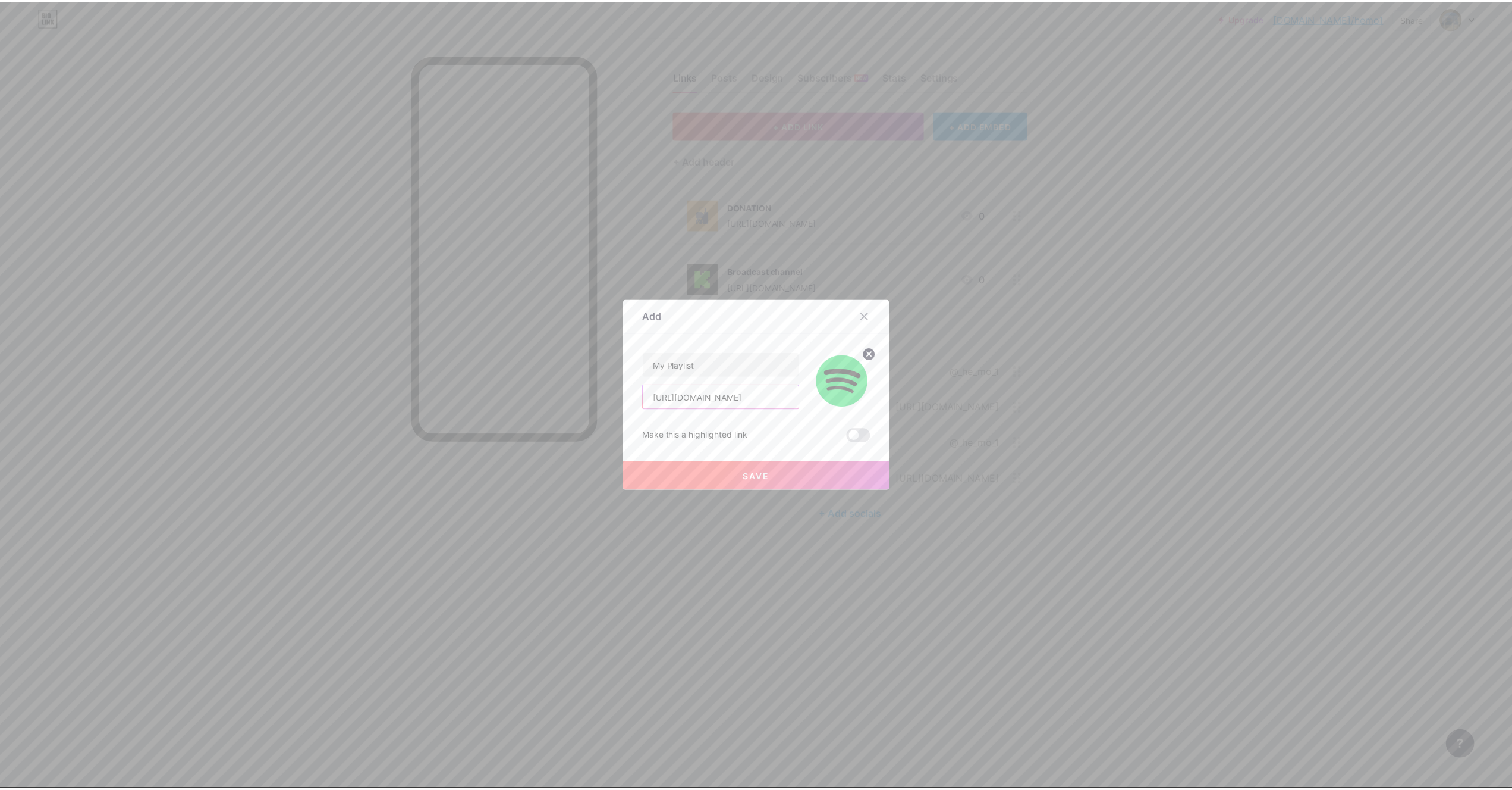
scroll to position [0, 200]
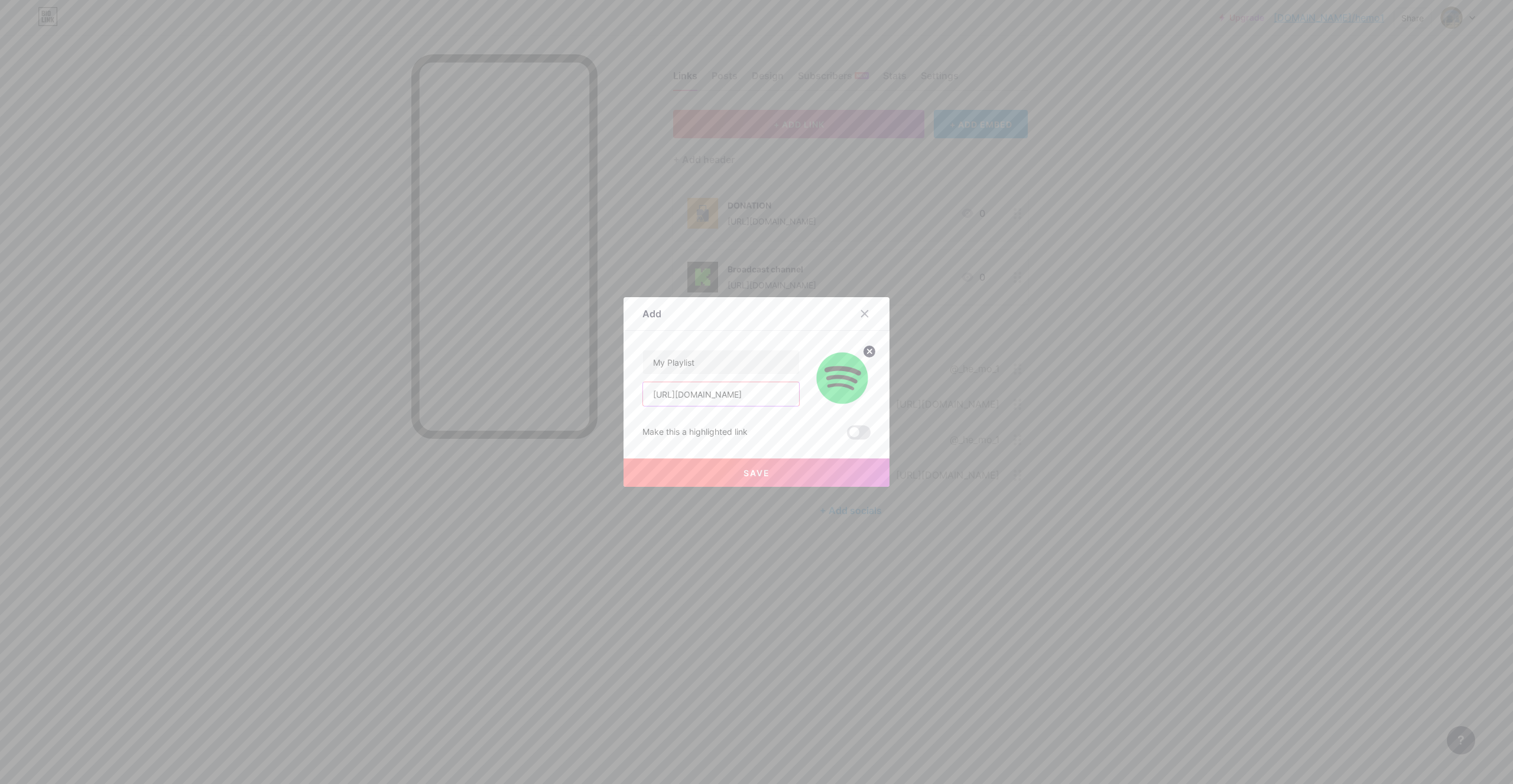
type input "[URL][DOMAIN_NAME]"
click at [741, 467] on button "Save" at bounding box center [756, 472] width 266 height 28
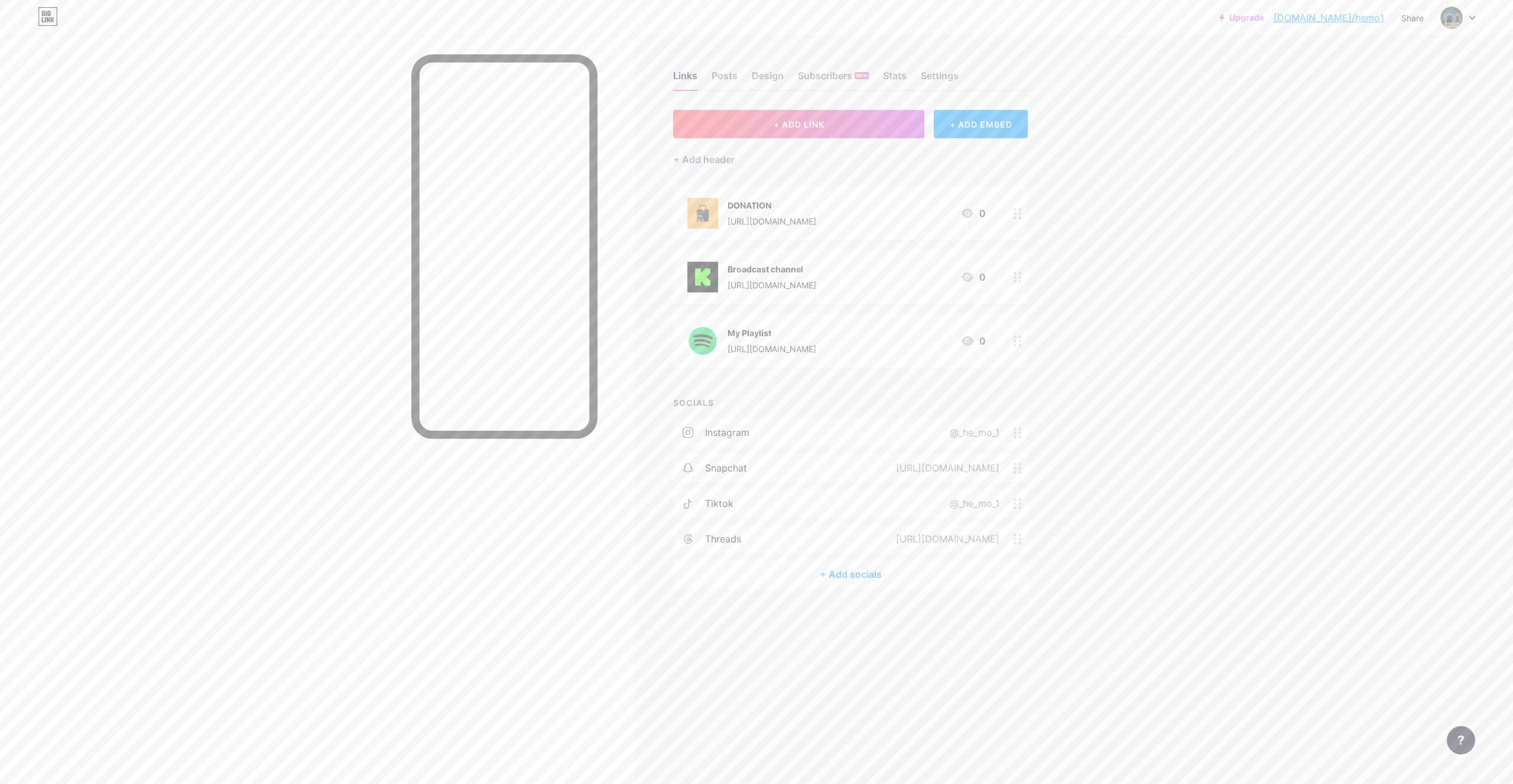
click at [738, 82] on div "Links Posts Design Subscribers NEW Stats Settings" at bounding box center [849, 71] width 354 height 41
drag, startPoint x: 728, startPoint y: 82, endPoint x: 733, endPoint y: 94, distance: 13.0
click at [728, 81] on div "Posts" at bounding box center [725, 79] width 26 height 22
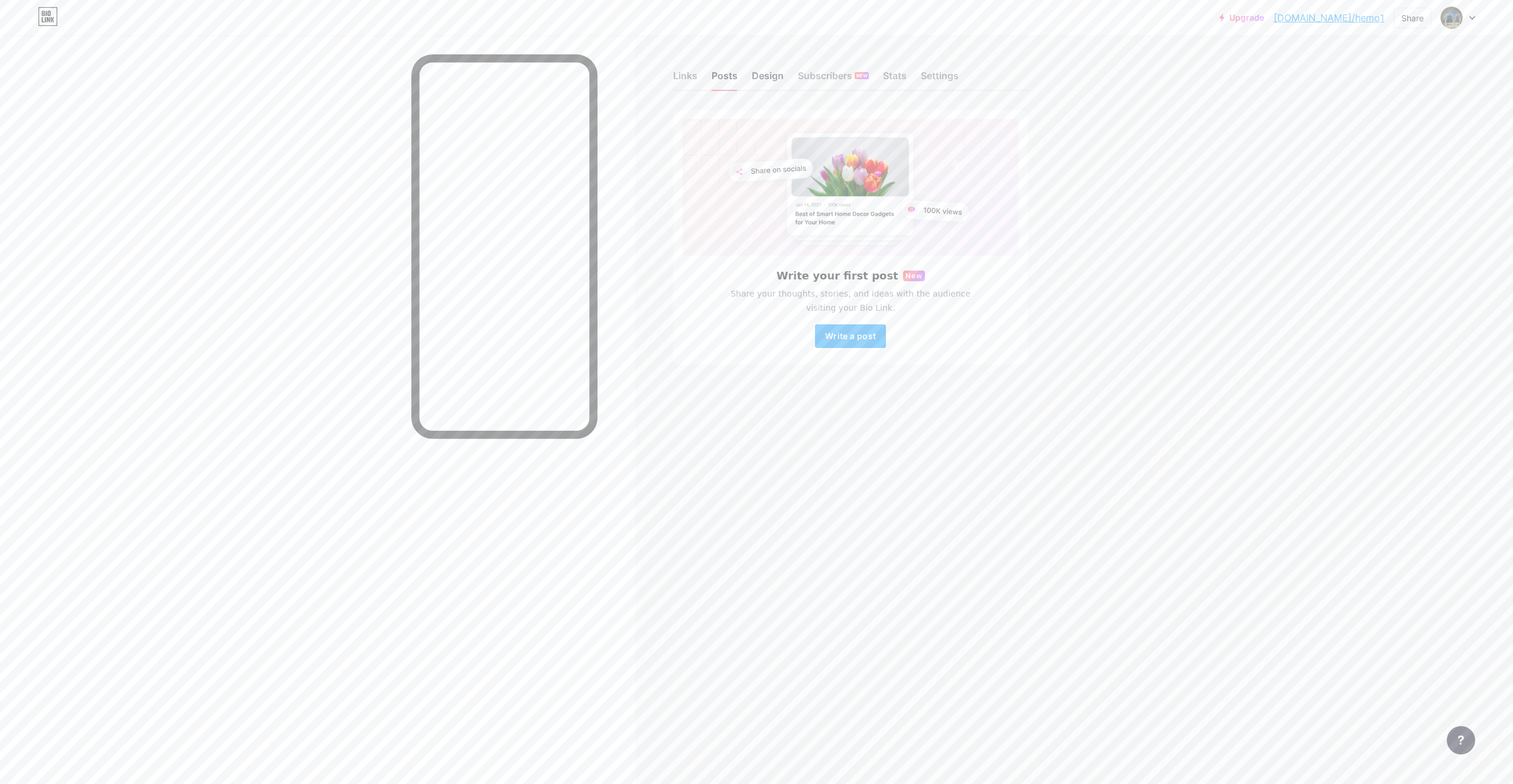
click at [764, 73] on div "Design" at bounding box center [767, 79] width 31 height 22
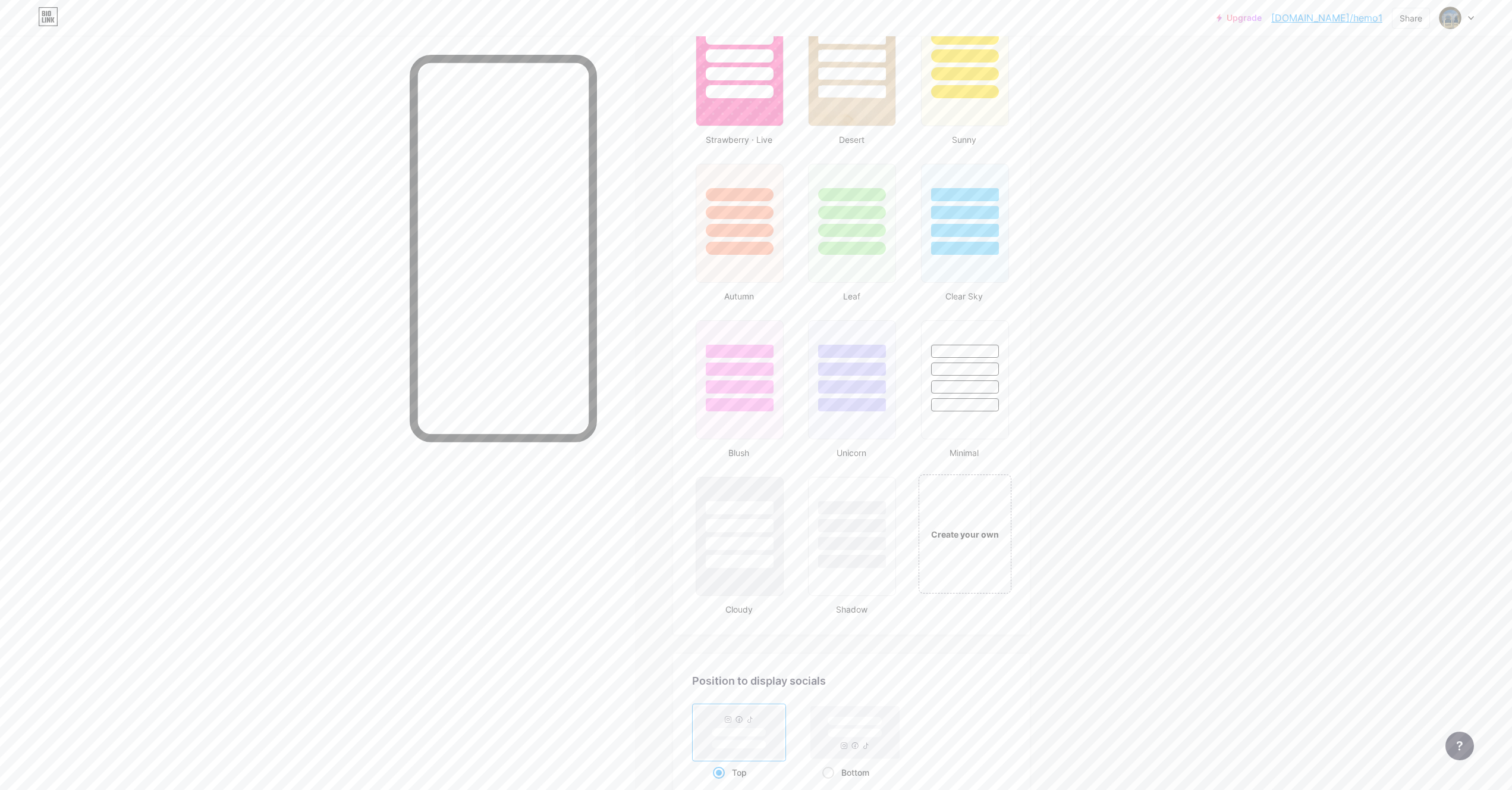
scroll to position [1161, 0]
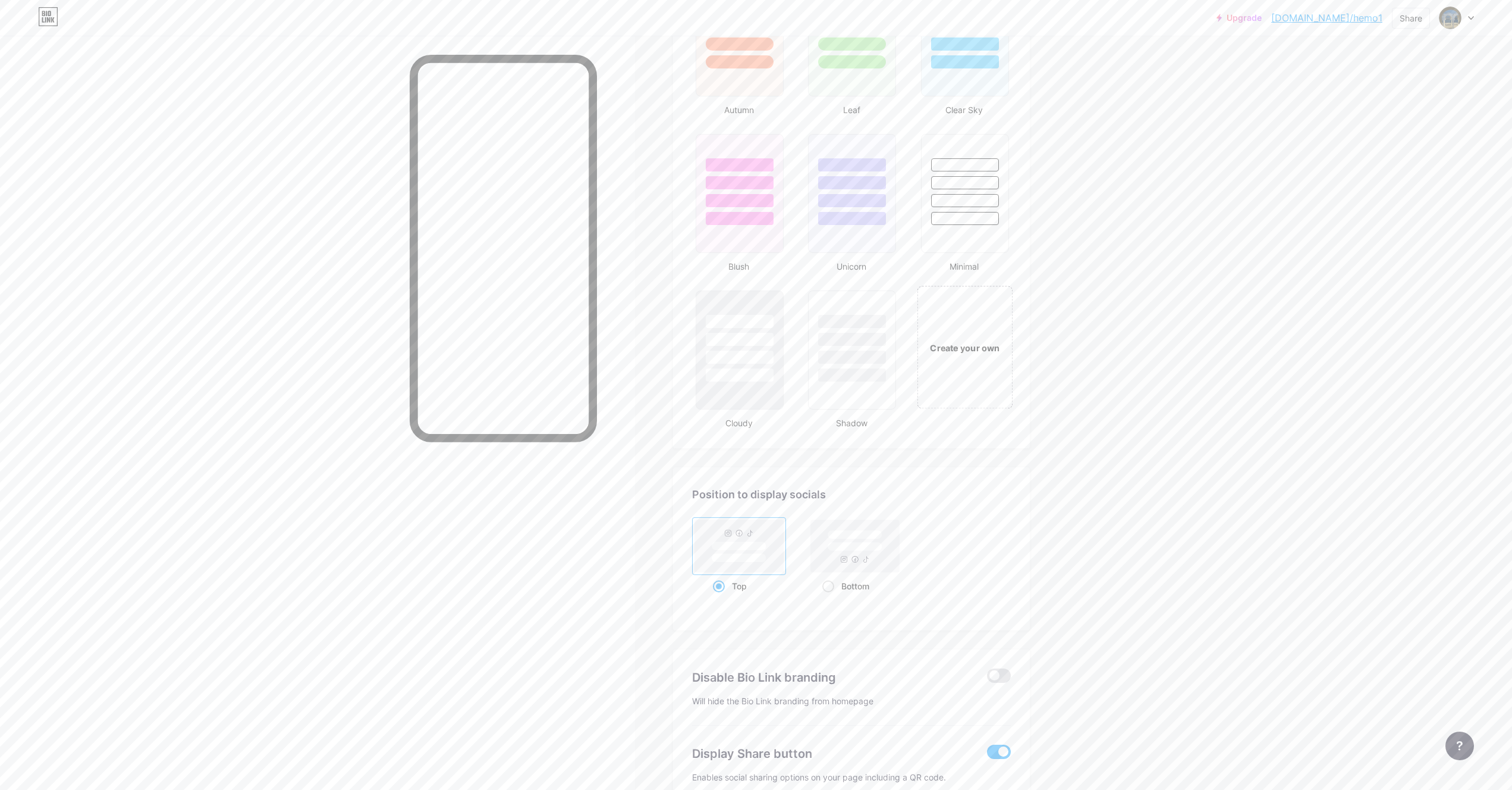
click at [991, 356] on div "Create your own" at bounding box center [965, 347] width 96 height 123
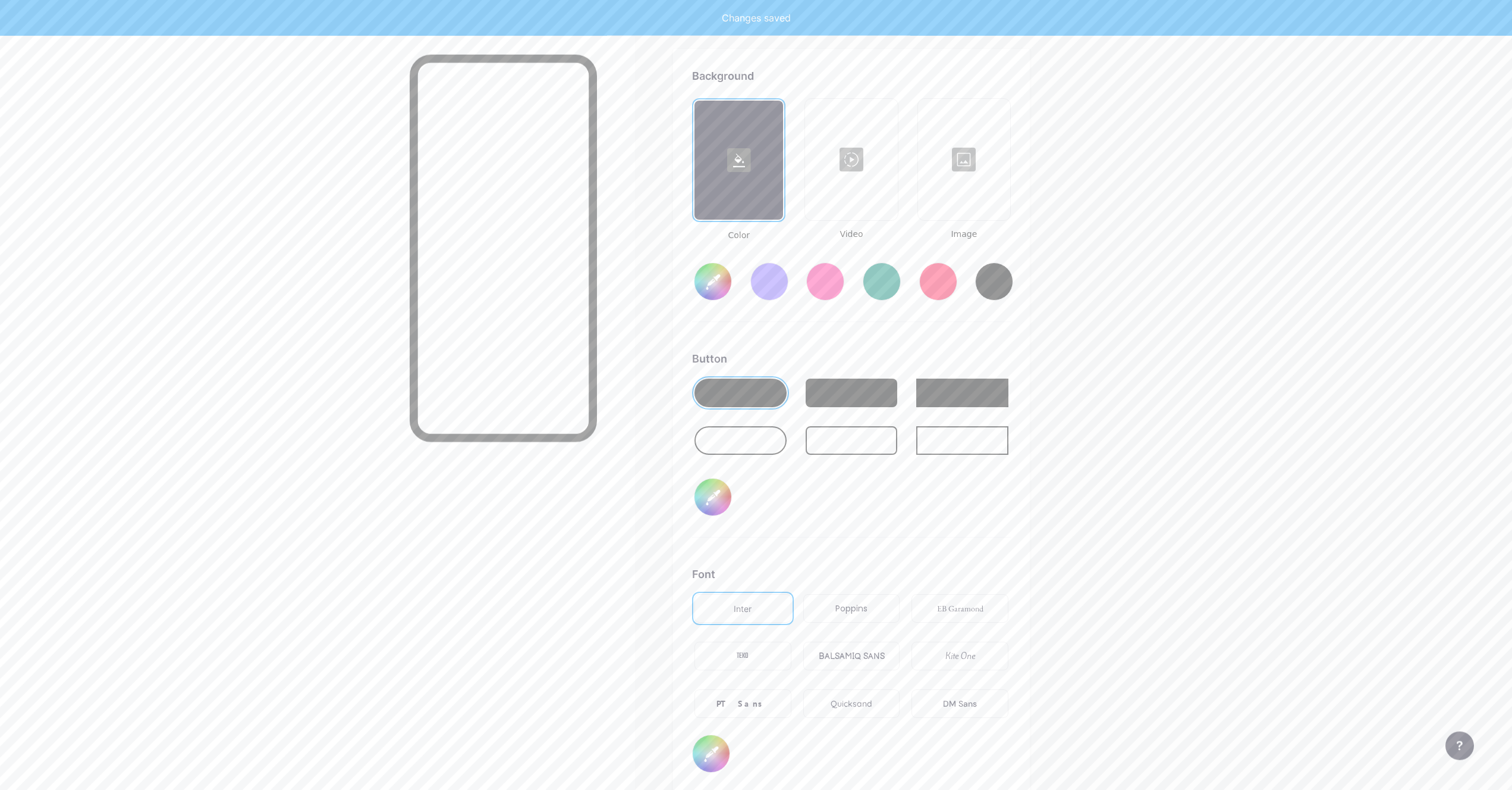
scroll to position [1580, 0]
type input "#ffffff"
type input "#000000"
click at [968, 171] on div at bounding box center [964, 158] width 90 height 119
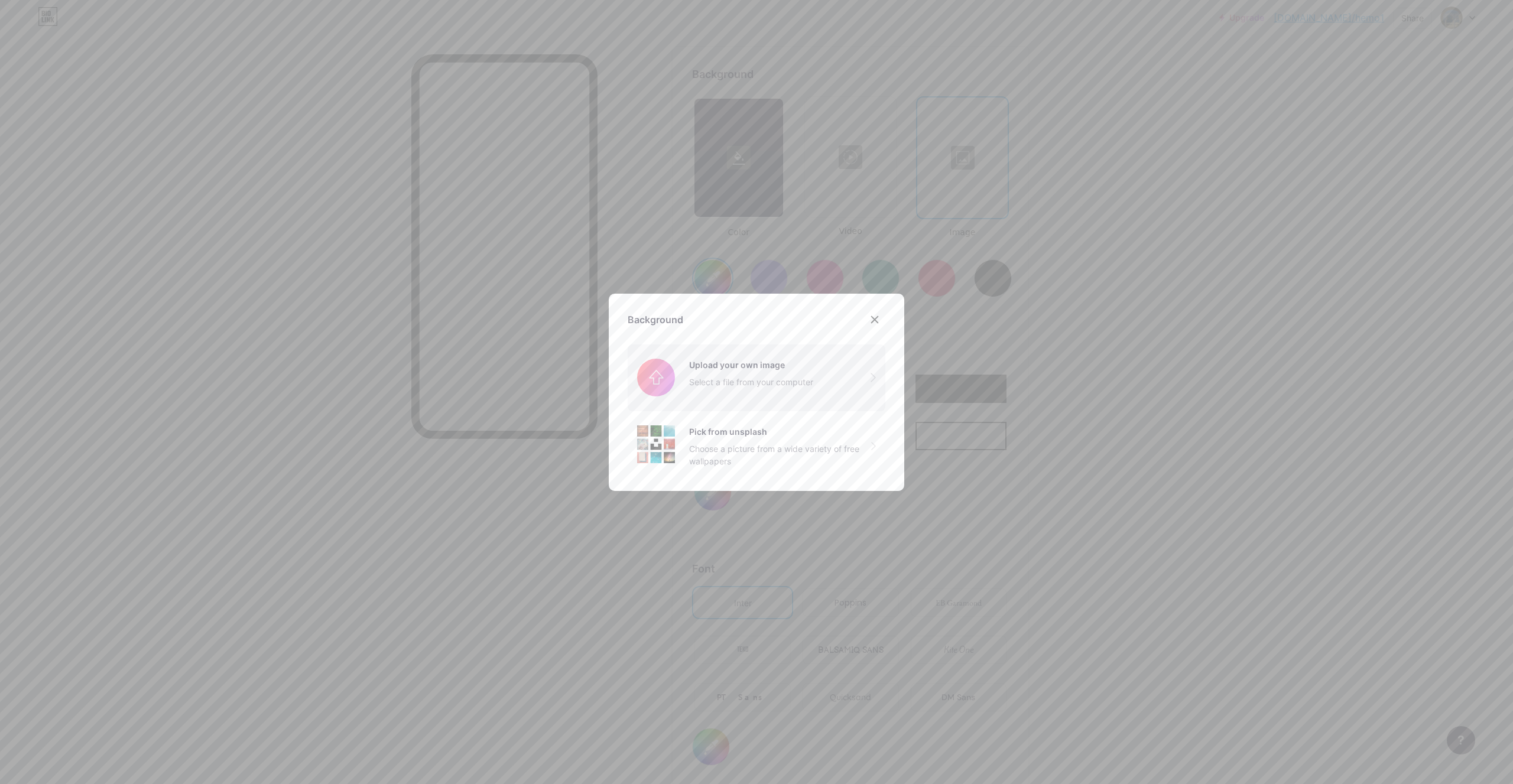
click at [665, 373] on input "file" at bounding box center [756, 377] width 257 height 66
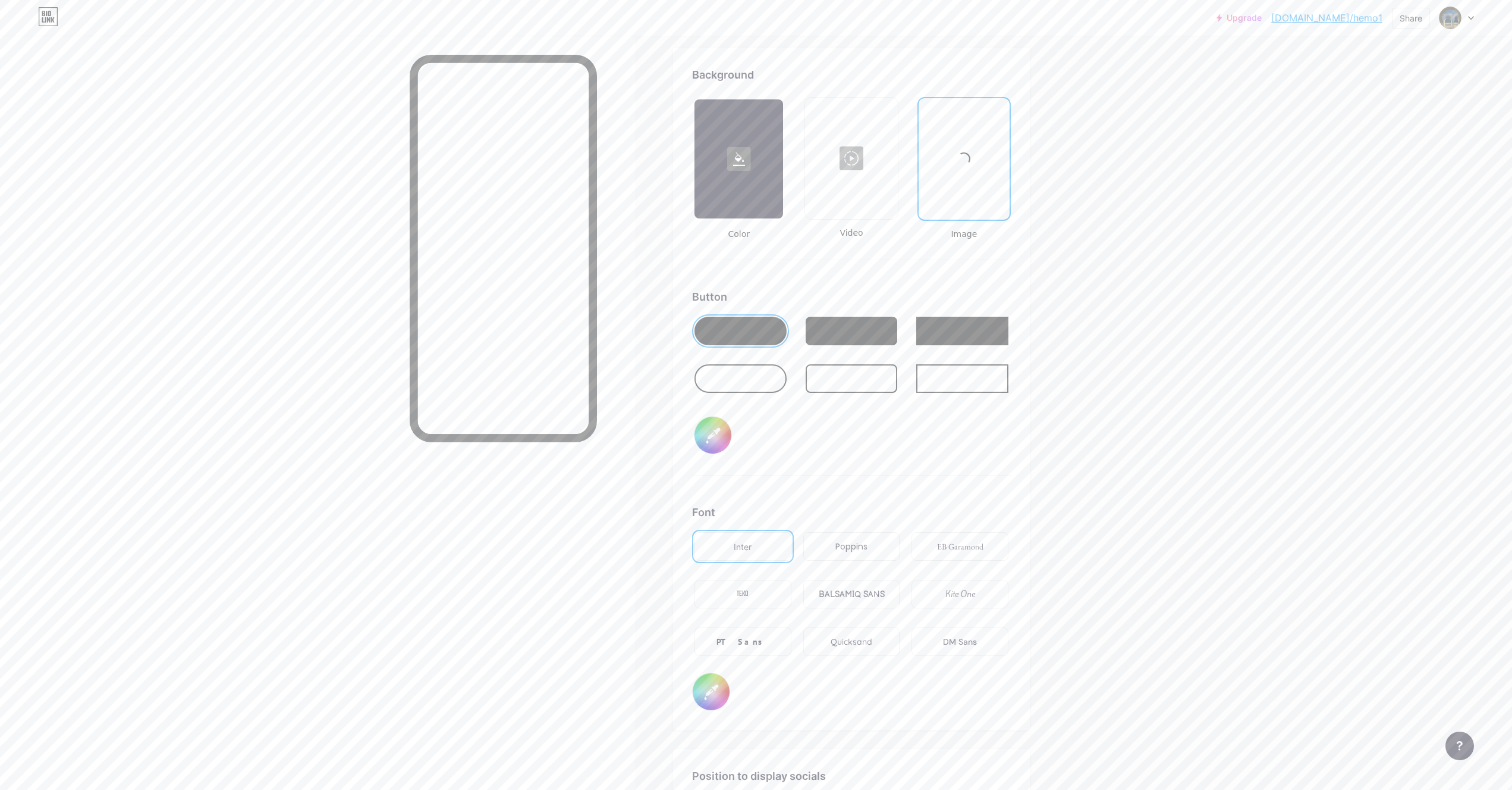
click at [974, 189] on div at bounding box center [965, 159] width 89 height 119
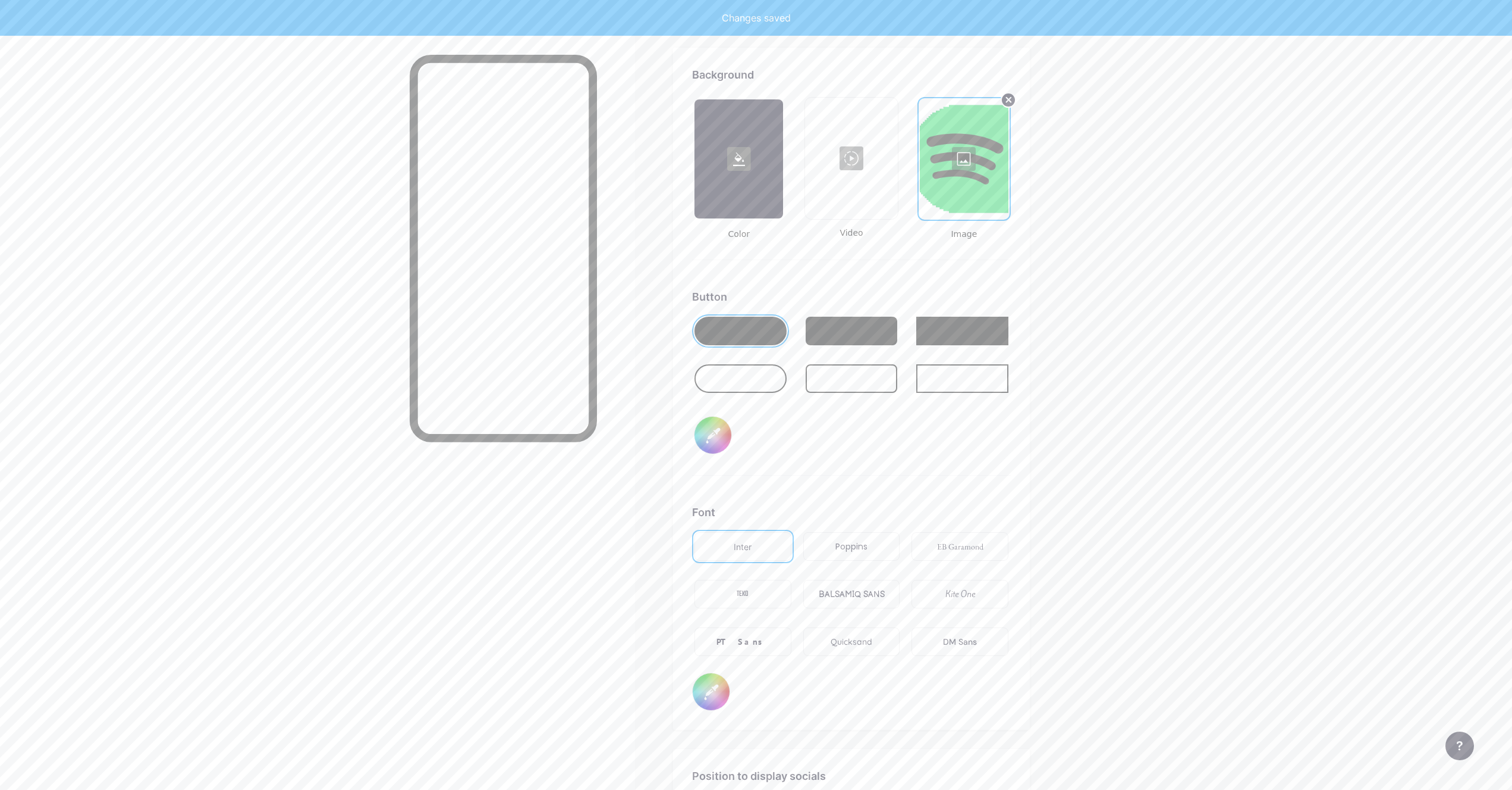
click at [1012, 101] on icon at bounding box center [1009, 100] width 5 height 5
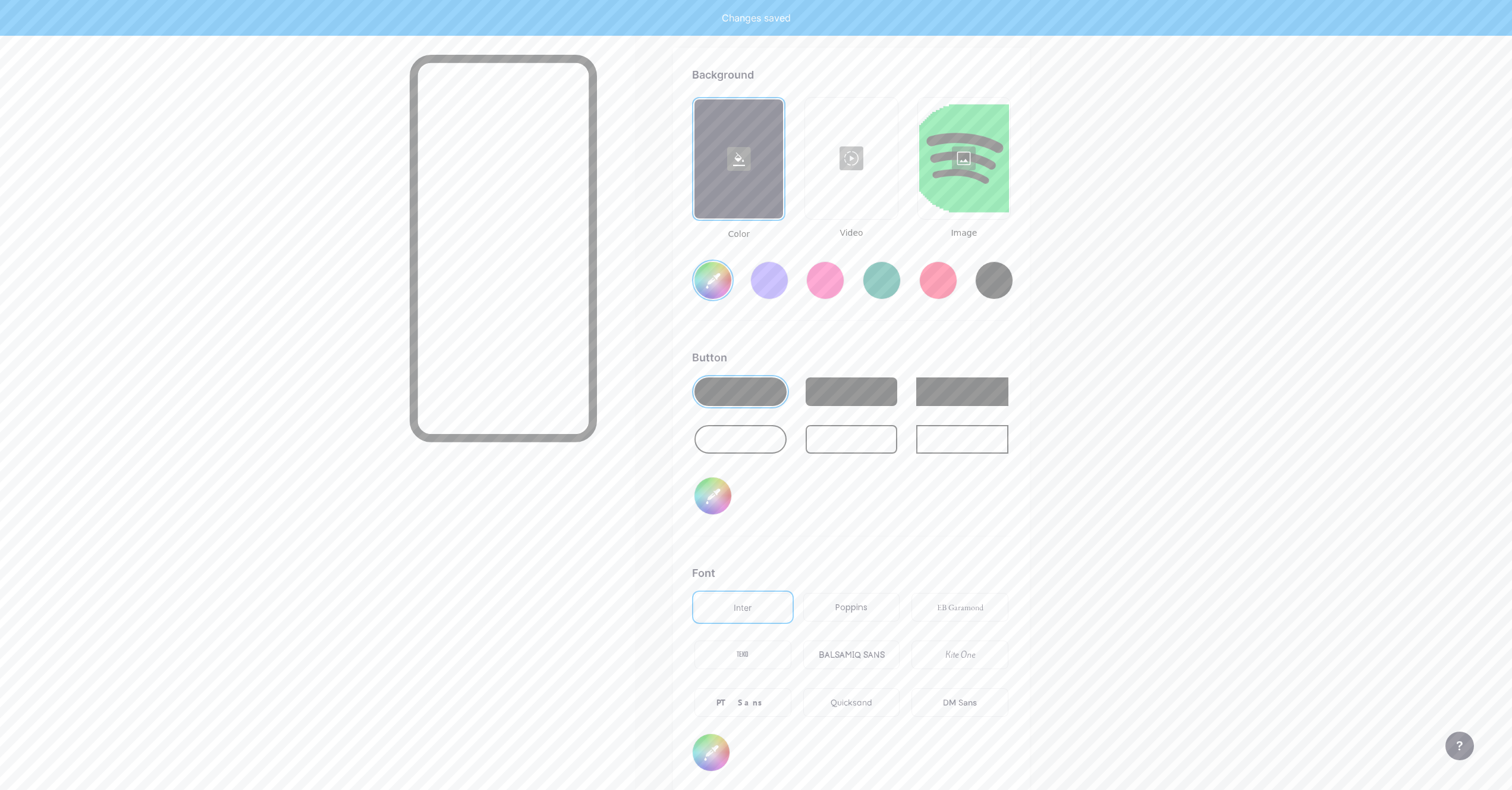
click at [985, 169] on div at bounding box center [964, 158] width 90 height 119
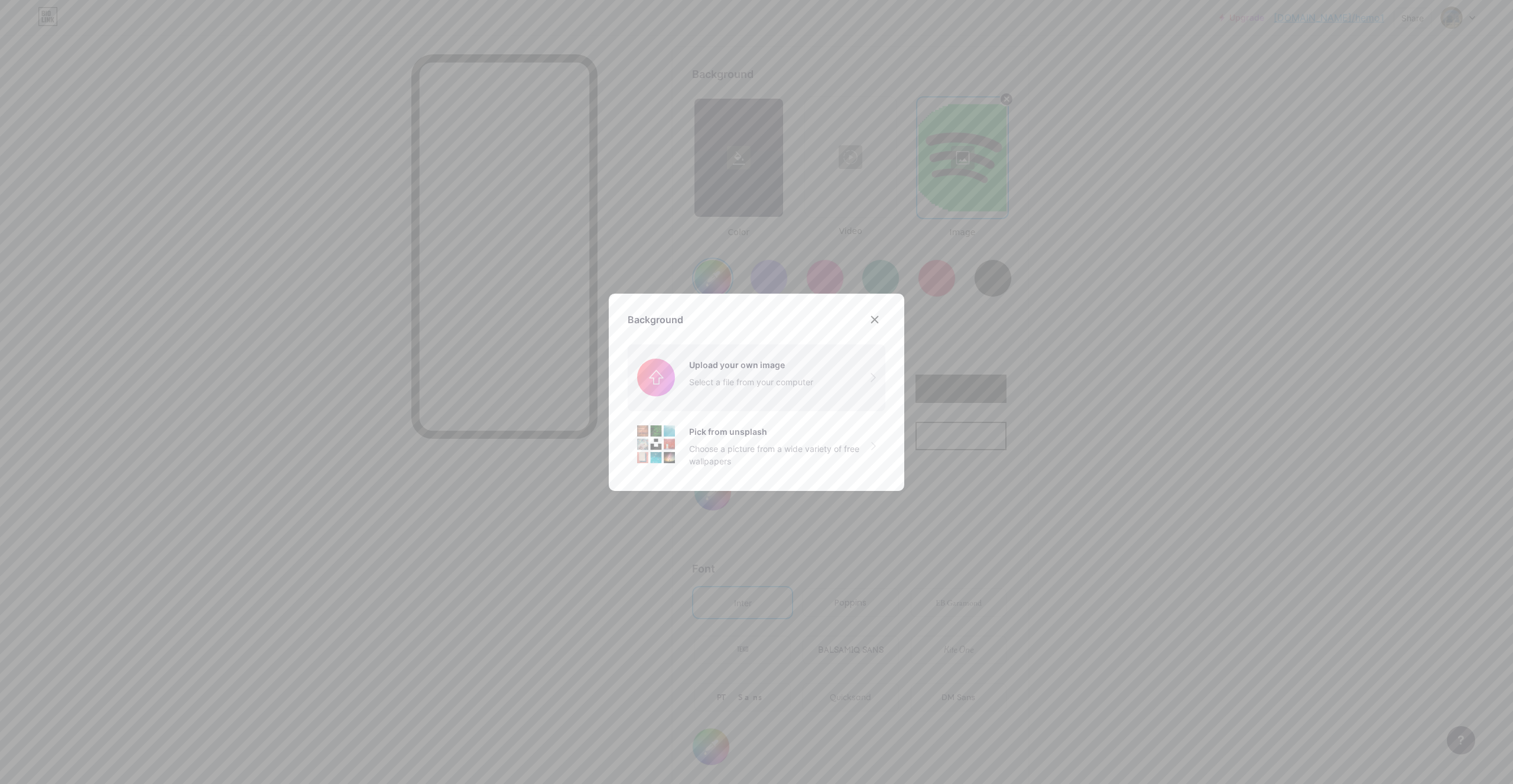
click at [718, 359] on input "file" at bounding box center [756, 377] width 257 height 66
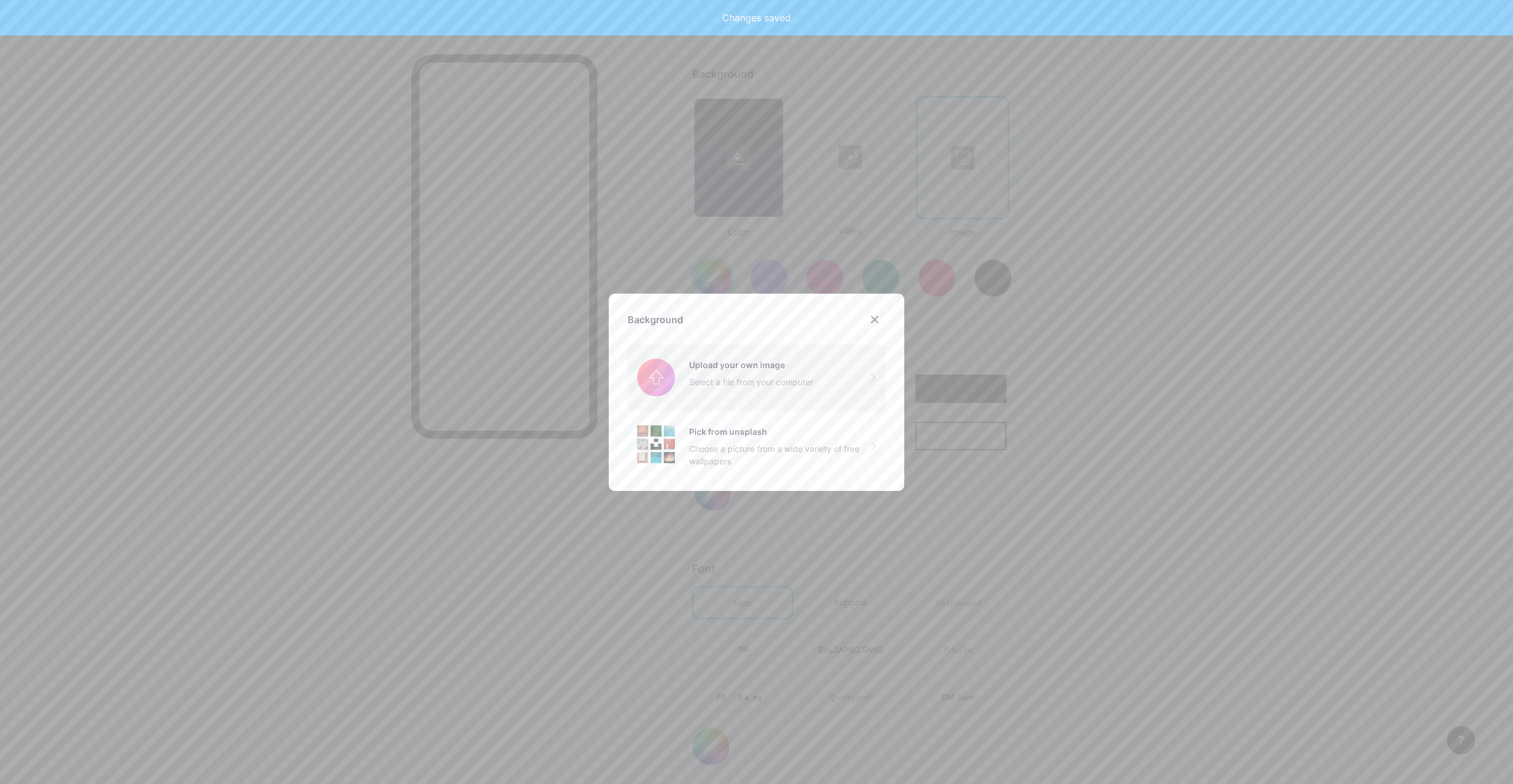
type input "#ffffff"
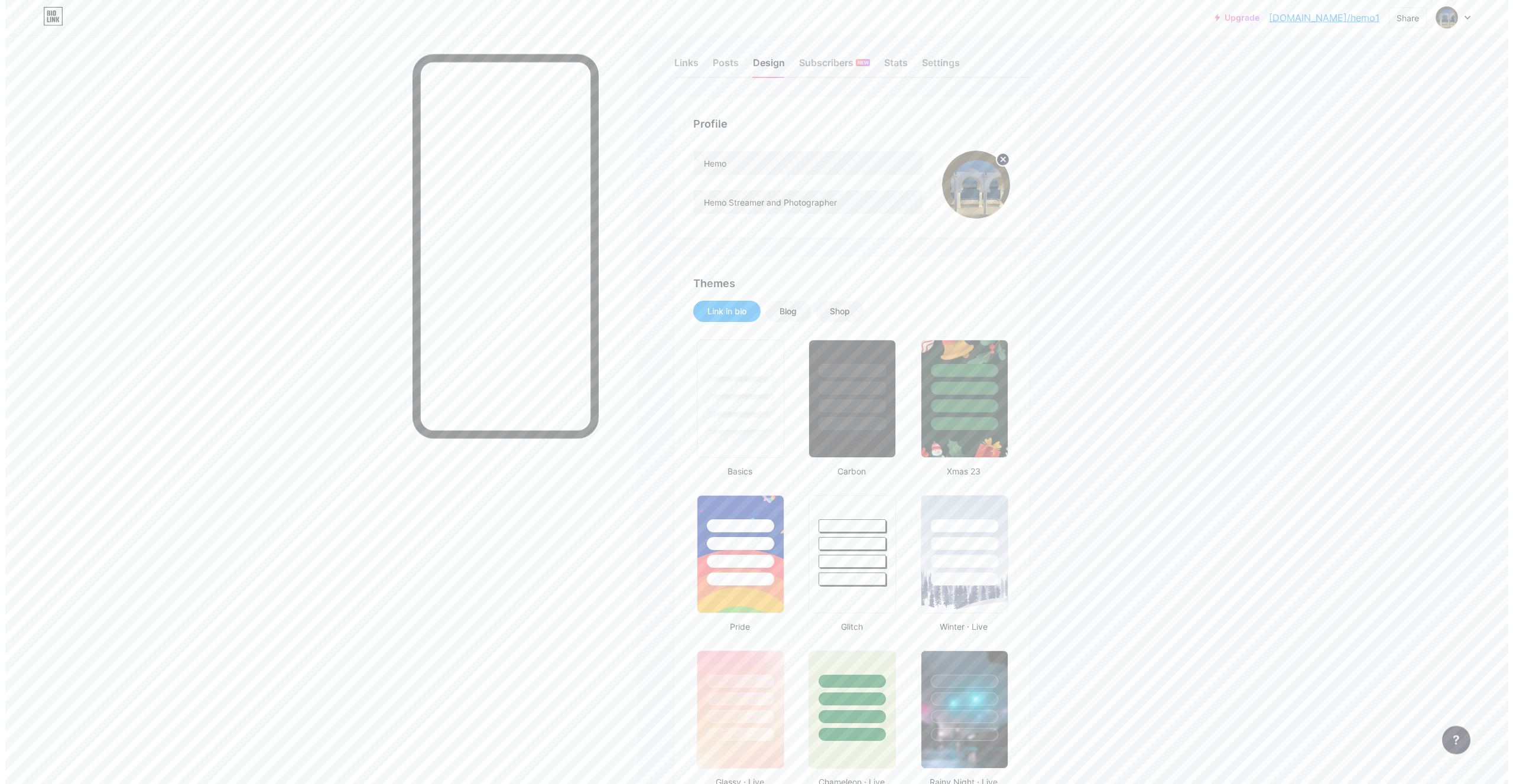
scroll to position [0, 0]
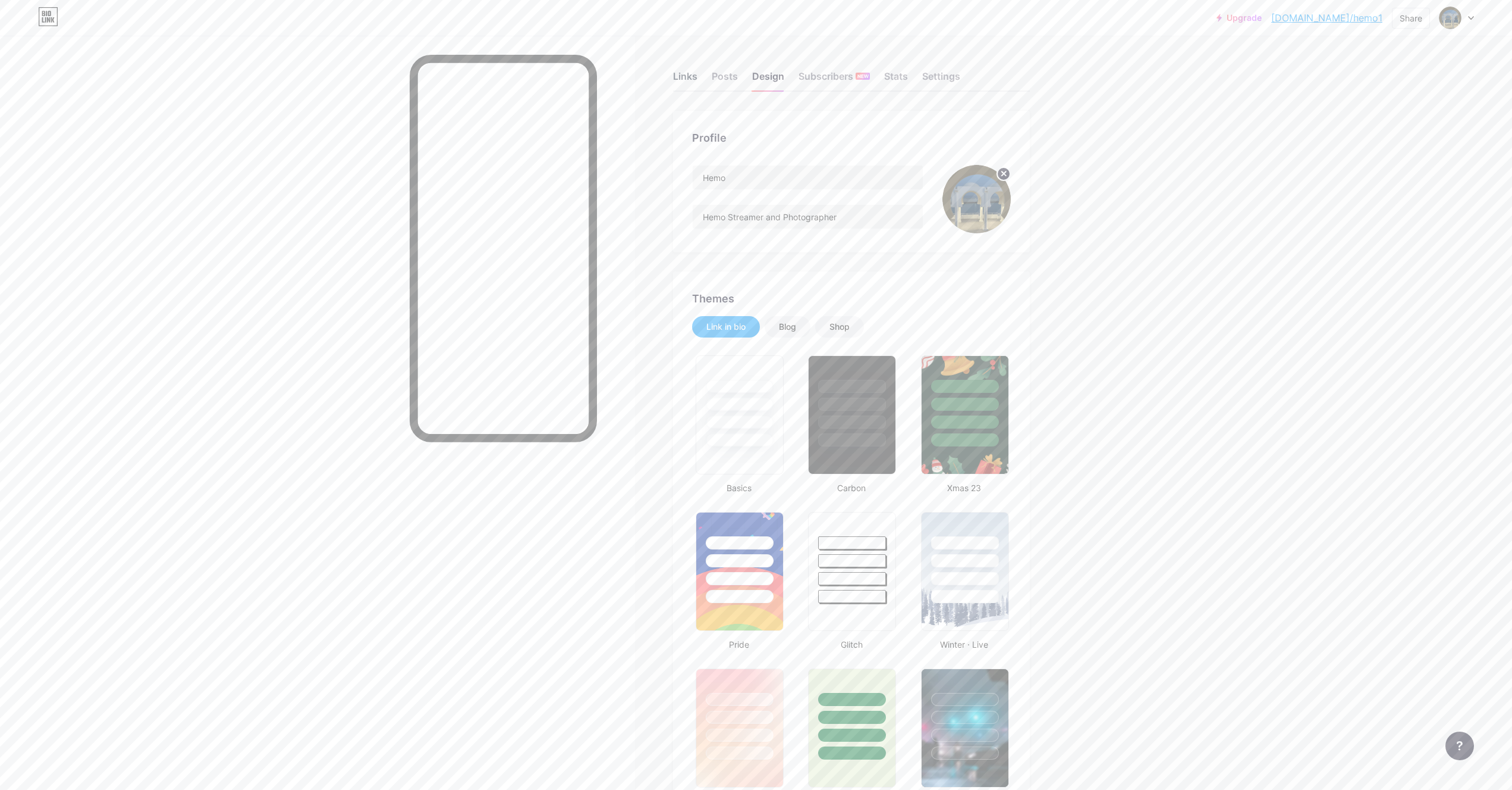
click at [688, 78] on div "Links" at bounding box center [685, 80] width 25 height 22
